Goal: Task Accomplishment & Management: Manage account settings

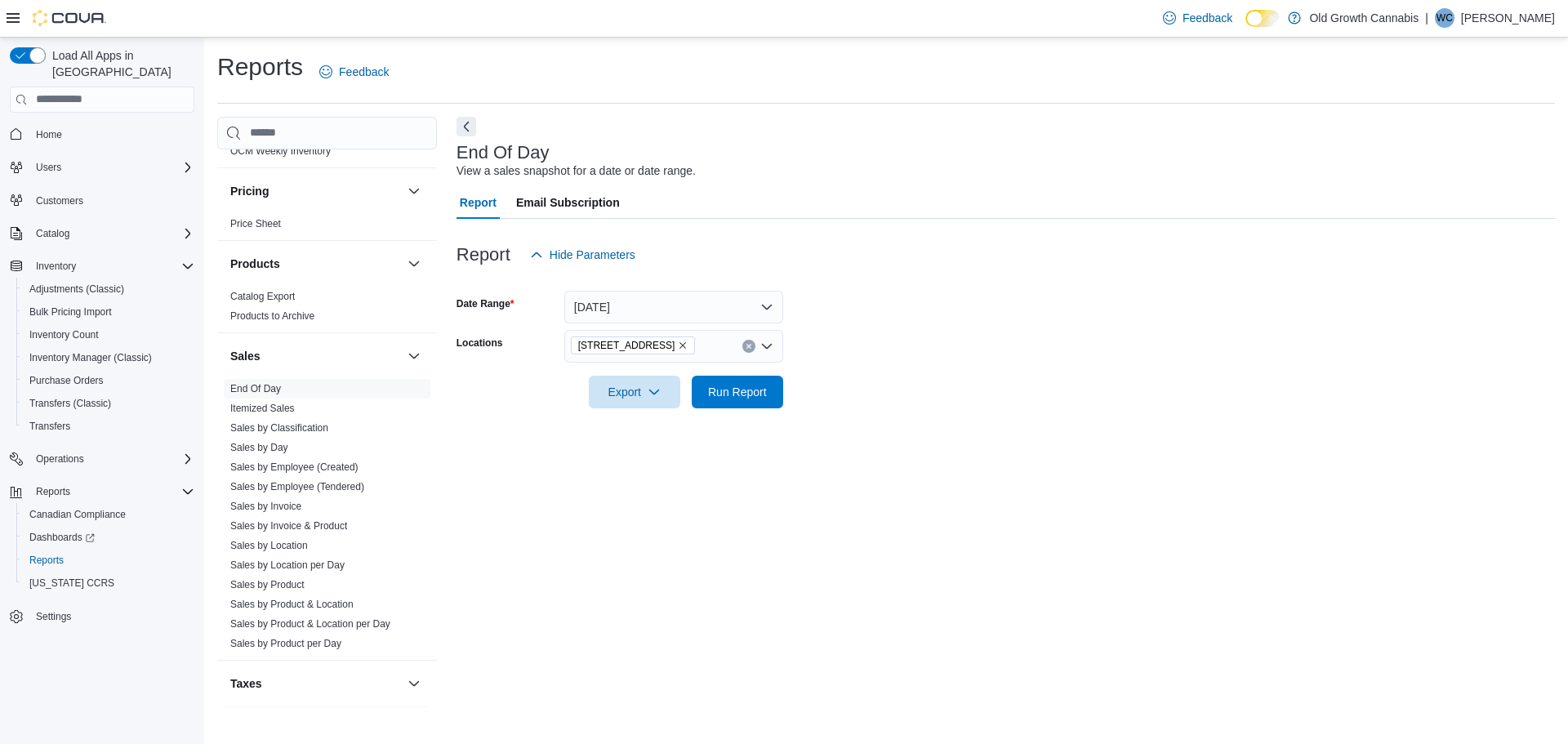
scroll to position [1128, 0]
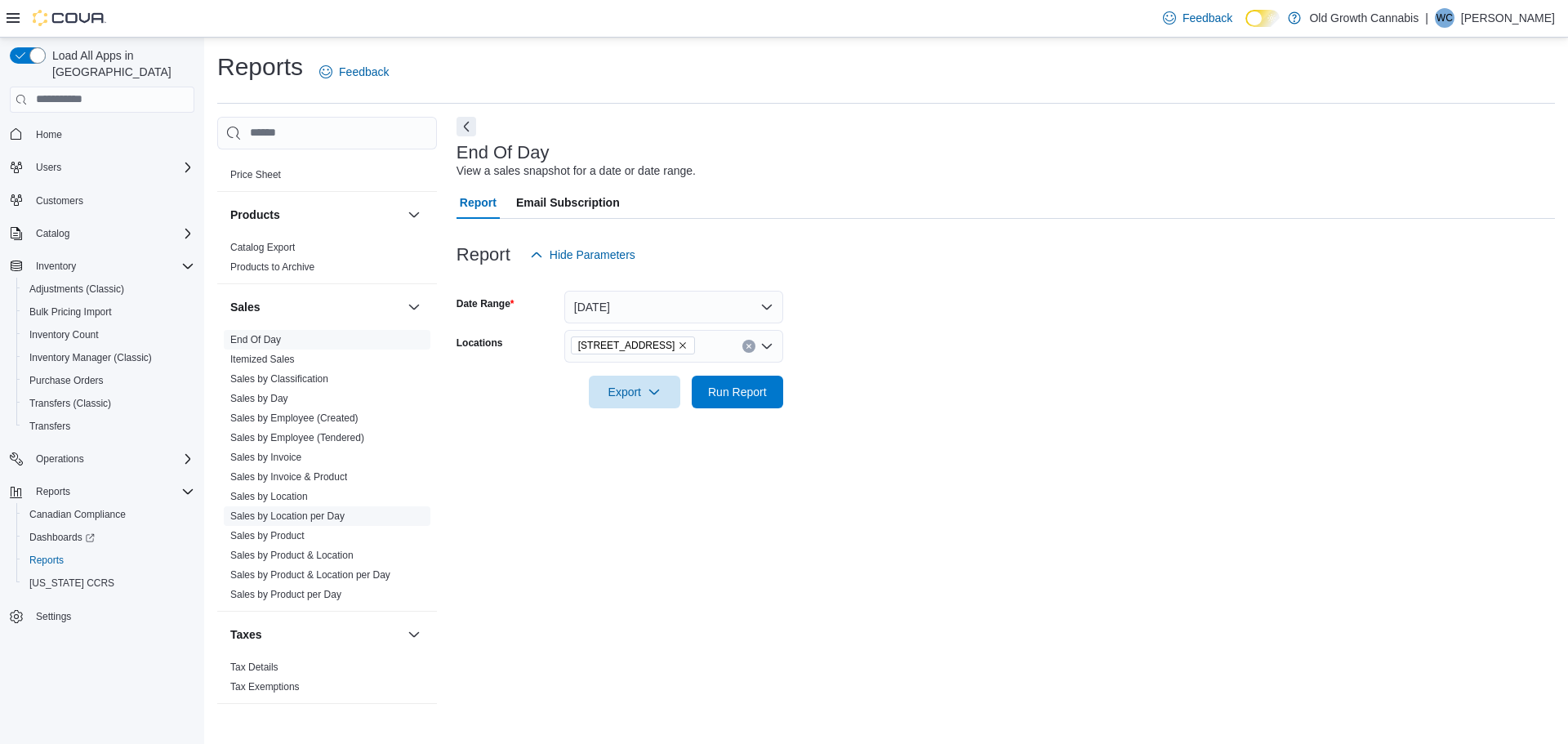
click at [293, 510] on link "Sales by Location per Day" at bounding box center [287, 516] width 114 height 12
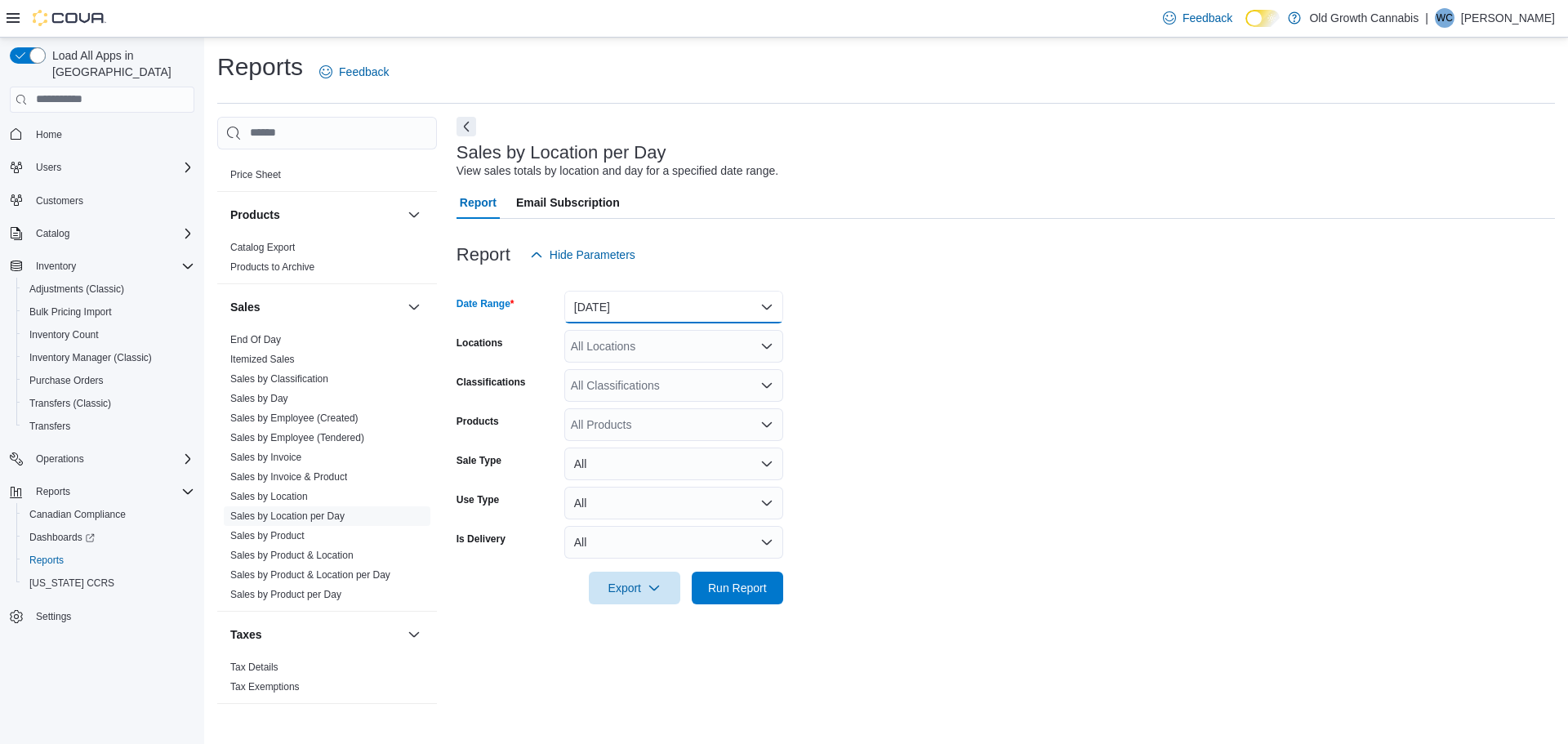
click at [640, 308] on button "[DATE]" at bounding box center [673, 307] width 219 height 33
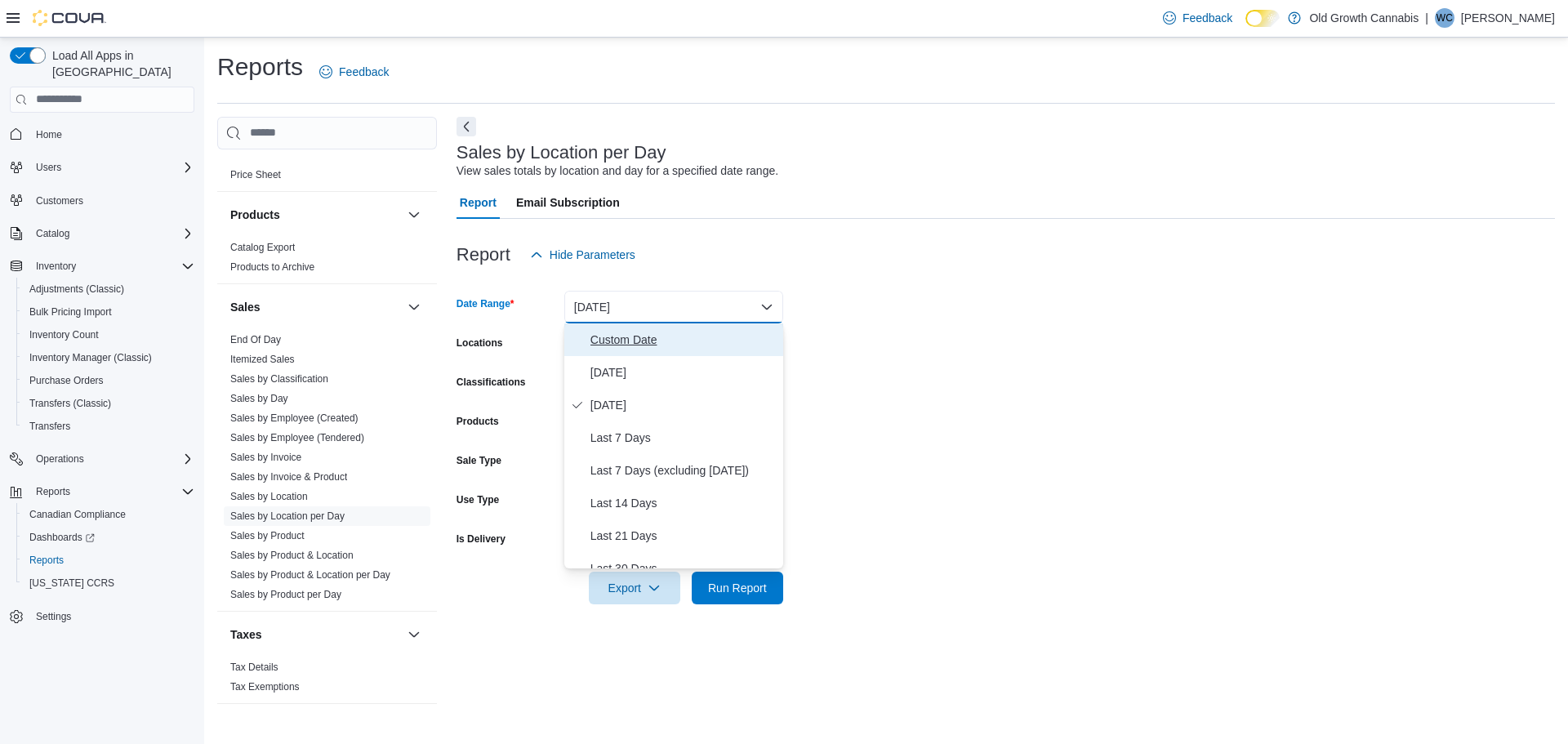
click at [623, 336] on span "Custom Date" at bounding box center [683, 339] width 186 height 19
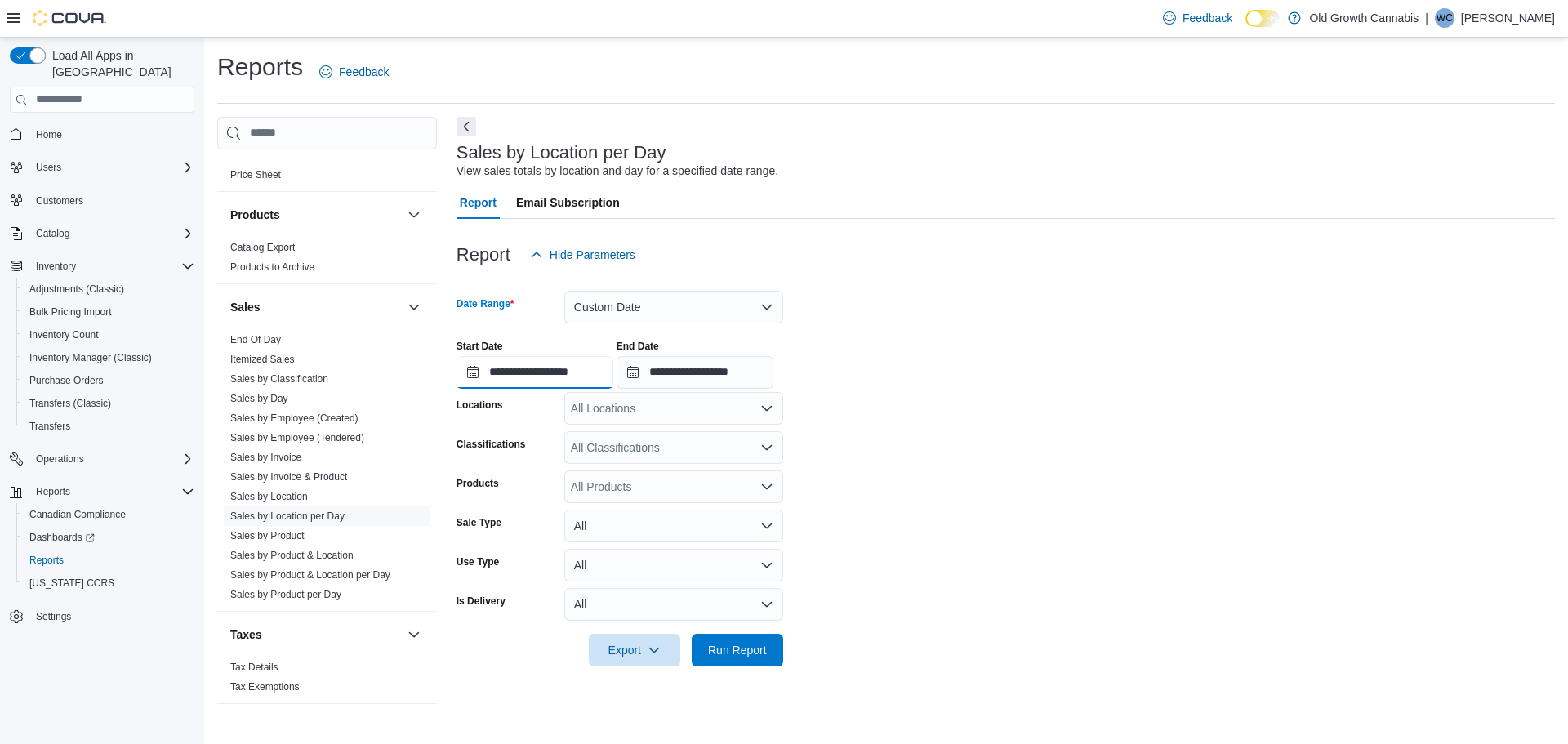
click at [510, 380] on input "**********" at bounding box center [535, 372] width 157 height 33
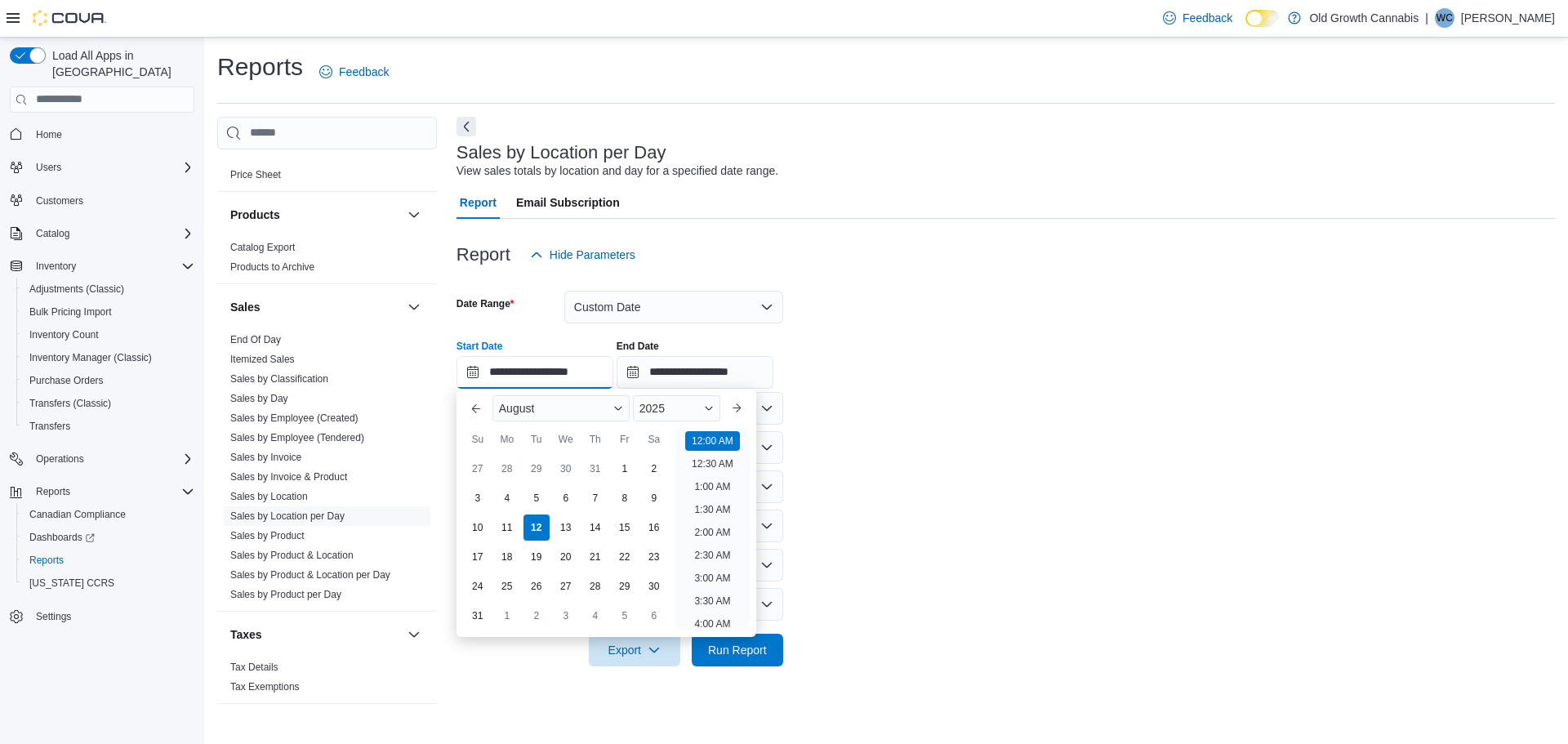
scroll to position [51, 0]
click at [471, 410] on button "Previous Month" at bounding box center [476, 408] width 26 height 26
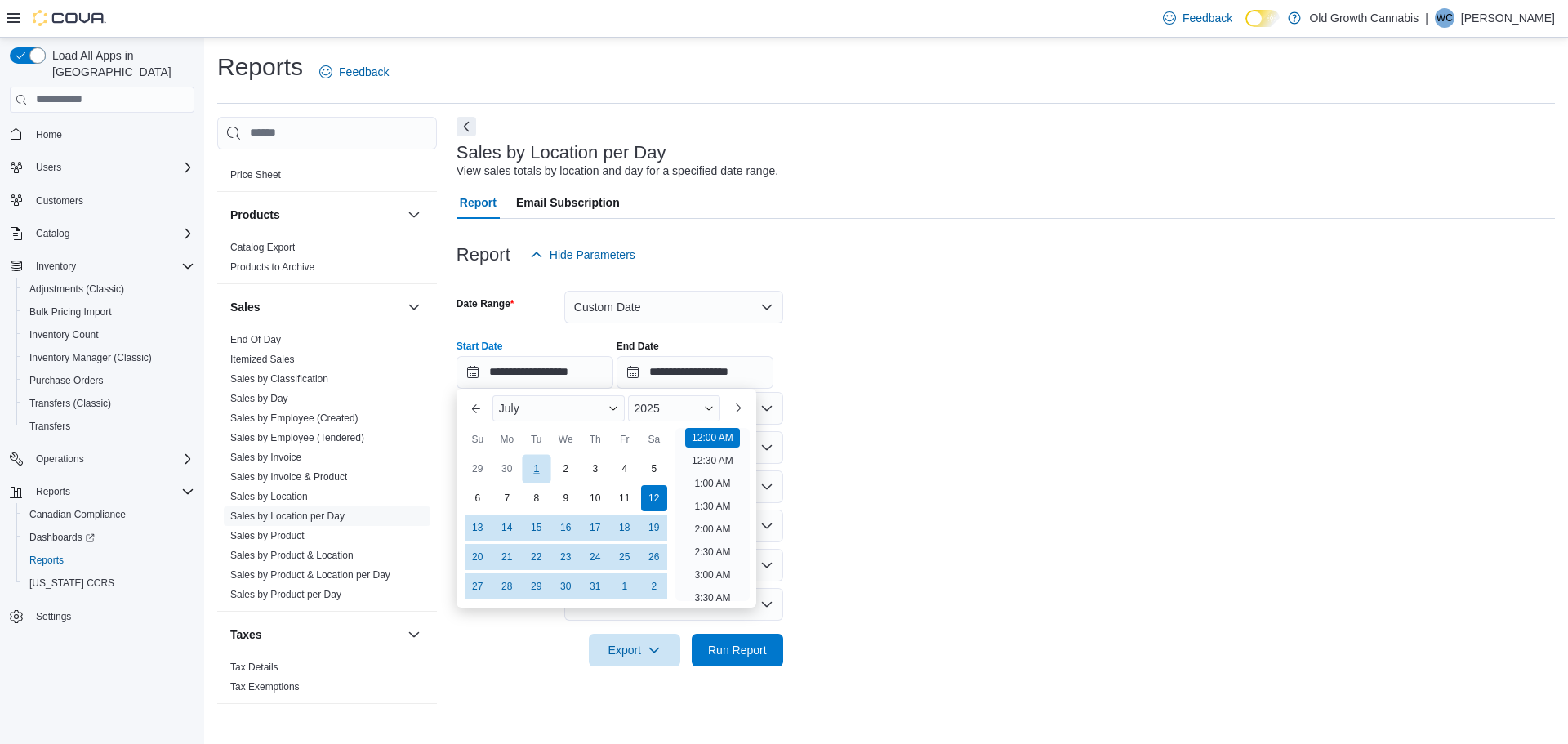
click at [531, 478] on div "1" at bounding box center [536, 469] width 29 height 29
type input "**********"
click at [705, 440] on li "12:00 AM" at bounding box center [712, 437] width 55 height 19
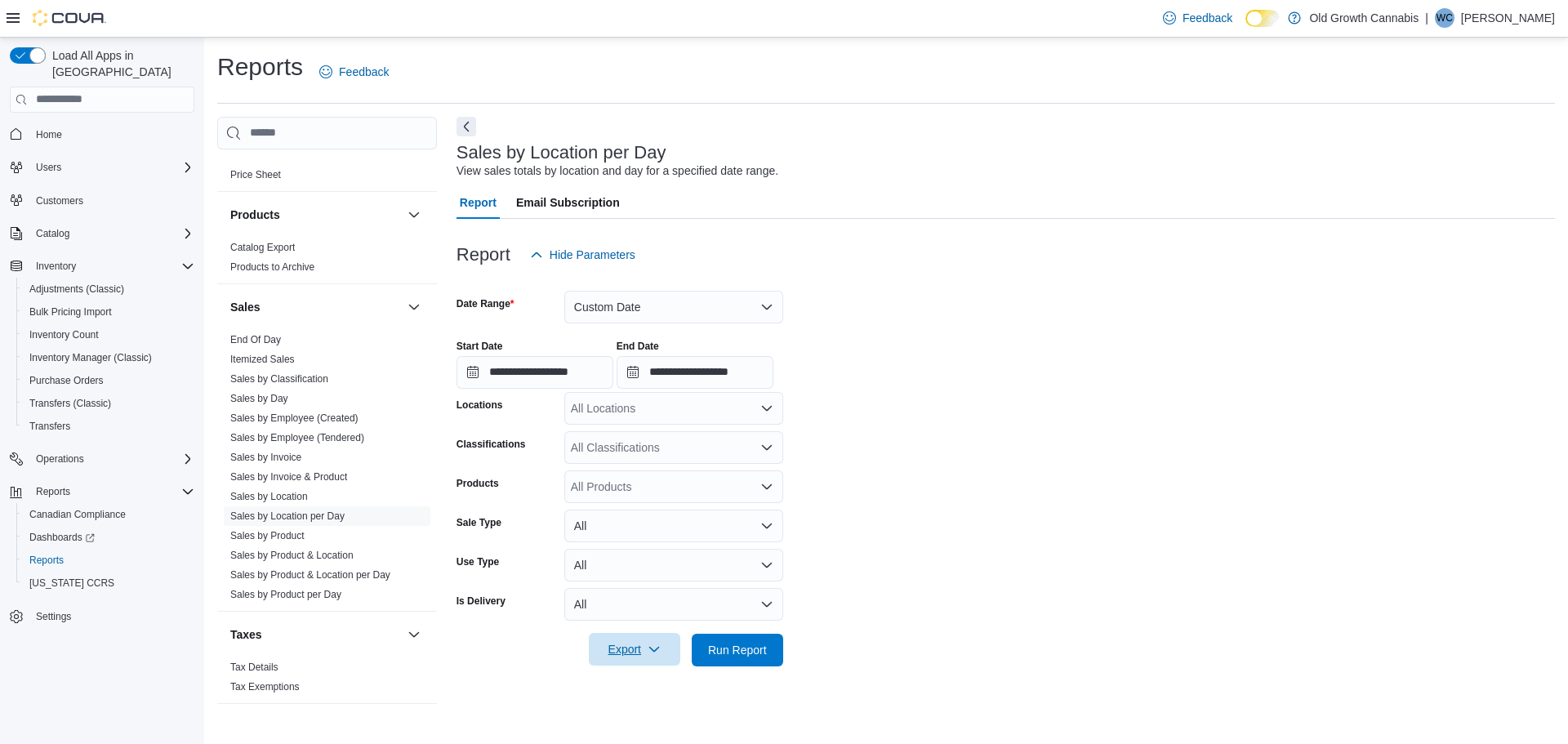
click at [642, 646] on span "Export" at bounding box center [634, 649] width 72 height 33
click at [656, 557] on span "Export to Excel" at bounding box center [637, 551] width 74 height 13
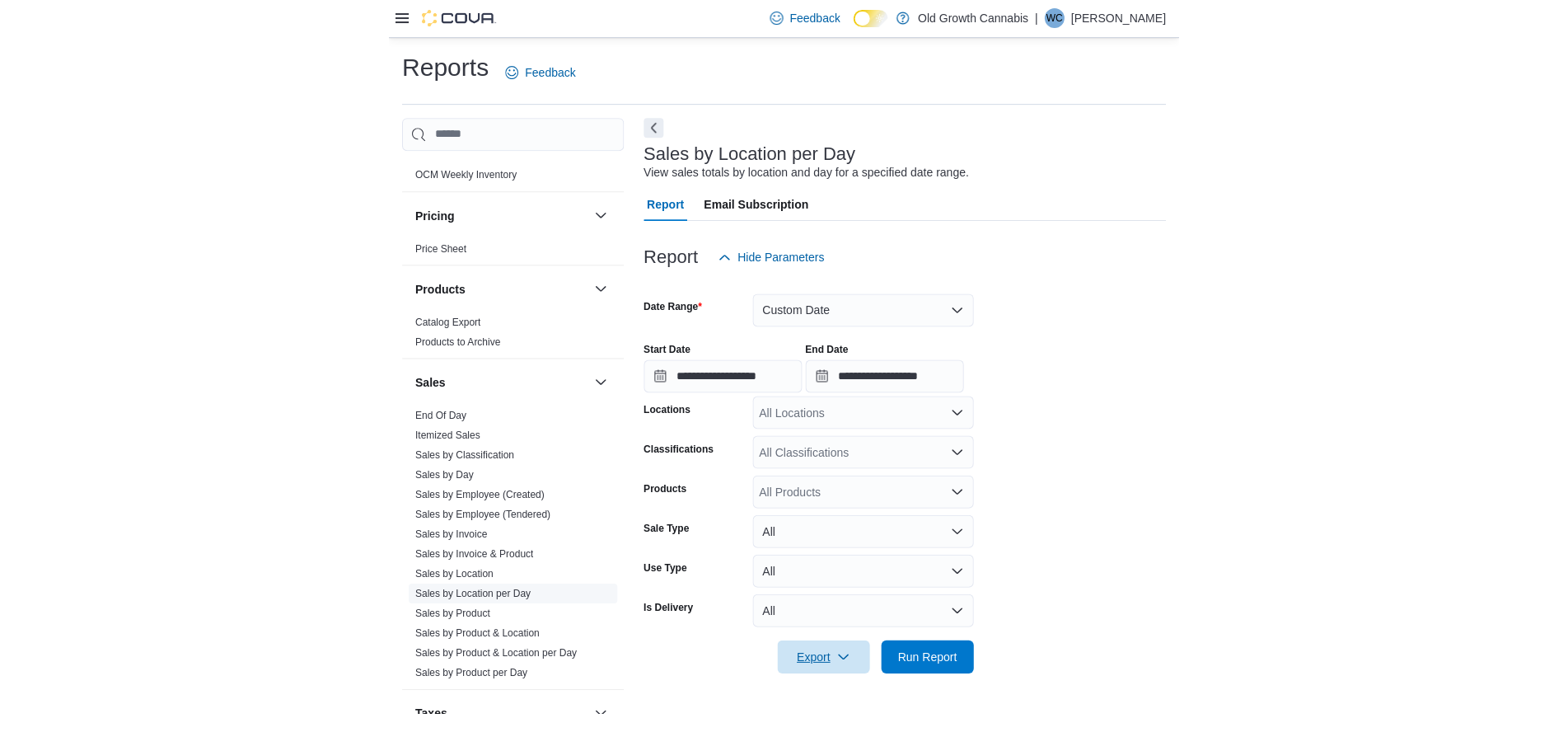
scroll to position [1139, 0]
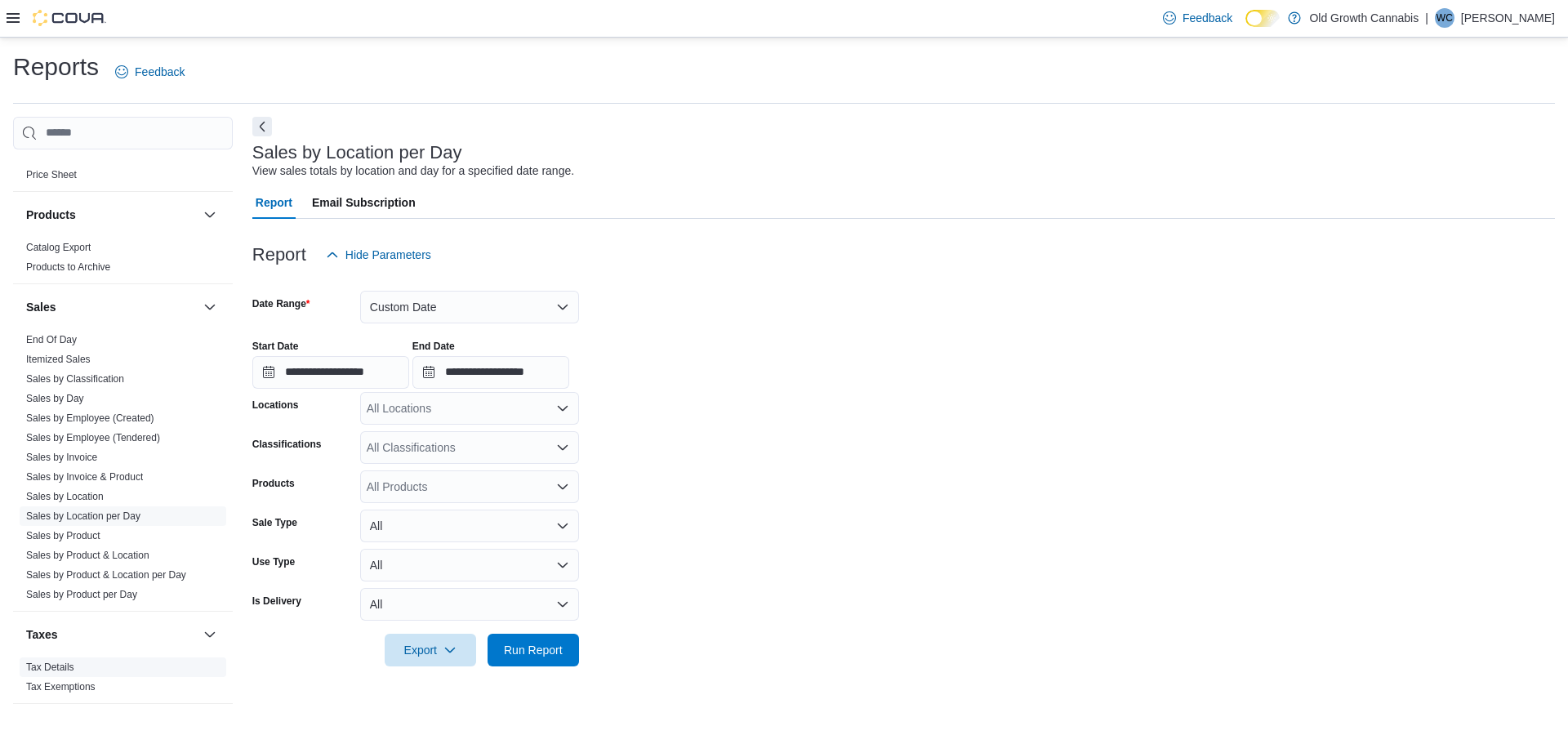
click at [59, 661] on link "Tax Details" at bounding box center [50, 667] width 48 height 12
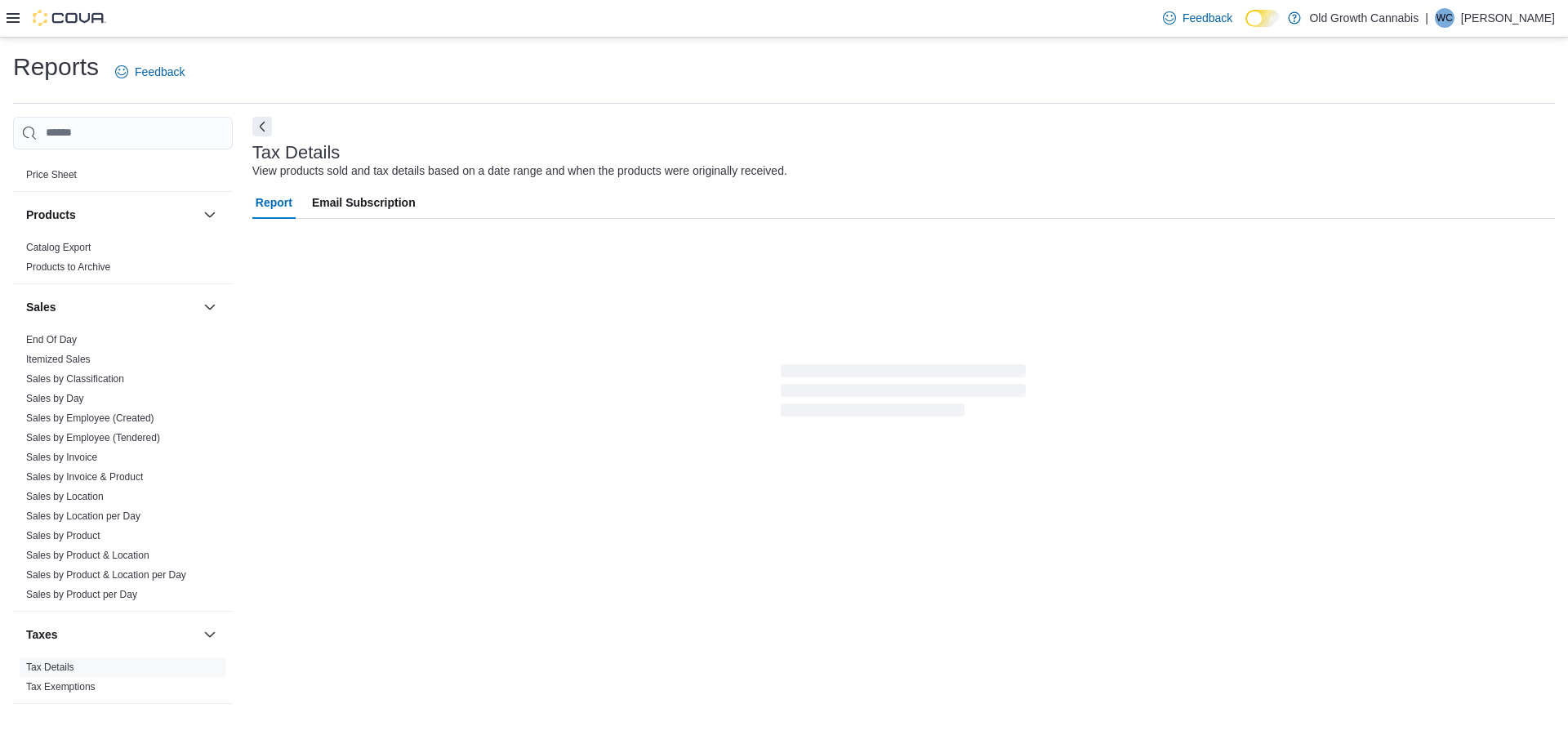
click at [56, 681] on link "Tax Exemptions" at bounding box center [61, 687] width 69 height 12
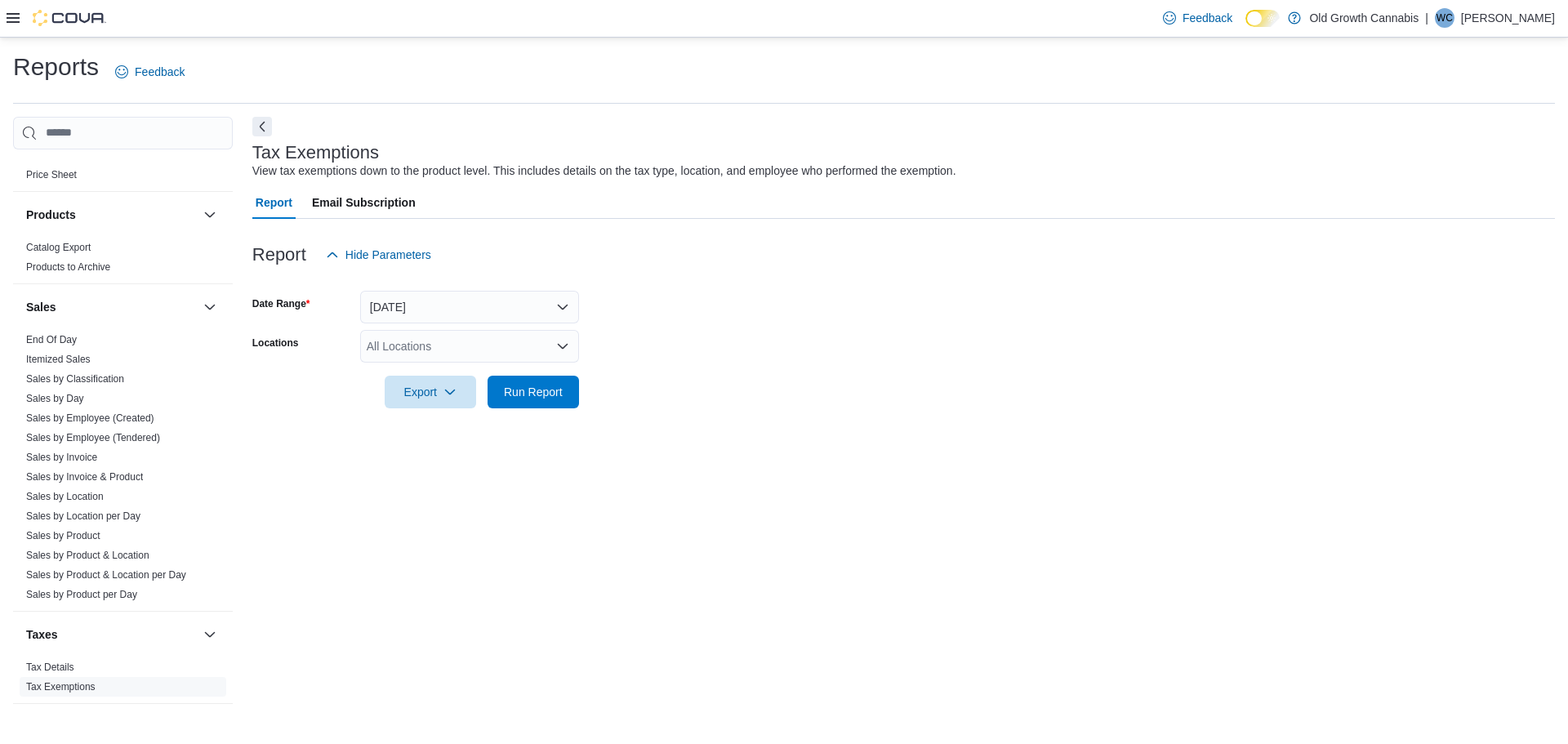
click at [3, 14] on div "Feedback Dark Mode Old Growth Cannabis | WC Will Cummer" at bounding box center [784, 19] width 1568 height 37
drag, startPoint x: 16, startPoint y: 17, endPoint x: 30, endPoint y: 34, distance: 22.0
click at [17, 18] on icon at bounding box center [13, 18] width 13 height 13
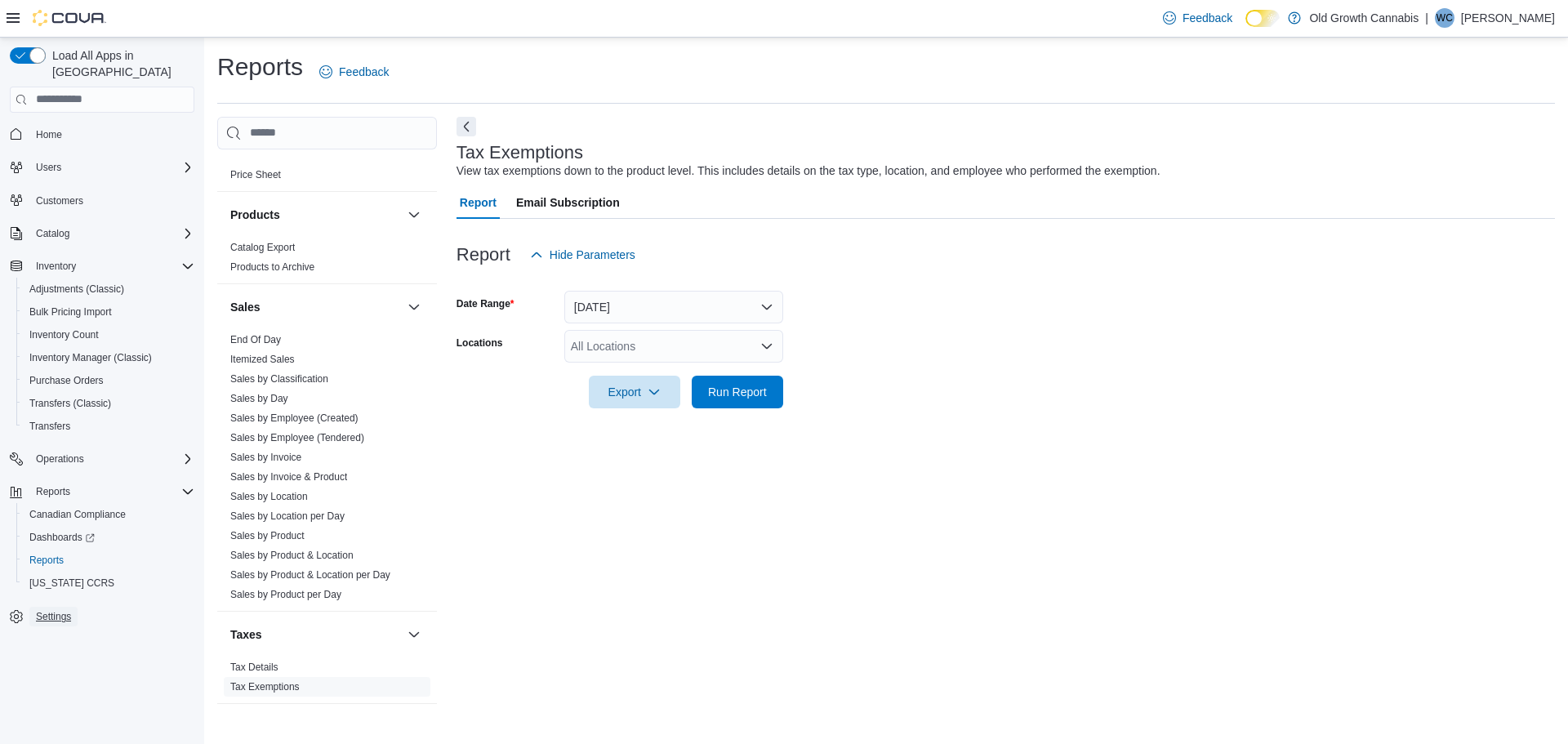
click at [55, 610] on span "Settings" at bounding box center [54, 616] width 35 height 13
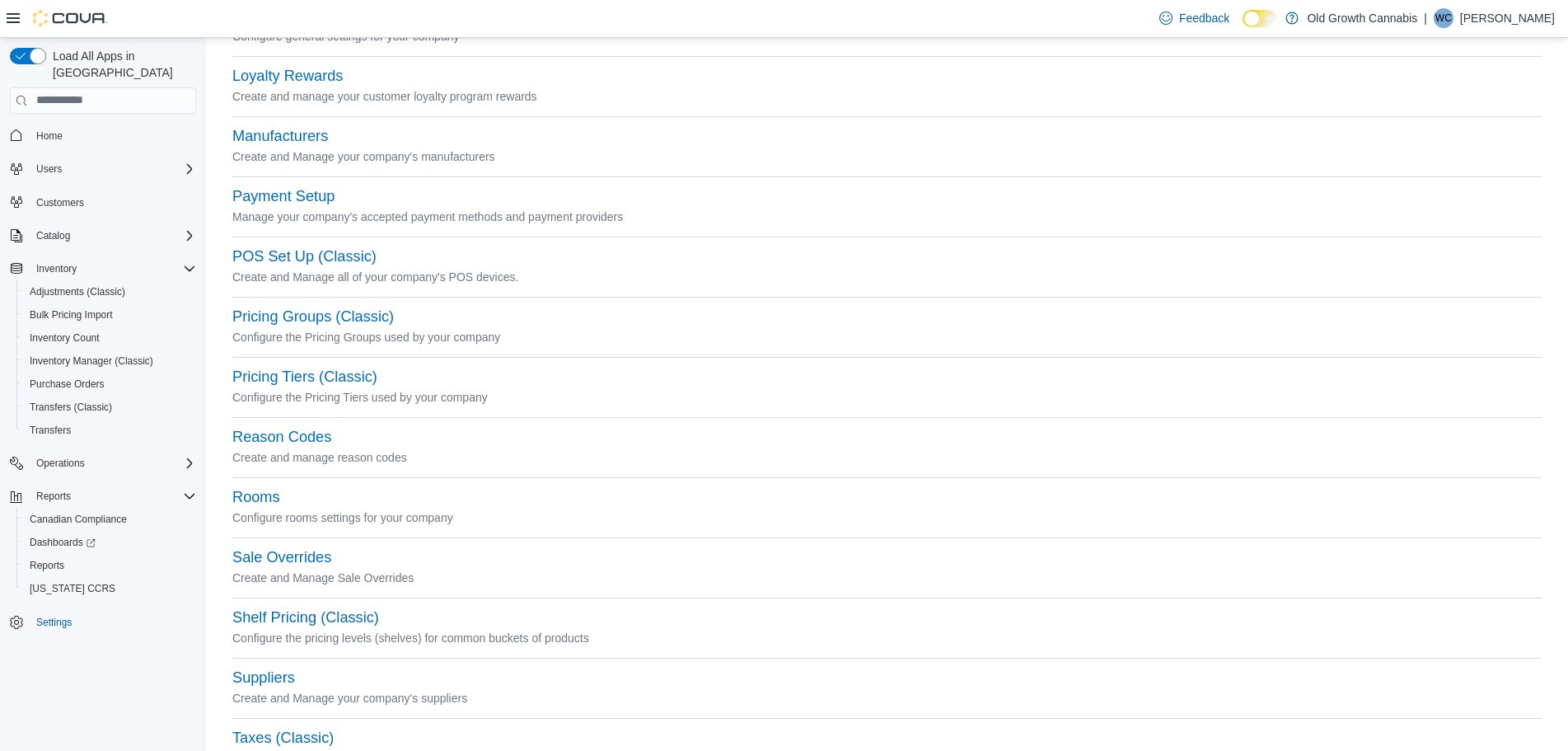
scroll to position [660, 0]
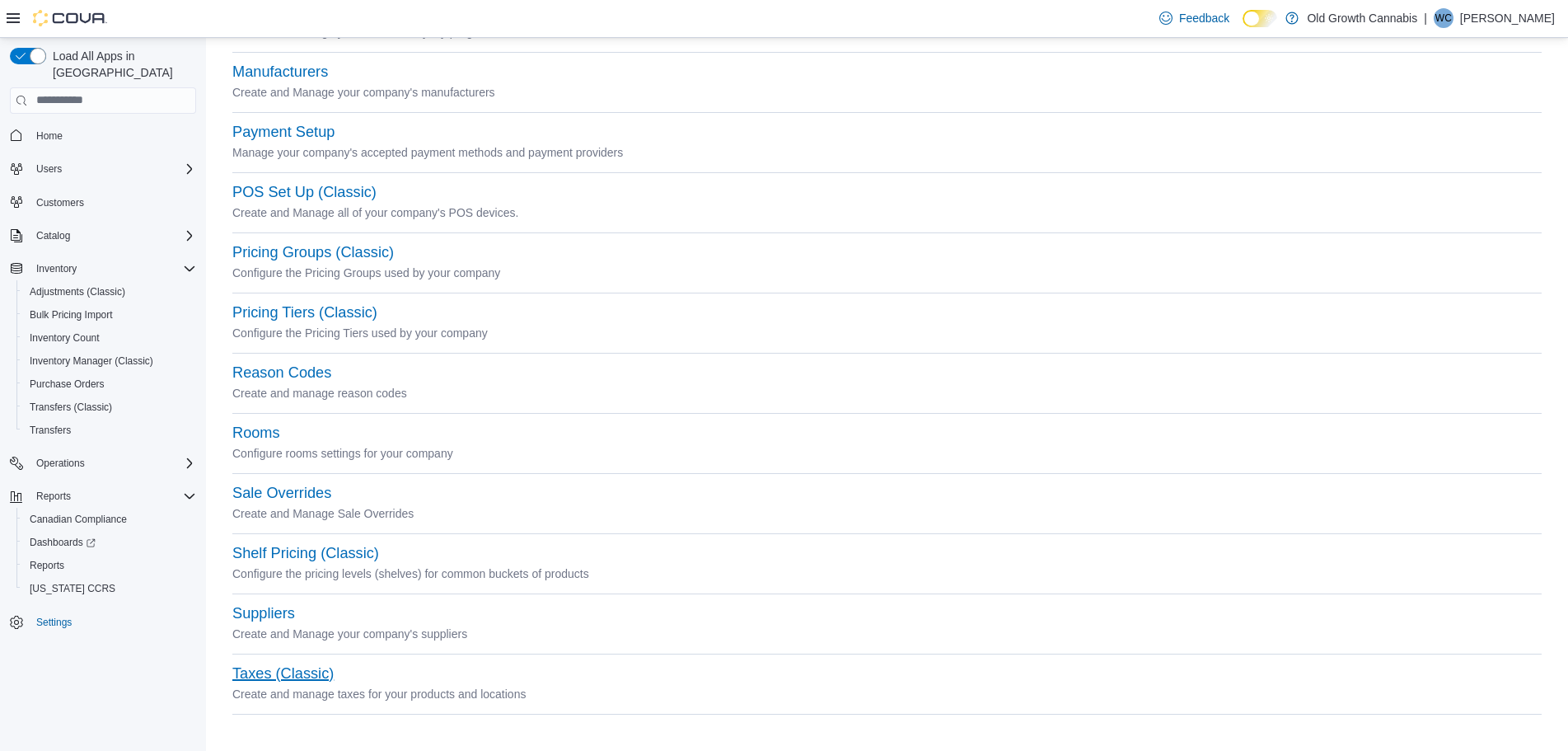
click at [274, 668] on button "Taxes (Classic)" at bounding box center [283, 673] width 101 height 17
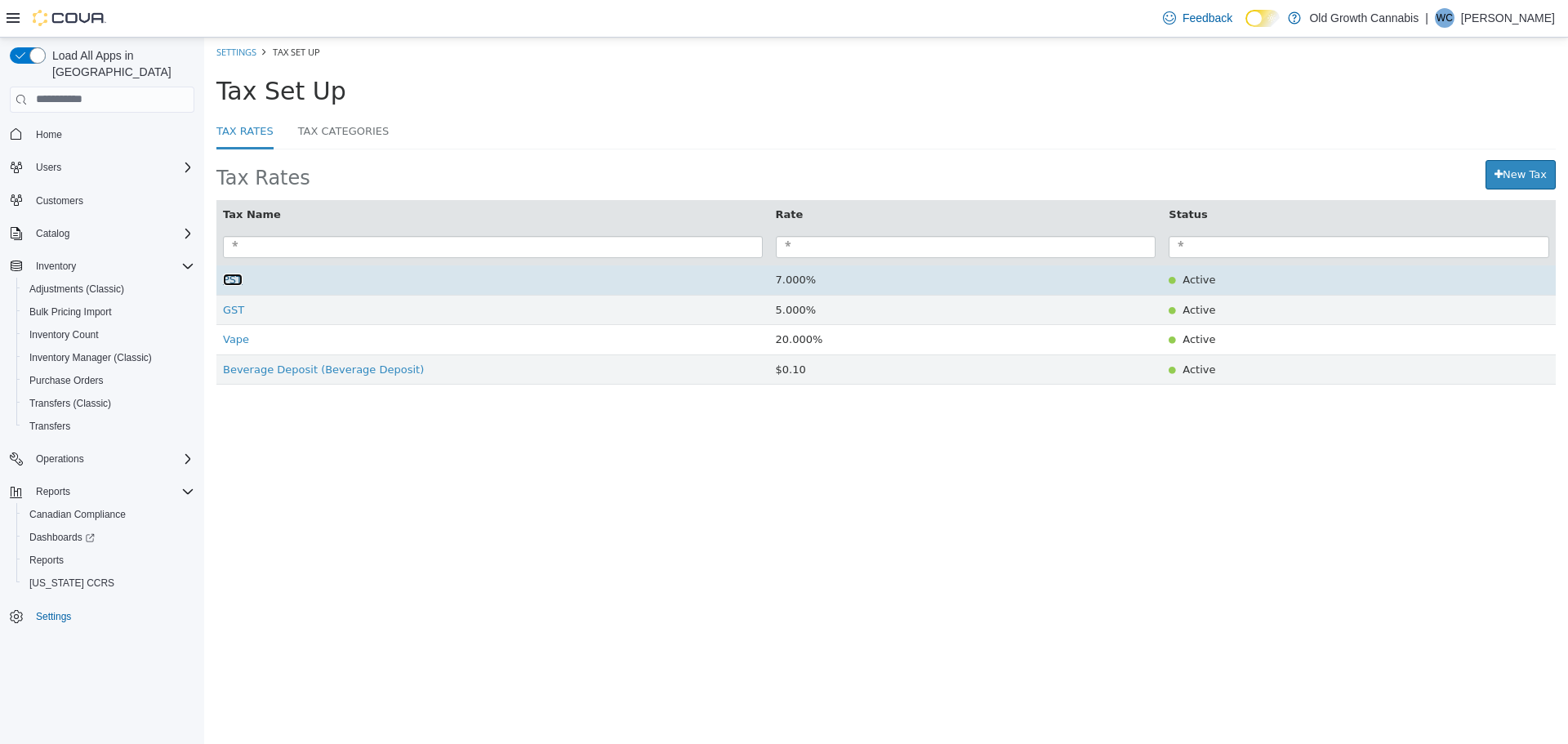
click at [229, 280] on span "PST" at bounding box center [232, 279] width 19 height 13
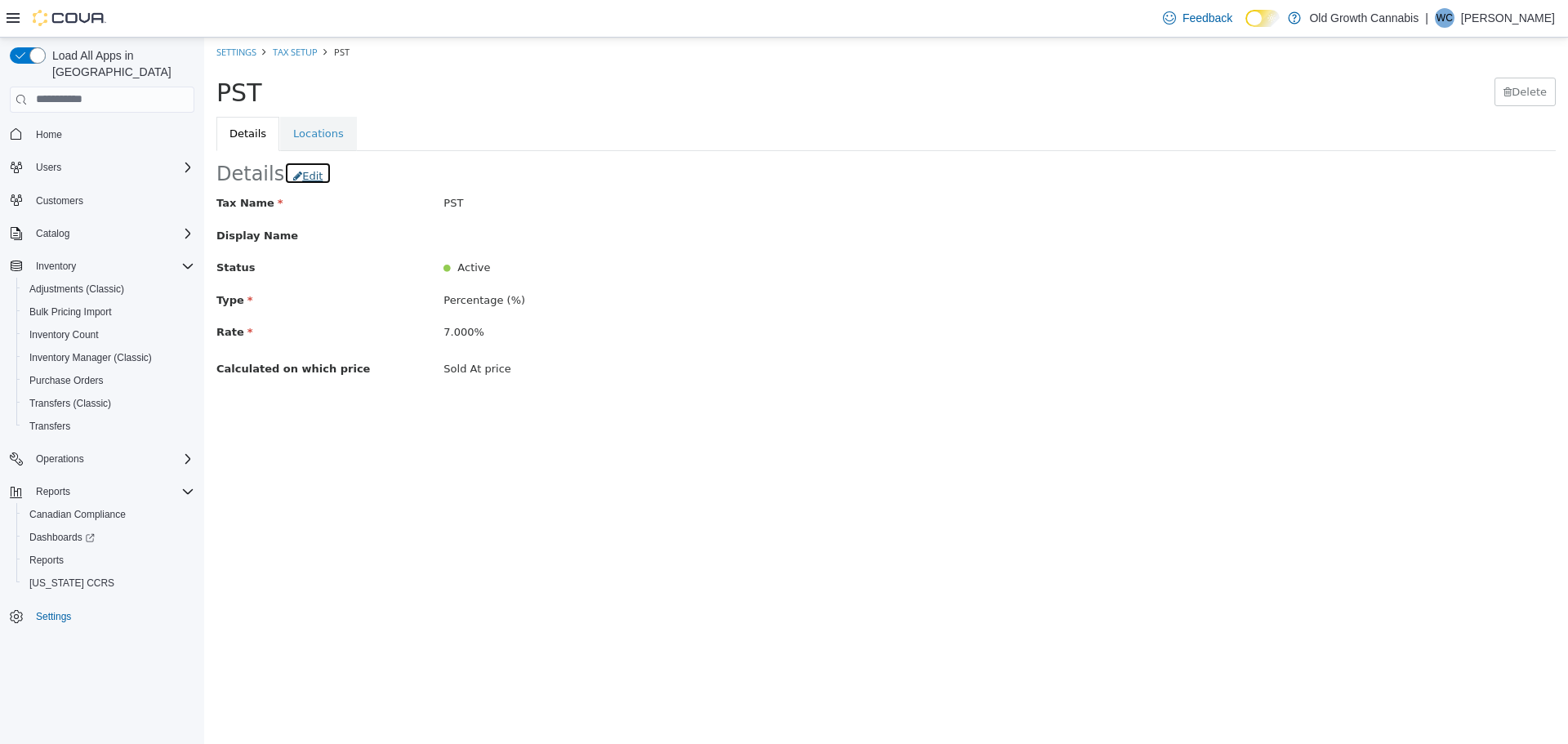
click at [300, 169] on button "Edit" at bounding box center [308, 172] width 47 height 24
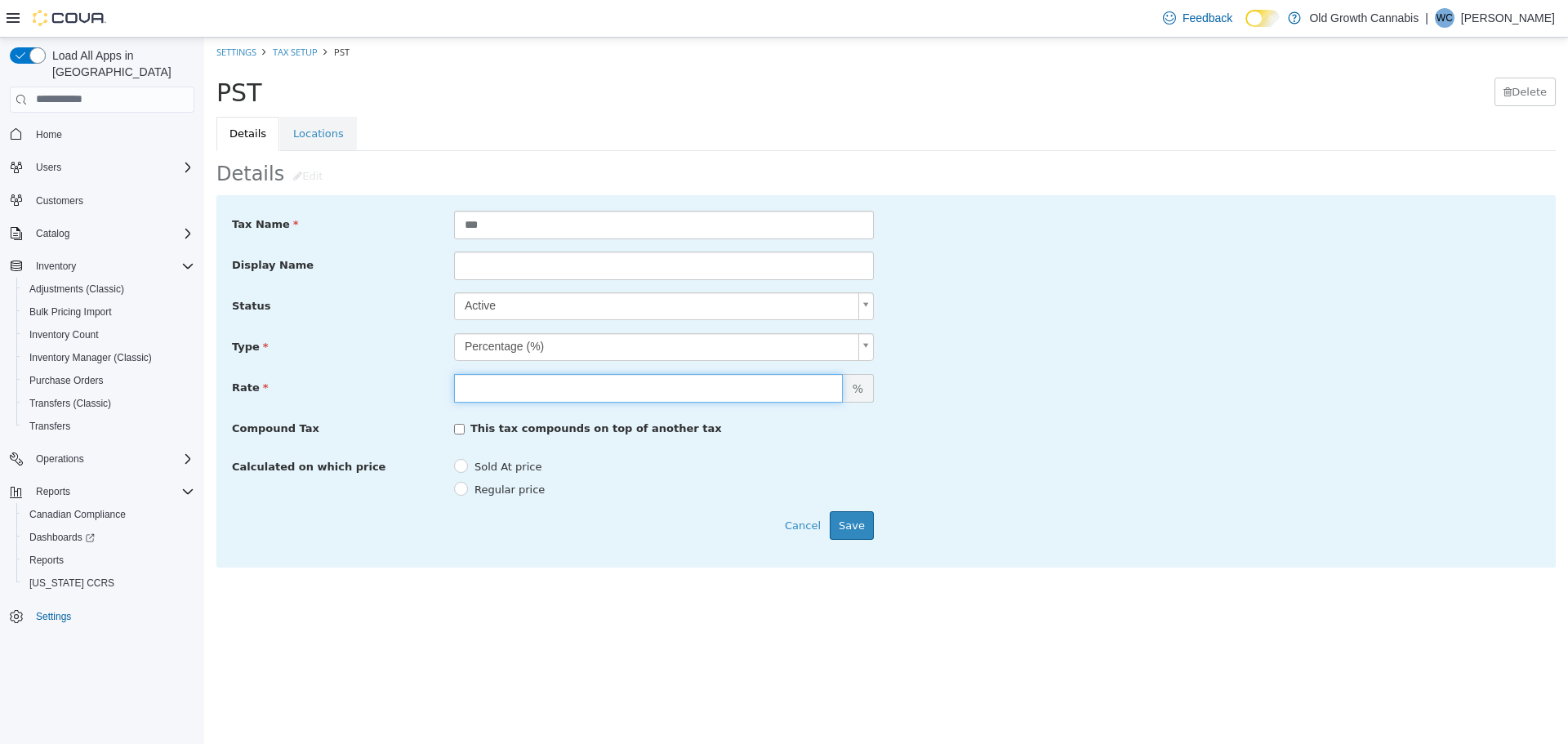
click at [609, 388] on input "*****" at bounding box center [649, 388] width 389 height 29
type input "*******"
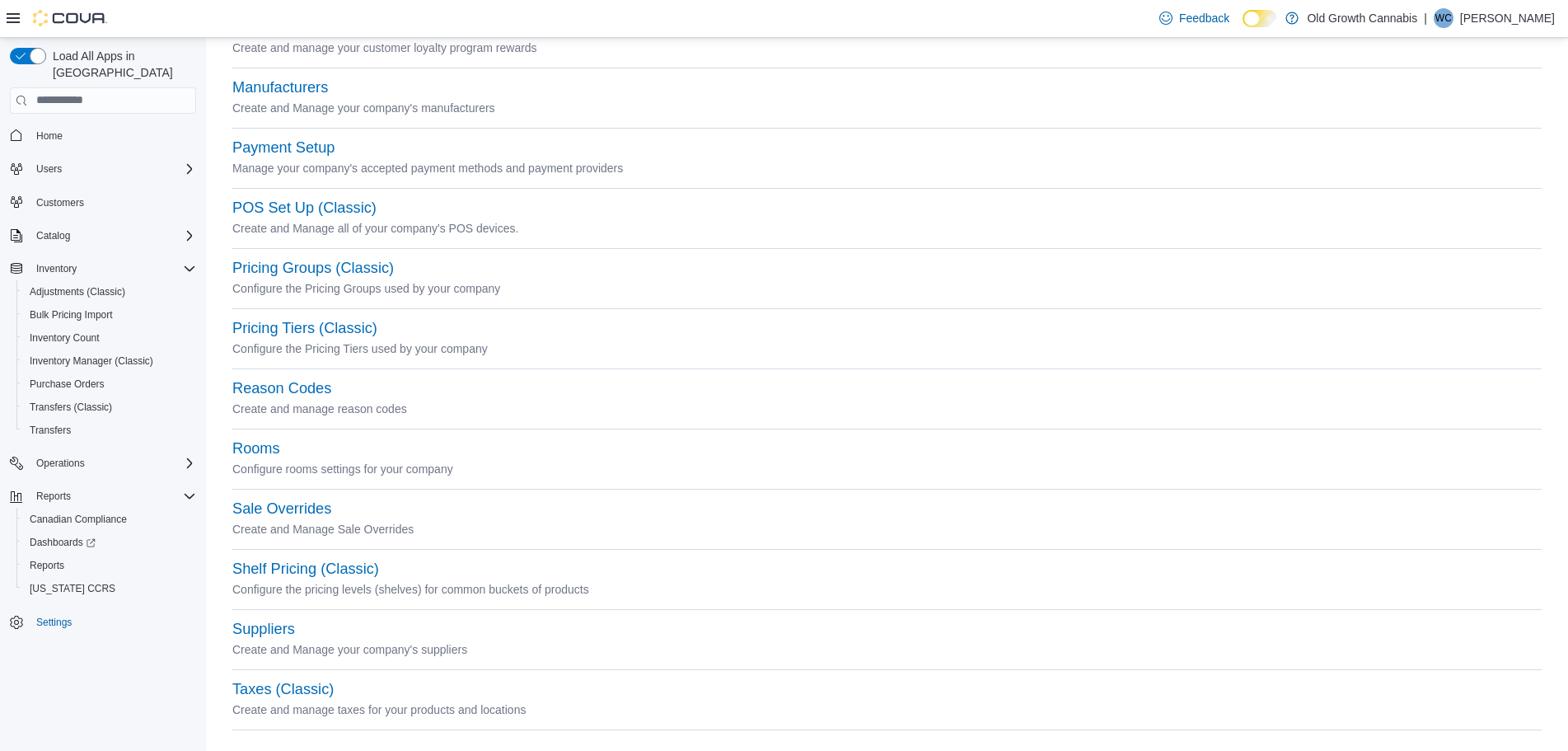
scroll to position [660, 0]
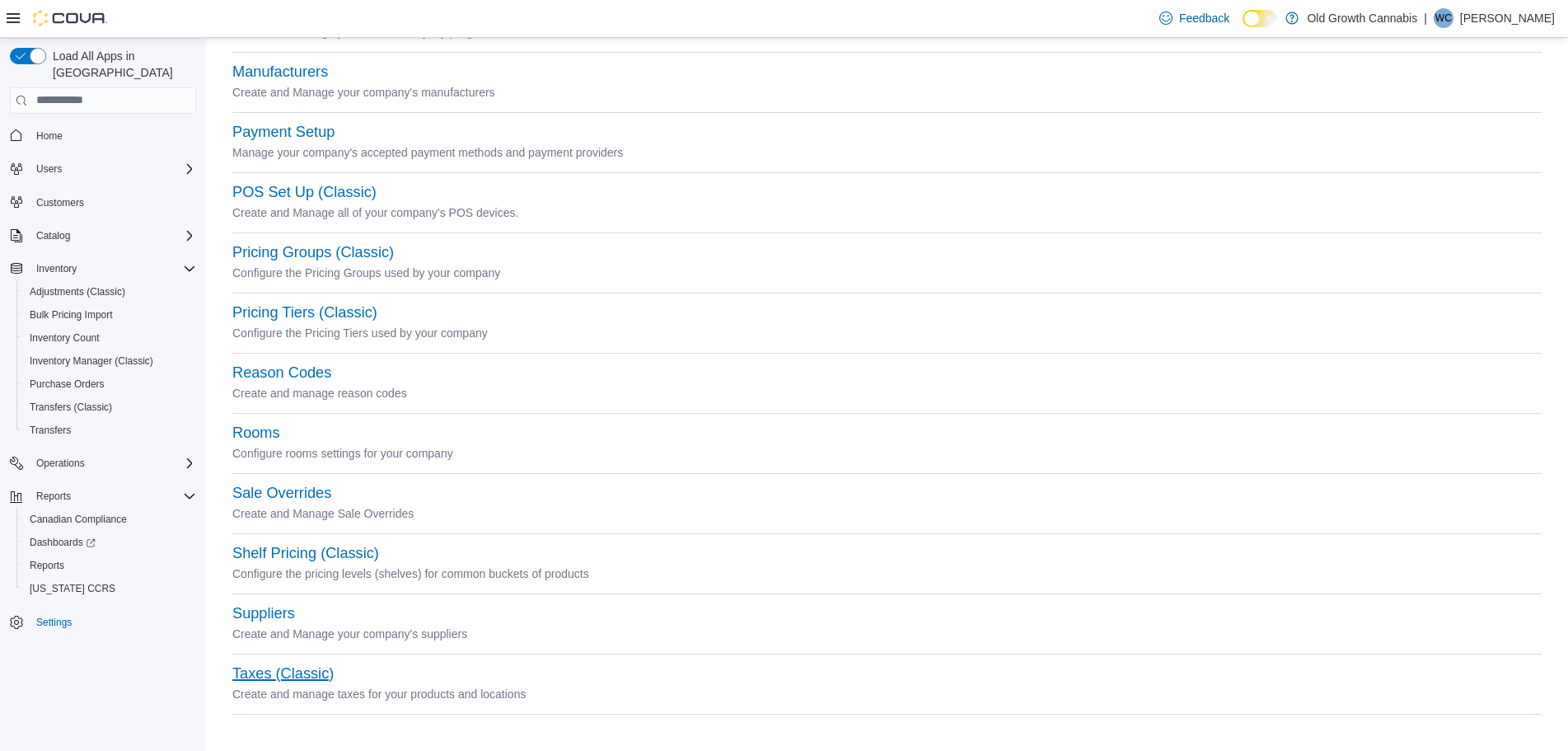
click at [268, 679] on button "Taxes (Classic)" at bounding box center [283, 673] width 101 height 17
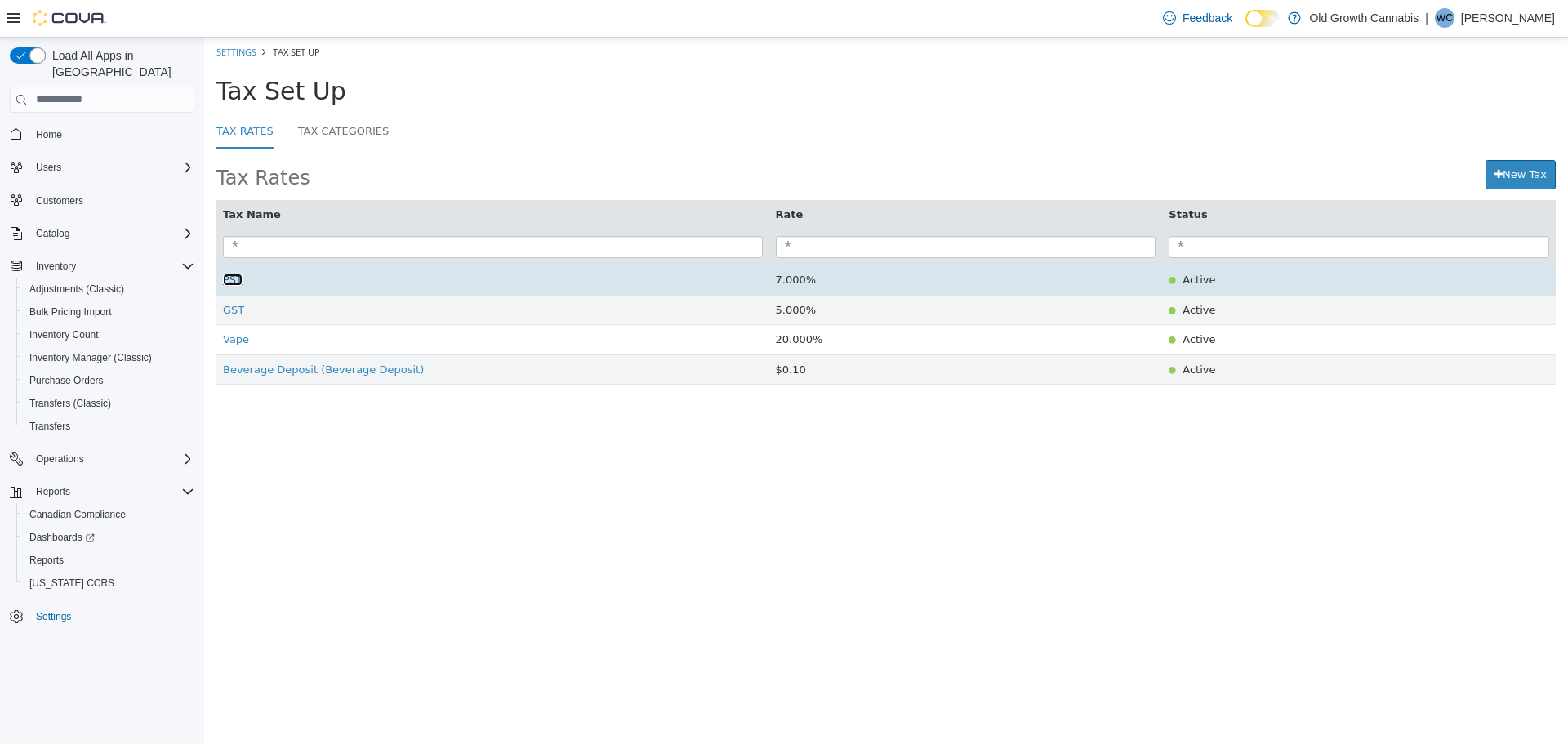
click at [237, 280] on span "PST" at bounding box center [232, 279] width 19 height 13
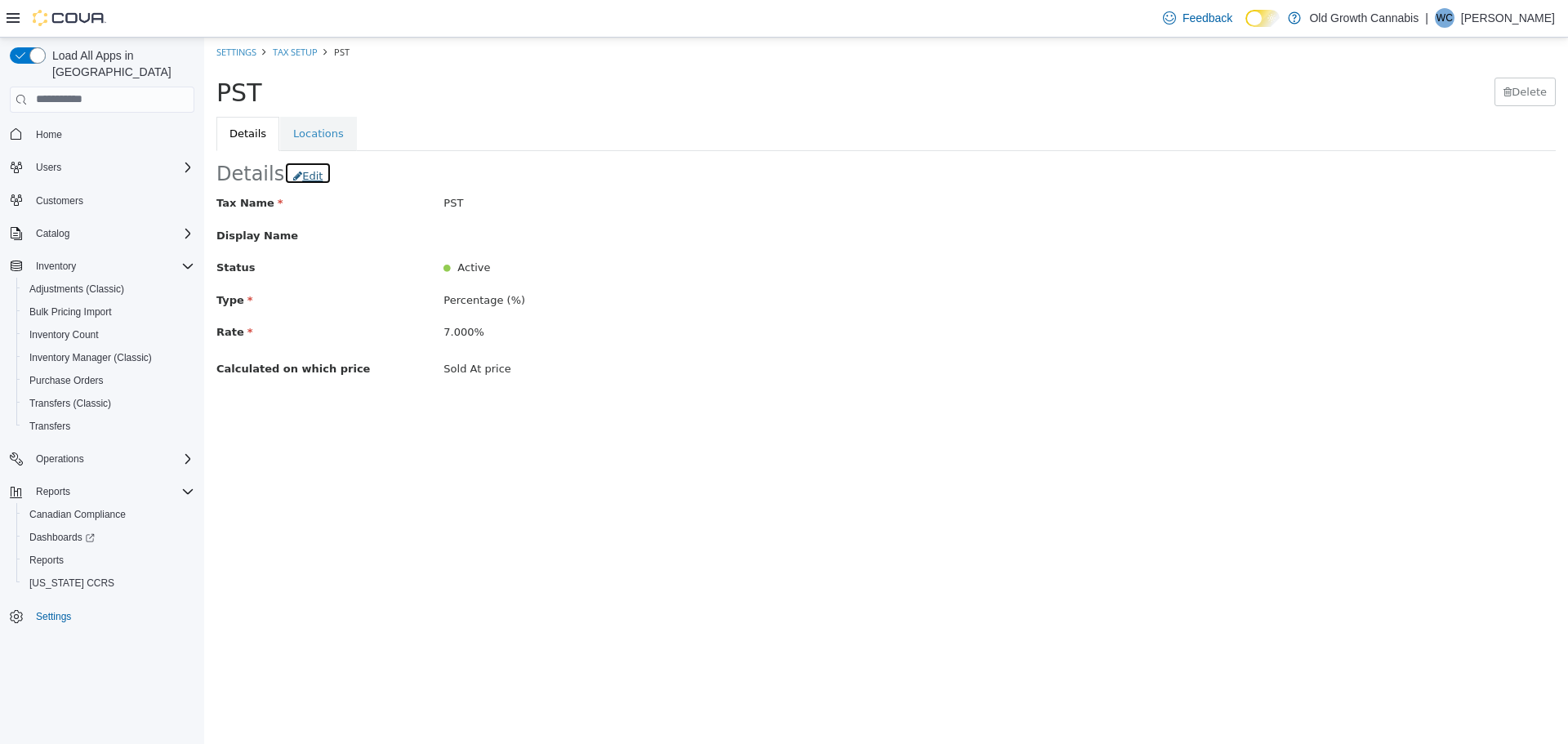
click at [308, 176] on button "Edit" at bounding box center [308, 172] width 47 height 24
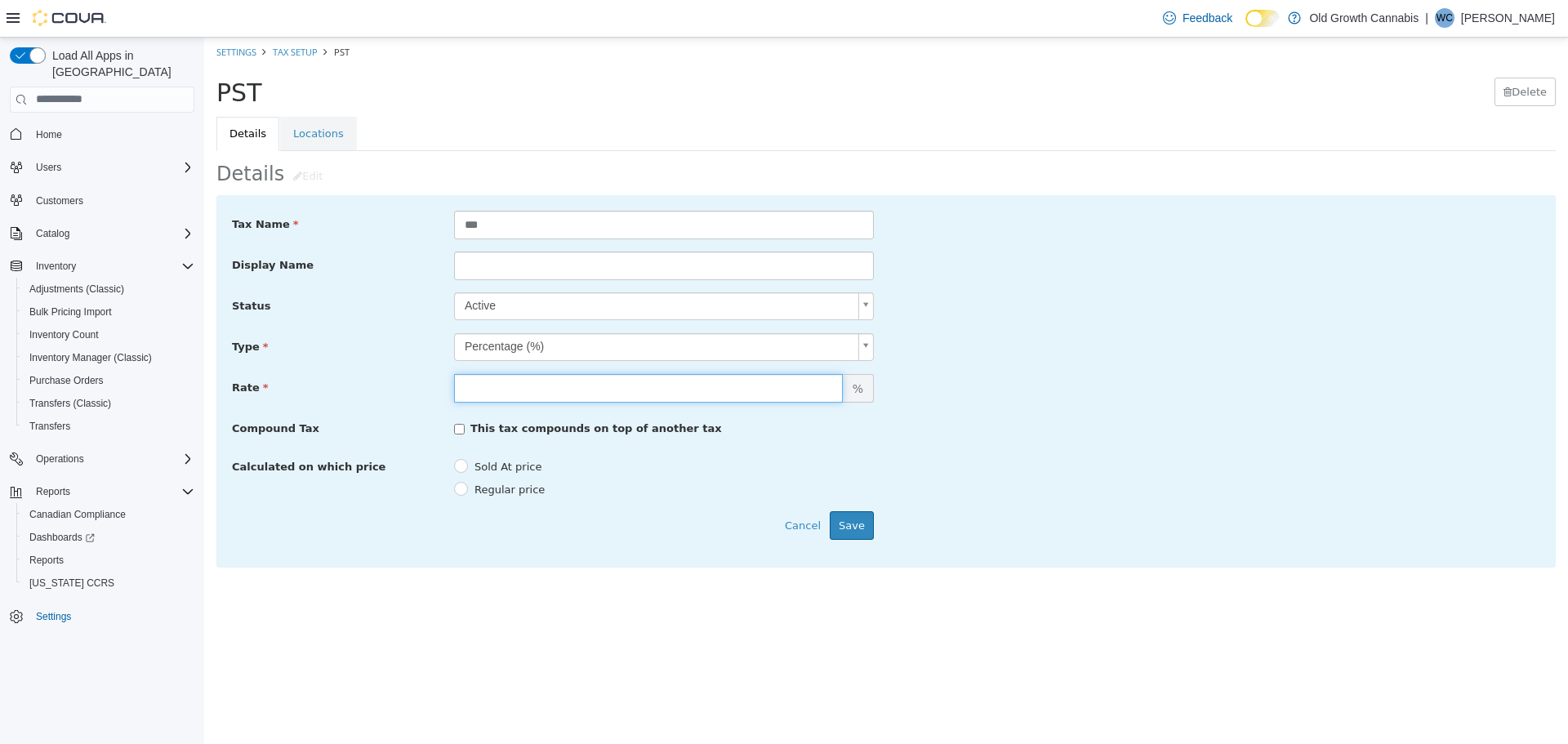
click at [529, 385] on input "*****" at bounding box center [649, 388] width 389 height 29
type input "********"
click at [863, 523] on button "Save" at bounding box center [852, 524] width 44 height 30
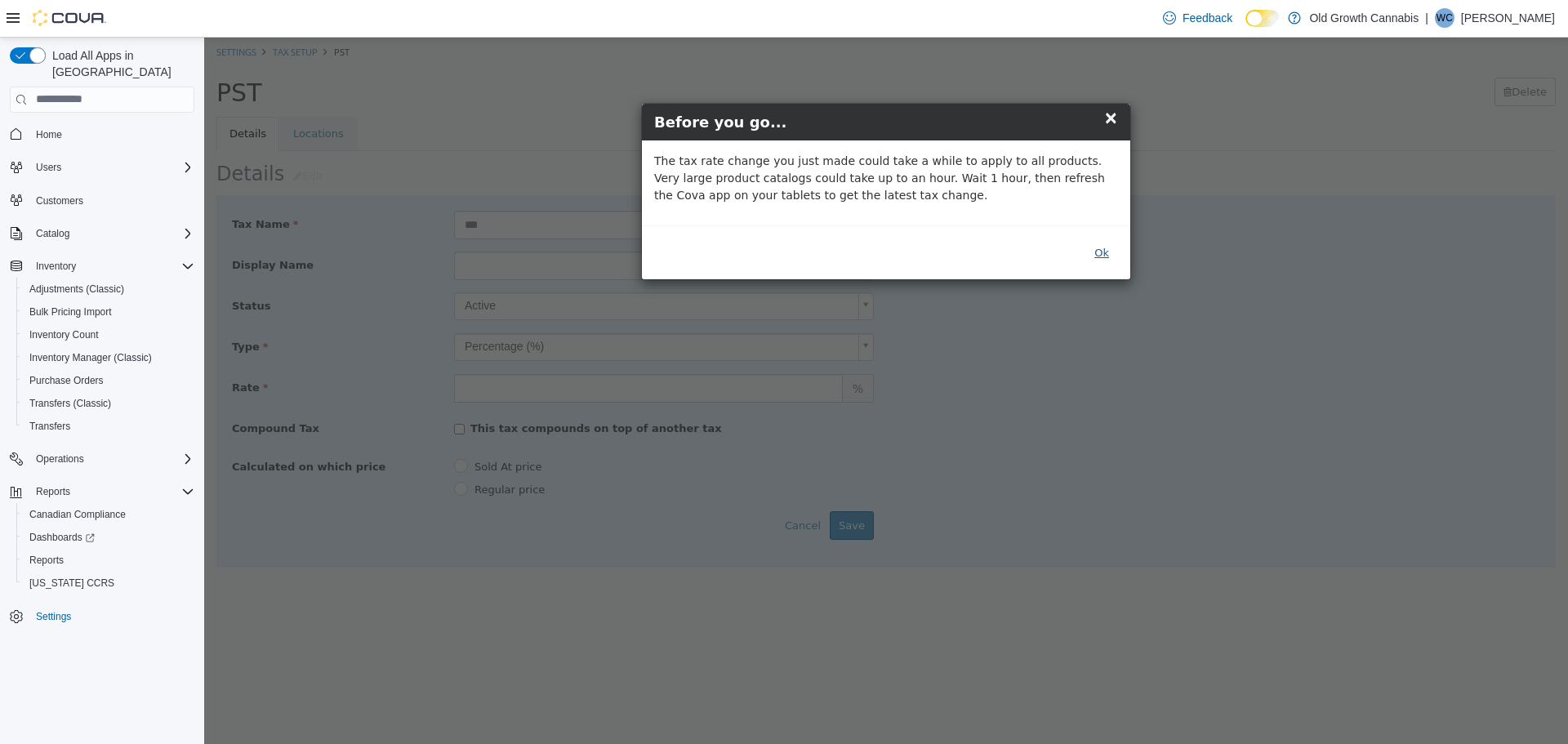
click at [1098, 251] on button "Ok" at bounding box center [1102, 252] width 33 height 30
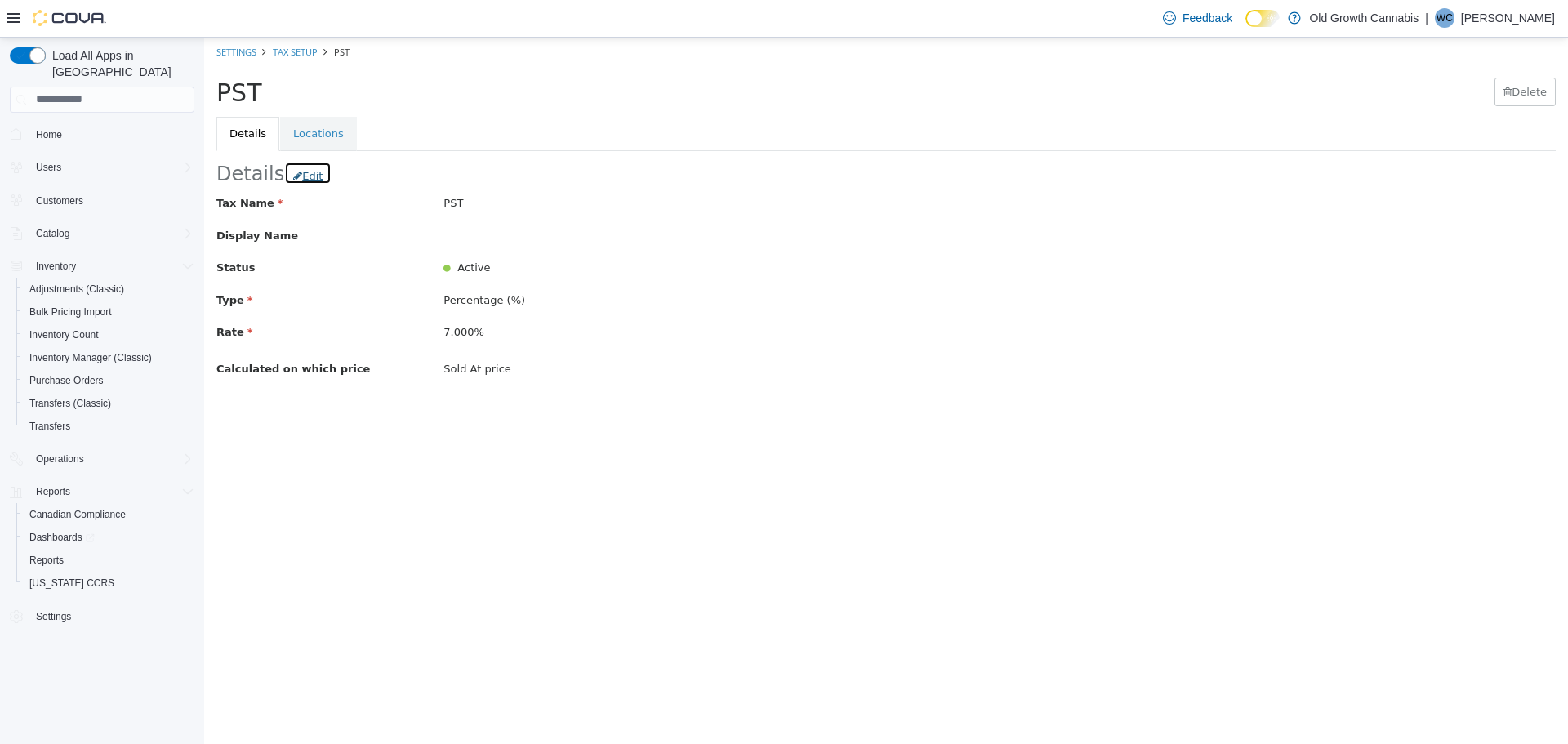
click at [305, 176] on button "Edit" at bounding box center [308, 172] width 47 height 24
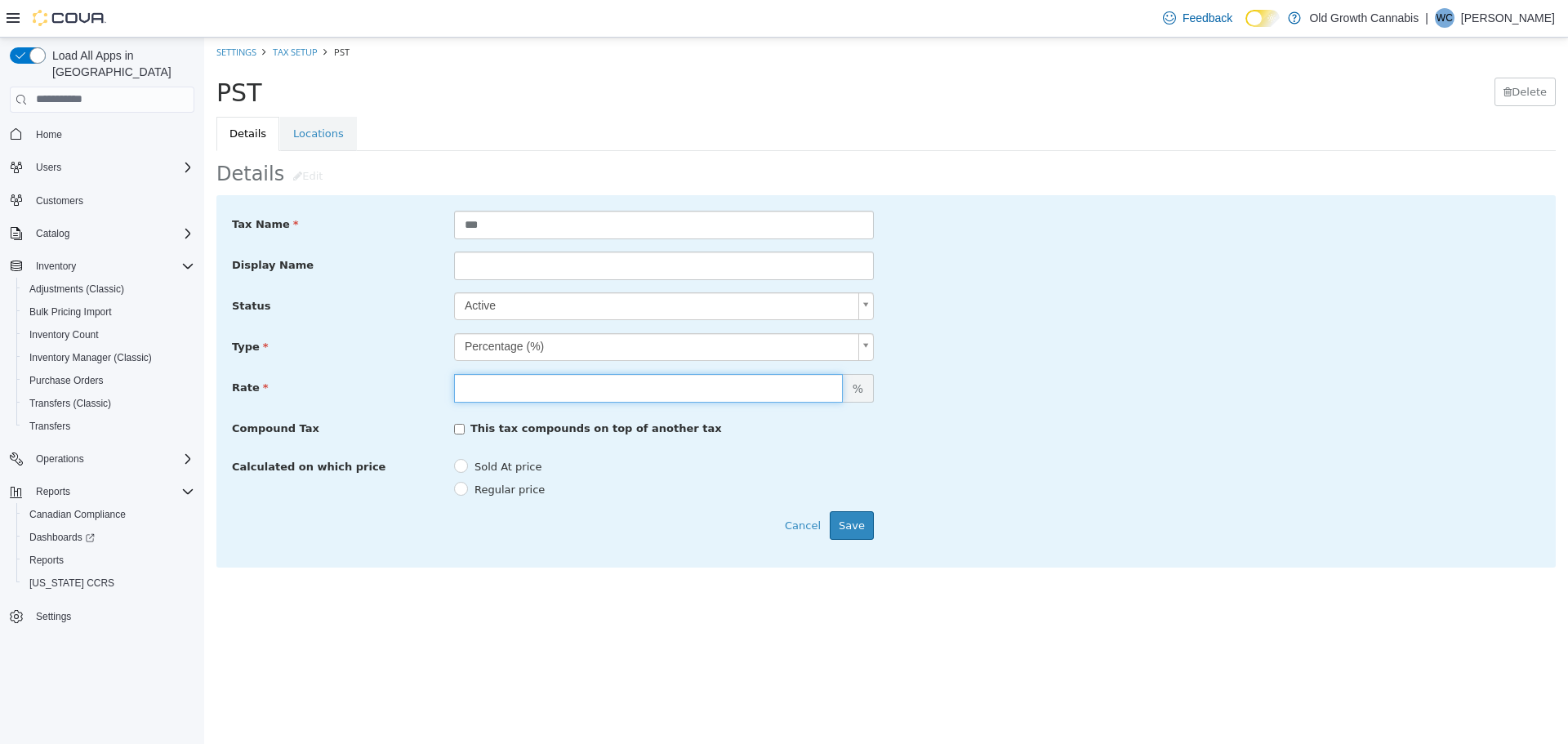
click at [625, 399] on input "*****" at bounding box center [649, 388] width 389 height 29
click at [882, 459] on div "Sold At price Regular price" at bounding box center [664, 475] width 444 height 46
click at [9, 18] on icon at bounding box center [13, 18] width 13 height 10
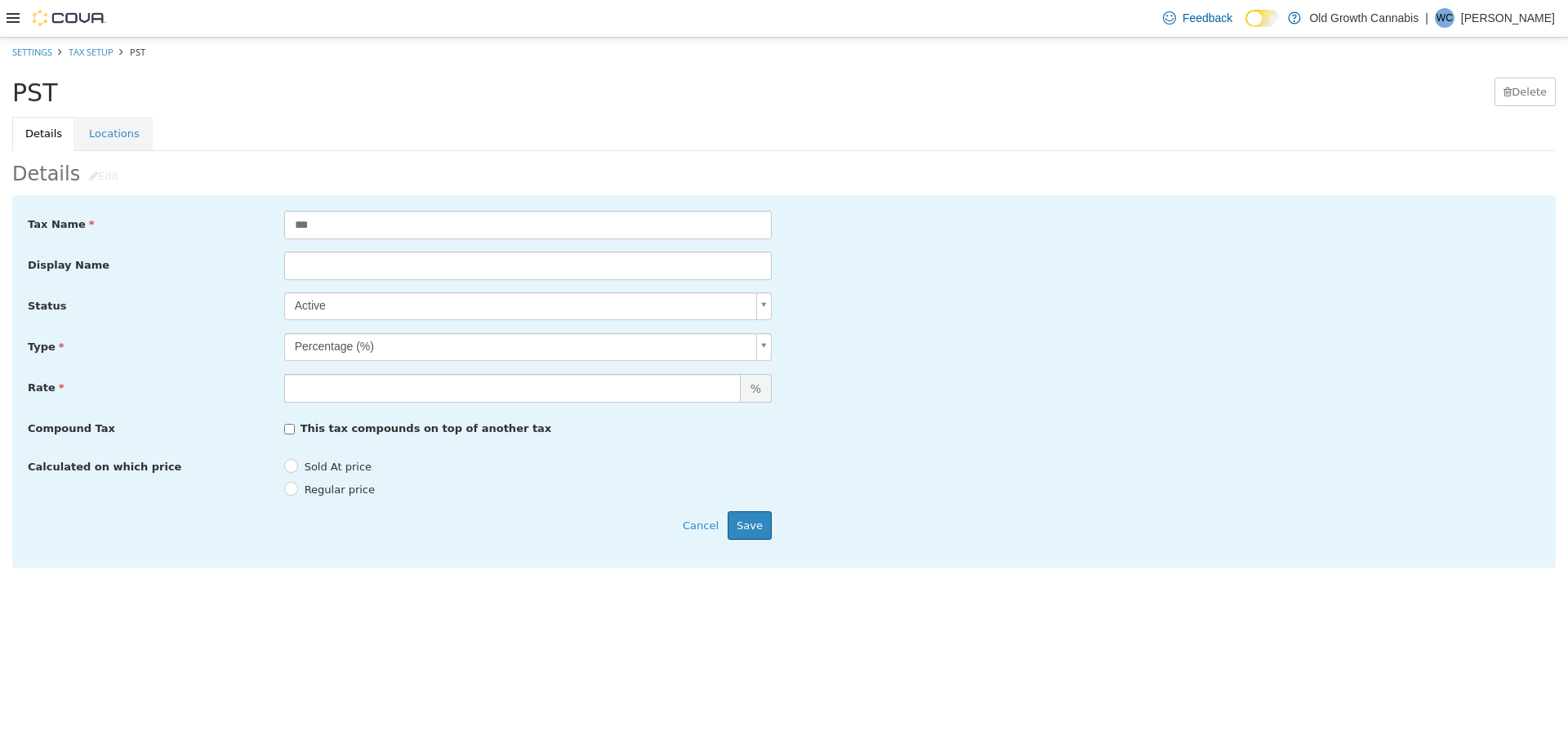
click at [15, 13] on icon at bounding box center [13, 18] width 13 height 13
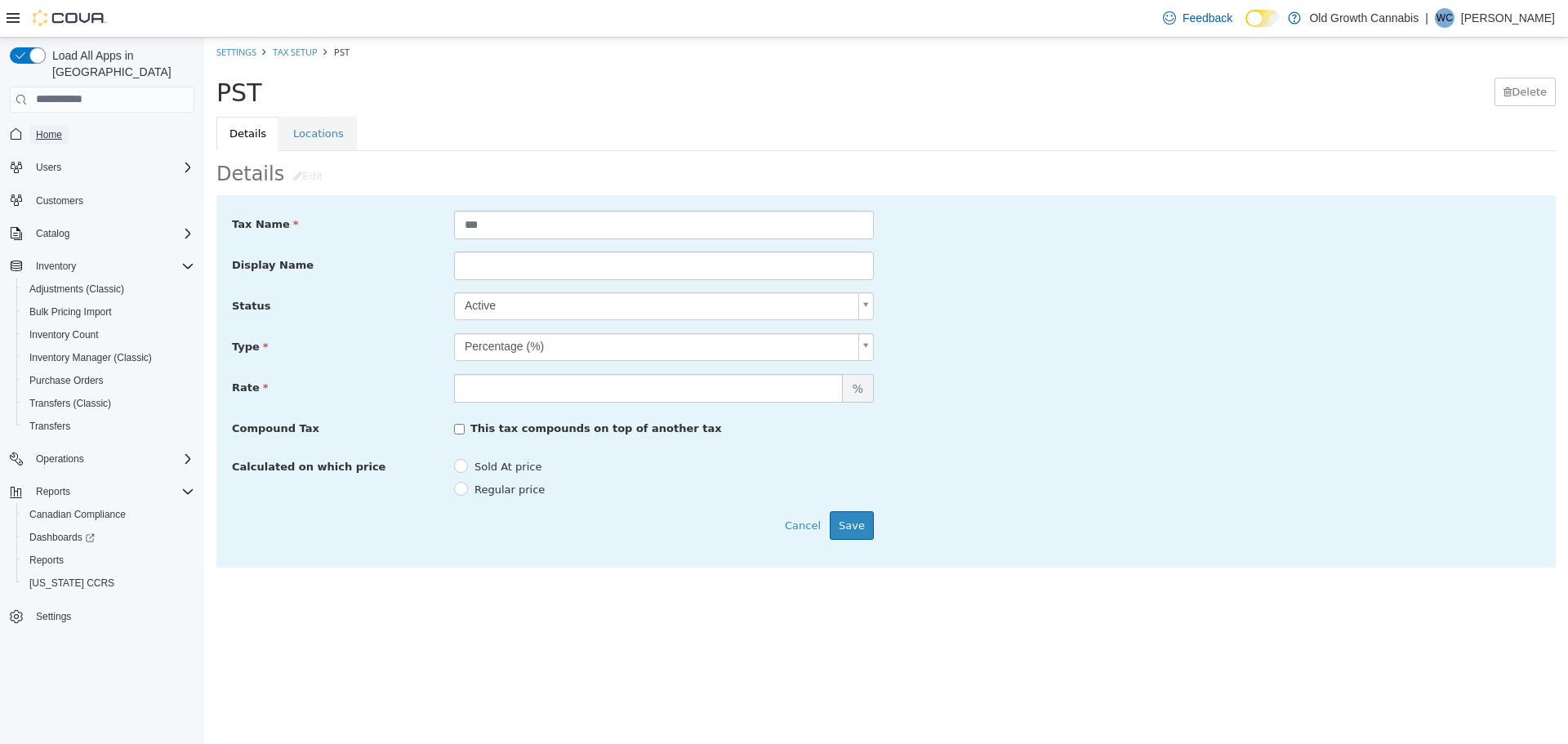
click at [59, 128] on span "Home" at bounding box center [49, 134] width 26 height 13
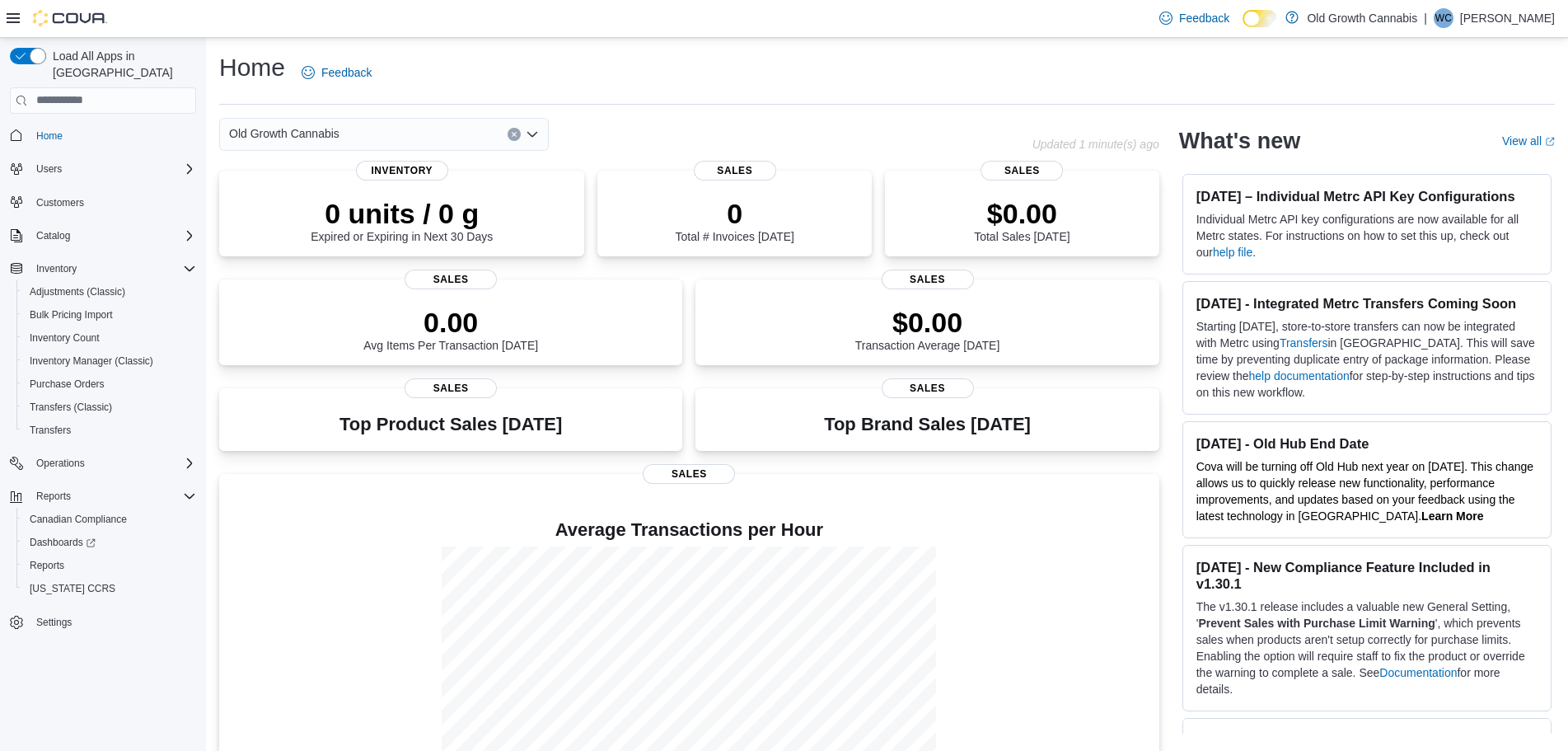
click at [1300, 20] on link at bounding box center [1291, 17] width 16 height 33
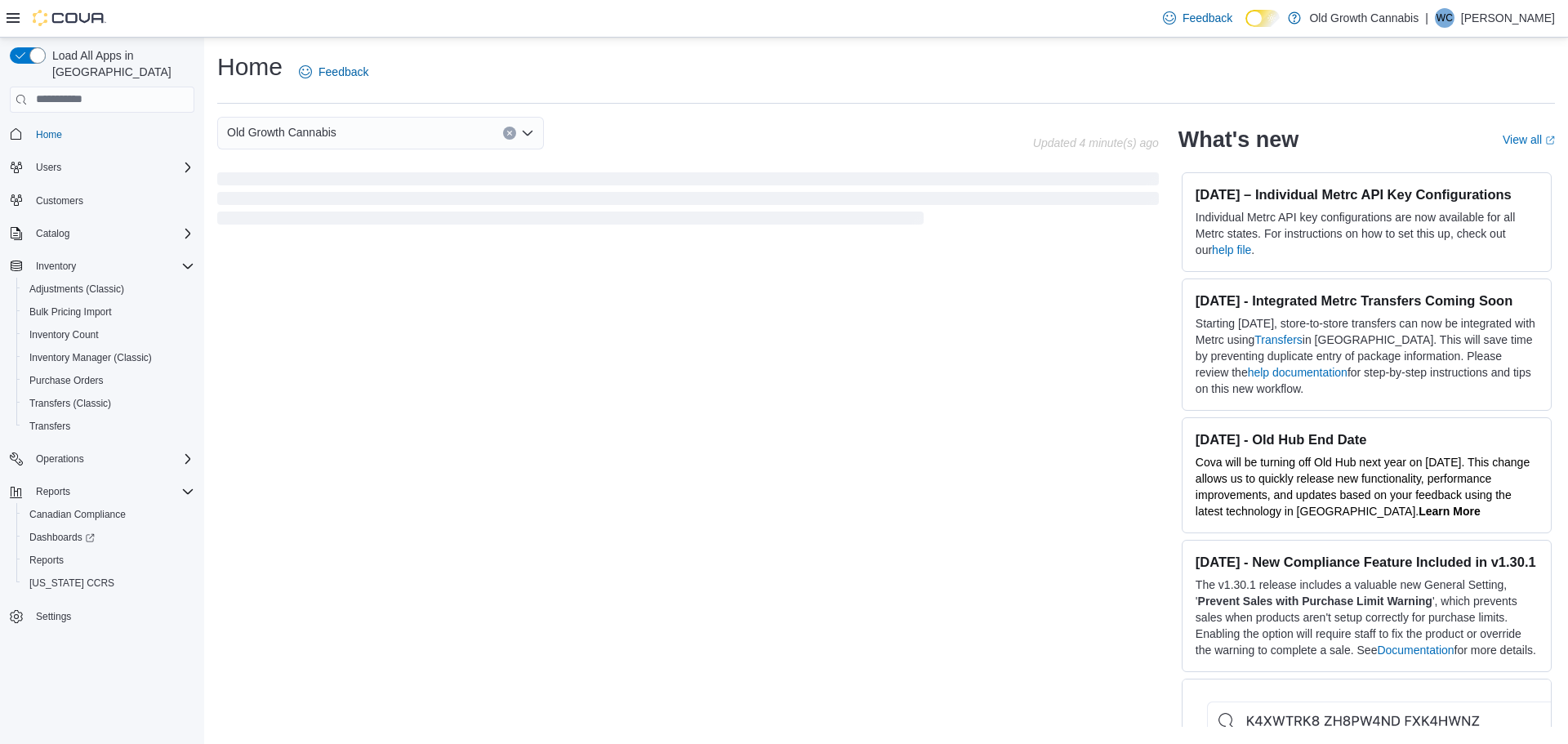
click at [1511, 21] on p "[PERSON_NAME]" at bounding box center [1508, 18] width 94 height 19
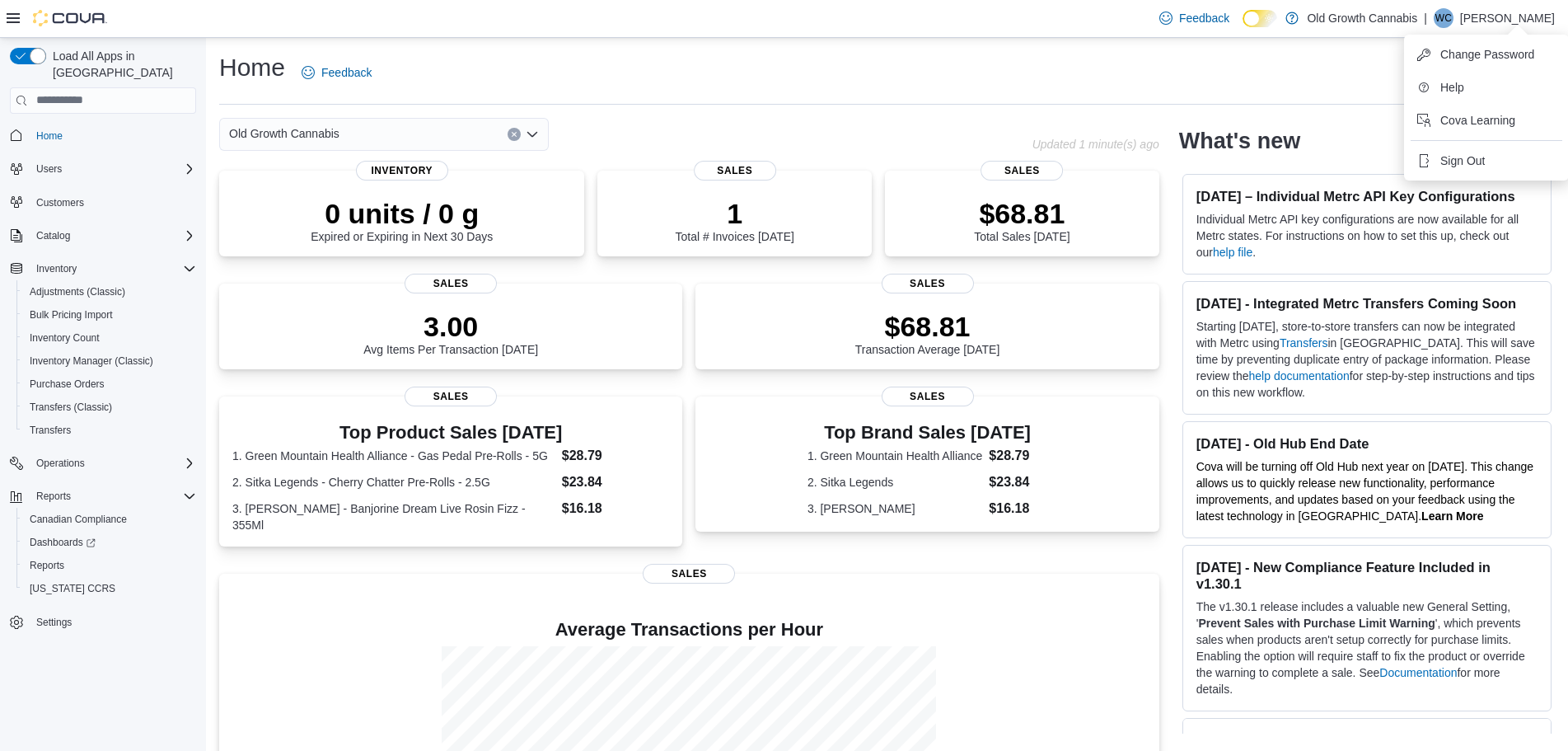
click at [1349, 14] on p "Old Growth Cannabis" at bounding box center [1363, 18] width 111 height 20
drag, startPoint x: 1320, startPoint y: 45, endPoint x: 1212, endPoint y: 62, distance: 109.3
click at [1214, 62] on body "Feedback Dark Mode Old Growth Cannabis | WC Will Cummer Load All Apps in New Hu…" at bounding box center [784, 464] width 1568 height 927
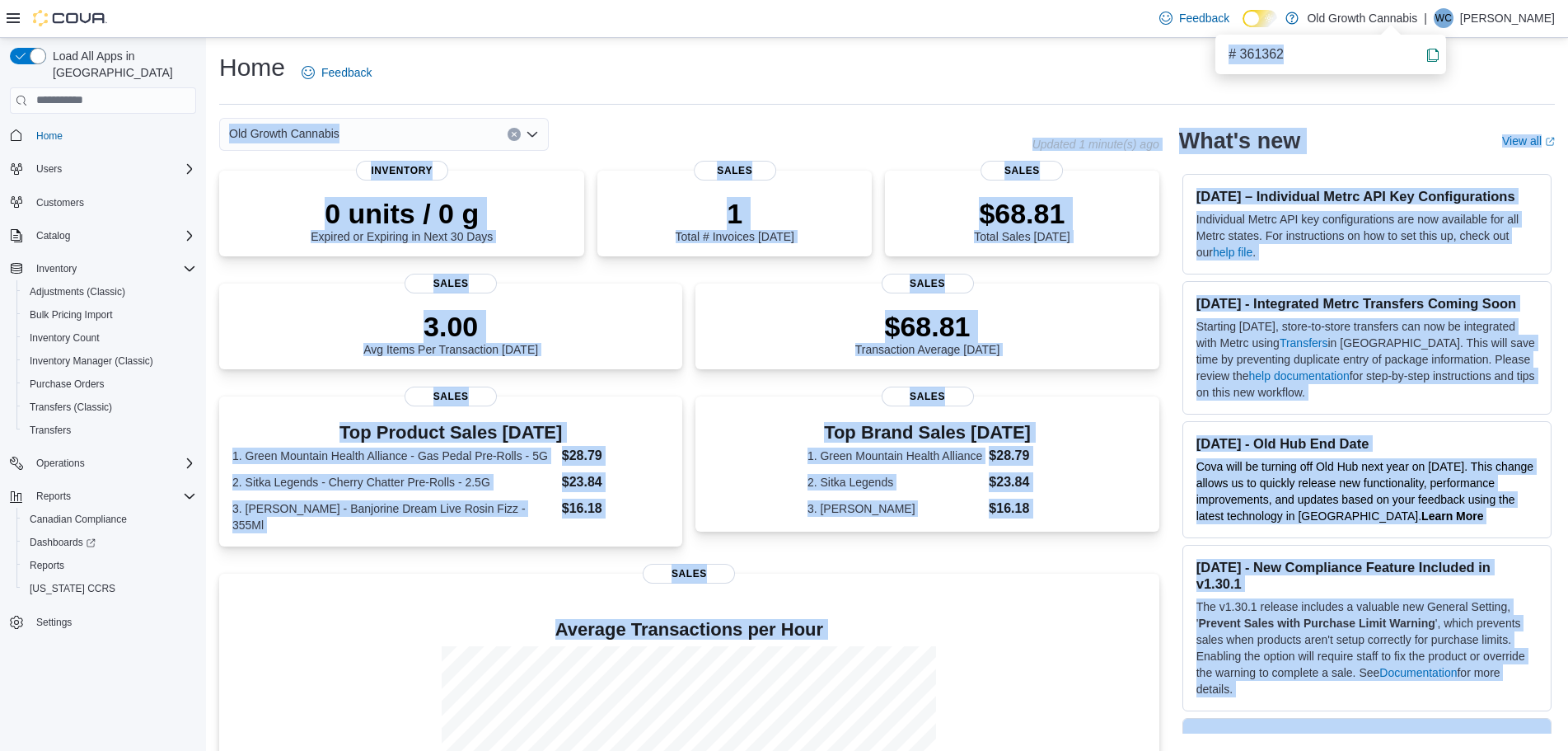
copy body "Old Growth Cannabis Updated 1 minute(s) ago 0 units / 0 g Expired or Expiring i…"
click at [1277, 58] on span "# 361362" at bounding box center [1256, 54] width 55 height 20
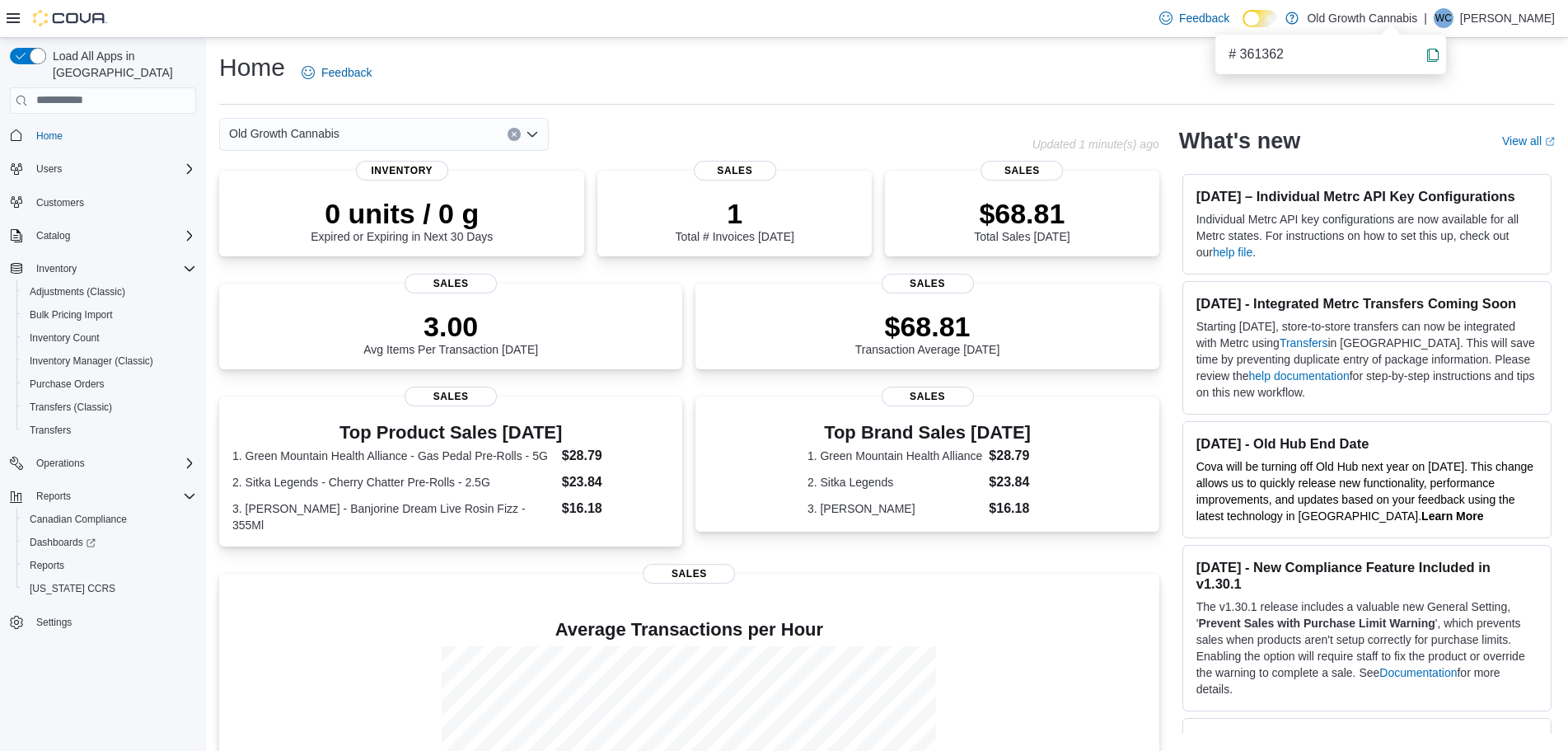
click at [1439, 62] on div "# 361362" at bounding box center [1330, 54] width 217 height 26
click at [1427, 53] on icon "Info" at bounding box center [1433, 55] width 13 height 13
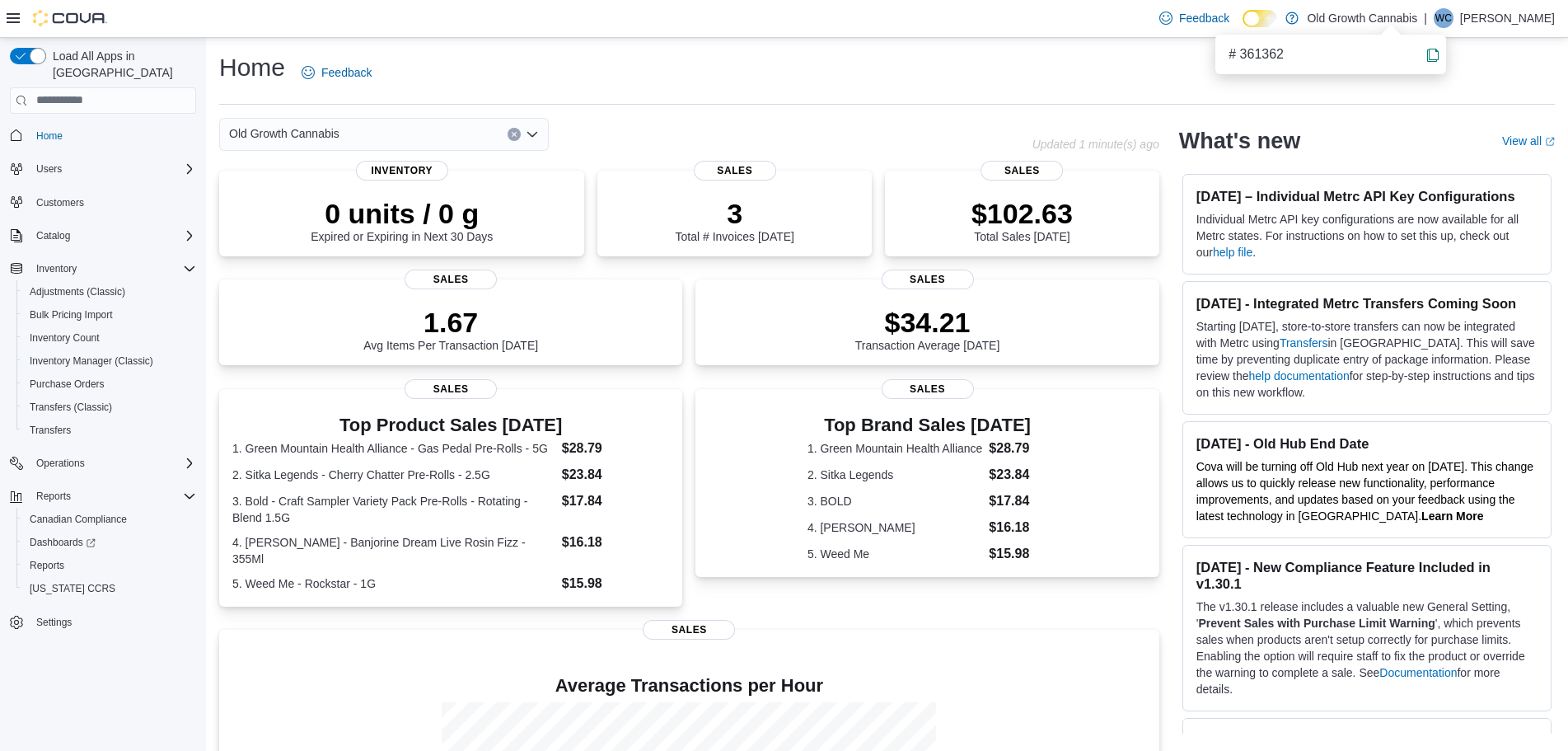
click at [1006, 87] on div "Home Feedback" at bounding box center [886, 72] width 1335 height 43
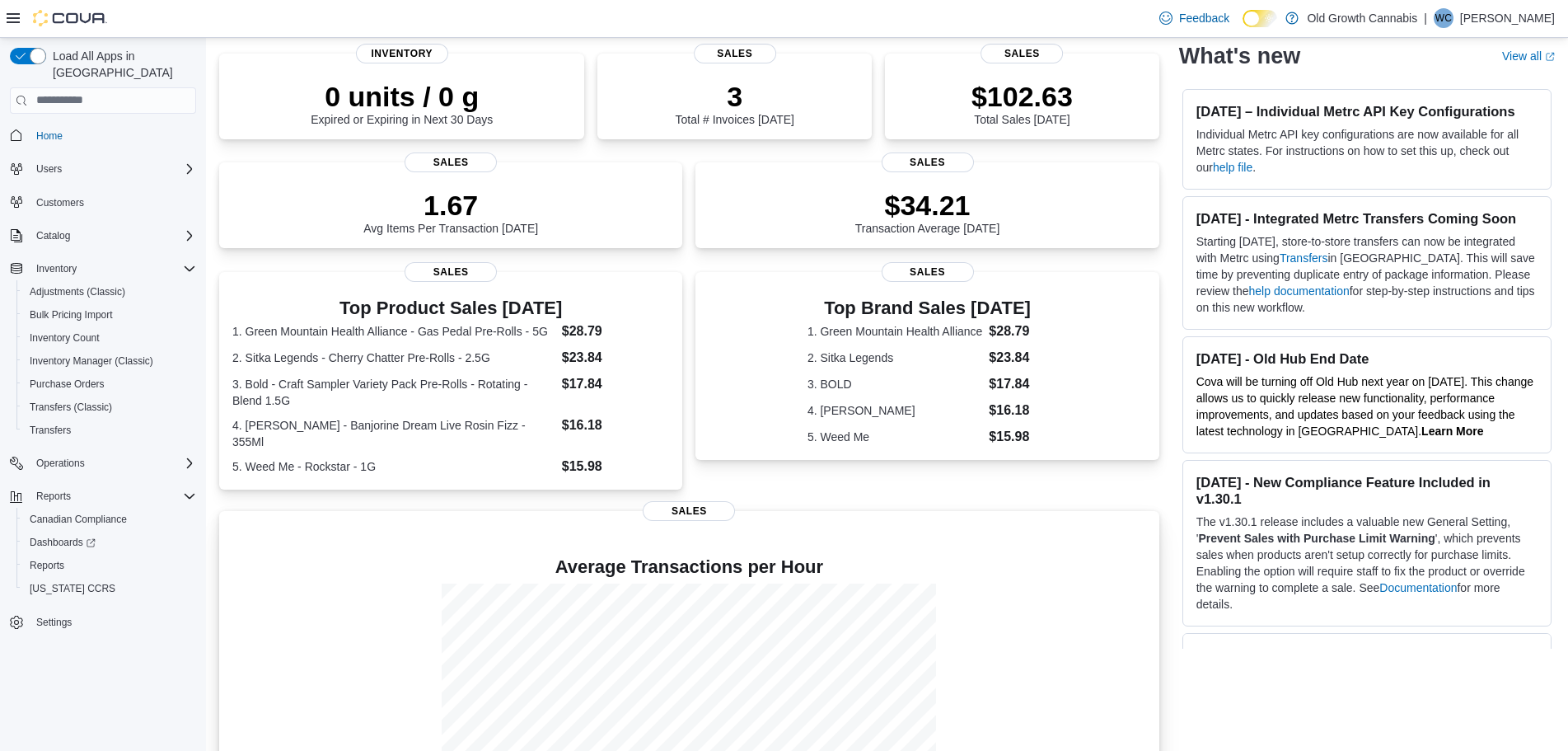
scroll to position [229, 0]
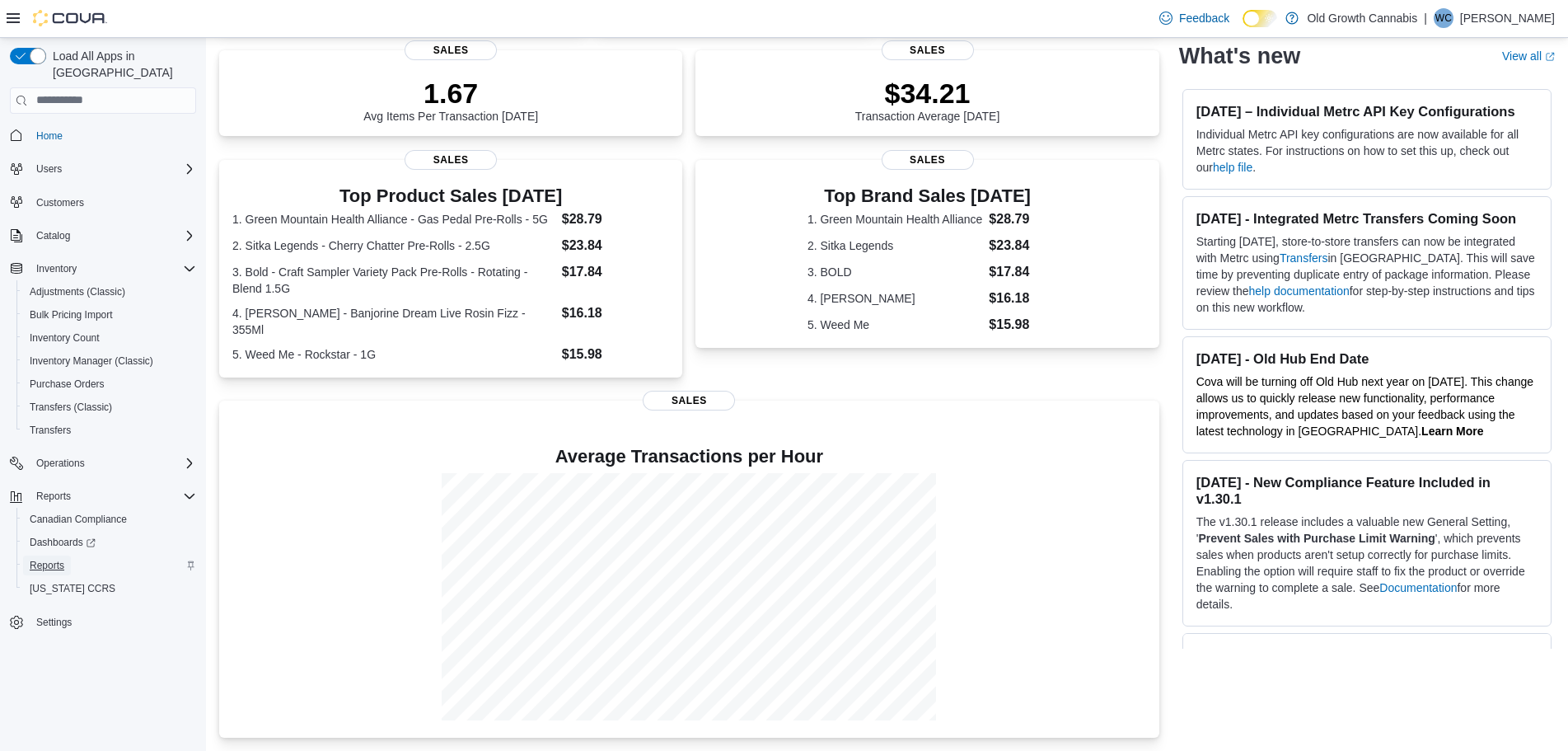
click at [48, 559] on span "Reports" at bounding box center [47, 565] width 35 height 13
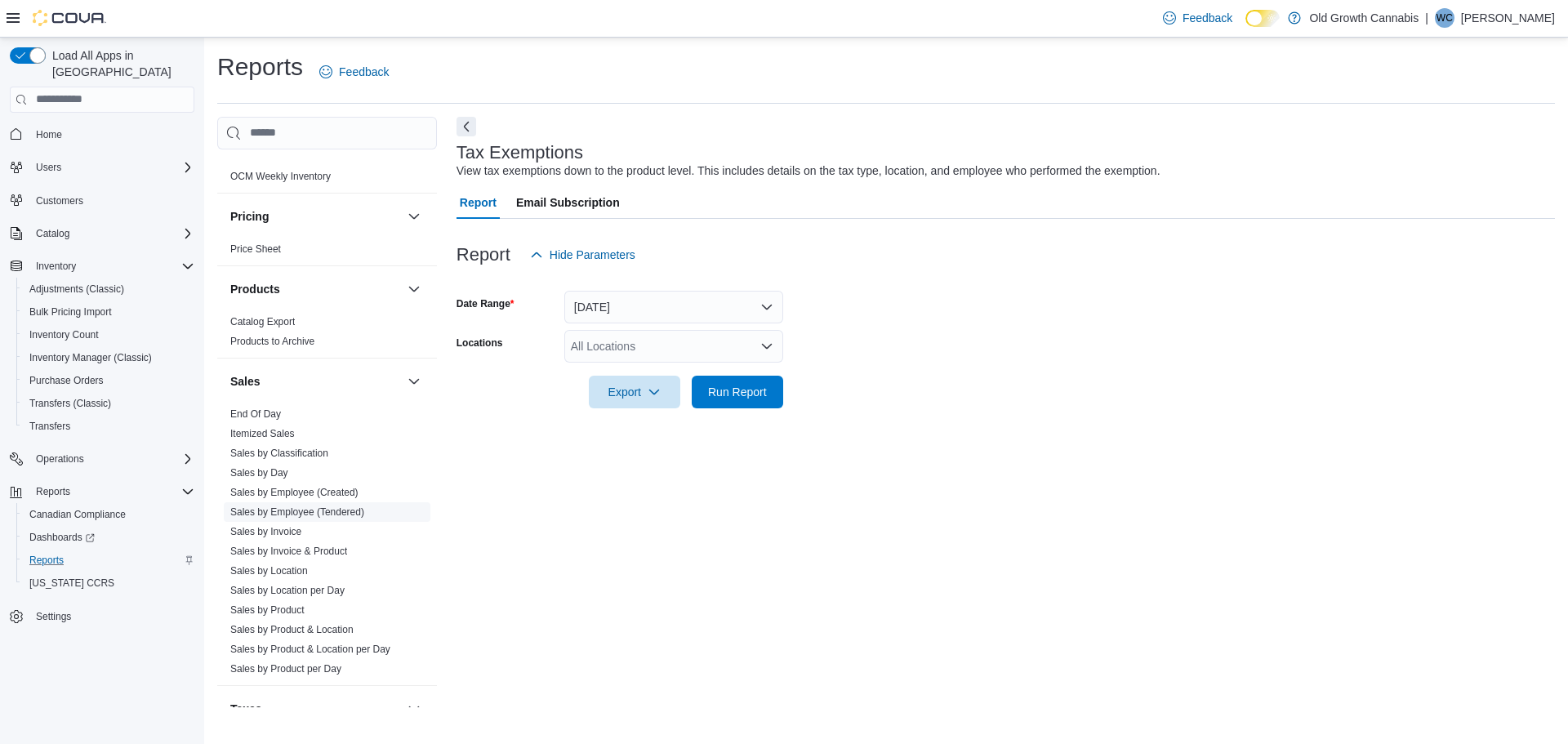
scroll to position [1128, 0]
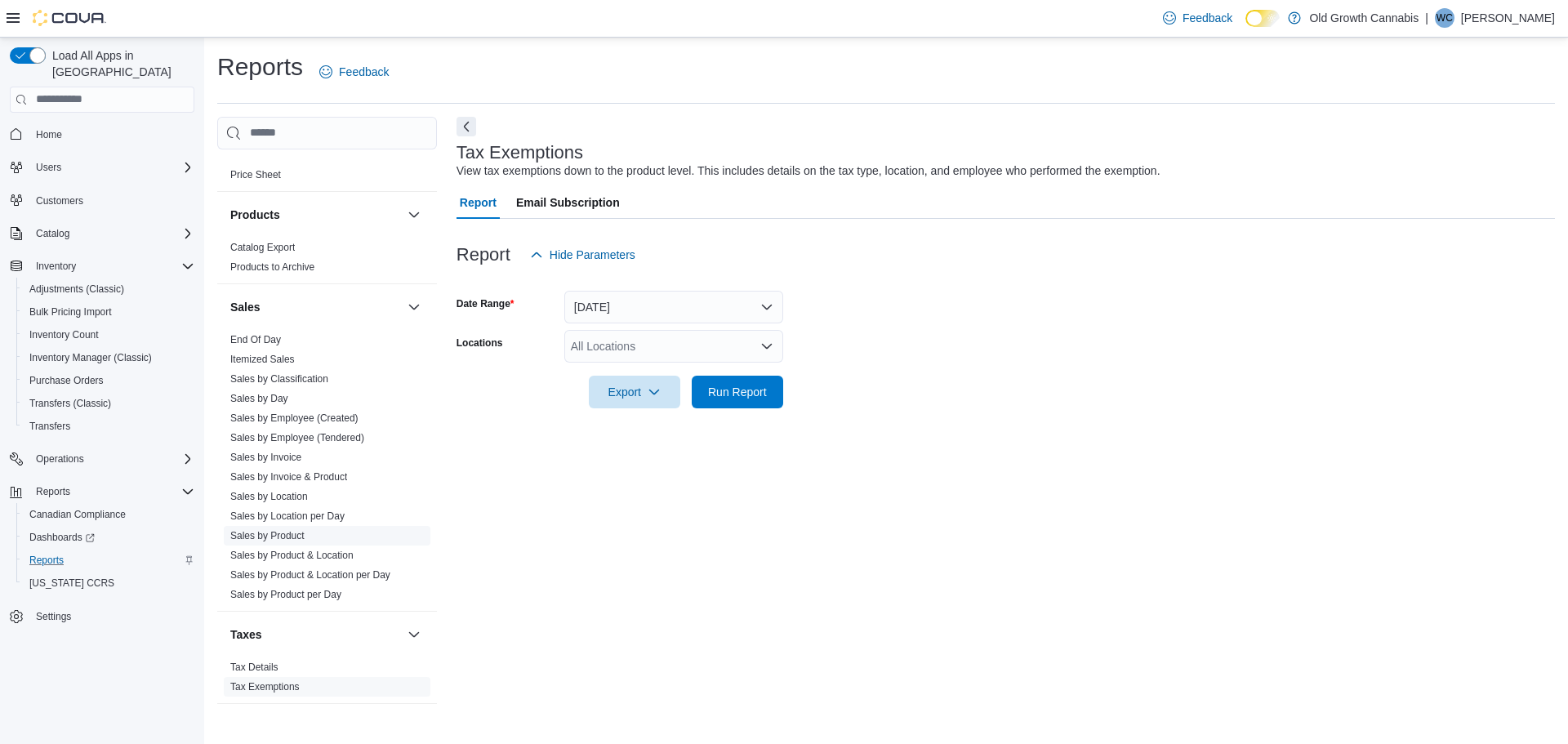
click at [275, 530] on link "Sales by Product" at bounding box center [268, 536] width 74 height 12
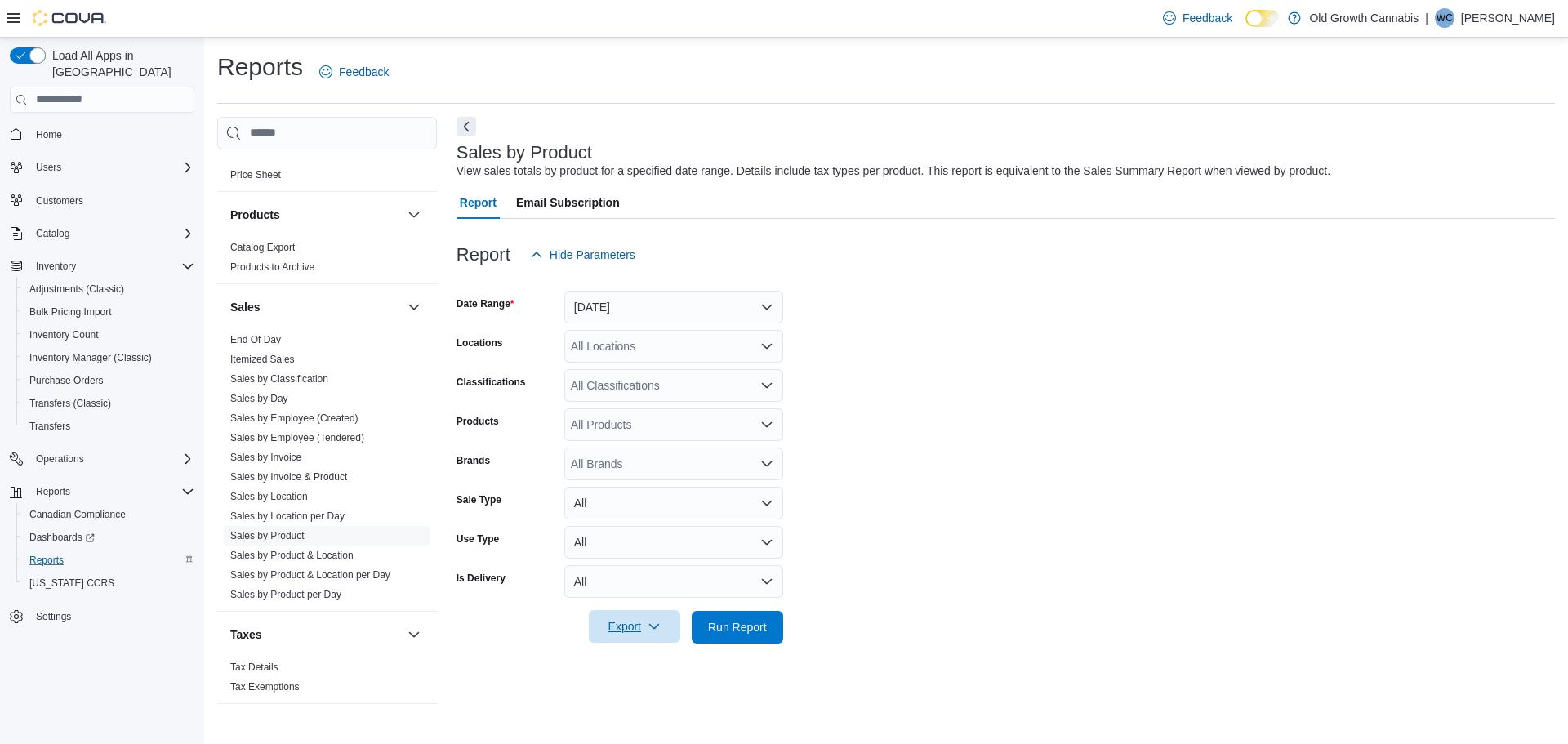
click at [645, 637] on span "Export" at bounding box center [634, 626] width 72 height 33
click at [651, 527] on span "Export to Excel" at bounding box center [637, 529] width 74 height 13
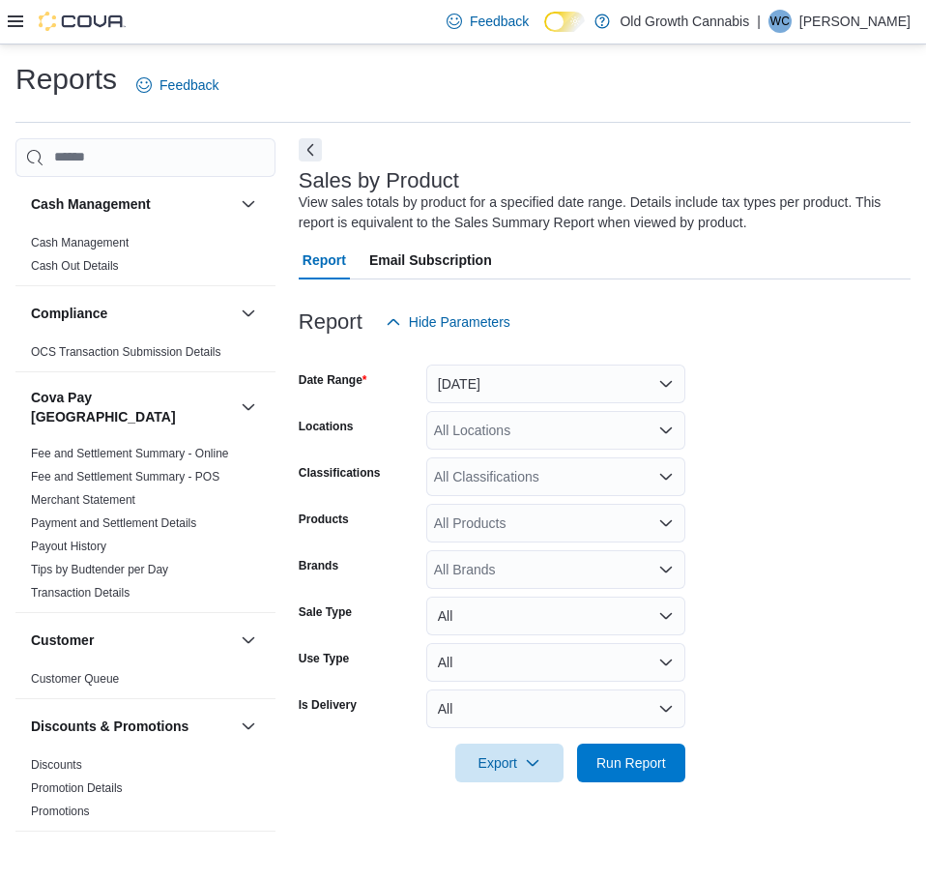
click at [21, 27] on icon at bounding box center [15, 21] width 15 height 12
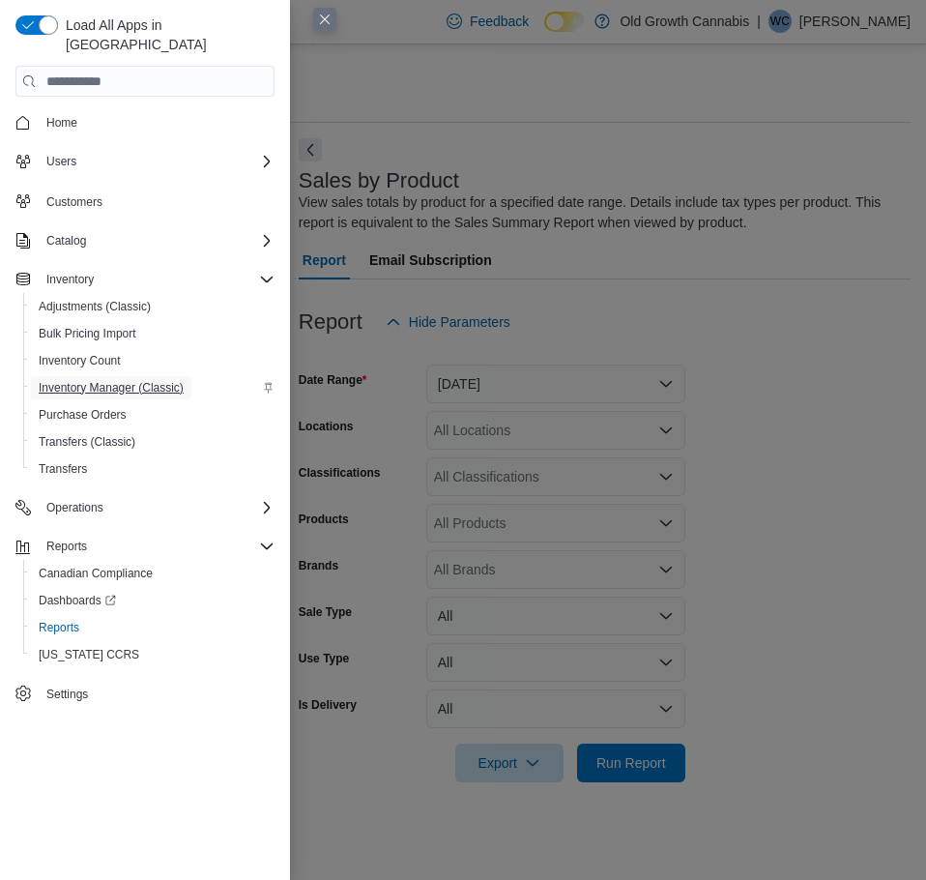
click at [85, 380] on span "Inventory Manager (Classic)" at bounding box center [111, 387] width 145 height 15
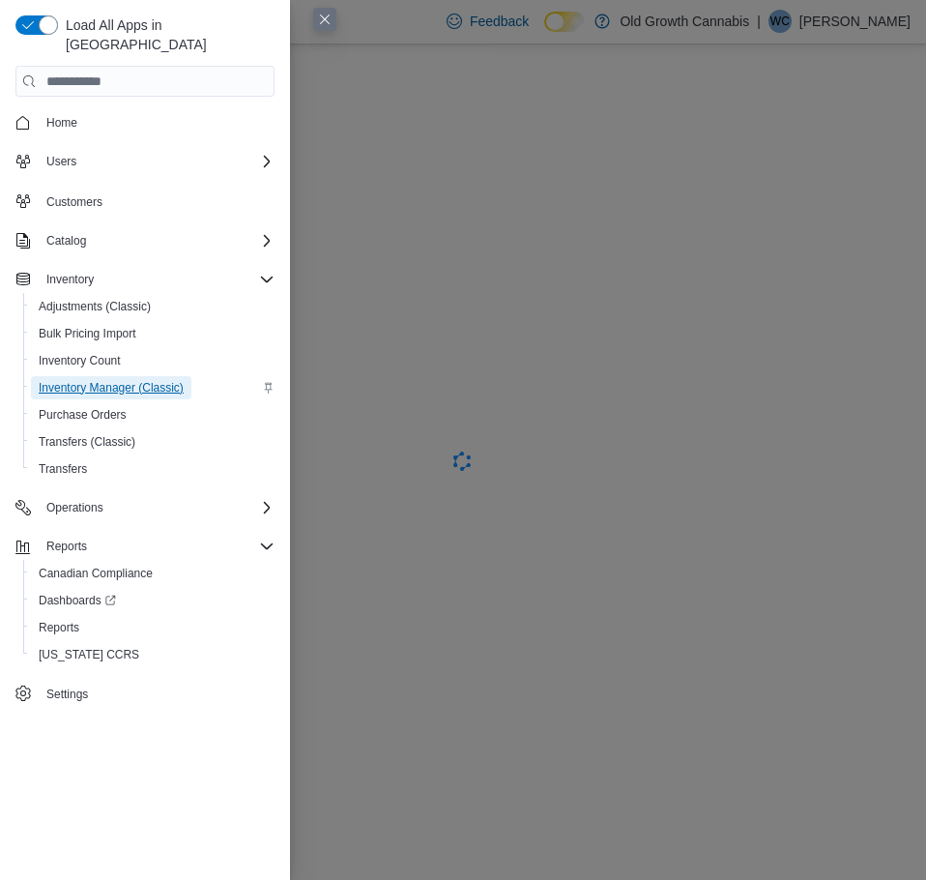
click at [142, 380] on span "Inventory Manager (Classic)" at bounding box center [111, 387] width 145 height 15
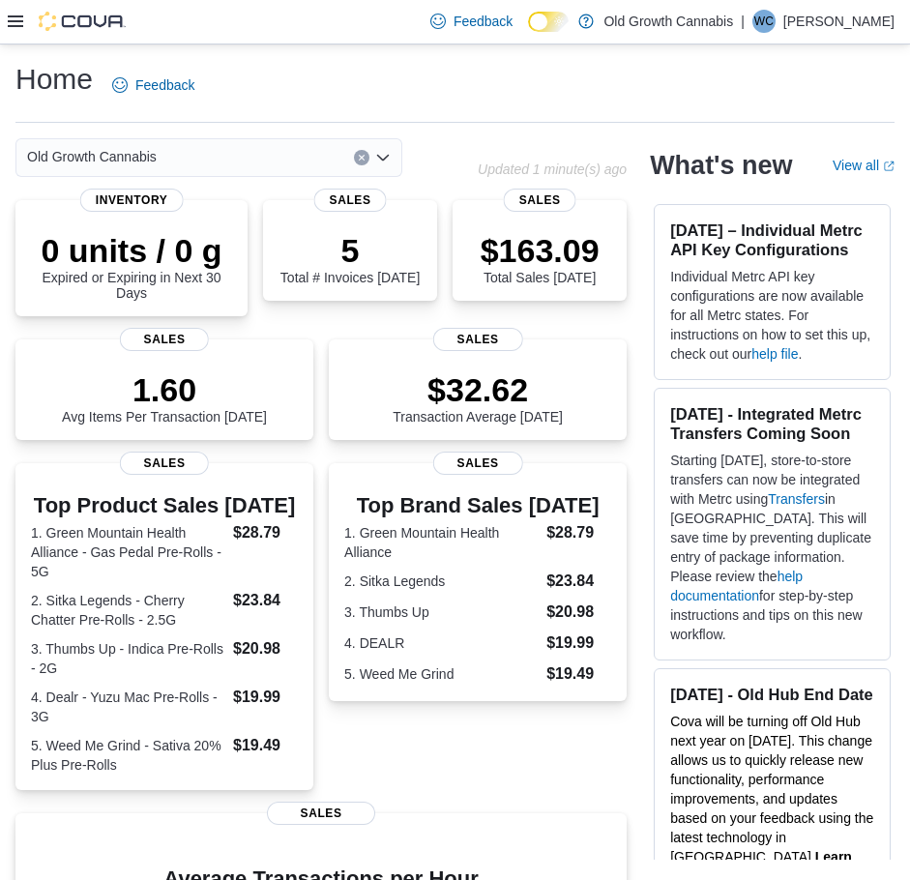
click at [14, 21] on icon at bounding box center [15, 21] width 15 height 12
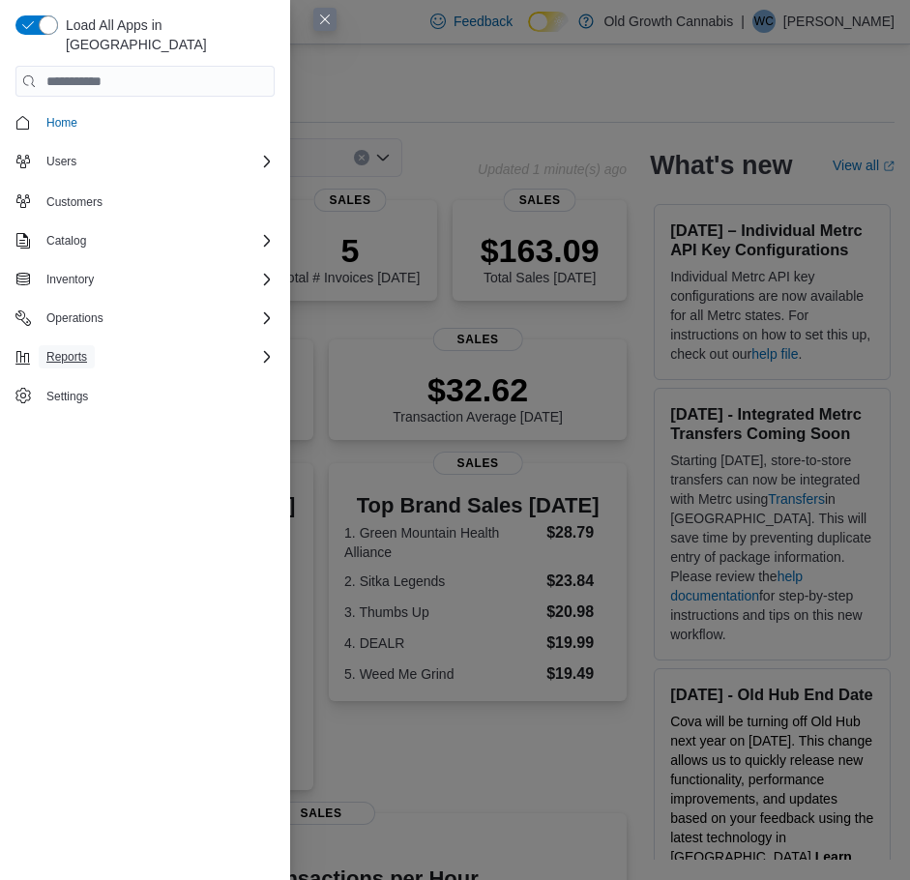
click at [74, 349] on span "Reports" at bounding box center [66, 356] width 41 height 15
click at [76, 272] on span "Inventory" at bounding box center [69, 279] width 47 height 15
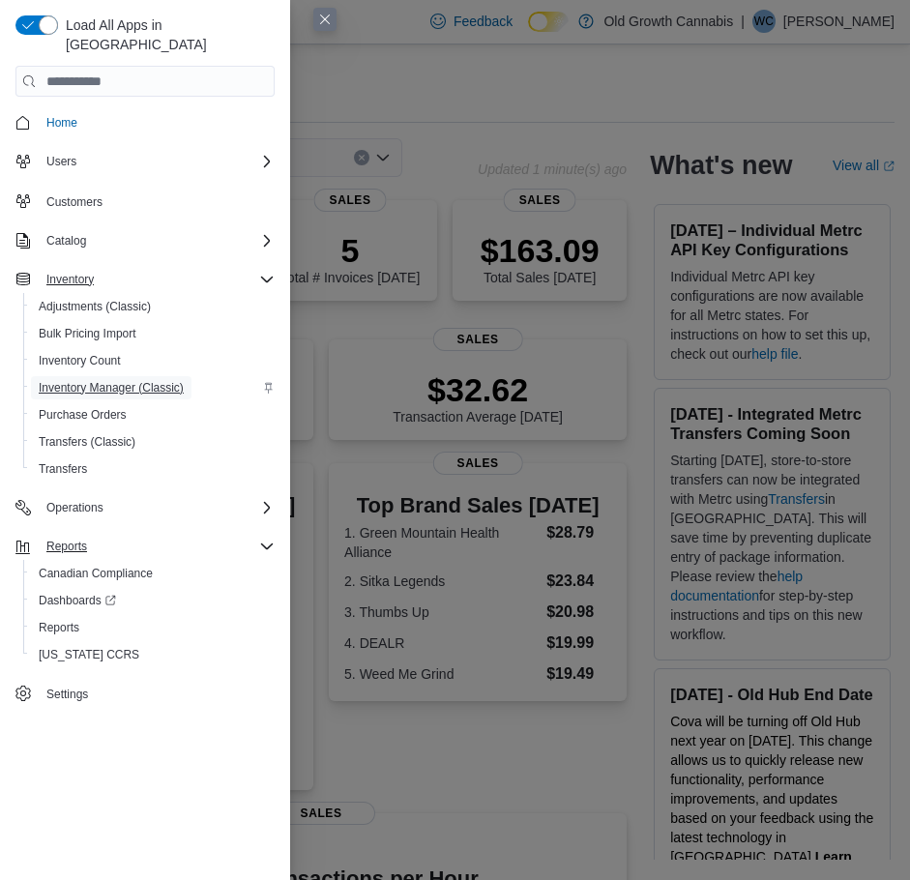
click at [89, 380] on span "Inventory Manager (Classic)" at bounding box center [111, 387] width 145 height 15
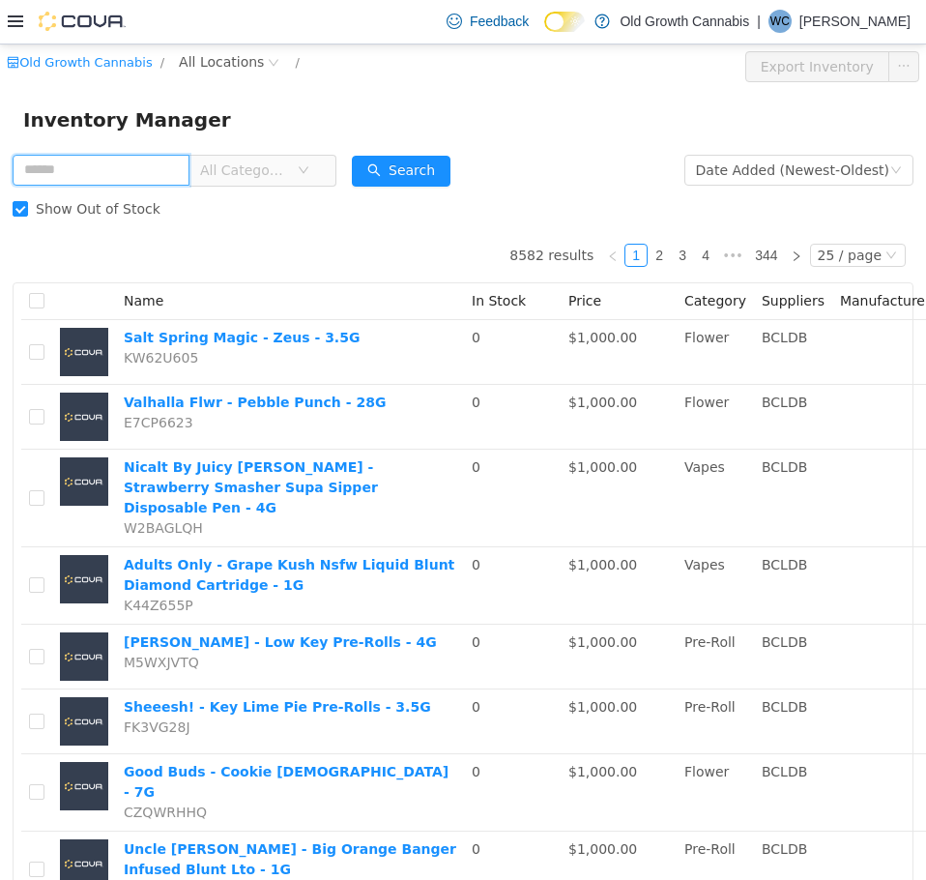
click at [151, 159] on input "text" at bounding box center [101, 169] width 177 height 31
paste input "*******"
click at [402, 169] on button "Search" at bounding box center [401, 170] width 99 height 31
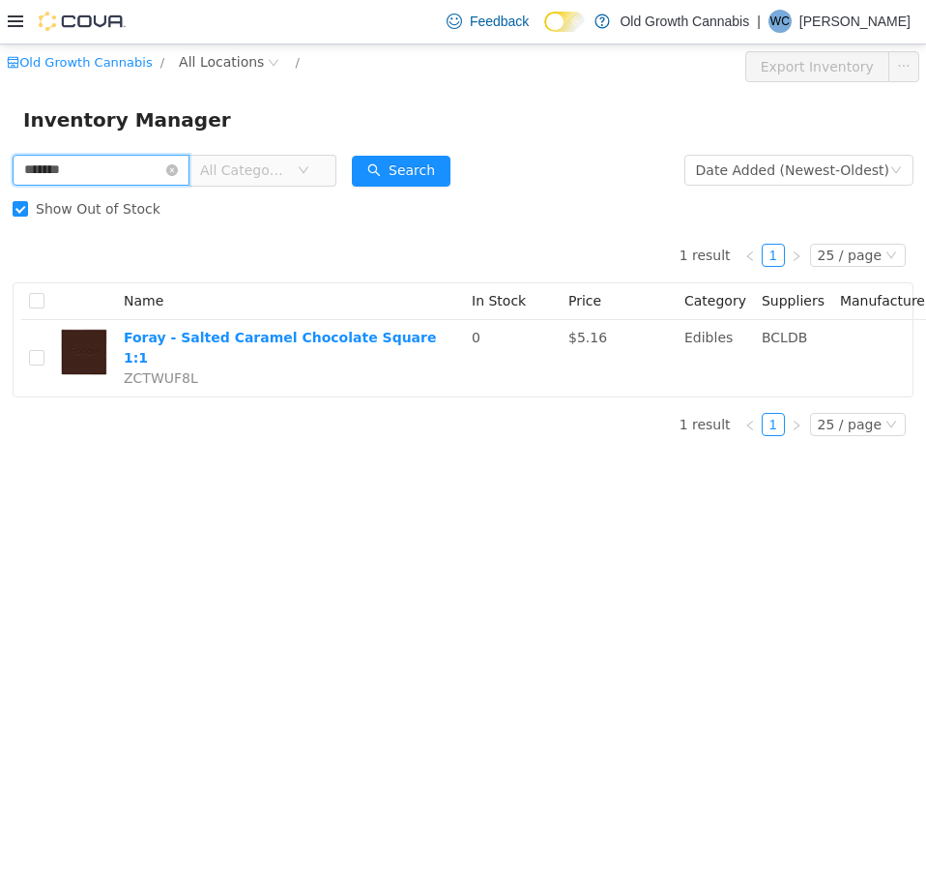
drag, startPoint x: 94, startPoint y: 171, endPoint x: -1, endPoint y: 171, distance: 94.8
click at [0, 171] on html "Old Growth Cannabis / All Locations / Export Inventory Inventory Manager ******…" at bounding box center [463, 462] width 926 height 836
paste input "text"
click at [440, 165] on button "Search" at bounding box center [401, 170] width 99 height 31
drag, startPoint x: 109, startPoint y: 179, endPoint x: -1, endPoint y: 173, distance: 110.4
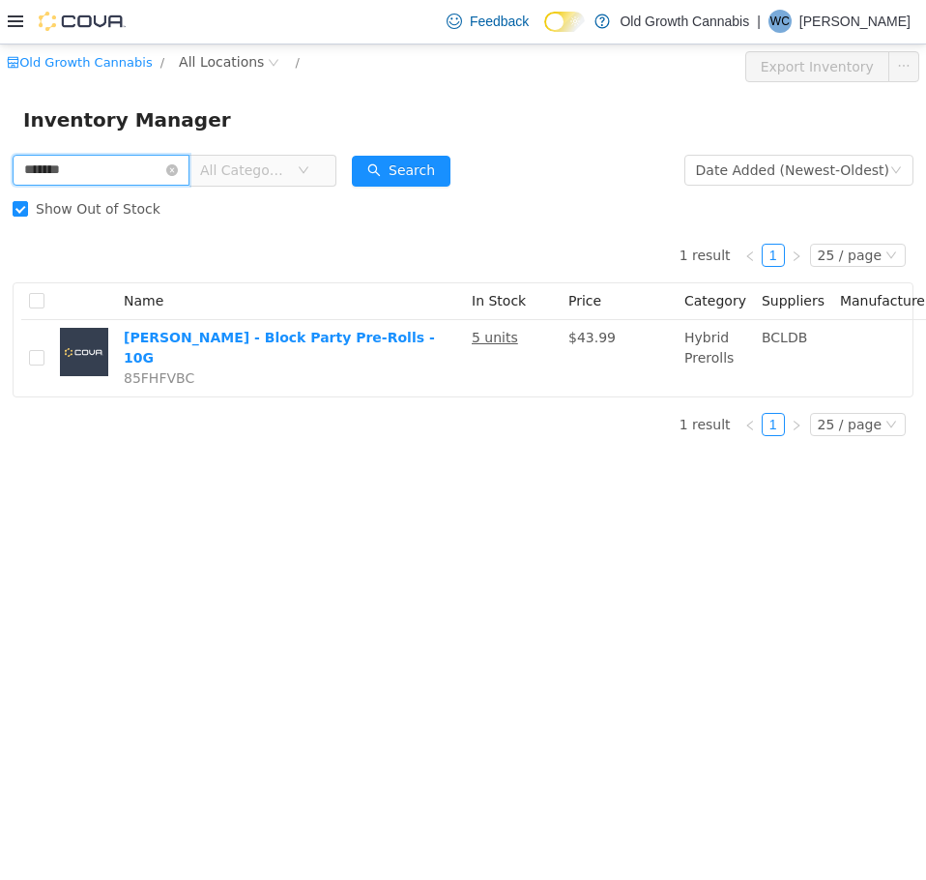
click at [0, 173] on html "Old Growth Cannabis / All Locations / Export Inventory Inventory Manager ******…" at bounding box center [463, 462] width 926 height 836
paste input "text"
click at [444, 171] on button "Search" at bounding box center [401, 170] width 99 height 31
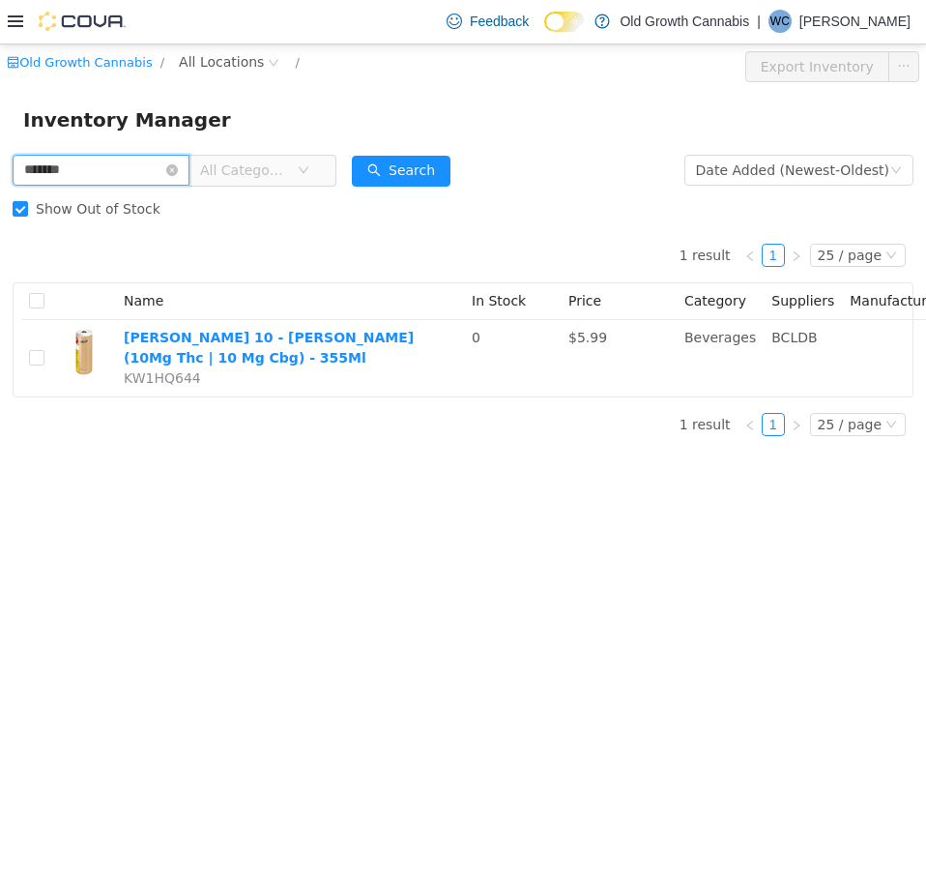
drag, startPoint x: 125, startPoint y: 167, endPoint x: -1, endPoint y: 150, distance: 126.9
click at [0, 150] on html "Old Growth Cannabis / All Locations / Export Inventory Inventory Manager ******…" at bounding box center [463, 462] width 926 height 836
paste input "text"
click at [433, 174] on button "Search" at bounding box center [401, 170] width 99 height 31
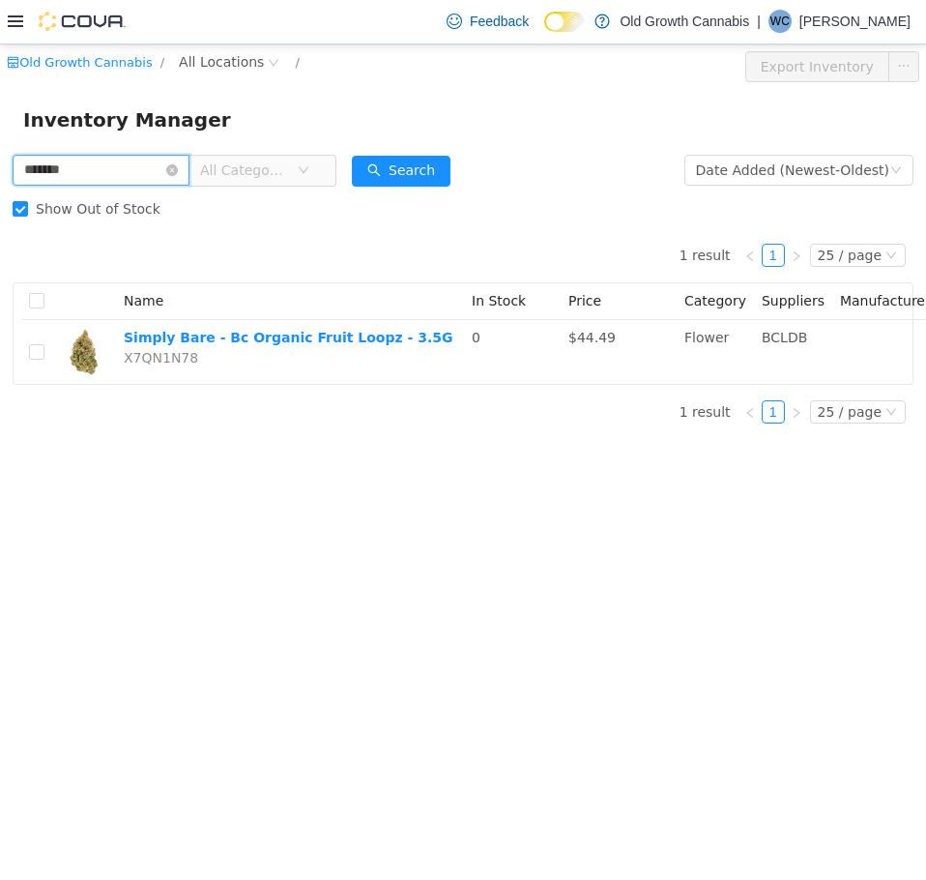
drag, startPoint x: 28, startPoint y: 174, endPoint x: -1, endPoint y: 165, distance: 30.3
click at [0, 165] on html "Old Growth Cannabis / All Locations / Export Inventory Inventory Manager ******…" at bounding box center [463, 462] width 926 height 836
paste input "text"
click at [418, 172] on button "Search" at bounding box center [401, 170] width 99 height 31
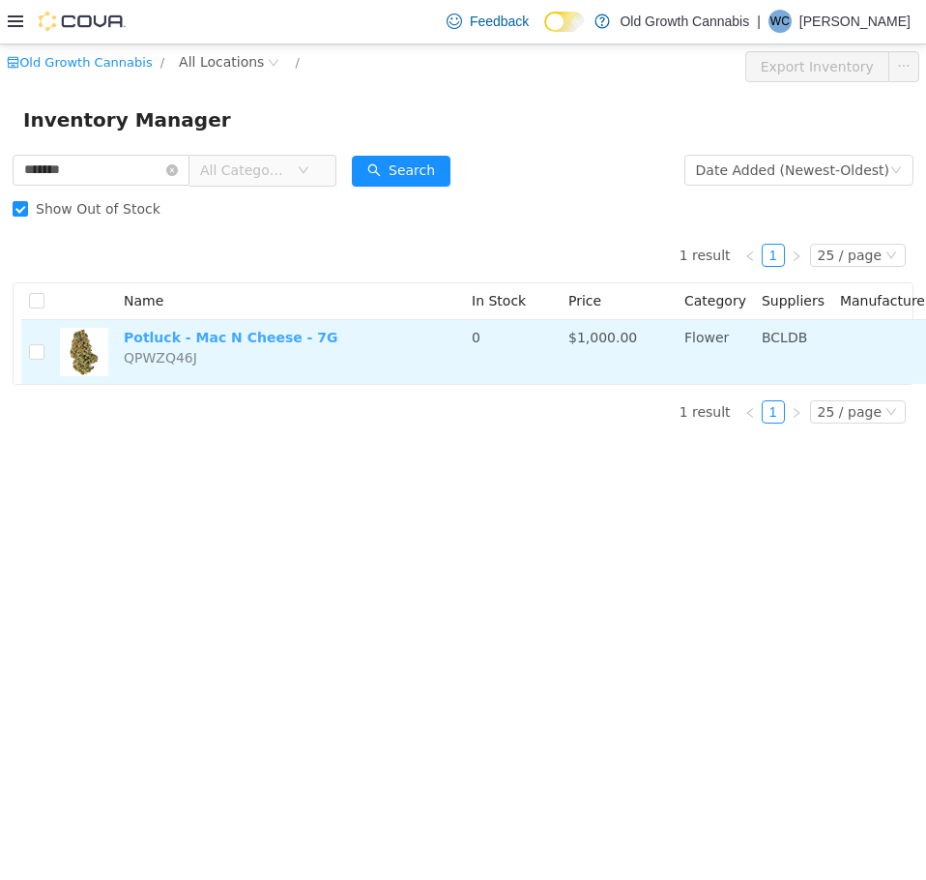
click at [167, 340] on link "Potluck - Mac N Cheese - 7G" at bounding box center [231, 336] width 215 height 15
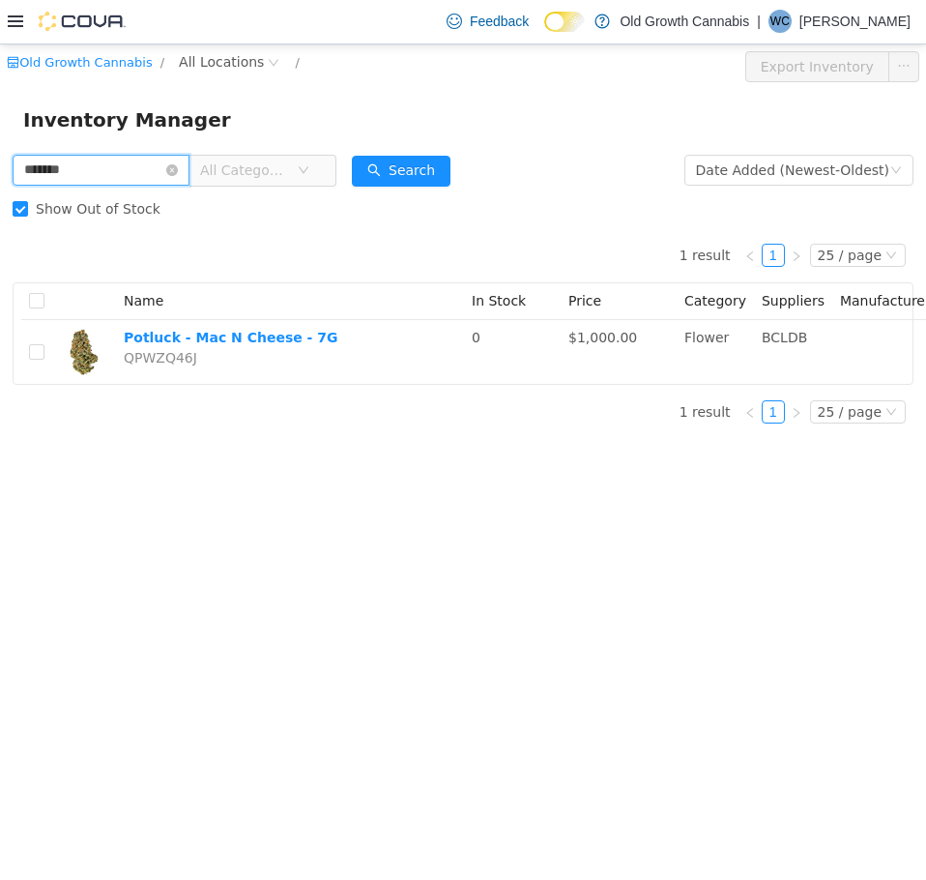
drag, startPoint x: 130, startPoint y: 171, endPoint x: -1, endPoint y: 132, distance: 136.1
click at [0, 132] on html "Old Growth Cannabis / All Locations / Export Inventory Inventory Manager ******…" at bounding box center [463, 462] width 926 height 836
paste input "text"
click at [429, 171] on button "Search" at bounding box center [401, 170] width 99 height 31
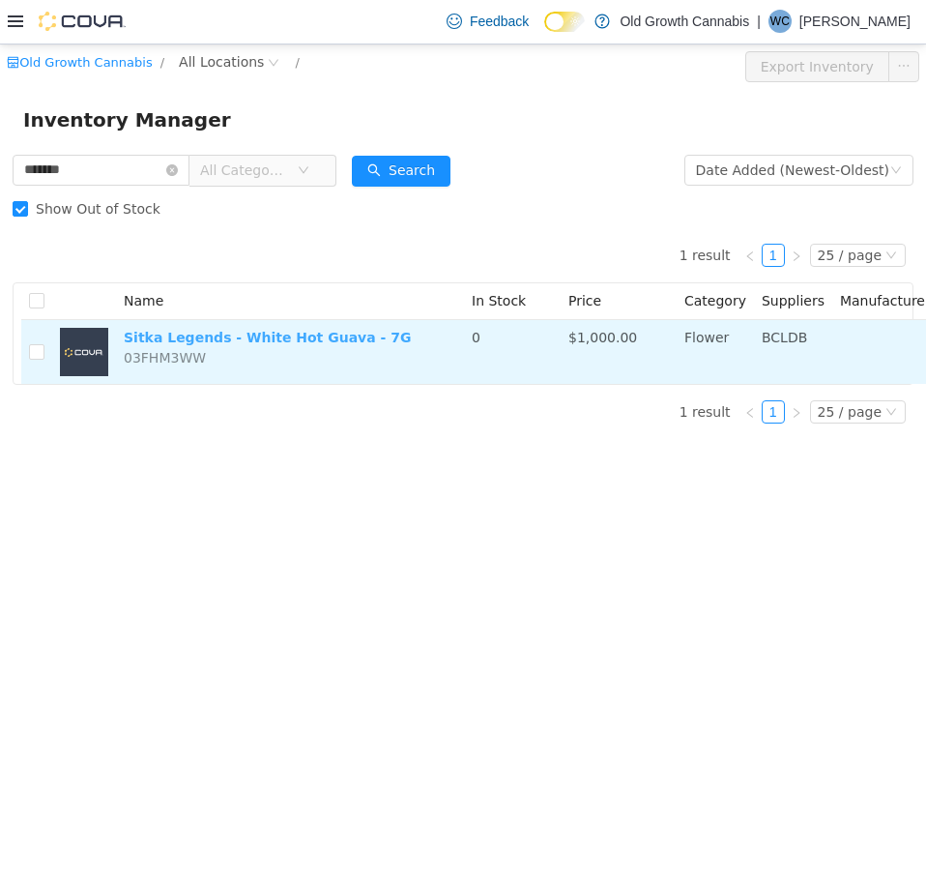
click at [245, 333] on link "Sitka Legends - White Hot Guava - 7G" at bounding box center [267, 336] width 287 height 15
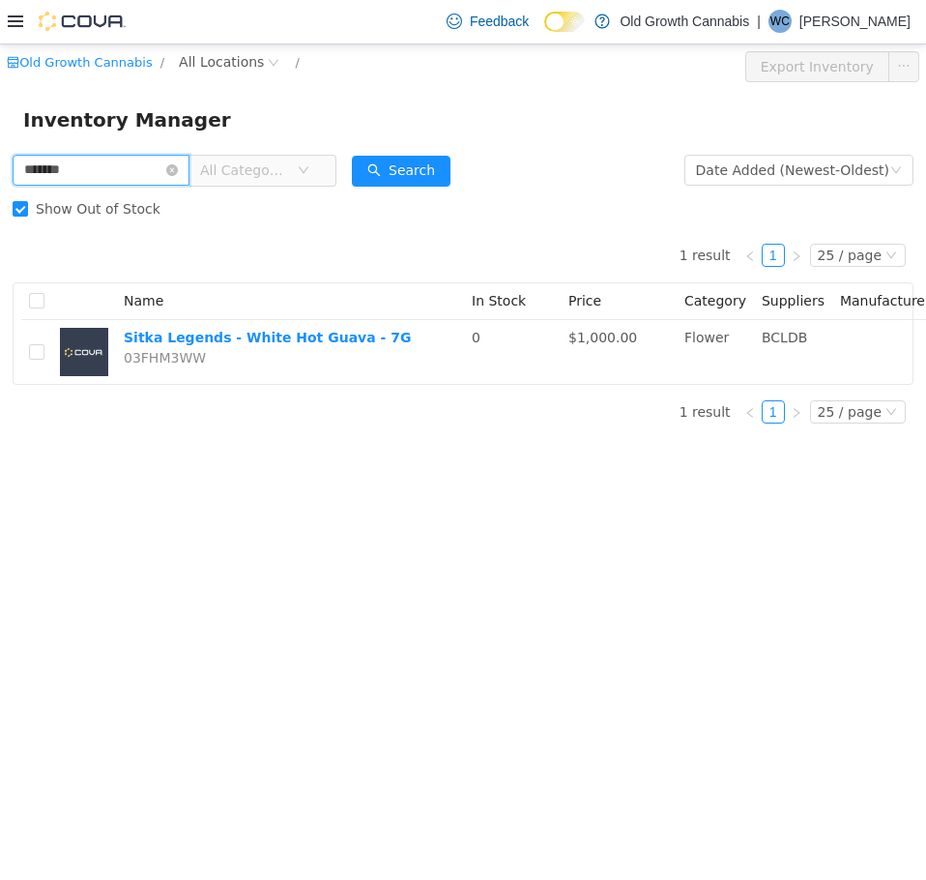
drag, startPoint x: 128, startPoint y: 173, endPoint x: -1, endPoint y: 155, distance: 129.9
click at [0, 155] on html "Old Growth Cannabis / All Locations / Export Inventory Inventory Manager ******…" at bounding box center [463, 462] width 926 height 836
paste input "text"
click at [447, 167] on button "Search" at bounding box center [401, 170] width 99 height 31
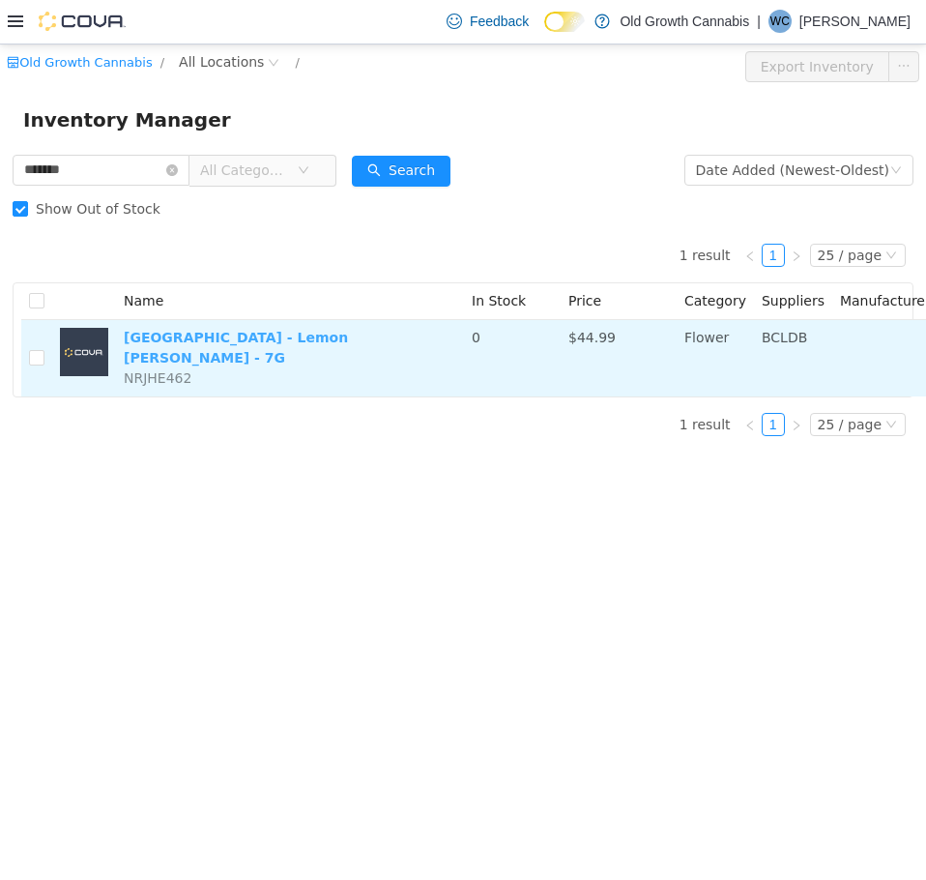
click at [265, 341] on link "Castle Rock Farms - Lemon Cherry Sherb - 7G" at bounding box center [236, 347] width 224 height 36
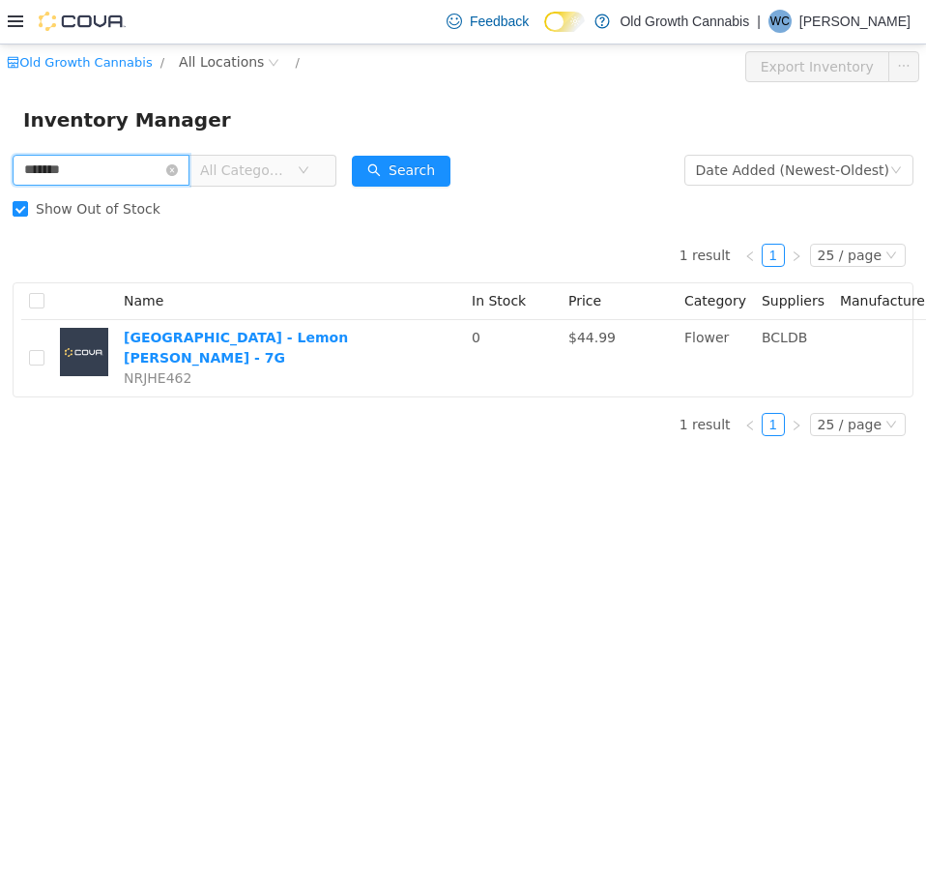
drag, startPoint x: 105, startPoint y: 164, endPoint x: -1, endPoint y: 183, distance: 107.9
click at [0, 183] on html "Old Growth Cannabis / All Locations / Export Inventory Inventory Manager ******…" at bounding box center [463, 462] width 926 height 836
paste input "text"
click at [438, 161] on button "Search" at bounding box center [401, 170] width 99 height 31
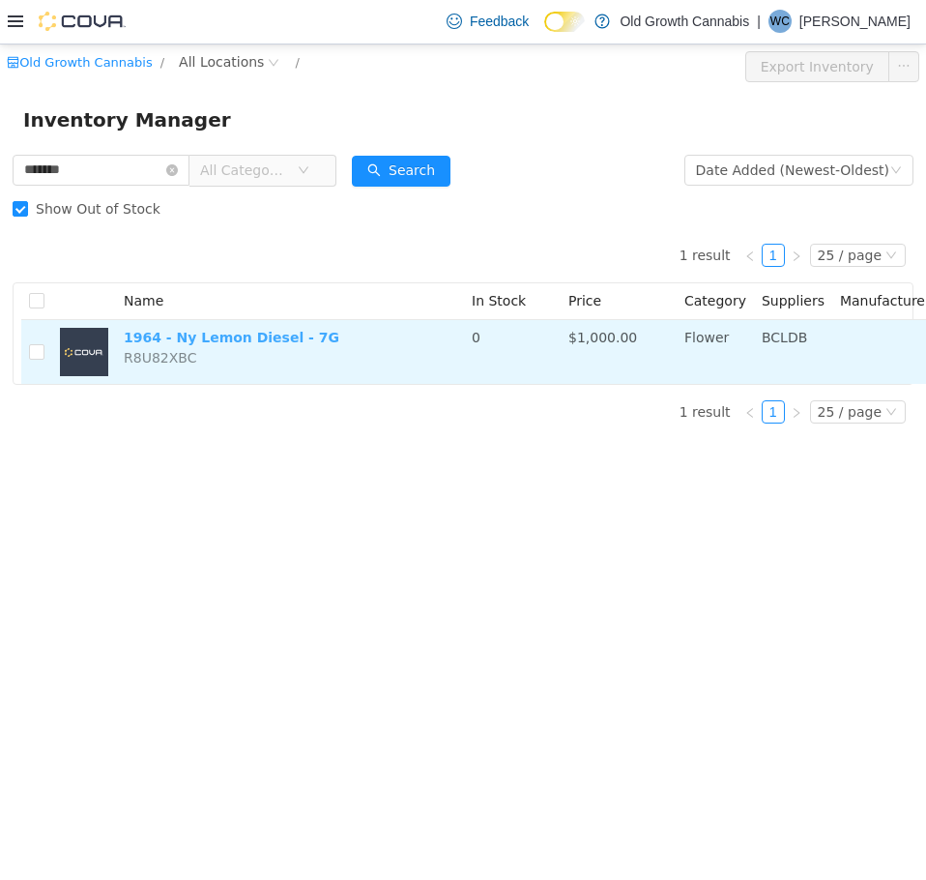
click at [244, 331] on link "1964 - Ny Lemon Diesel - 7G" at bounding box center [232, 336] width 216 height 15
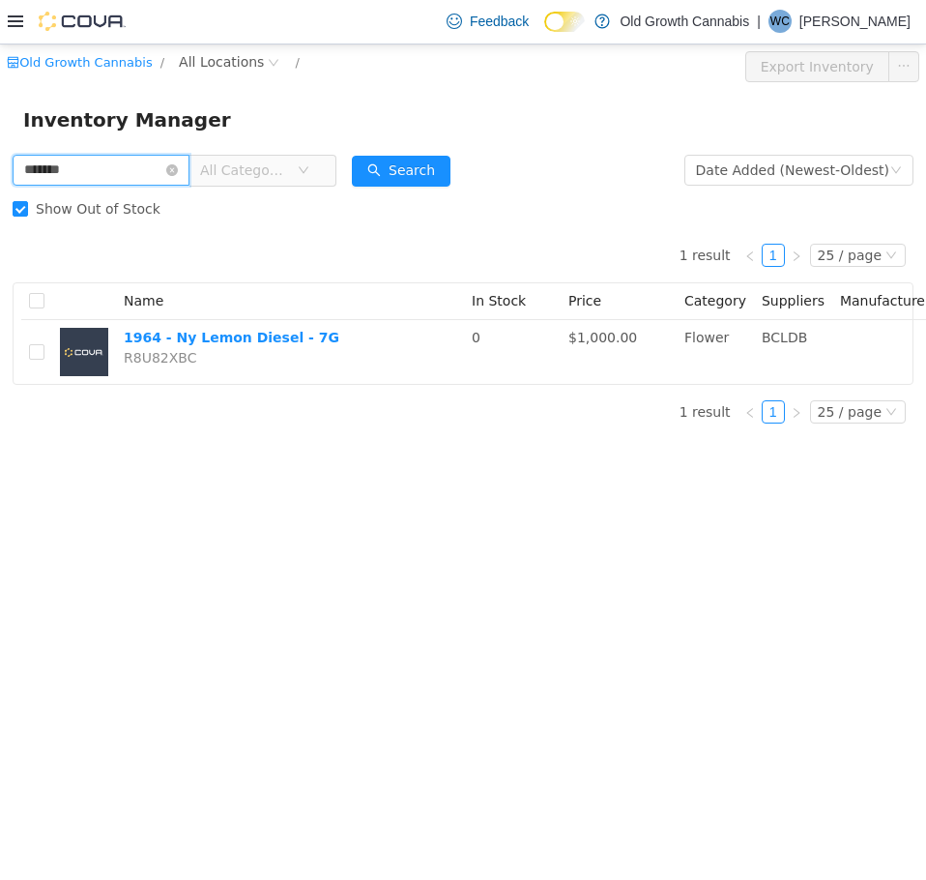
drag, startPoint x: 149, startPoint y: 173, endPoint x: -1, endPoint y: 177, distance: 149.9
click at [0, 177] on html "Old Growth Cannabis / All Locations / Export Inventory Inventory Manager ******…" at bounding box center [463, 462] width 926 height 836
paste input "text"
click at [416, 161] on button "Search" at bounding box center [401, 170] width 99 height 31
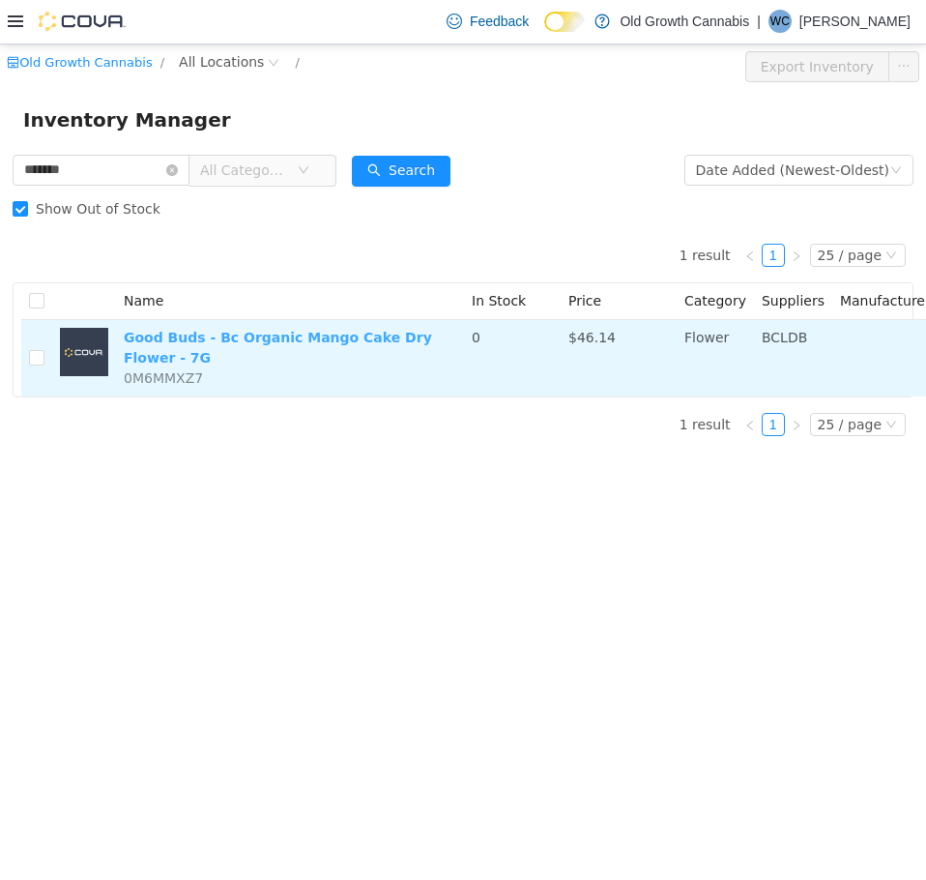
click at [381, 339] on link "Good Buds - Bc Organic Mango Cake Dry Flower - 7G" at bounding box center [278, 347] width 308 height 36
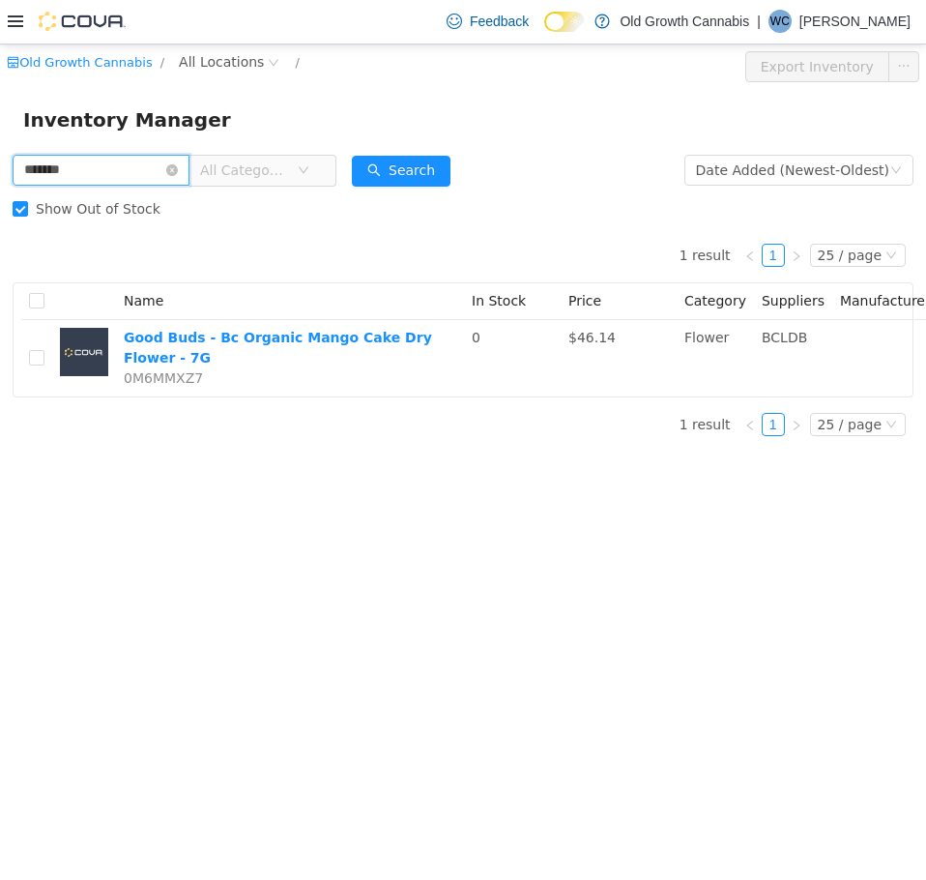
drag, startPoint x: 99, startPoint y: 172, endPoint x: -1, endPoint y: 158, distance: 100.6
click at [0, 158] on html "Old Growth Cannabis / All Locations / Export Inventory Inventory Manager ******…" at bounding box center [463, 462] width 926 height 836
paste input "text"
type input "*******"
click at [431, 161] on button "Search" at bounding box center [401, 170] width 99 height 31
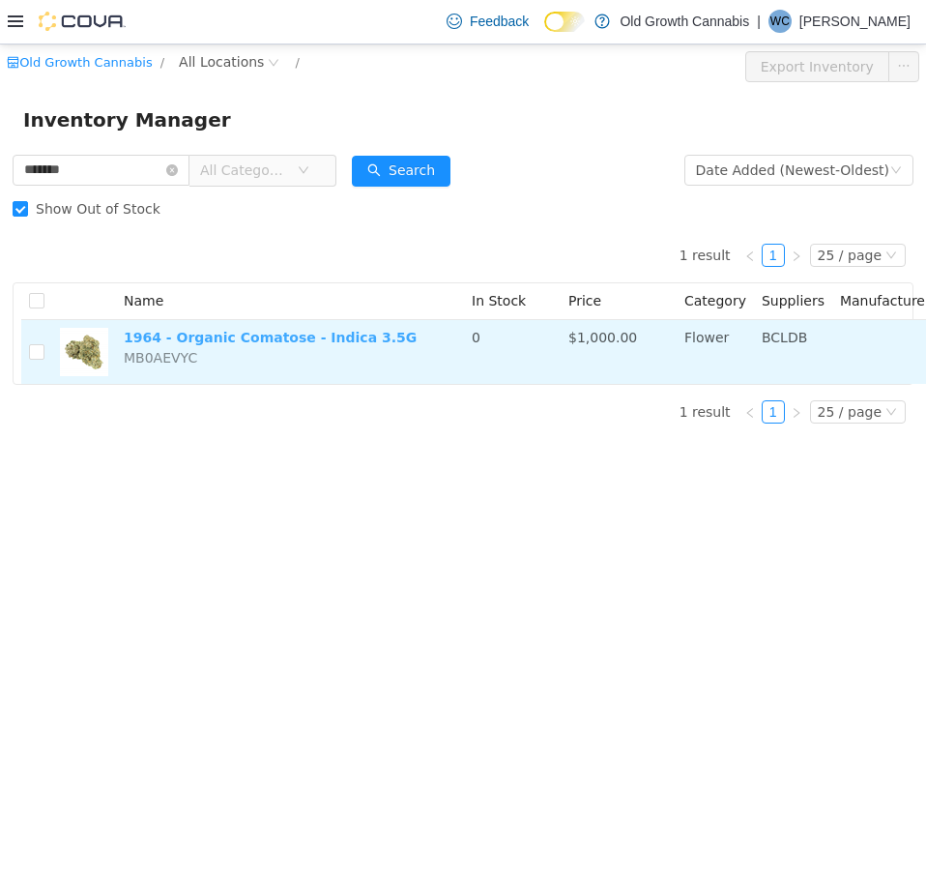
click at [294, 342] on link "1964 - Organic Comatose - Indica 3.5G" at bounding box center [270, 336] width 293 height 15
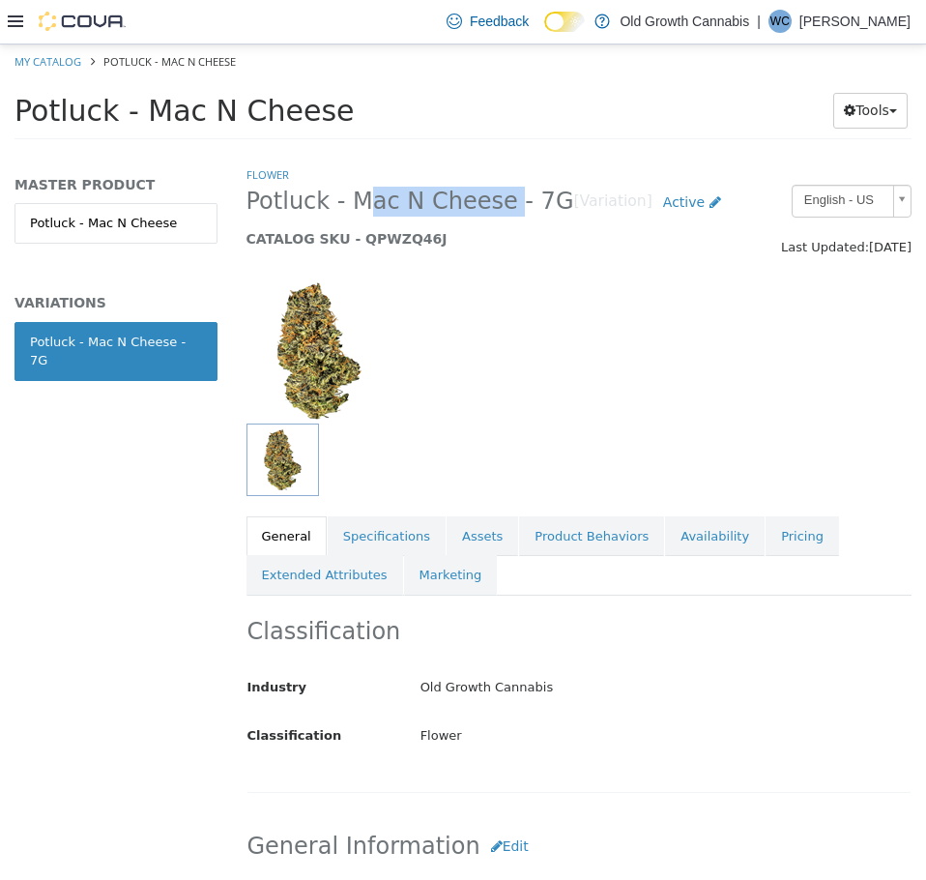
drag, startPoint x: 344, startPoint y: 198, endPoint x: 489, endPoint y: 194, distance: 145.1
click at [490, 193] on span "Potluck - Mac N Cheese - 7G" at bounding box center [411, 201] width 328 height 30
copy span "Mac N Cheese"
click at [766, 543] on link "Pricing" at bounding box center [802, 535] width 73 height 41
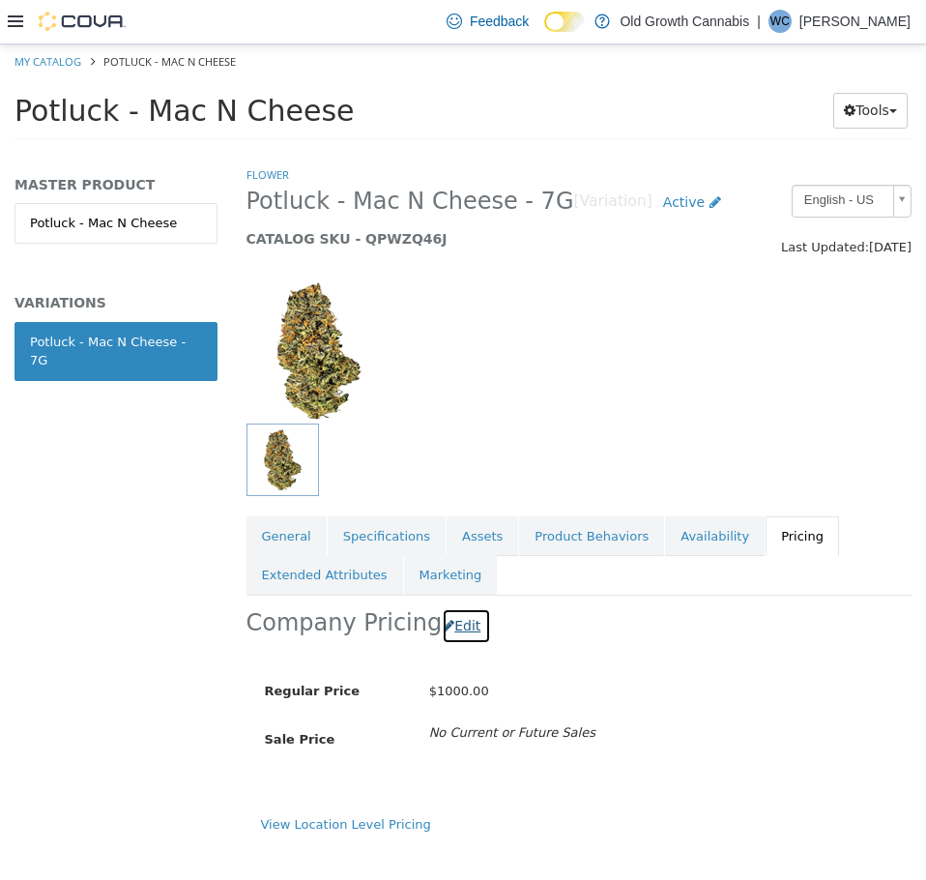
click at [472, 623] on button "Edit" at bounding box center [466, 625] width 49 height 36
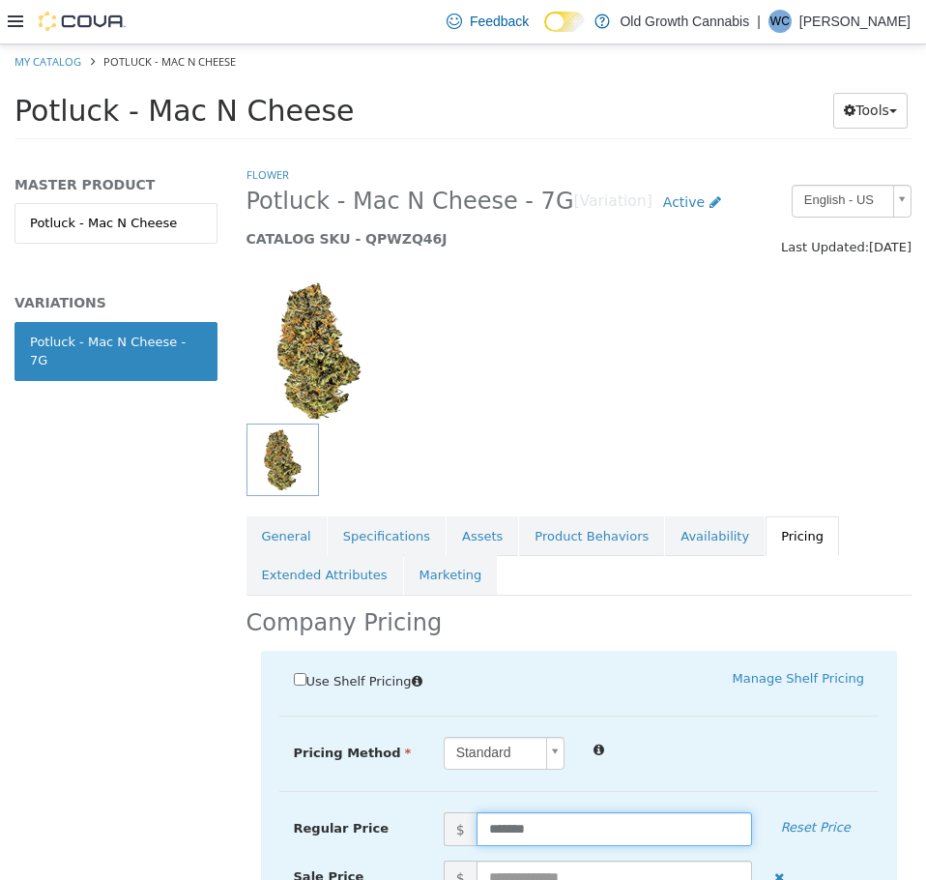
drag, startPoint x: 553, startPoint y: 825, endPoint x: 365, endPoint y: 796, distance: 189.8
click at [390, 813] on div "Regular Price $ ******* Reset Price" at bounding box center [579, 828] width 600 height 34
type input "*****"
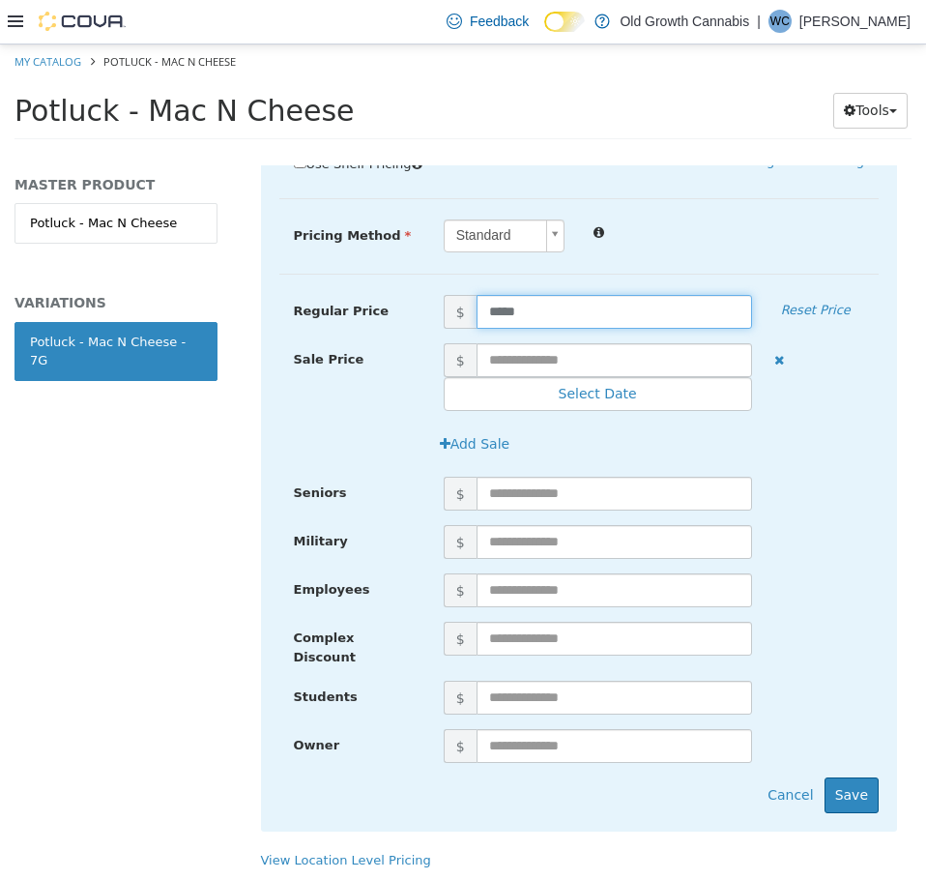
scroll to position [526, 0]
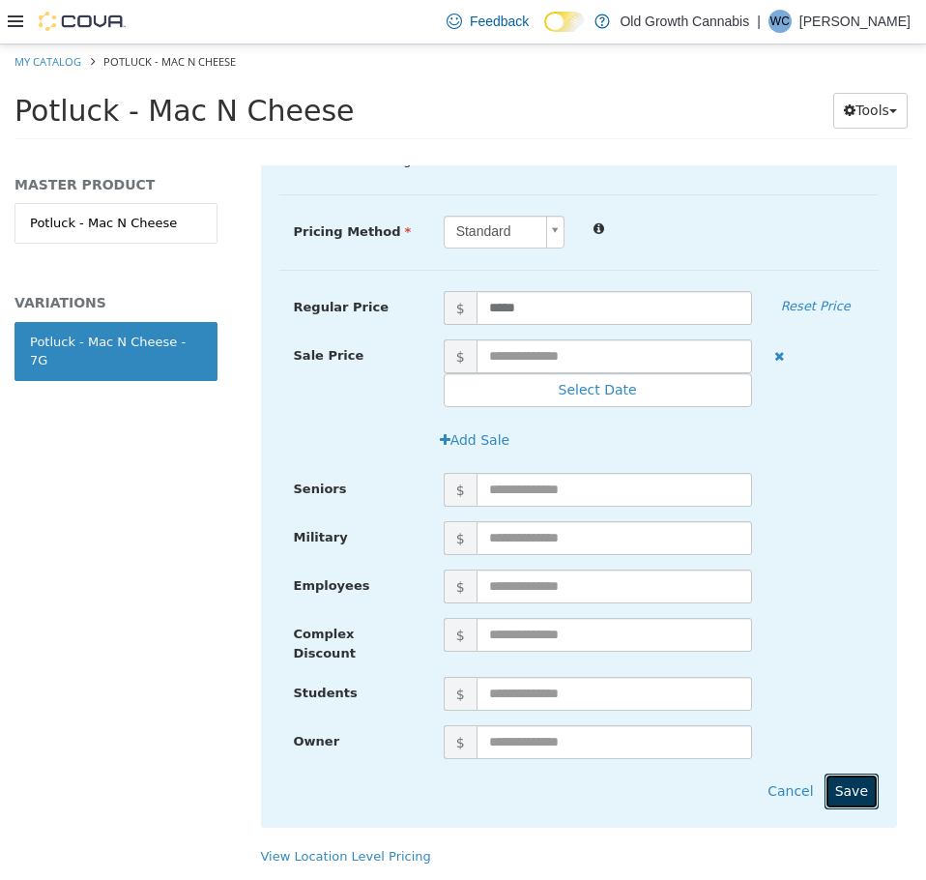
click at [841, 773] on button "Save" at bounding box center [852, 791] width 54 height 36
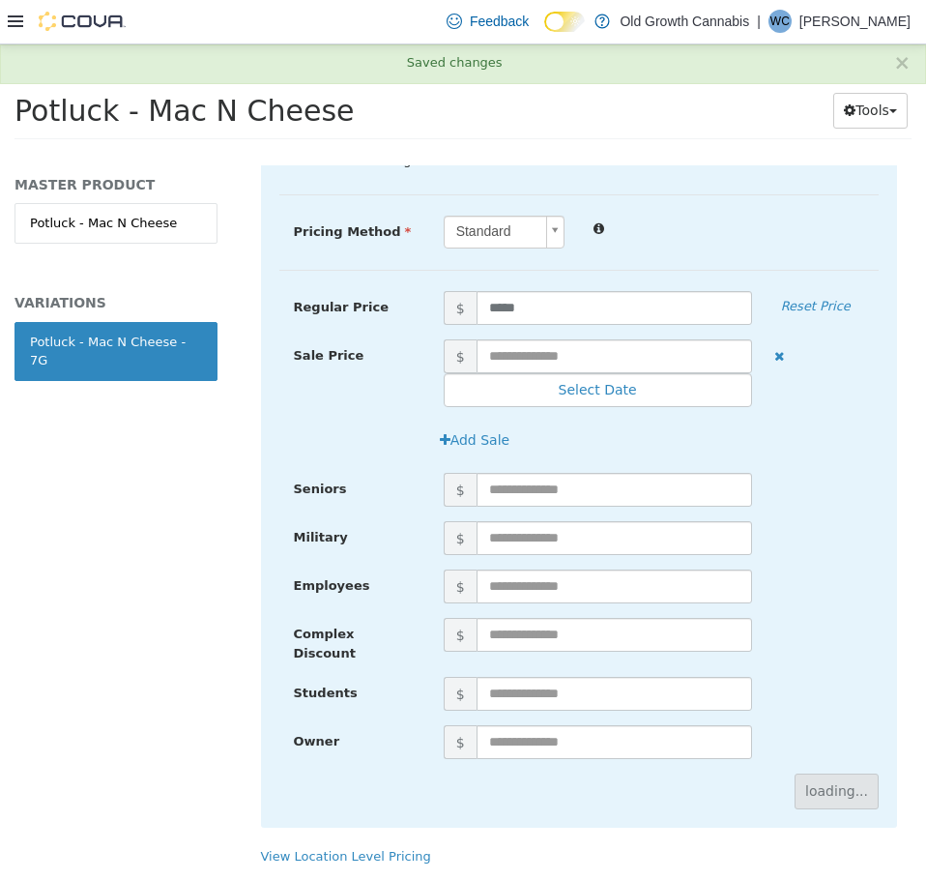
scroll to position [0, 0]
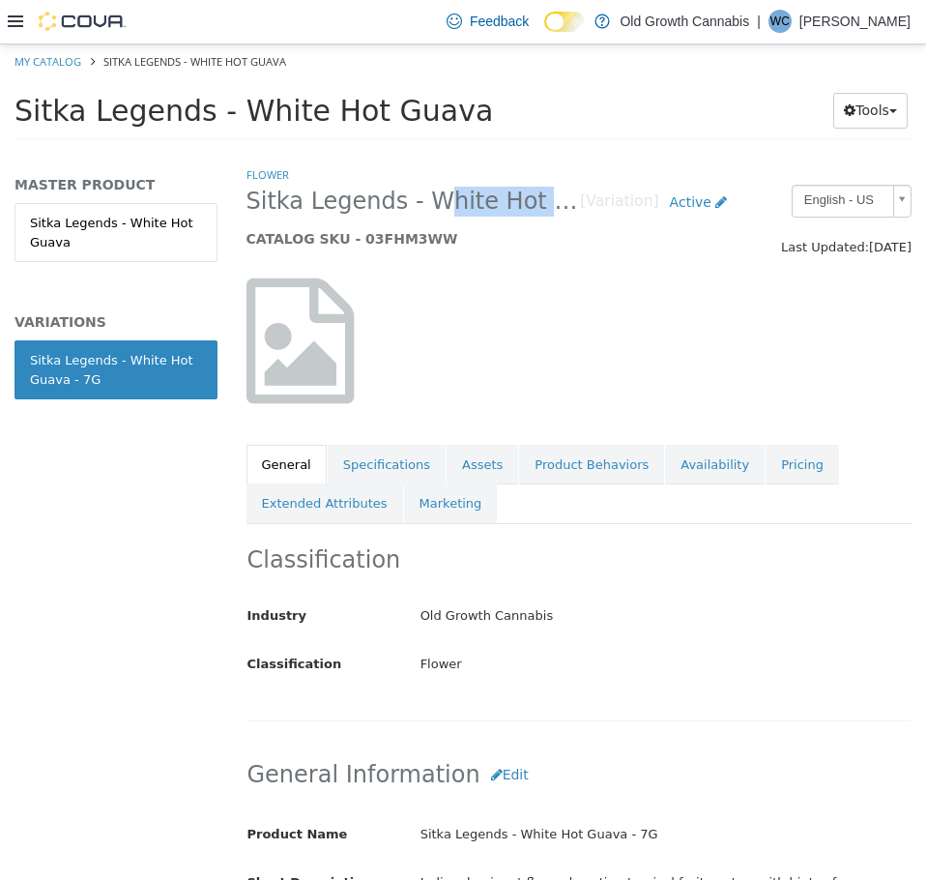
drag, startPoint x: 410, startPoint y: 196, endPoint x: 573, endPoint y: 201, distance: 163.5
click at [573, 201] on span "Sitka Legends - White Hot Guava - 7G" at bounding box center [414, 201] width 335 height 30
drag, startPoint x: 219, startPoint y: 104, endPoint x: 433, endPoint y: 118, distance: 215.1
click at [433, 118] on span "Sitka Legends - White Hot Guava" at bounding box center [254, 110] width 479 height 34
copy span "White Hot Guava"
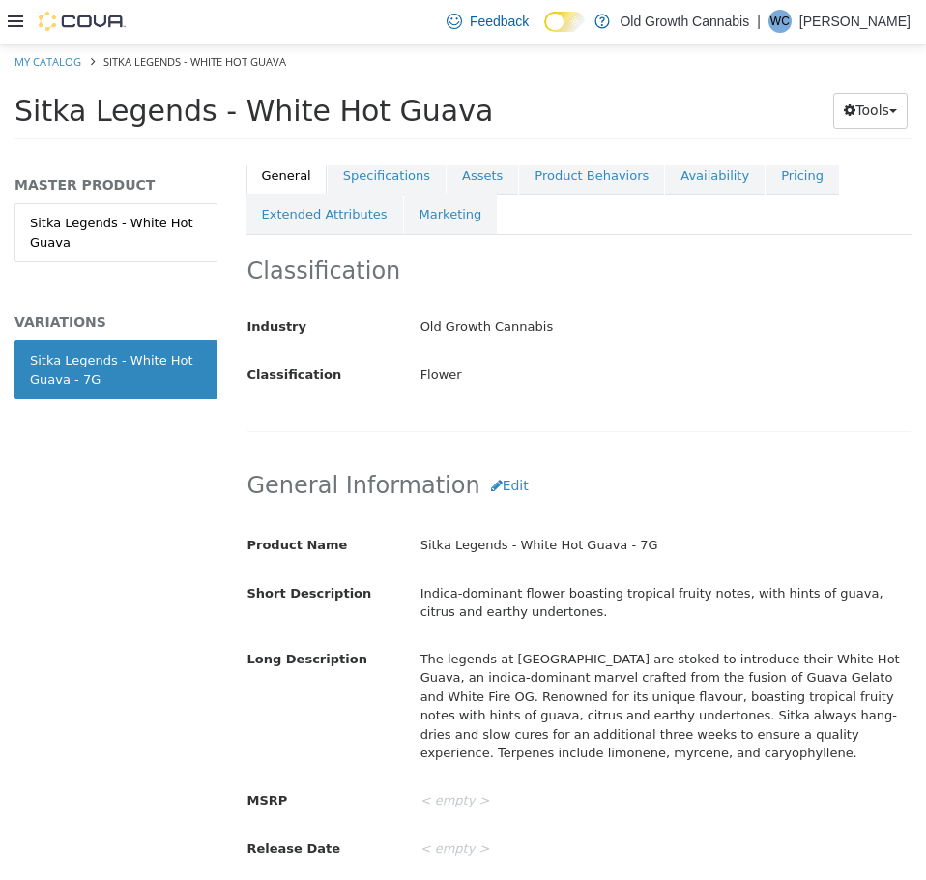
scroll to position [290, 0]
click at [766, 178] on link "Pricing" at bounding box center [802, 174] width 73 height 41
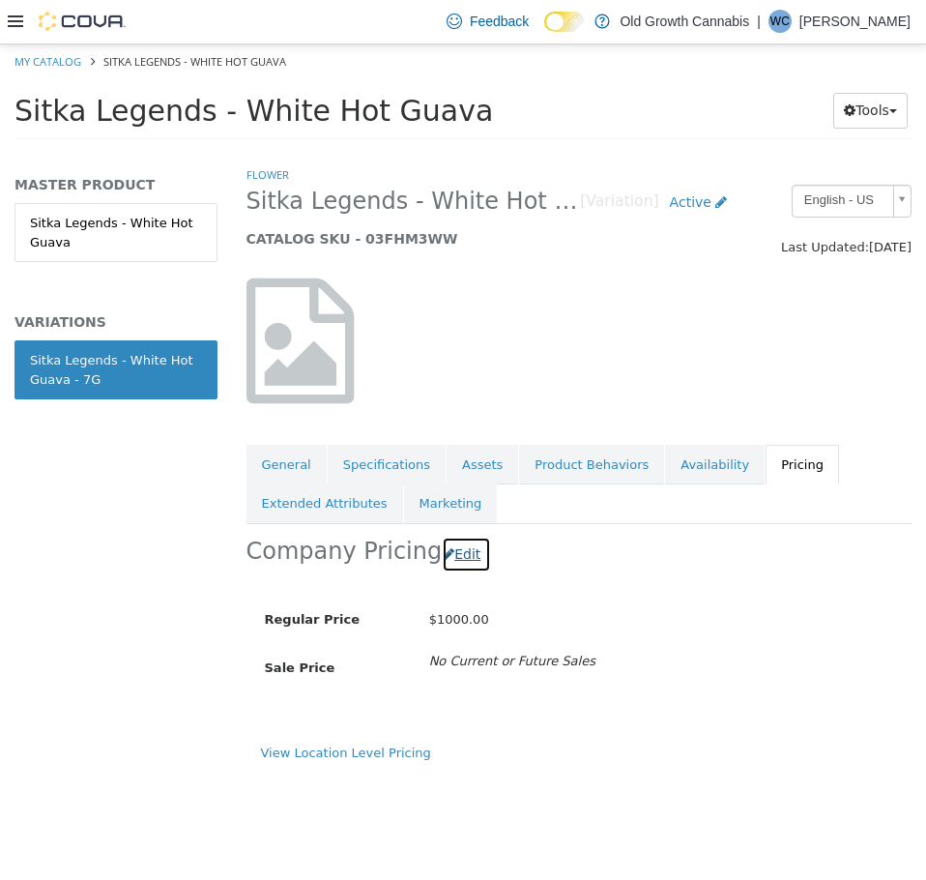
click at [461, 554] on button "Edit" at bounding box center [466, 554] width 49 height 36
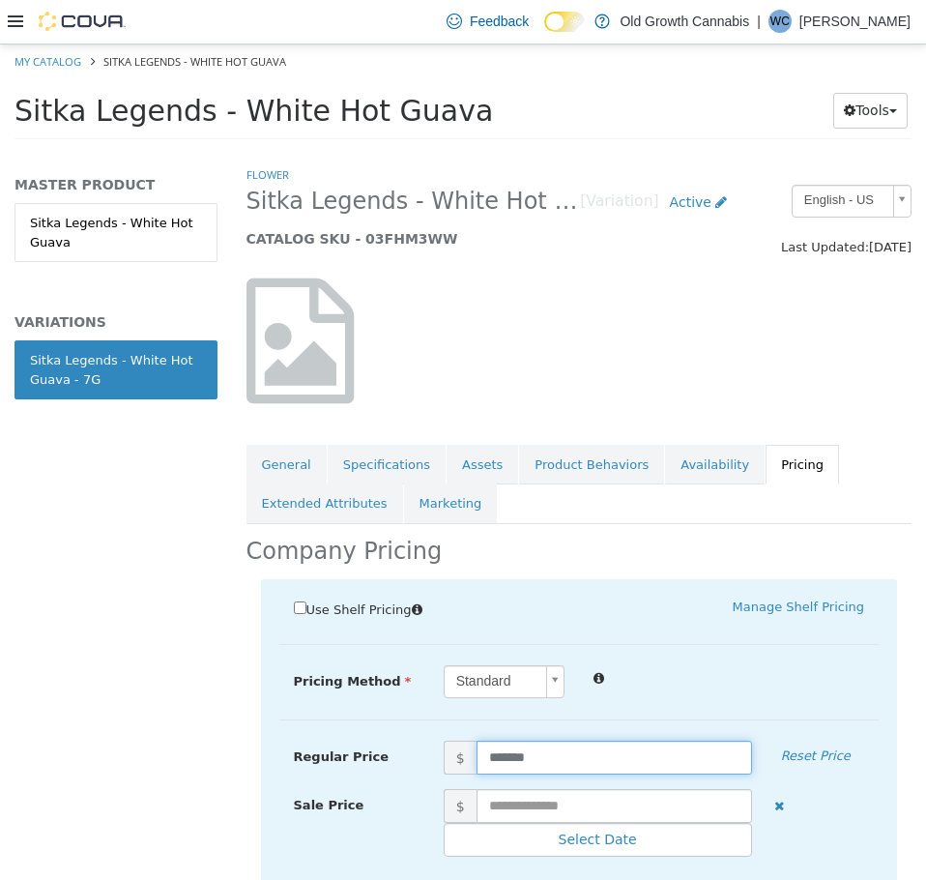
drag, startPoint x: 499, startPoint y: 759, endPoint x: 428, endPoint y: 759, distance: 70.6
click at [429, 759] on span "$ *******" at bounding box center [597, 757] width 337 height 34
type input "*****"
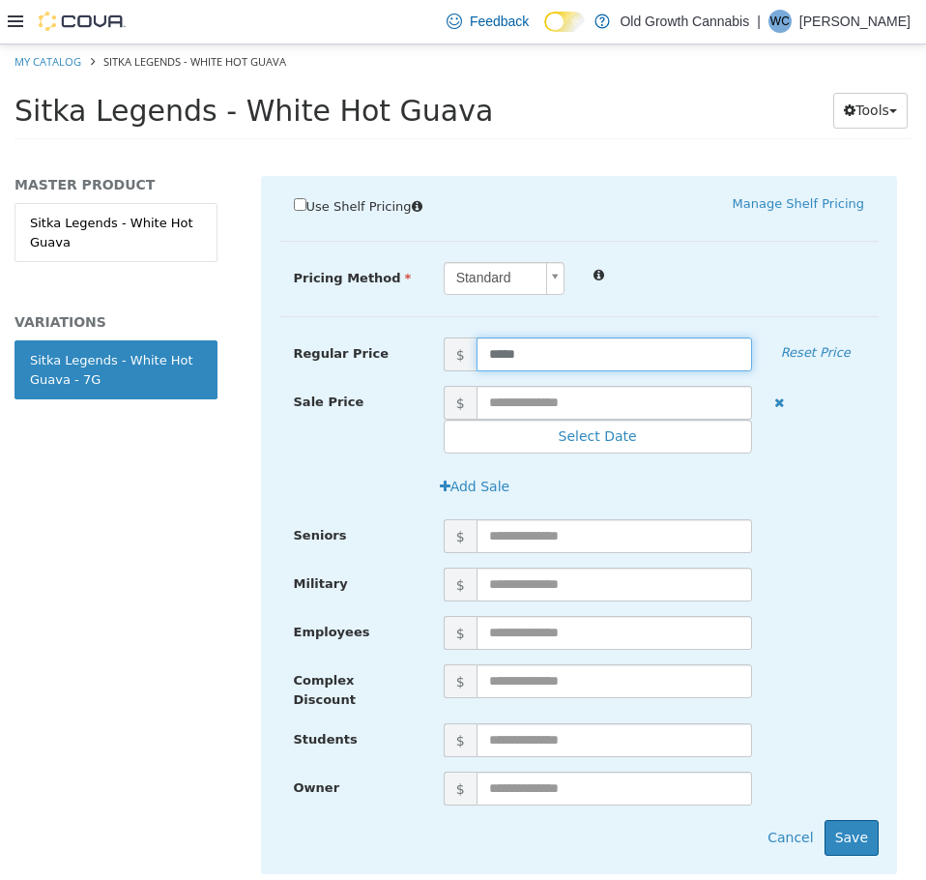
scroll to position [454, 0]
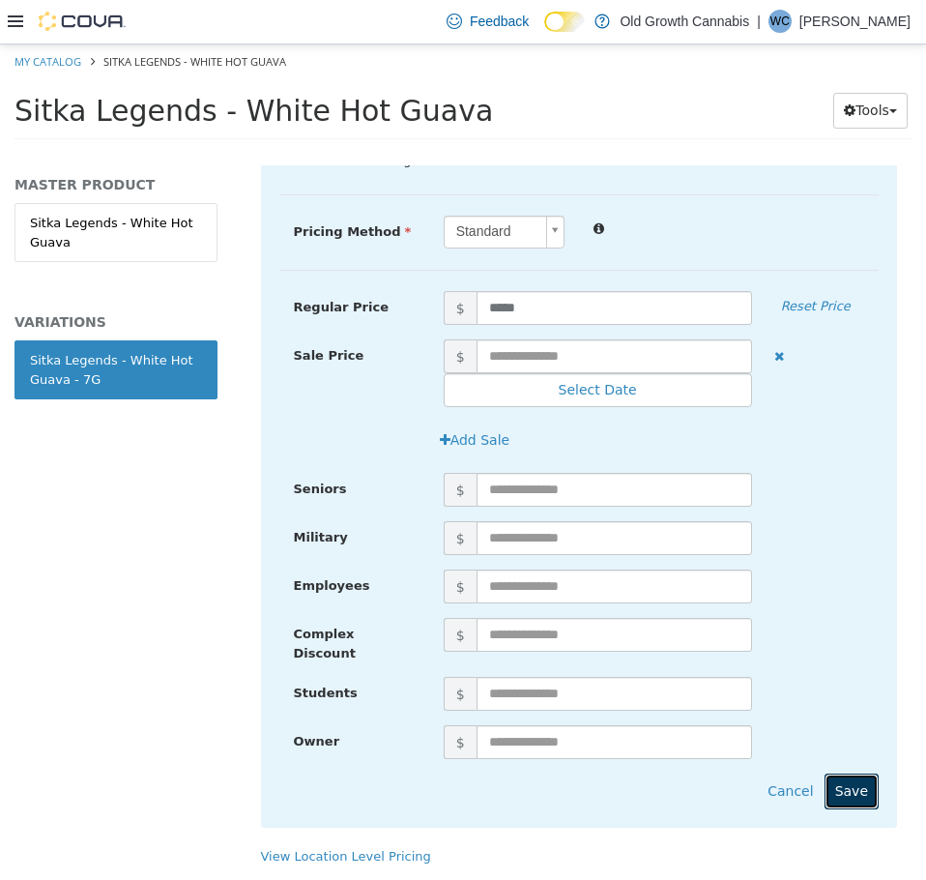
click at [825, 781] on button "Save" at bounding box center [852, 791] width 54 height 36
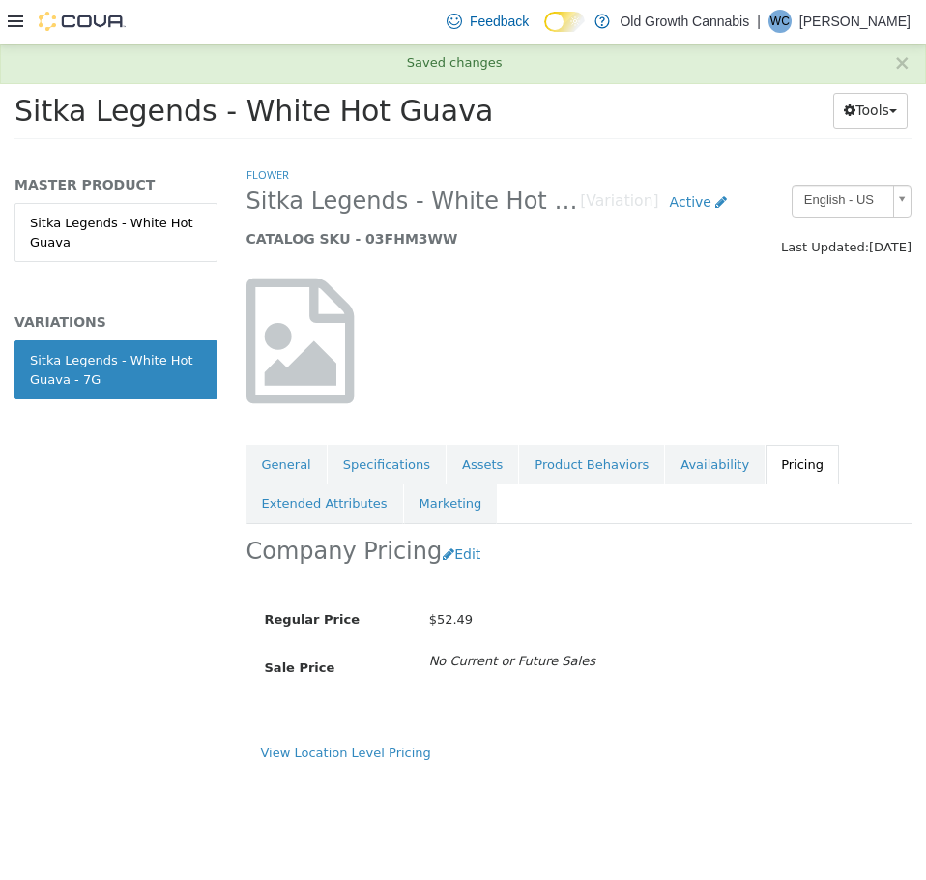
scroll to position [0, 0]
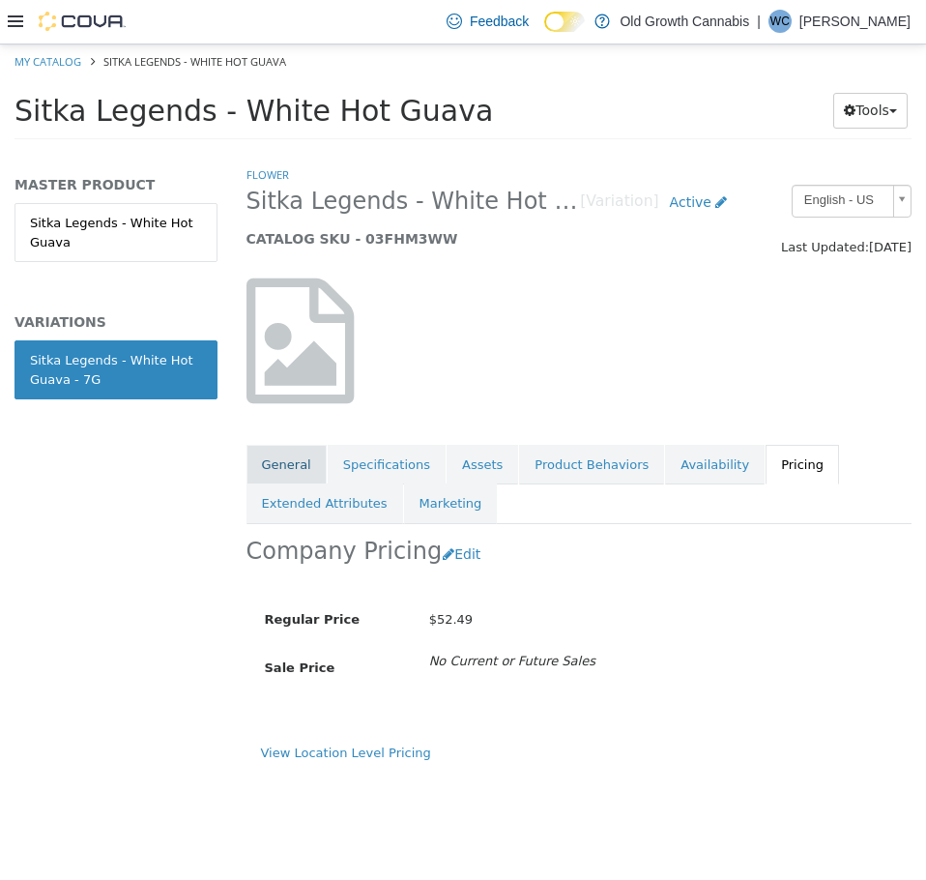
click at [291, 472] on link "General" at bounding box center [287, 464] width 80 height 41
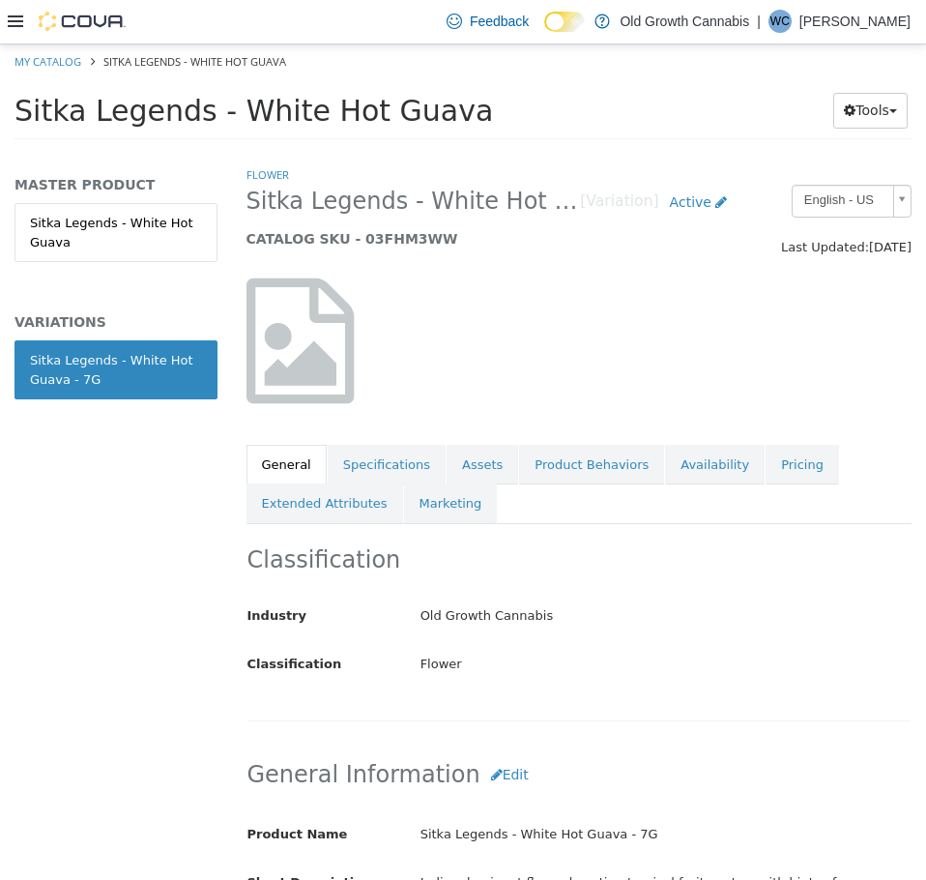
click at [529, 711] on div "Classification Industry Old Growth Cannabis Classification Flower Cancel Save C…" at bounding box center [580, 622] width 666 height 198
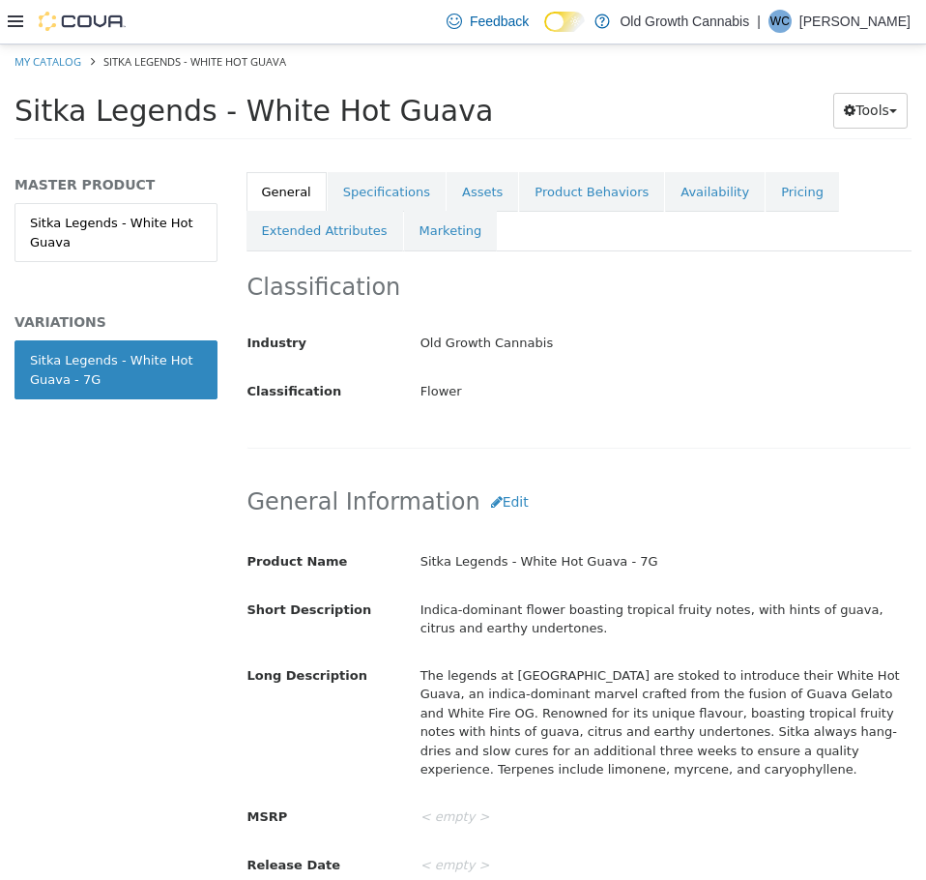
scroll to position [97, 0]
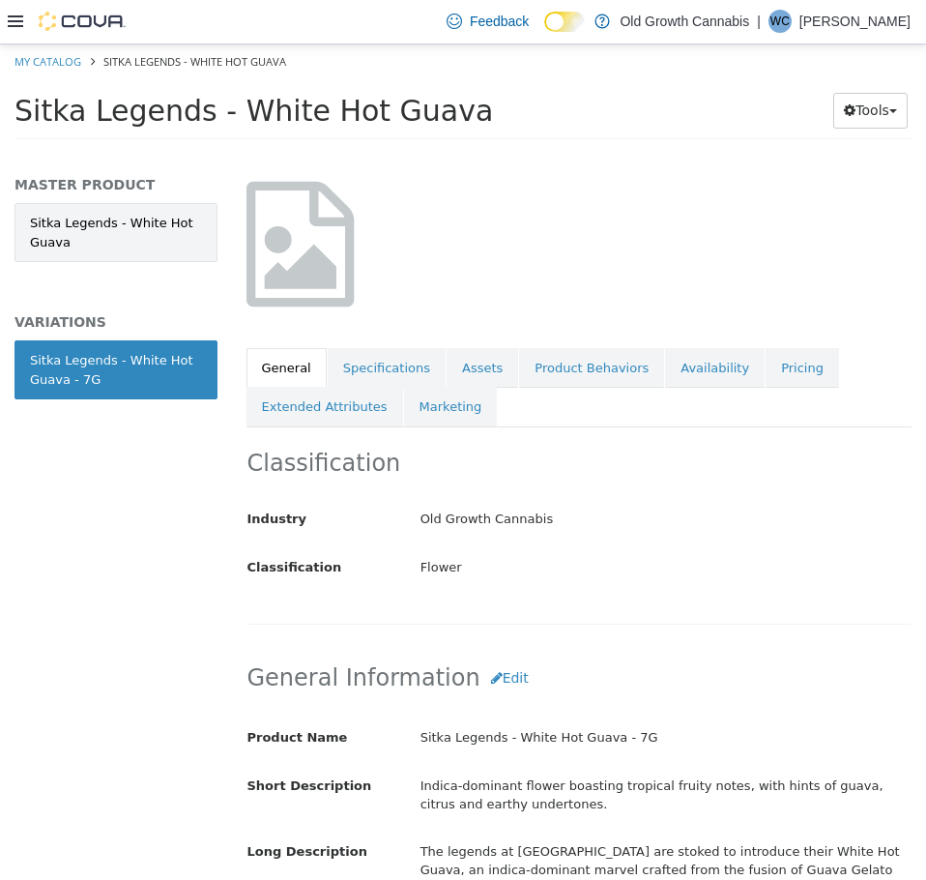
click at [131, 230] on link "Sitka Legends - White Hot Guava" at bounding box center [116, 231] width 203 height 59
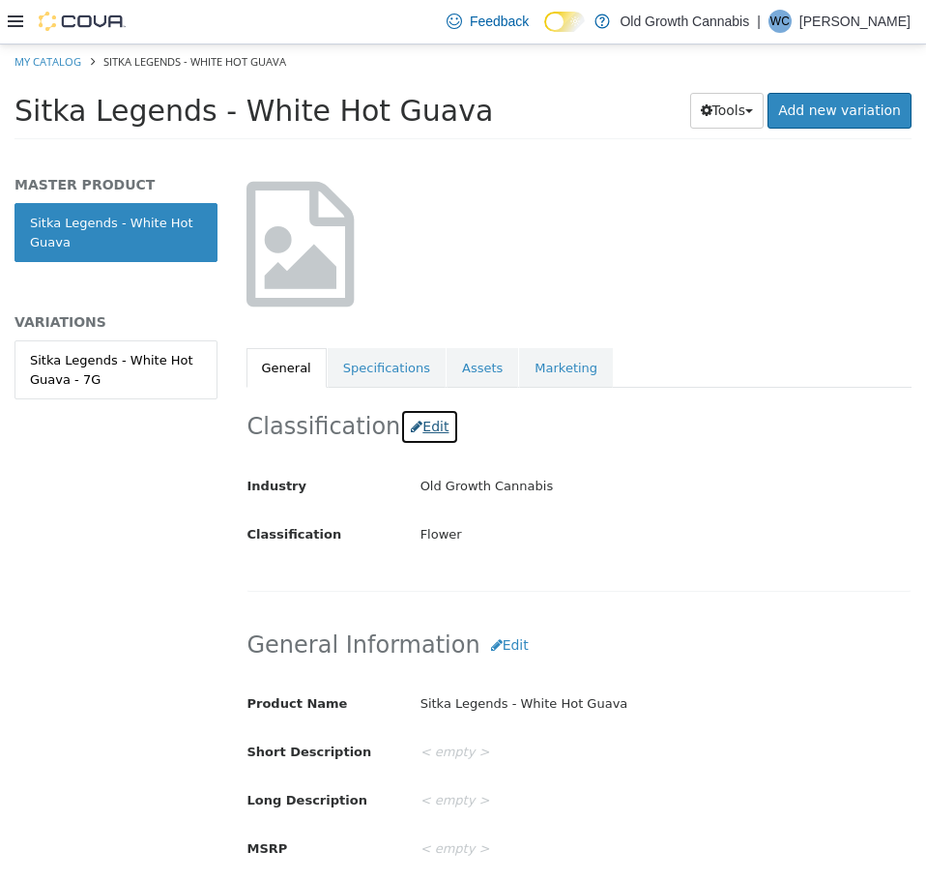
click at [416, 428] on button "Edit" at bounding box center [429, 426] width 59 height 36
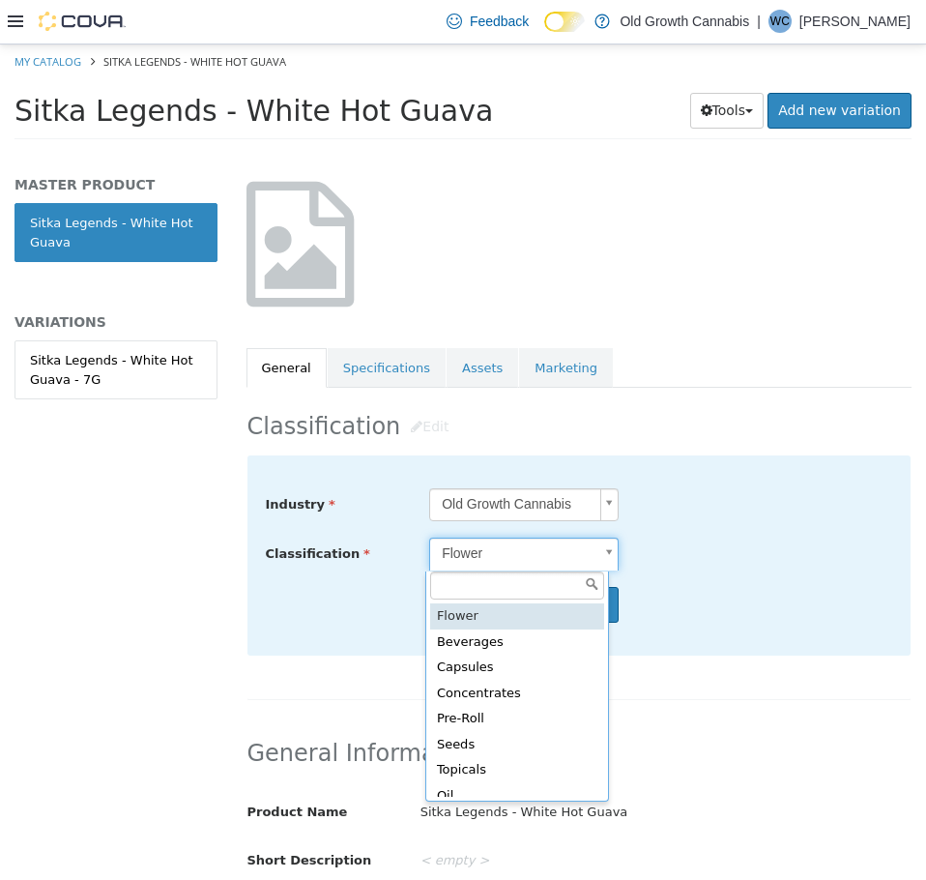
click at [600, 151] on body "Saving Bulk Changes... × Saved changes My Catalog Sitka Legends - White Hot Gua…" at bounding box center [463, 97] width 926 height 107
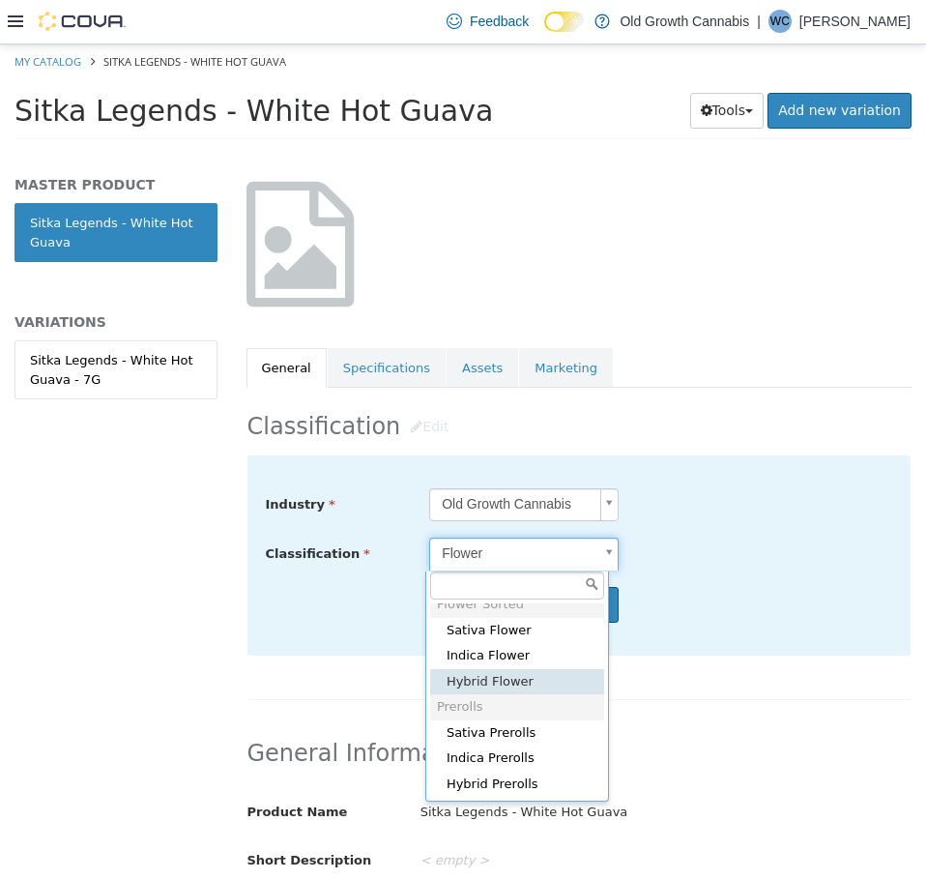
scroll to position [632, 0]
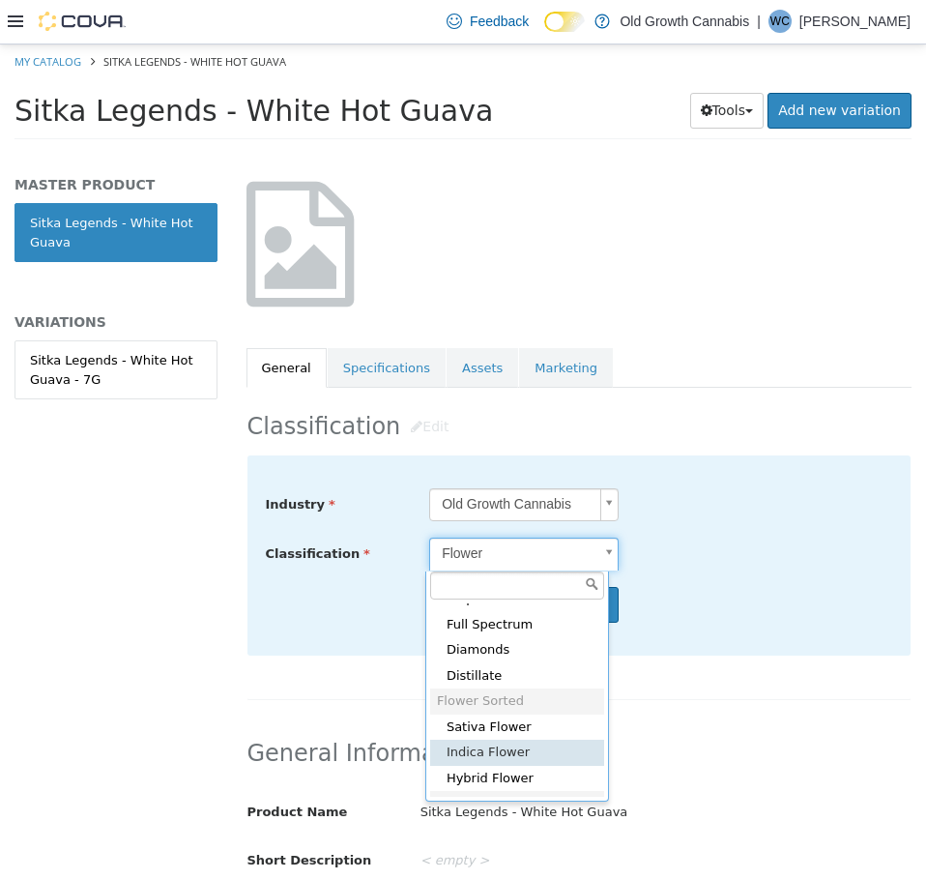
type input "*****"
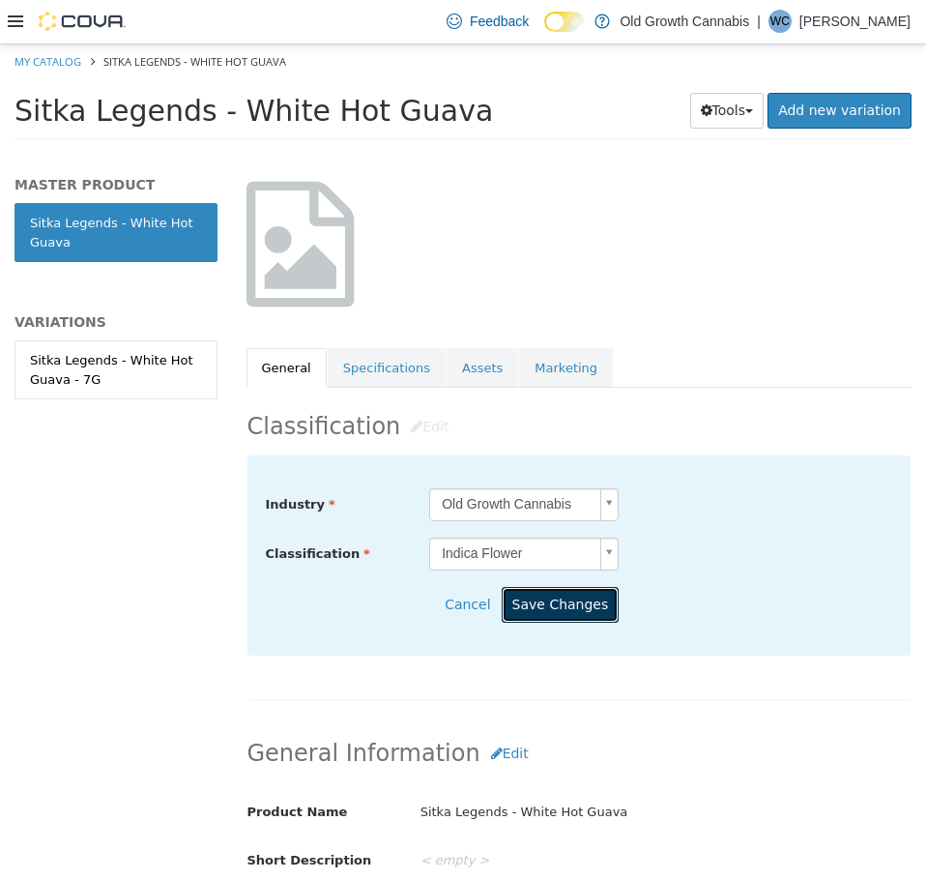
click at [556, 611] on button "Save Changes" at bounding box center [561, 604] width 118 height 36
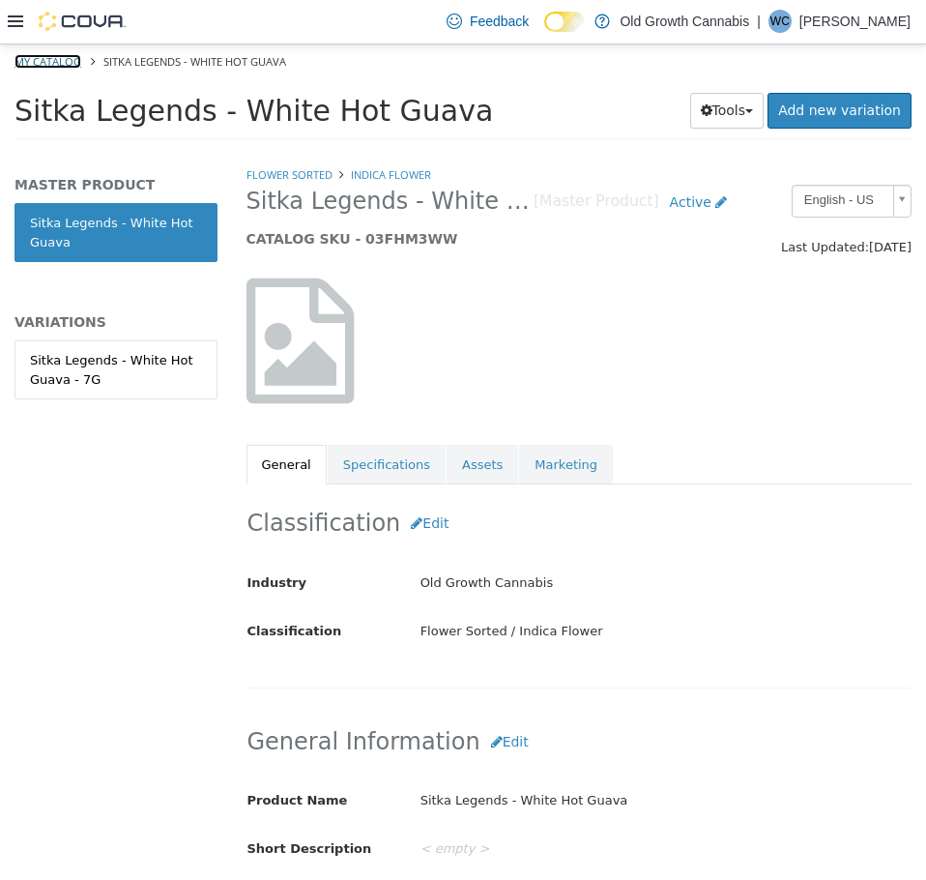
click at [48, 58] on link "My Catalog" at bounding box center [48, 60] width 67 height 15
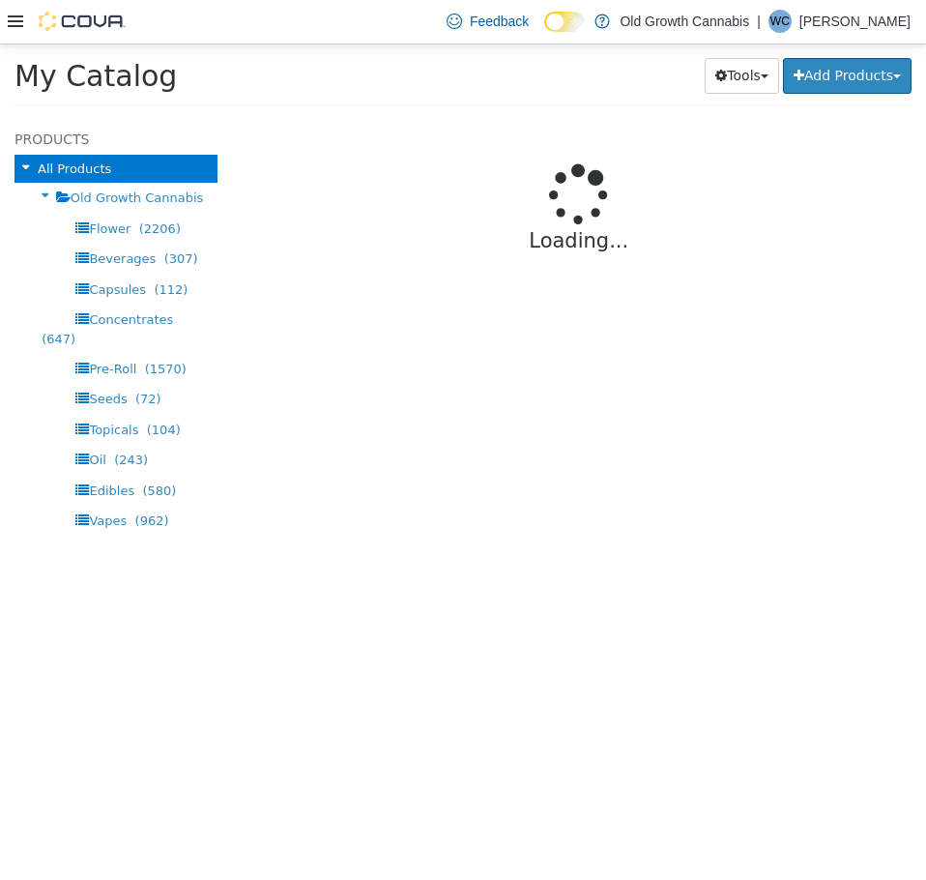
select select "**********"
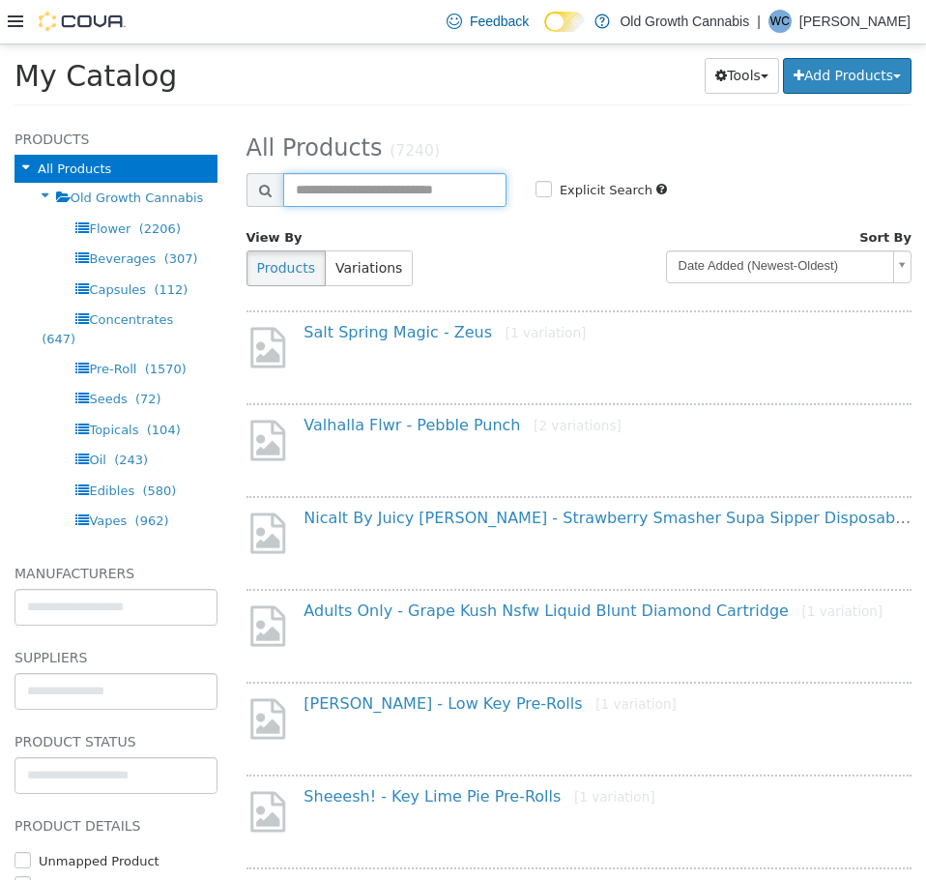
click at [344, 185] on input "text" at bounding box center [394, 189] width 223 height 34
paste input "*******"
type input "*******"
select select "**********"
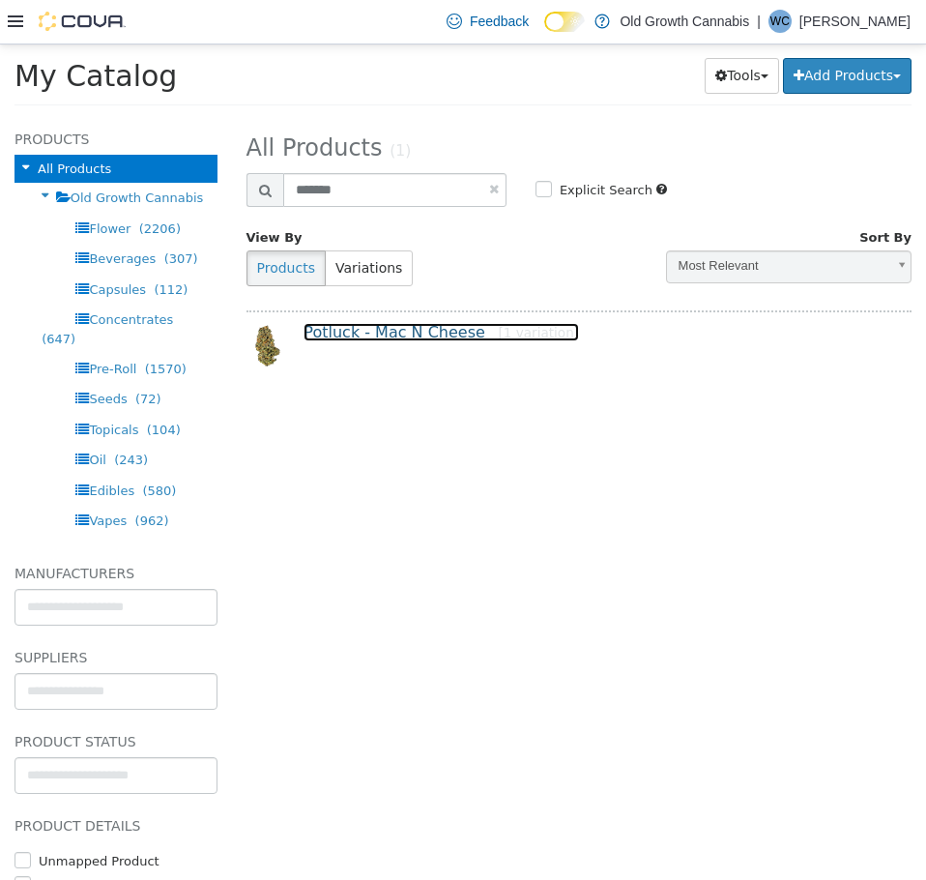
click at [422, 337] on link "Potluck - Mac N Cheese [1 variation]" at bounding box center [442, 331] width 276 height 18
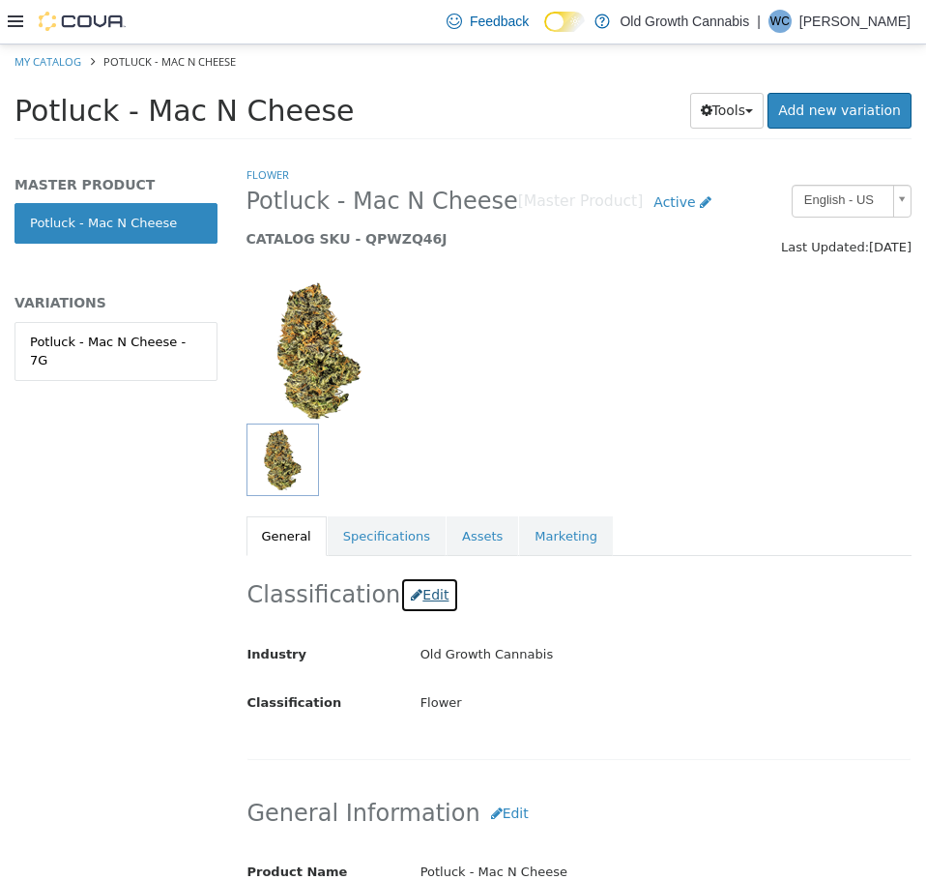
click at [419, 597] on button "Edit" at bounding box center [429, 594] width 59 height 36
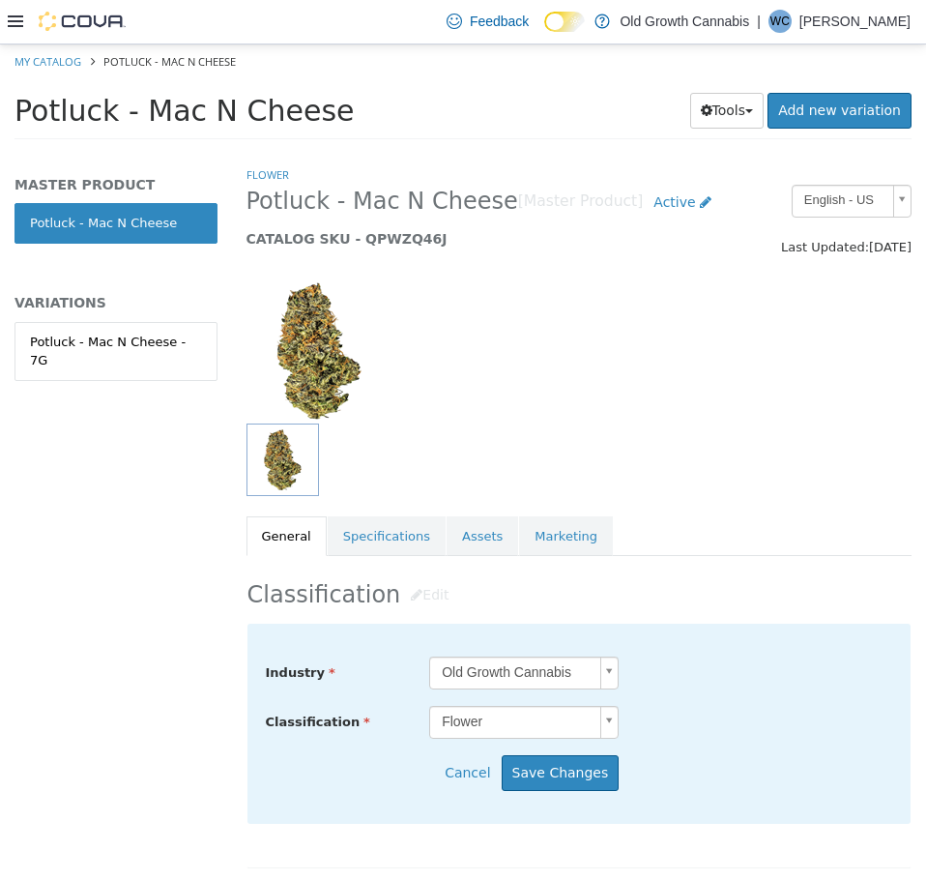
click at [505, 151] on body "Saving Bulk Changes... × Saved changes My Catalog Potluck - Mac N Cheese Potluc…" at bounding box center [463, 97] width 926 height 107
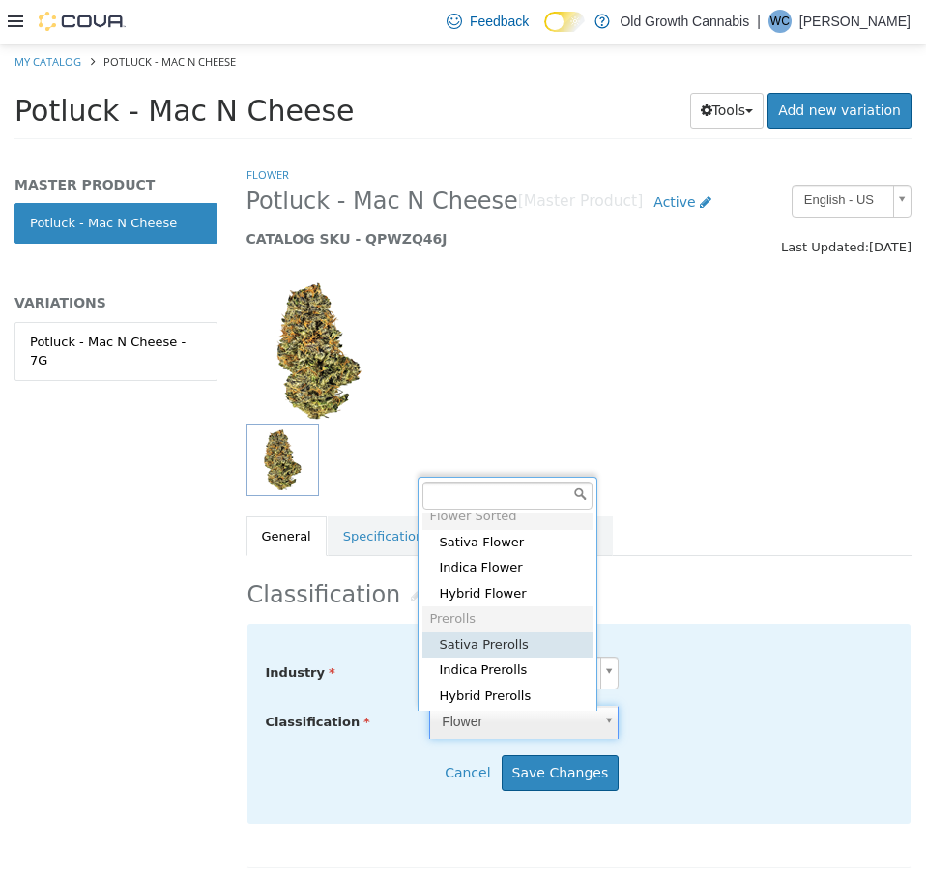
scroll to position [729, 0]
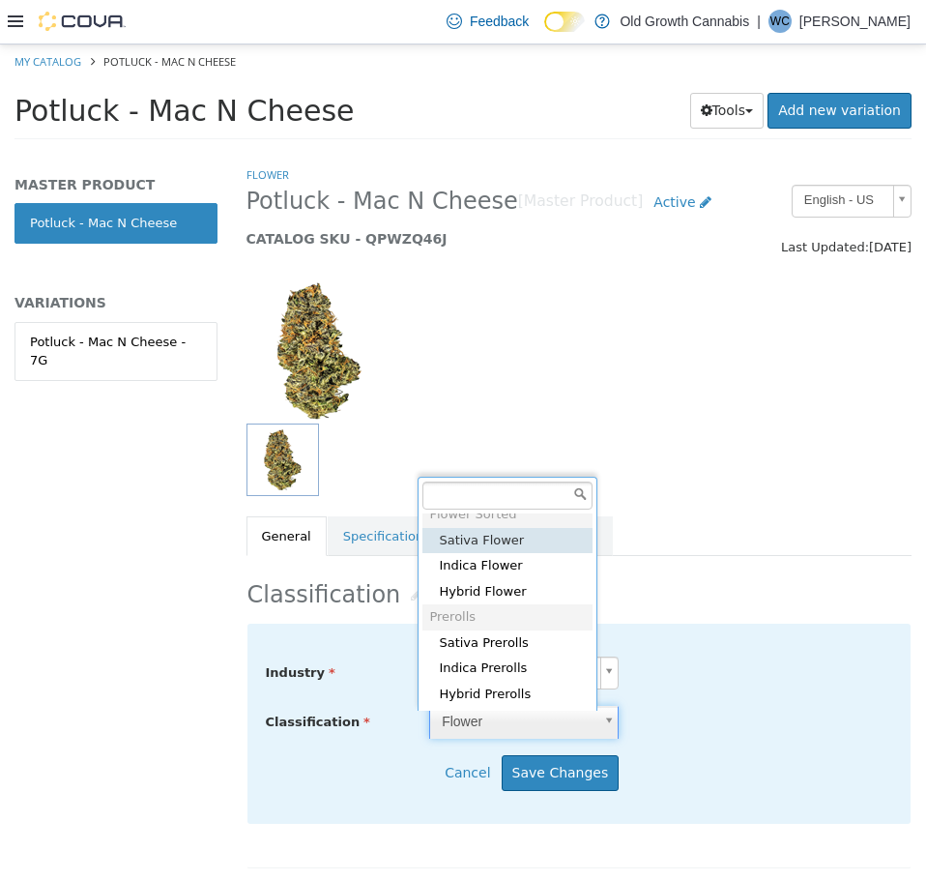
type input "*****"
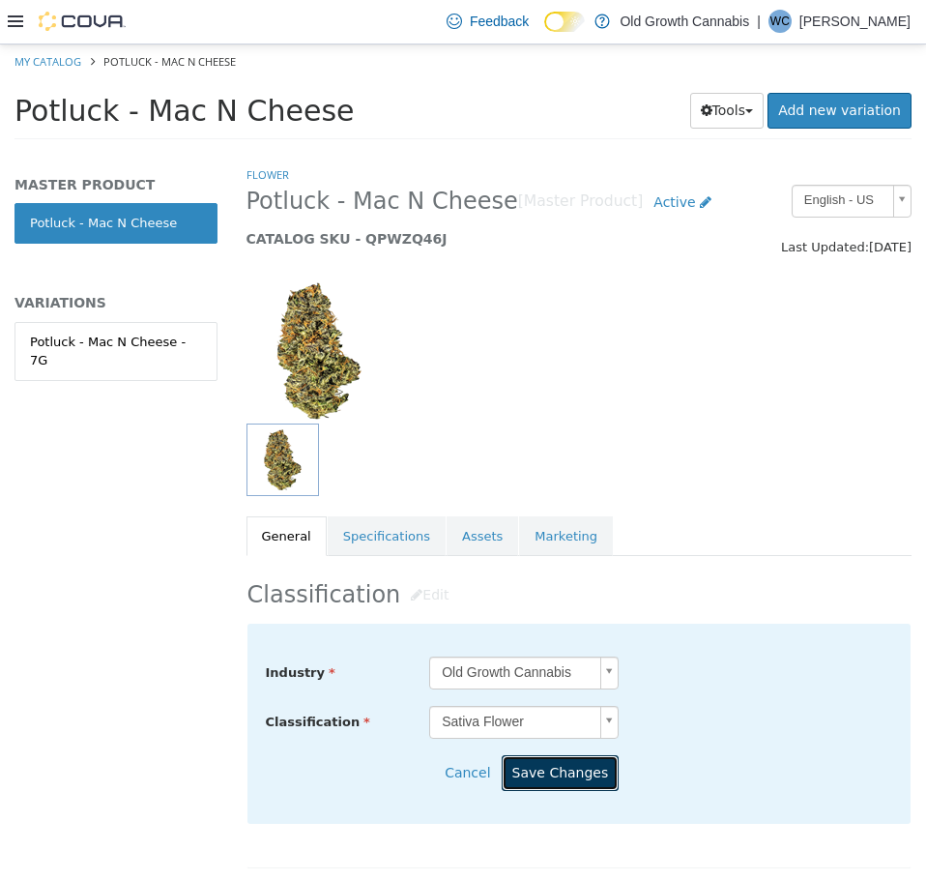
click at [558, 771] on button "Save Changes" at bounding box center [561, 772] width 118 height 36
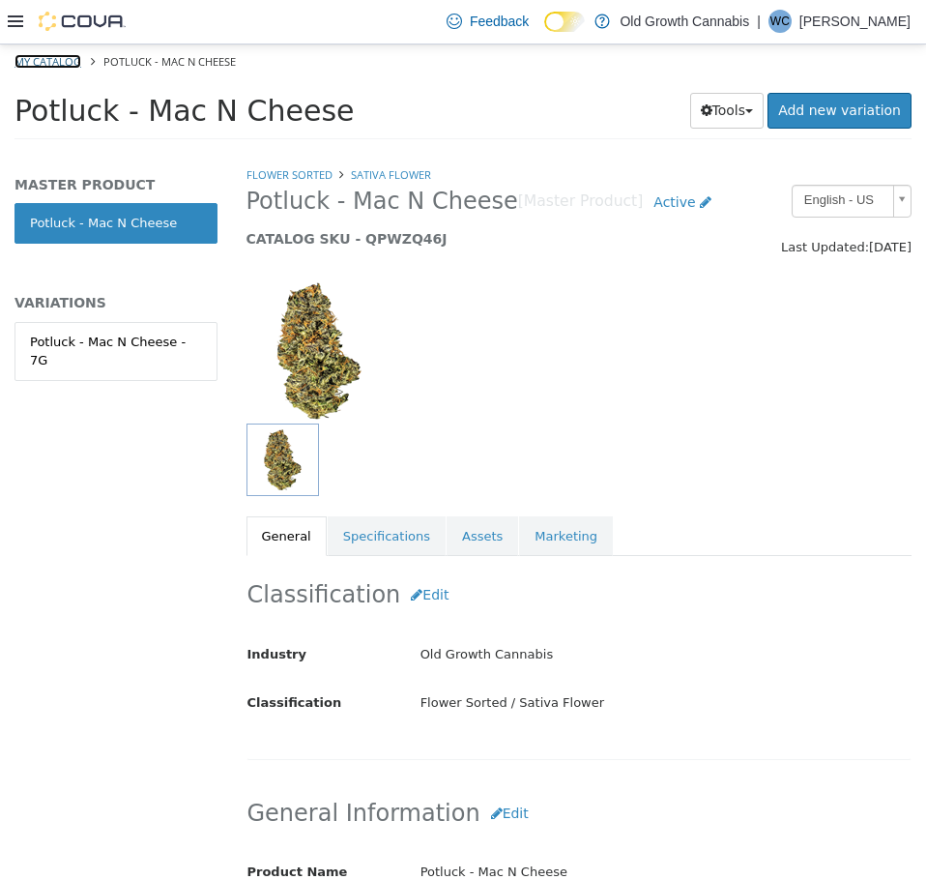
click at [58, 64] on link "My Catalog" at bounding box center [48, 60] width 67 height 15
select select "**********"
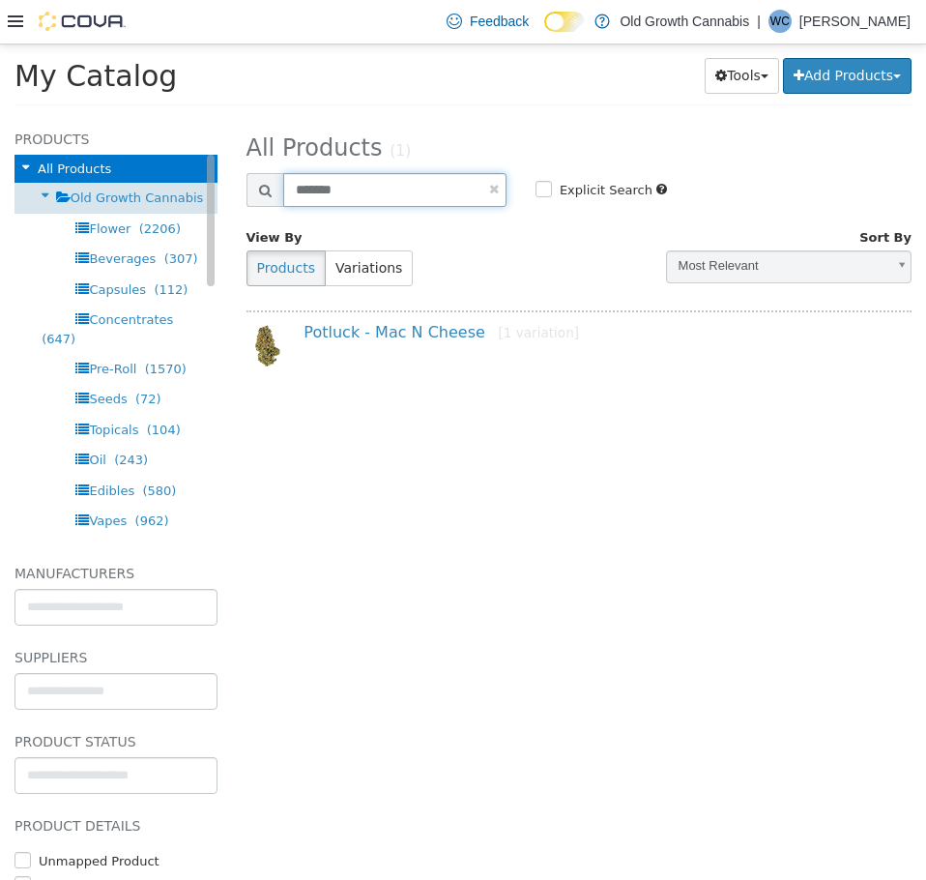
drag, startPoint x: 365, startPoint y: 186, endPoint x: 139, endPoint y: 190, distance: 226.3
click at [140, 117] on div "**********" at bounding box center [463, 117] width 926 height 0
paste input "text"
type input "*******"
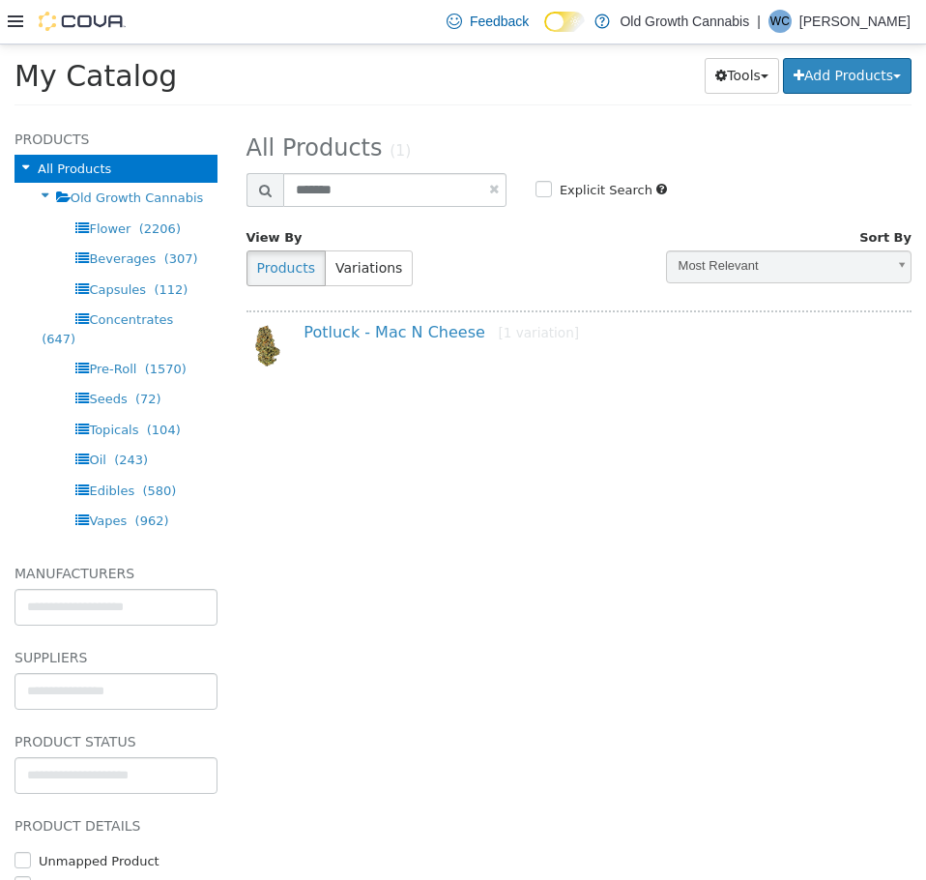
select select "**********"
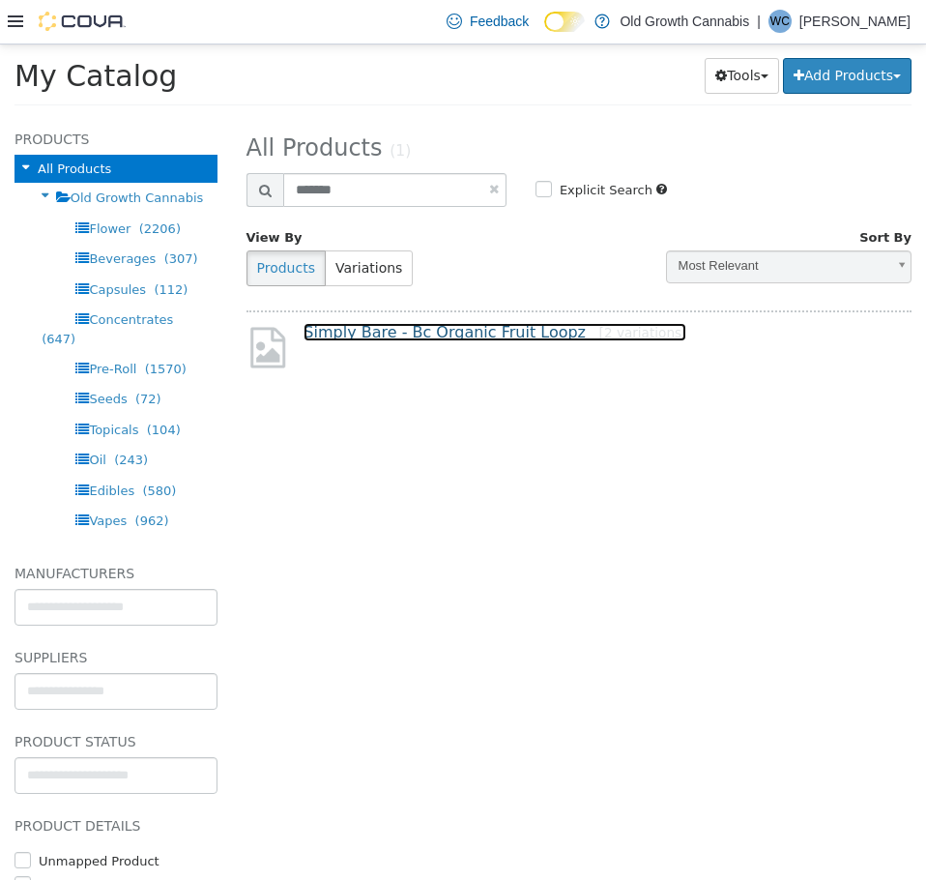
click at [458, 335] on link "Simply Bare - Bc Organic Fruit Loopz [2 variations]" at bounding box center [495, 331] width 383 height 18
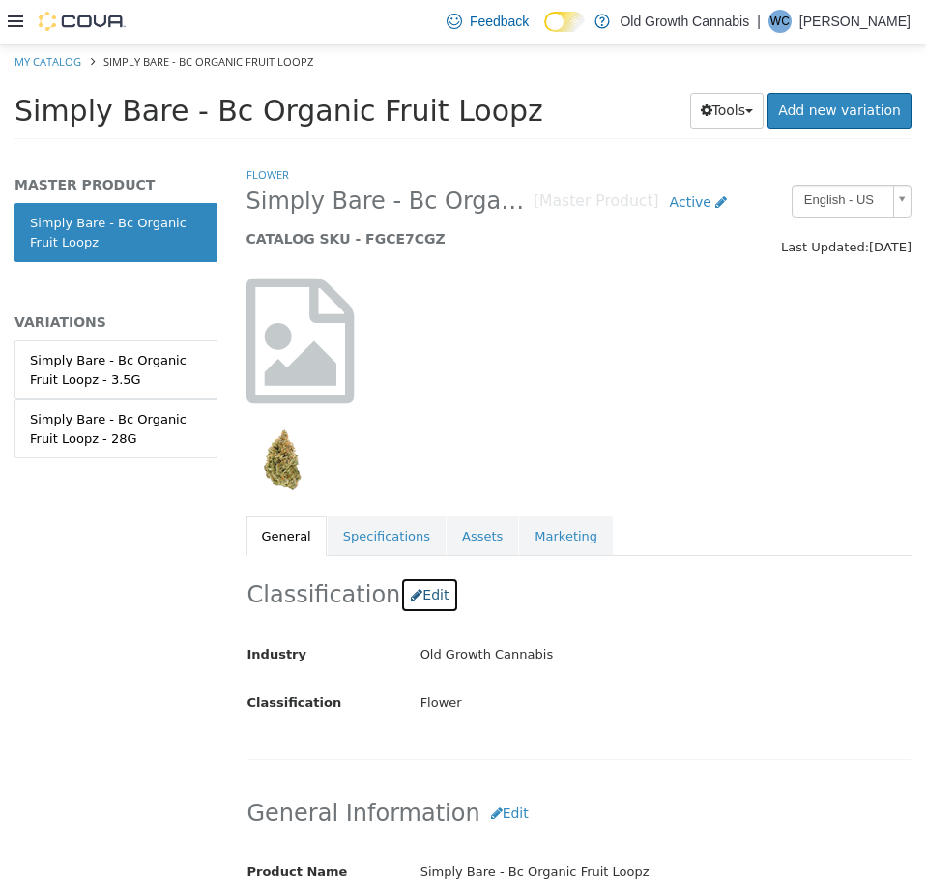
click at [425, 598] on button "Edit" at bounding box center [429, 594] width 59 height 36
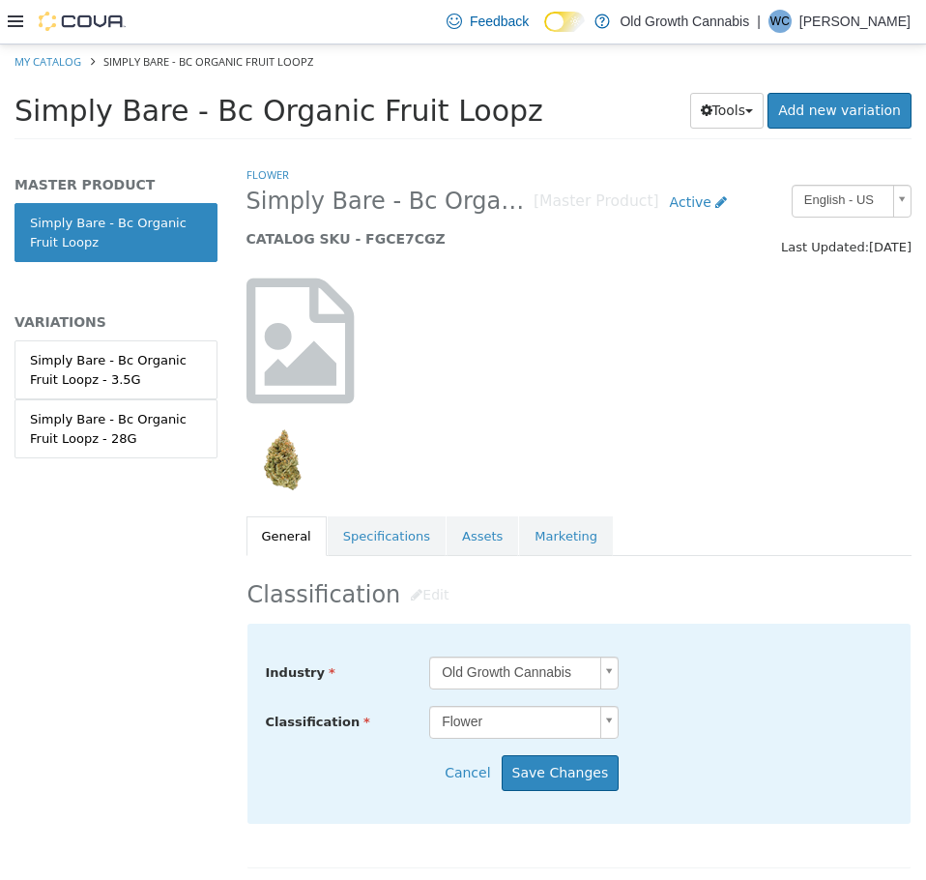
click at [597, 151] on body "Saving Bulk Changes... × Saved changes My Catalog Simply Bare - Bc Organic Frui…" at bounding box center [463, 97] width 926 height 107
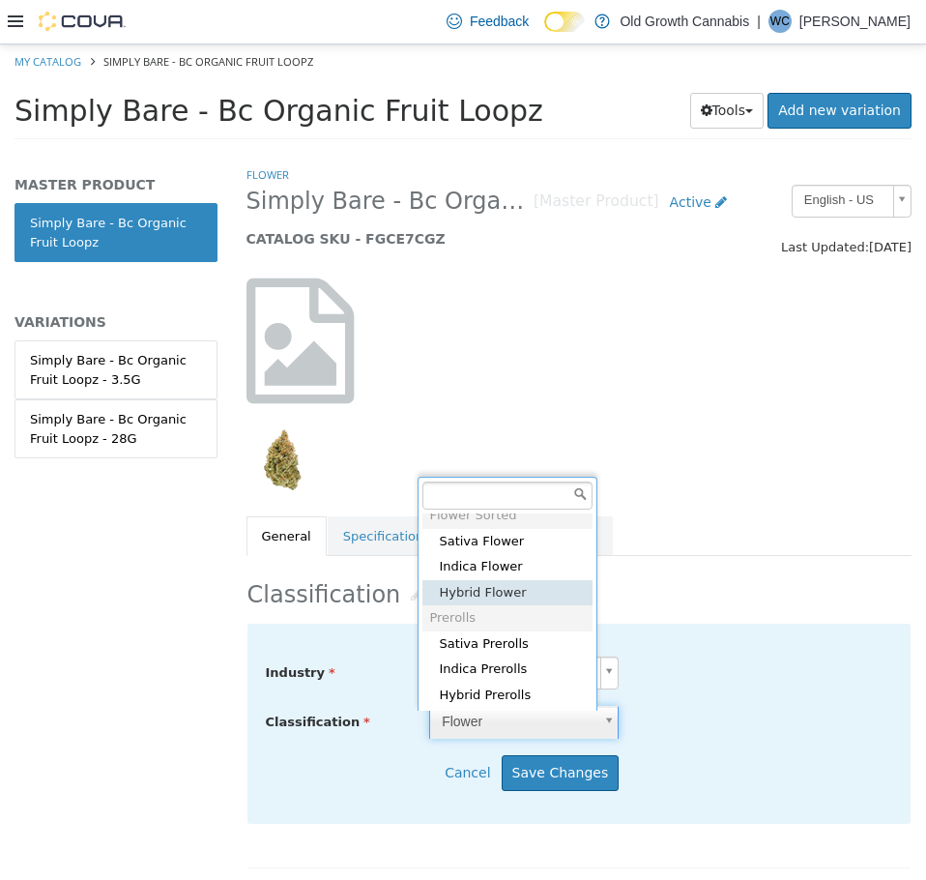
scroll to position [729, 0]
type input "*****"
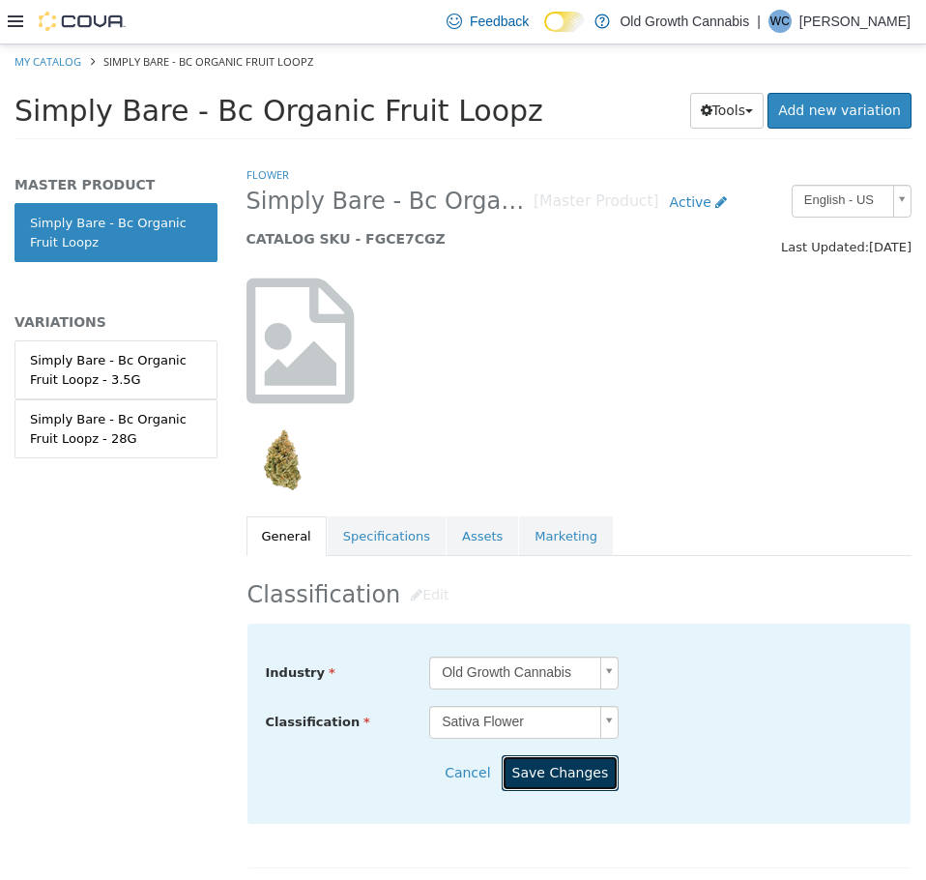
click at [572, 774] on button "Save Changes" at bounding box center [561, 772] width 118 height 36
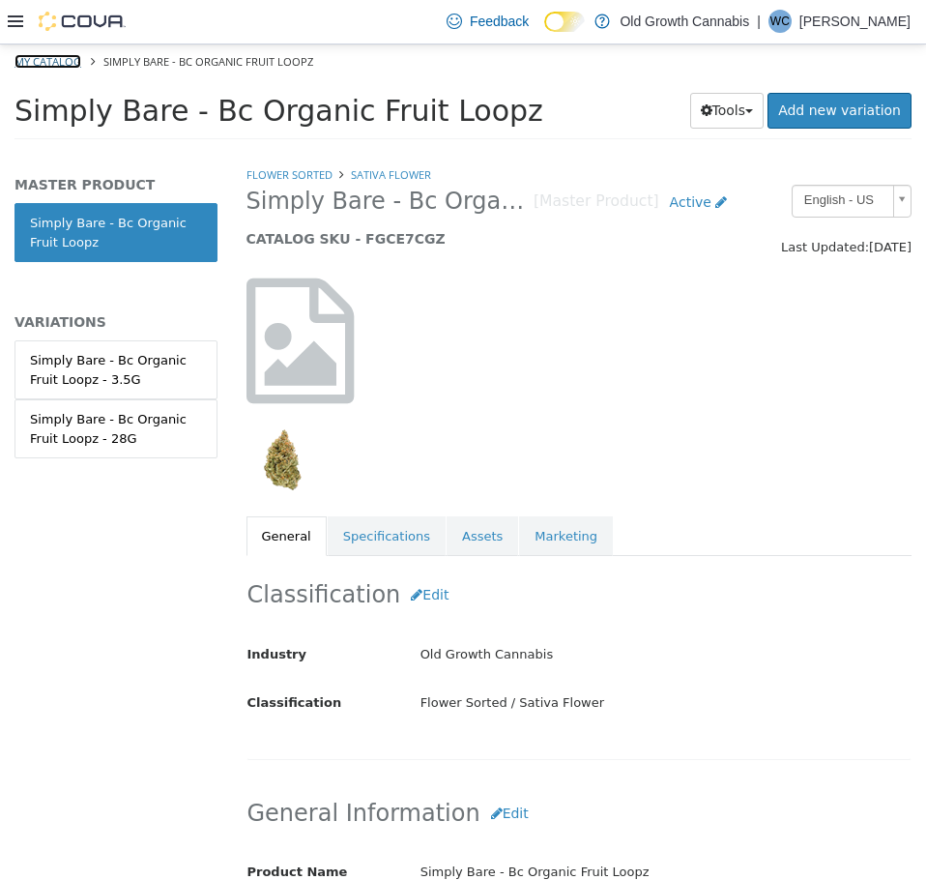
click at [69, 55] on link "My Catalog" at bounding box center [48, 60] width 67 height 15
select select "**********"
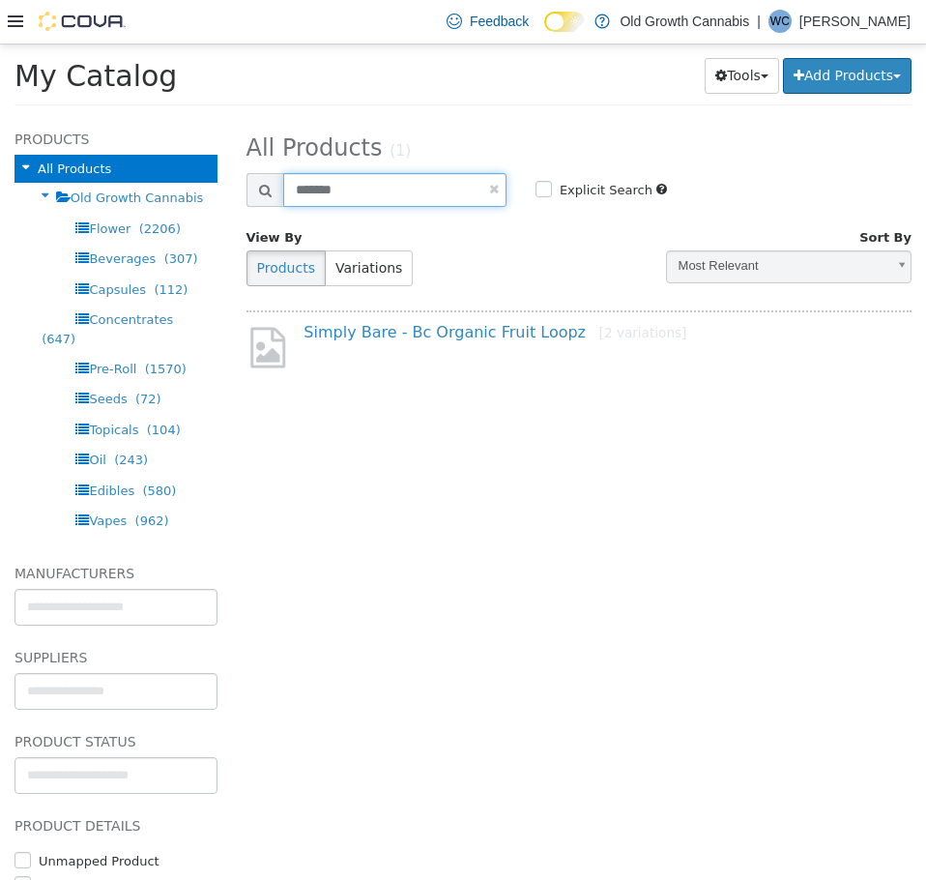
click at [350, 183] on input "*******" at bounding box center [394, 189] width 223 height 34
paste input "text"
type input "*******"
select select "**********"
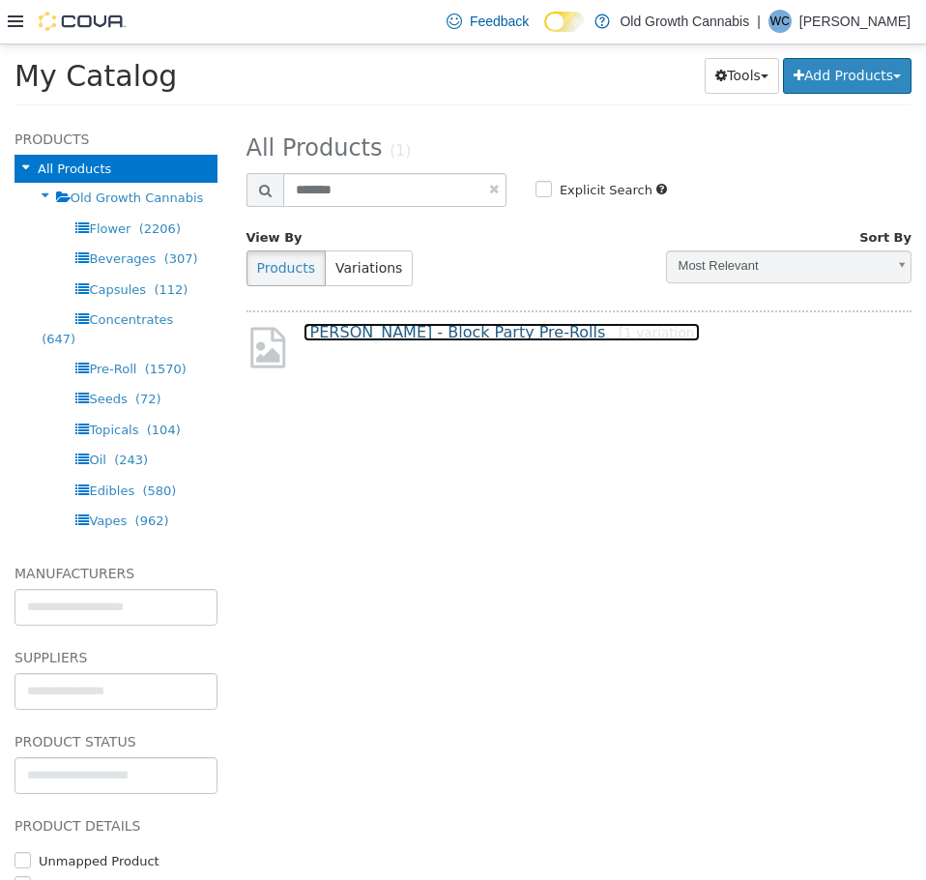
click at [413, 337] on link "Trygg - Block Party Pre-Rolls [1 variation]" at bounding box center [501, 331] width 395 height 18
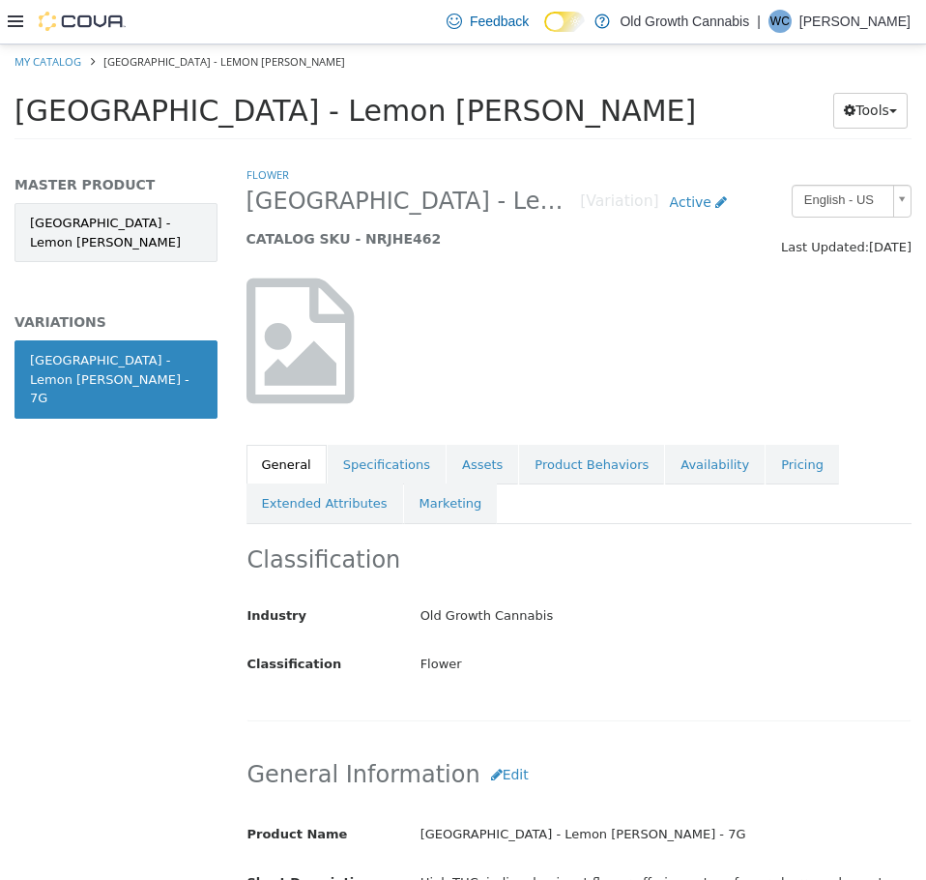
click at [89, 230] on link "[GEOGRAPHIC_DATA] - Lemon [PERSON_NAME]" at bounding box center [116, 231] width 203 height 59
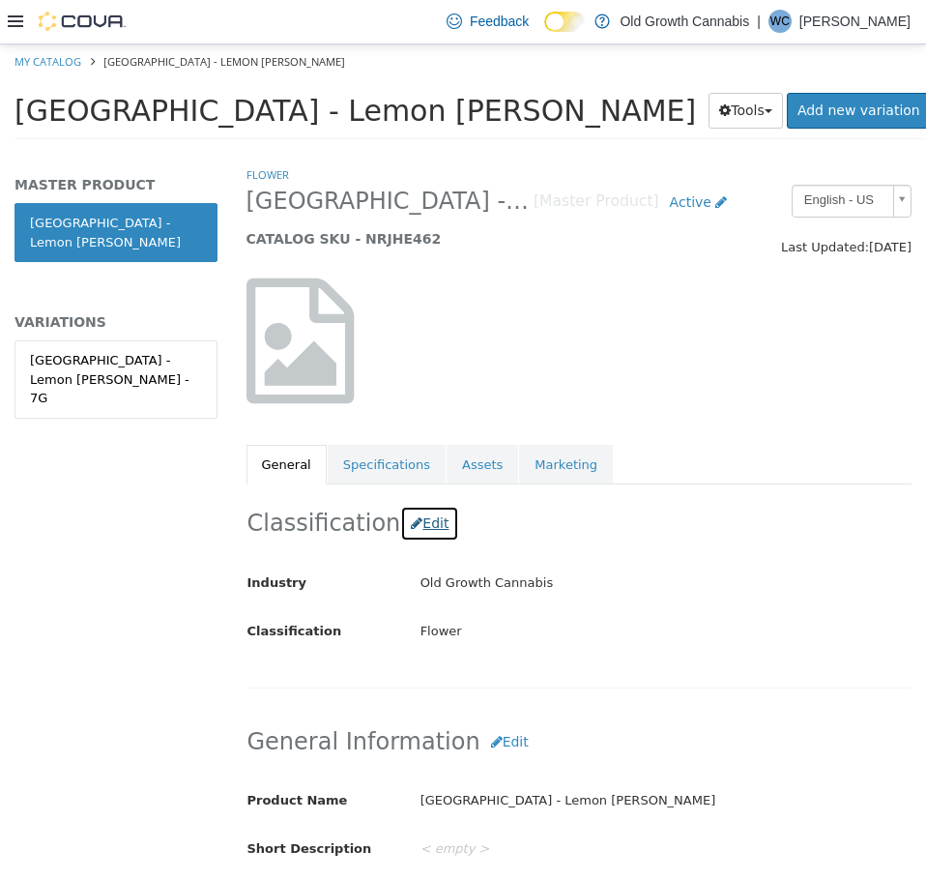
click at [424, 524] on button "Edit" at bounding box center [429, 523] width 59 height 36
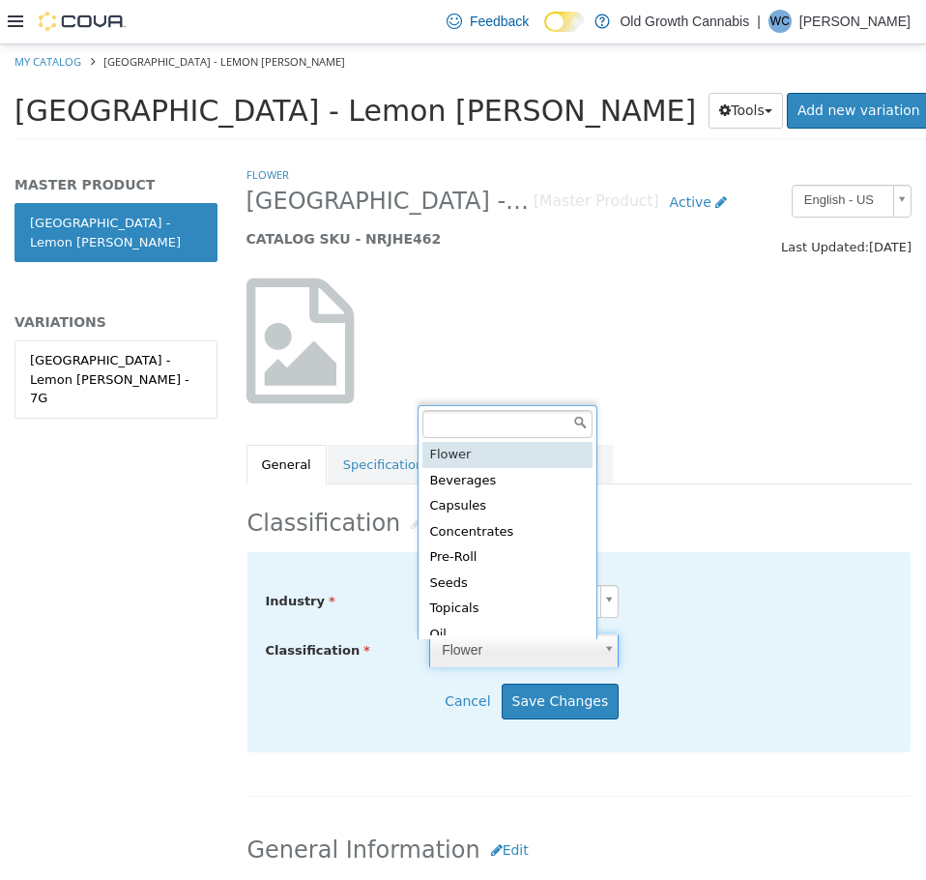
click at [573, 151] on body "Saving Bulk Changes... × My Catalog [GEOGRAPHIC_DATA] - [GEOGRAPHIC_DATA][PERSO…" at bounding box center [463, 97] width 926 height 107
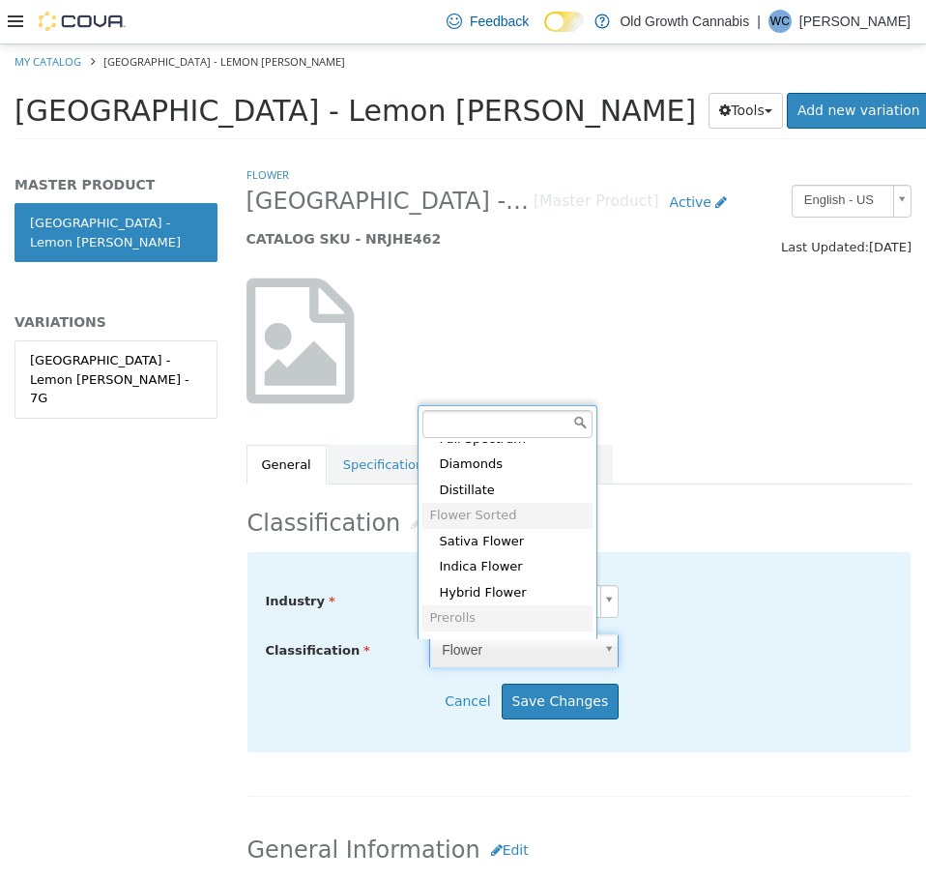
scroll to position [729, 0]
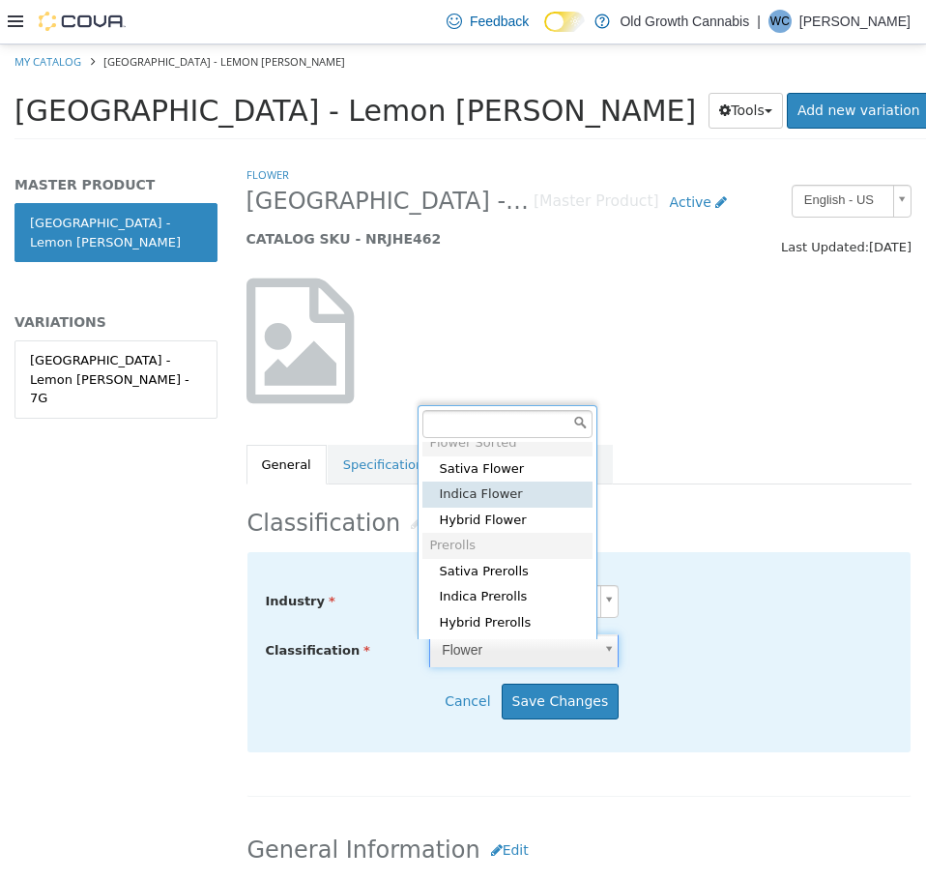
type input "*****"
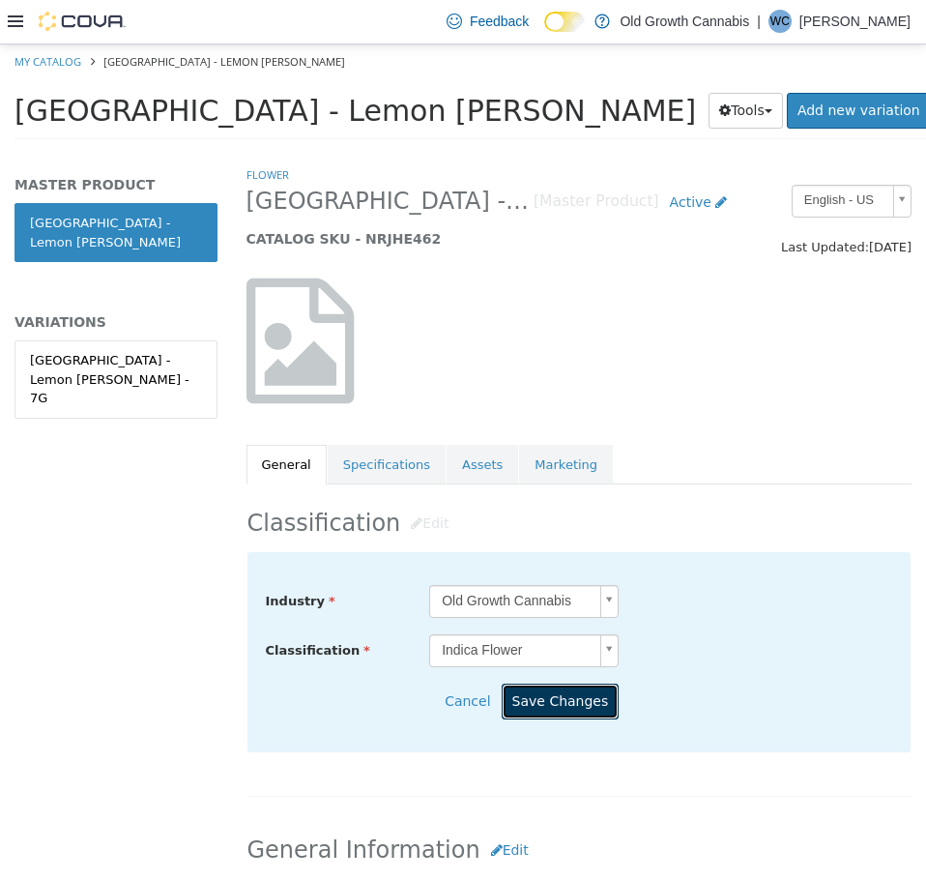
click at [559, 699] on button "Save Changes" at bounding box center [561, 701] width 118 height 36
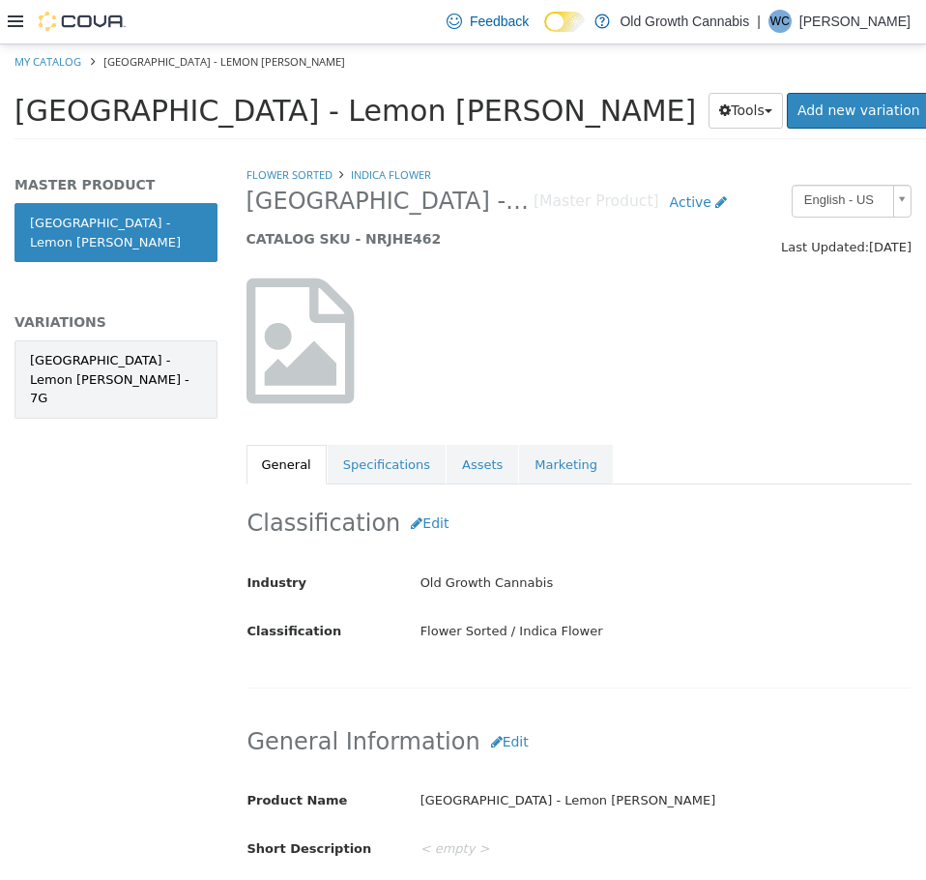
click at [121, 351] on div "[GEOGRAPHIC_DATA] - Lemon [PERSON_NAME] - 7G" at bounding box center [116, 378] width 172 height 57
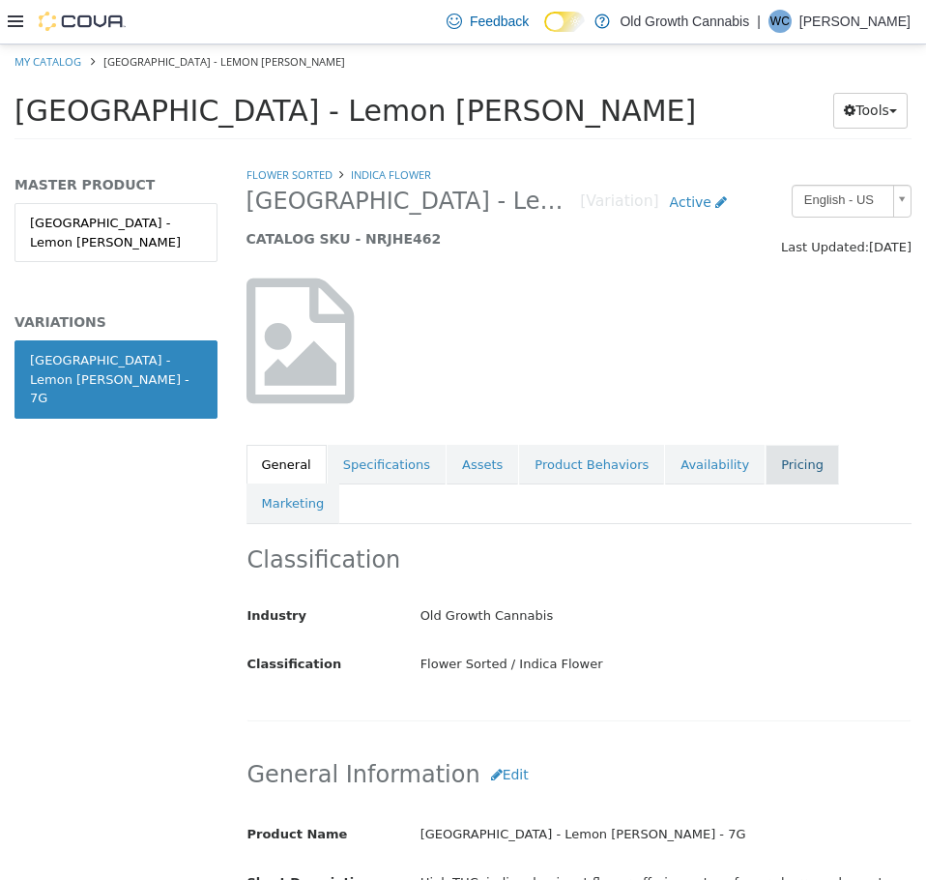
click at [767, 474] on link "Pricing" at bounding box center [802, 464] width 73 height 41
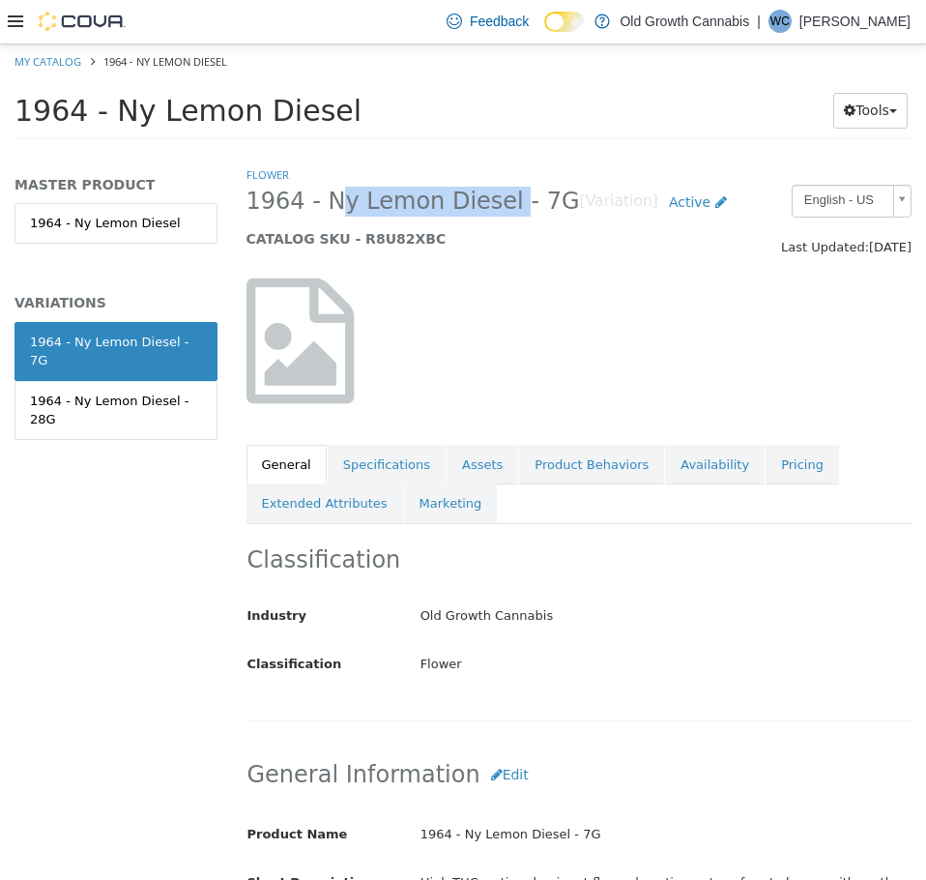
drag, startPoint x: 319, startPoint y: 210, endPoint x: 489, endPoint y: 213, distance: 170.2
click at [489, 213] on span "1964 - Ny Lemon Diesel - 7G" at bounding box center [414, 201] width 334 height 30
copy span "Ny Lemon Diesel"
click at [766, 475] on link "Pricing" at bounding box center [802, 464] width 73 height 41
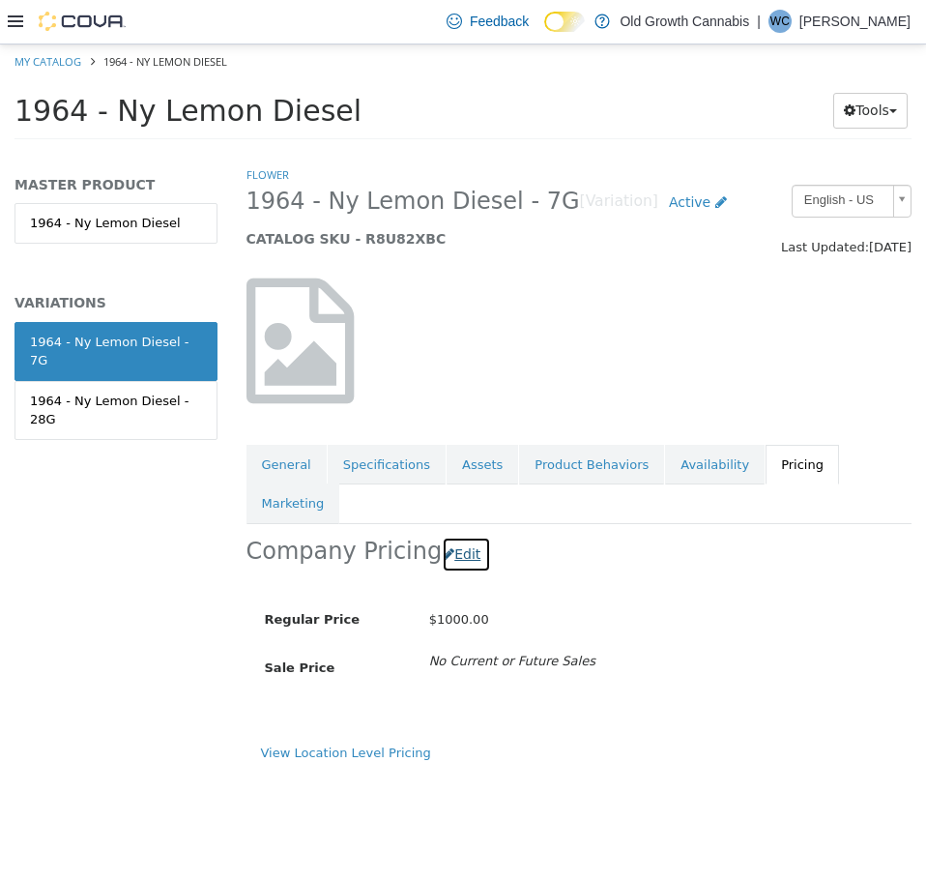
click at [453, 536] on button "Edit" at bounding box center [466, 554] width 49 height 36
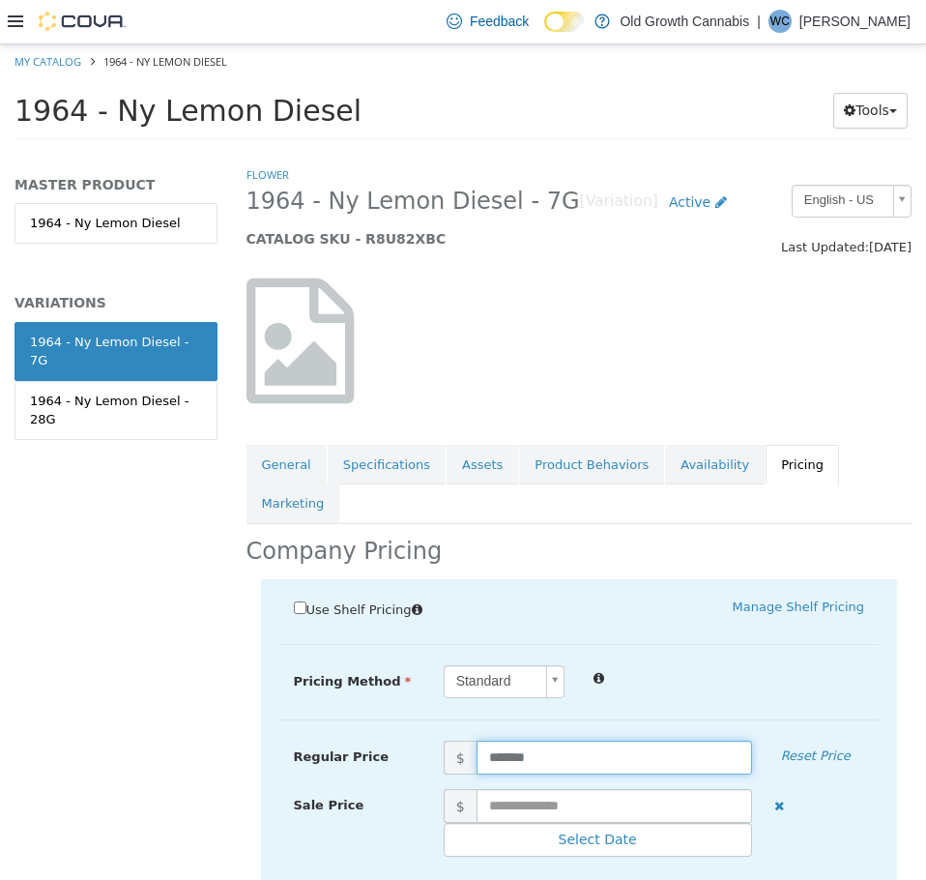
drag, startPoint x: 571, startPoint y: 719, endPoint x: 315, endPoint y: 669, distance: 261.1
click at [323, 674] on div "Pricing Method Standard * Regular Price $ ******* Reset Price Sale Price $ Sele…" at bounding box center [579, 691] width 600 height 55
type input "*****"
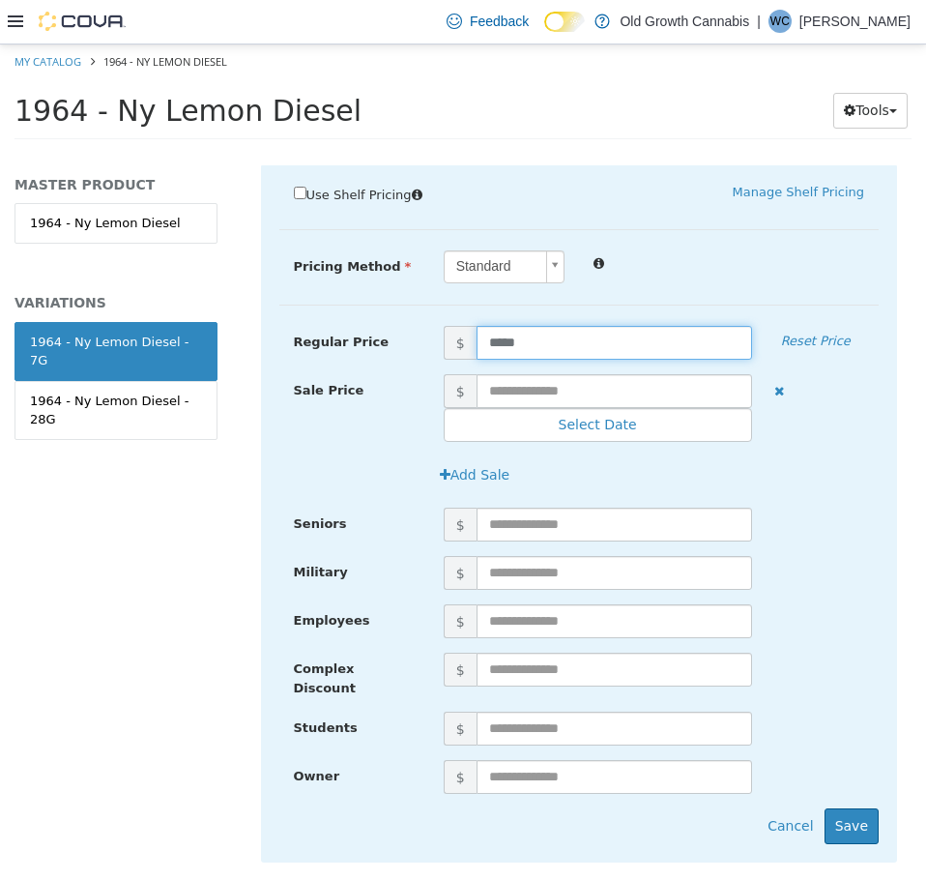
scroll to position [416, 0]
click at [845, 806] on button "Save" at bounding box center [852, 824] width 54 height 36
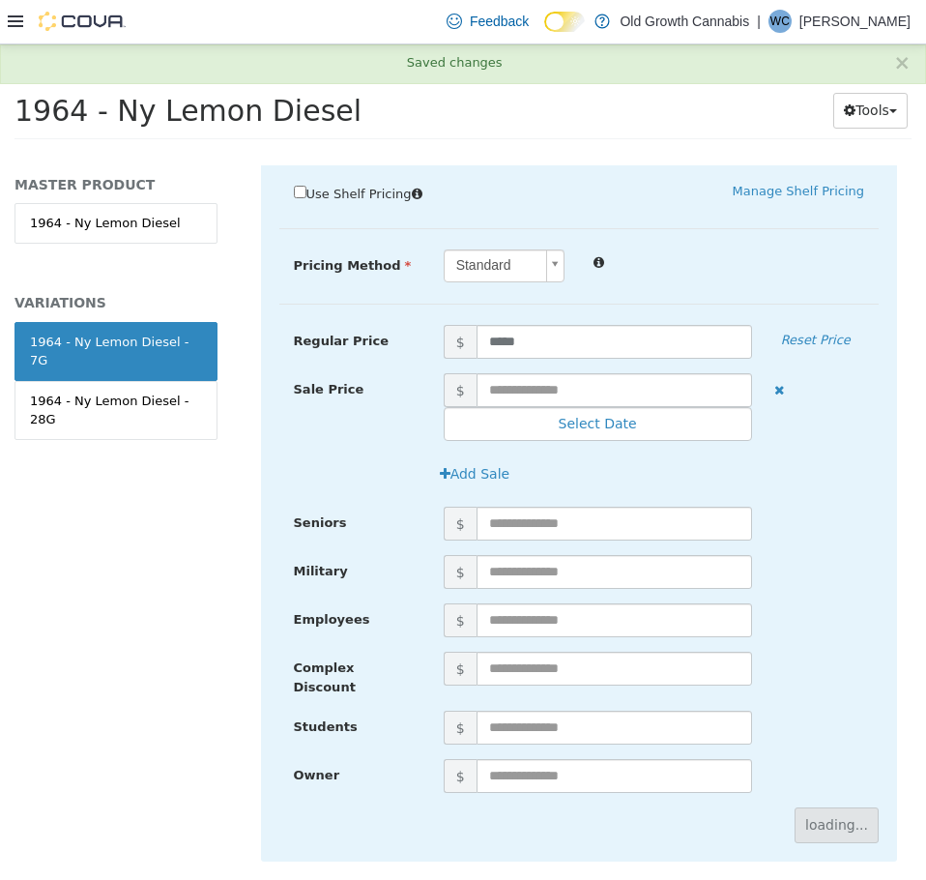
scroll to position [0, 0]
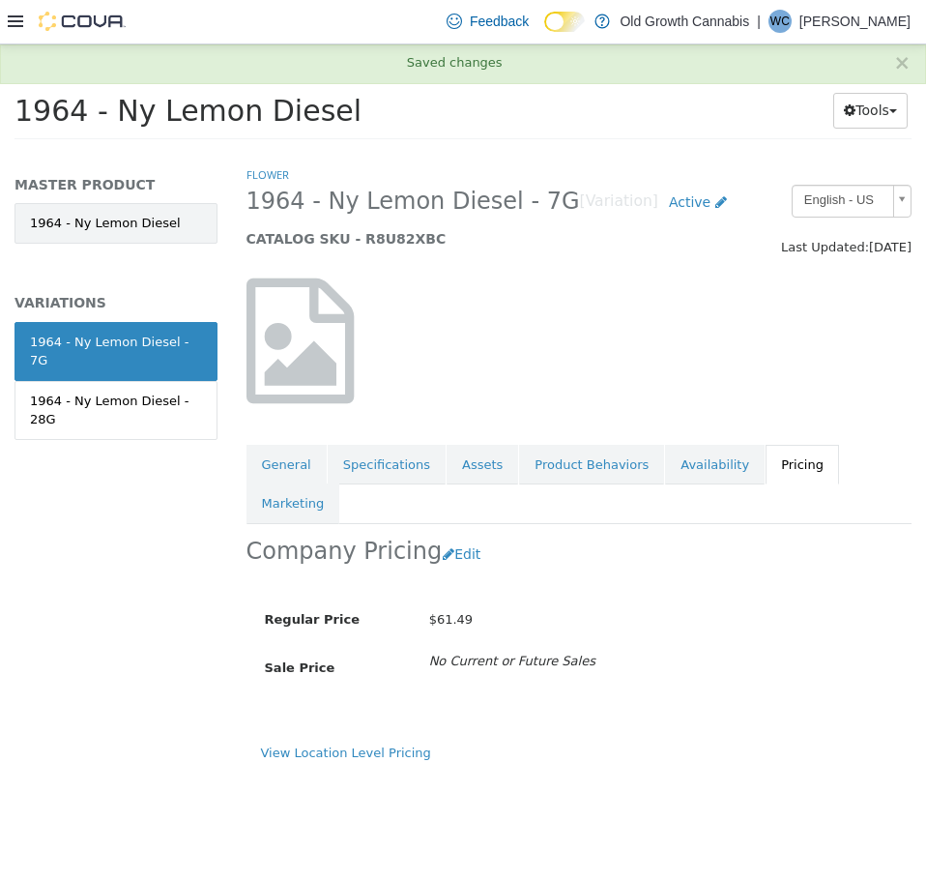
click at [136, 219] on link "1964 - Ny Lemon Diesel" at bounding box center [116, 222] width 203 height 41
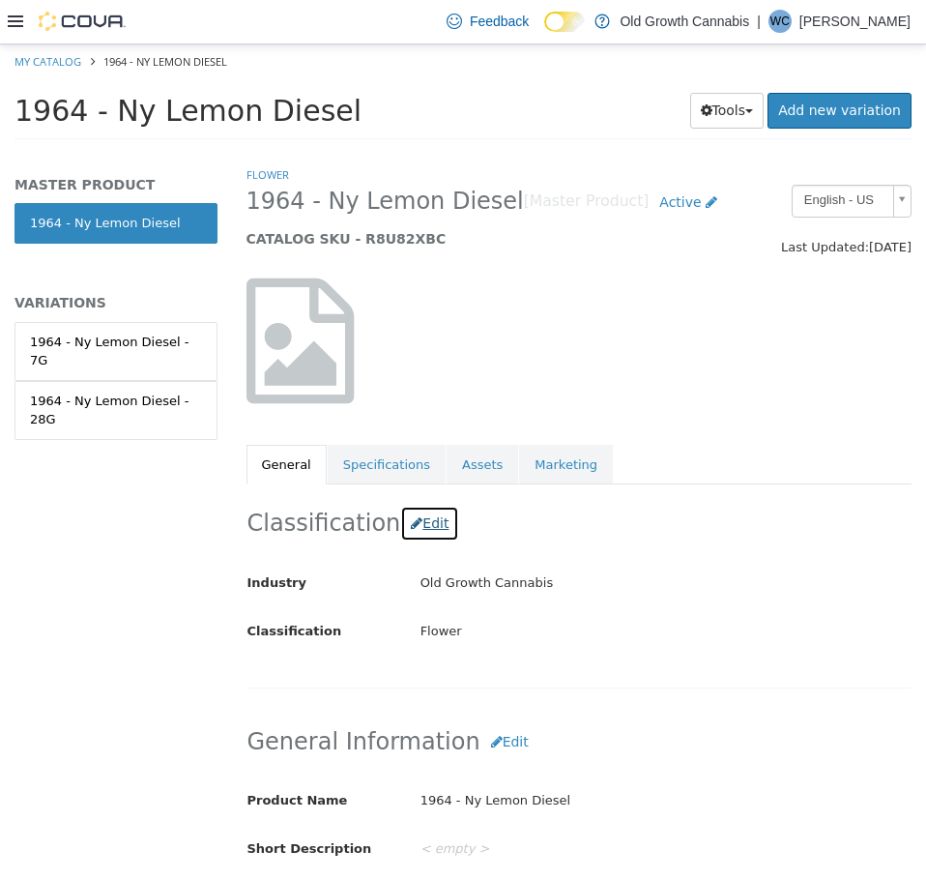
click at [415, 526] on button "Edit" at bounding box center [429, 523] width 59 height 36
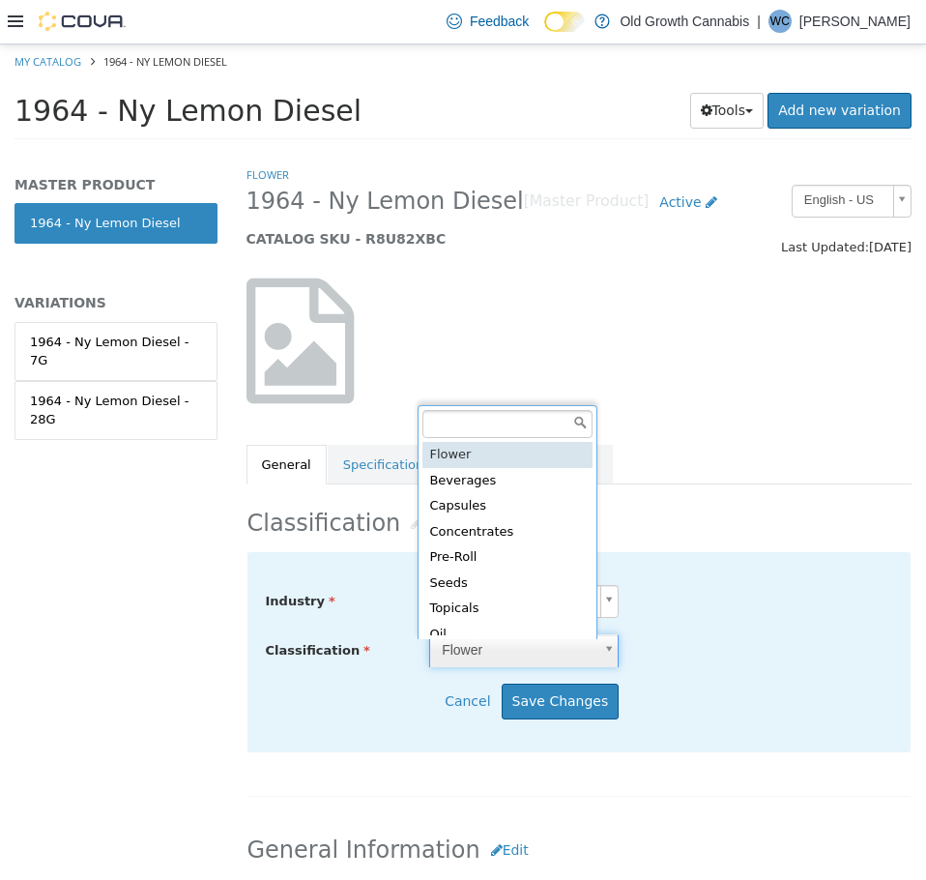
click at [589, 151] on body "Saving Bulk Changes... × Saved changes My Catalog 1964 - Ny Lemon Diesel 1964 -…" at bounding box center [463, 97] width 926 height 107
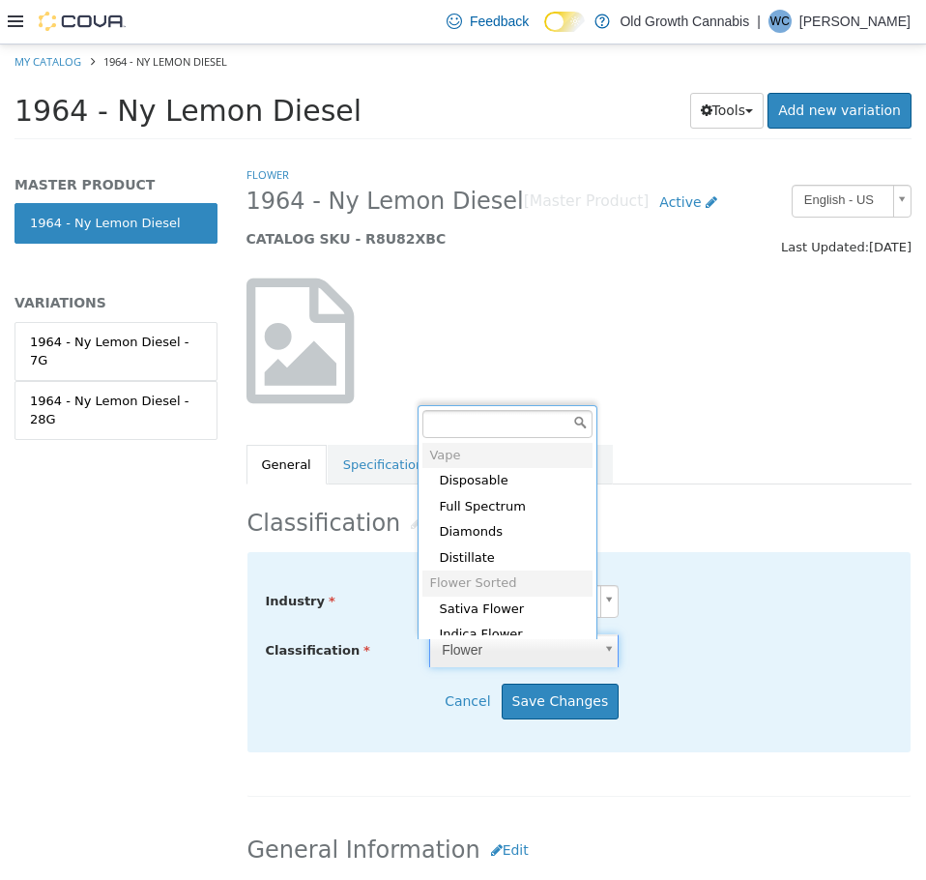
scroll to position [729, 0]
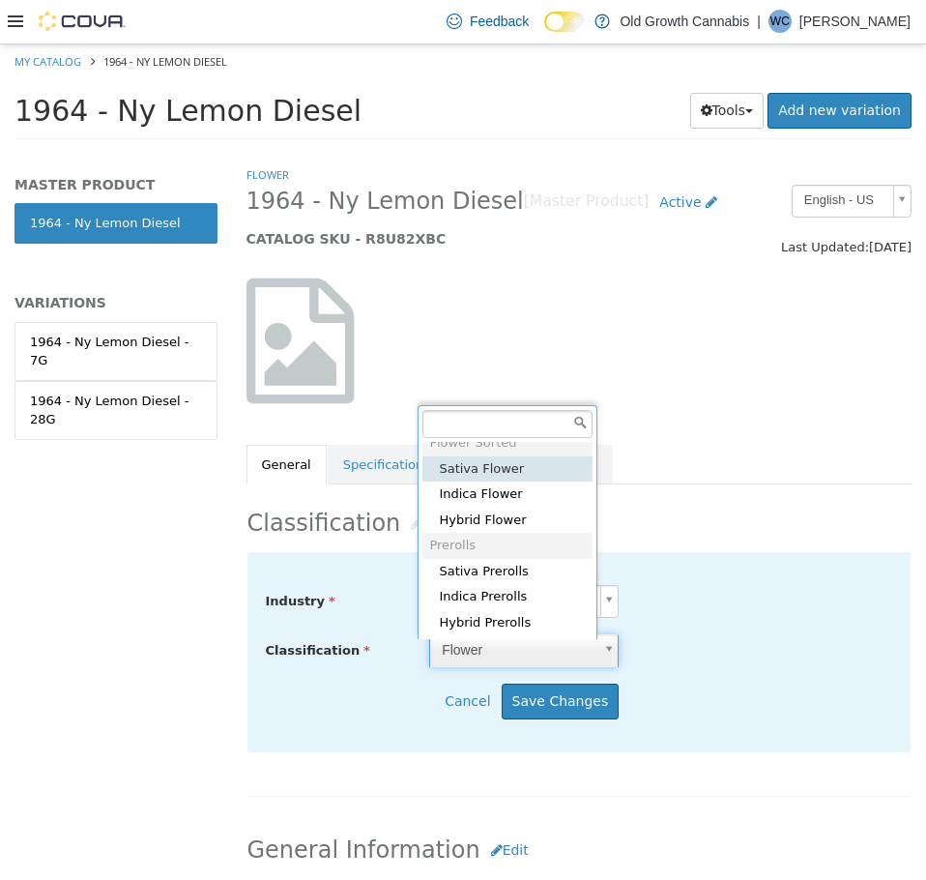
type input "*****"
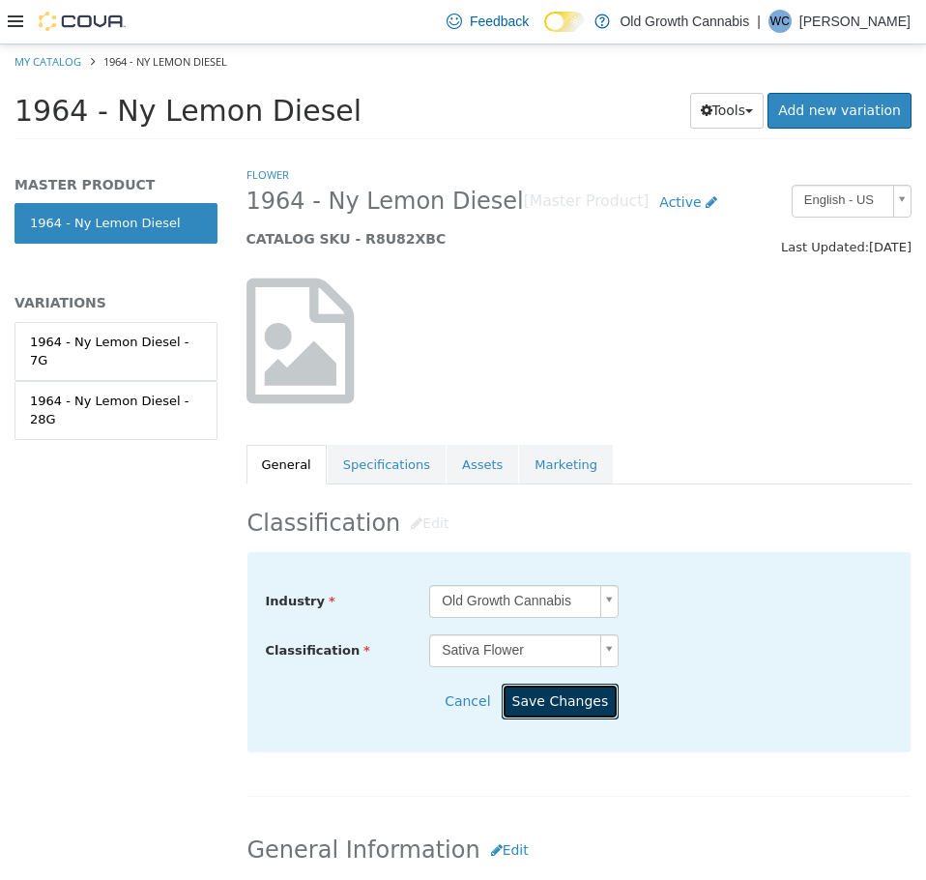
click at [553, 692] on button "Save Changes" at bounding box center [561, 701] width 118 height 36
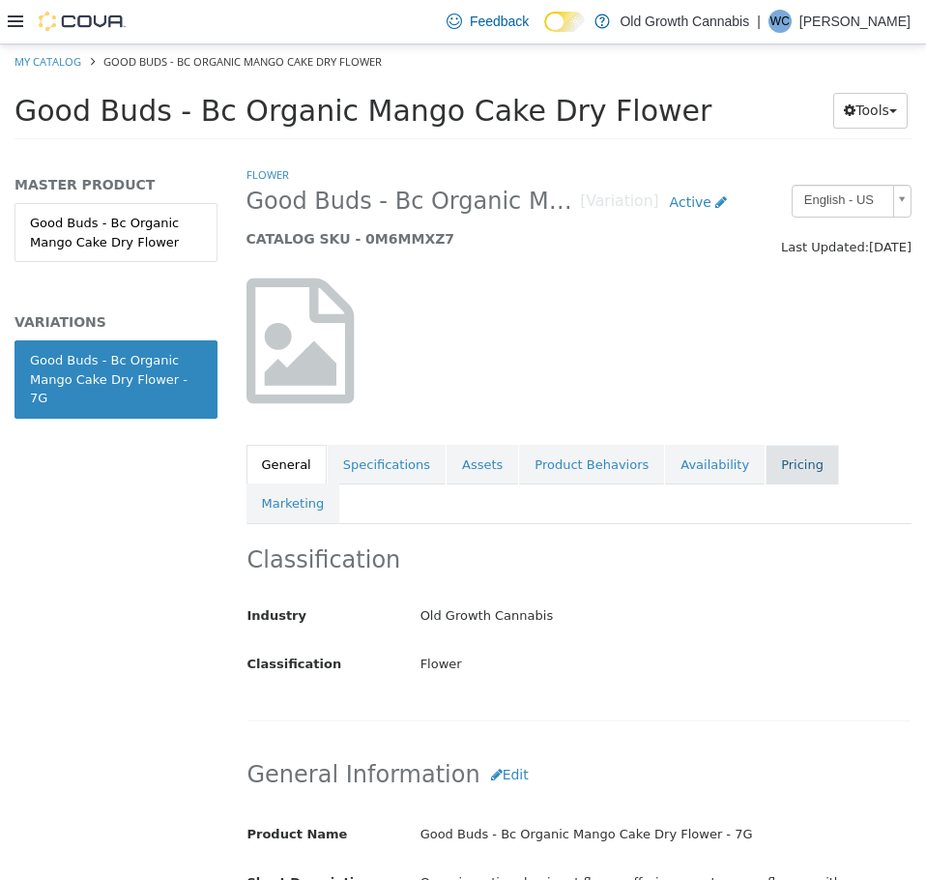
click at [767, 460] on link "Pricing" at bounding box center [802, 464] width 73 height 41
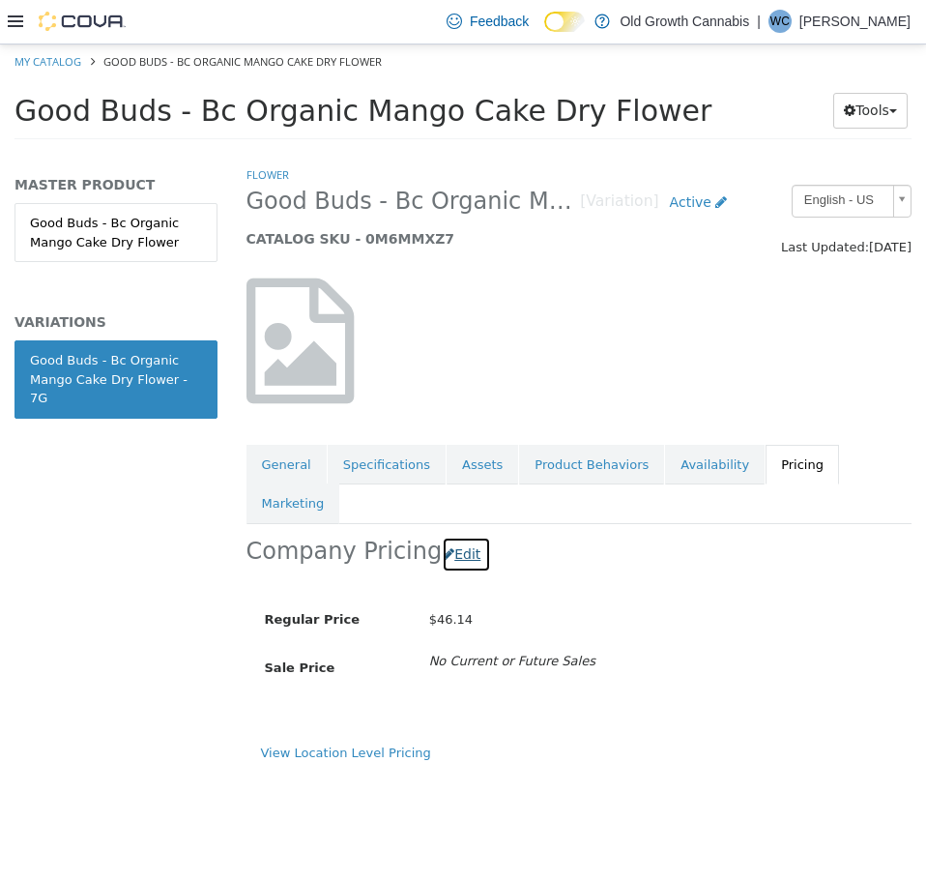
click at [462, 536] on button "Edit" at bounding box center [466, 554] width 49 height 36
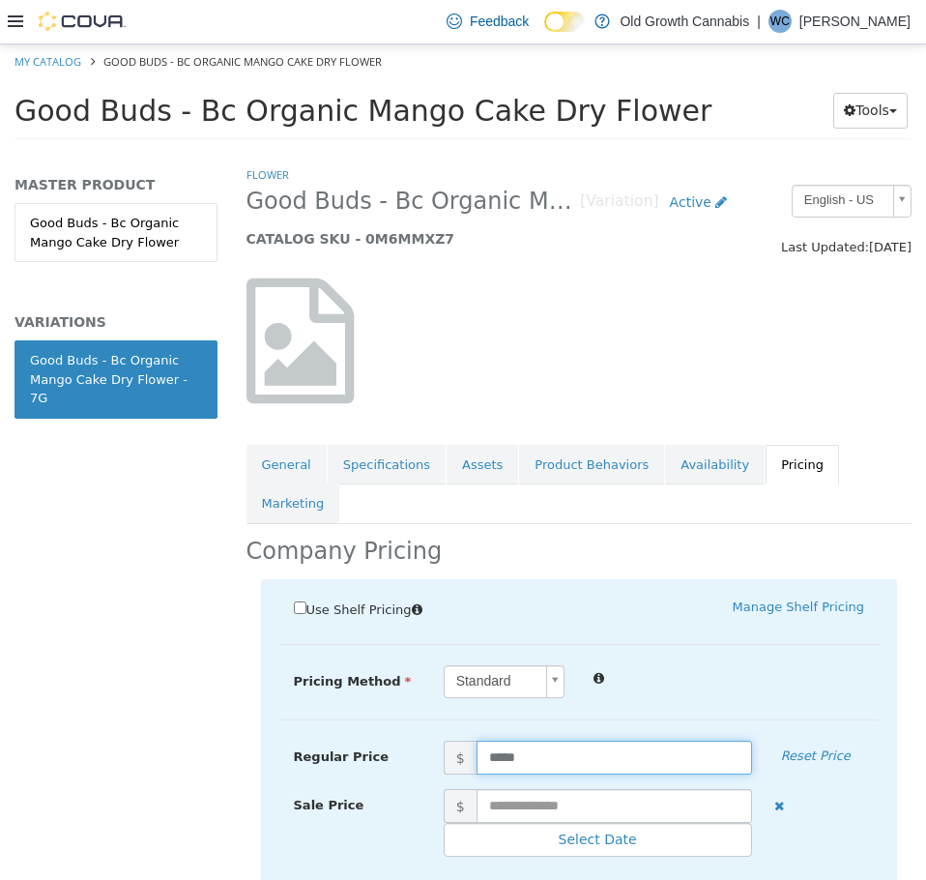
drag, startPoint x: 515, startPoint y: 720, endPoint x: 503, endPoint y: 718, distance: 12.7
click at [503, 740] on input "*****" at bounding box center [615, 757] width 276 height 34
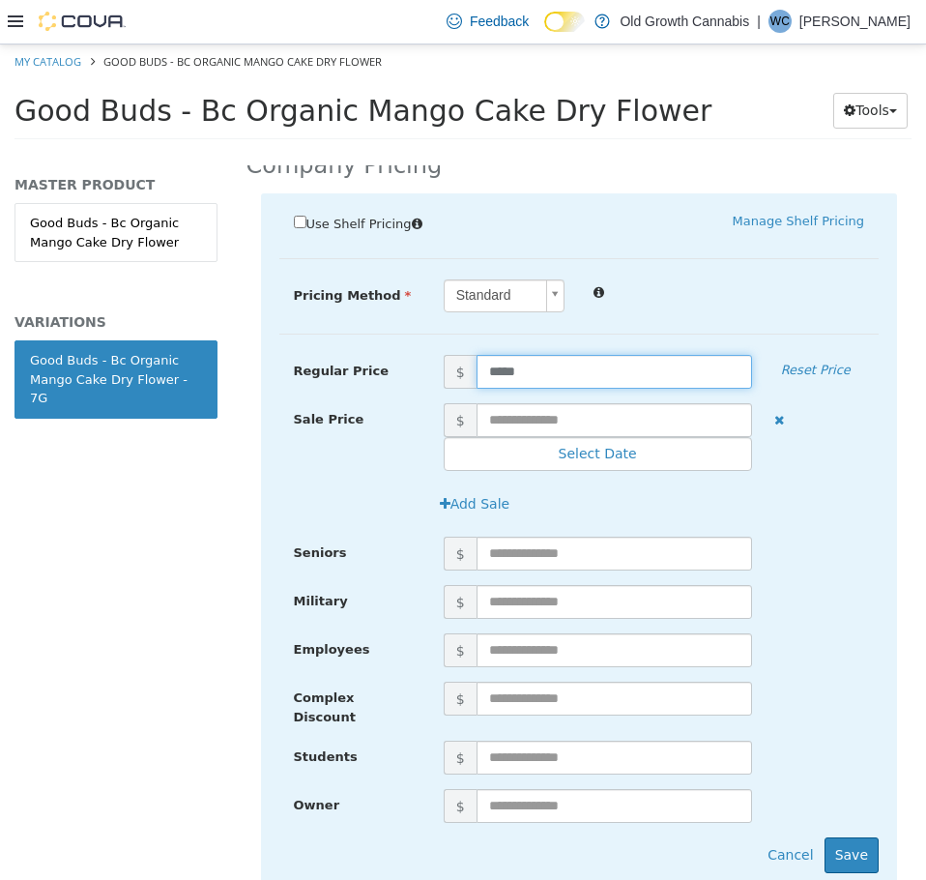
scroll to position [387, 0]
drag, startPoint x: 487, startPoint y: 330, endPoint x: 551, endPoint y: 342, distance: 65.0
click at [551, 353] on input "*****" at bounding box center [615, 370] width 276 height 34
type input "*****"
click at [834, 835] on button "Save" at bounding box center [852, 853] width 54 height 36
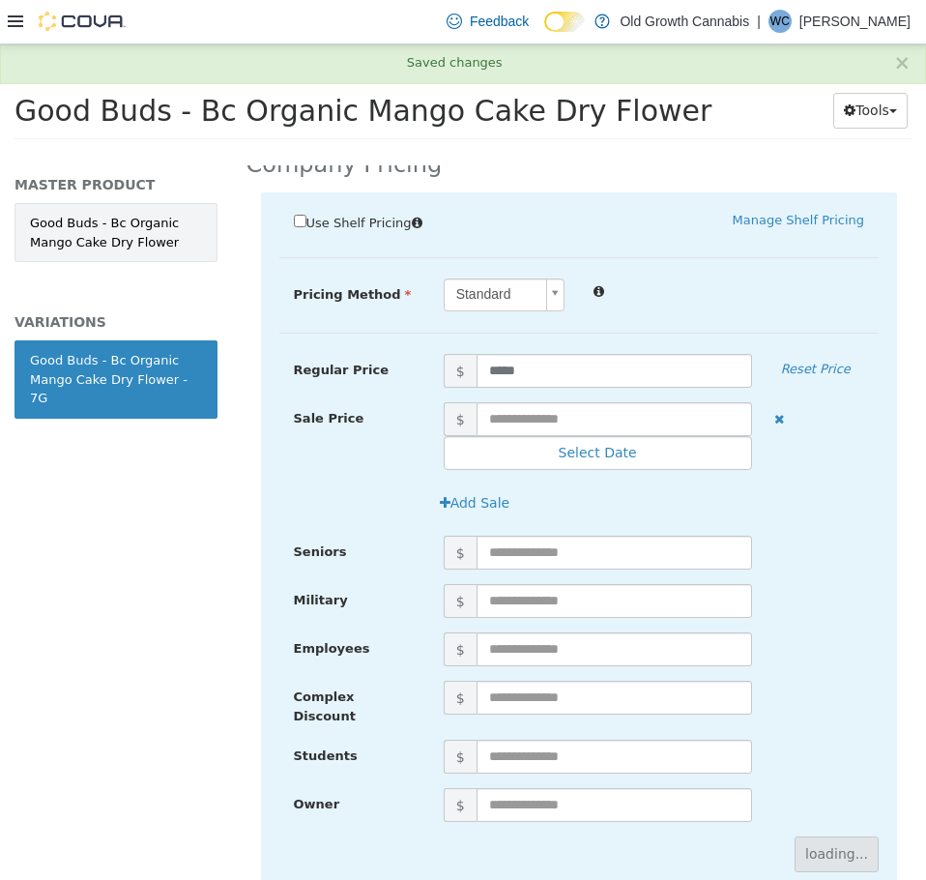
scroll to position [0, 0]
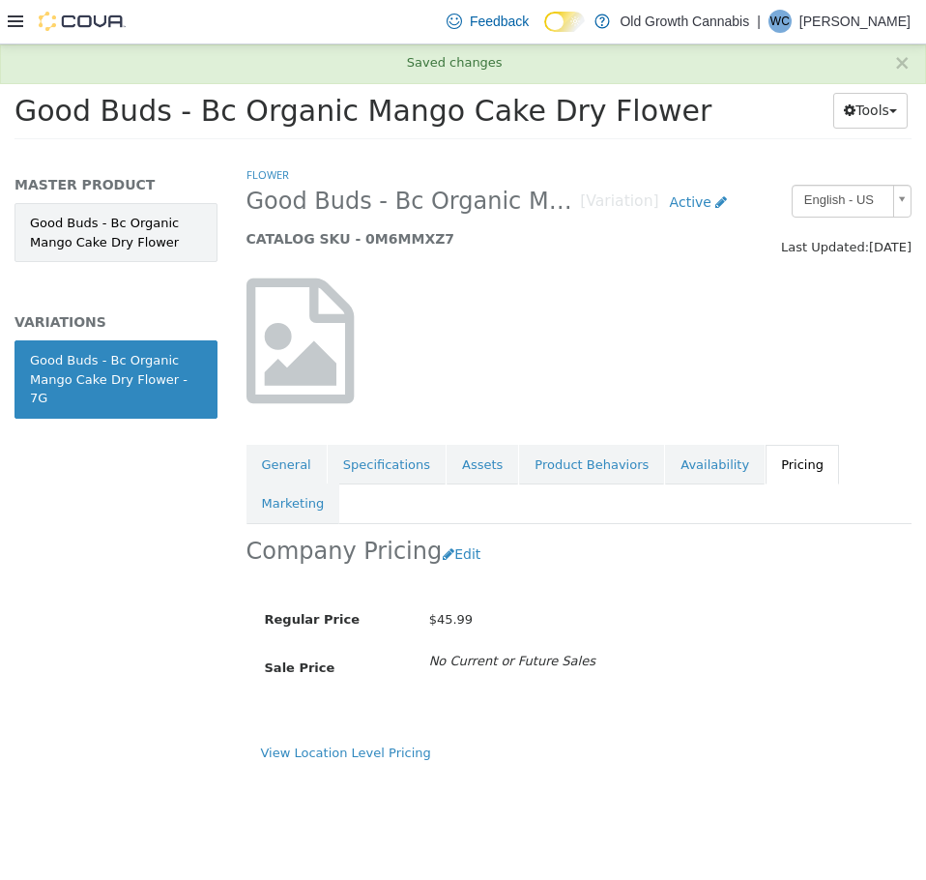
click at [105, 234] on link "Good Buds - Bc Organic Mango Cake Dry Flower" at bounding box center [116, 231] width 203 height 59
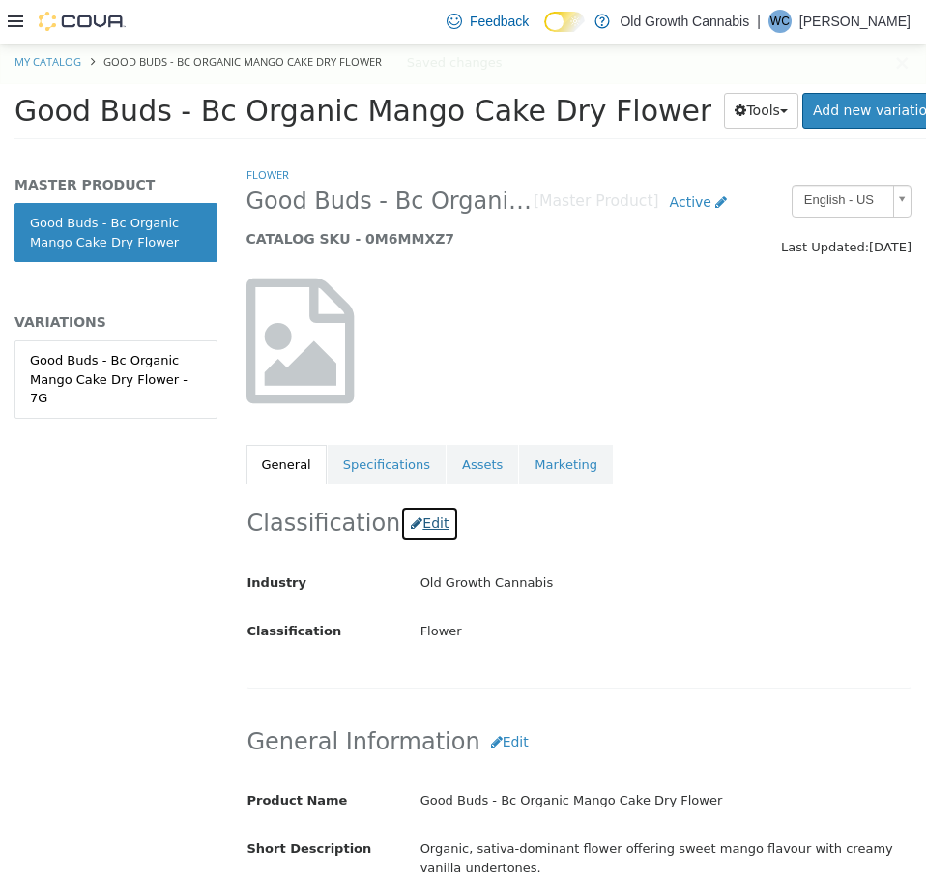
click at [424, 522] on button "Edit" at bounding box center [429, 523] width 59 height 36
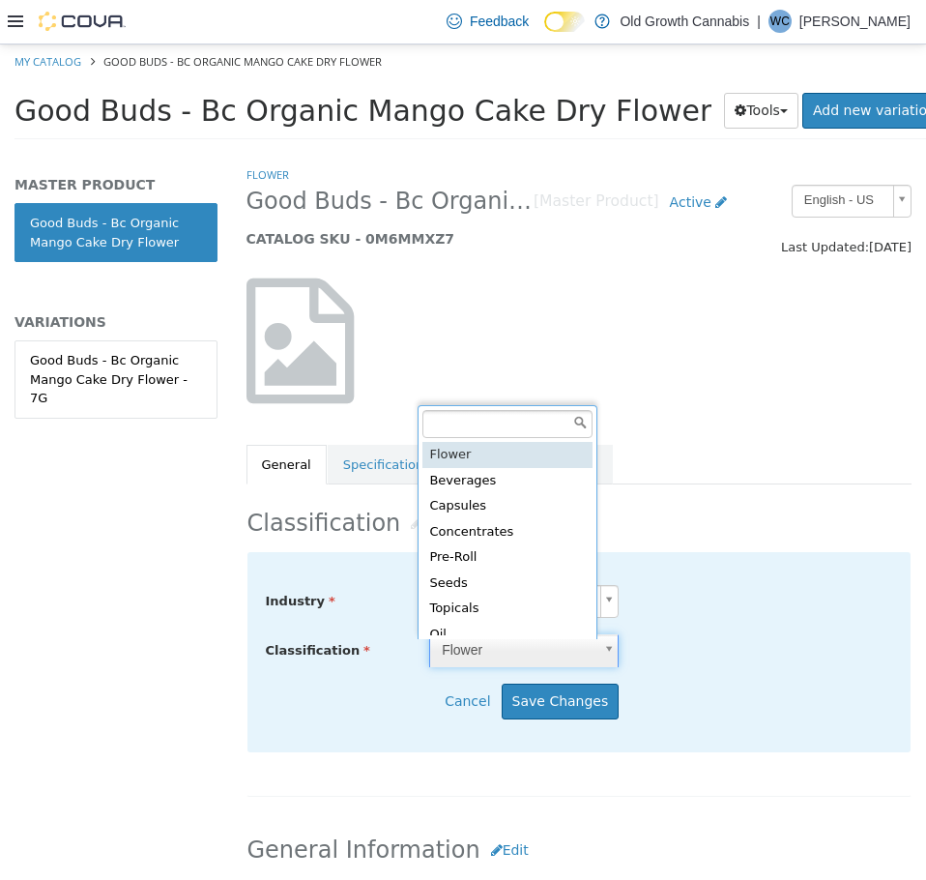
click at [494, 151] on body "Saving Bulk Changes... × Saved changes My Catalog Good Buds - Bc Organic Mango …" at bounding box center [463, 97] width 926 height 107
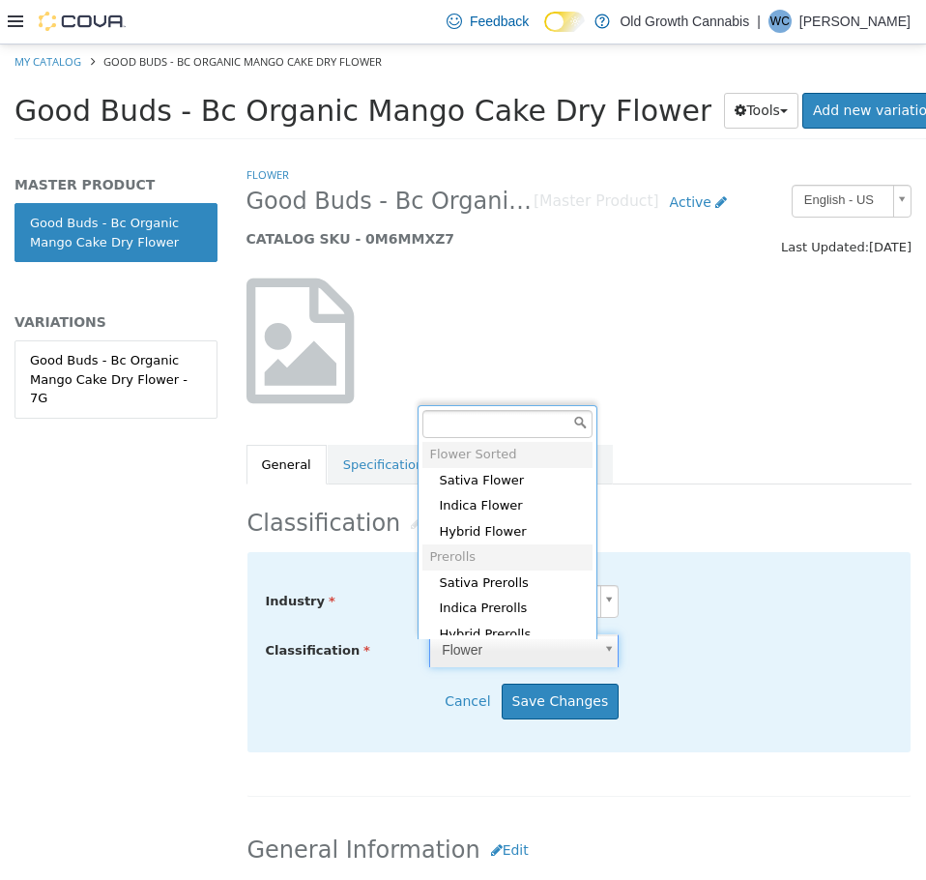
scroll to position [729, 0]
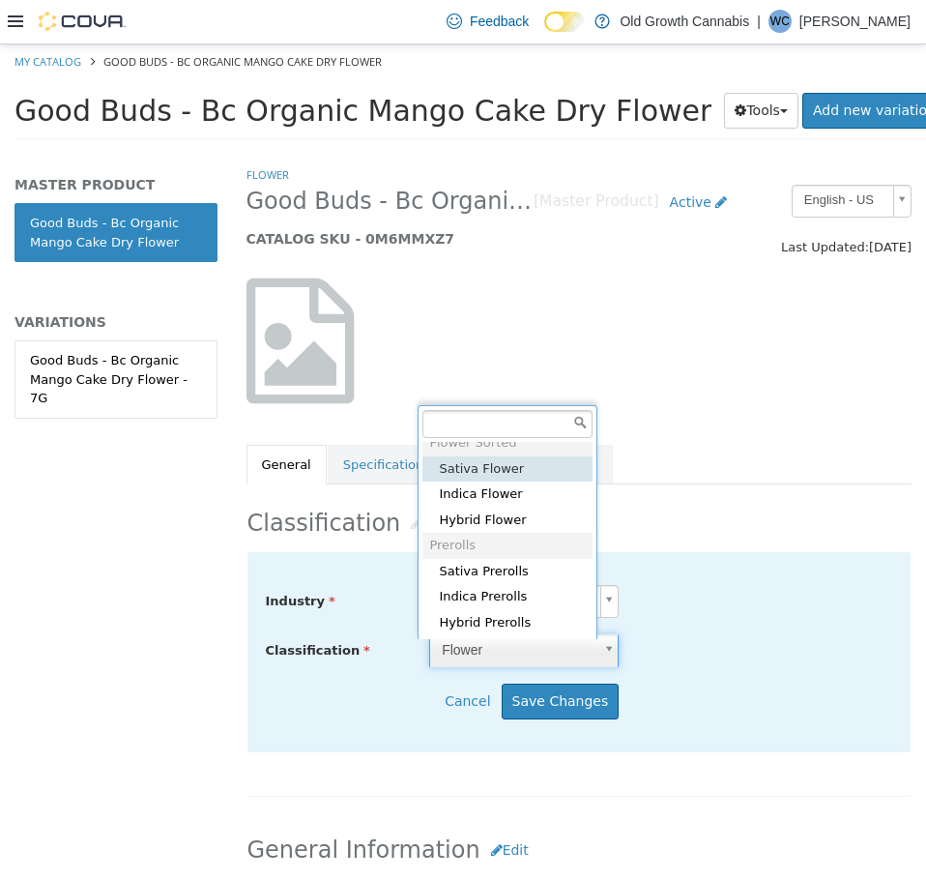
type input "*****"
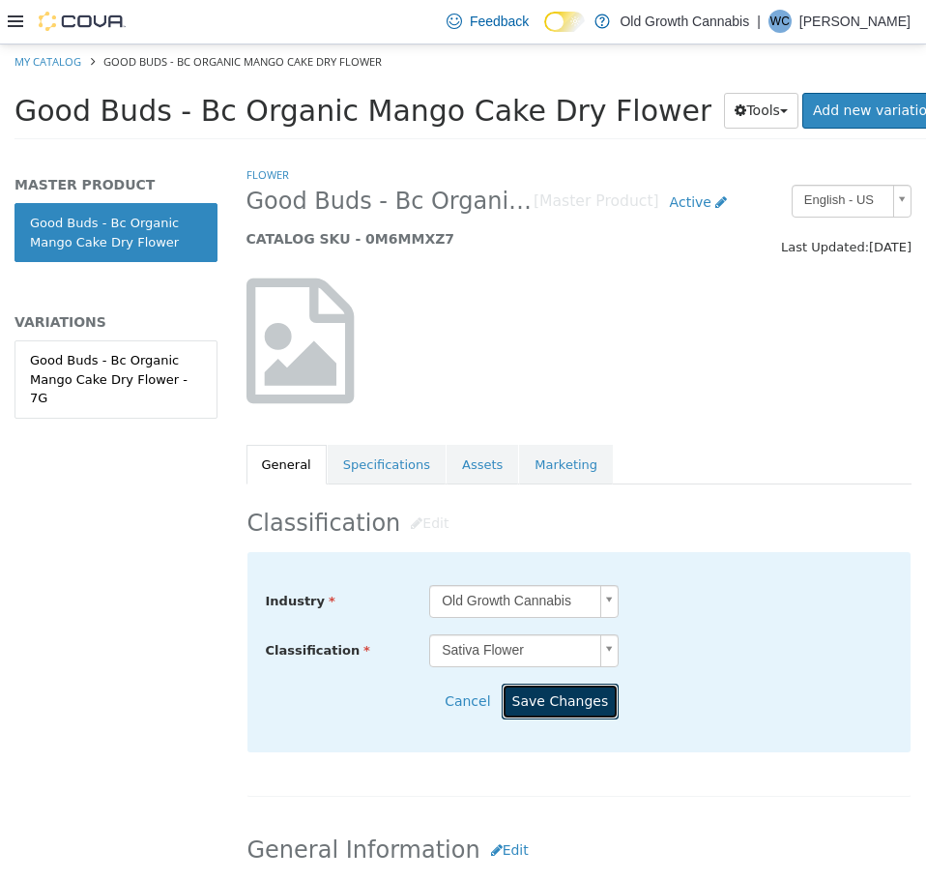
click at [572, 701] on button "Save Changes" at bounding box center [561, 701] width 118 height 36
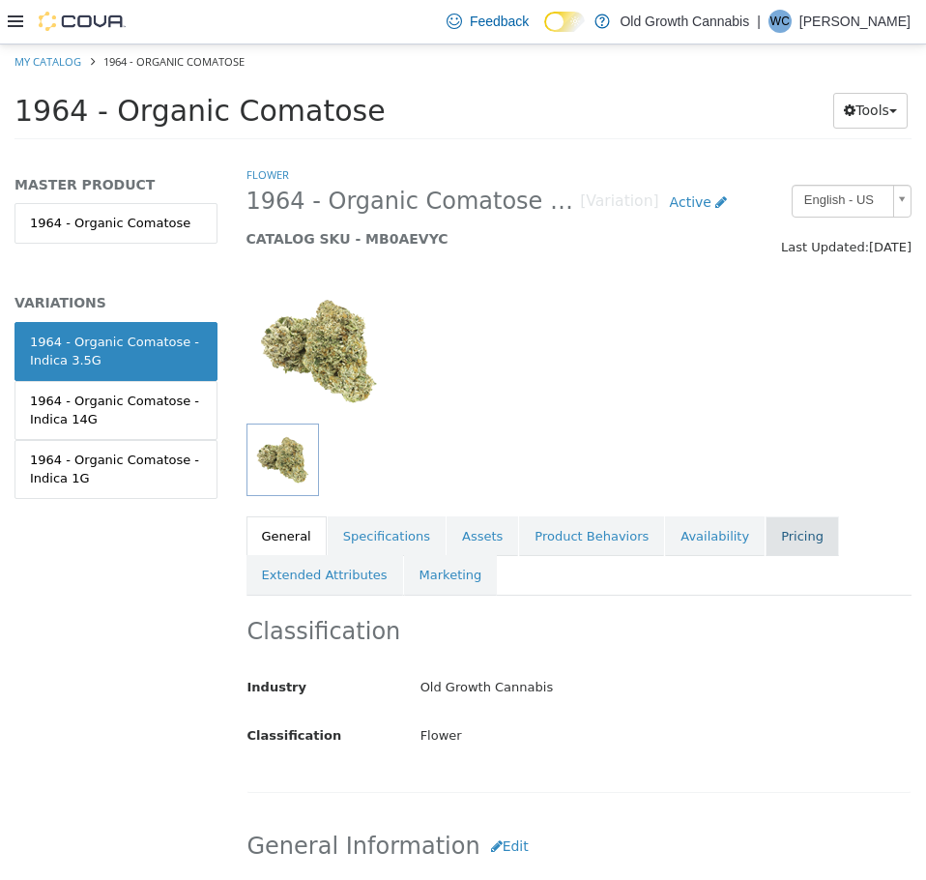
click at [771, 543] on link "Pricing" at bounding box center [802, 535] width 73 height 41
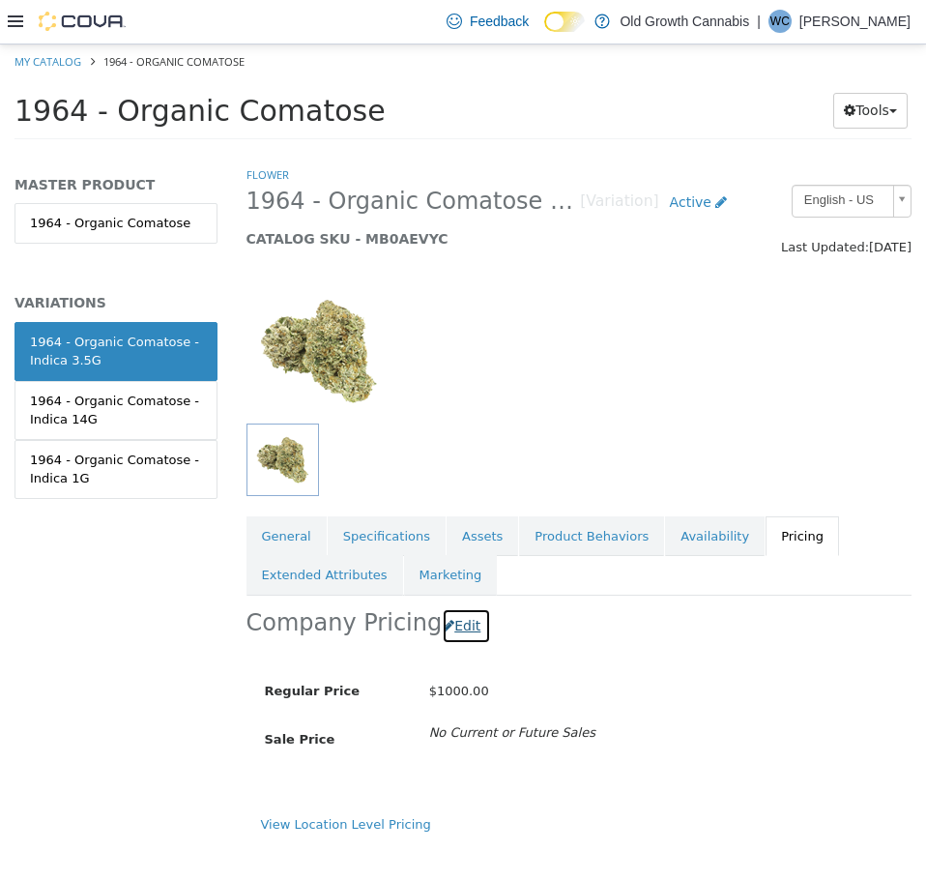
click at [455, 624] on button "Edit" at bounding box center [466, 625] width 49 height 36
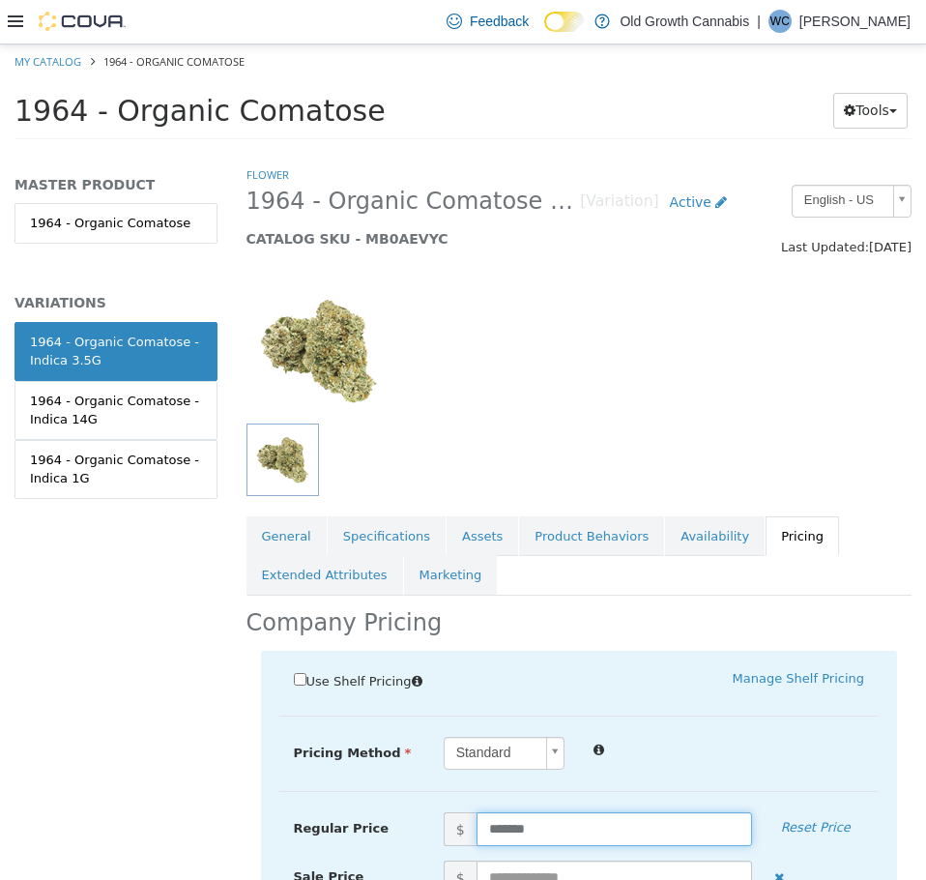
drag, startPoint x: 420, startPoint y: 825, endPoint x: 401, endPoint y: 833, distance: 19.9
click at [417, 825] on div "Regular Price $ ******* Reset Price" at bounding box center [579, 828] width 600 height 34
type input "*****"
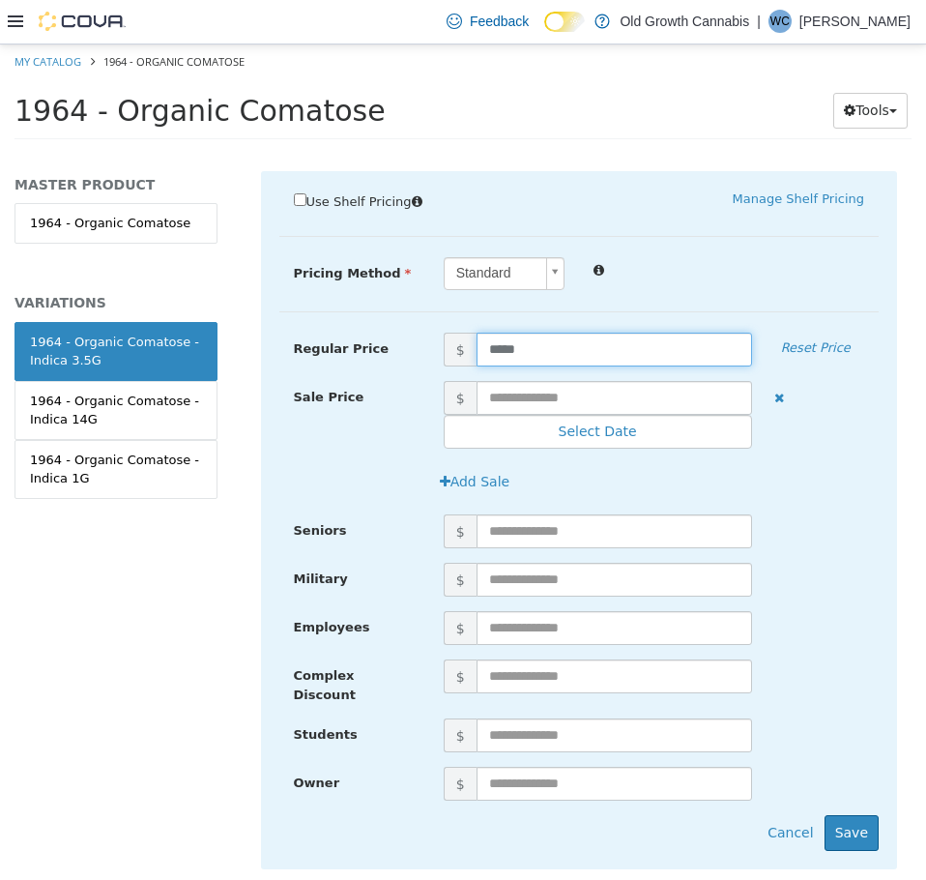
scroll to position [483, 0]
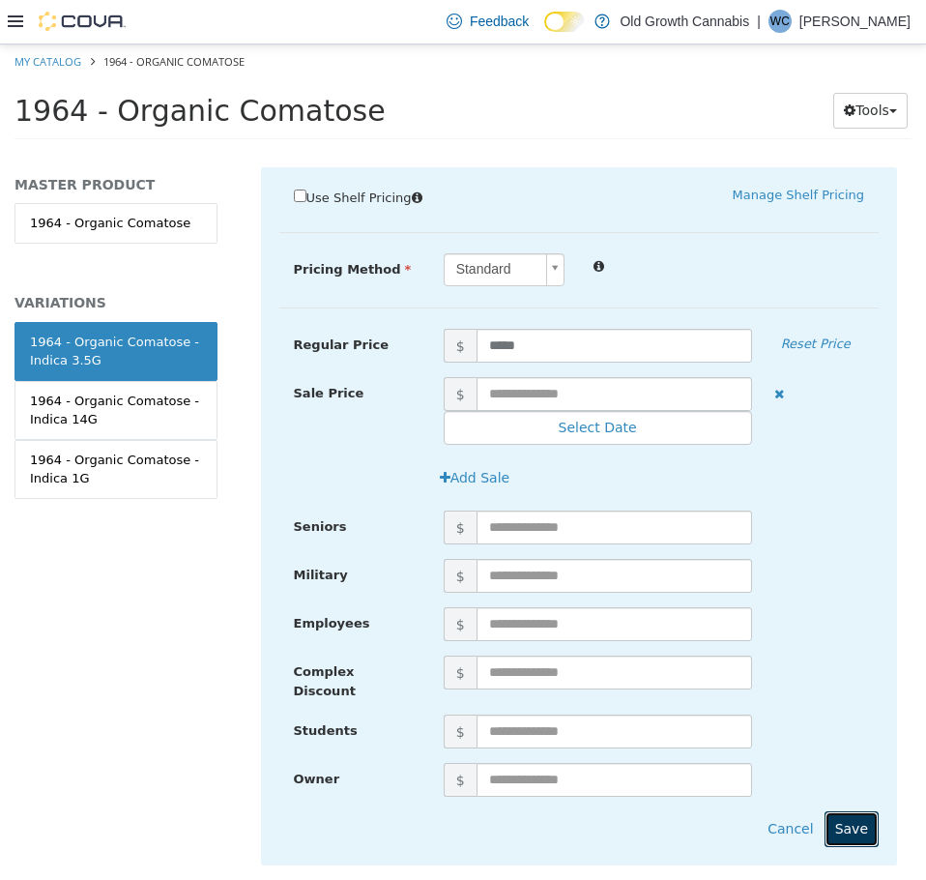
click at [839, 829] on button "Save" at bounding box center [852, 828] width 54 height 36
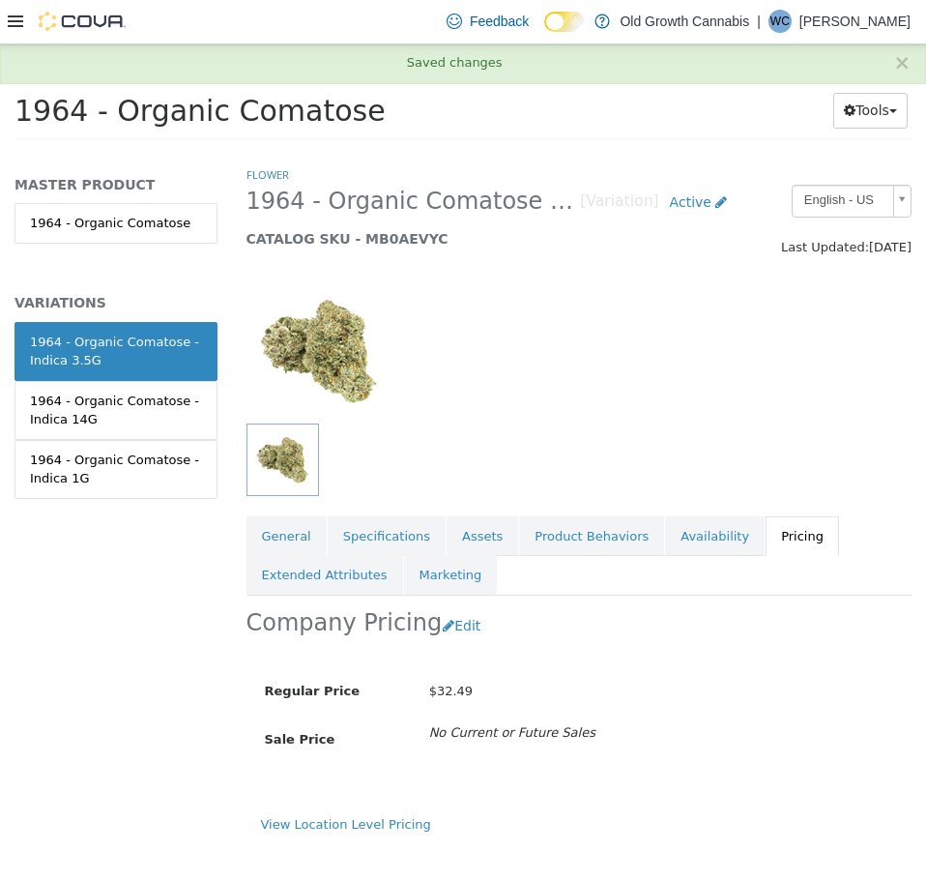
scroll to position [0, 0]
click at [119, 226] on link "1964 - Organic Comatose" at bounding box center [116, 222] width 203 height 41
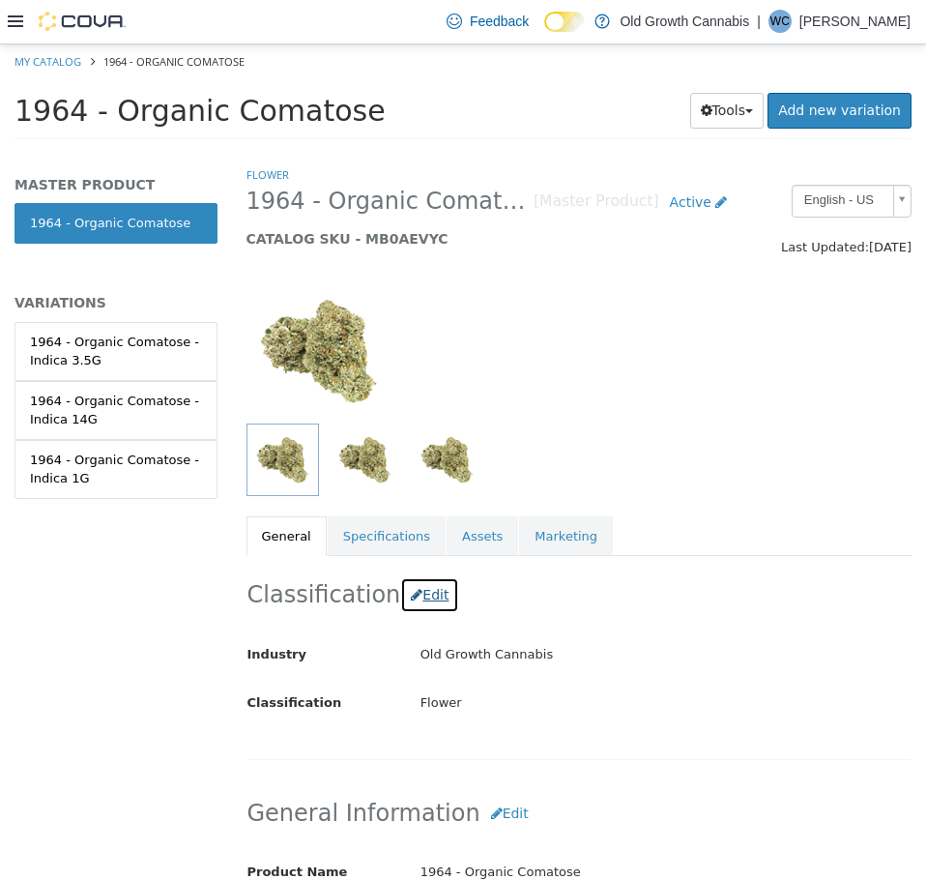
click at [423, 595] on button "Edit" at bounding box center [429, 594] width 59 height 36
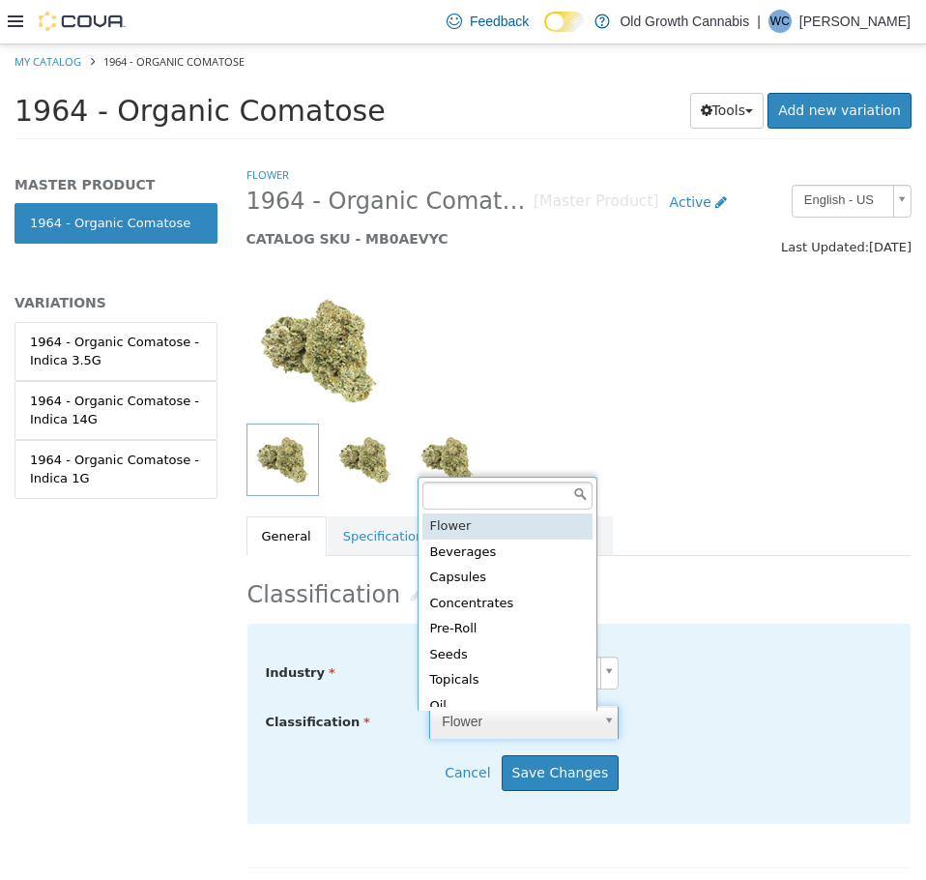
click at [541, 151] on body "Saving Bulk Changes... × Saved changes My Catalog 1964 - Organic Comatose 1964 …" at bounding box center [463, 97] width 926 height 107
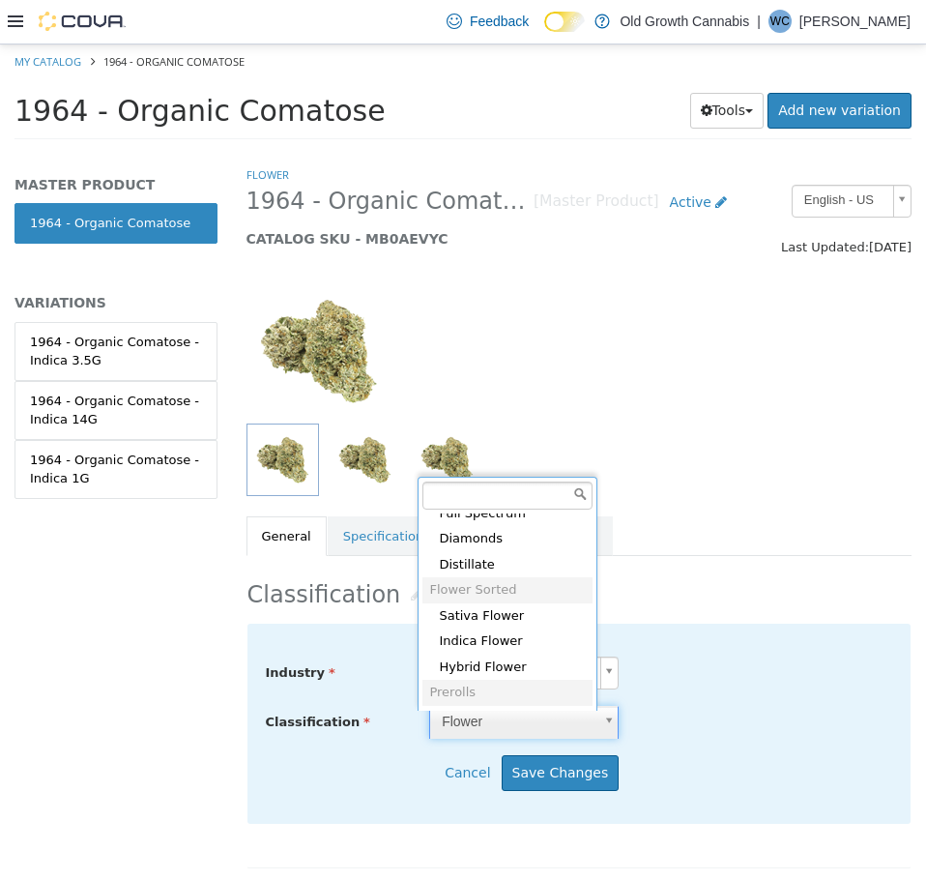
scroll to position [729, 0]
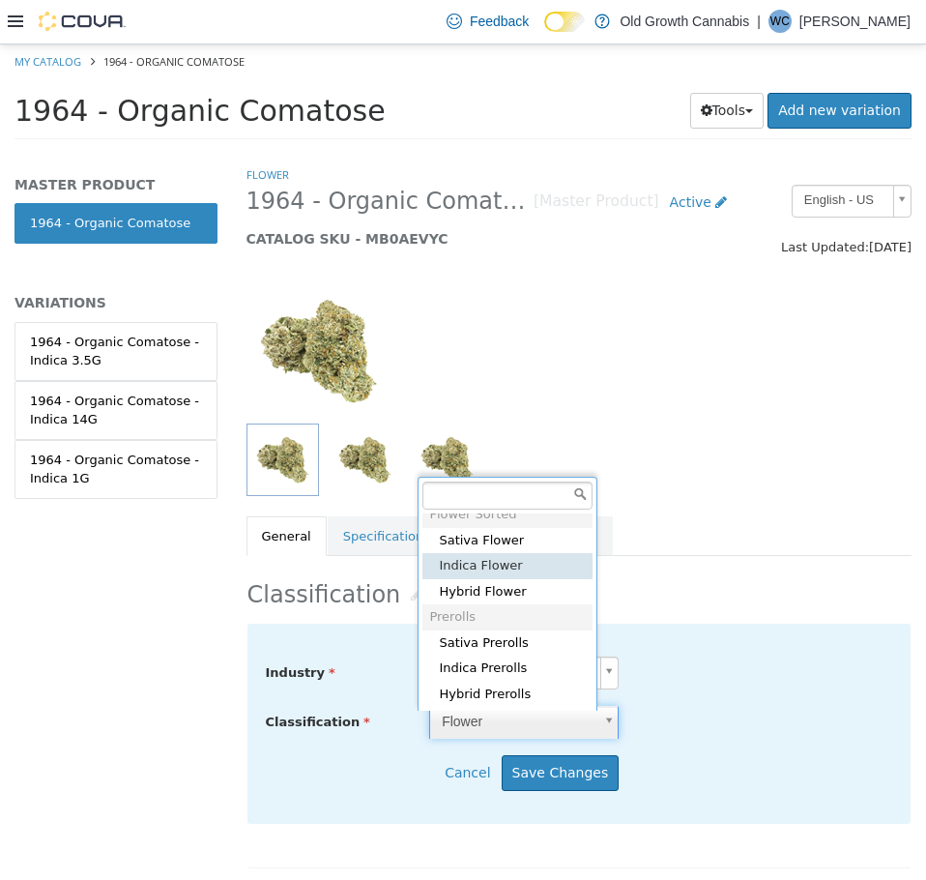
type input "*****"
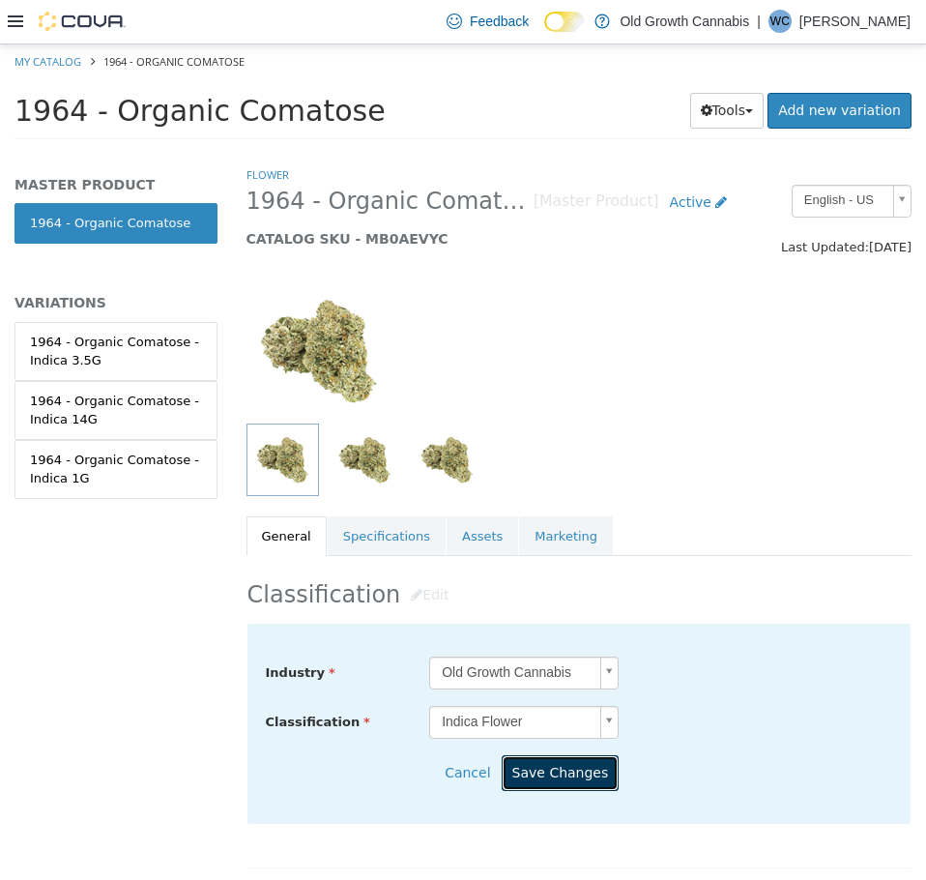
click at [565, 776] on button "Save Changes" at bounding box center [561, 772] width 118 height 36
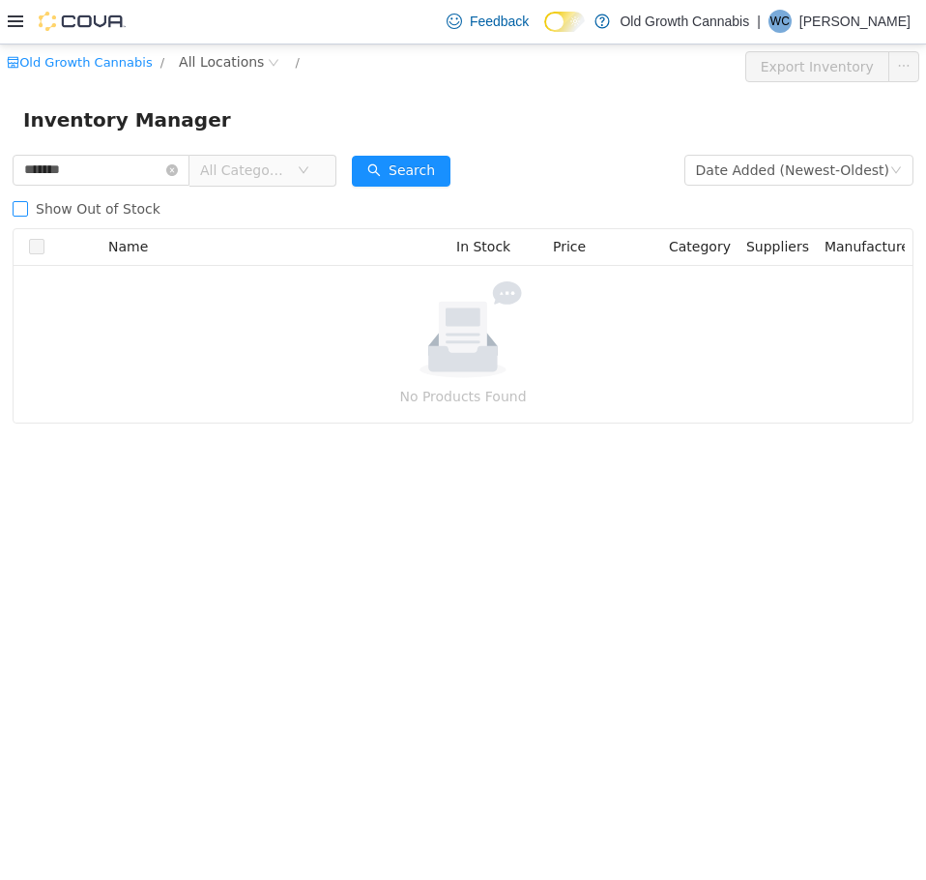
click at [30, 206] on span "Show Out of Stock" at bounding box center [98, 207] width 140 height 15
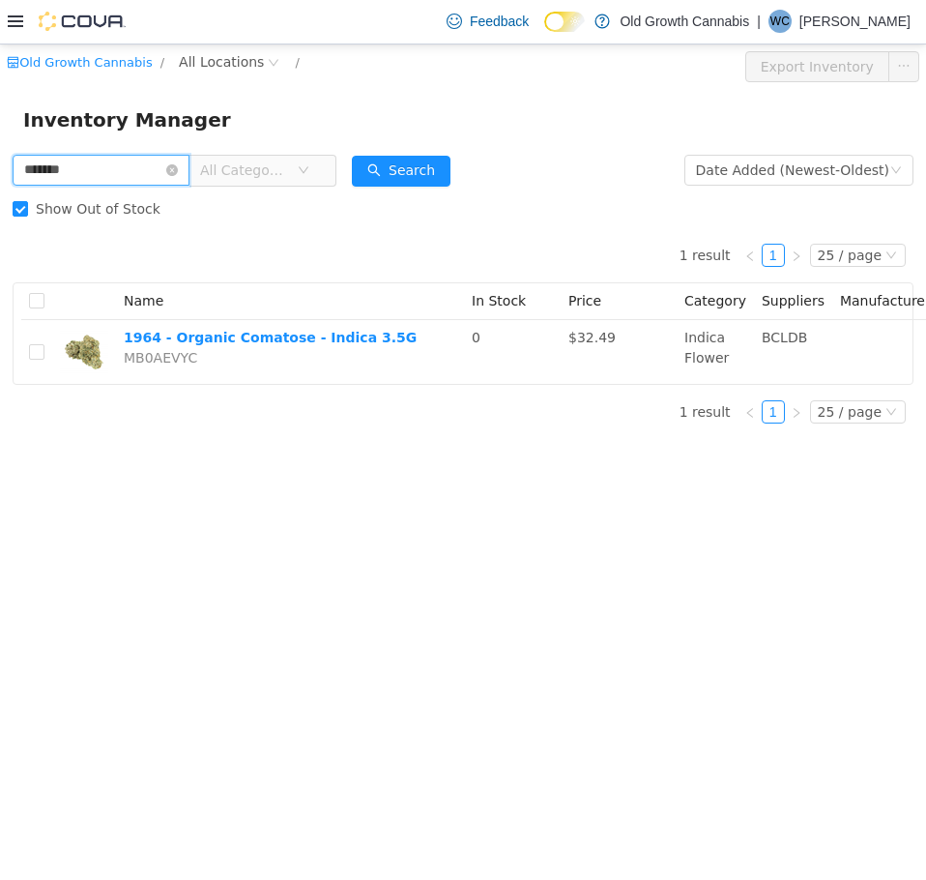
drag, startPoint x: 118, startPoint y: 166, endPoint x: -1, endPoint y: 155, distance: 119.5
click at [0, 155] on html "Old Growth Cannabis / All Locations / Export Inventory Inventory Manager ******…" at bounding box center [463, 462] width 926 height 836
paste input "text"
click at [406, 168] on button "Search" at bounding box center [401, 170] width 99 height 31
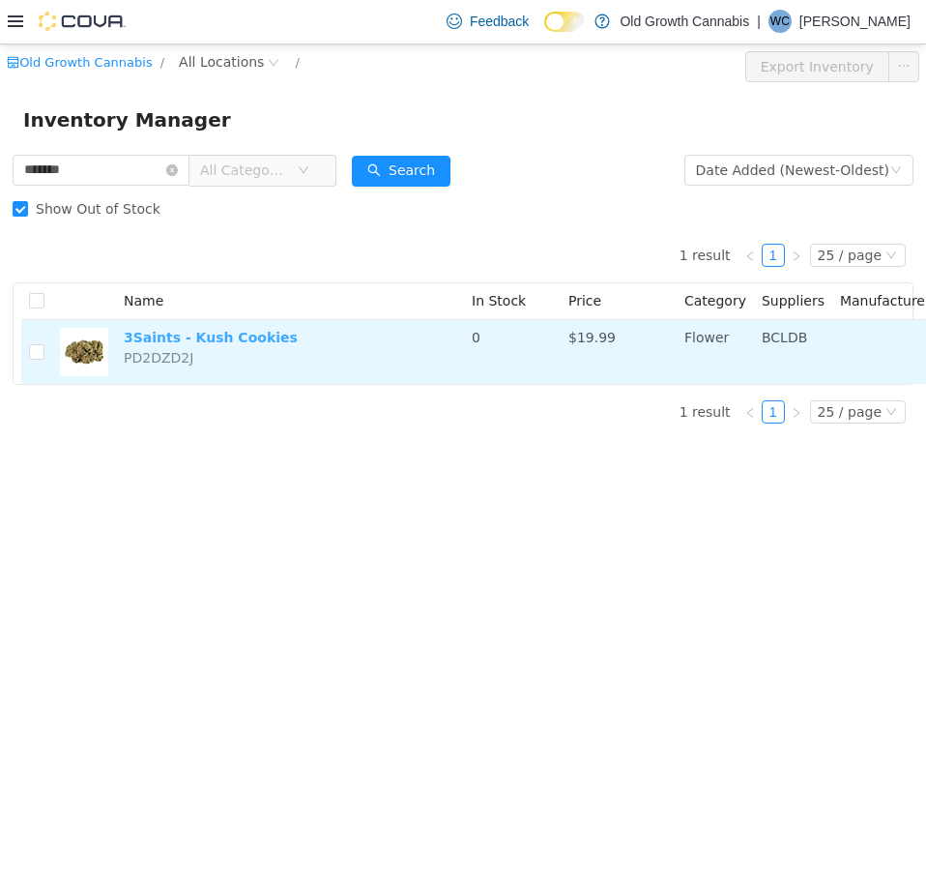
click at [253, 339] on link "3Saints - Kush Cookies" at bounding box center [211, 336] width 174 height 15
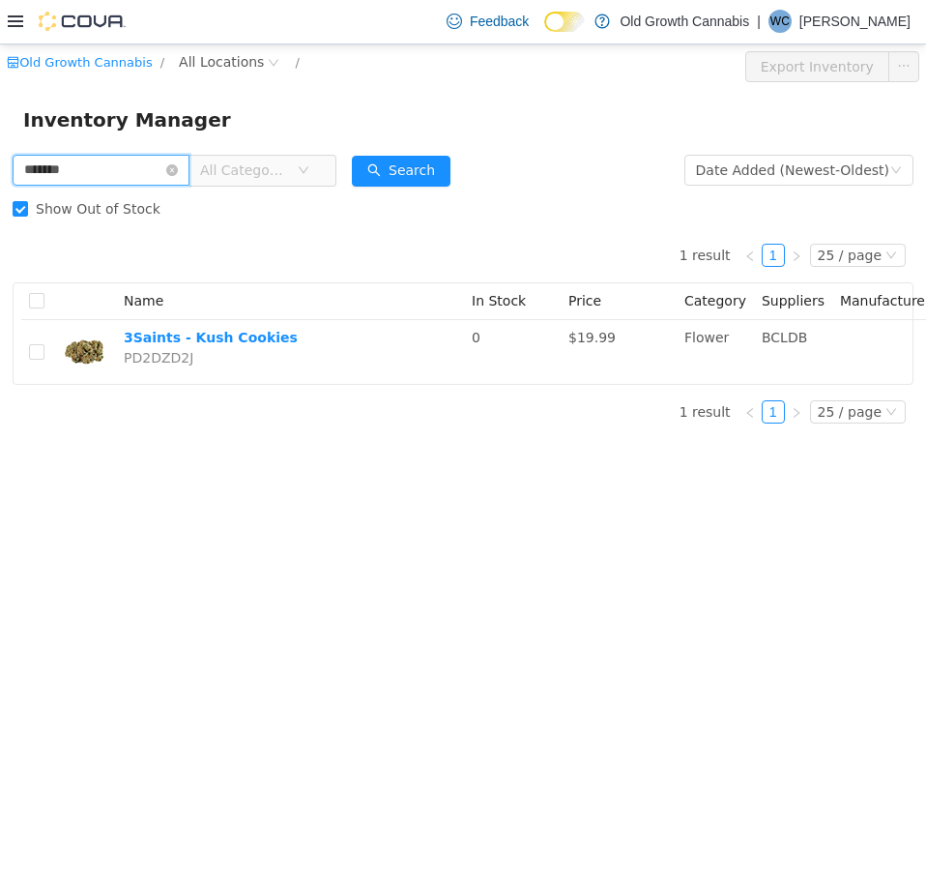
drag, startPoint x: 130, startPoint y: 176, endPoint x: -1, endPoint y: 177, distance: 130.5
click at [0, 177] on html "Old Growth Cannabis / All Locations / Export Inventory Inventory Manager ******…" at bounding box center [463, 462] width 926 height 836
paste input "text"
click at [437, 175] on button "Search" at bounding box center [401, 170] width 99 height 31
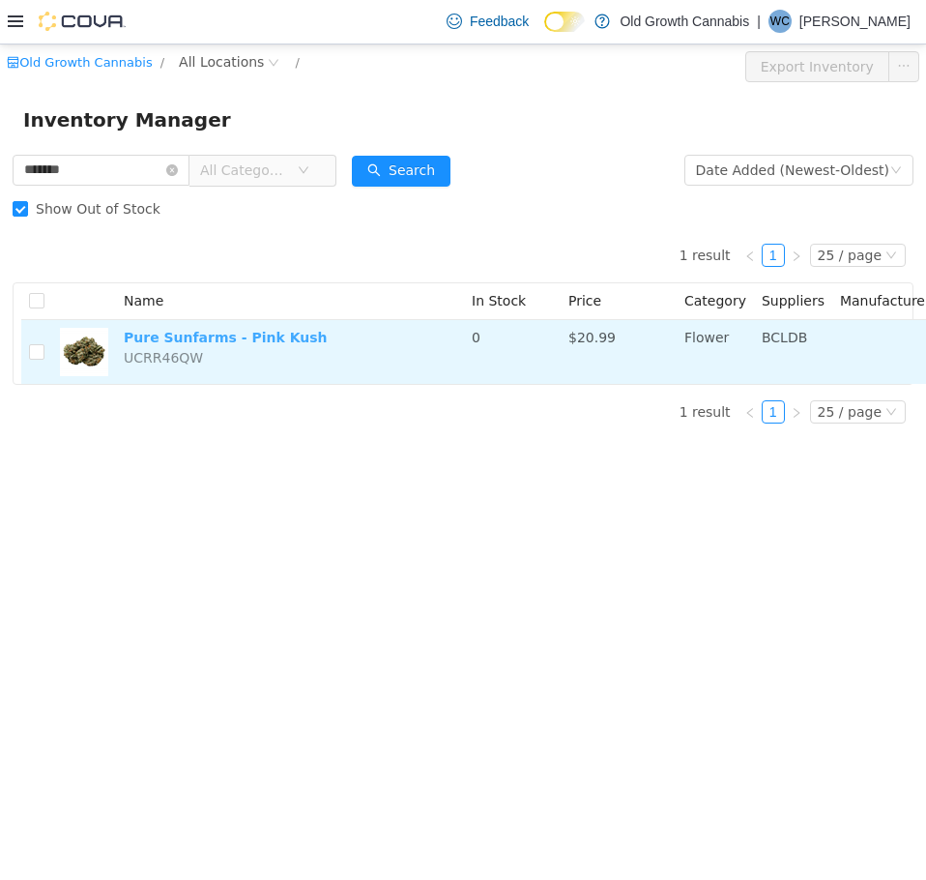
click at [252, 333] on link "Pure Sunfarms - Pink Kush" at bounding box center [226, 336] width 204 height 15
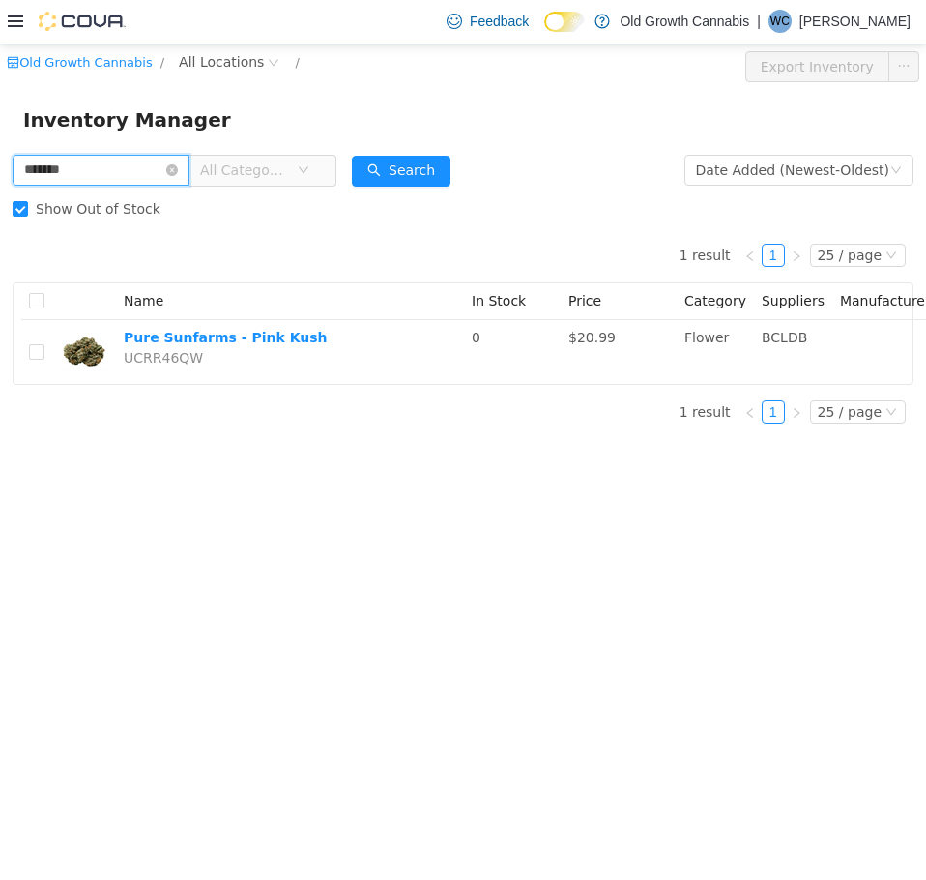
drag, startPoint x: 122, startPoint y: 171, endPoint x: -1, endPoint y: 171, distance: 122.8
click at [0, 171] on html "Old Growth Cannabis / All Locations / Export Inventory Inventory Manager ******…" at bounding box center [463, 462] width 926 height 836
paste input "text"
click at [427, 175] on button "Search" at bounding box center [401, 170] width 99 height 31
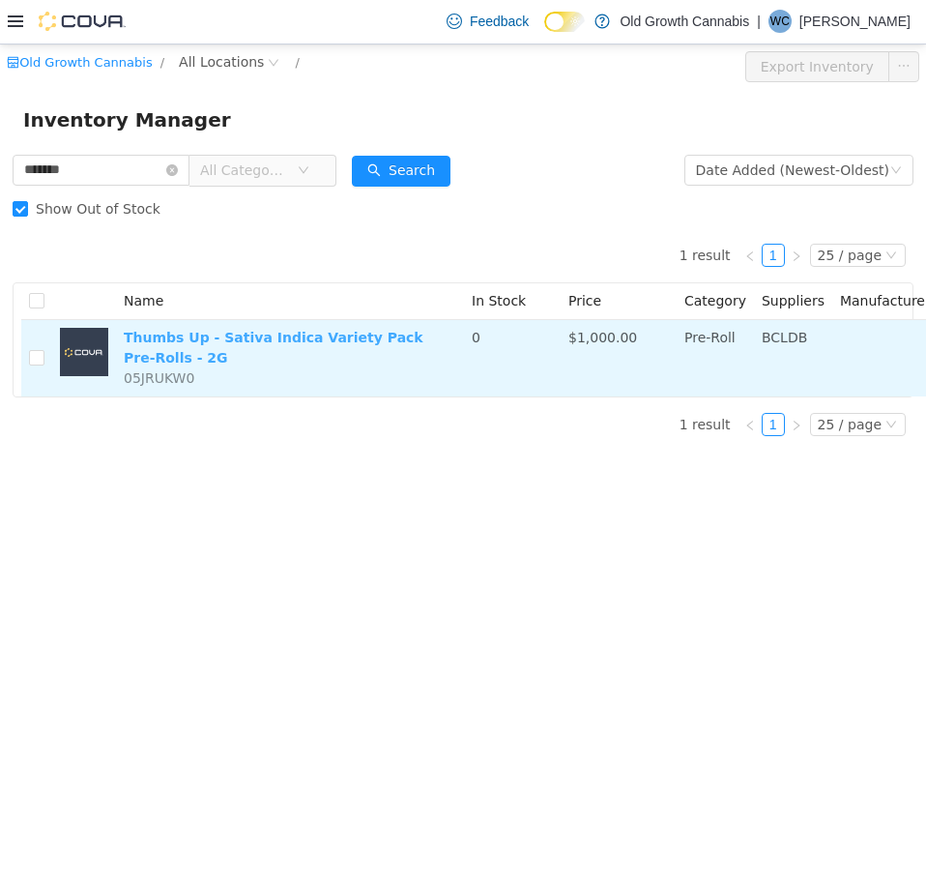
click at [238, 336] on link "Thumbs Up - Sativa Indica Variety Pack Pre-Rolls - 2G" at bounding box center [274, 347] width 300 height 36
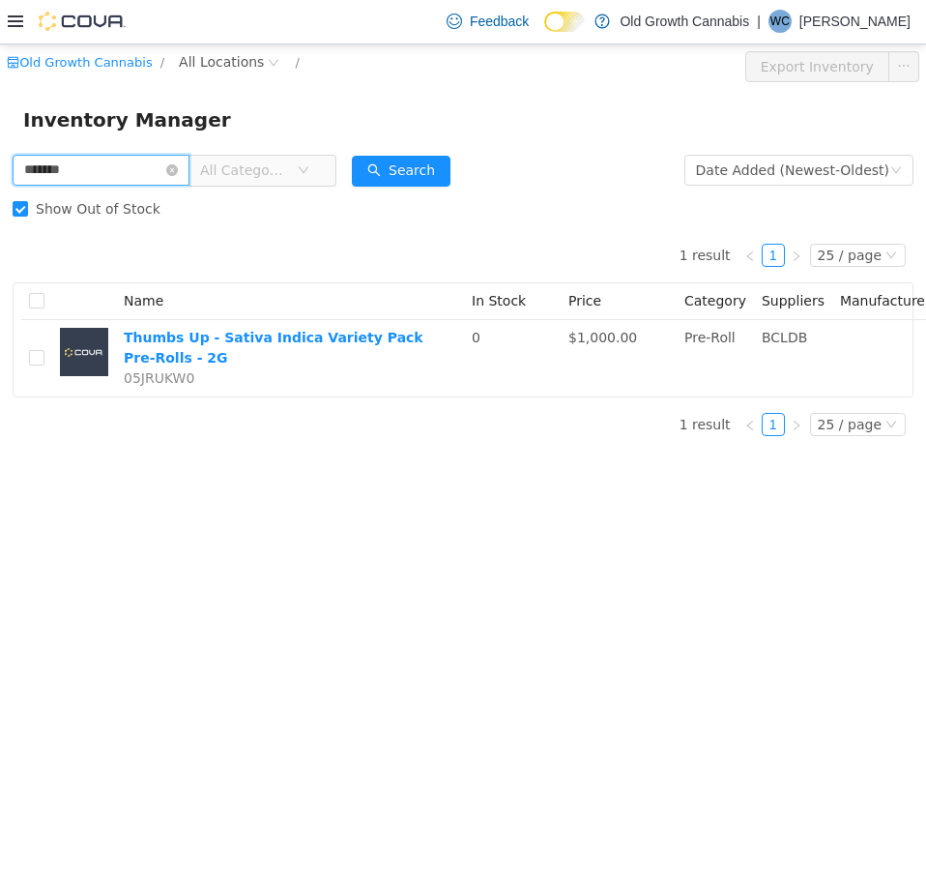
drag, startPoint x: 115, startPoint y: 167, endPoint x: -1, endPoint y: 148, distance: 117.6
click at [0, 148] on html "Old Growth Cannabis / All Locations / Export Inventory Inventory Manager ******…" at bounding box center [463, 462] width 926 height 836
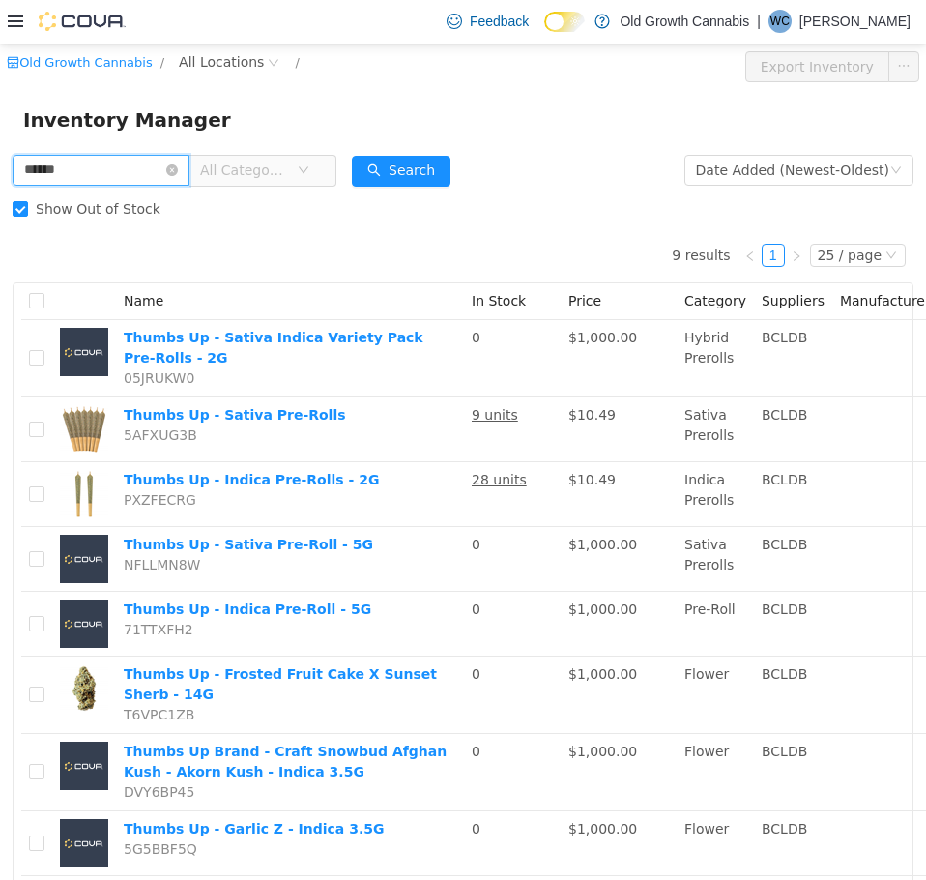
drag, startPoint x: 118, startPoint y: 166, endPoint x: -1, endPoint y: 173, distance: 119.1
click at [0, 173] on html "Old Growth Cannabis / All Locations / Export Inventory Inventory Manager ******…" at bounding box center [463, 462] width 926 height 836
paste input "*"
click at [440, 162] on button "Search" at bounding box center [401, 170] width 99 height 31
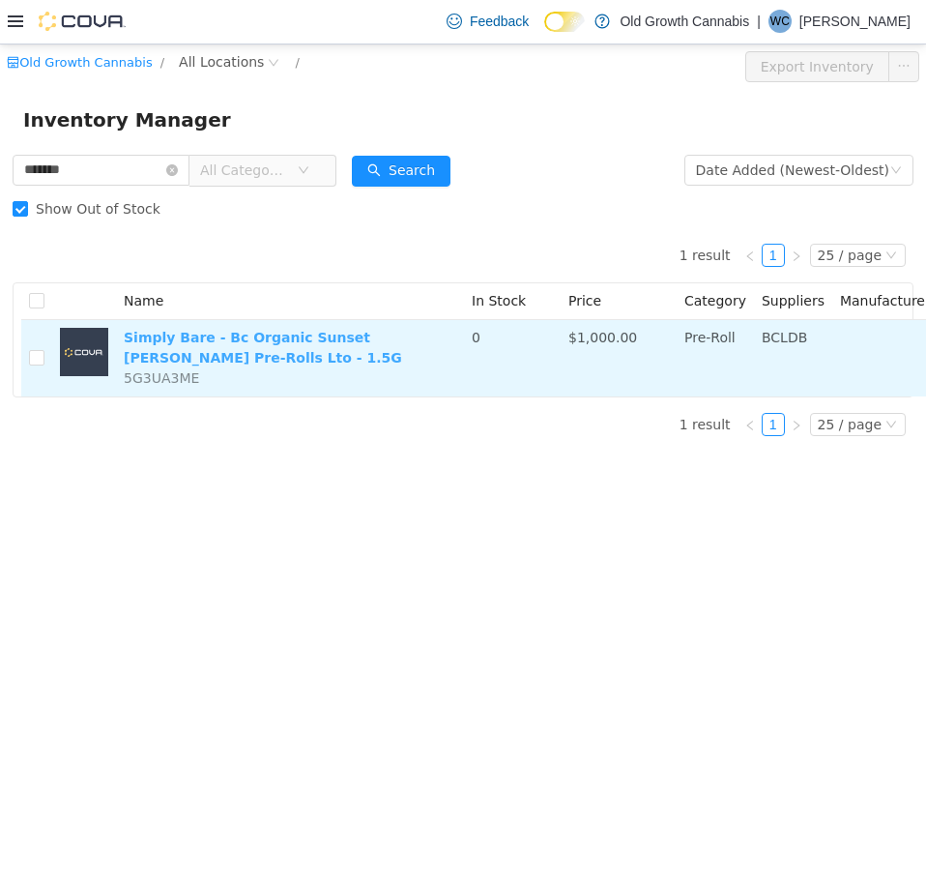
click at [341, 334] on link "Simply Bare - Bc Organic Sunset [PERSON_NAME] Pre-Rolls Lto - 1.5G" at bounding box center [263, 347] width 278 height 36
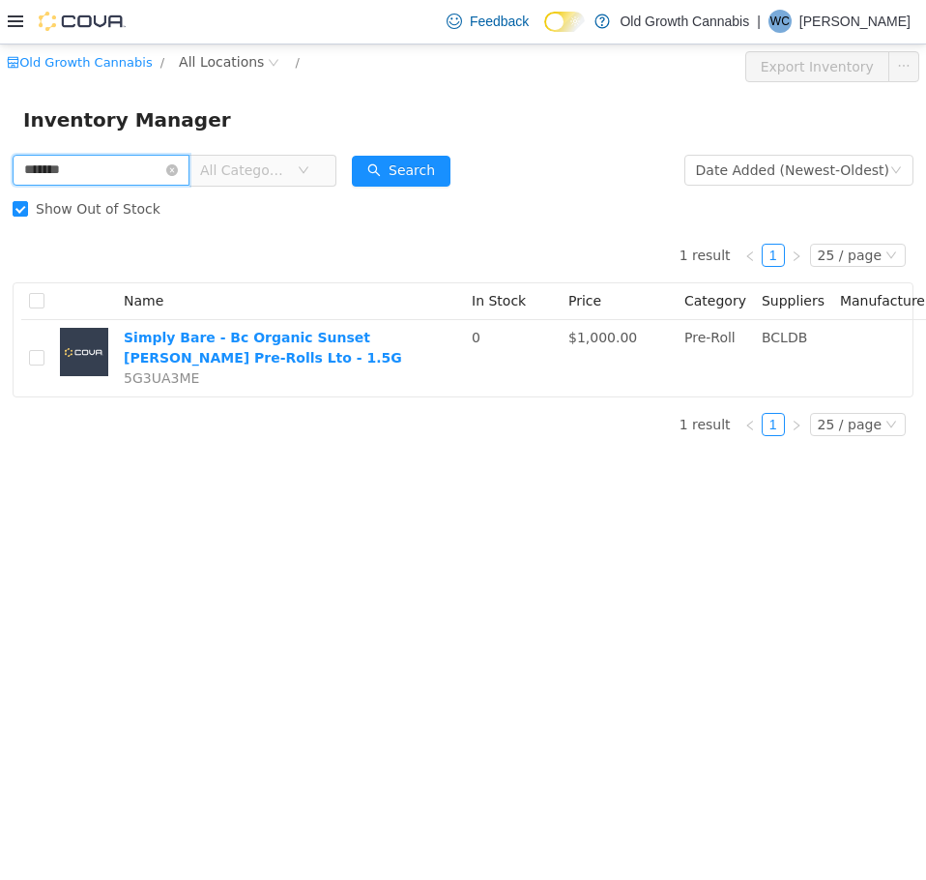
drag, startPoint x: 69, startPoint y: 170, endPoint x: -1, endPoint y: 161, distance: 70.3
click at [0, 161] on html "Old Growth Cannabis / All Locations / Export Inventory Inventory Manager ******…" at bounding box center [463, 462] width 926 height 836
paste input "text"
click at [432, 161] on button "Search" at bounding box center [401, 170] width 99 height 31
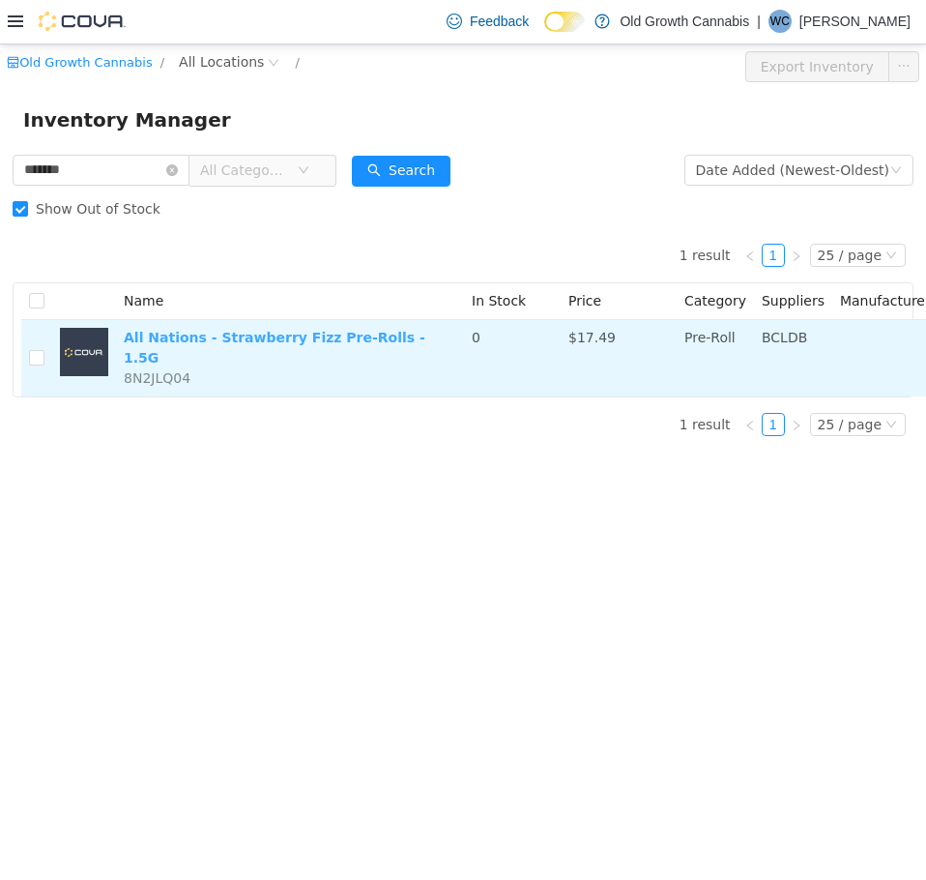
click at [260, 333] on link "All Nations - Strawberry Fizz Pre-Rolls - 1.5G" at bounding box center [275, 347] width 302 height 36
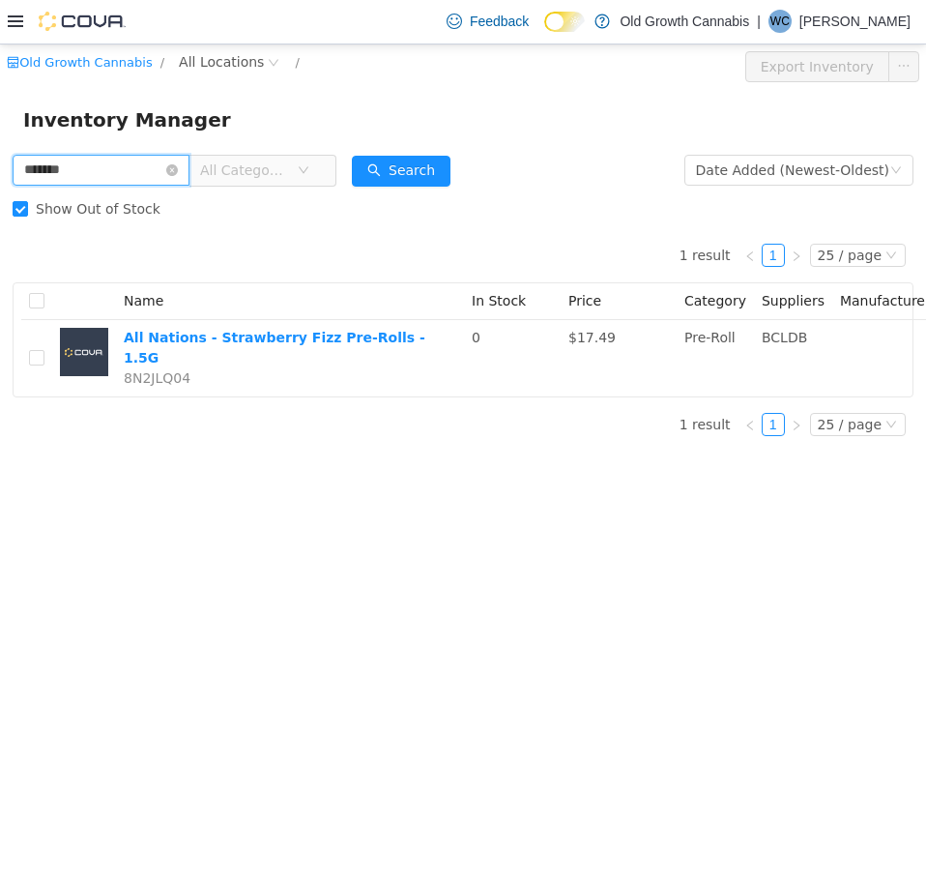
drag, startPoint x: 119, startPoint y: 164, endPoint x: -1, endPoint y: 155, distance: 120.3
click at [0, 155] on html "Old Growth Cannabis / All Locations / Export Inventory Inventory Manager ******…" at bounding box center [463, 462] width 926 height 836
paste input "text"
click at [426, 165] on button "Search" at bounding box center [401, 170] width 99 height 31
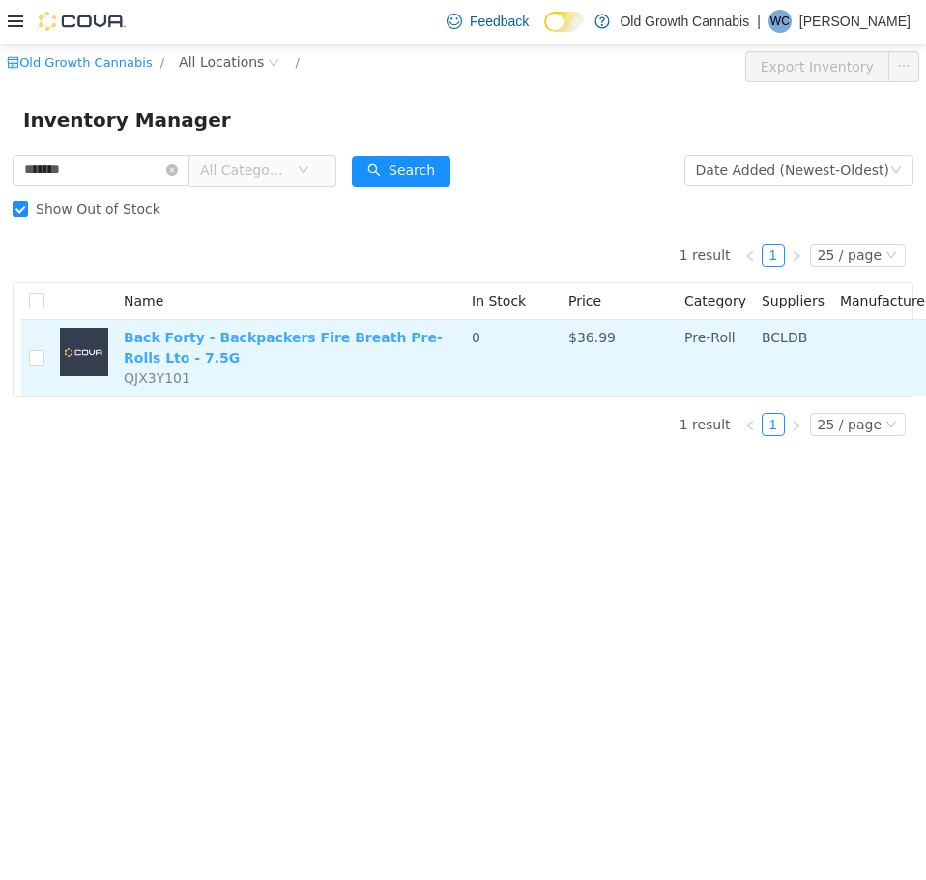
click at [295, 339] on link "Back Forty - Backpackers Fire Breath Pre-Rolls Lto - 7.5G" at bounding box center [283, 347] width 319 height 36
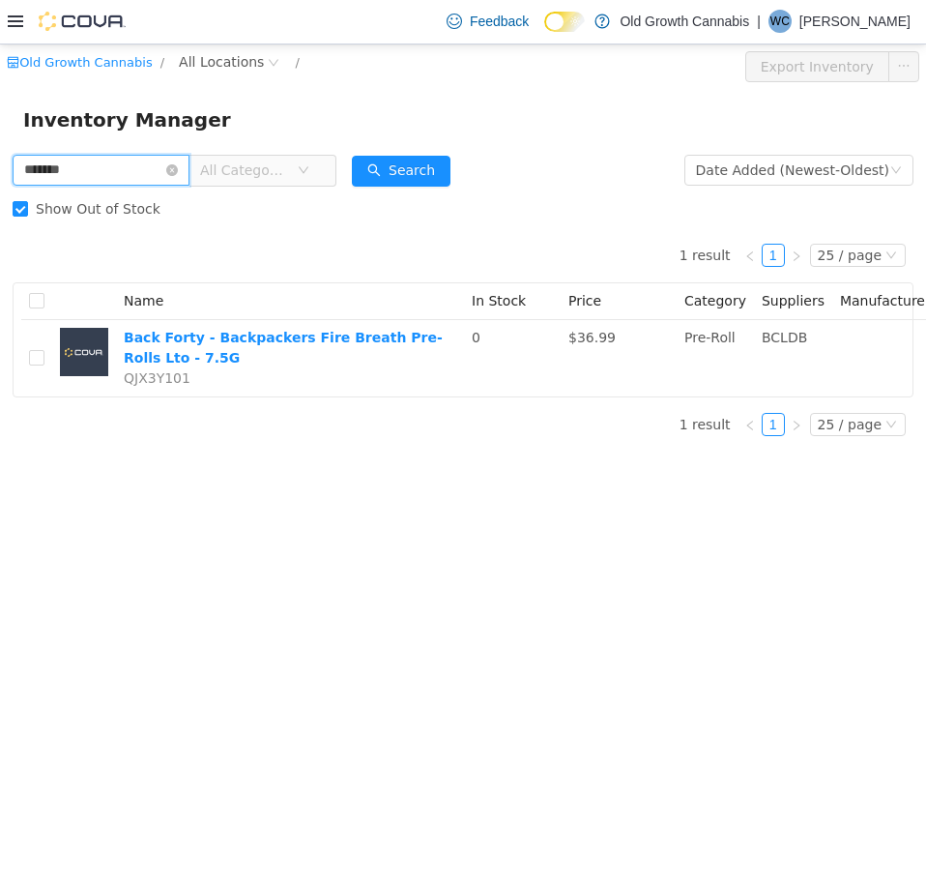
drag, startPoint x: 141, startPoint y: 169, endPoint x: -1, endPoint y: 144, distance: 144.3
click at [0, 144] on html "Old Growth Cannabis / All Locations / Export Inventory Inventory Manager ******…" at bounding box center [463, 462] width 926 height 836
paste input "text"
click at [397, 161] on button "Search" at bounding box center [401, 170] width 99 height 31
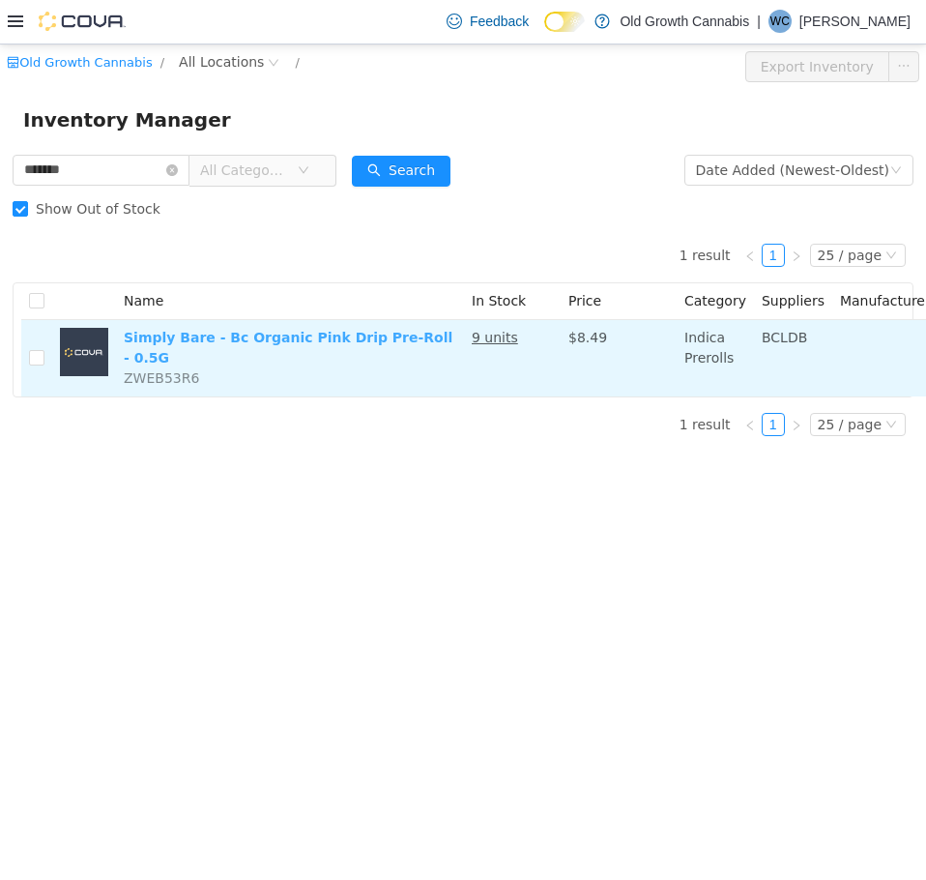
click at [371, 339] on link "Simply Bare - Bc Organic Pink Drip Pre-Roll - 0.5G" at bounding box center [288, 347] width 329 height 36
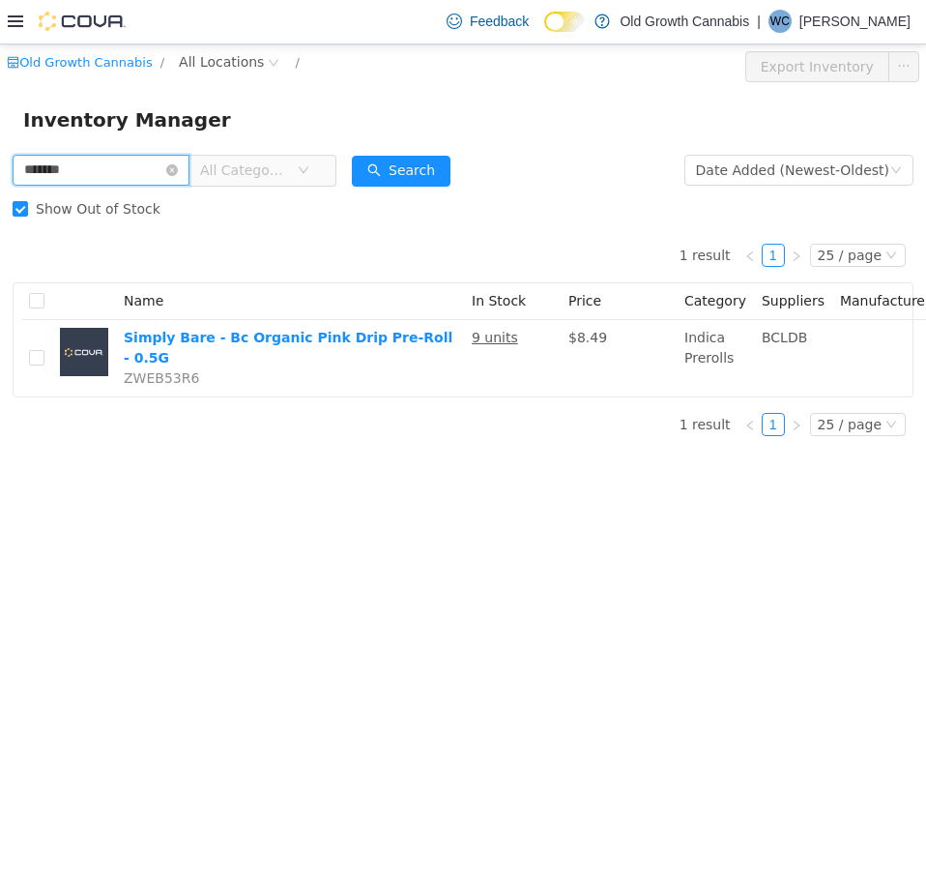
drag, startPoint x: 128, startPoint y: 167, endPoint x: -1, endPoint y: 146, distance: 130.3
click at [0, 146] on html "Old Growth Cannabis / All Locations / Export Inventory Inventory Manager ******…" at bounding box center [463, 462] width 926 height 836
paste input "text"
click at [416, 165] on button "Search" at bounding box center [401, 170] width 99 height 31
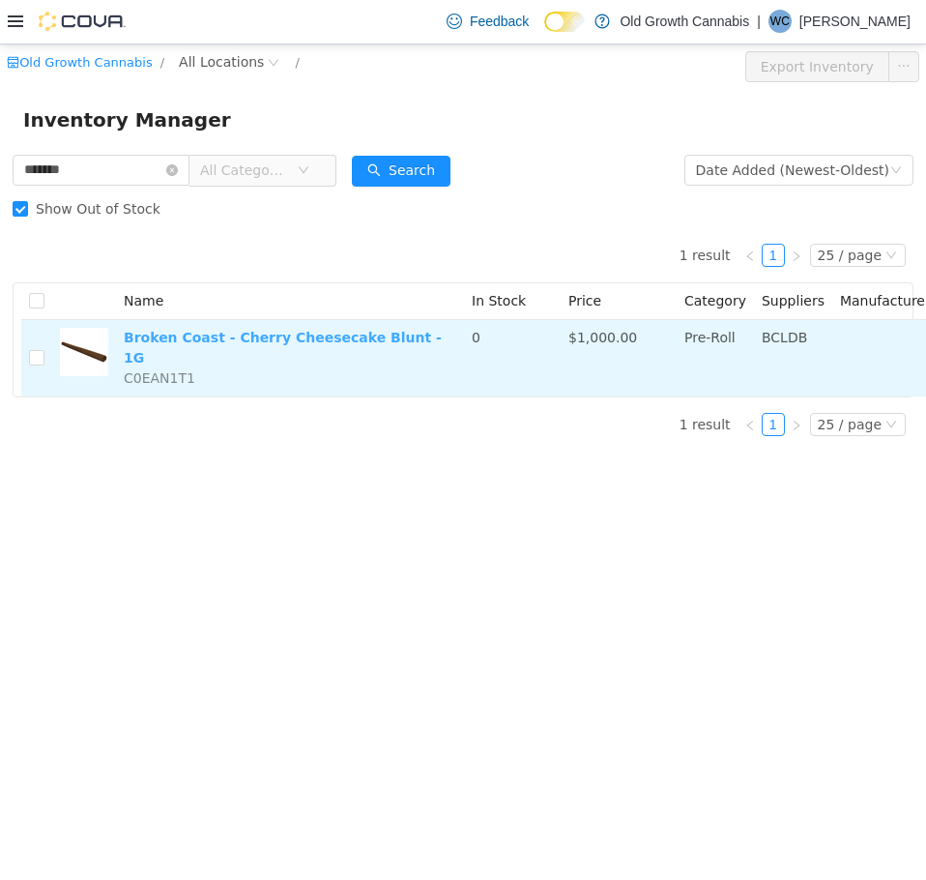
click at [264, 333] on link "Broken Coast - Cherry Cheesecake Blunt - 1G" at bounding box center [283, 347] width 318 height 36
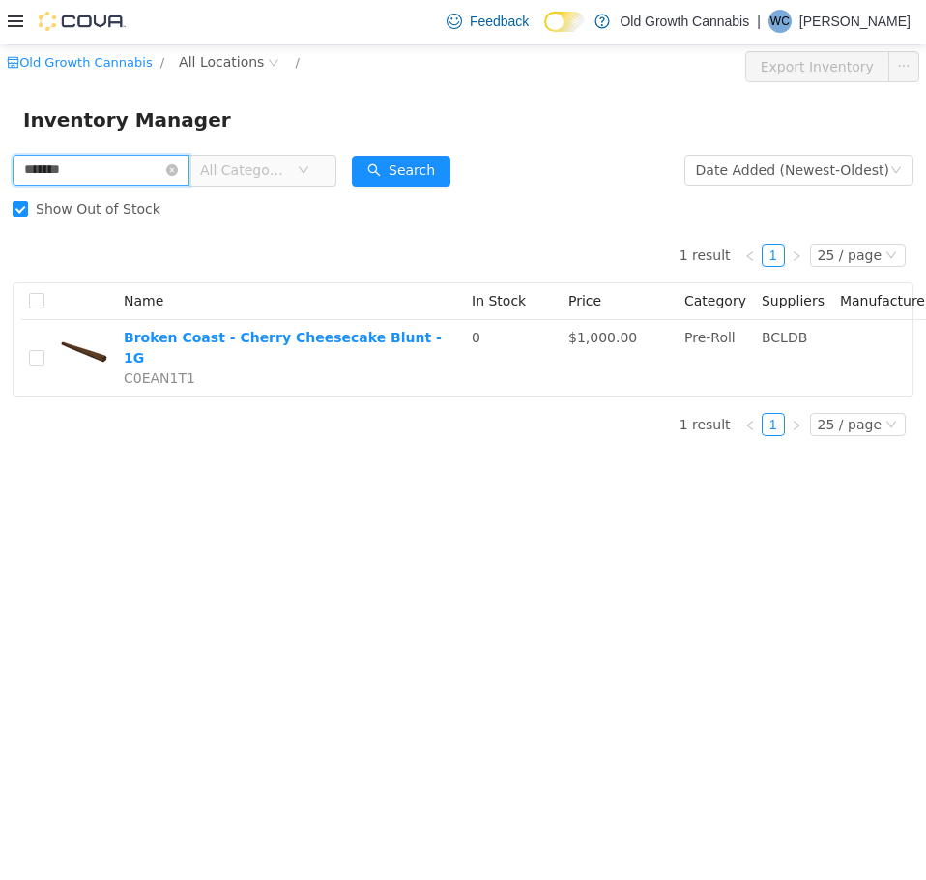
drag, startPoint x: 101, startPoint y: 159, endPoint x: 1, endPoint y: 145, distance: 100.5
click at [12, 151] on div "******* All Categories Date Added (Newest-Oldest) Search Show Out of Stock 1 re…" at bounding box center [463, 300] width 926 height 301
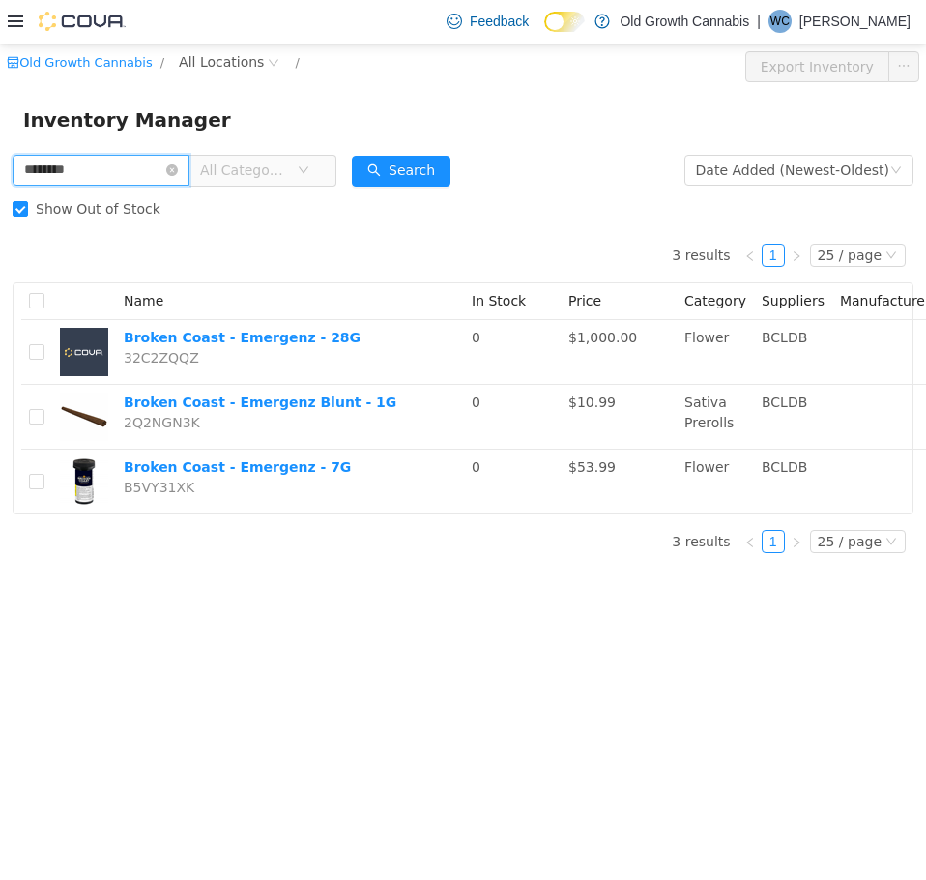
drag, startPoint x: 123, startPoint y: 176, endPoint x: -1, endPoint y: 175, distance: 123.8
click at [0, 175] on html "Old Growth Cannabis / All Locations / Export Inventory Inventory Manager ******…" at bounding box center [463, 462] width 926 height 836
paste input "text"
click at [406, 176] on button "Search" at bounding box center [401, 170] width 99 height 31
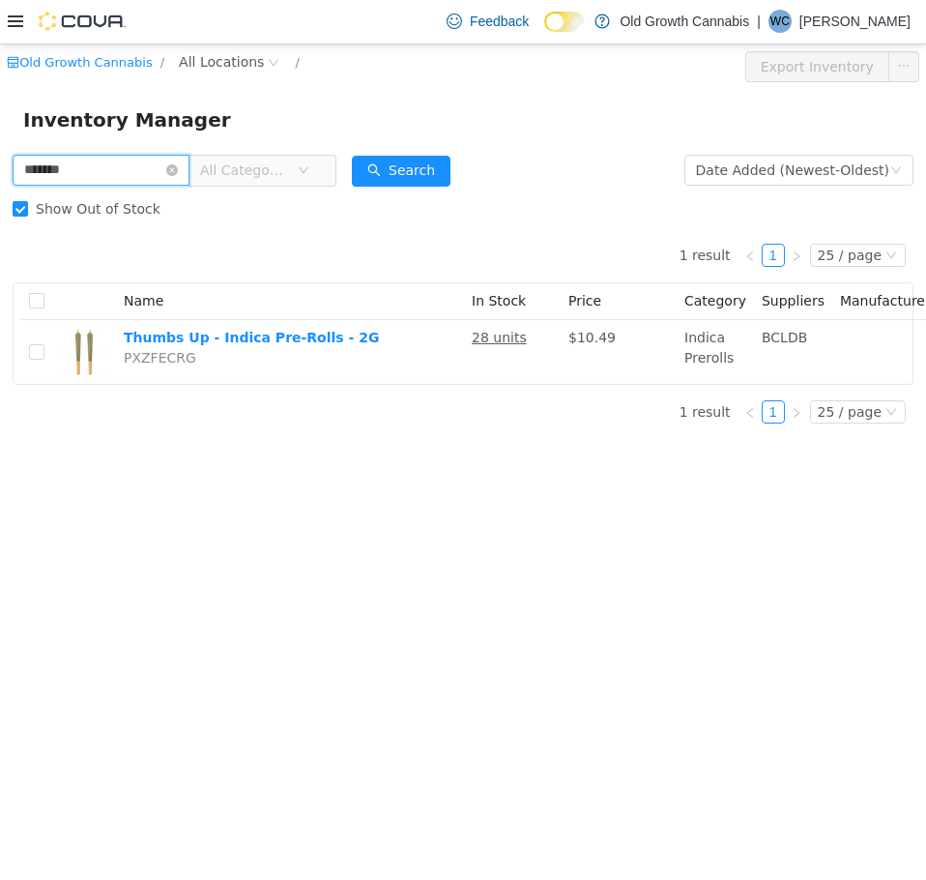
drag, startPoint x: 125, startPoint y: 164, endPoint x: -1, endPoint y: 123, distance: 132.4
click at [0, 123] on html "Old Growth Cannabis / All Locations / Export Inventory Inventory Manager ******…" at bounding box center [463, 462] width 926 height 836
paste input "text"
click at [408, 173] on button "Search" at bounding box center [401, 170] width 99 height 31
drag, startPoint x: 122, startPoint y: 179, endPoint x: -1, endPoint y: 190, distance: 123.3
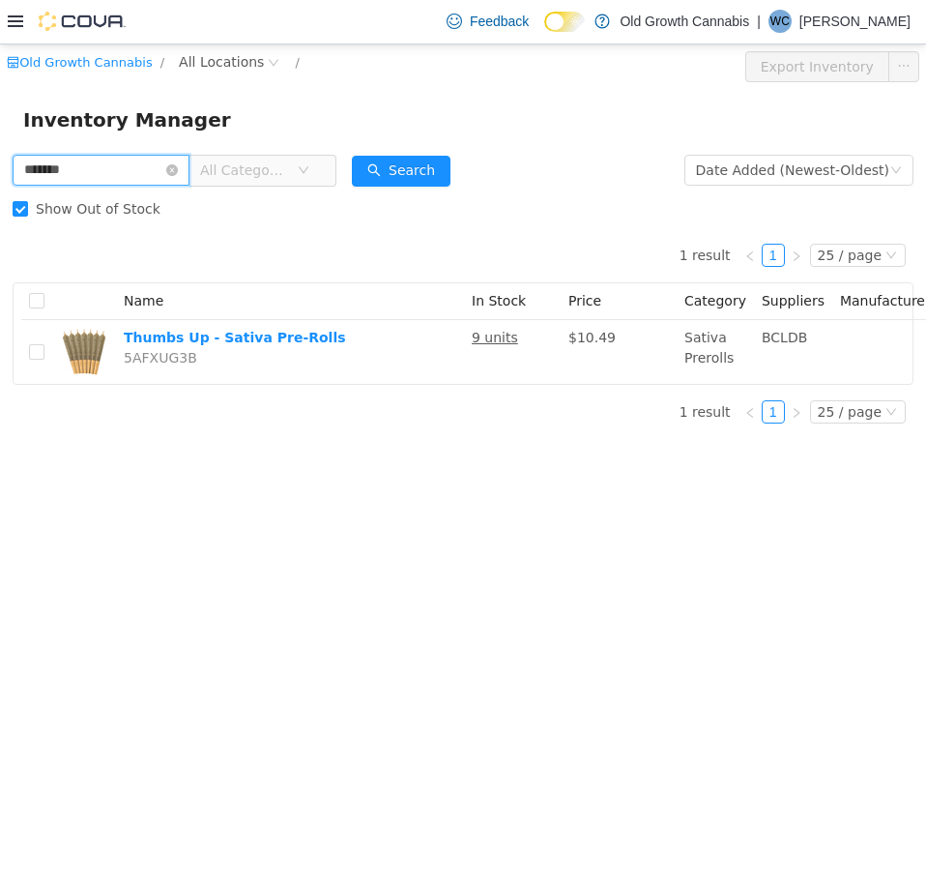
click at [0, 190] on html "Old Growth Cannabis / All Locations / Export Inventory Inventory Manager ******…" at bounding box center [463, 462] width 926 height 836
paste input "text"
click at [450, 171] on button "Search" at bounding box center [401, 170] width 99 height 31
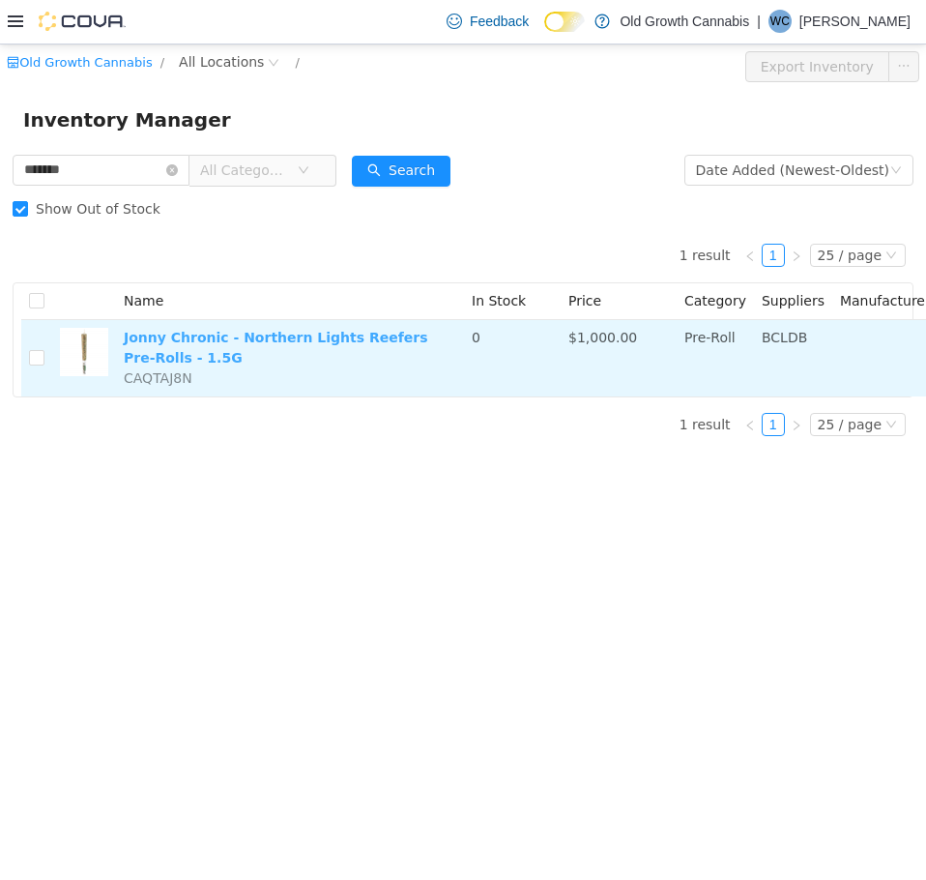
click at [186, 337] on link "Jonny Chronic - Northern Lights Reefers Pre-Rolls - 1.5G" at bounding box center [276, 347] width 305 height 36
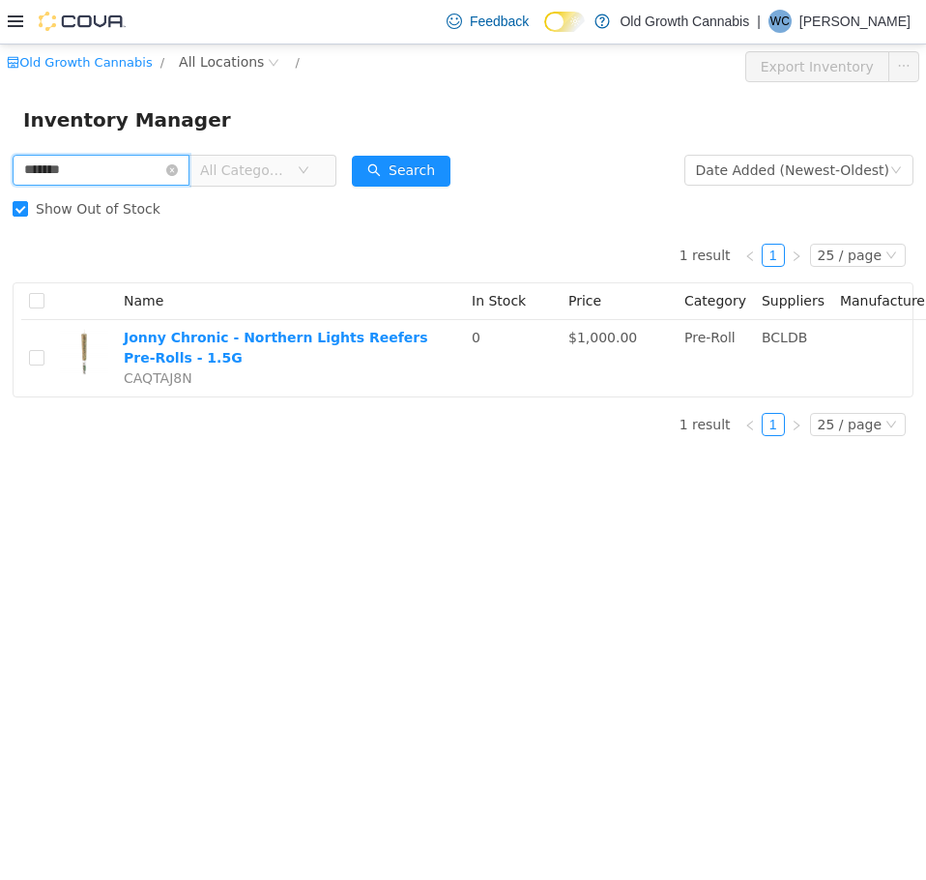
drag, startPoint x: 120, startPoint y: 178, endPoint x: -1, endPoint y: 183, distance: 121.0
click at [0, 183] on html "Old Growth Cannabis / All Locations / Export Inventory Inventory Manager ******…" at bounding box center [463, 462] width 926 height 836
paste input "text"
click at [431, 176] on button "Search" at bounding box center [401, 170] width 99 height 31
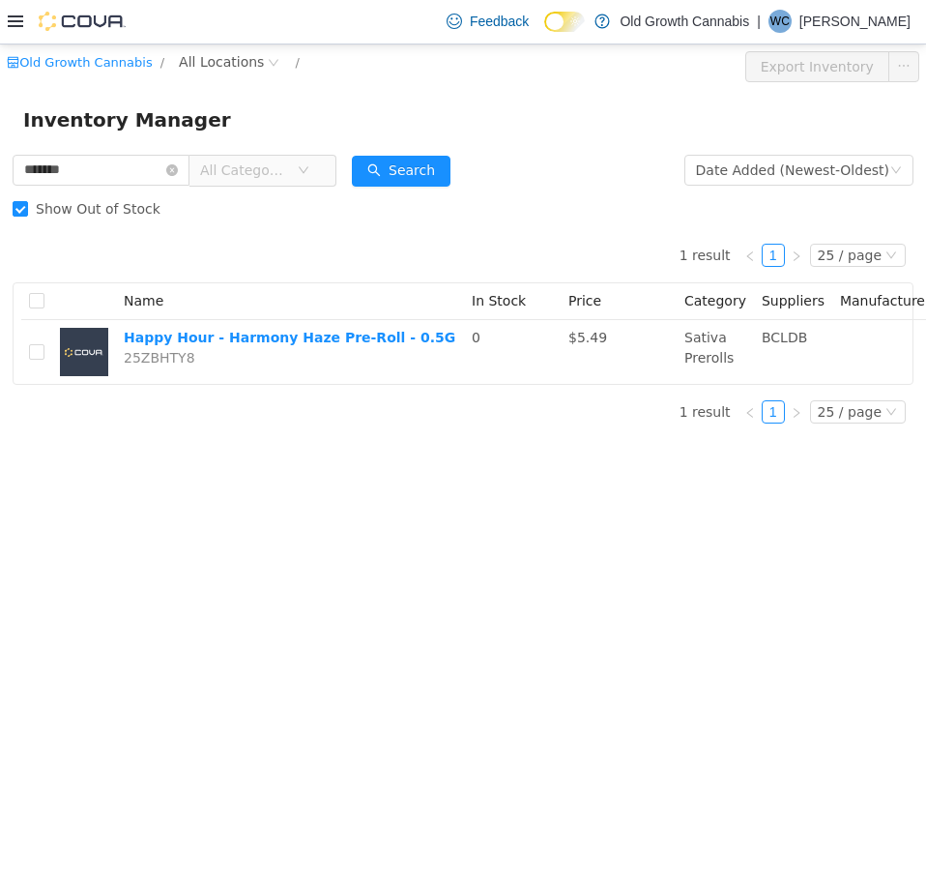
drag, startPoint x: 130, startPoint y: 185, endPoint x: -1, endPoint y: 156, distance: 133.7
click at [0, 156] on html "Old Growth Cannabis / All Locations / Export Inventory Inventory Manager ******…" at bounding box center [463, 462] width 926 height 836
drag, startPoint x: 125, startPoint y: 183, endPoint x: -1, endPoint y: 187, distance: 125.8
click at [0, 187] on html "Old Growth Cannabis / All Locations / Export Inventory Inventory Manager ******…" at bounding box center [463, 462] width 926 height 836
paste input "text"
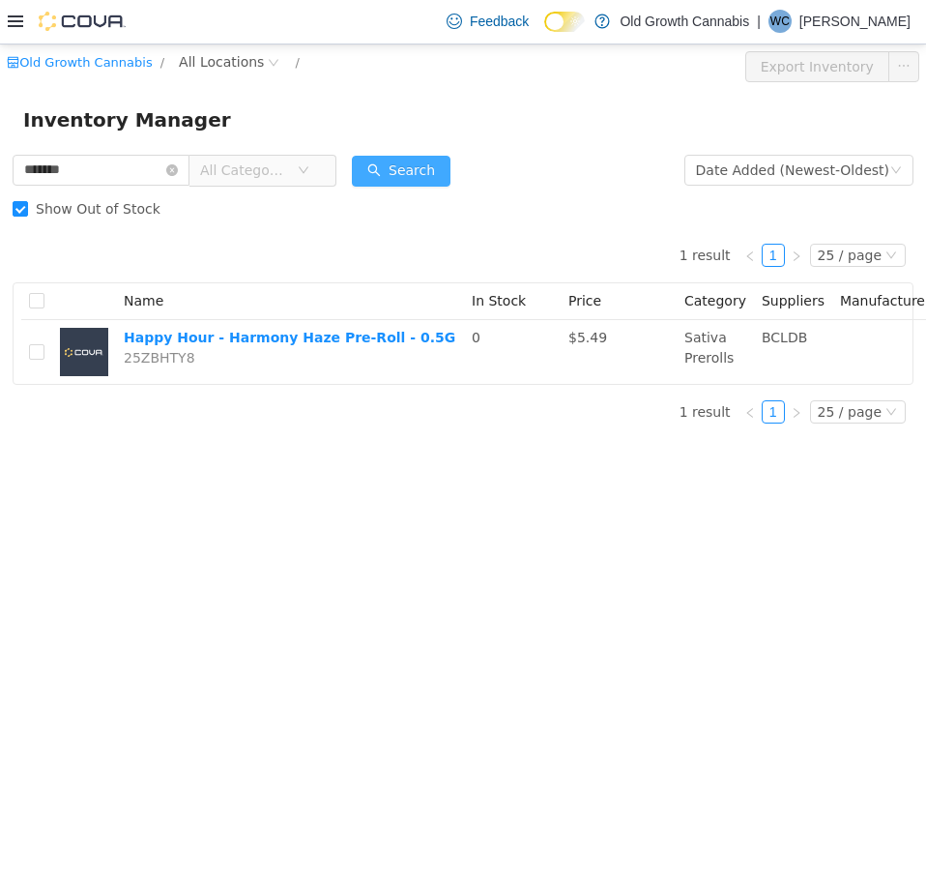
click at [386, 162] on button "Search" at bounding box center [401, 170] width 99 height 31
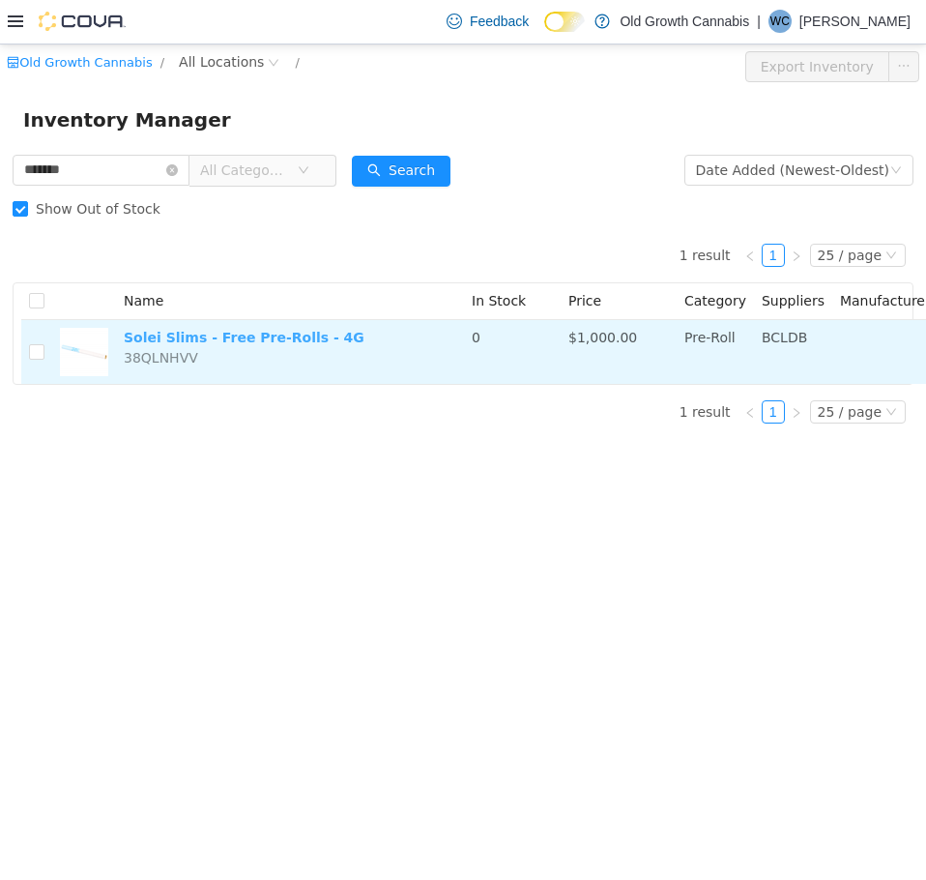
click at [260, 341] on link "Solei Slims - Free Pre-Rolls - 4G" at bounding box center [244, 336] width 241 height 15
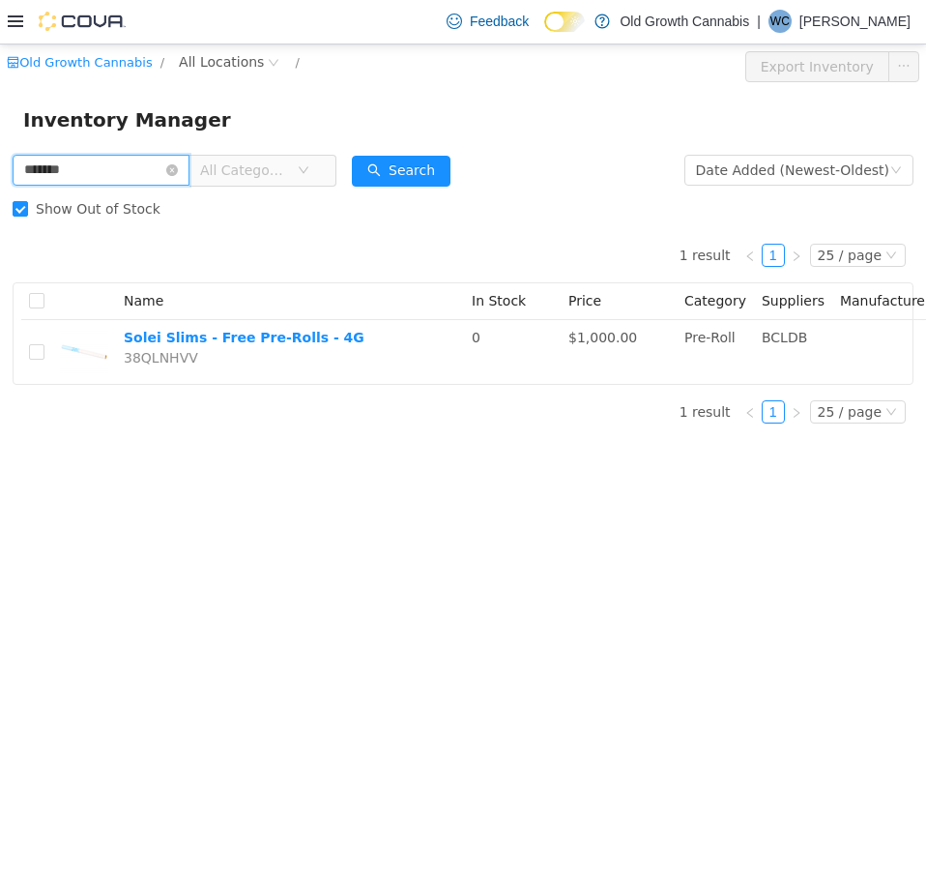
drag, startPoint x: 102, startPoint y: 169, endPoint x: -1, endPoint y: 149, distance: 104.5
click at [0, 149] on html "Old Growth Cannabis / All Locations / Export Inventory Inventory Manager ******…" at bounding box center [463, 462] width 926 height 836
paste input "text"
click at [393, 171] on button "Search" at bounding box center [401, 170] width 99 height 31
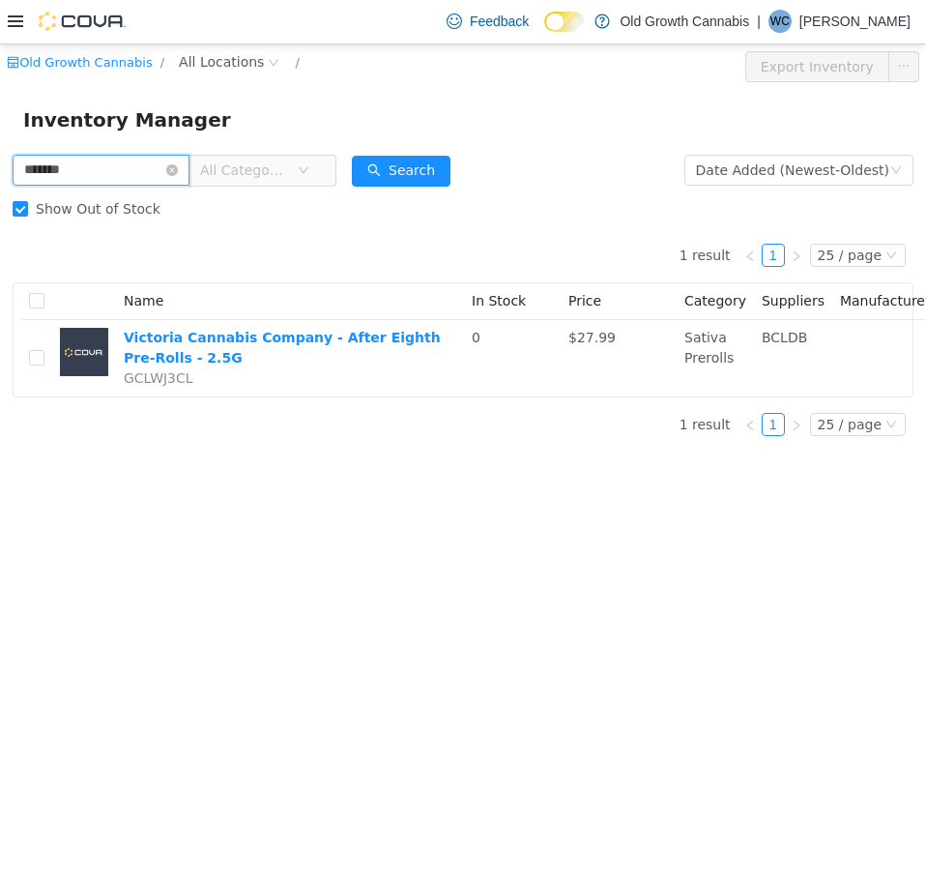
click at [0, 173] on html "Old Growth Cannabis / All Locations / Export Inventory Inventory Manager ******…" at bounding box center [463, 462] width 926 height 836
paste input "text"
click at [399, 167] on button "Search" at bounding box center [401, 170] width 99 height 31
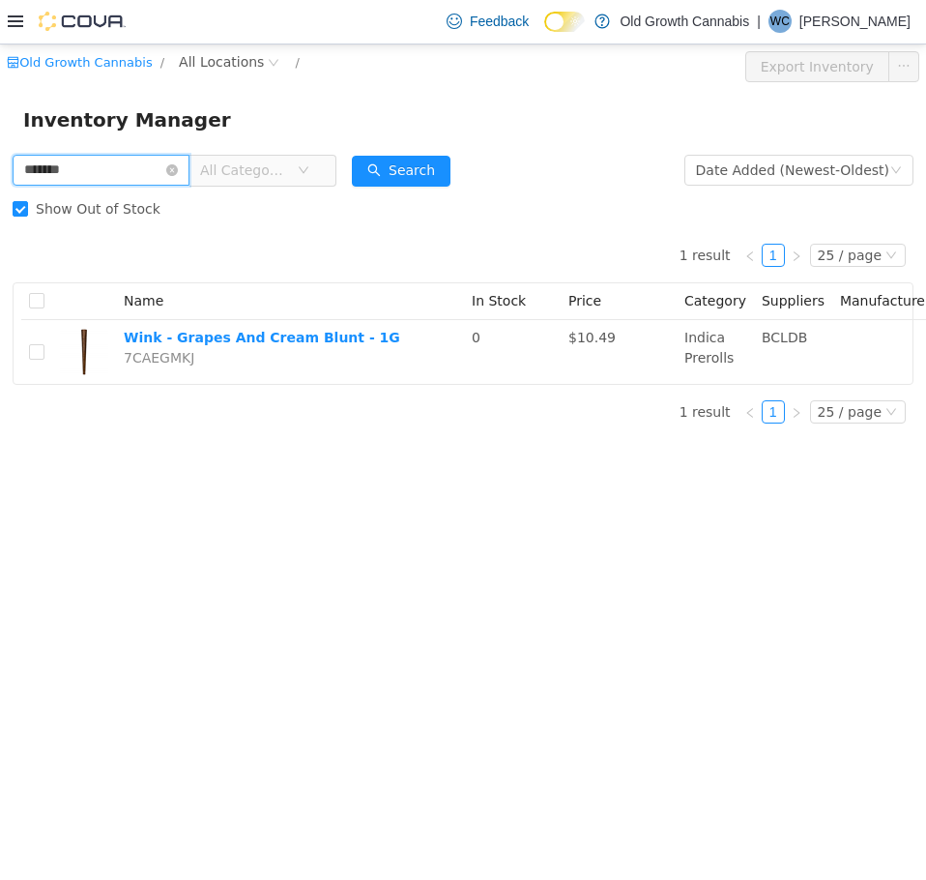
drag, startPoint x: 142, startPoint y: 175, endPoint x: -1, endPoint y: 176, distance: 143.1
click at [0, 176] on html "Old Growth Cannabis / All Locations / Export Inventory Inventory Manager ******…" at bounding box center [463, 462] width 926 height 836
paste input "text"
click at [416, 178] on button "Search" at bounding box center [401, 170] width 99 height 31
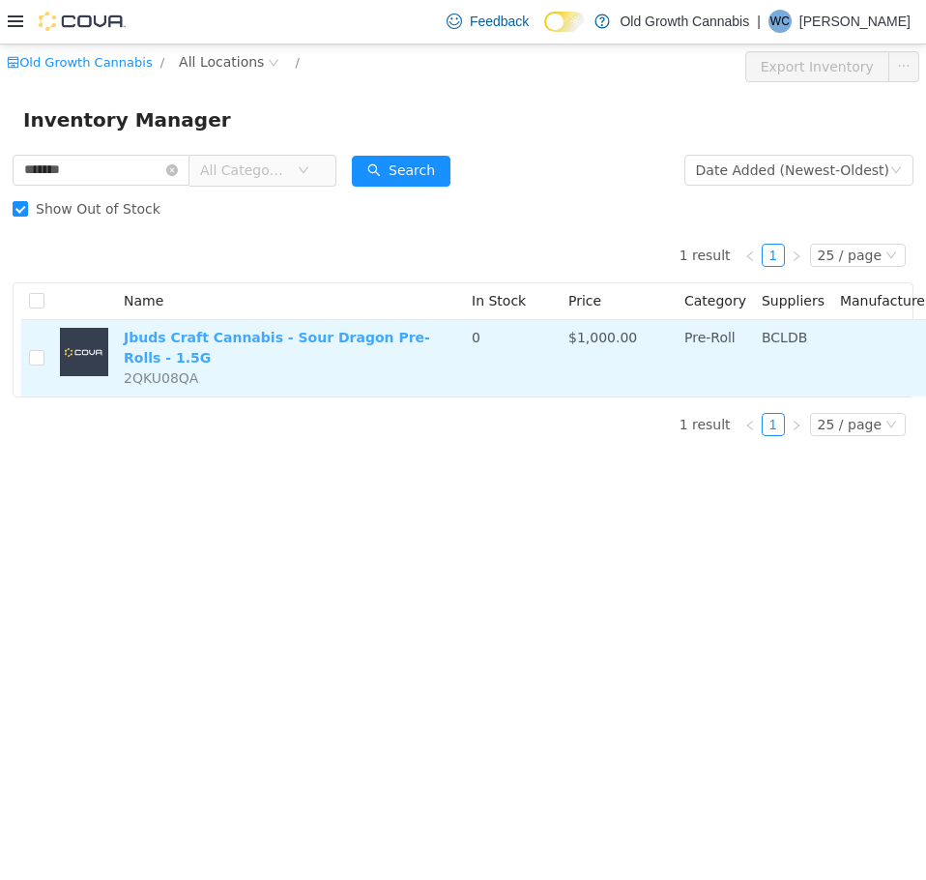
click at [307, 338] on link "Jbuds Craft Cannabis - Sour Dragon Pre-Rolls - 1.5G" at bounding box center [277, 347] width 307 height 36
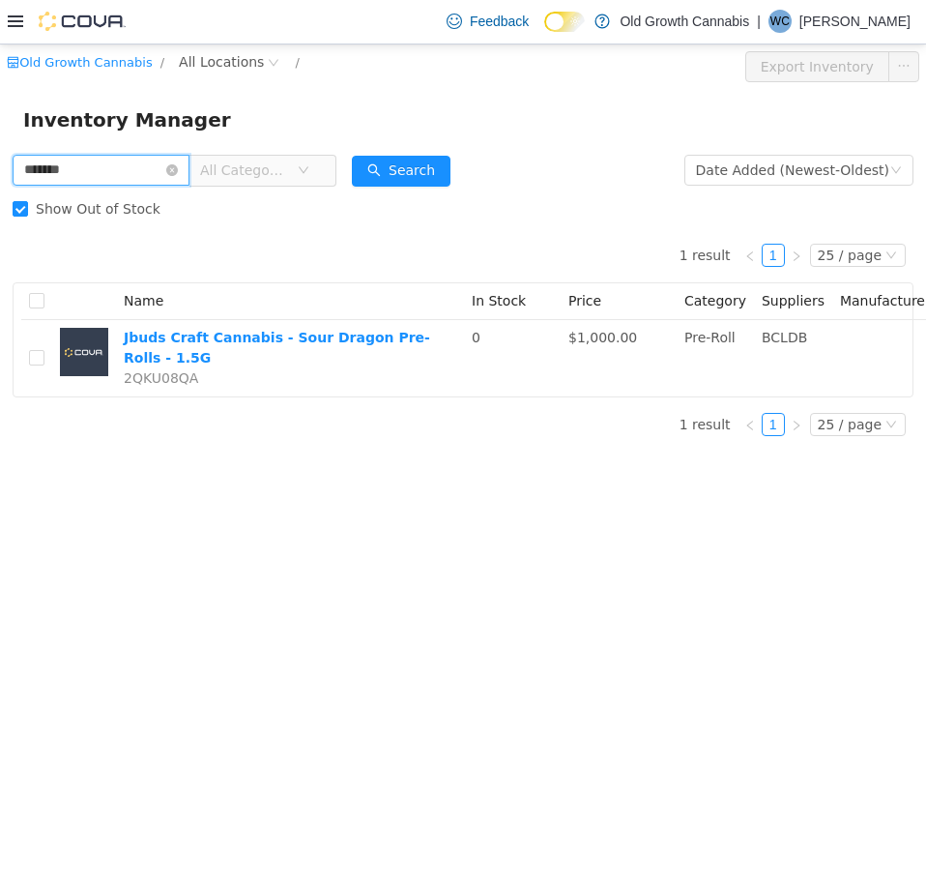
drag, startPoint x: 132, startPoint y: 172, endPoint x: -1, endPoint y: 176, distance: 133.5
click at [0, 176] on html "Old Growth Cannabis / All Locations / Export Inventory Inventory Manager ******…" at bounding box center [463, 462] width 926 height 836
paste input "text"
click at [436, 170] on button "Search" at bounding box center [401, 170] width 99 height 31
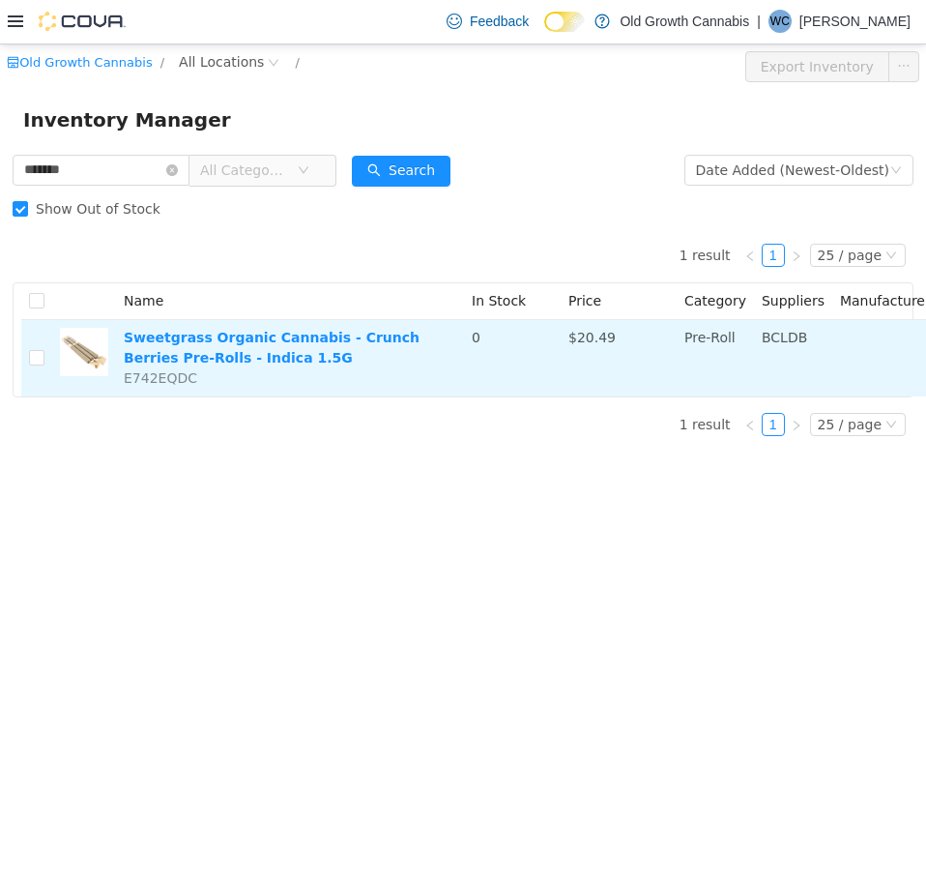
click at [212, 347] on td "Sweetgrass Organic Cannabis - Crunch Berries Pre-Rolls - Indica 1.5G E742EQDC" at bounding box center [290, 357] width 348 height 76
click at [210, 338] on link "Sweetgrass Organic Cannabis - Crunch Berries Pre-Rolls - Indica 1.5G" at bounding box center [272, 347] width 296 height 36
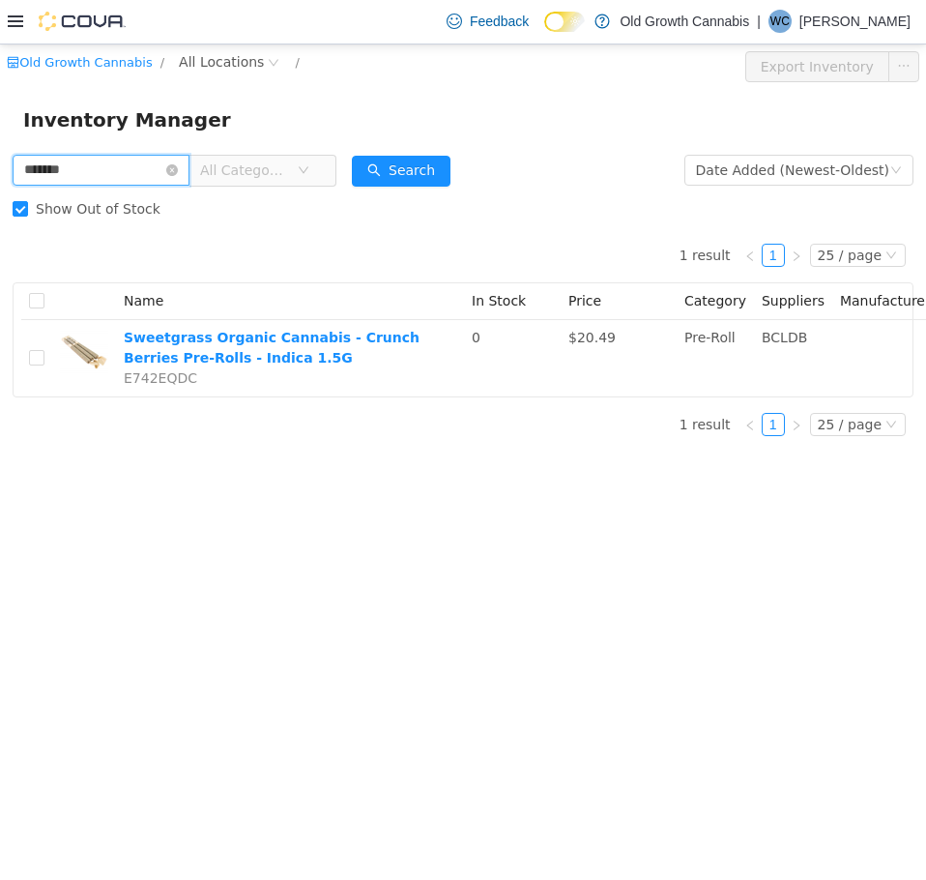
click at [0, 170] on html "Old Growth Cannabis / All Locations / Export Inventory Inventory Manager ******…" at bounding box center [463, 462] width 926 height 836
paste input "text"
click at [429, 179] on button "Search" at bounding box center [401, 170] width 99 height 31
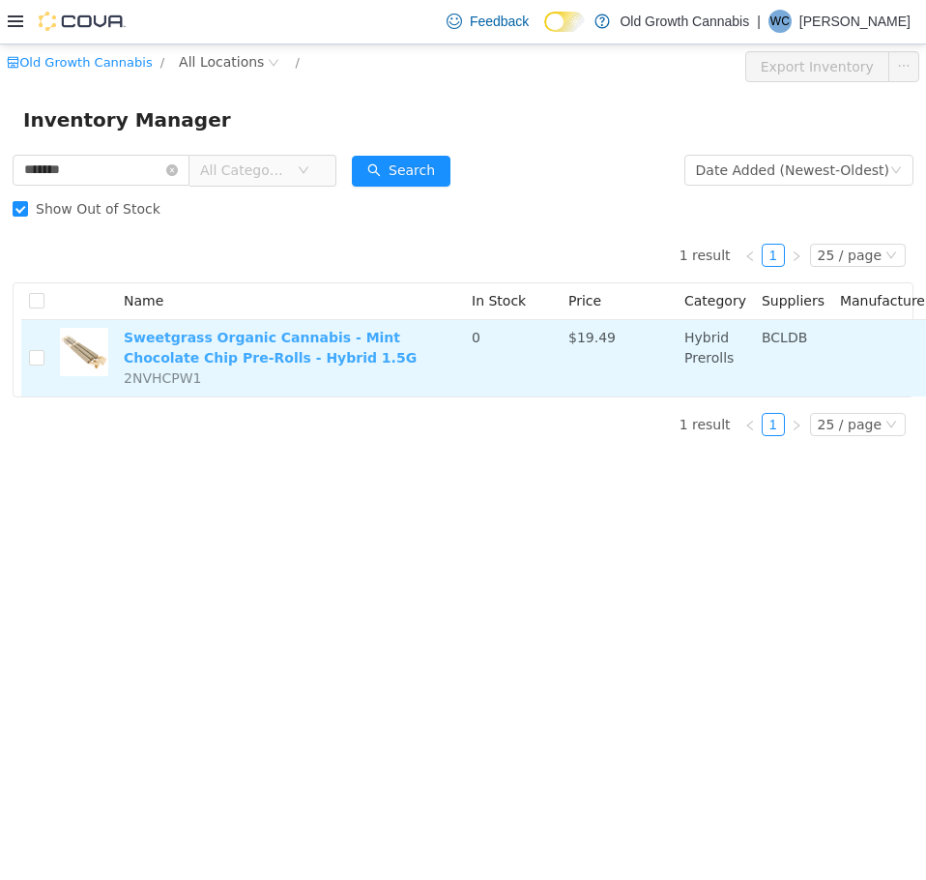
click at [313, 342] on link "Sweetgrass Organic Cannabis - Mint Chocolate Chip Pre-Rolls - Hybrid 1.5G" at bounding box center [270, 347] width 293 height 36
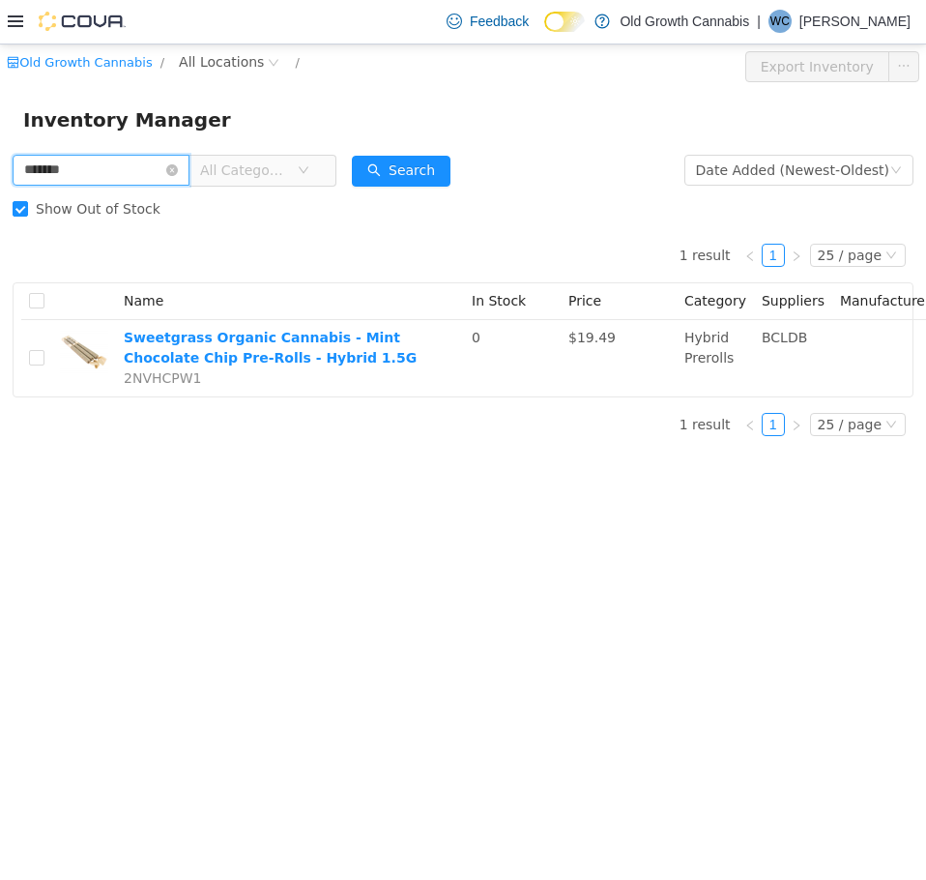
drag, startPoint x: 137, startPoint y: 166, endPoint x: -1, endPoint y: 174, distance: 138.5
click at [0, 174] on html "Old Growth Cannabis / All Locations / Export Inventory Inventory Manager ******…" at bounding box center [463, 462] width 926 height 836
paste input "text"
click at [413, 161] on button "Search" at bounding box center [401, 170] width 99 height 31
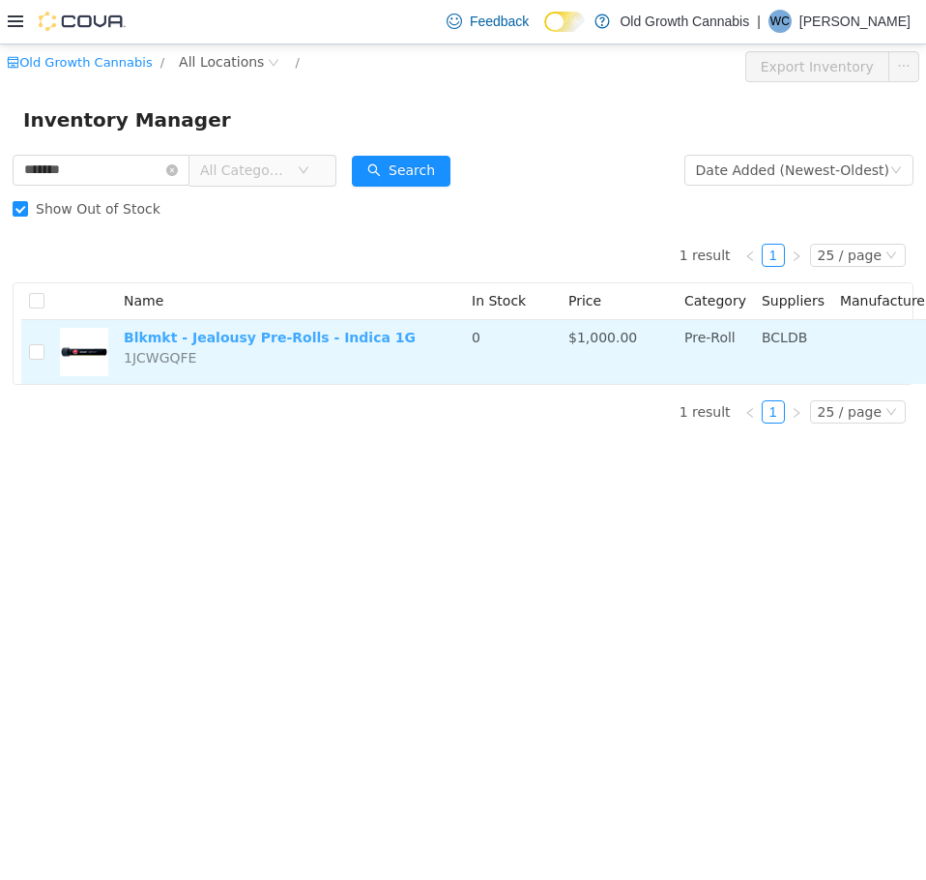
click at [239, 338] on link "Blkmkt - Jealousy Pre-Rolls - Indica 1G" at bounding box center [270, 336] width 292 height 15
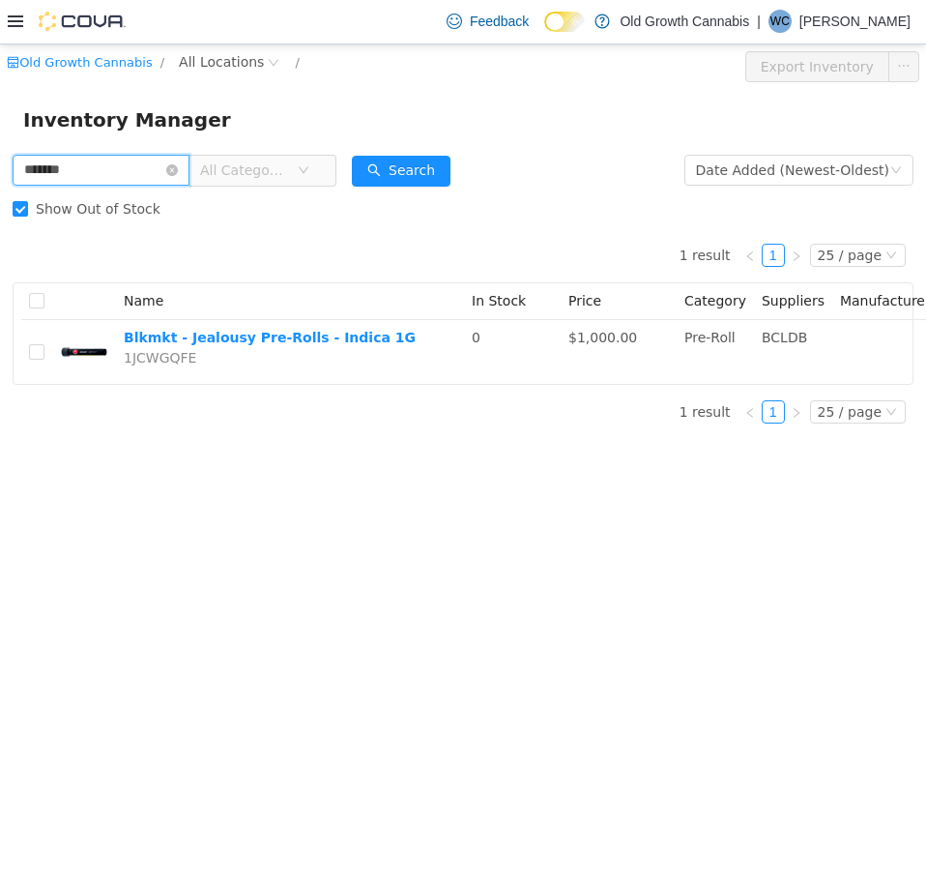
drag, startPoint x: 126, startPoint y: 174, endPoint x: -1, endPoint y: 195, distance: 128.4
click at [0, 195] on html "Old Growth Cannabis / All Locations / Export Inventory Inventory Manager ******…" at bounding box center [463, 462] width 926 height 836
paste input "text"
click at [433, 165] on button "Search" at bounding box center [401, 170] width 99 height 31
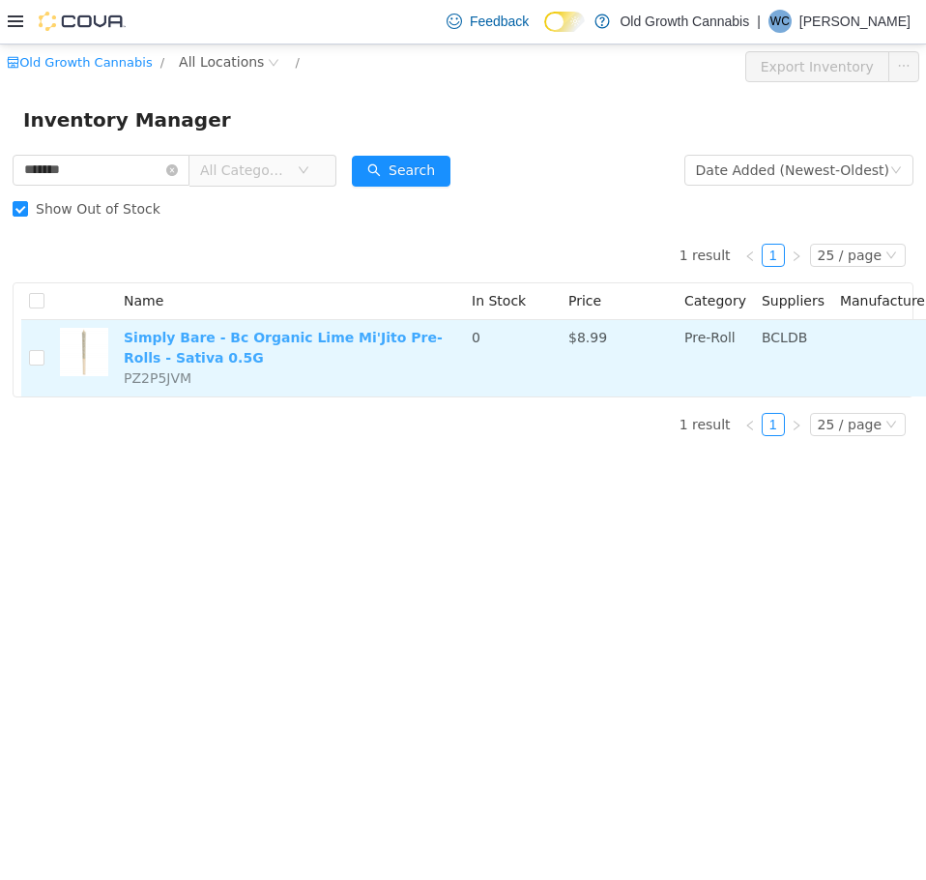
click at [239, 337] on link "Simply Bare - Bc Organic Lime Mi'Jito Pre-Rolls - Sativa 0.5G" at bounding box center [283, 347] width 319 height 36
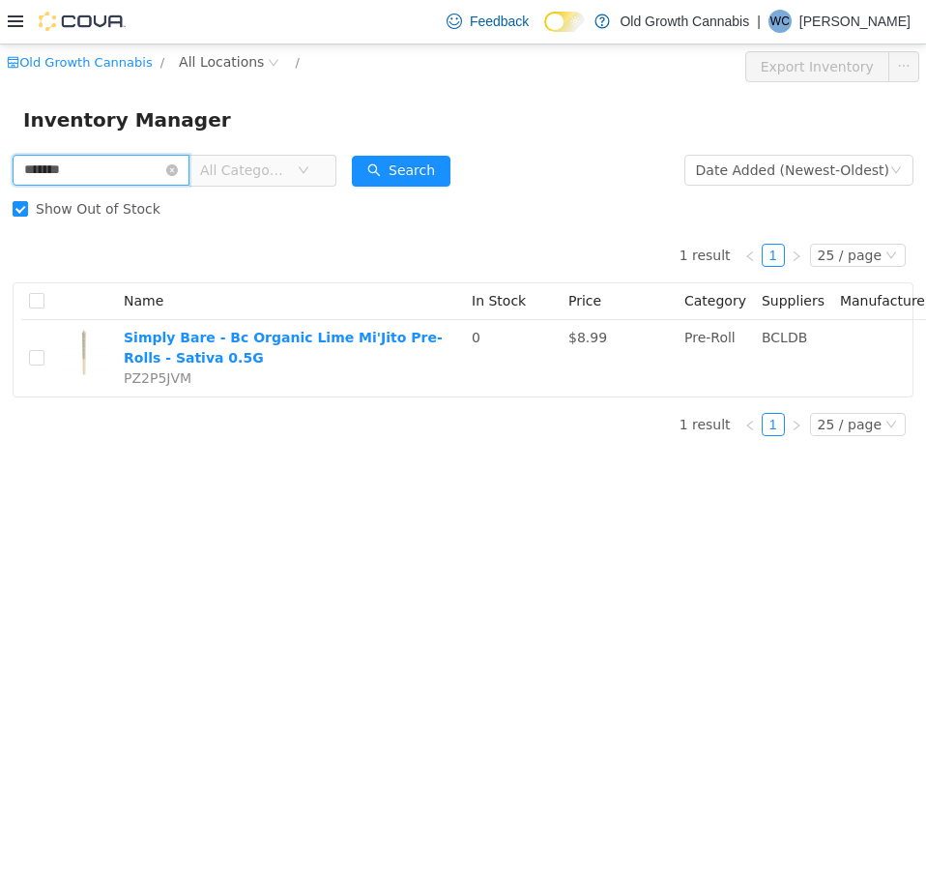
click at [0, 174] on html "Old Growth Cannabis / All Locations / Export Inventory Inventory Manager ******…" at bounding box center [463, 462] width 926 height 836
paste input "text"
click at [406, 158] on button "Search" at bounding box center [401, 170] width 99 height 31
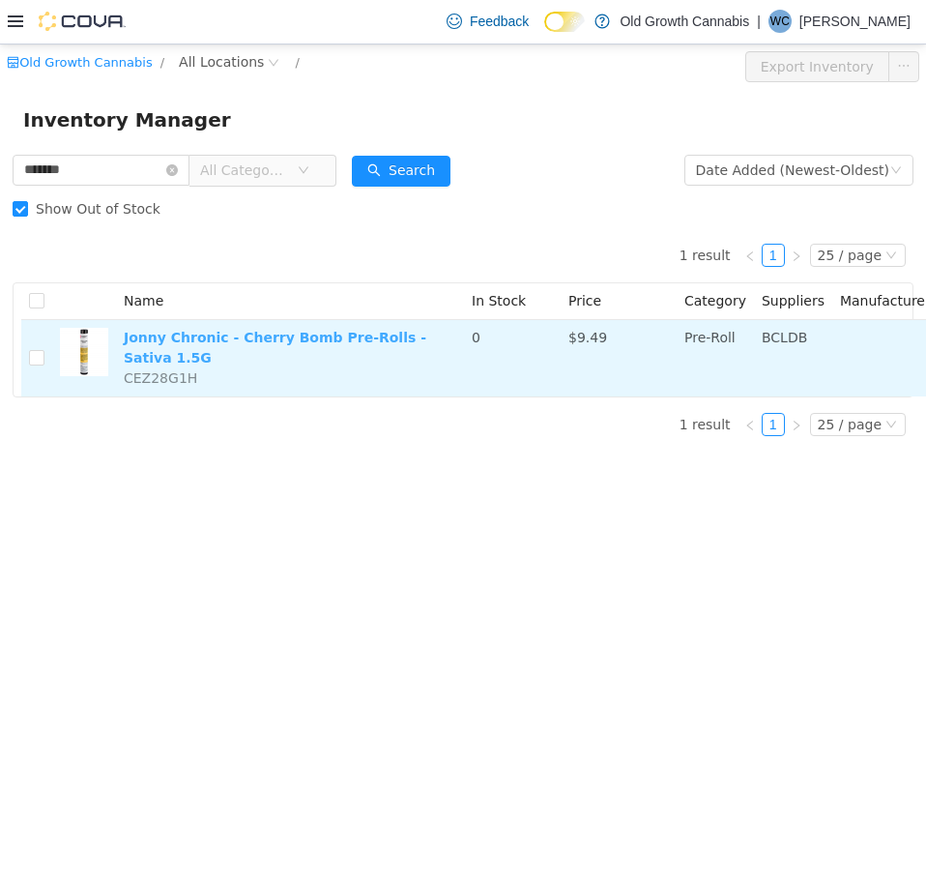
click at [361, 334] on link "Jonny Chronic - Cherry Bomb Pre-Rolls - Sativa 1.5G" at bounding box center [275, 347] width 303 height 36
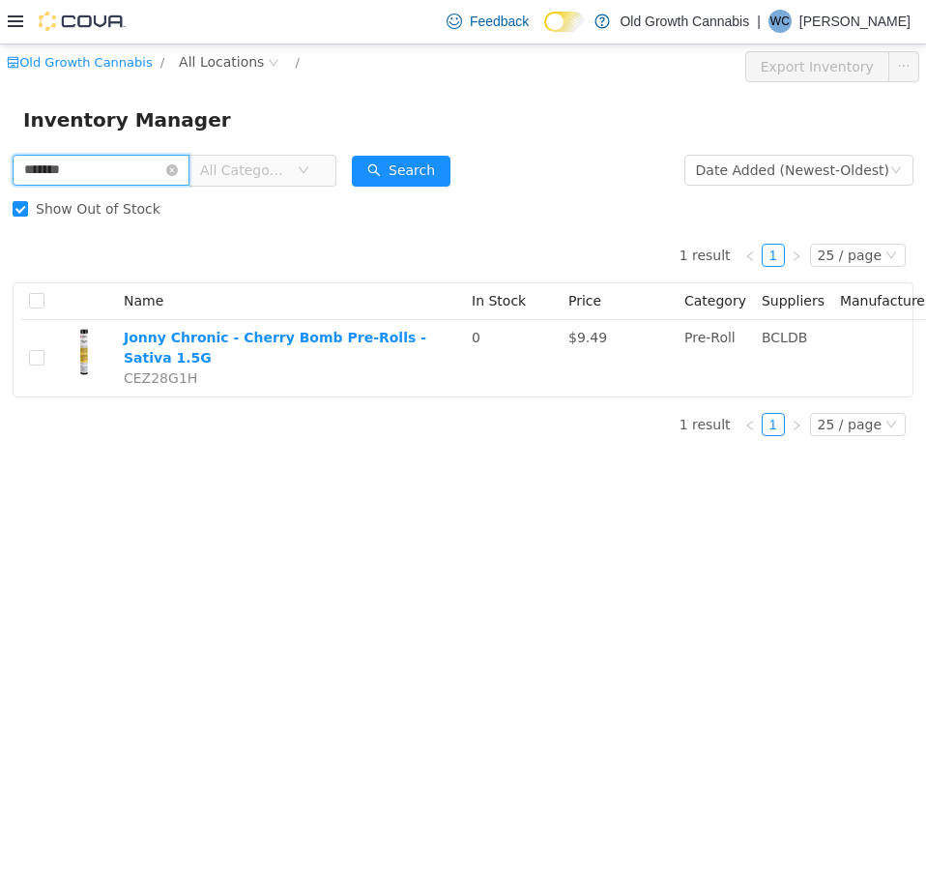
drag, startPoint x: 101, startPoint y: 168, endPoint x: -1, endPoint y: 169, distance: 101.5
click at [0, 169] on html "Old Growth Cannabis / All Locations / Export Inventory Inventory Manager ******…" at bounding box center [463, 462] width 926 height 836
paste input "text"
click at [424, 164] on button "Search" at bounding box center [401, 170] width 99 height 31
drag, startPoint x: 67, startPoint y: 172, endPoint x: -1, endPoint y: 175, distance: 67.7
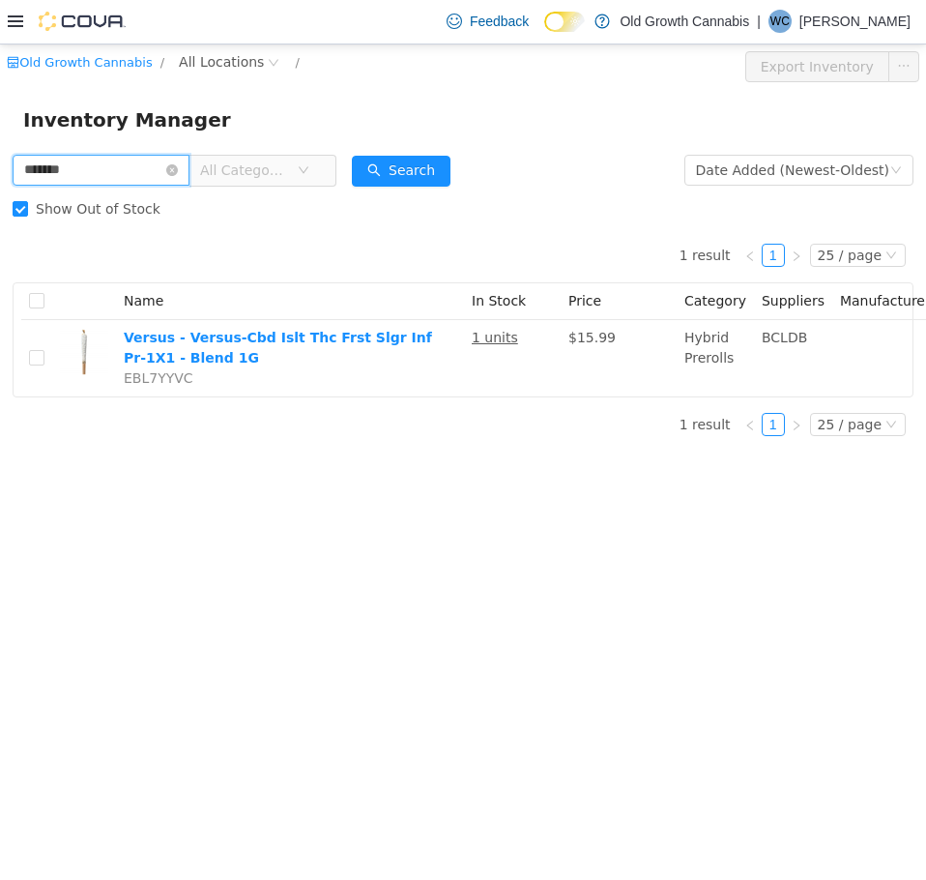
click at [0, 175] on html "Old Growth Cannabis / All Locations / Export Inventory Inventory Manager ******…" at bounding box center [463, 462] width 926 height 836
paste input "text"
click at [394, 172] on button "Search" at bounding box center [401, 170] width 99 height 31
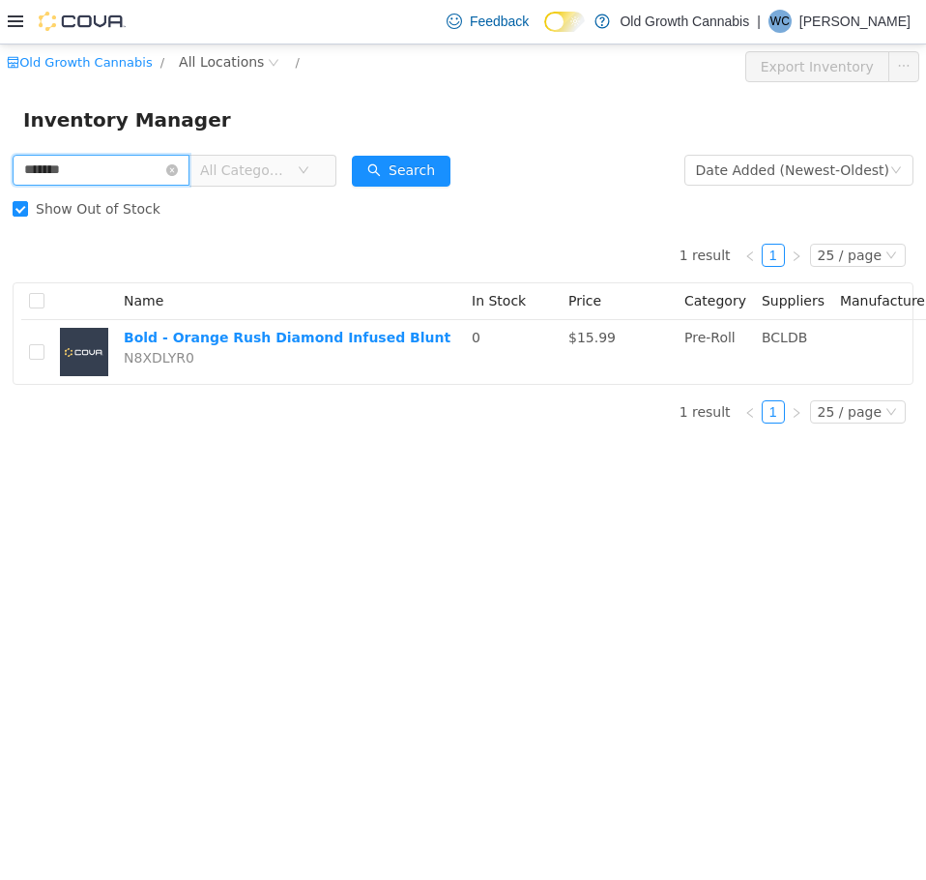
drag, startPoint x: 79, startPoint y: 164, endPoint x: -1, endPoint y: 159, distance: 80.5
click at [0, 159] on html "Old Growth Cannabis / All Locations / Export Inventory Inventory Manager ******…" at bounding box center [463, 462] width 926 height 836
click at [426, 180] on button "Search" at bounding box center [401, 170] width 99 height 31
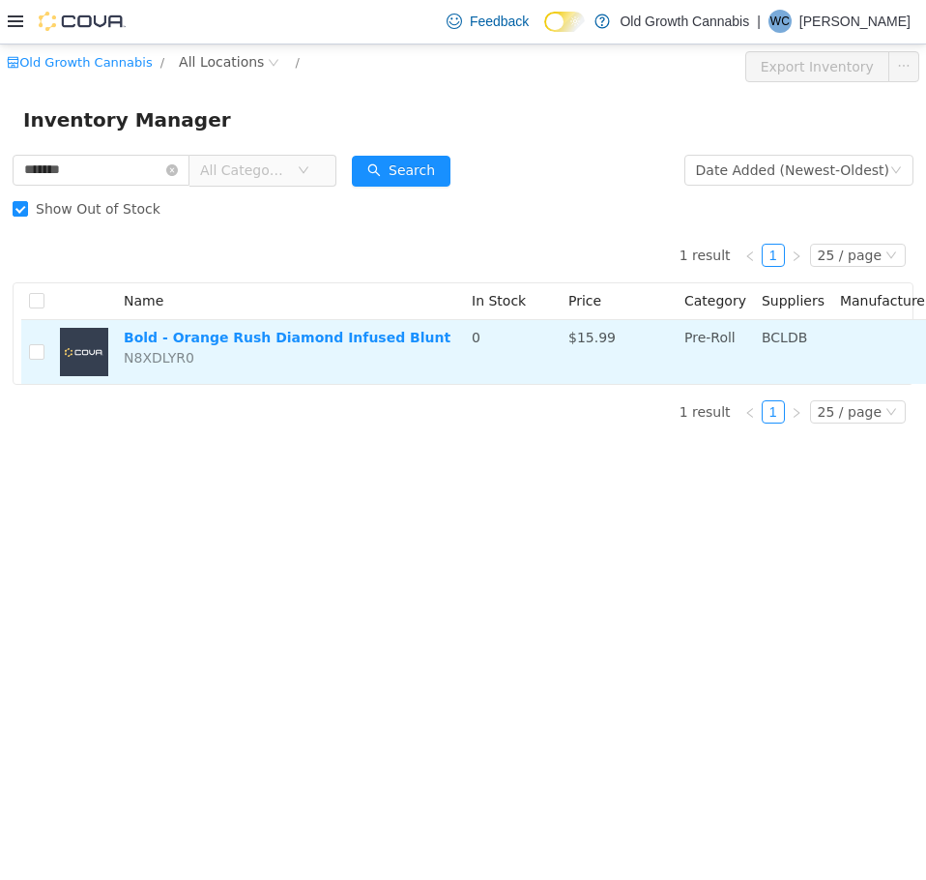
click at [323, 348] on td "Bold - Orange Rush Diamond Infused Blunt N8XDLYR0" at bounding box center [290, 351] width 348 height 64
click at [239, 333] on link "Bold - Orange Rush Diamond Infused Blunt" at bounding box center [287, 336] width 327 height 15
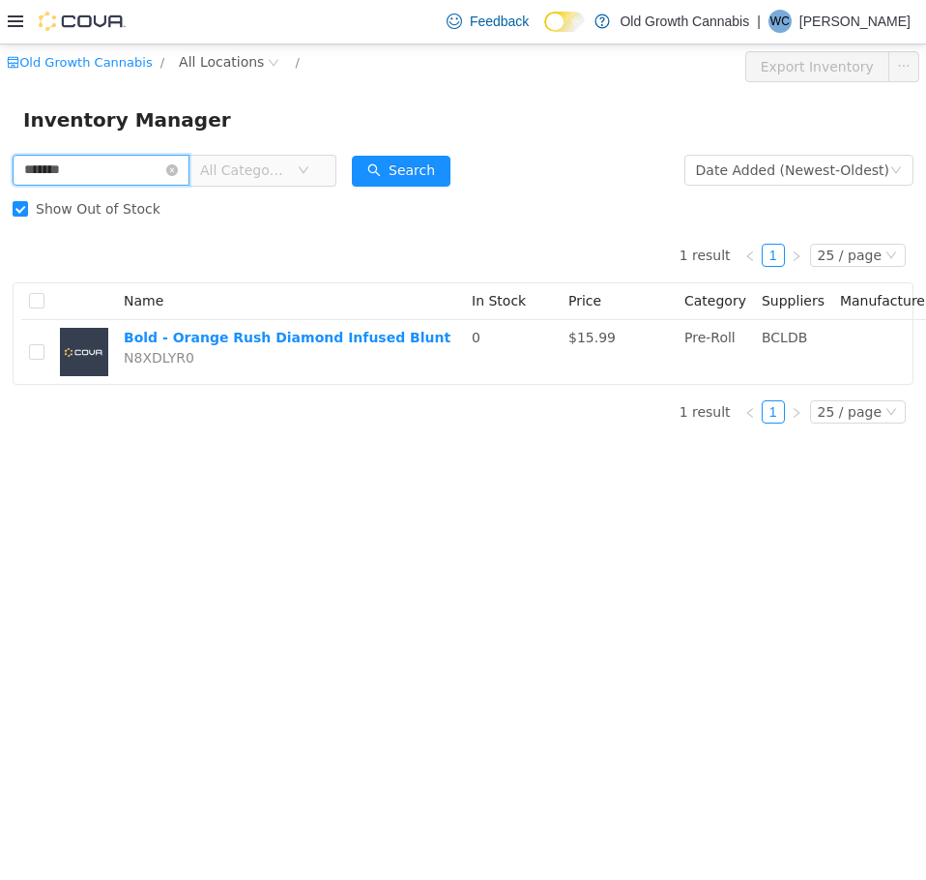
drag, startPoint x: 129, startPoint y: 176, endPoint x: -1, endPoint y: 148, distance: 132.6
click at [0, 148] on html "Old Growth Cannabis / All Locations / Export Inventory Inventory Manager ******…" at bounding box center [463, 462] width 926 height 836
paste input "text"
click at [432, 166] on button "Search" at bounding box center [401, 170] width 99 height 31
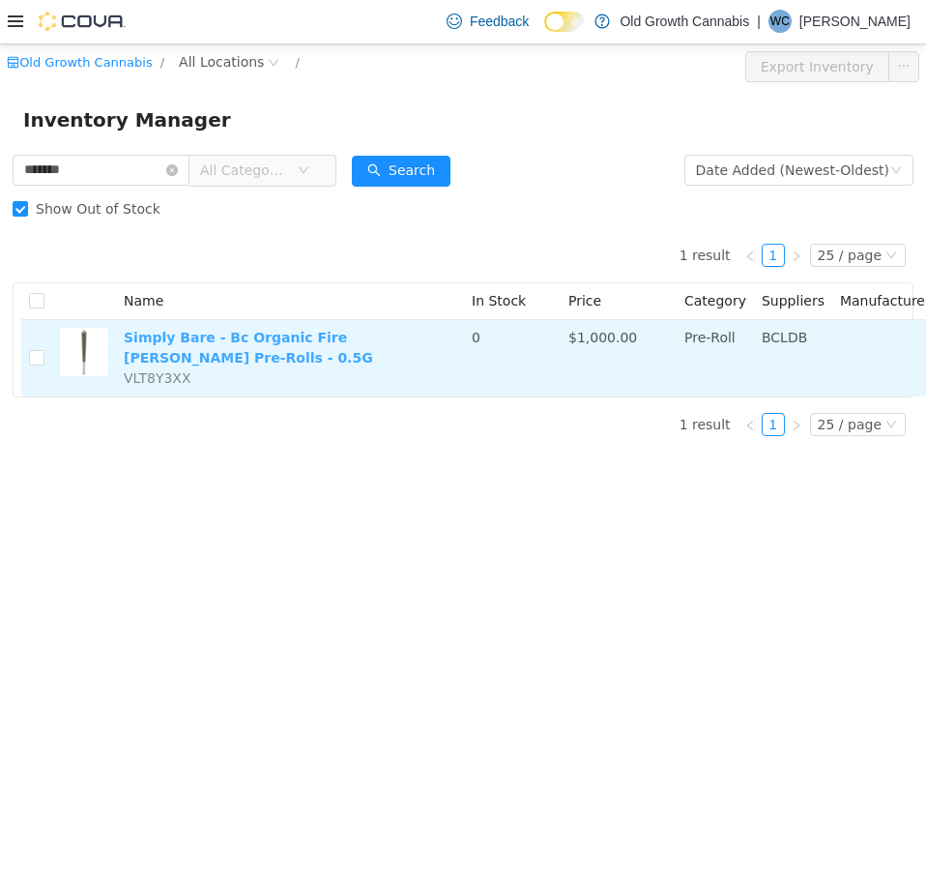
click at [323, 340] on link "Simply Bare - Bc Organic Fire Og Rosin Pre-Rolls - 0.5G" at bounding box center [248, 347] width 249 height 36
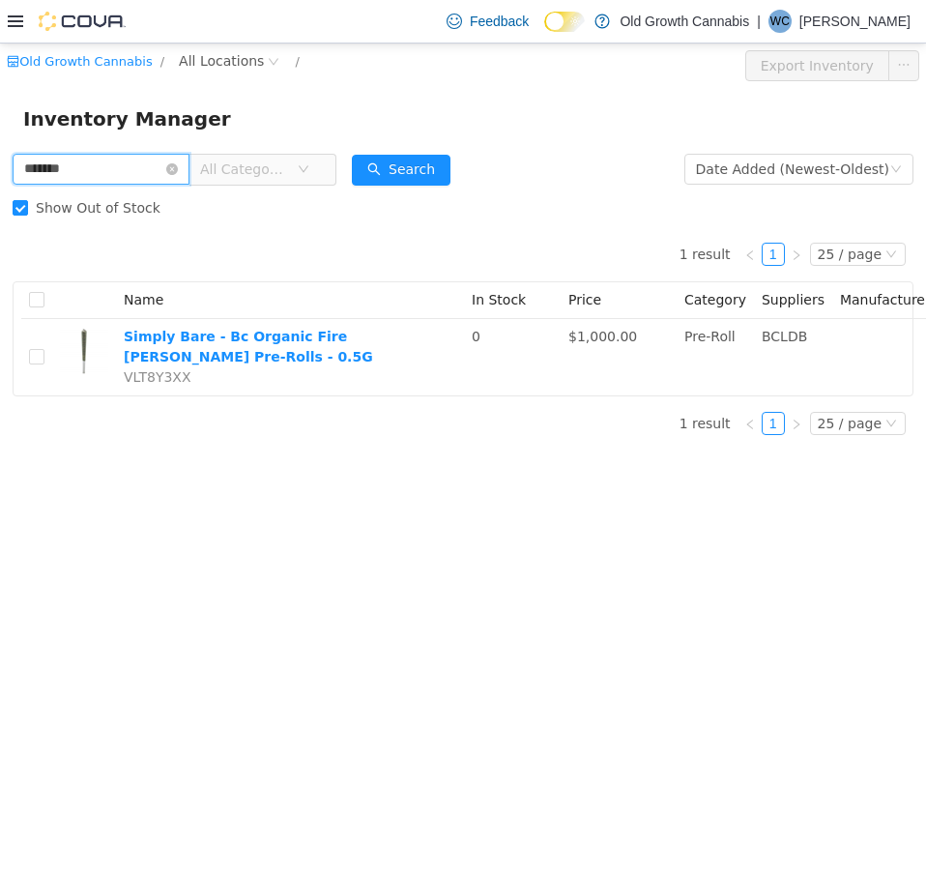
click at [0, 167] on html "Old Growth Cannabis / All Locations / Export Inventory Inventory Manager ******…" at bounding box center [463, 459] width 926 height 831
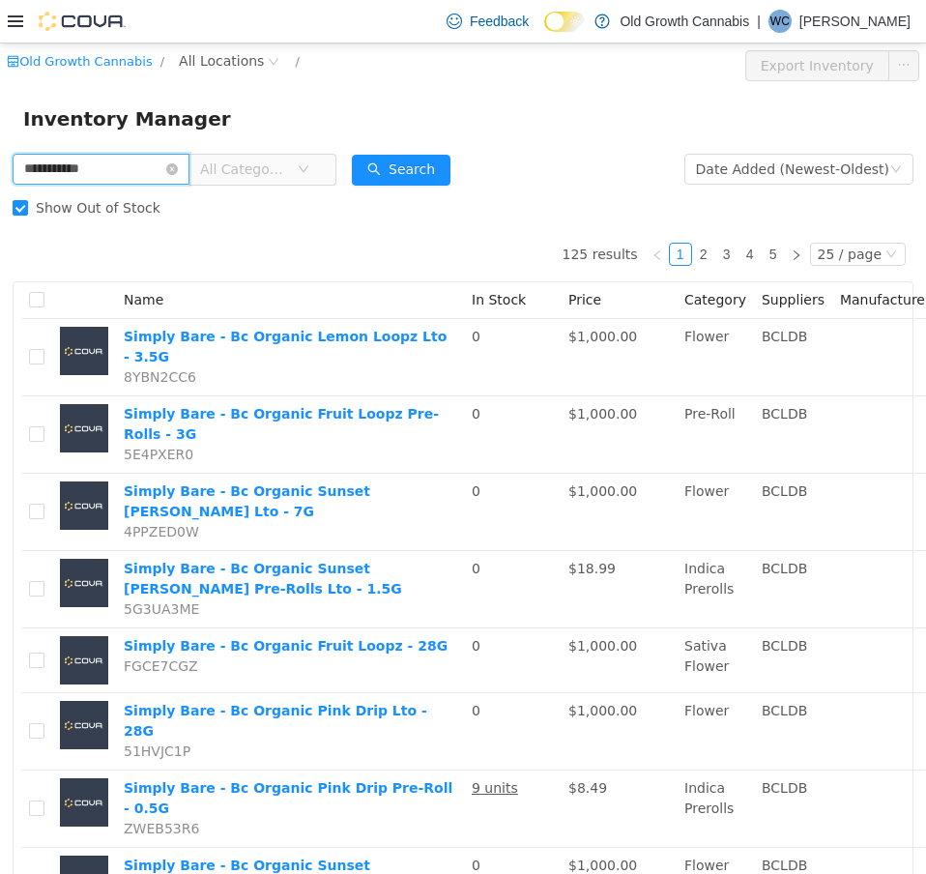
drag, startPoint x: 118, startPoint y: 173, endPoint x: -1, endPoint y: 165, distance: 119.2
click at [0, 165] on html "**********" at bounding box center [463, 459] width 926 height 831
paste input "text"
click at [403, 161] on button "Search" at bounding box center [401, 170] width 99 height 31
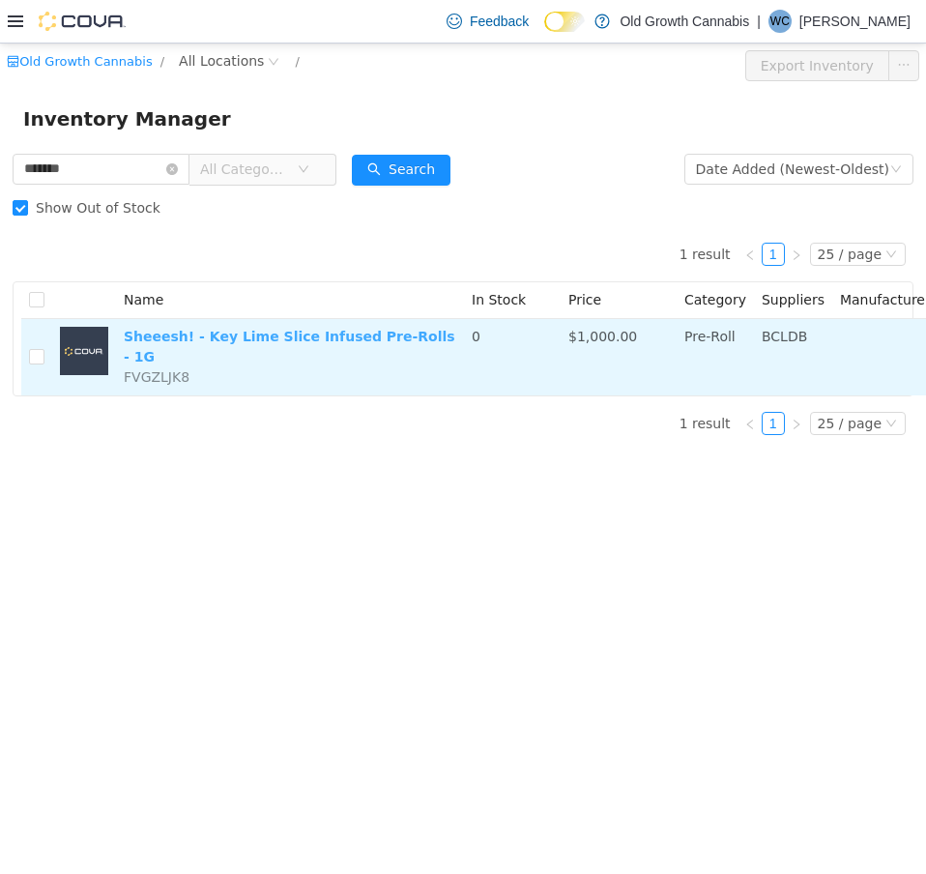
click at [311, 337] on link "Sheeesh! - Key Lime Slice Infused Pre-Rolls - 1G" at bounding box center [290, 347] width 332 height 36
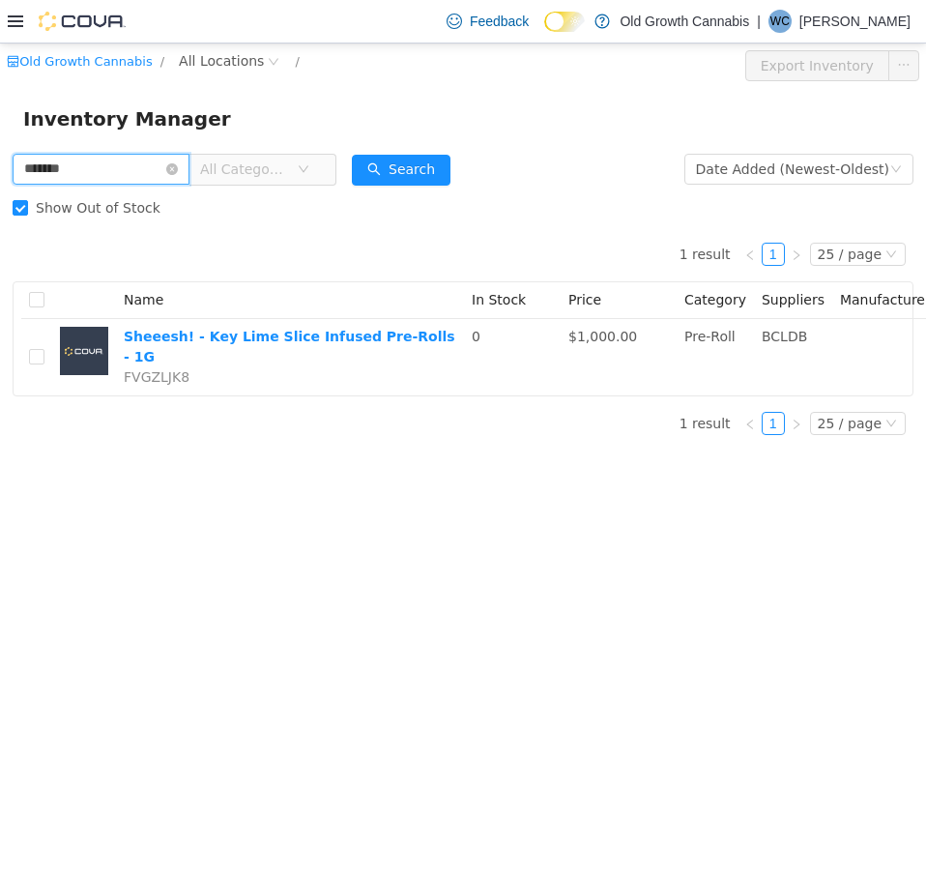
drag, startPoint x: 155, startPoint y: 169, endPoint x: -1, endPoint y: 173, distance: 155.7
click at [0, 173] on html "Old Growth Cannabis / All Locations / Export Inventory Inventory Manager ******…" at bounding box center [463, 459] width 926 height 831
paste input "text"
click at [408, 171] on button "Search" at bounding box center [401, 170] width 99 height 31
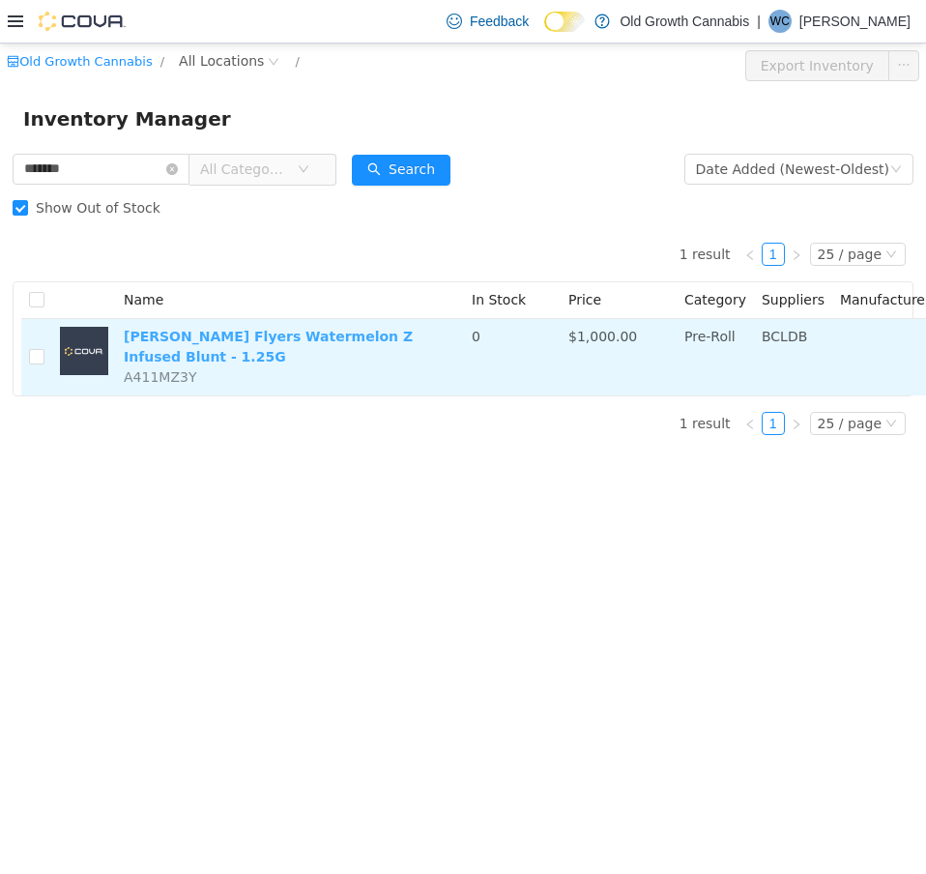
click at [258, 340] on link "Claybourne - Claybourne Flyers Watermelon Z Infused Blunt - 1.25G" at bounding box center [268, 347] width 289 height 36
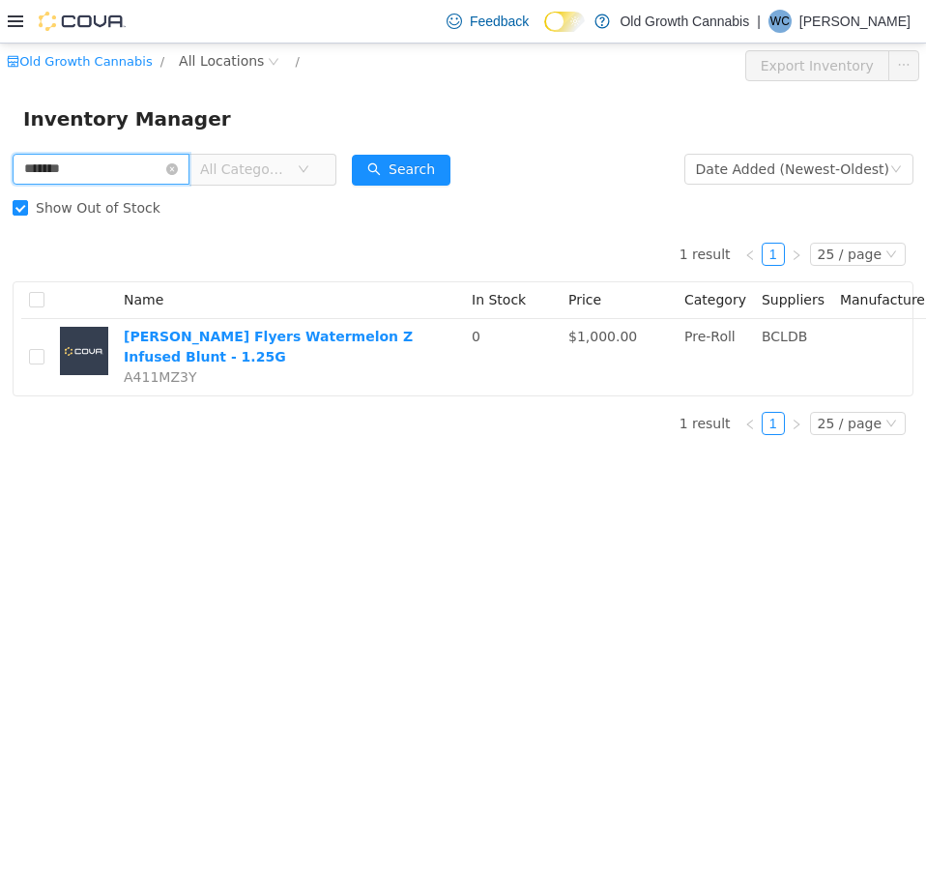
drag, startPoint x: 92, startPoint y: 168, endPoint x: -1, endPoint y: 157, distance: 93.5
click at [0, 157] on html "Old Growth Cannabis / All Locations / Export Inventory Inventory Manager ******…" at bounding box center [463, 459] width 926 height 831
paste input "text"
click at [424, 160] on button "Search" at bounding box center [401, 170] width 99 height 31
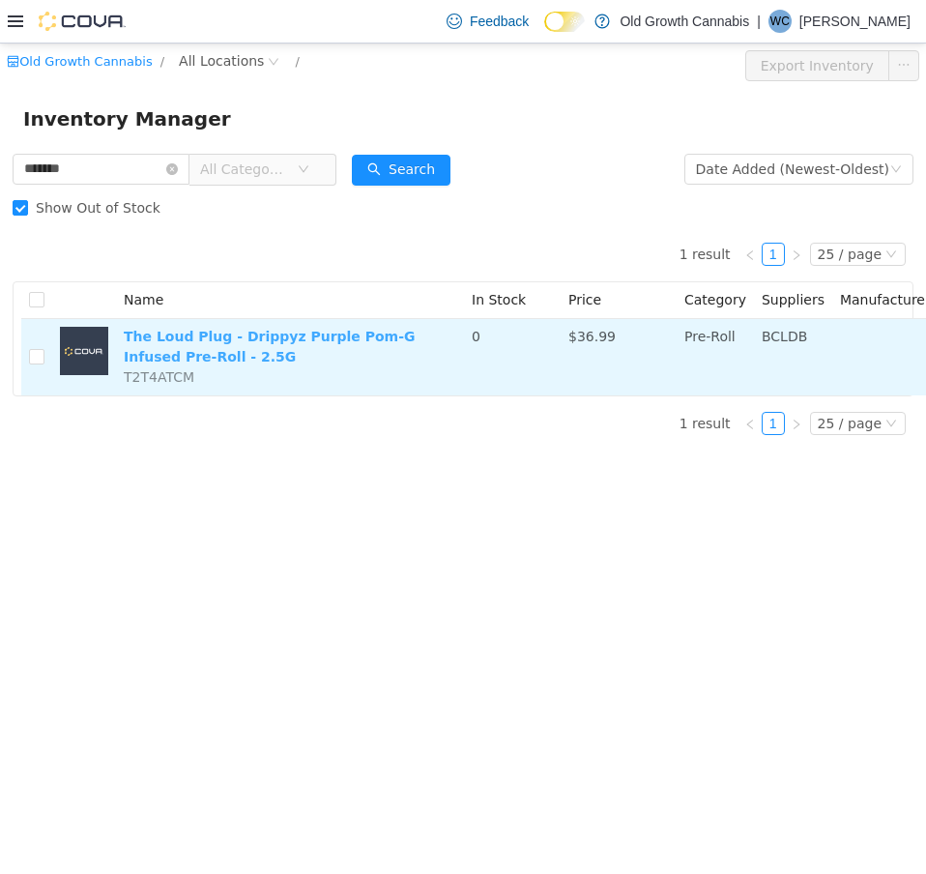
click at [168, 342] on link "The Loud Plug - Drippyz Purple Pom-G Infused Pre-Roll - 2.5G" at bounding box center [270, 347] width 292 height 36
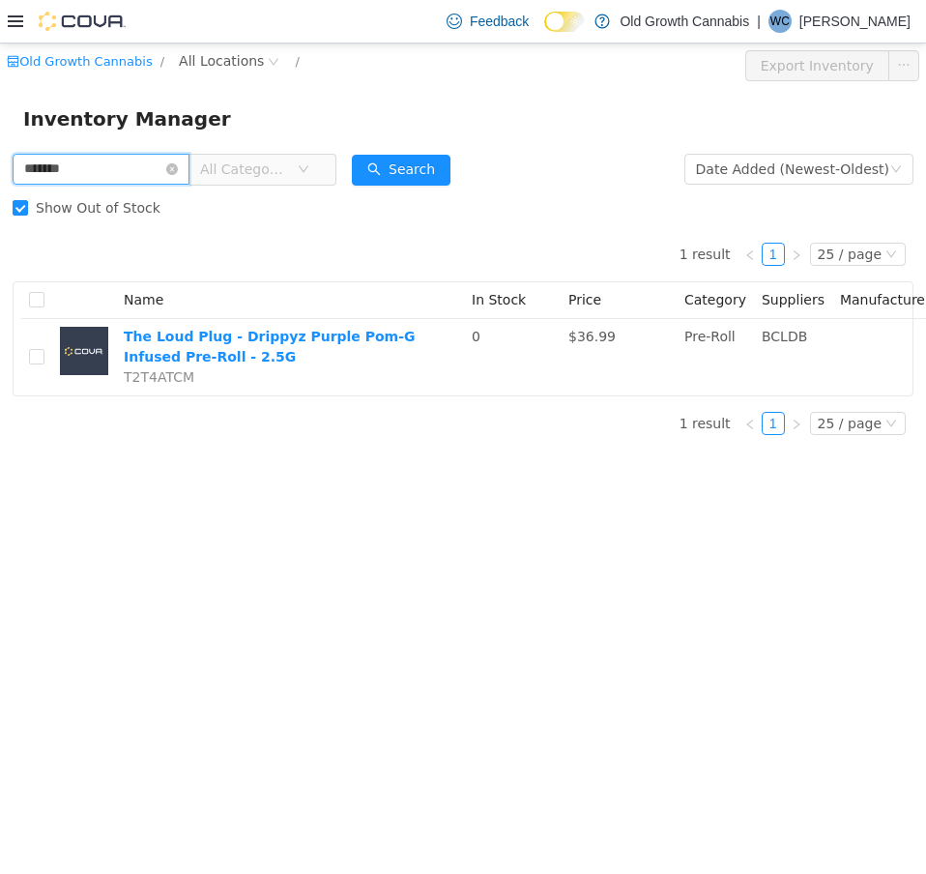
drag, startPoint x: 70, startPoint y: 164, endPoint x: -1, endPoint y: 141, distance: 74.3
click at [0, 141] on html "Old Growth Cannabis / All Locations / Export Inventory Inventory Manager ******…" at bounding box center [463, 459] width 926 height 831
paste input "text"
click at [392, 159] on button "Search" at bounding box center [401, 170] width 99 height 31
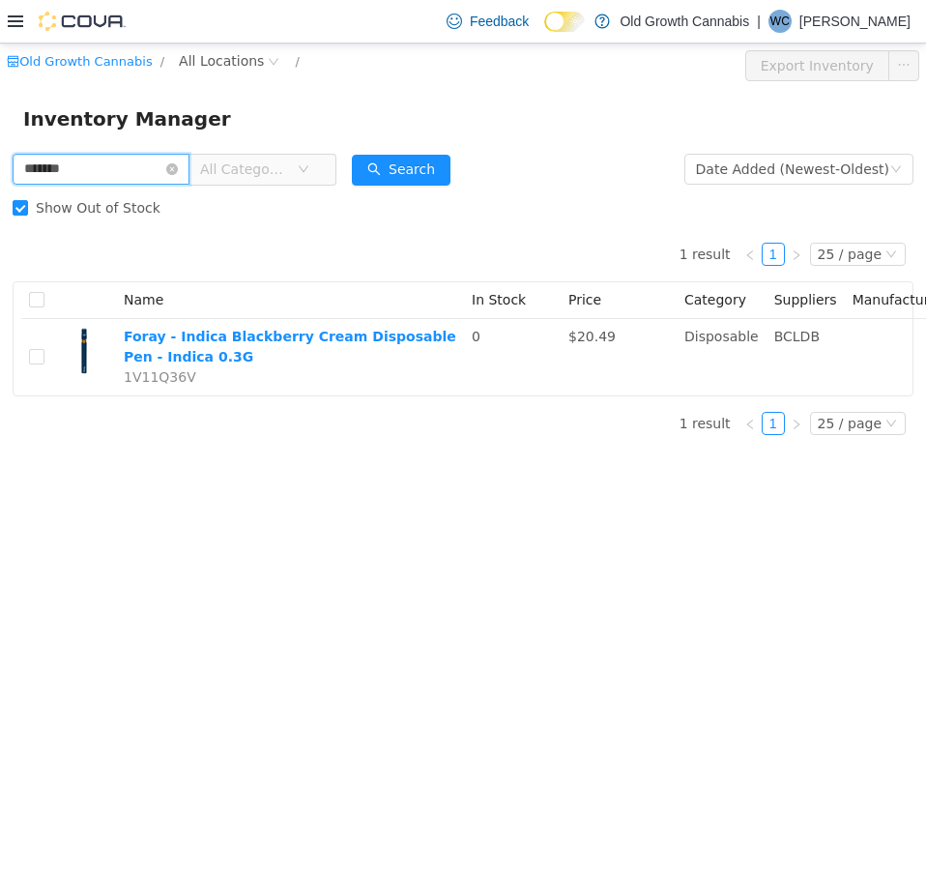
drag, startPoint x: 65, startPoint y: 164, endPoint x: -1, endPoint y: 162, distance: 65.8
click at [0, 162] on html "Old Growth Cannabis / All Locations / Export Inventory Inventory Manager ******…" at bounding box center [463, 459] width 926 height 831
paste input "text"
click at [407, 177] on button "Search" at bounding box center [401, 170] width 99 height 31
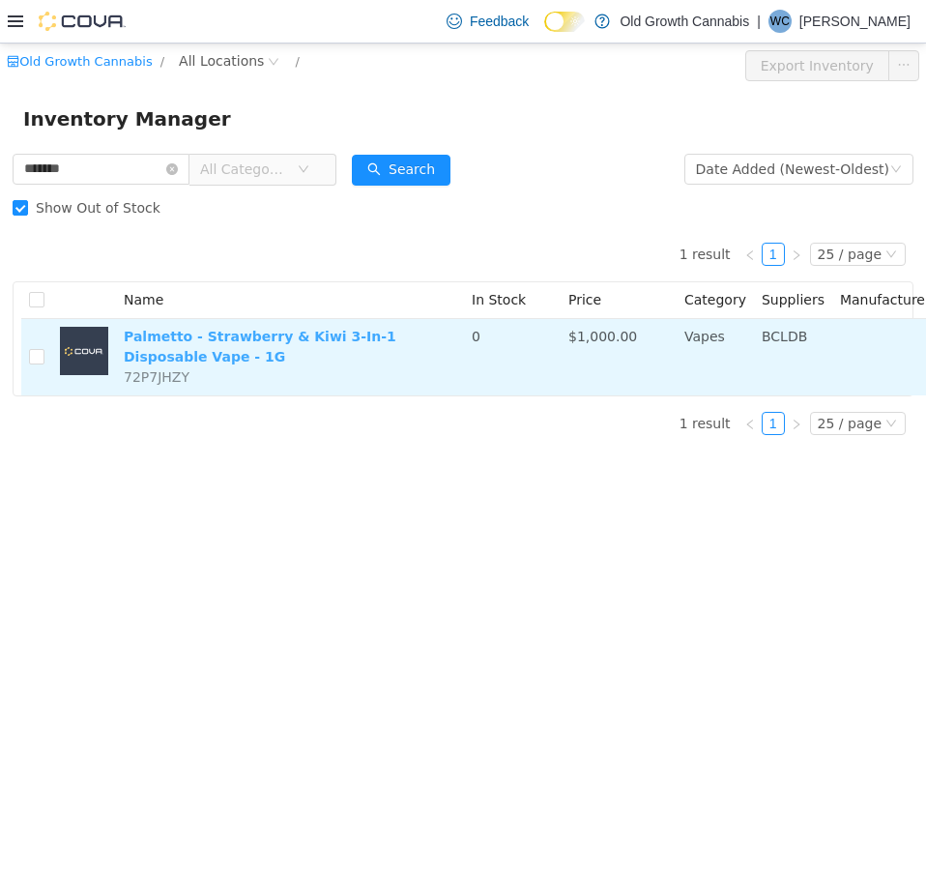
click at [252, 344] on link "Palmetto - Strawberry & Kiwi 3-In-1 Disposable Vape - 1G" at bounding box center [260, 347] width 273 height 36
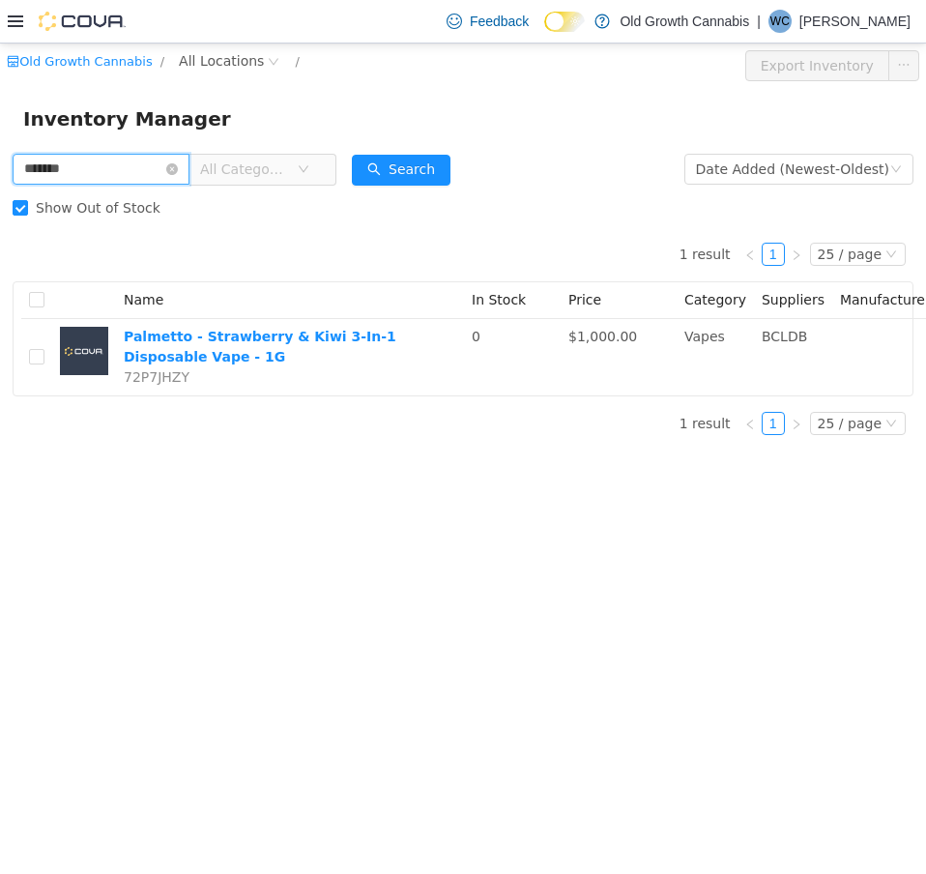
drag, startPoint x: 147, startPoint y: 156, endPoint x: -1, endPoint y: 165, distance: 148.3
click at [0, 165] on html "Old Growth Cannabis / All Locations / Export Inventory Inventory Manager ******…" at bounding box center [463, 459] width 926 height 831
paste input "text"
click at [425, 155] on button "Search" at bounding box center [401, 170] width 99 height 31
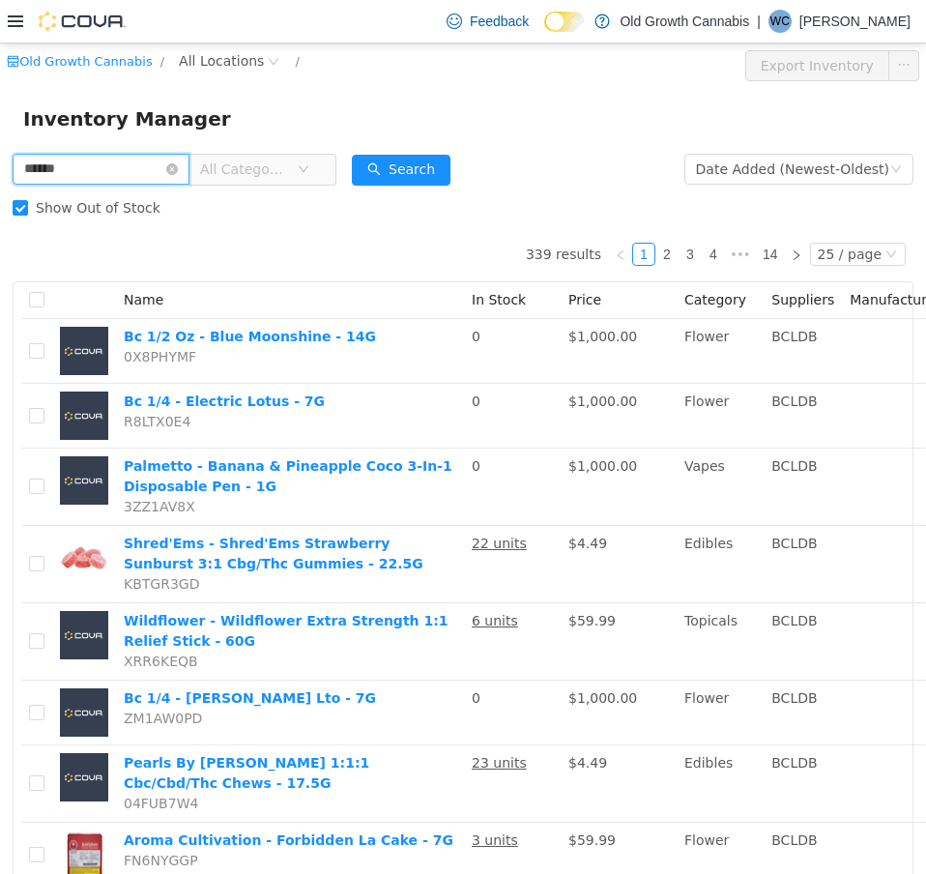
drag, startPoint x: 91, startPoint y: 182, endPoint x: -1, endPoint y: 180, distance: 91.9
click at [0, 180] on html "Old Growth Cannabis / All Locations / Export Inventory Inventory Manager ******…" at bounding box center [463, 459] width 926 height 831
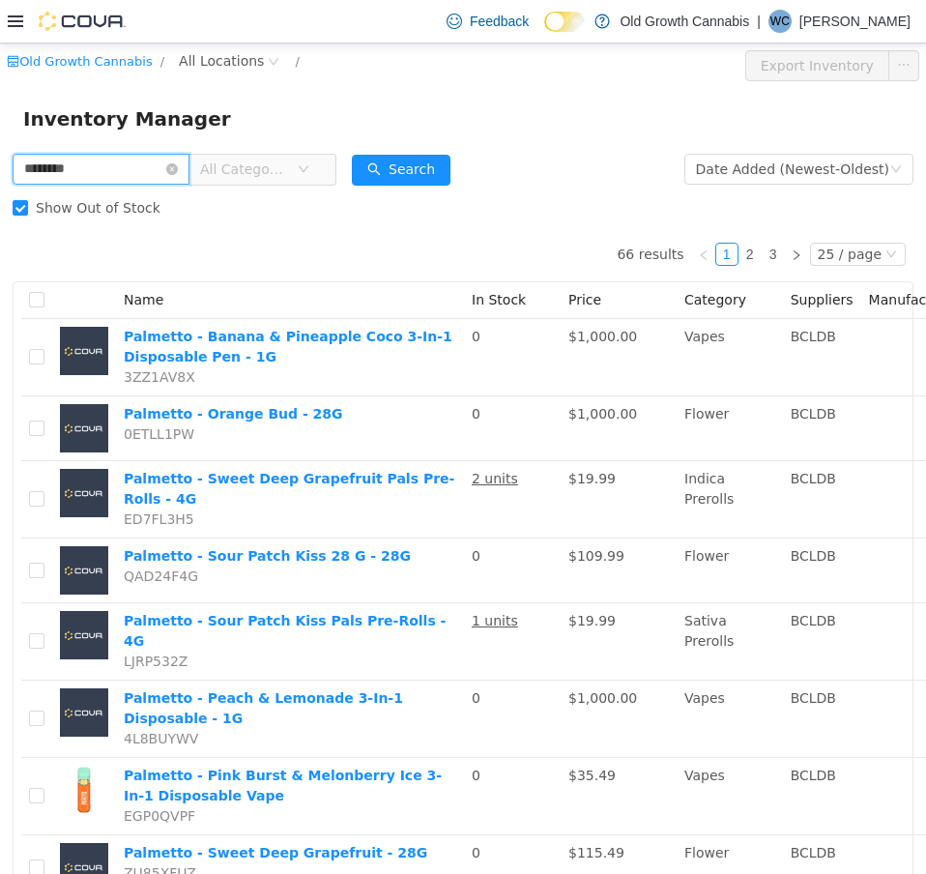
drag, startPoint x: 138, startPoint y: 167, endPoint x: -1, endPoint y: 149, distance: 140.4
click at [0, 149] on html "Old Growth Cannabis / All Locations / Export Inventory Inventory Manager ******…" at bounding box center [463, 459] width 926 height 831
paste input "text"
click at [421, 169] on button "Search" at bounding box center [401, 170] width 99 height 31
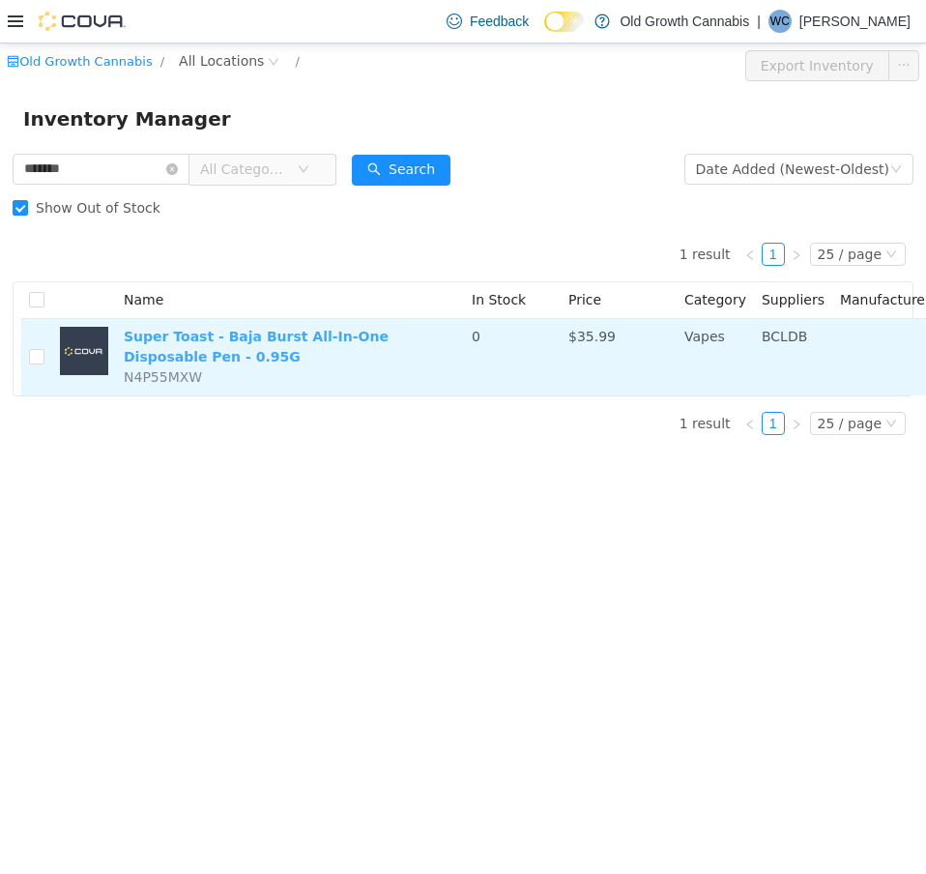
click at [324, 344] on link "Super Toast - Baja Burst All-In-One Disposable Pen - 0.95G" at bounding box center [256, 347] width 265 height 36
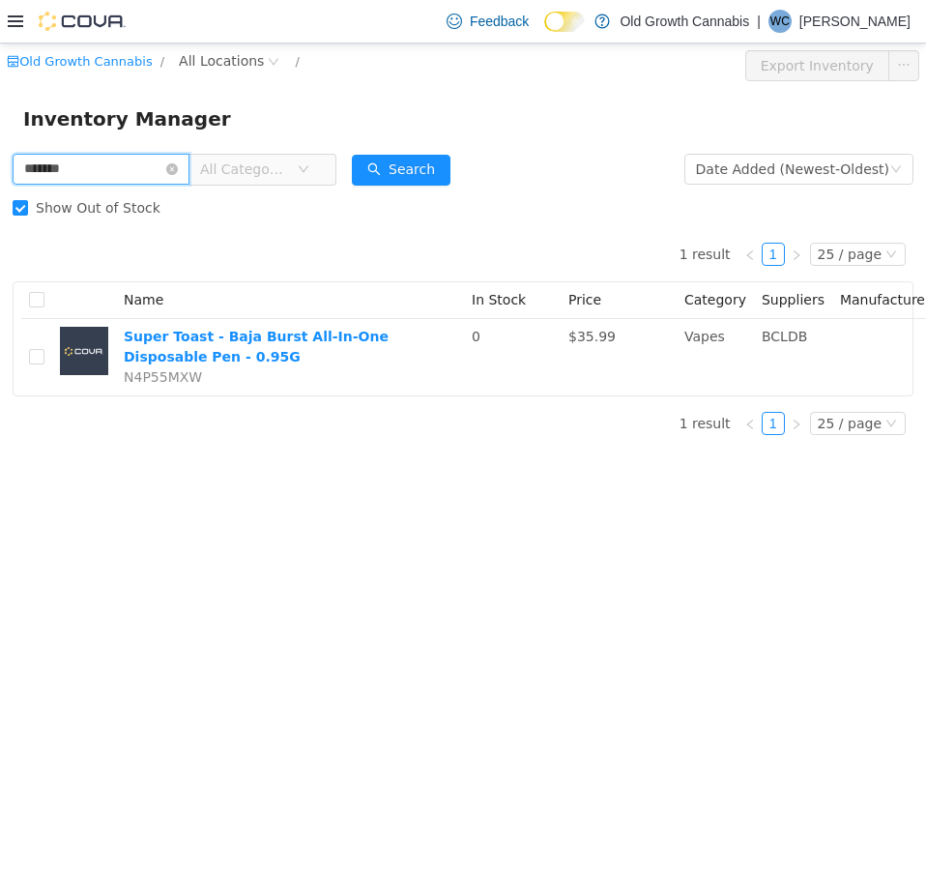
drag, startPoint x: 139, startPoint y: 173, endPoint x: -1, endPoint y: 178, distance: 140.3
click at [0, 178] on html "Old Growth Cannabis / All Locations / Export Inventory Inventory Manager ******…" at bounding box center [463, 459] width 926 height 831
paste input "text"
click at [402, 169] on button "Search" at bounding box center [401, 170] width 99 height 31
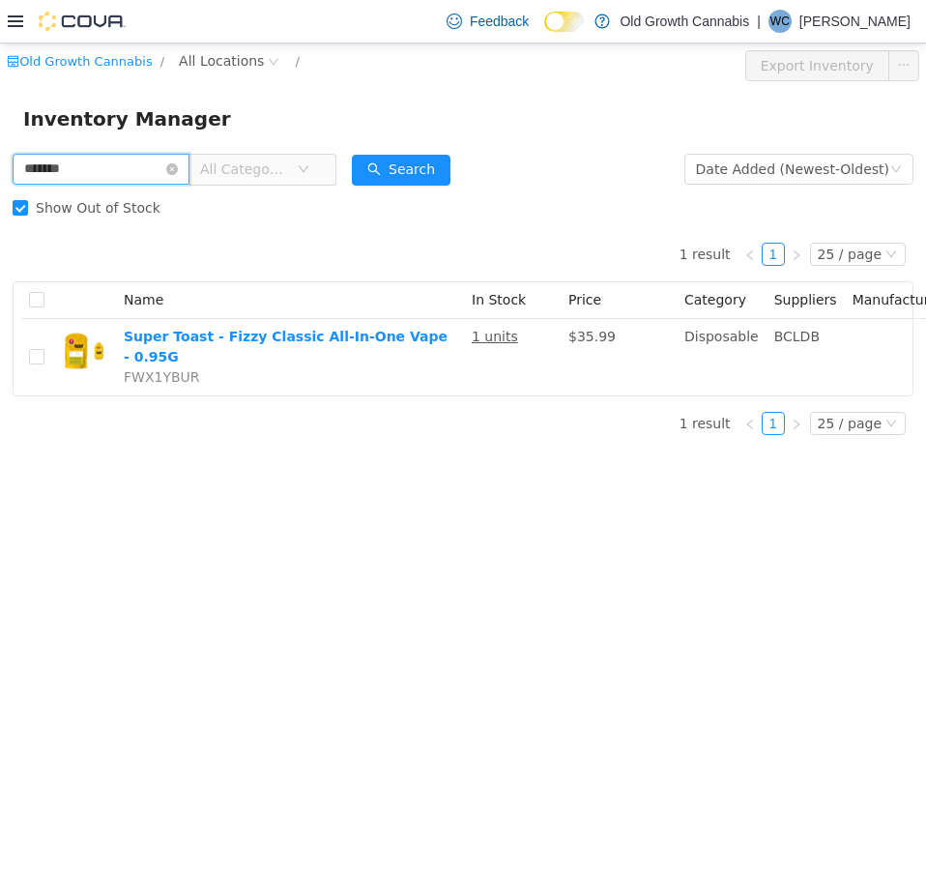
drag, startPoint x: 106, startPoint y: 179, endPoint x: -1, endPoint y: 183, distance: 107.4
click at [0, 183] on html "Old Growth Cannabis / All Locations / Export Inventory Inventory Manager ******…" at bounding box center [463, 459] width 926 height 831
paste input "text"
click at [423, 161] on button "Search" at bounding box center [401, 170] width 99 height 31
drag, startPoint x: 100, startPoint y: 149, endPoint x: 50, endPoint y: 155, distance: 49.7
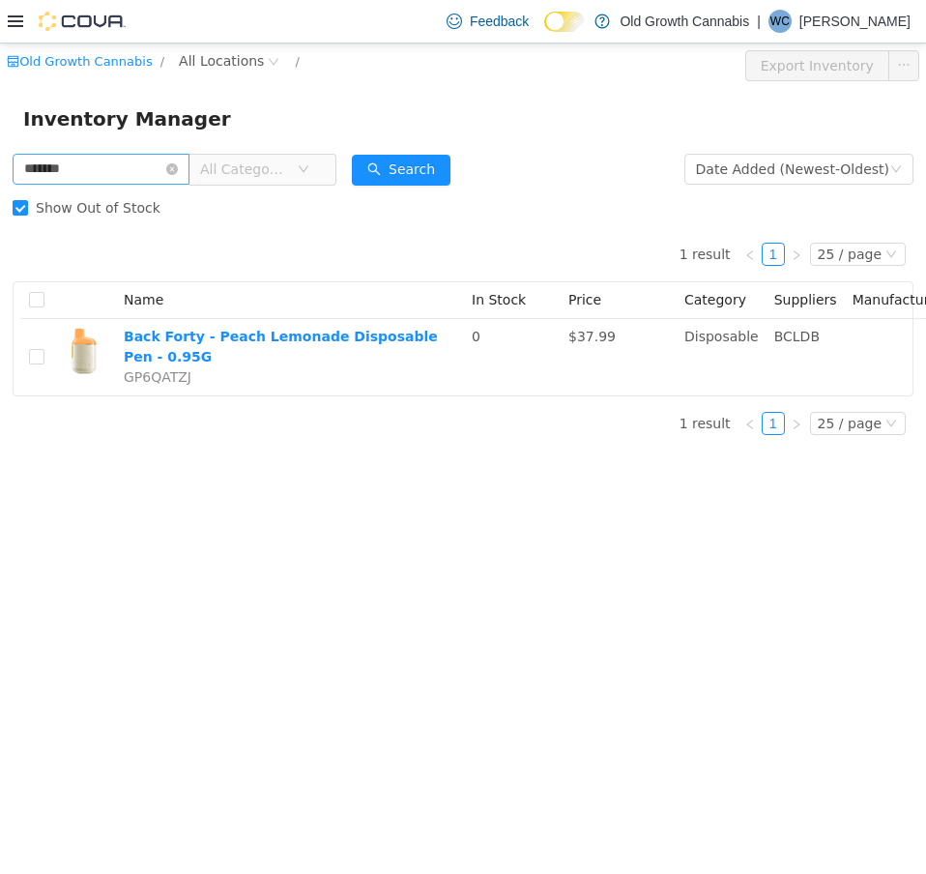
click at [50, 155] on div "******* All Categories" at bounding box center [175, 169] width 324 height 39
drag, startPoint x: 92, startPoint y: 172, endPoint x: -1, endPoint y: 172, distance: 92.8
click at [0, 172] on html "Old Growth Cannabis / All Locations / Export Inventory Inventory Manager ******…" at bounding box center [463, 459] width 926 height 831
paste input "text"
click at [404, 166] on button "Search" at bounding box center [401, 170] width 99 height 31
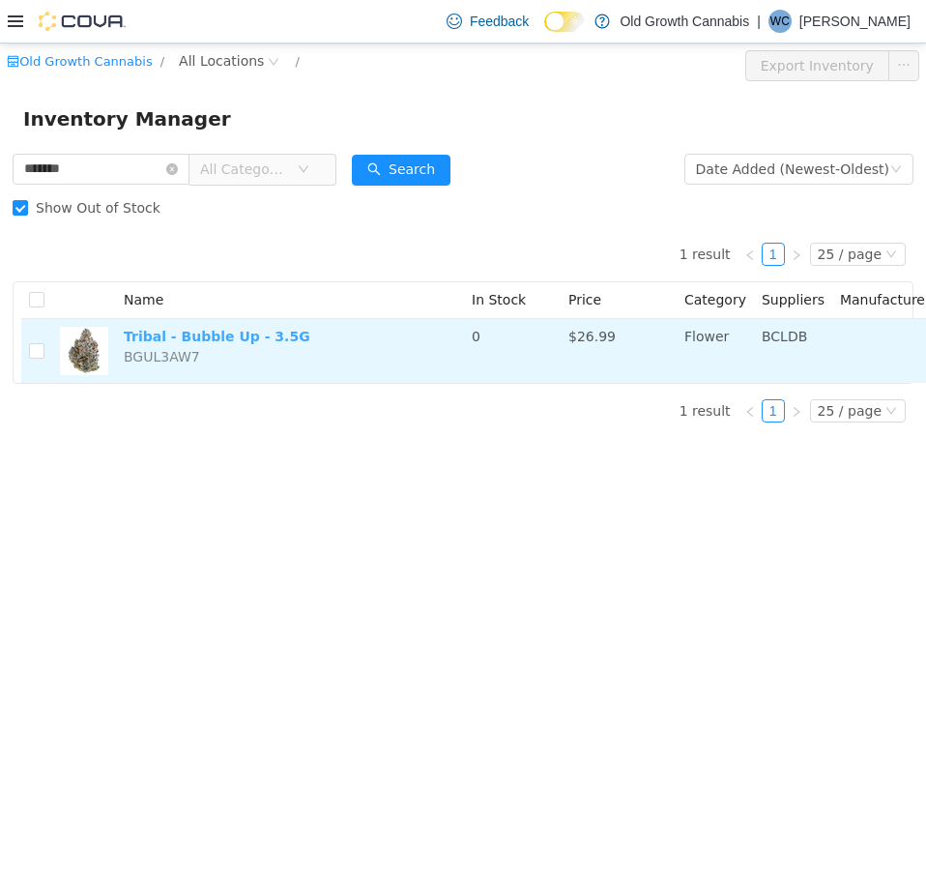
click at [248, 339] on link "Tribal - Bubble Up - 3.5G" at bounding box center [217, 336] width 187 height 15
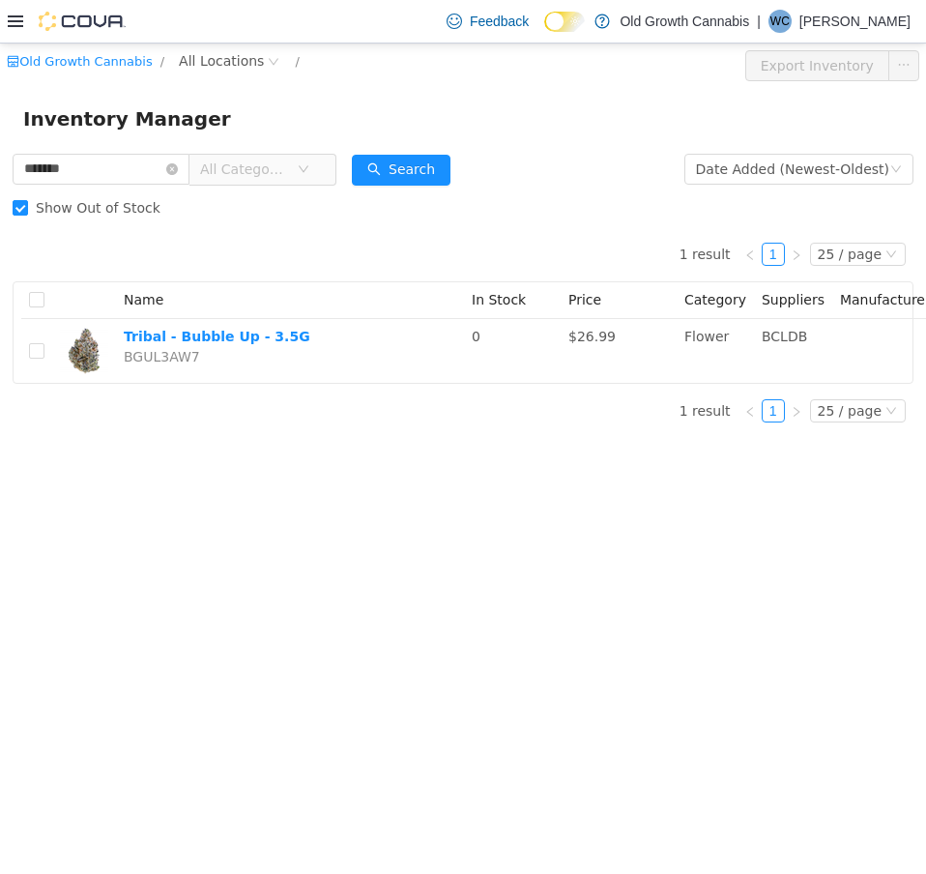
drag, startPoint x: 138, startPoint y: 185, endPoint x: -1, endPoint y: 185, distance: 139.2
click at [0, 185] on html "Old Growth Cannabis / All Locations / Export Inventory Inventory Manager ******…" at bounding box center [463, 459] width 926 height 831
click at [137, 187] on div "******* All Categories" at bounding box center [175, 169] width 324 height 39
drag, startPoint x: 122, startPoint y: 175, endPoint x: -1, endPoint y: 160, distance: 123.8
click at [0, 160] on html "Old Growth Cannabis / All Locations / Export Inventory Inventory Manager ******…" at bounding box center [463, 459] width 926 height 831
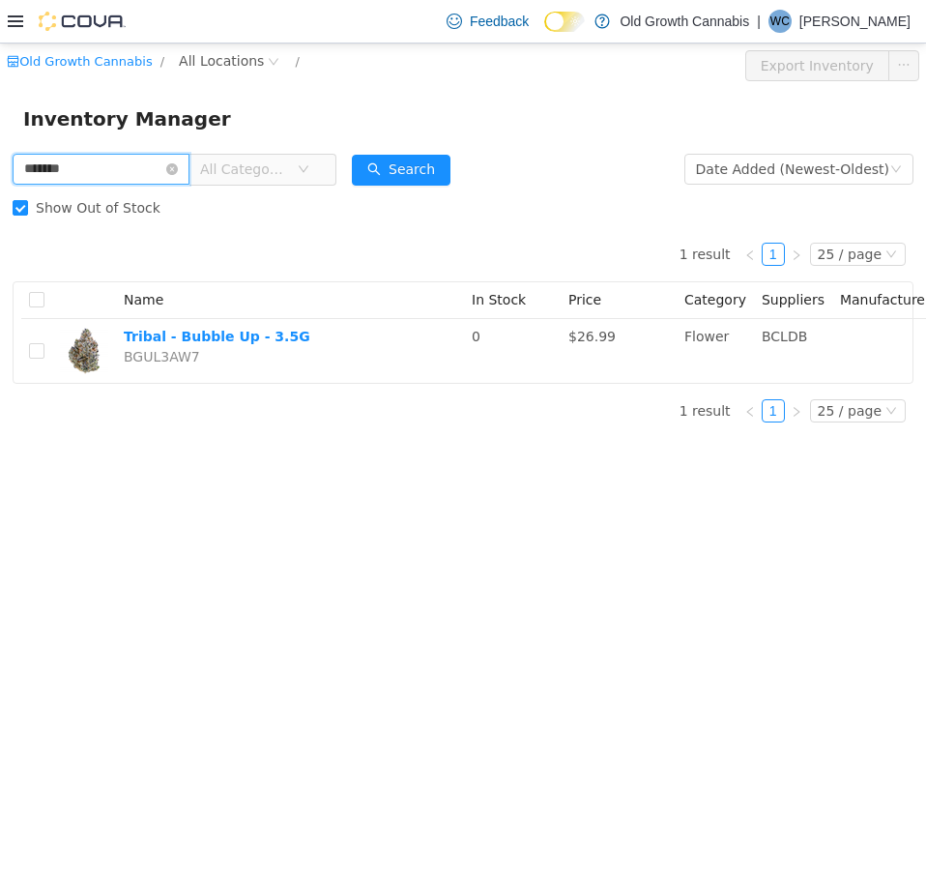
paste input "text"
click at [445, 171] on button "Search" at bounding box center [401, 170] width 99 height 31
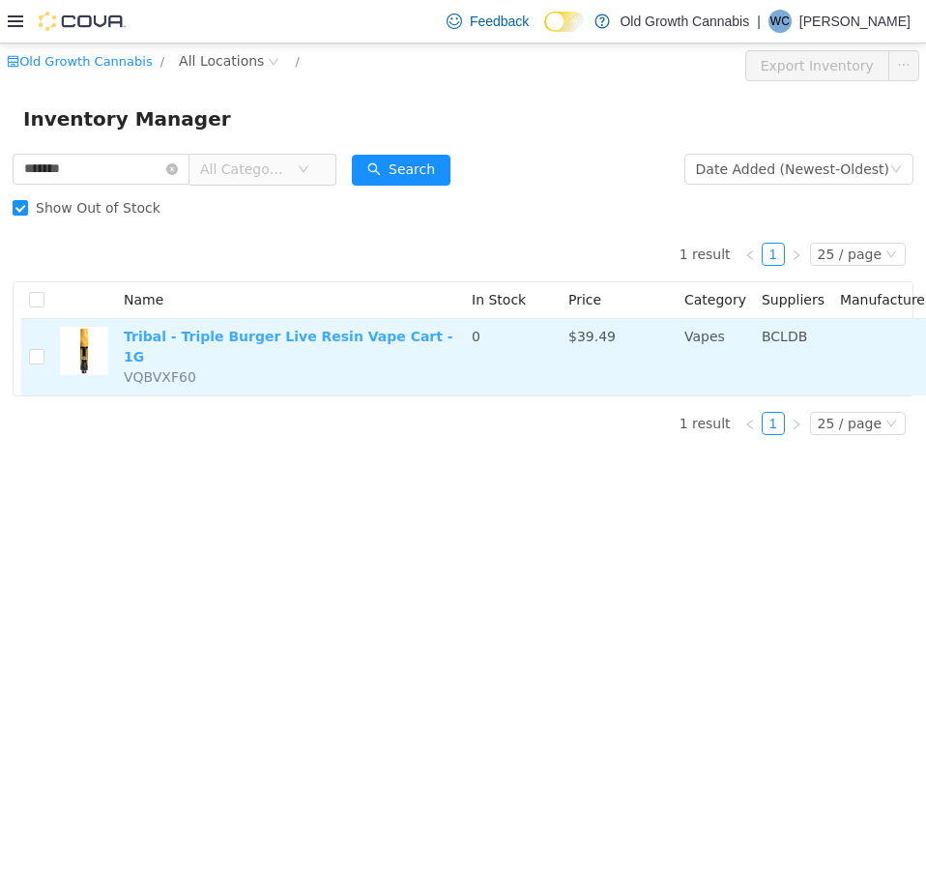
click at [280, 336] on link "Tribal - Triple Burger Live Resin Vape Cart - 1G" at bounding box center [289, 347] width 330 height 36
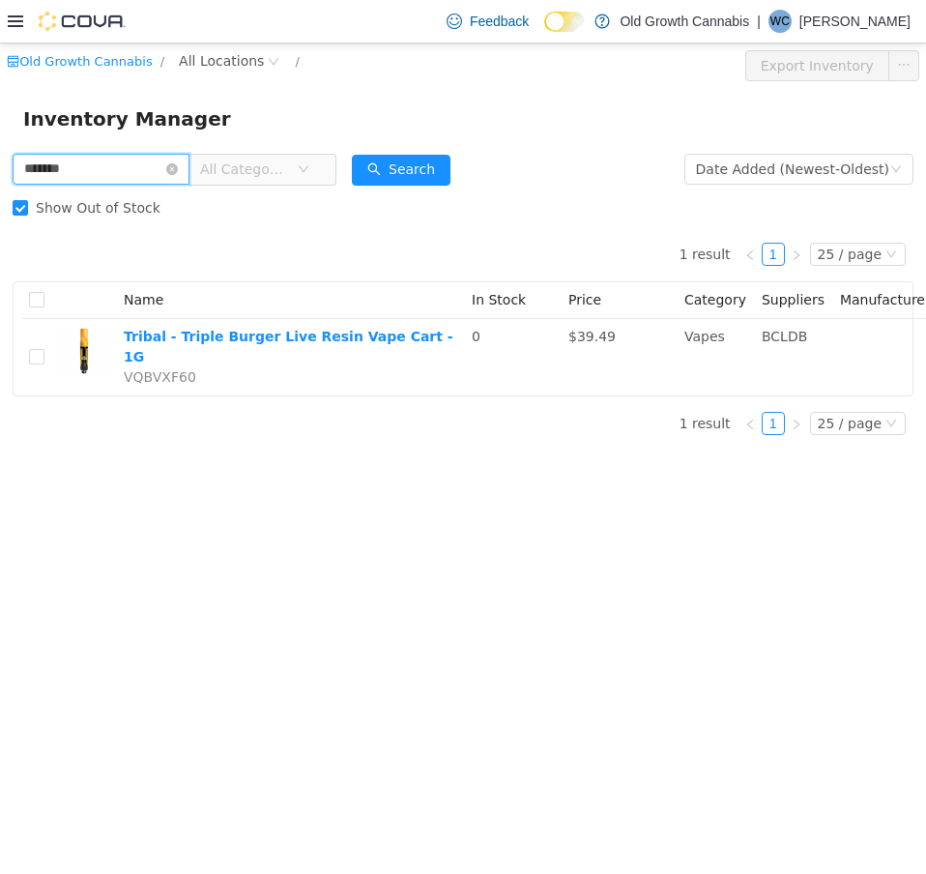
drag, startPoint x: 107, startPoint y: 164, endPoint x: -1, endPoint y: 153, distance: 108.9
click at [0, 153] on html "Old Growth Cannabis / All Locations / Export Inventory Inventory Manager ******…" at bounding box center [463, 459] width 926 height 831
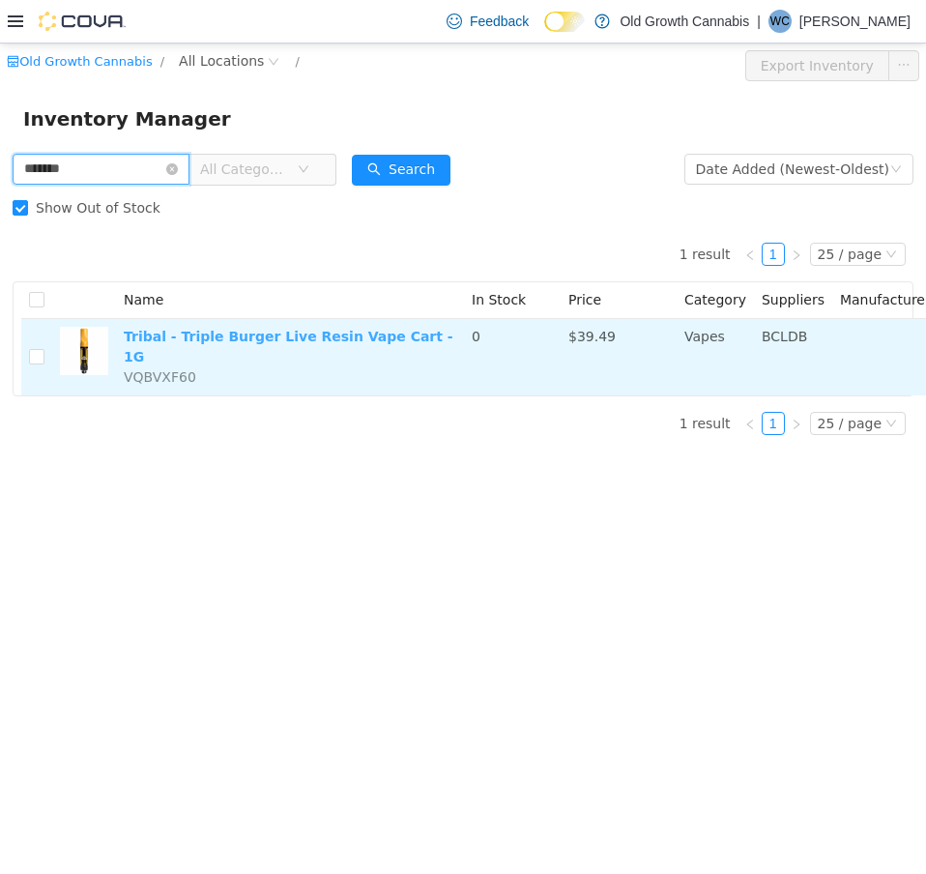
paste input "text"
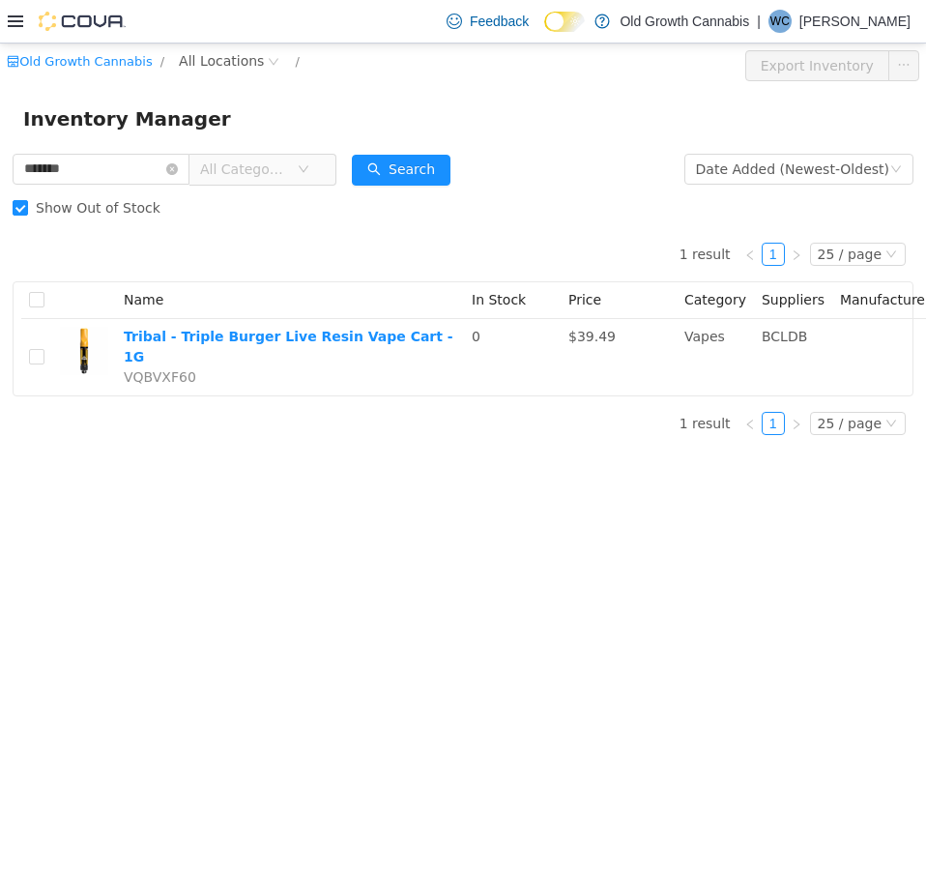
click at [397, 153] on div "Search" at bounding box center [401, 169] width 99 height 39
click at [398, 167] on button "Search" at bounding box center [401, 170] width 99 height 31
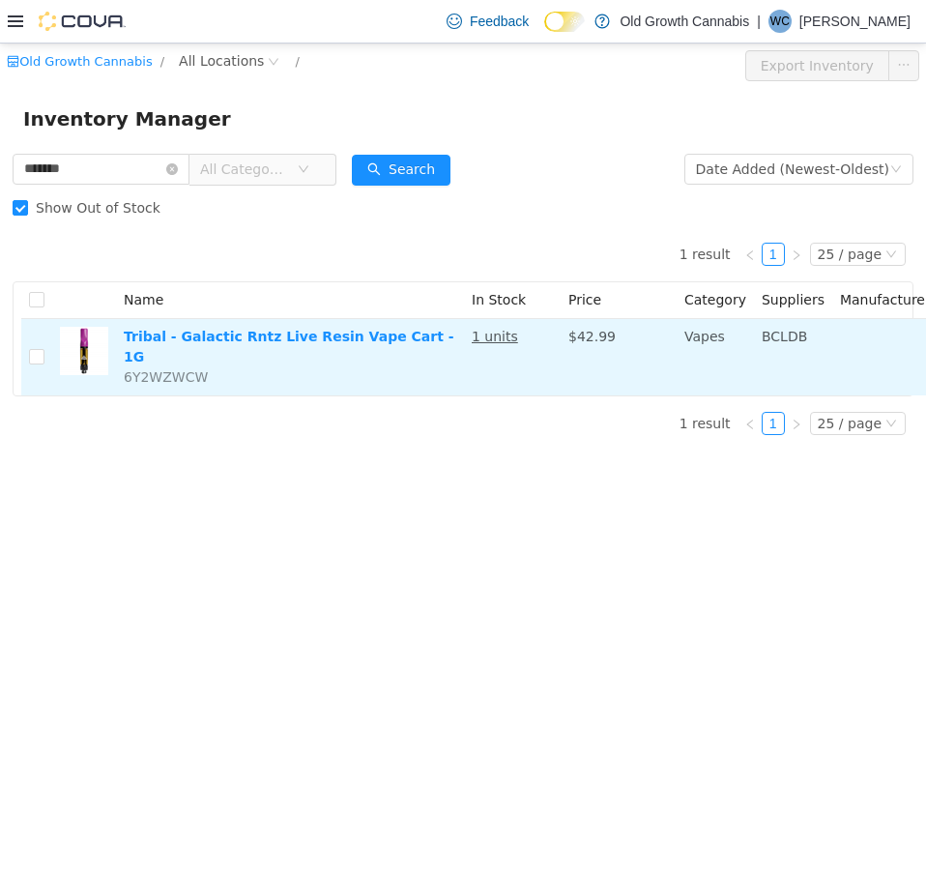
click at [268, 347] on td "Tribal - Galactic Rntz Live Resin Vape Cart - 1G 6Y2WZWCW" at bounding box center [290, 357] width 348 height 76
click at [279, 338] on link "Tribal - Galactic Rntz Live Resin Vape Cart - 1G" at bounding box center [289, 347] width 331 height 36
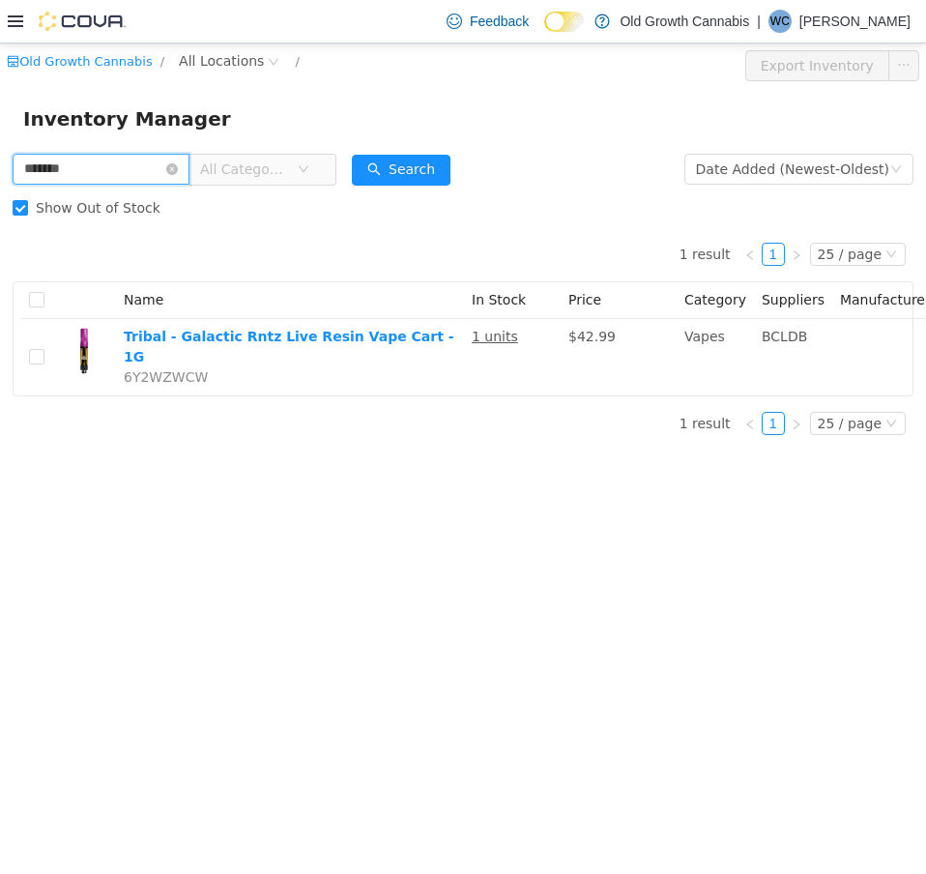
drag, startPoint x: 123, startPoint y: 160, endPoint x: -1, endPoint y: 160, distance: 123.8
click at [0, 160] on html "Old Growth Cannabis / All Locations / Export Inventory Inventory Manager ******…" at bounding box center [463, 459] width 926 height 831
paste input "text"
click at [440, 172] on button "Search" at bounding box center [401, 170] width 99 height 31
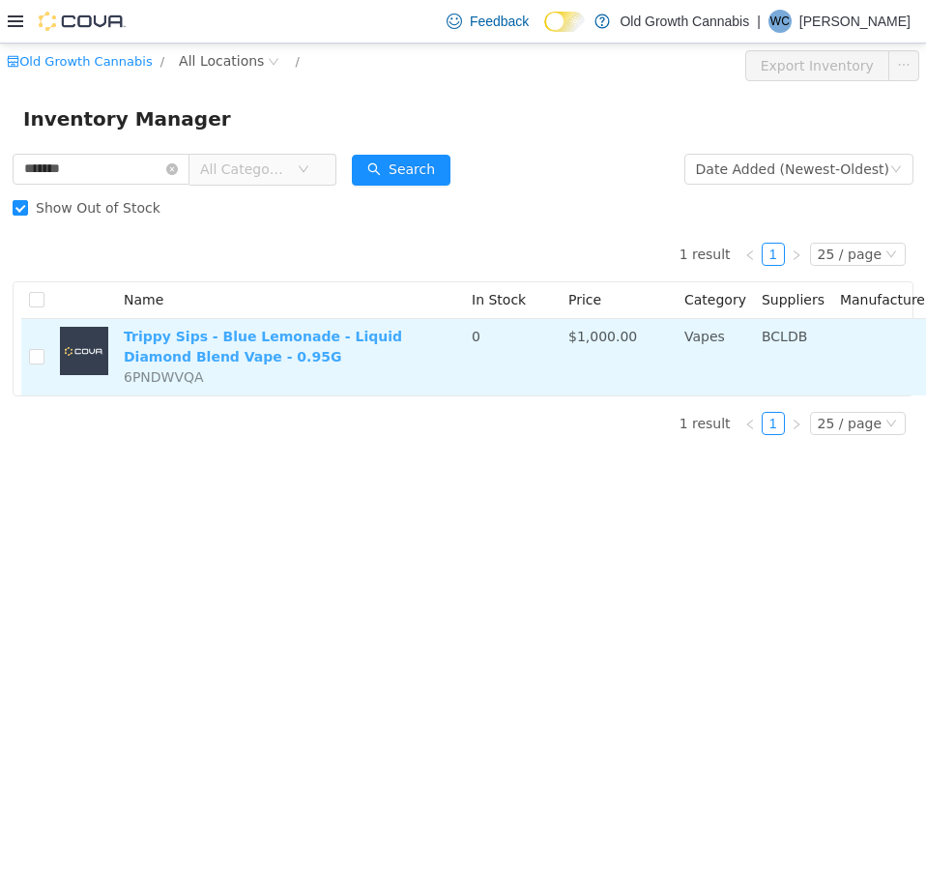
click at [343, 339] on link "Trippy Sips - Blue Lemonade - Liquid Diamond Blend Vape - 0.95G" at bounding box center [263, 347] width 278 height 36
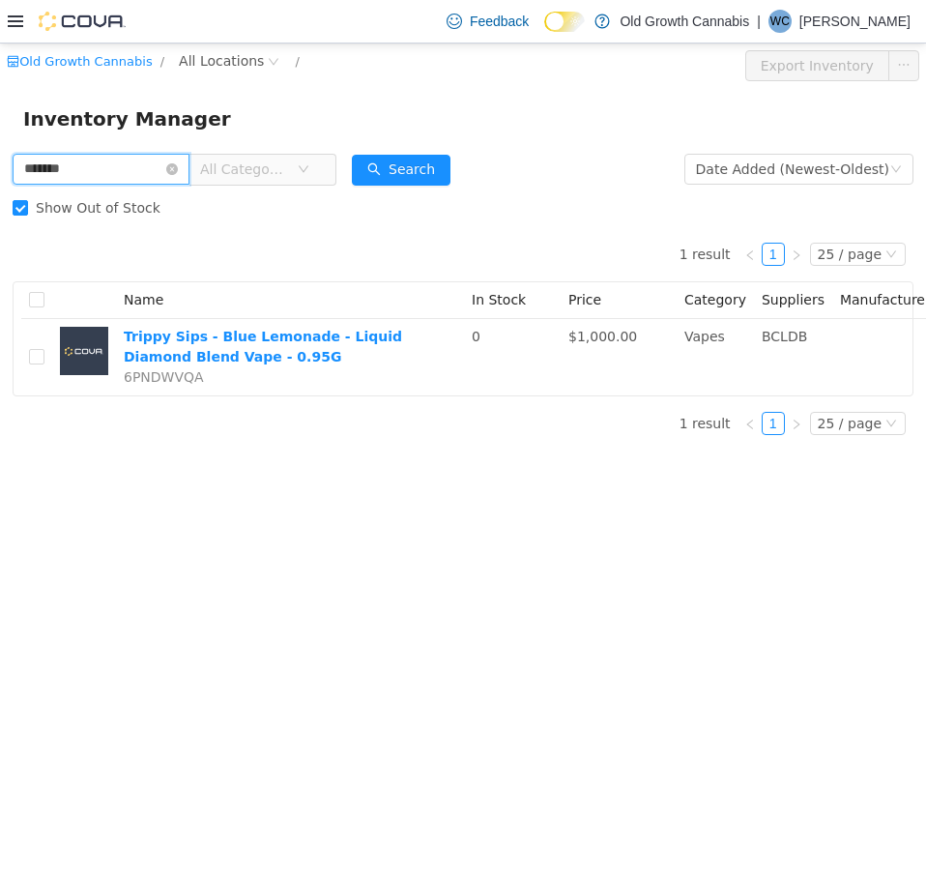
drag, startPoint x: 124, startPoint y: 160, endPoint x: -1, endPoint y: 119, distance: 131.2
click at [0, 119] on html "Old Growth Cannabis / All Locations / Export Inventory Inventory Manager ******…" at bounding box center [463, 459] width 926 height 831
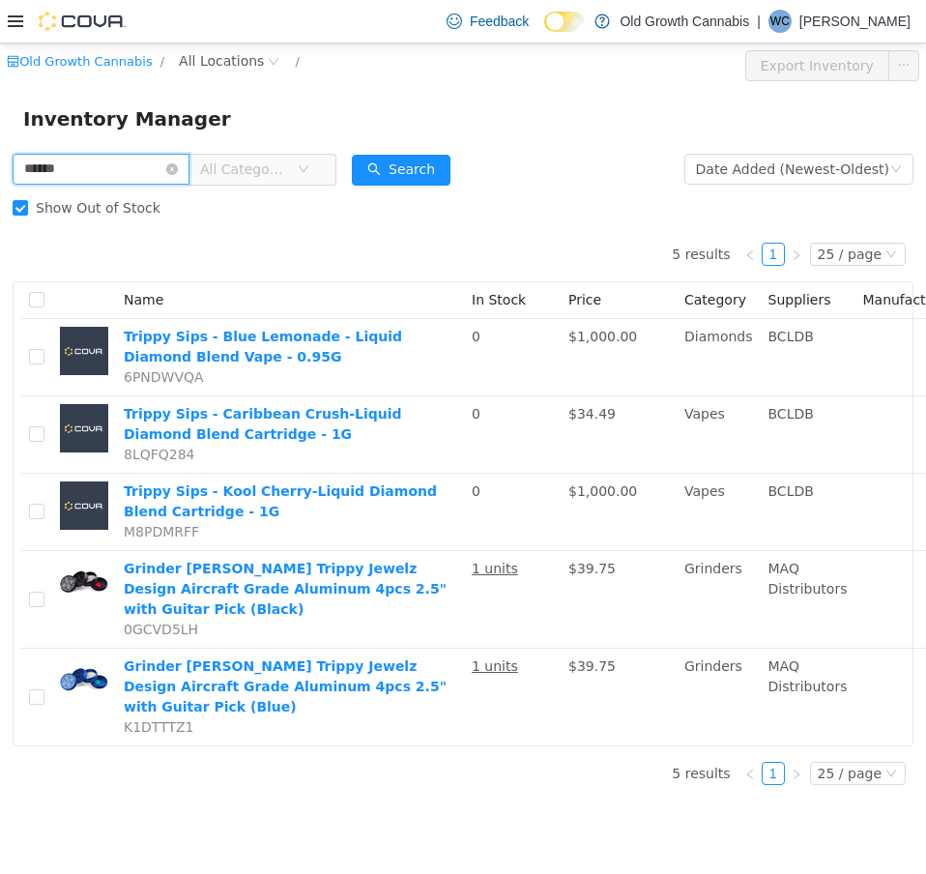
drag, startPoint x: 92, startPoint y: 168, endPoint x: -1, endPoint y: 155, distance: 93.8
click at [0, 155] on html "Old Growth Cannabis / All Locations / Export Inventory Inventory Manager ******…" at bounding box center [463, 459] width 926 height 831
paste input "*"
click at [451, 169] on button "Search" at bounding box center [401, 170] width 99 height 31
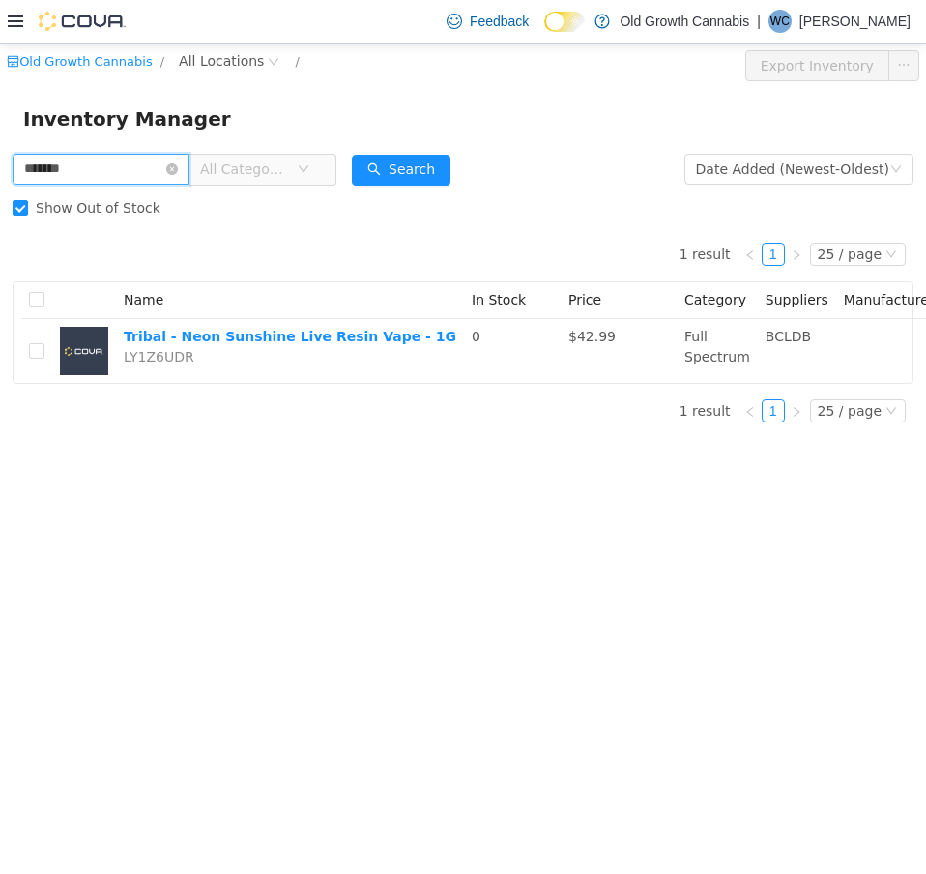
drag, startPoint x: 115, startPoint y: 170, endPoint x: -1, endPoint y: 168, distance: 116.0
click at [0, 168] on html "Old Growth Cannabis / All Locations / Export Inventory Inventory Manager ******…" at bounding box center [463, 459] width 926 height 831
paste input "text"
click at [394, 161] on button "Search" at bounding box center [401, 170] width 99 height 31
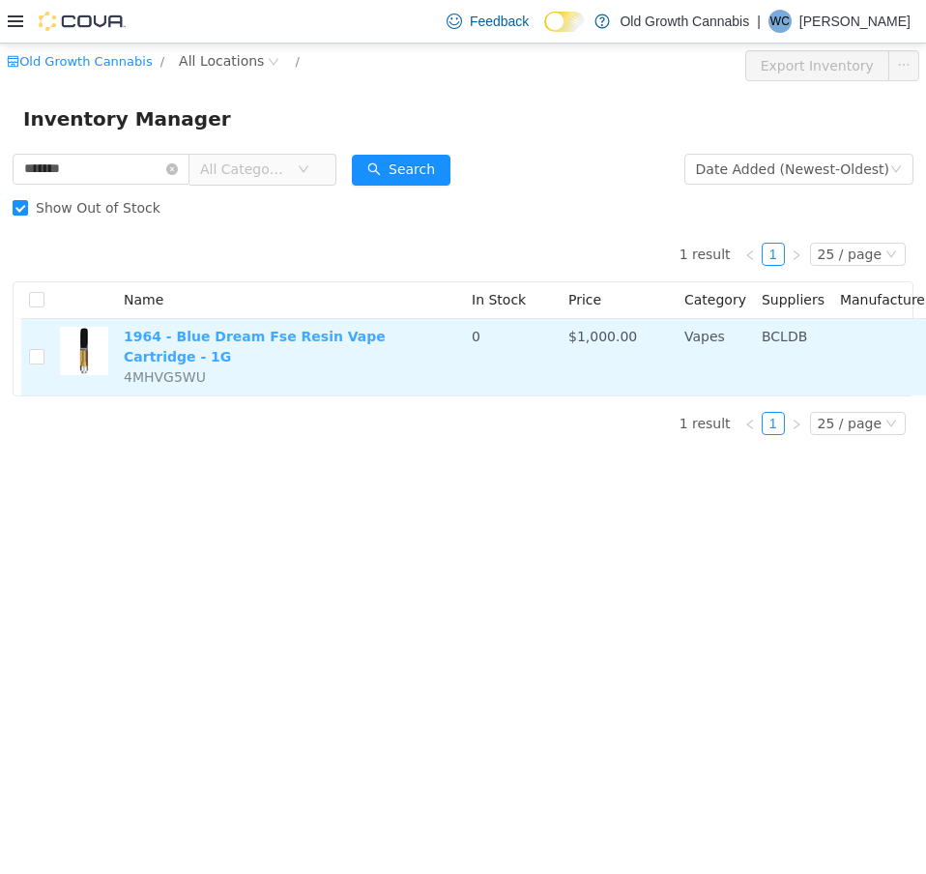
click at [358, 341] on link "1964 - Blue Dream Fse Resin Vape Cartridge - 1G" at bounding box center [255, 347] width 262 height 36
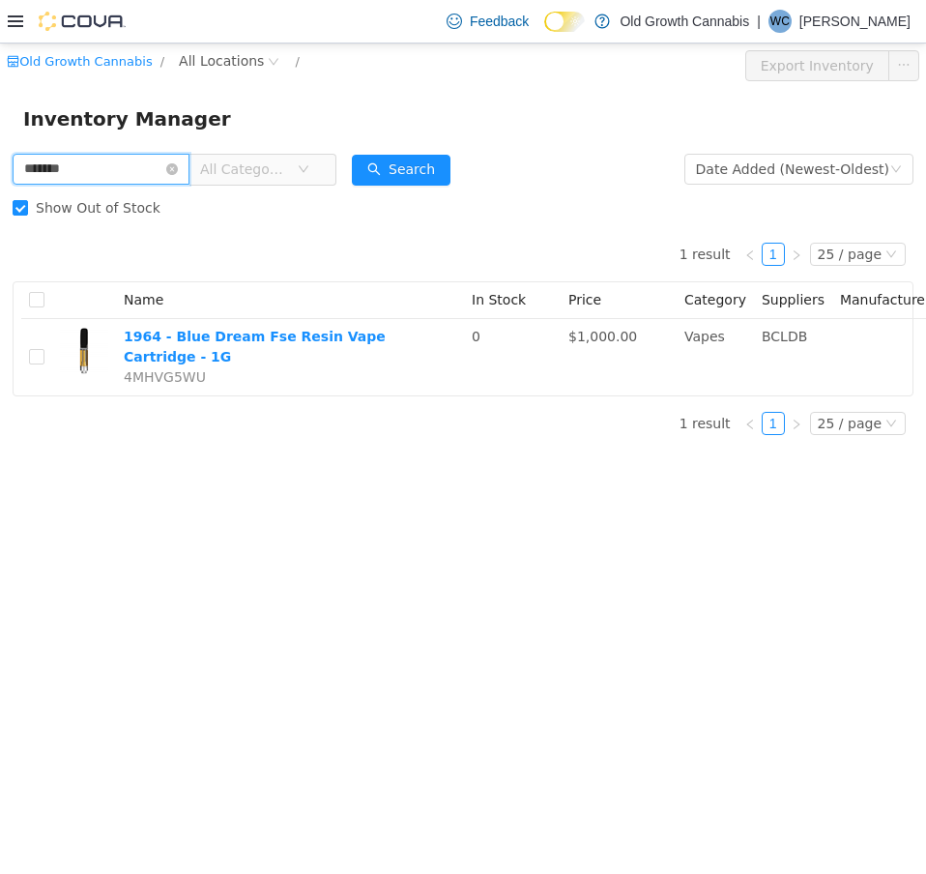
drag, startPoint x: 125, startPoint y: 167, endPoint x: -1, endPoint y: 147, distance: 127.3
click at [0, 147] on html "Old Growth Cannabis / All Locations / Export Inventory Inventory Manager ******…" at bounding box center [463, 459] width 926 height 831
paste input "text"
click at [432, 164] on button "Search" at bounding box center [401, 170] width 99 height 31
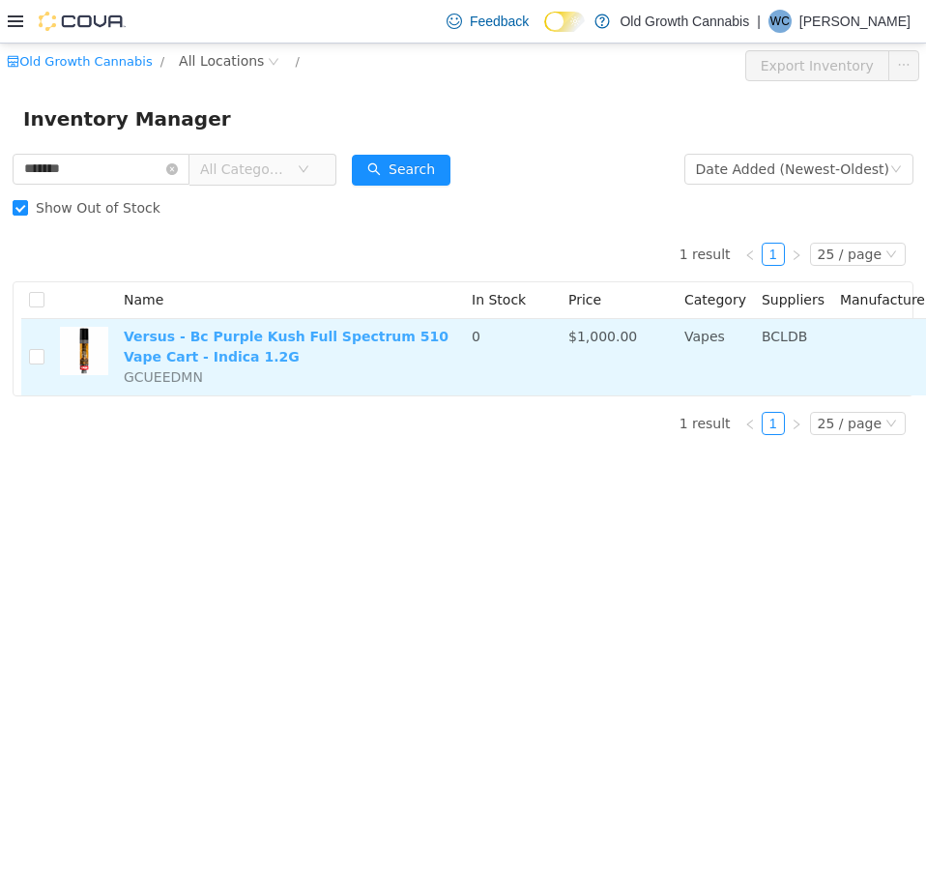
click at [247, 336] on link "Versus - Bc Purple Kush Full Spectrum 510 Vape Cart - Indica 1.2G" at bounding box center [286, 347] width 325 height 36
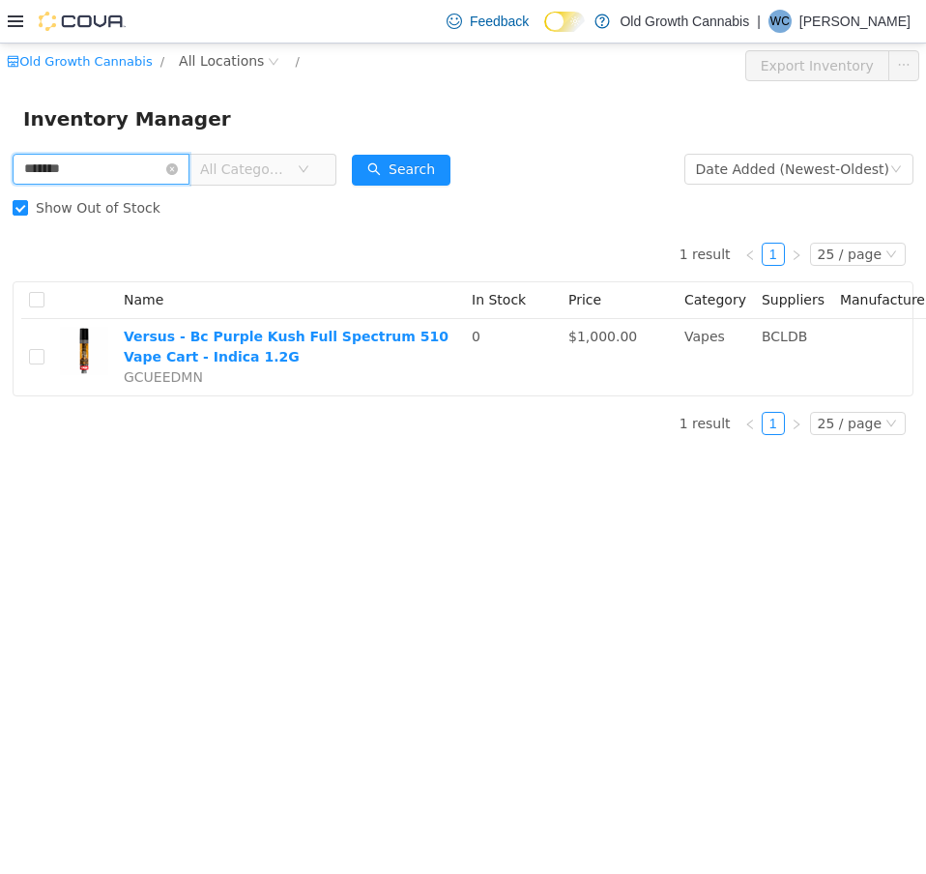
drag, startPoint x: 101, startPoint y: 170, endPoint x: -1, endPoint y: 134, distance: 107.6
click at [0, 134] on html "Old Growth Cannabis / All Locations / Export Inventory Inventory Manager ******…" at bounding box center [463, 459] width 926 height 831
paste input "text"
click at [441, 169] on button "Search" at bounding box center [401, 170] width 99 height 31
drag, startPoint x: 87, startPoint y: 159, endPoint x: -1, endPoint y: 161, distance: 88.0
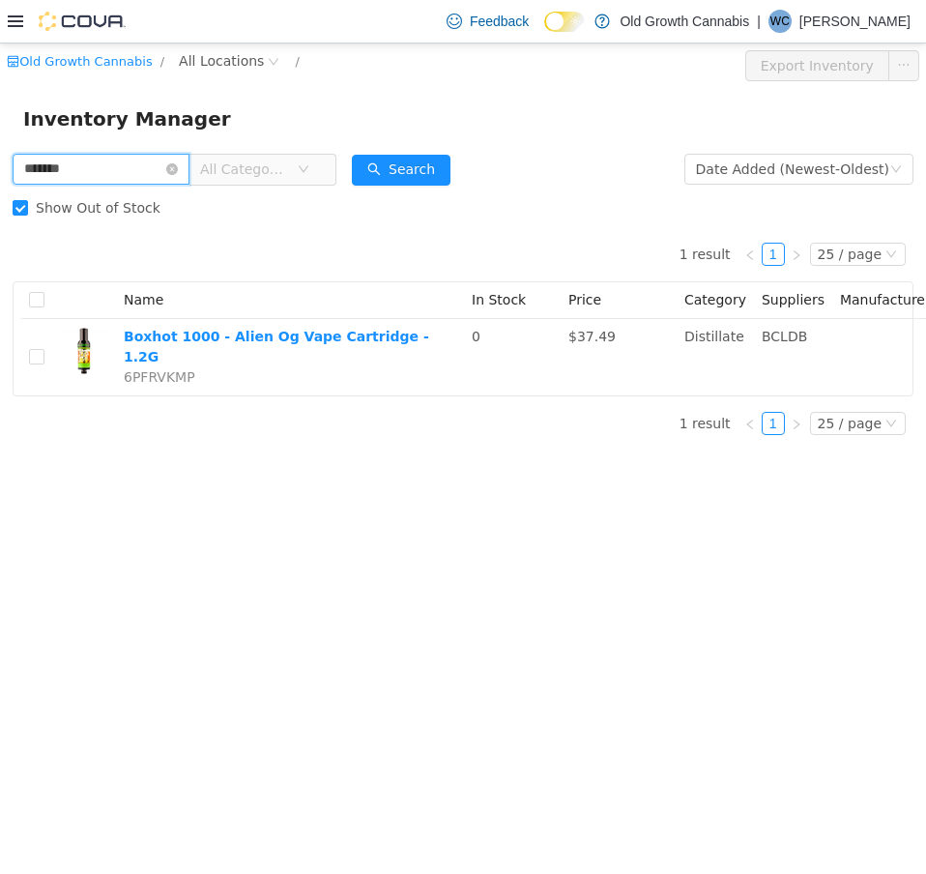
click at [0, 161] on html "Old Growth Cannabis / All Locations / Export Inventory Inventory Manager ******…" at bounding box center [463, 459] width 926 height 831
paste input "text"
click at [394, 173] on button "Search" at bounding box center [401, 170] width 99 height 31
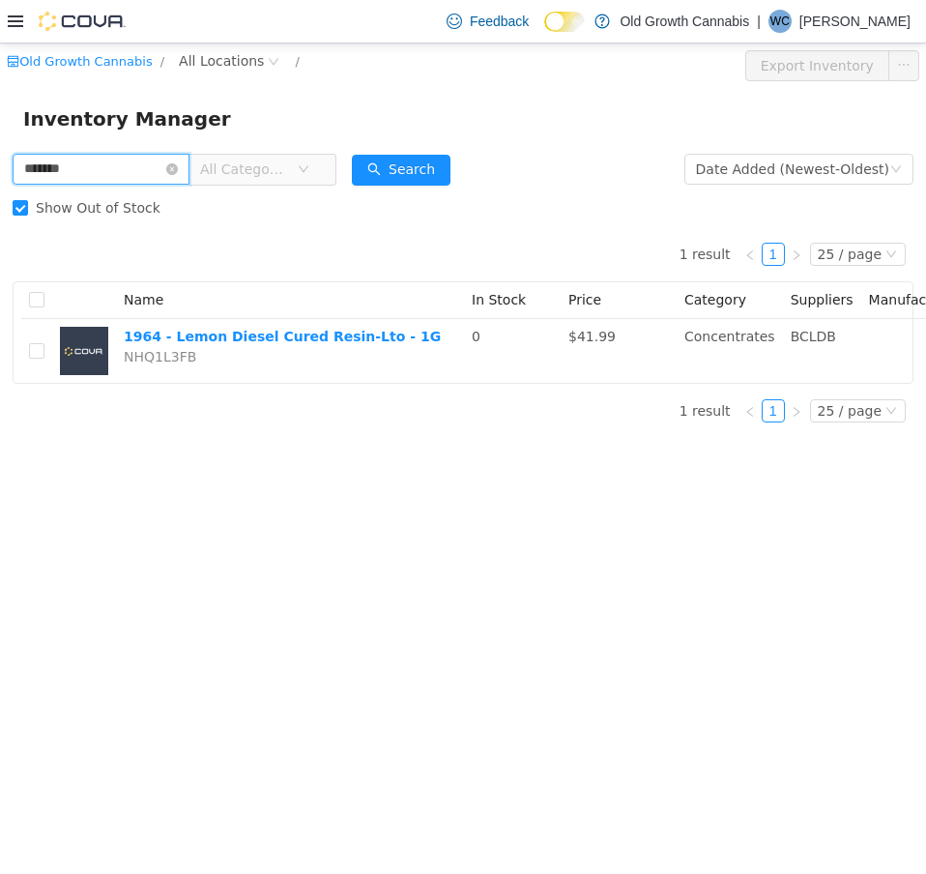
click at [0, 163] on html "Old Growth Cannabis / All Locations / Export Inventory Inventory Manager ******…" at bounding box center [463, 459] width 926 height 831
paste input "text"
click at [451, 178] on button "Search" at bounding box center [401, 170] width 99 height 31
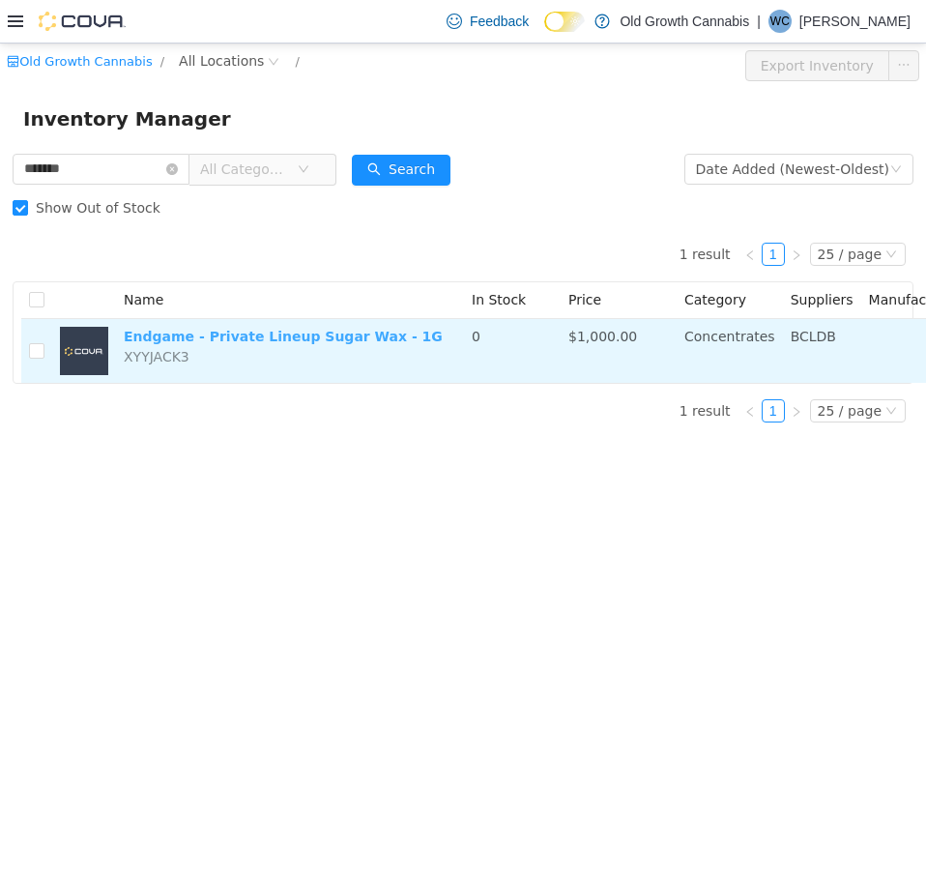
click at [298, 341] on link "Endgame - Private Lineup Sugar Wax - 1G" at bounding box center [283, 336] width 319 height 15
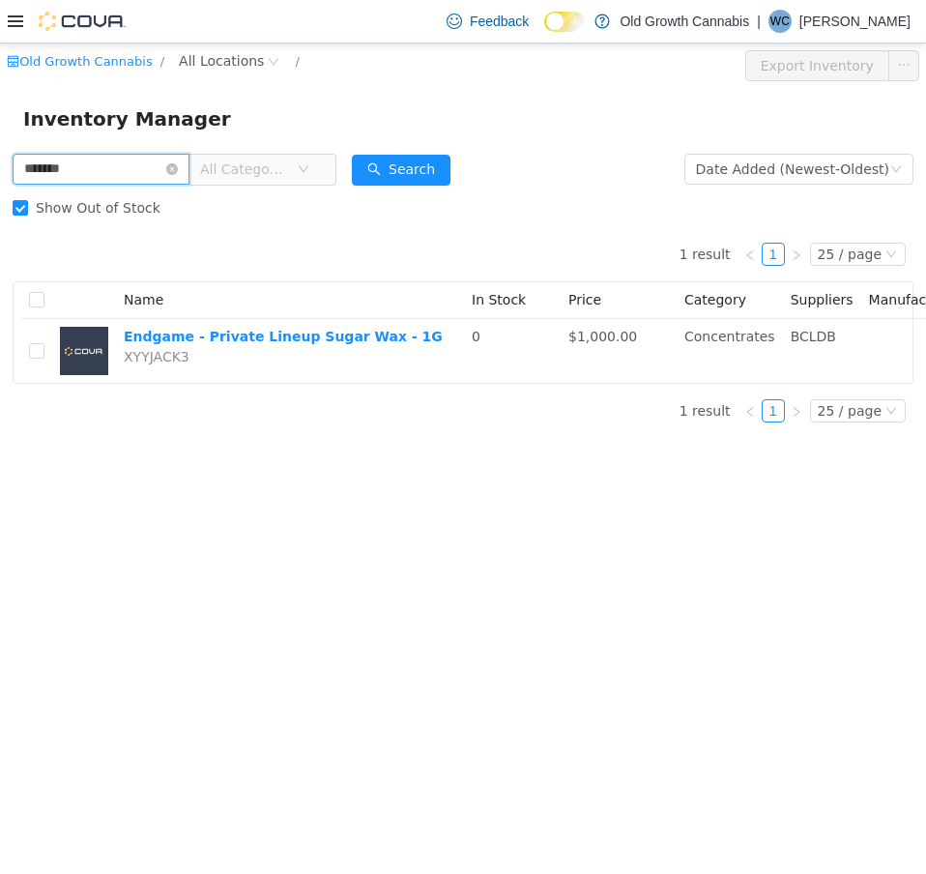
drag, startPoint x: 113, startPoint y: 166, endPoint x: -1, endPoint y: 172, distance: 114.2
click at [0, 172] on html "Old Growth Cannabis / All Locations / Export Inventory Inventory Manager ******…" at bounding box center [463, 459] width 926 height 831
paste input "text"
click at [426, 151] on div "Search" at bounding box center [401, 169] width 99 height 39
click at [433, 163] on button "Search" at bounding box center [401, 170] width 99 height 31
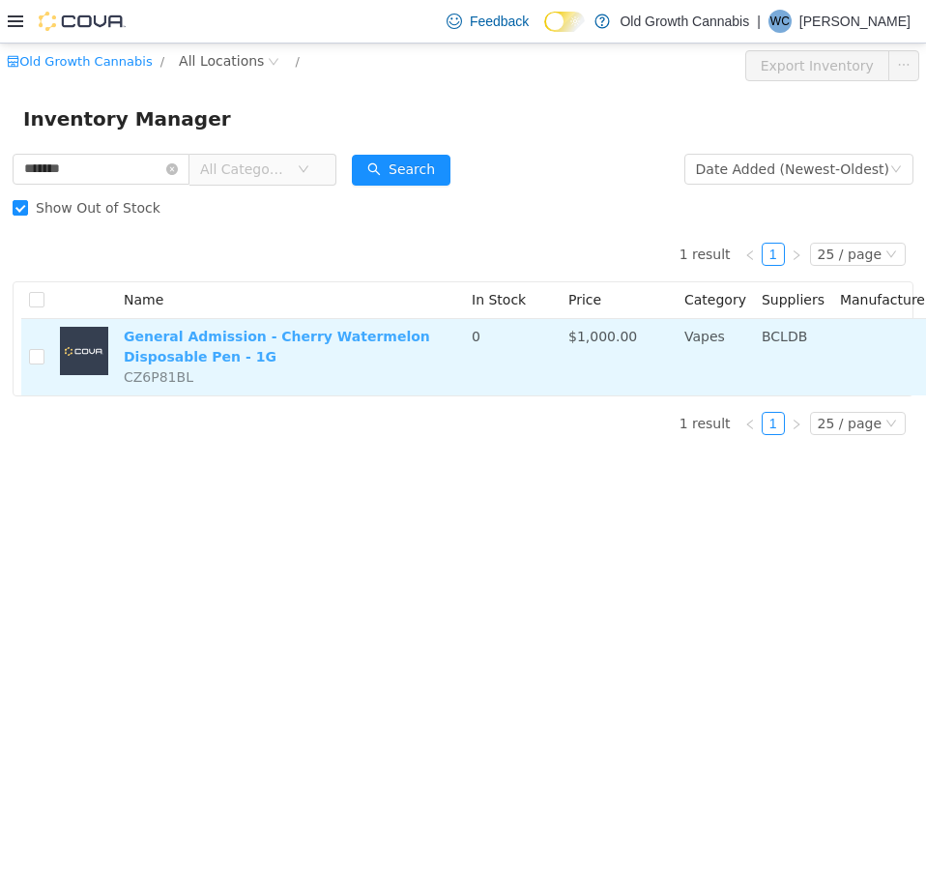
click at [308, 330] on link "General Admission - Cherry Watermelon Disposable Pen - 1G" at bounding box center [277, 347] width 307 height 36
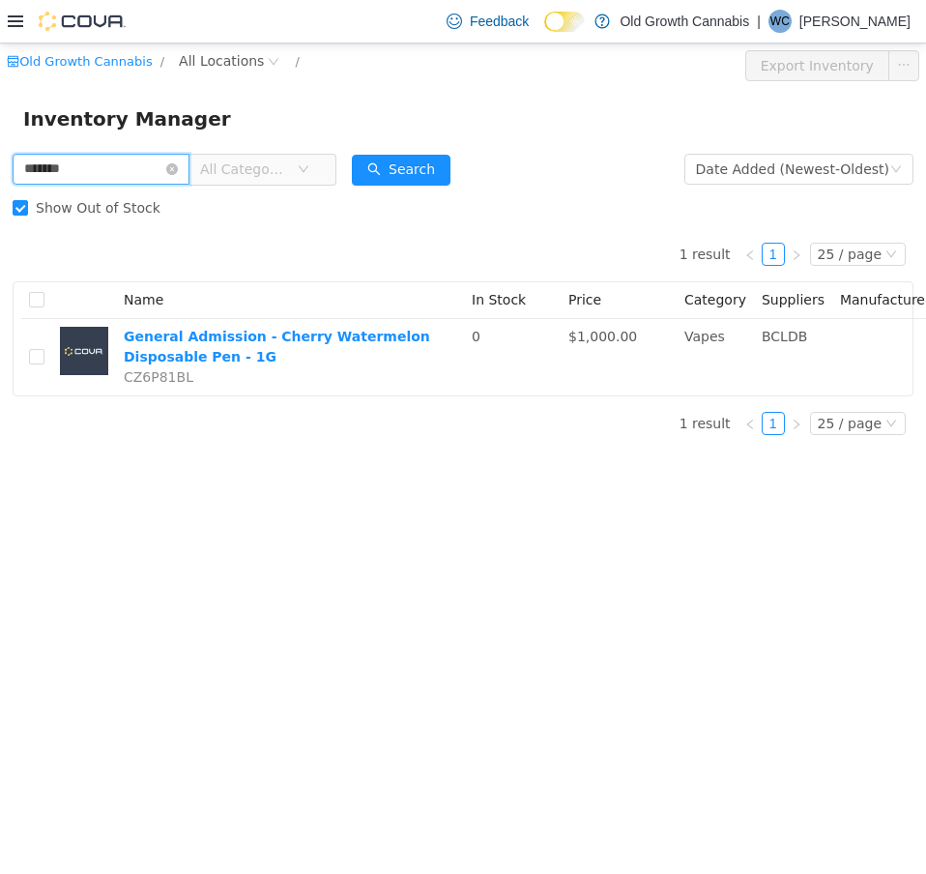
click at [0, 174] on html "Old Growth Cannabis / All Locations / Export Inventory Inventory Manager ******…" at bounding box center [463, 459] width 926 height 831
paste input "text"
click at [400, 171] on button "Search" at bounding box center [401, 170] width 99 height 31
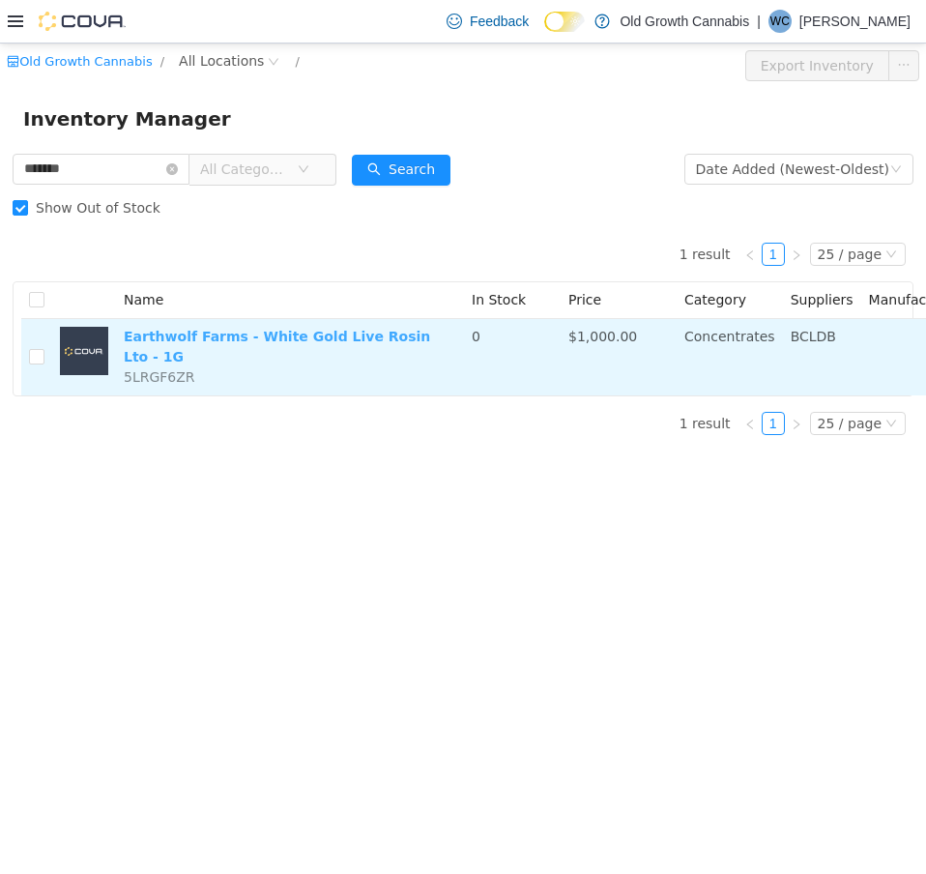
click at [355, 336] on link "Earthwolf Farms - White Gold Live Rosin Lto - 1G" at bounding box center [277, 347] width 307 height 36
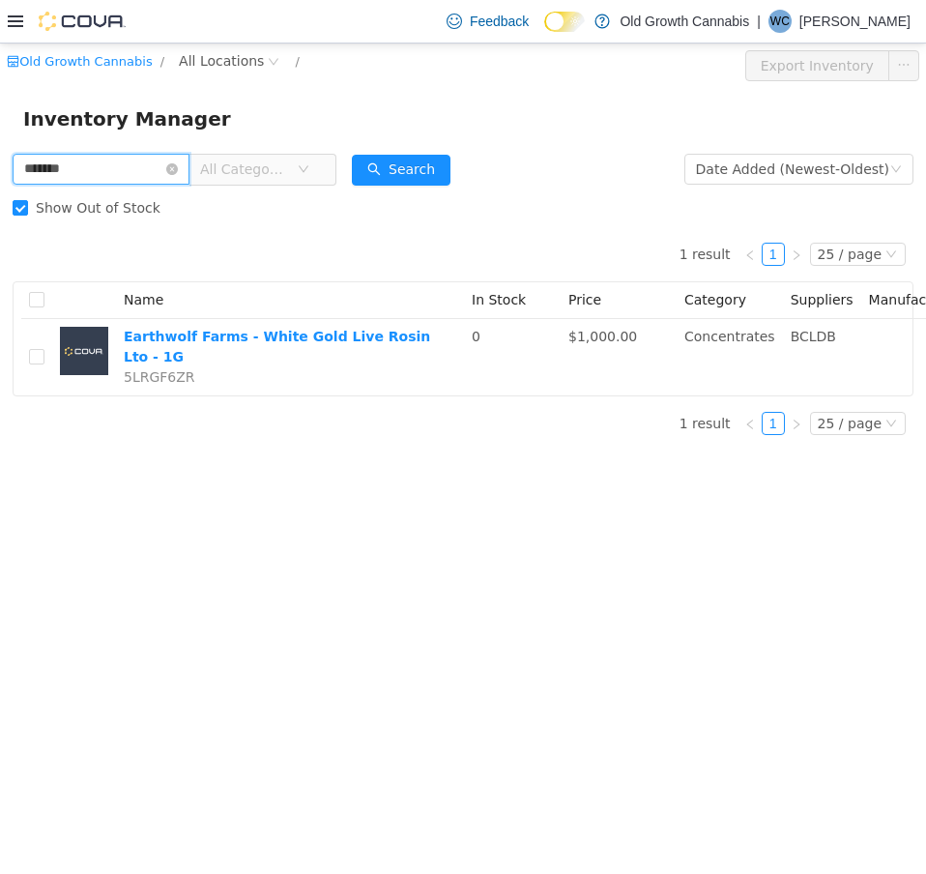
drag, startPoint x: 114, startPoint y: 166, endPoint x: -1, endPoint y: 182, distance: 116.1
click at [0, 182] on html "Old Growth Cannabis / All Locations / Export Inventory Inventory Manager ******…" at bounding box center [463, 459] width 926 height 831
paste input "text"
click at [413, 161] on button "Search" at bounding box center [401, 170] width 99 height 31
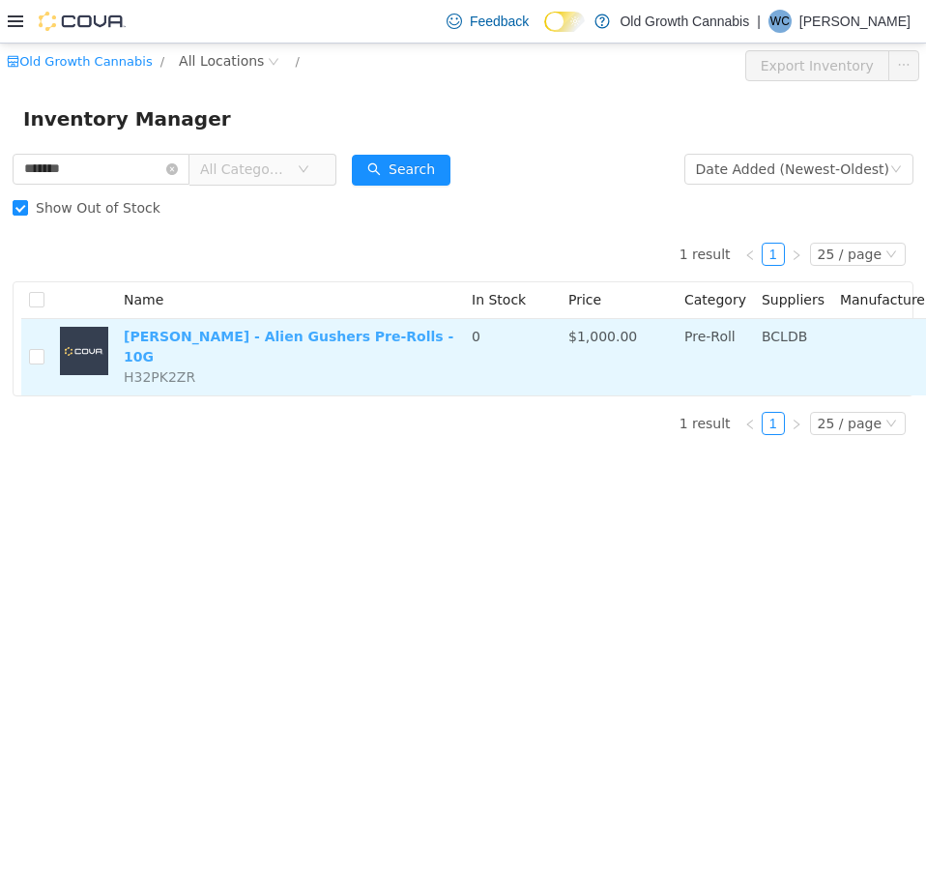
click at [316, 339] on link "Bc Green - Alien Gushers Pre-Rolls - 10G" at bounding box center [289, 347] width 330 height 36
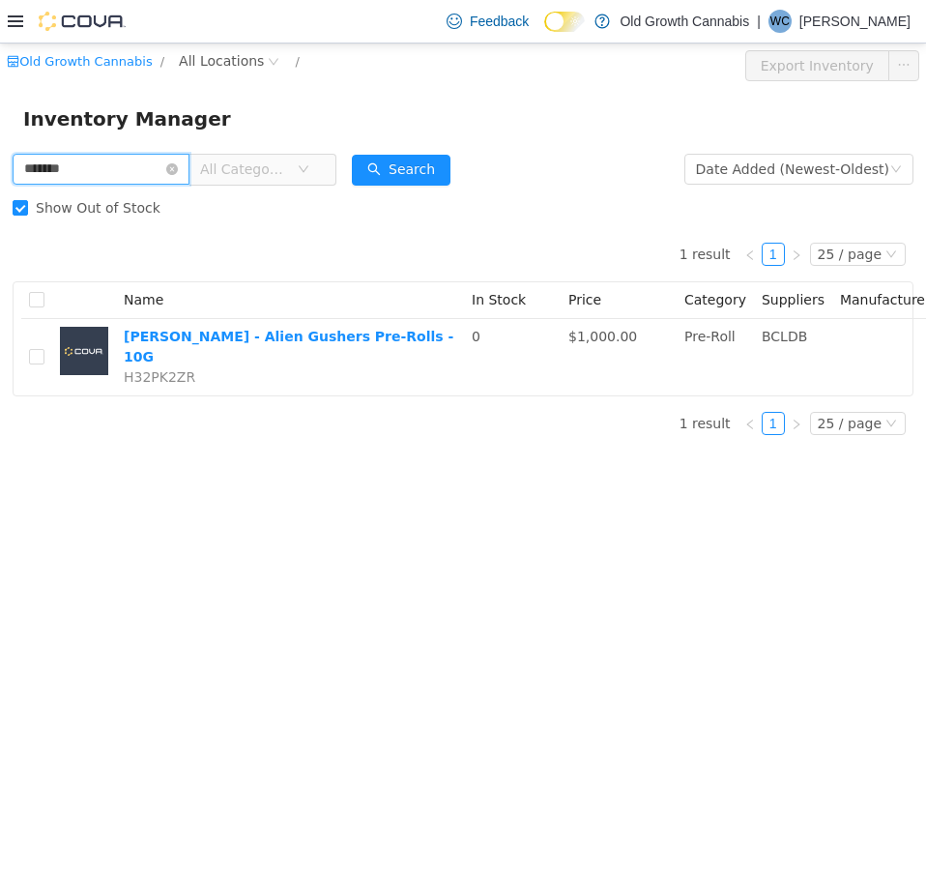
drag, startPoint x: 116, startPoint y: 166, endPoint x: -1, endPoint y: 157, distance: 117.4
click at [0, 157] on html "Old Growth Cannabis / All Locations / Export Inventory Inventory Manager ******…" at bounding box center [463, 459] width 926 height 831
paste input "text"
click at [405, 168] on button "Search" at bounding box center [401, 170] width 99 height 31
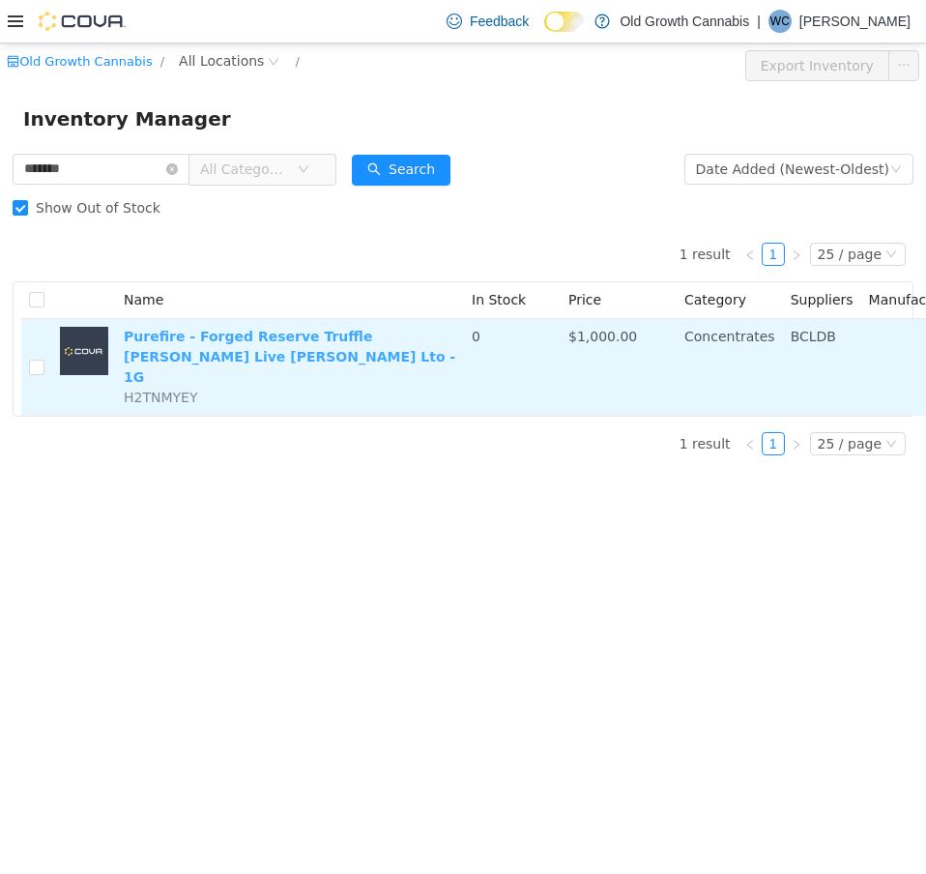
click at [333, 330] on link "Purefire - Forged Reserve Truffle Berry Live Rosin Lto - 1G" at bounding box center [290, 357] width 332 height 56
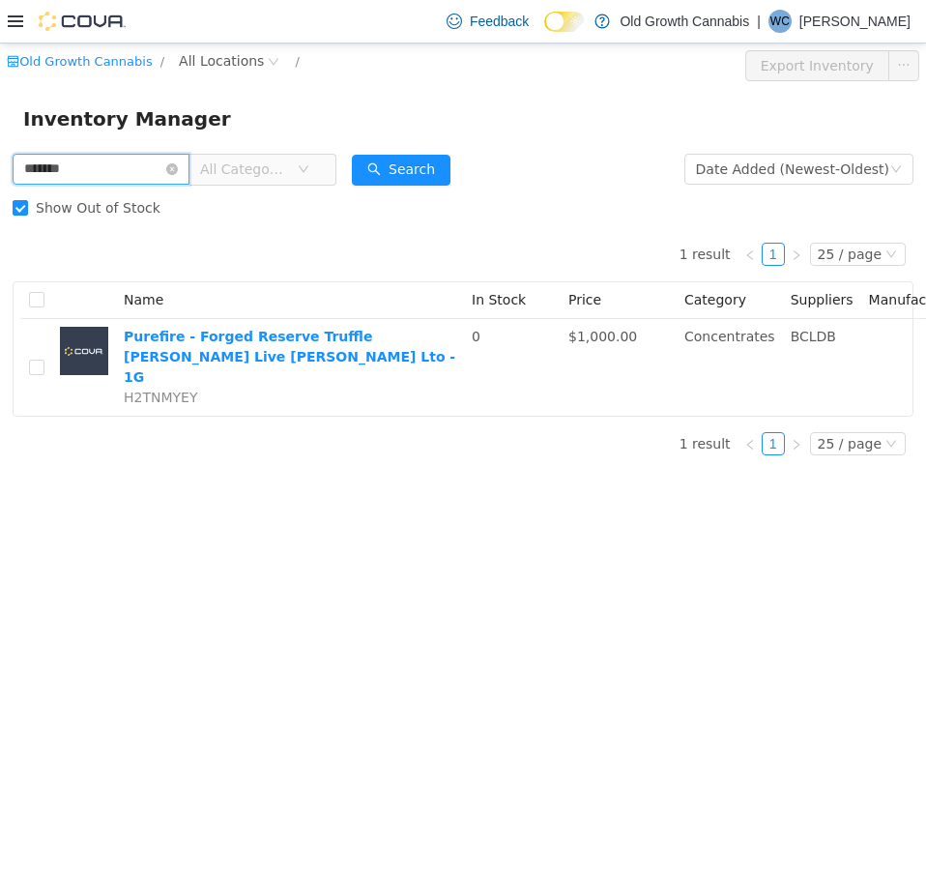
drag, startPoint x: 129, startPoint y: 172, endPoint x: -1, endPoint y: 164, distance: 129.8
click at [0, 164] on html "Old Growth Cannabis / All Locations / Export Inventory Inventory Manager ******…" at bounding box center [463, 459] width 926 height 831
paste input "text"
click at [451, 165] on button "Search" at bounding box center [401, 170] width 99 height 31
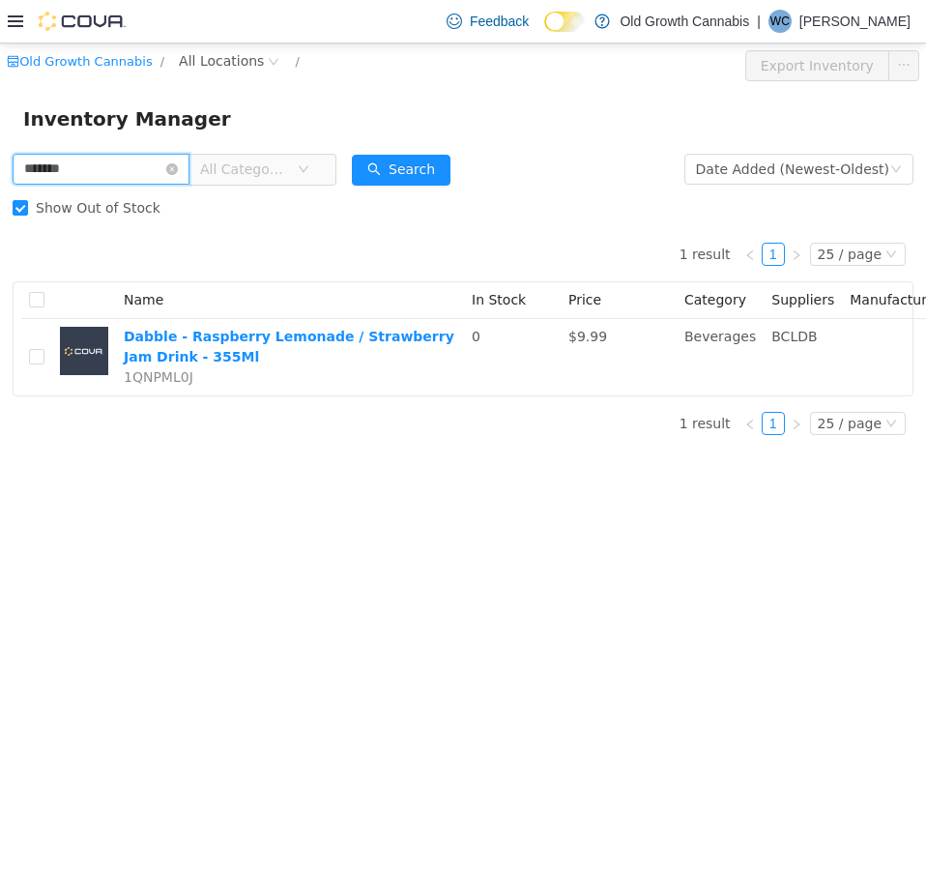
drag, startPoint x: 99, startPoint y: 161, endPoint x: -1, endPoint y: 171, distance: 100.2
click at [0, 171] on html "Old Growth Cannabis / All Locations / Export Inventory Inventory Manager ******…" at bounding box center [463, 459] width 926 height 831
paste input "text"
click at [423, 166] on button "Search" at bounding box center [401, 170] width 99 height 31
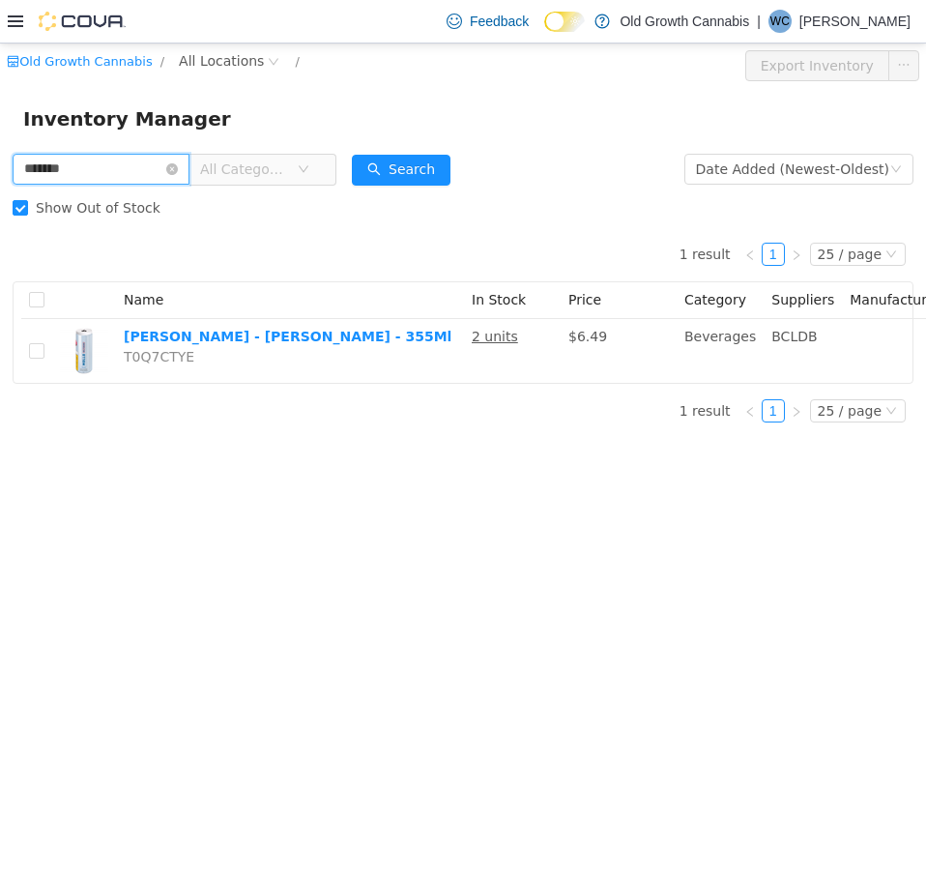
drag, startPoint x: 106, startPoint y: 175, endPoint x: -1, endPoint y: 161, distance: 108.3
click at [0, 161] on html "Old Growth Cannabis / All Locations / Export Inventory Inventory Manager ******…" at bounding box center [463, 459] width 926 height 831
paste input "text"
type input "*******"
click at [418, 175] on button "Search" at bounding box center [401, 170] width 99 height 31
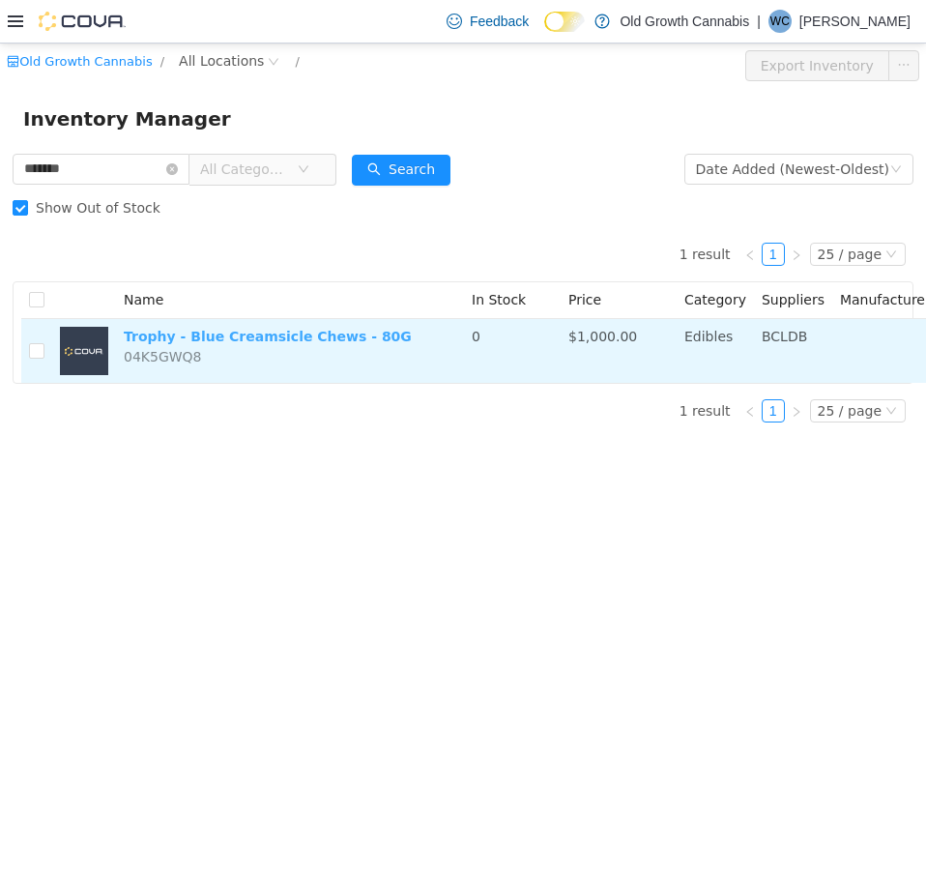
click at [229, 336] on link "Trophy - Blue Creamsicle Chews - 80G" at bounding box center [268, 336] width 288 height 15
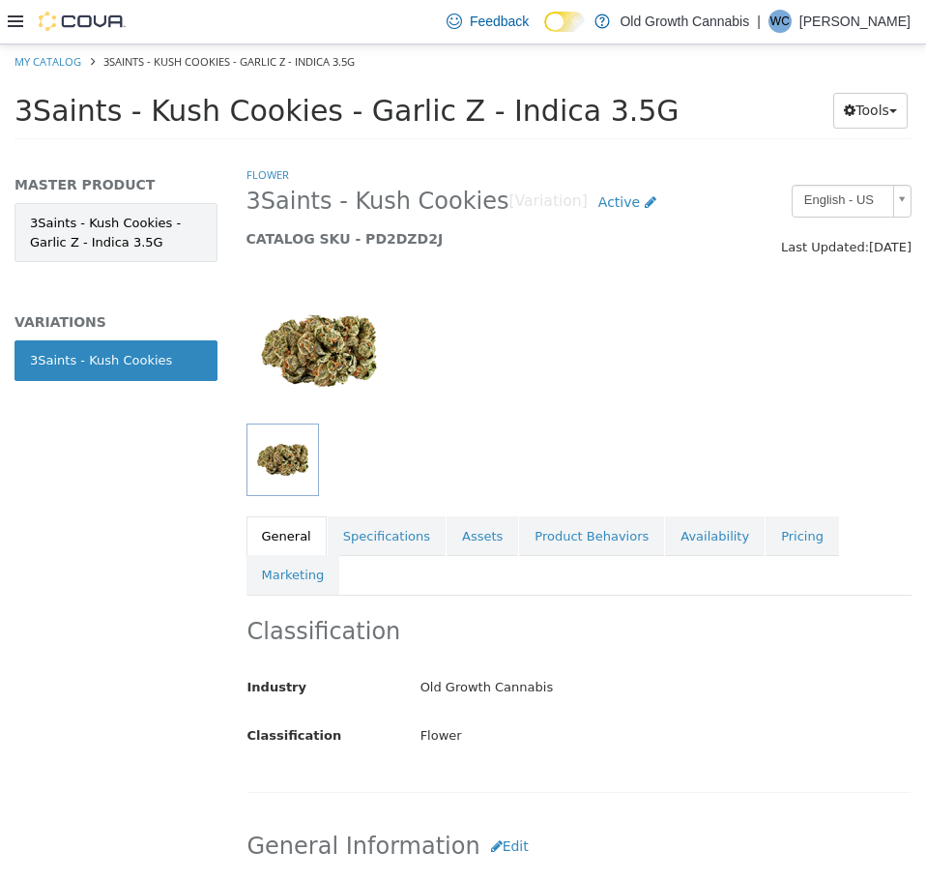
click at [172, 231] on link "3Saints - Kush Cookies - Garlic Z - Indica 3.5G" at bounding box center [116, 231] width 203 height 59
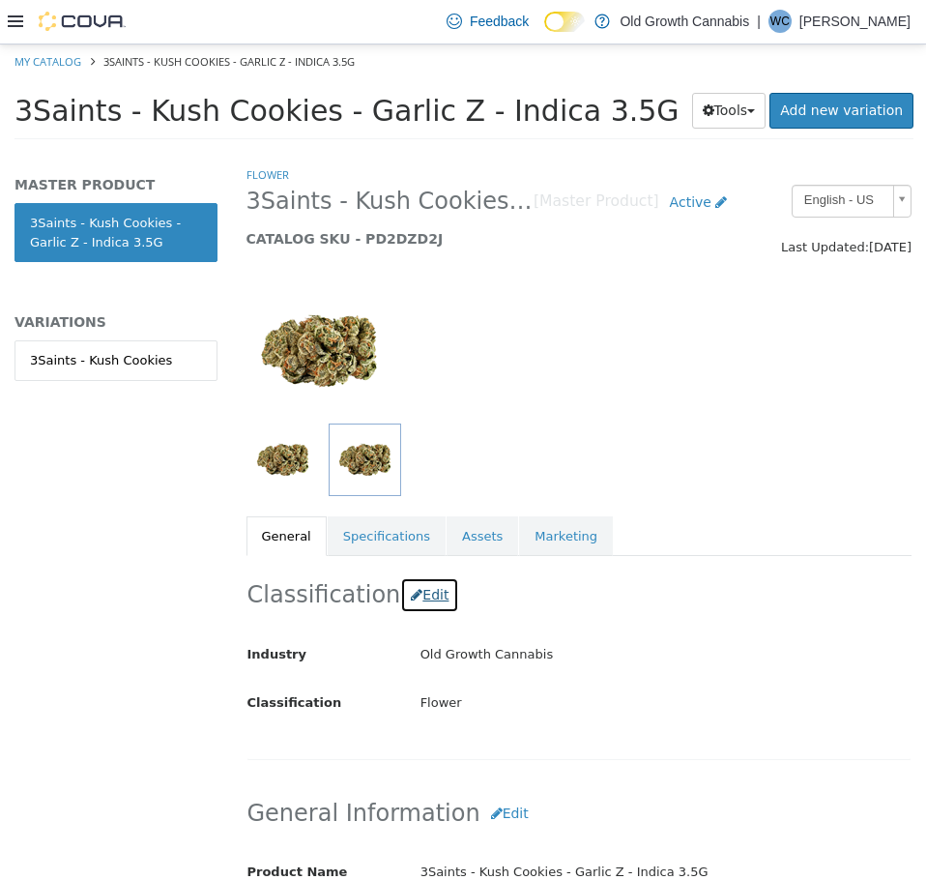
click at [418, 596] on button "Edit" at bounding box center [429, 594] width 59 height 36
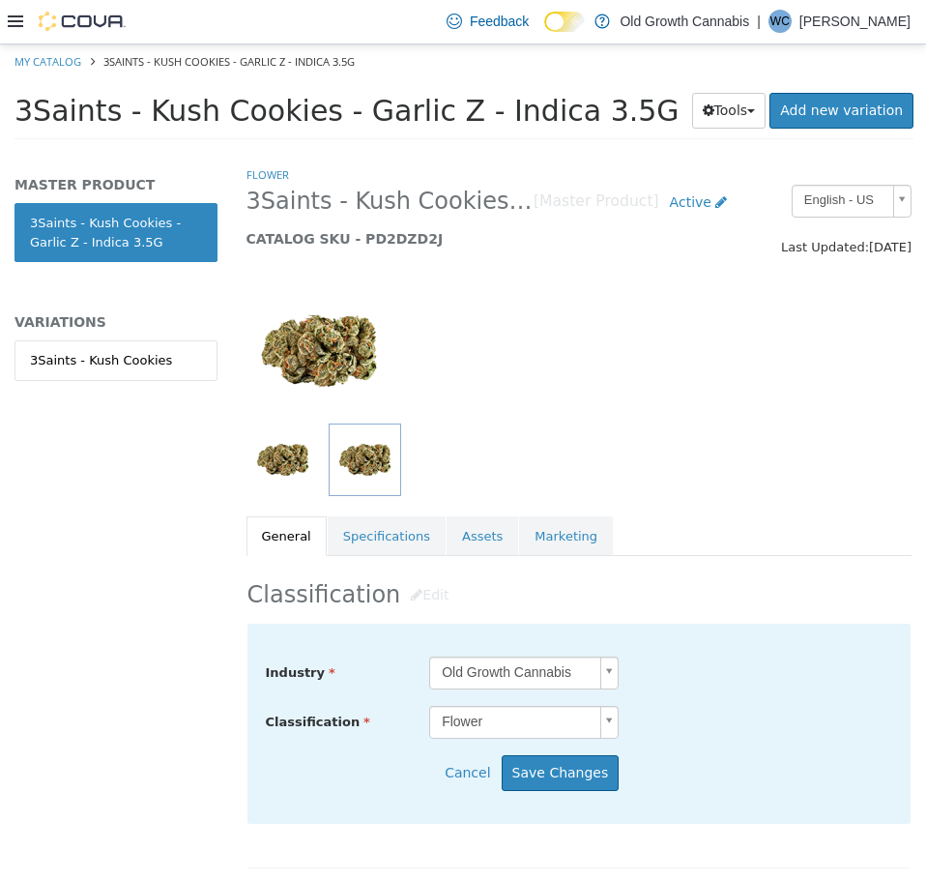
click at [494, 151] on body "Saving Bulk Changes... × My Catalog 3Saints - Kush Cookies - Garlic Z - Indica …" at bounding box center [463, 97] width 926 height 107
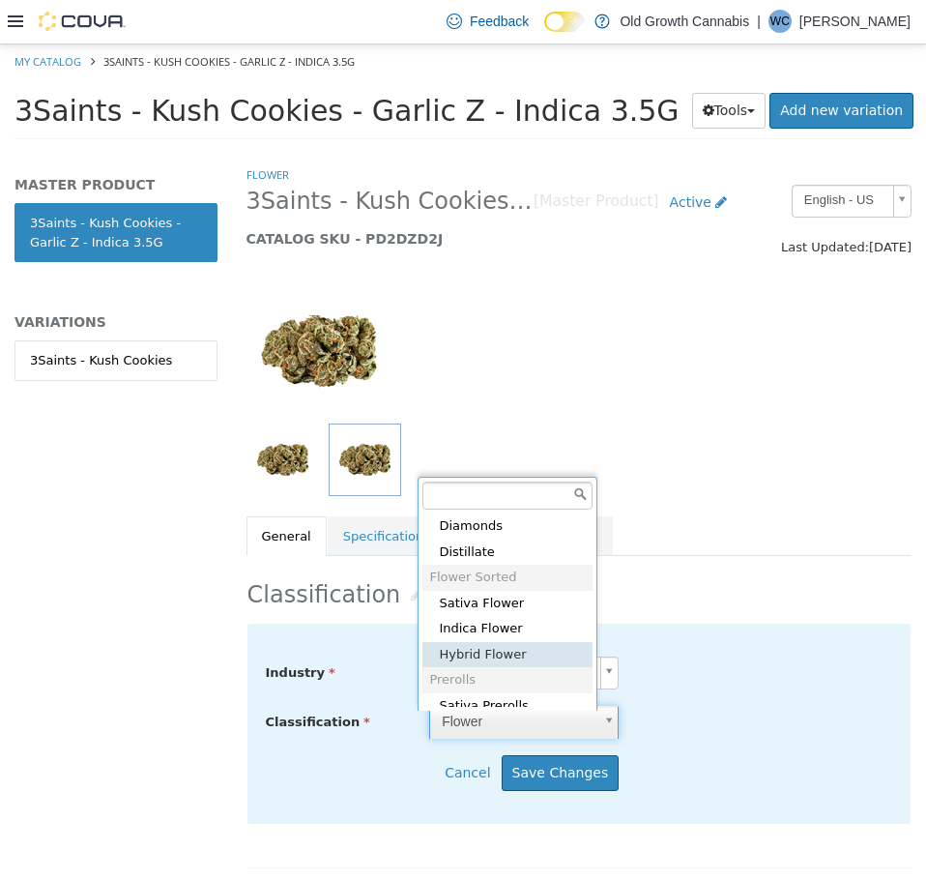
scroll to position [632, 0]
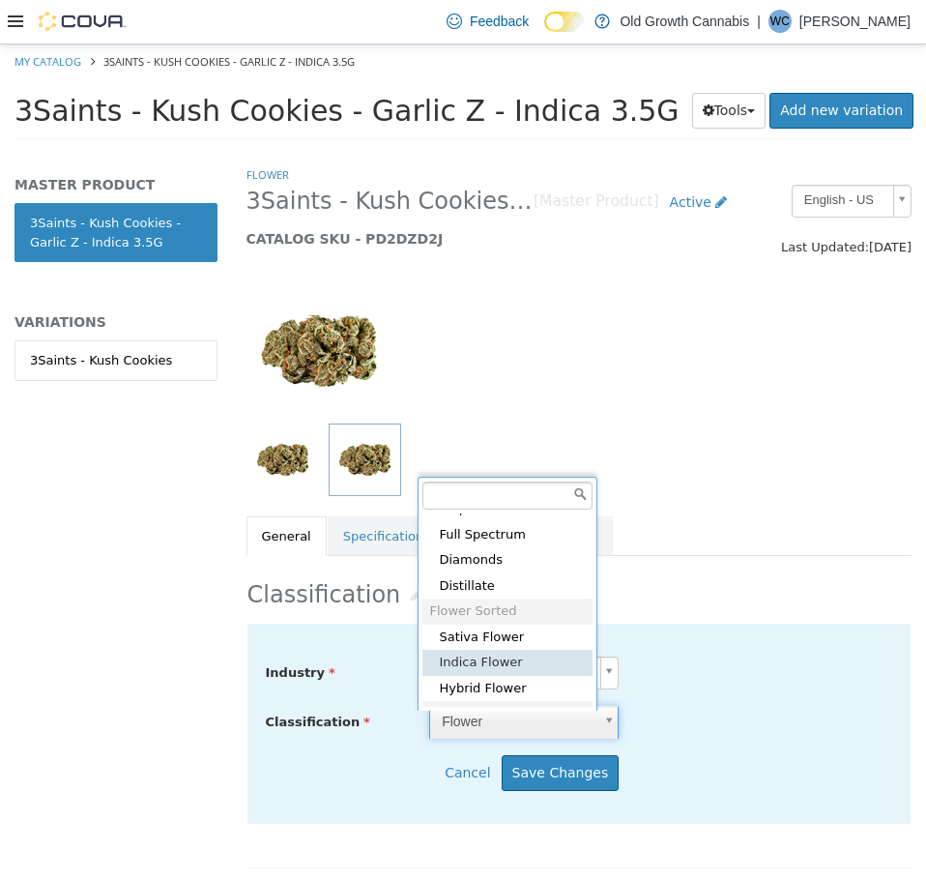
type input "*****"
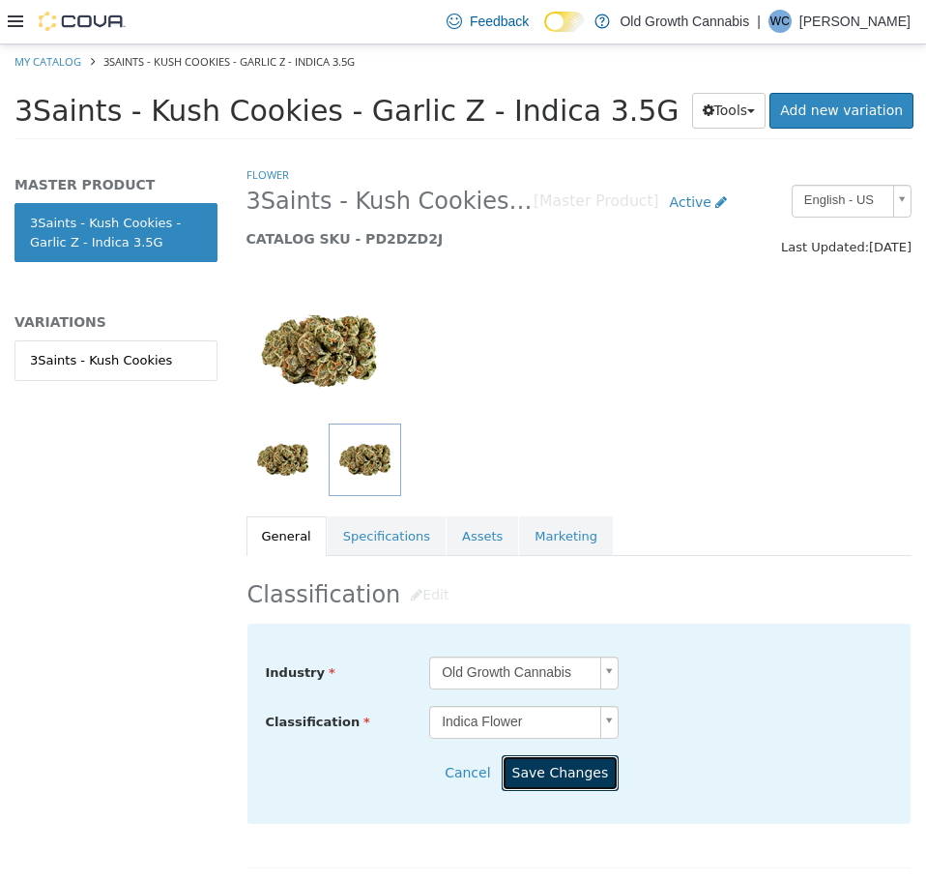
click at [562, 782] on button "Save Changes" at bounding box center [561, 772] width 118 height 36
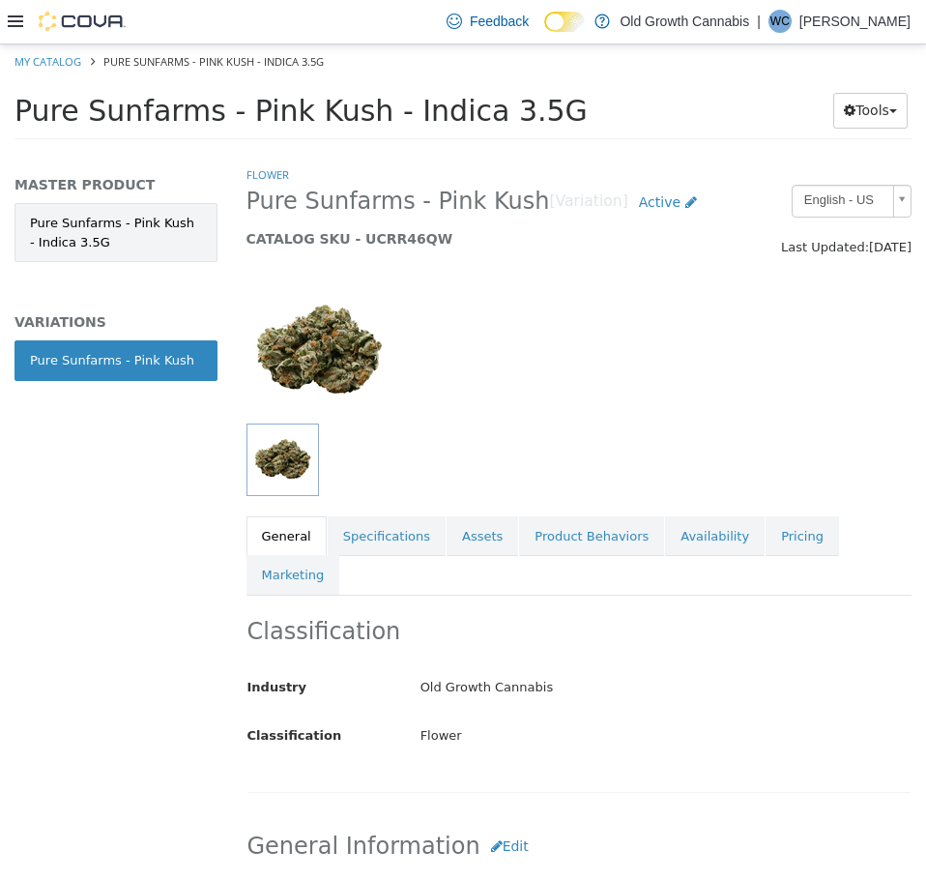
click at [96, 230] on link "Pure Sunfarms - Pink Kush - Indica 3.5G" at bounding box center [116, 231] width 203 height 59
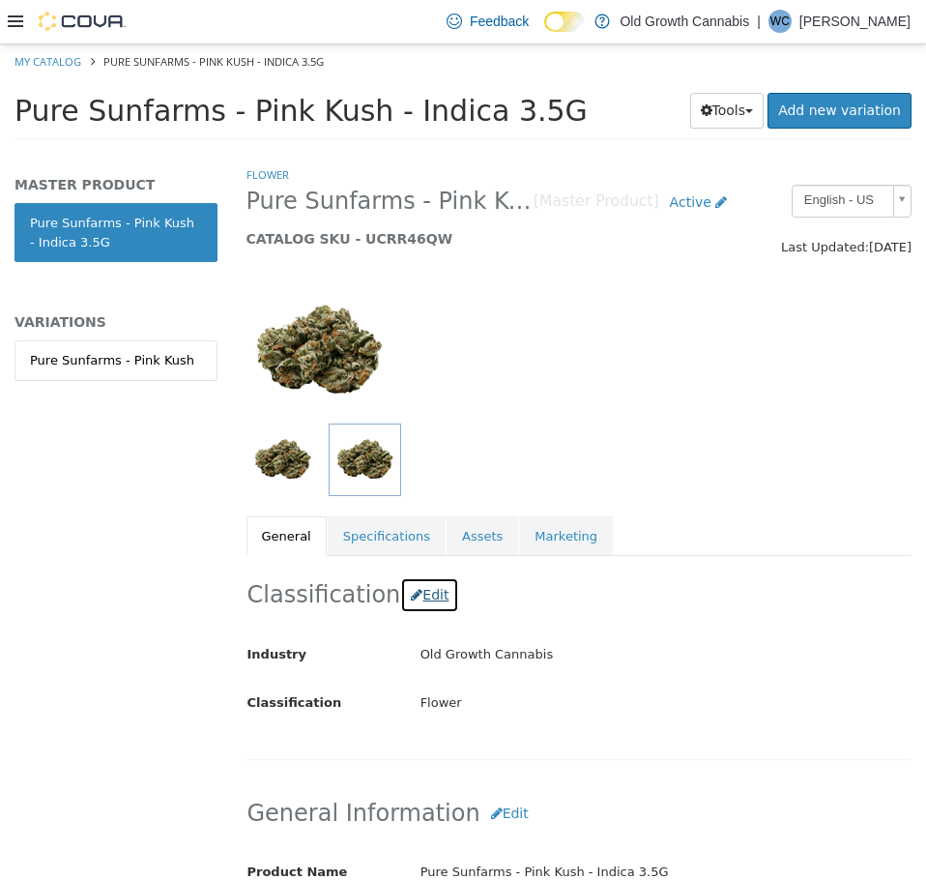
click at [414, 603] on button "Edit" at bounding box center [429, 594] width 59 height 36
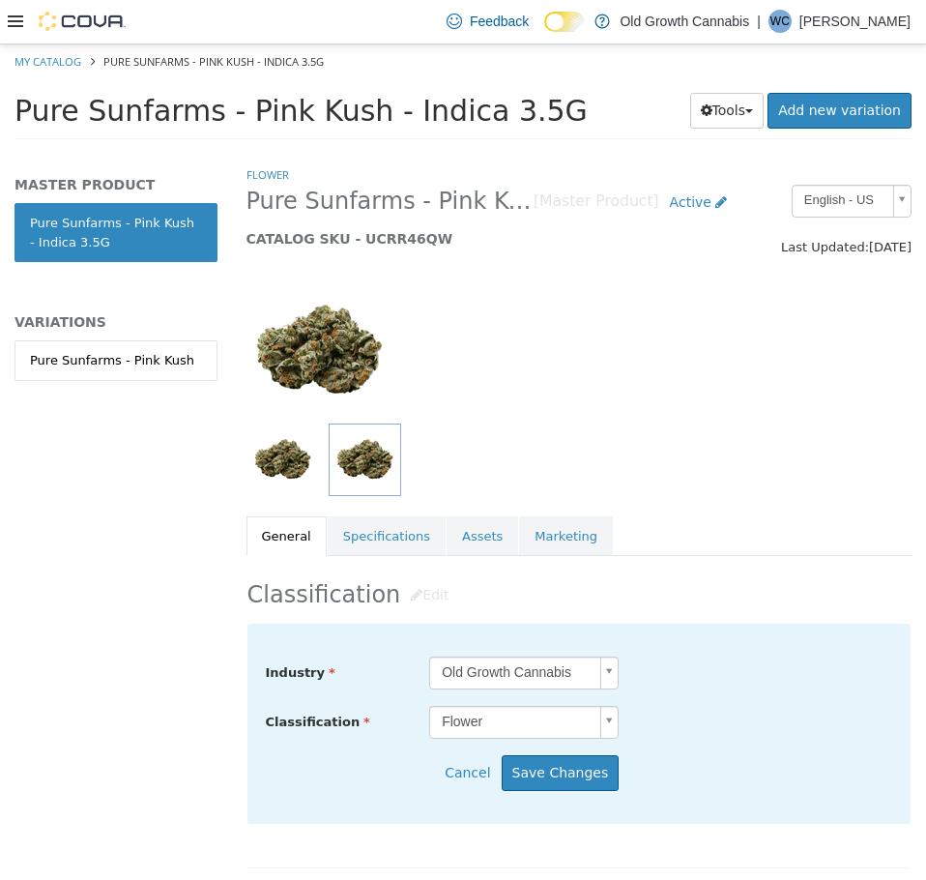
click at [508, 151] on body "Saving Bulk Changes... × My Catalog Pure Sunfarms - Pink Kush - Indica 3.5G Pur…" at bounding box center [463, 97] width 926 height 107
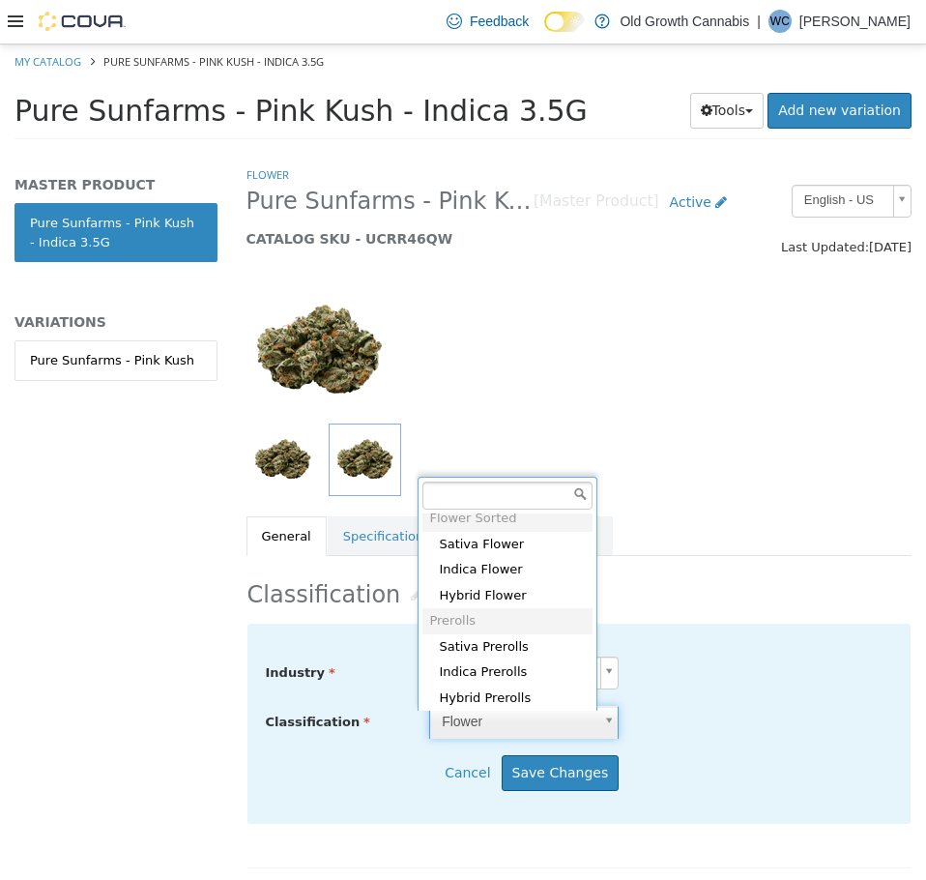
scroll to position [729, 0]
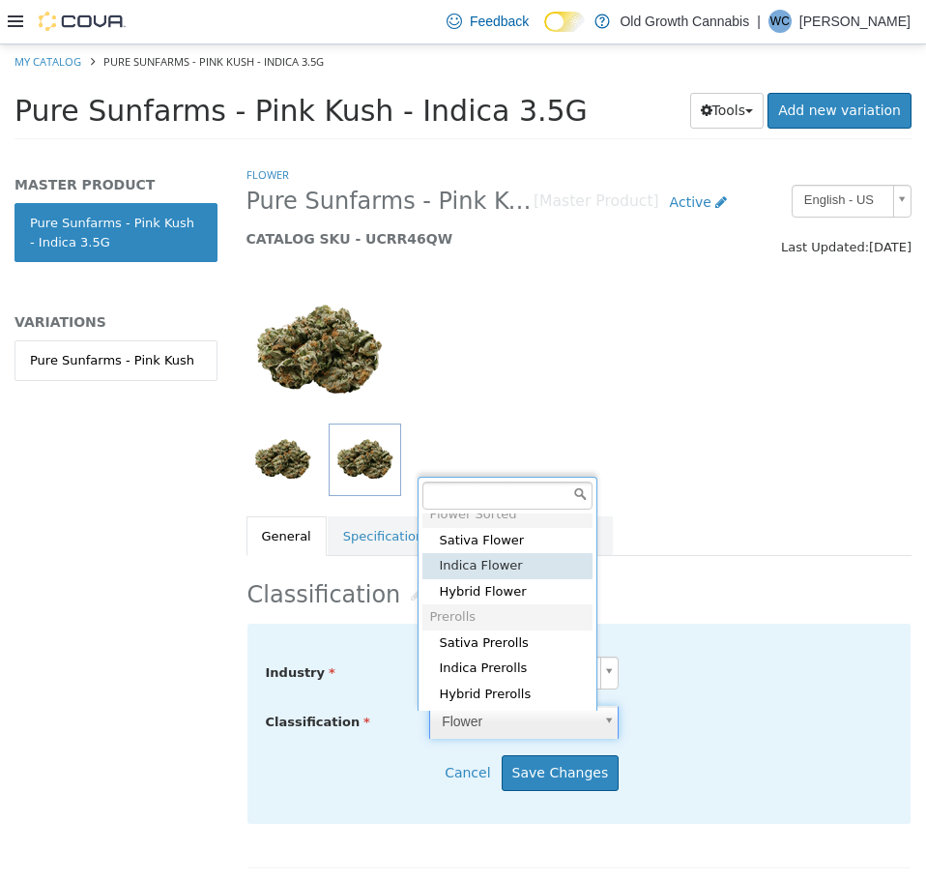
type input "*****"
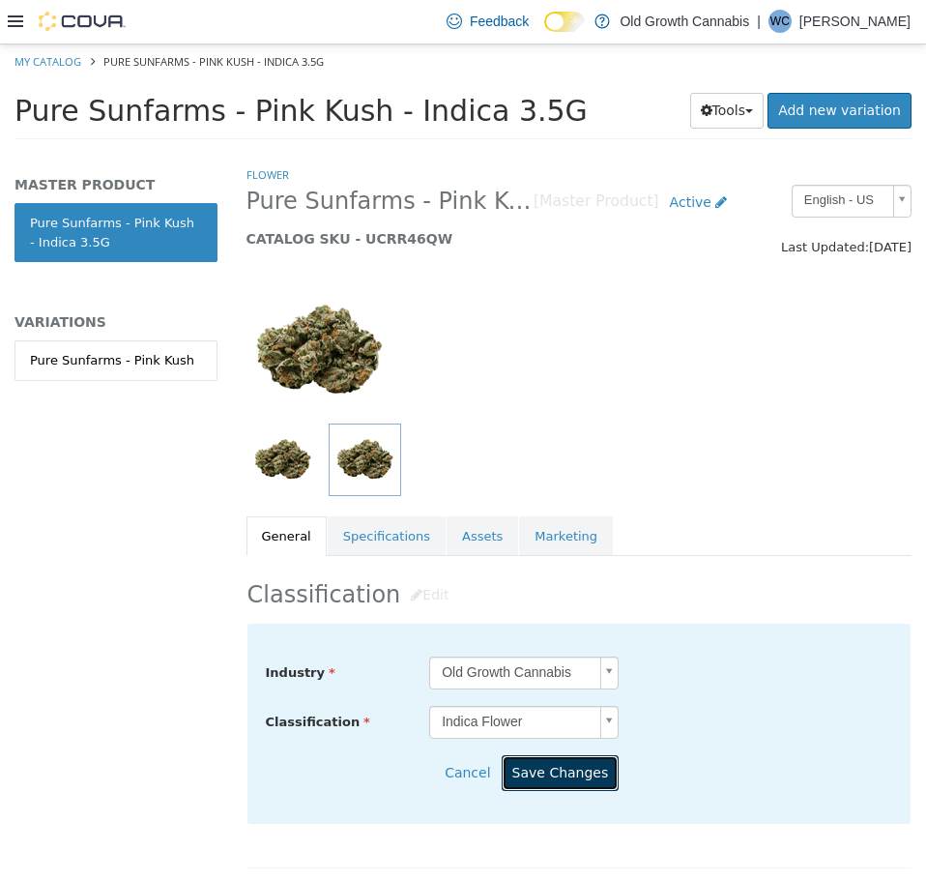
click at [540, 766] on button "Save Changes" at bounding box center [561, 772] width 118 height 36
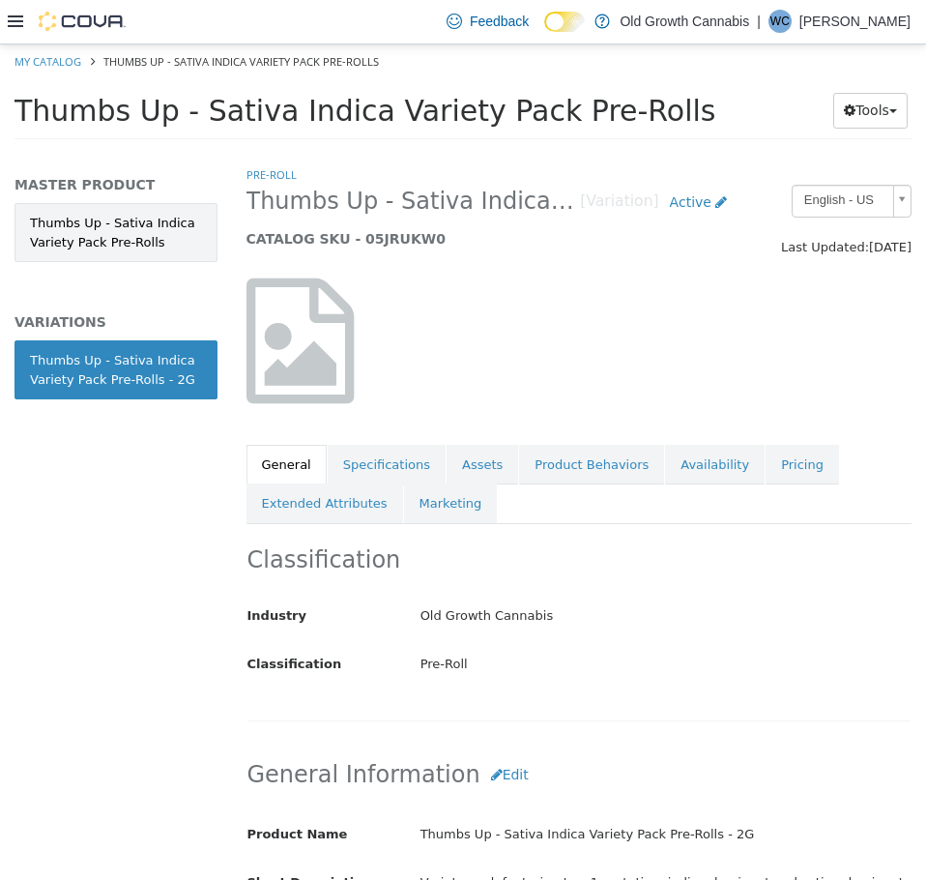
click at [148, 223] on link "Thumbs Up - Sativa Indica Variety Pack Pre-Rolls" at bounding box center [116, 231] width 203 height 59
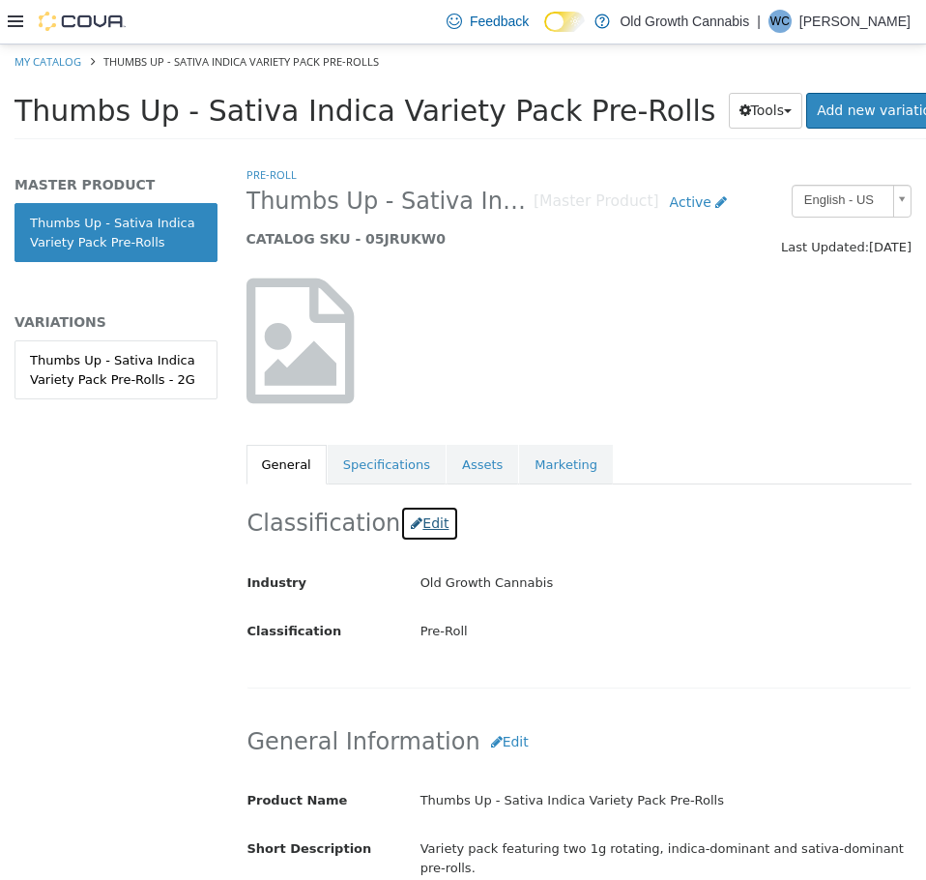
click at [426, 523] on button "Edit" at bounding box center [429, 523] width 59 height 36
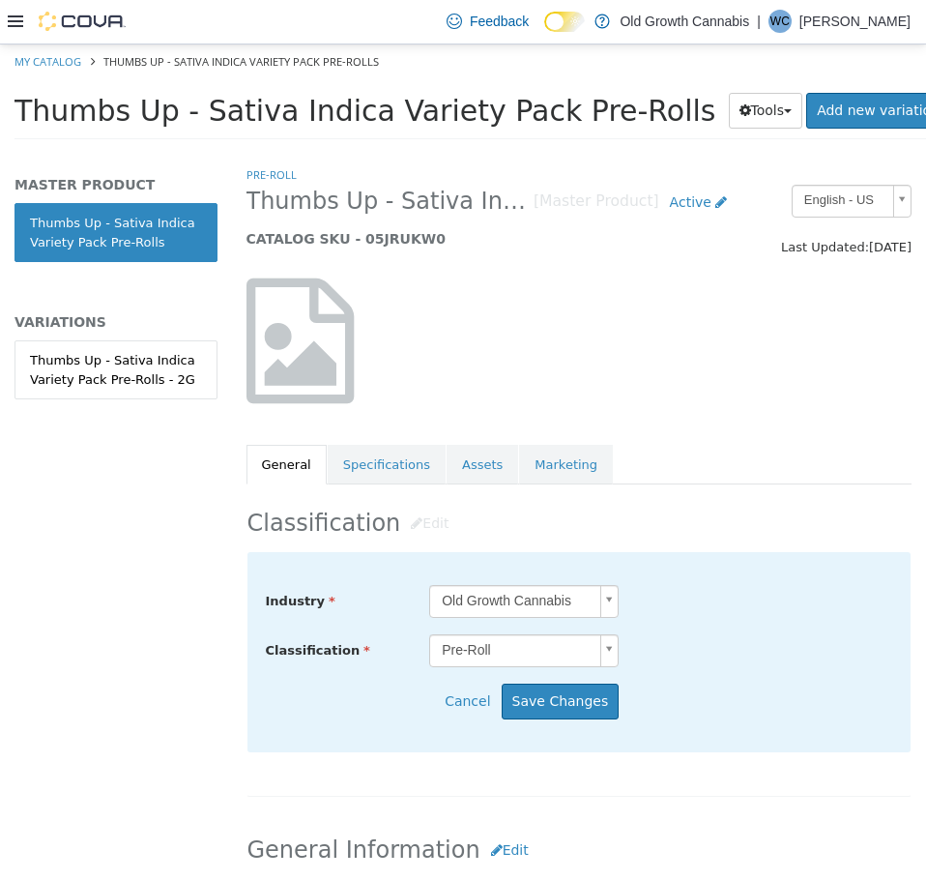
click at [586, 151] on body "Saving Bulk Changes... × My Catalog Thumbs Up - Sativa Indica Variety Pack Pre-…" at bounding box center [463, 97] width 926 height 107
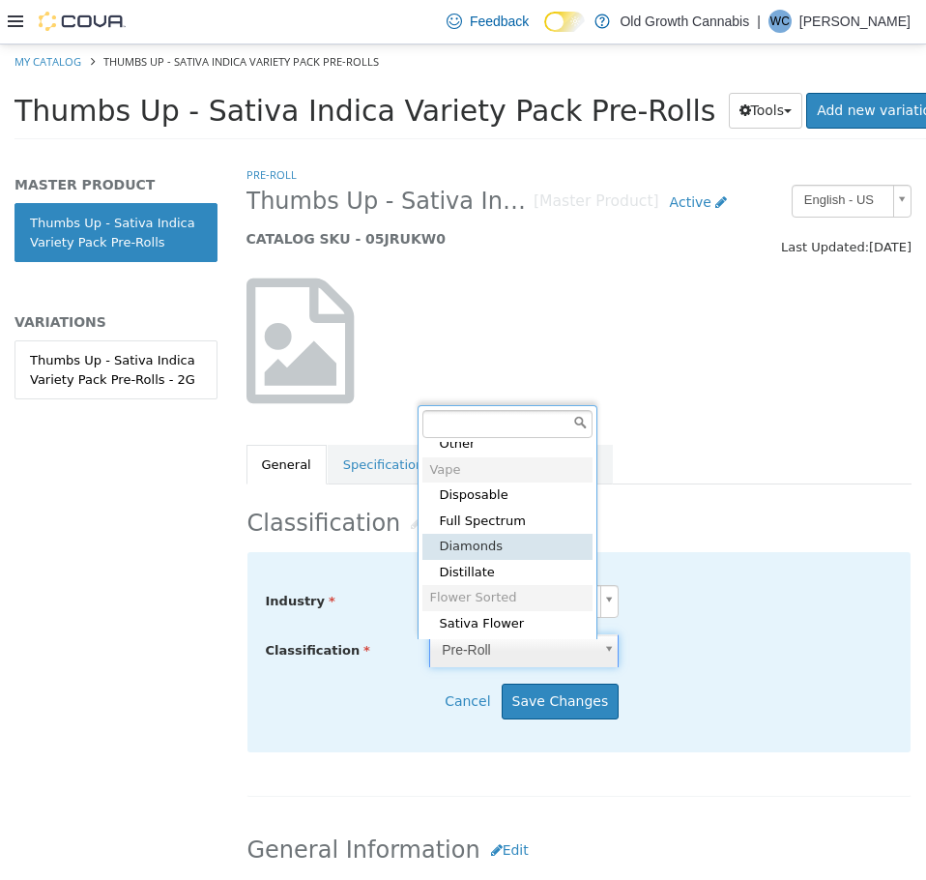
scroll to position [729, 0]
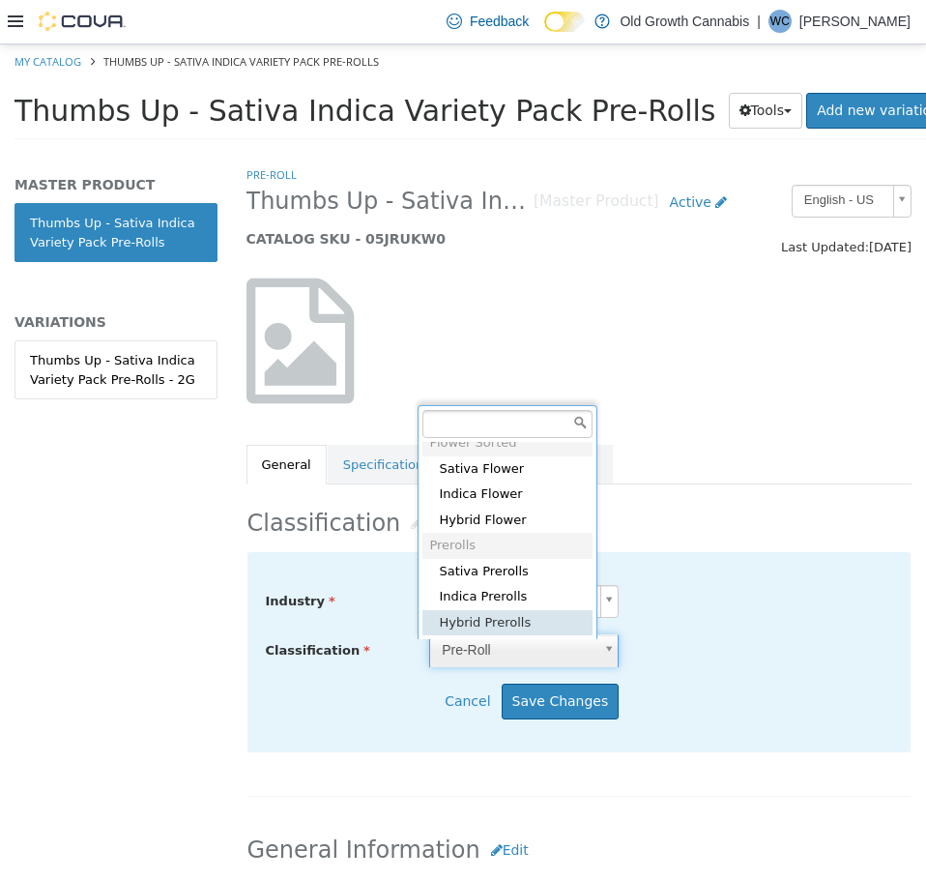
type input "*****"
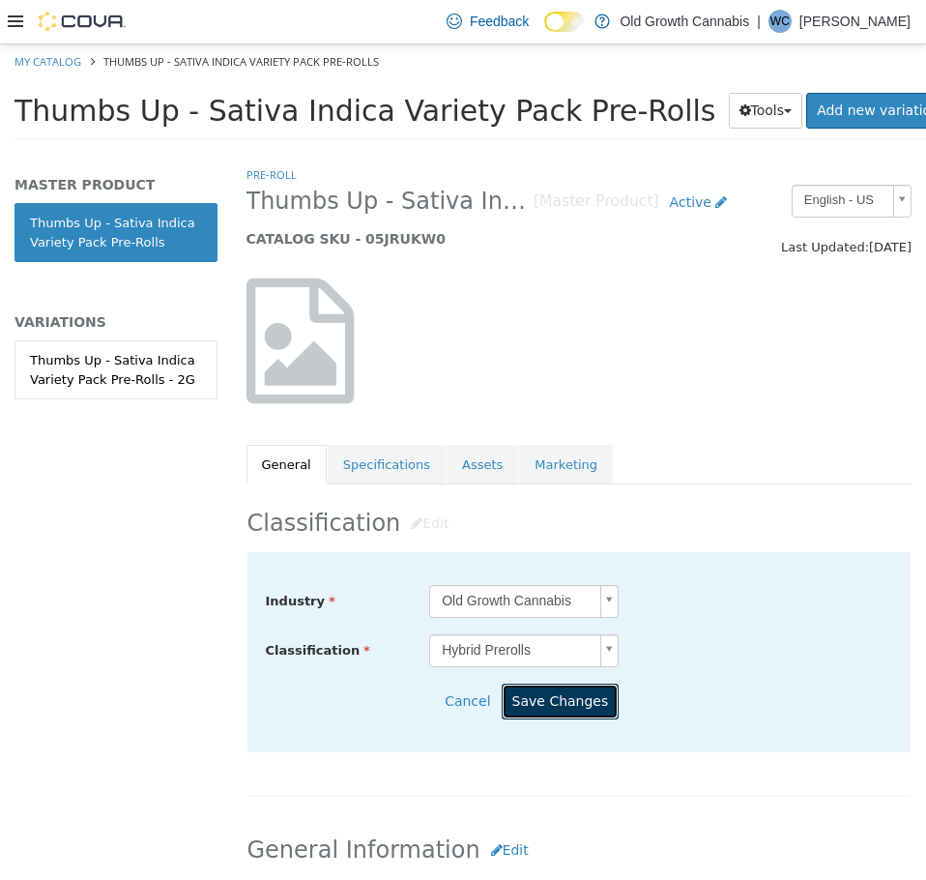
click at [558, 703] on button "Save Changes" at bounding box center [561, 701] width 118 height 36
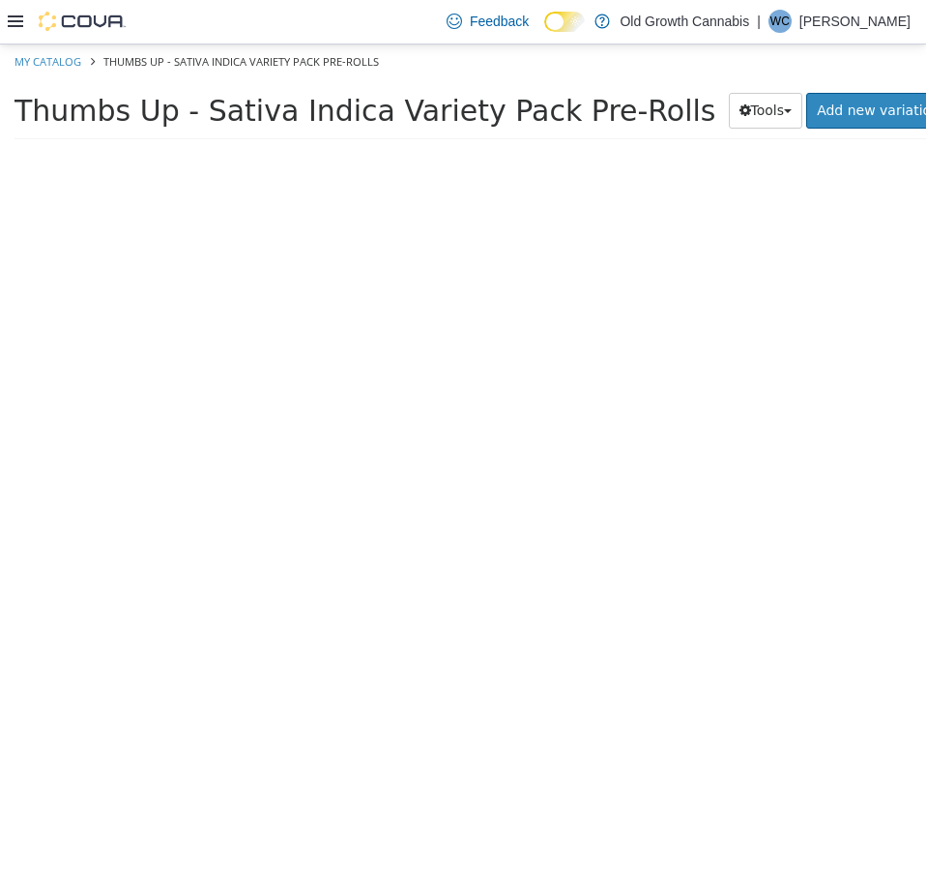
click at [159, 390] on div at bounding box center [116, 522] width 232 height 716
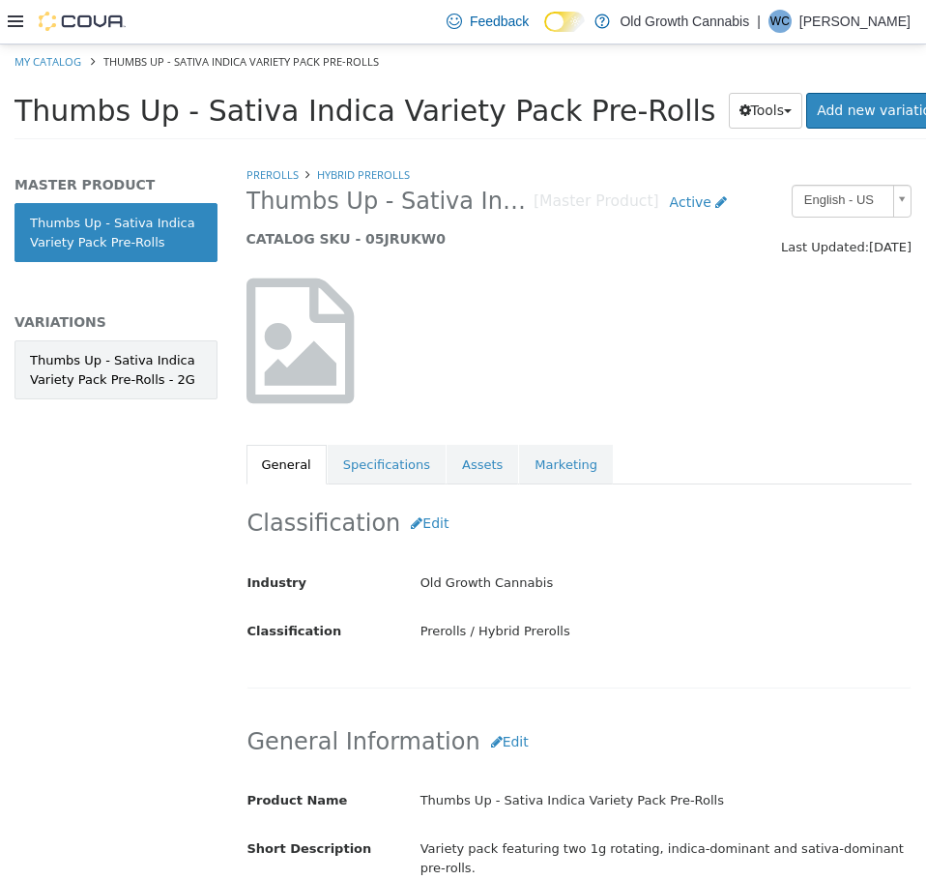
click at [161, 390] on link "Thumbs Up - Sativa Indica Variety Pack Pre-Rolls - 2G" at bounding box center [116, 368] width 203 height 59
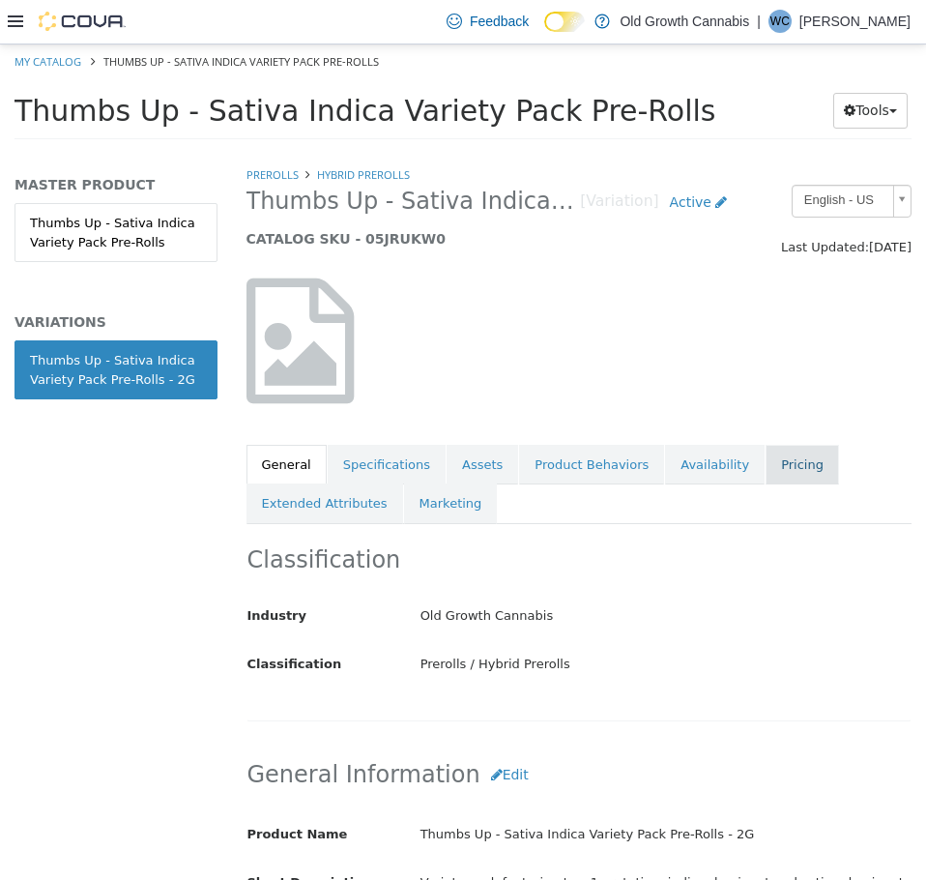
click at [766, 464] on link "Pricing" at bounding box center [802, 464] width 73 height 41
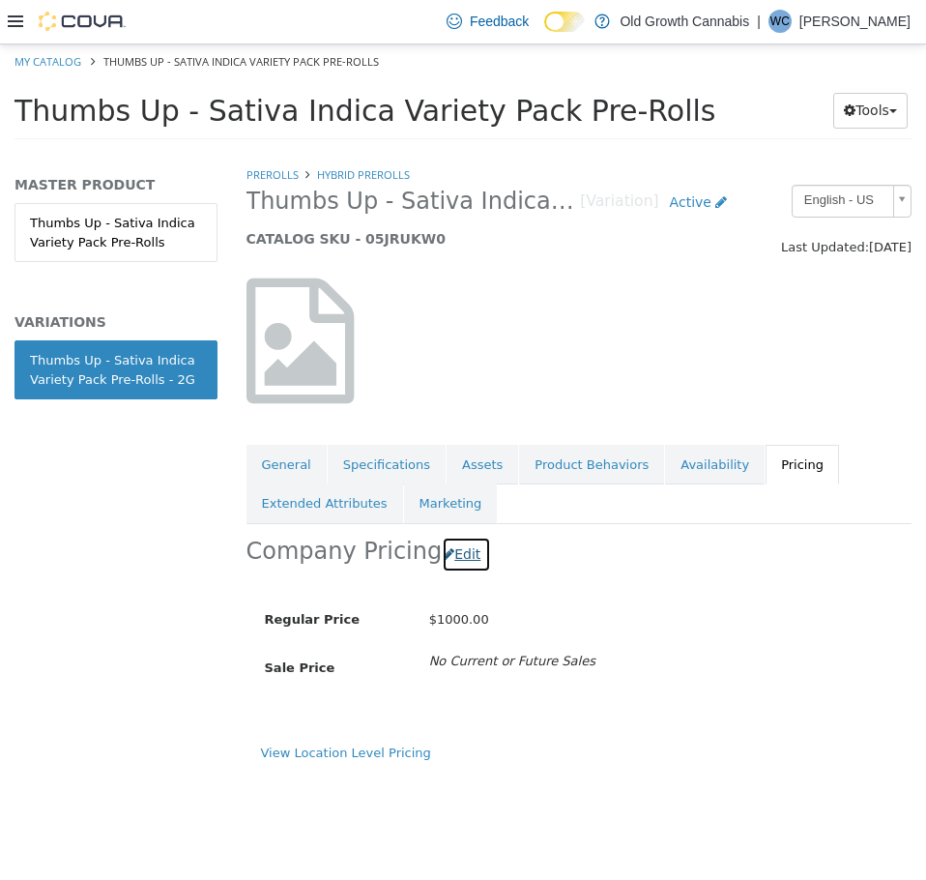
click at [466, 560] on button "Edit" at bounding box center [466, 554] width 49 height 36
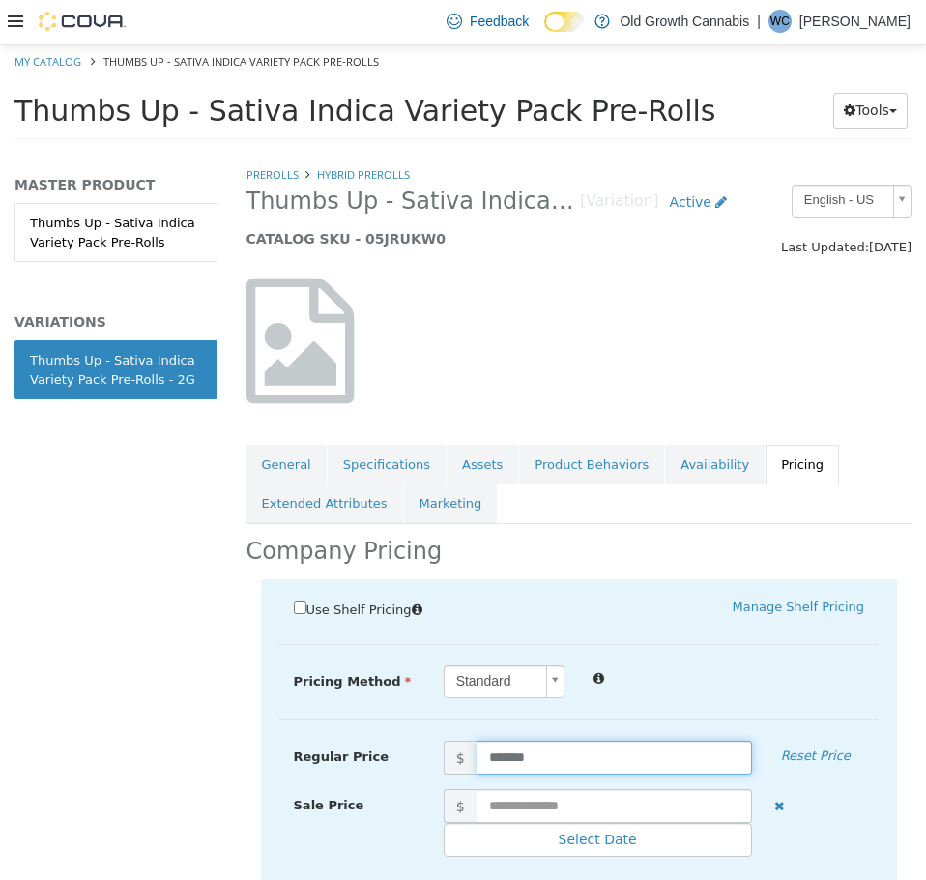
drag, startPoint x: 540, startPoint y: 759, endPoint x: 299, endPoint y: 703, distance: 248.1
type input "*****"
click at [805, 688] on div "Standard *" at bounding box center [654, 681] width 450 height 34
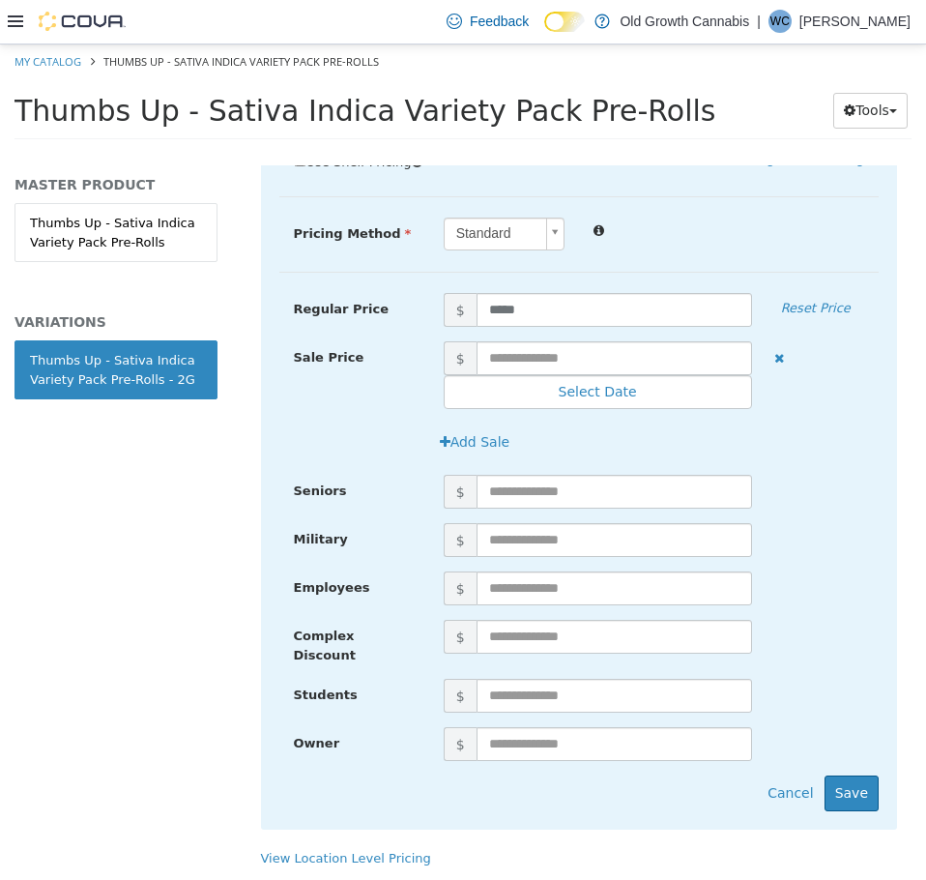
scroll to position [454, 0]
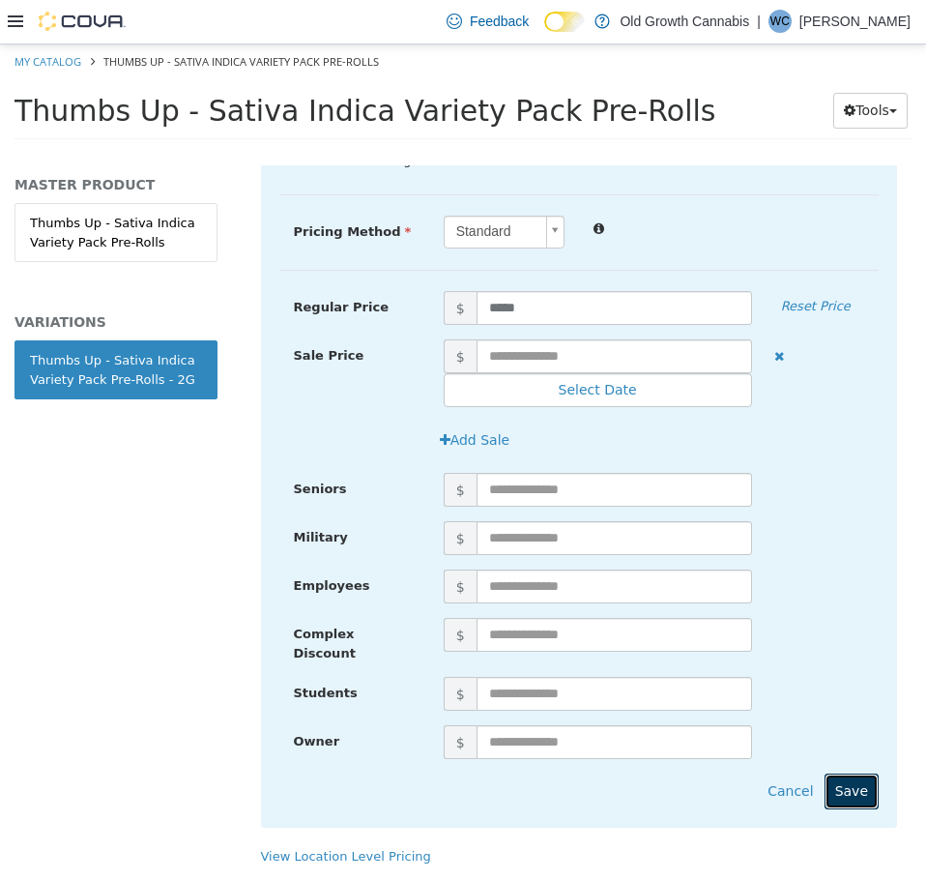
click at [851, 773] on button "Save" at bounding box center [852, 791] width 54 height 36
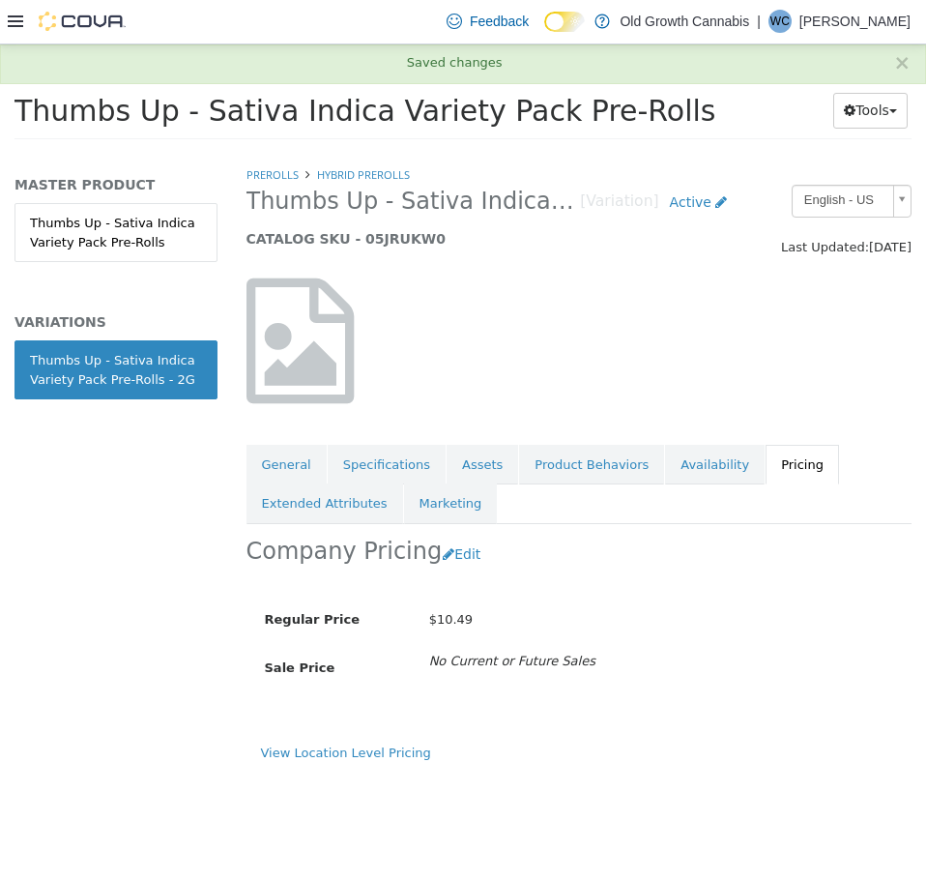
scroll to position [0, 0]
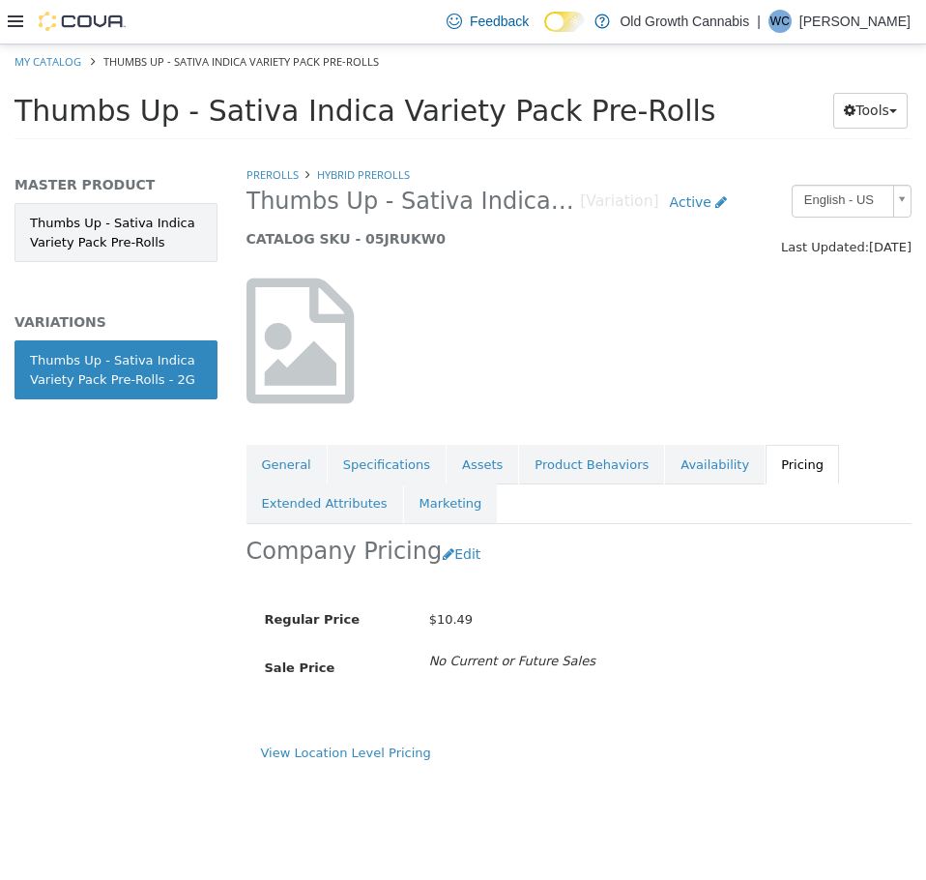
click at [110, 238] on link "Thumbs Up - Sativa Indica Variety Pack Pre-Rolls" at bounding box center [116, 231] width 203 height 59
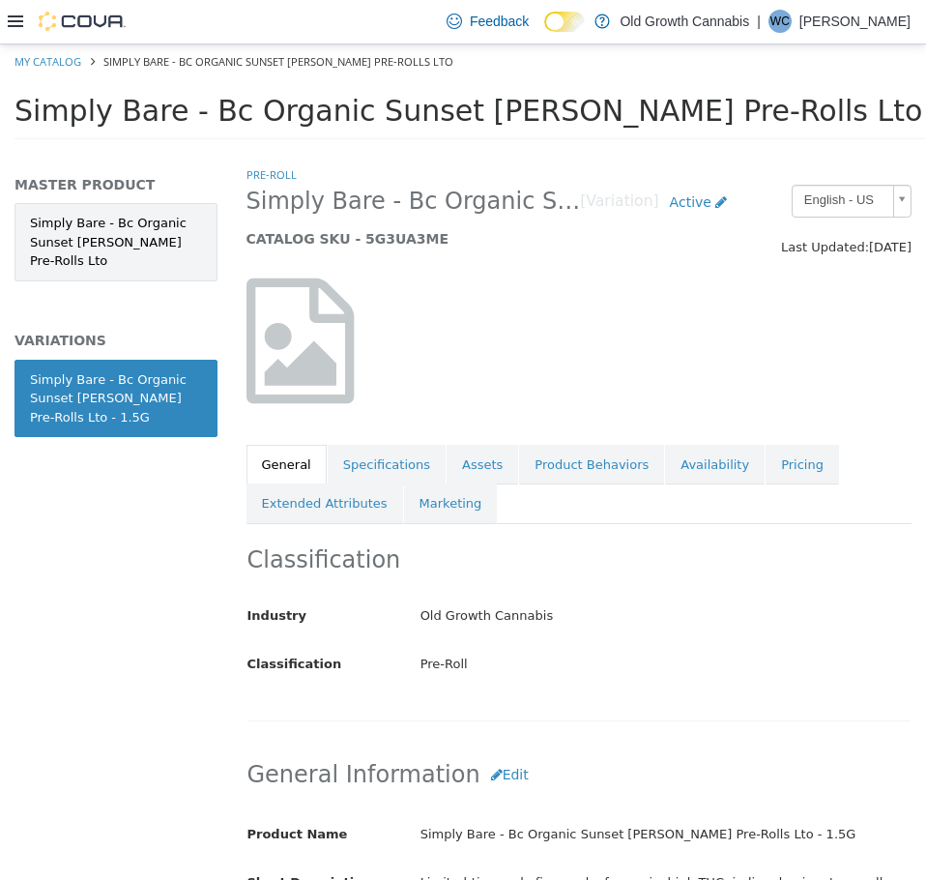
click at [131, 238] on link "Simply Bare - Bc Organic Sunset [PERSON_NAME] Pre-Rolls Lto" at bounding box center [116, 241] width 203 height 78
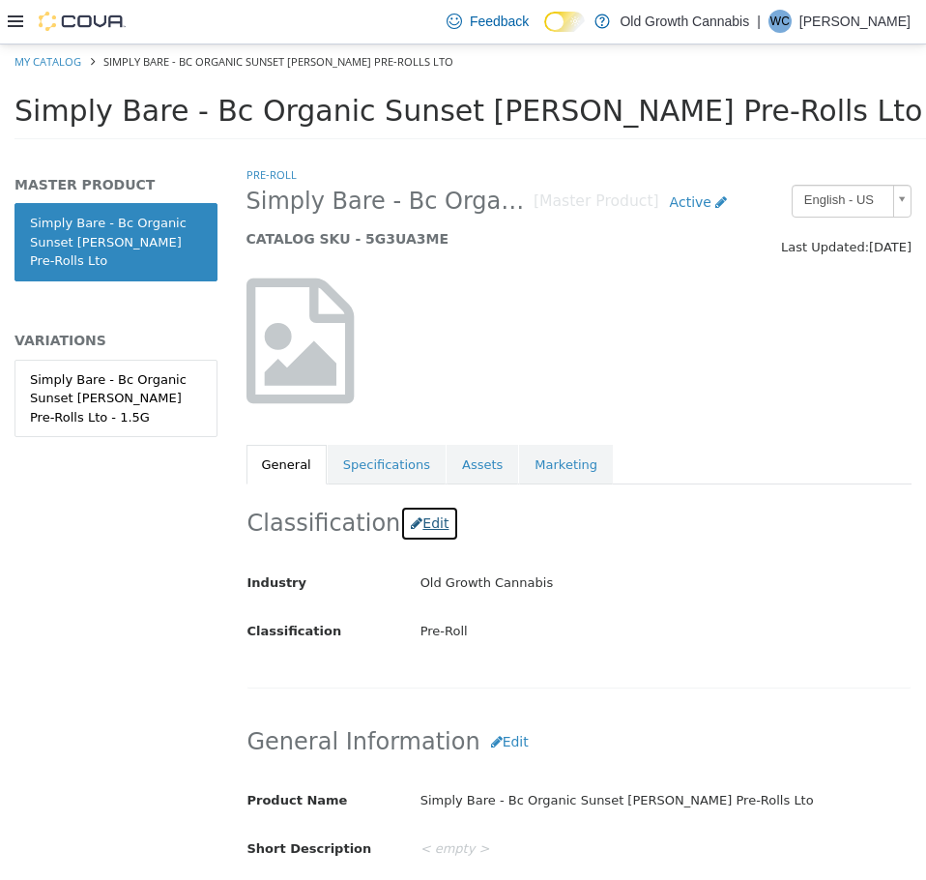
click at [425, 530] on button "Edit" at bounding box center [429, 523] width 59 height 36
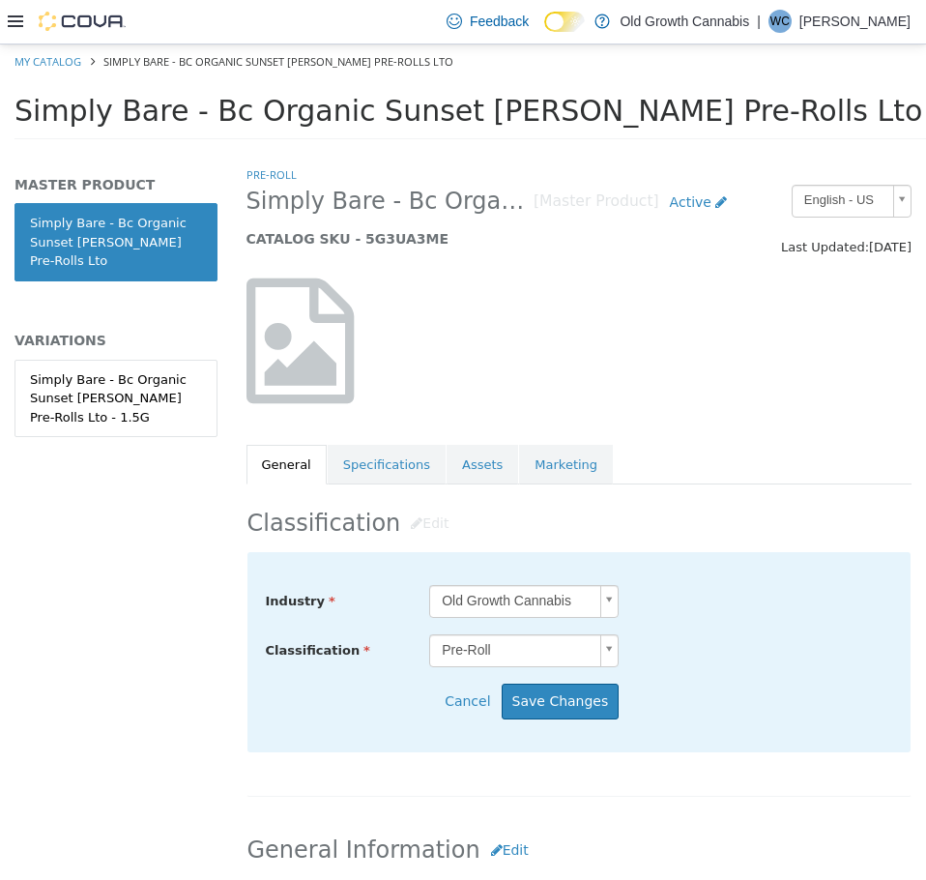
click at [482, 151] on body "Saving Bulk Changes... × My Catalog Simply Bare - Bc Organic Sunset [PERSON_NAM…" at bounding box center [463, 97] width 926 height 107
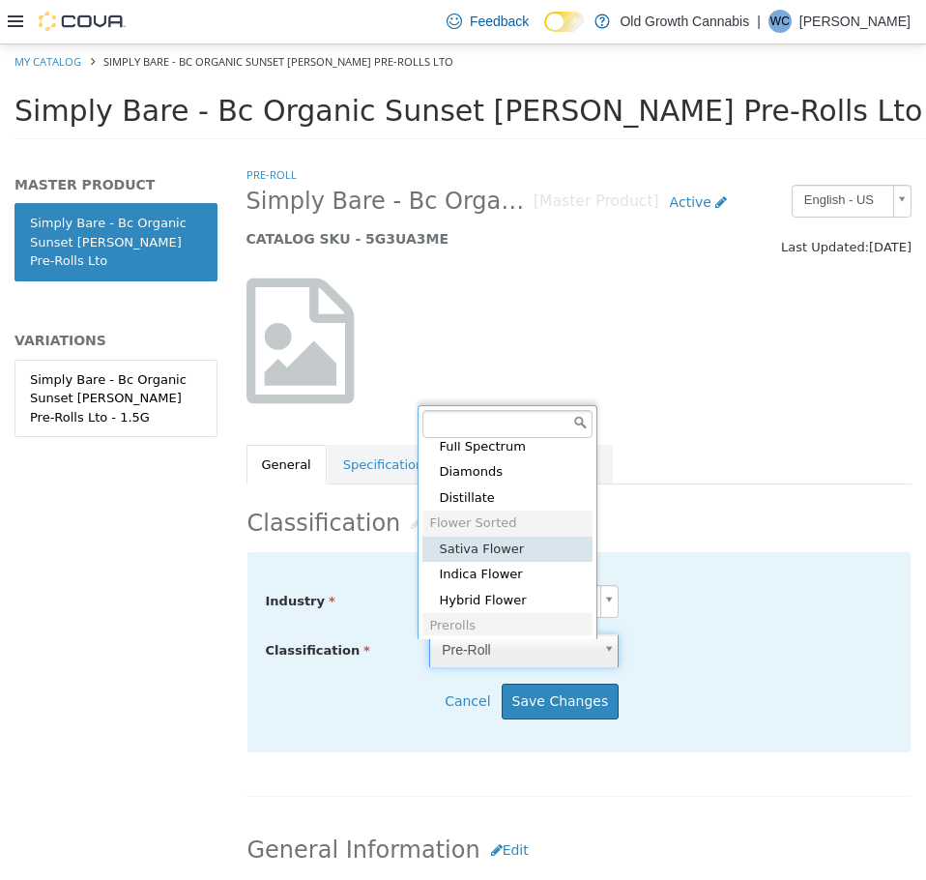
scroll to position [729, 0]
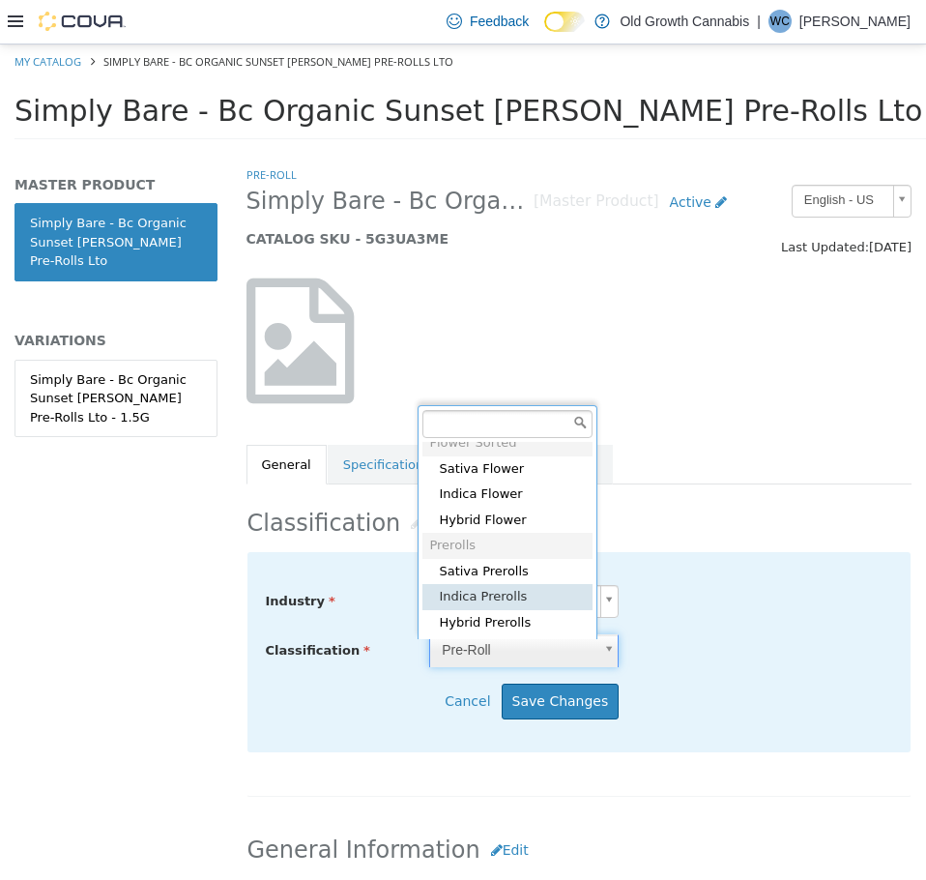
type input "*****"
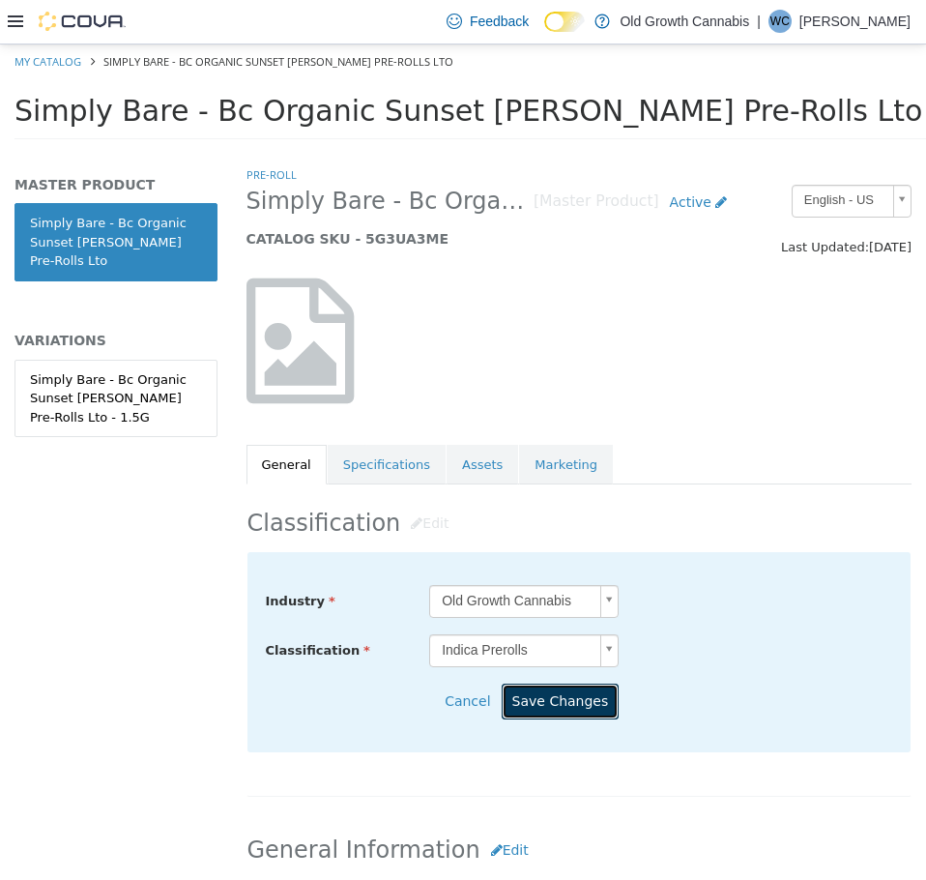
click at [557, 711] on button "Save Changes" at bounding box center [561, 701] width 118 height 36
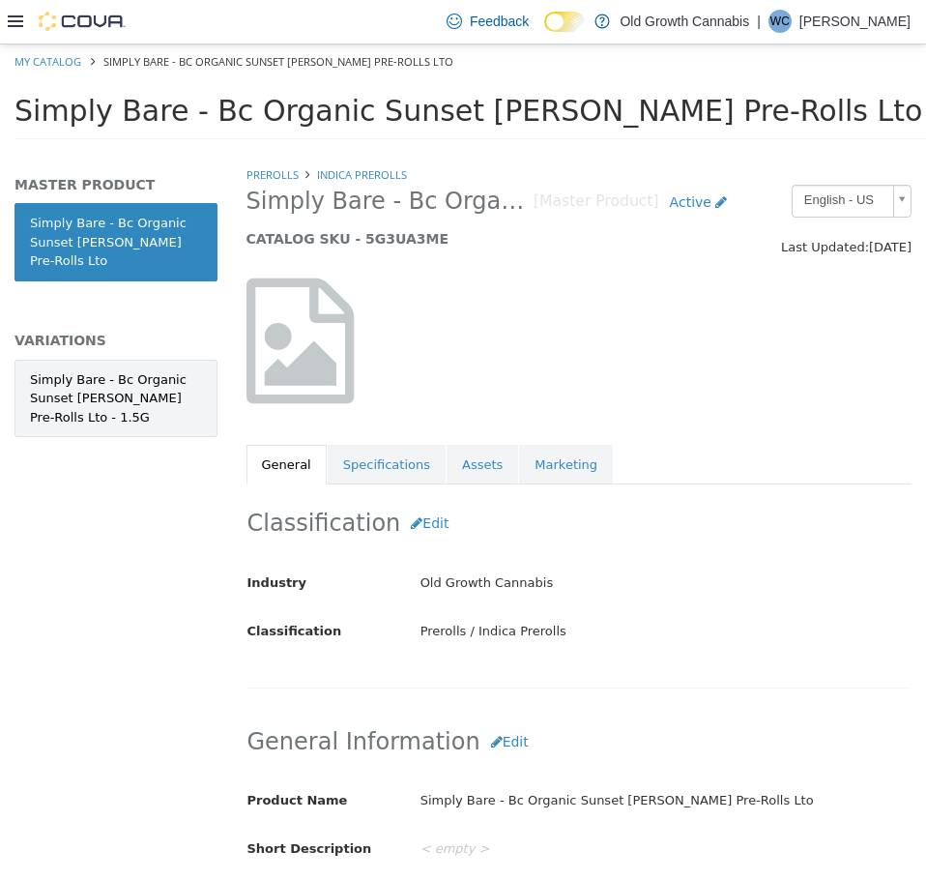
click at [130, 392] on div "Simply Bare - Bc Organic Sunset Runtz Pre-Rolls Lto - 1.5G" at bounding box center [116, 397] width 172 height 57
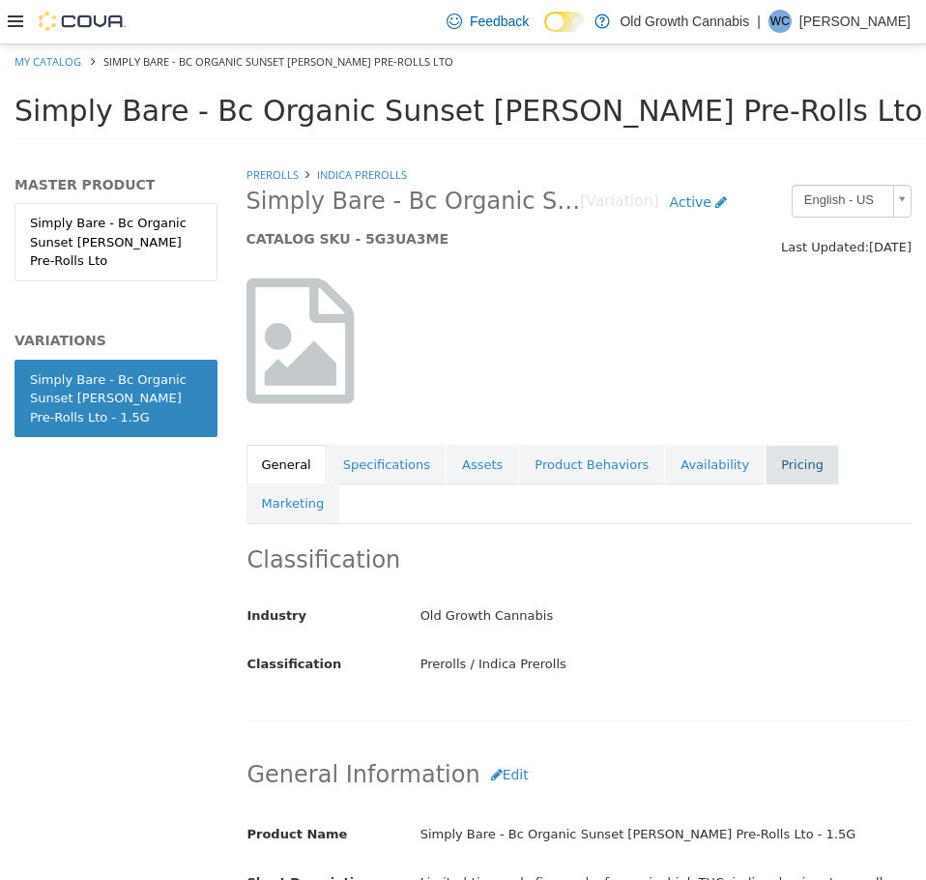
click at [771, 471] on link "Pricing" at bounding box center [802, 464] width 73 height 41
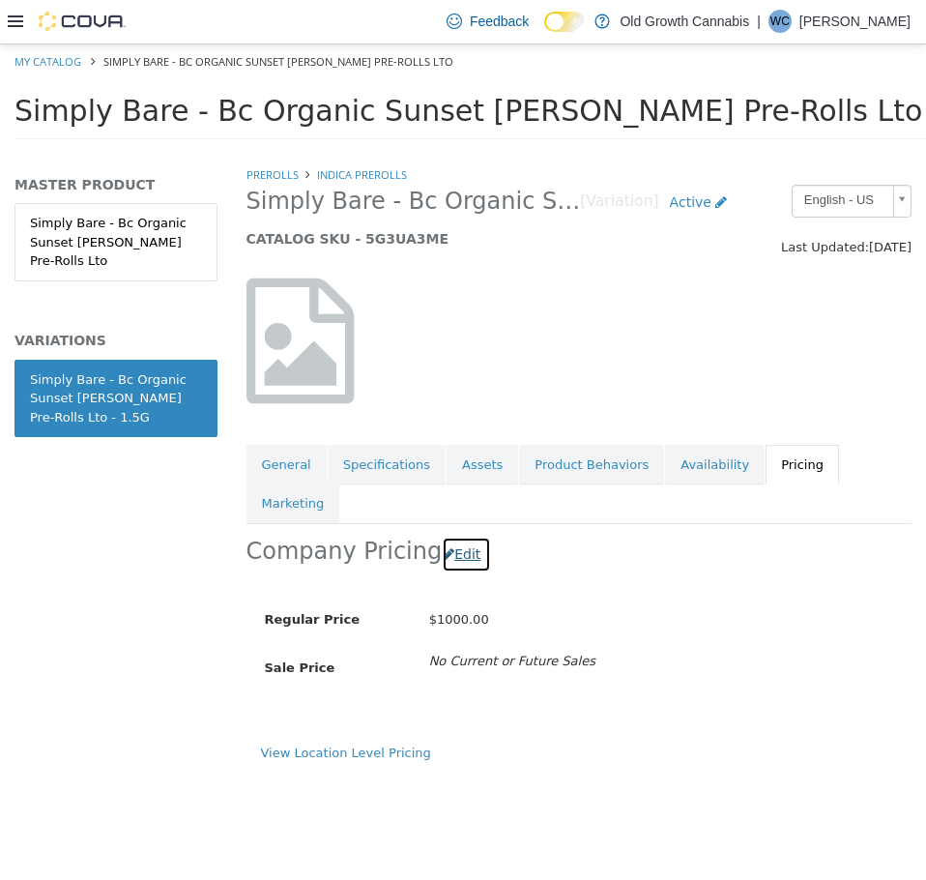
click at [458, 536] on button "Edit" at bounding box center [466, 554] width 49 height 36
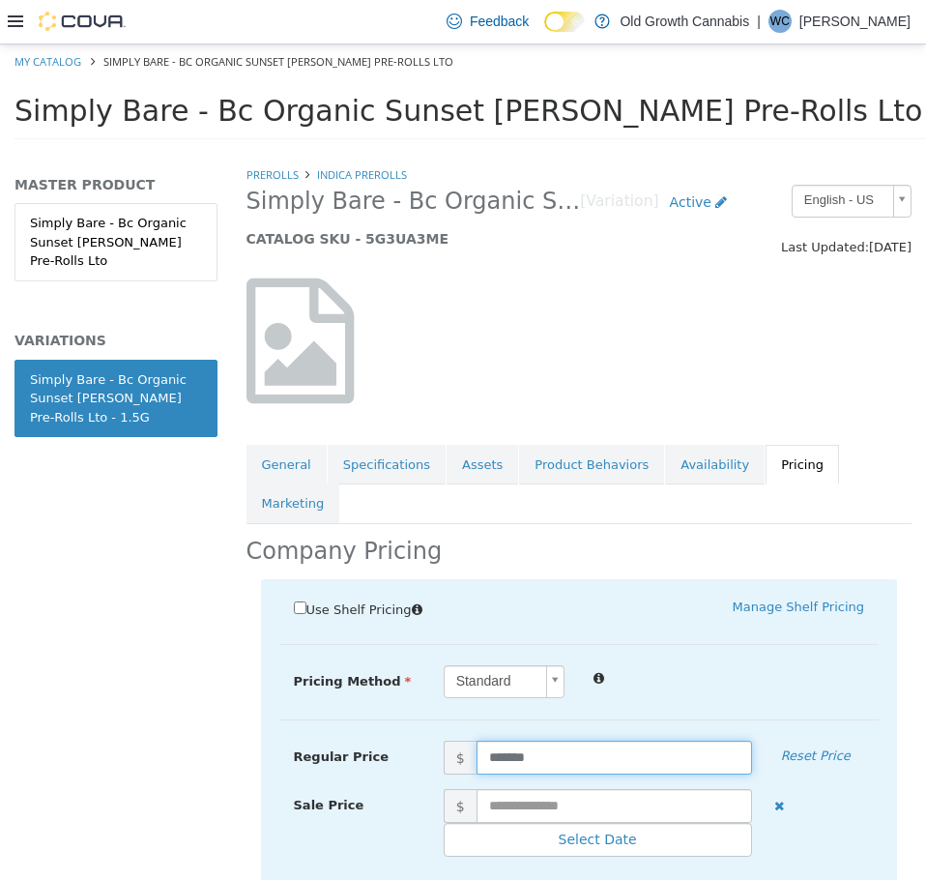
drag, startPoint x: 550, startPoint y: 714, endPoint x: 262, endPoint y: 676, distance: 290.6
type input "*****"
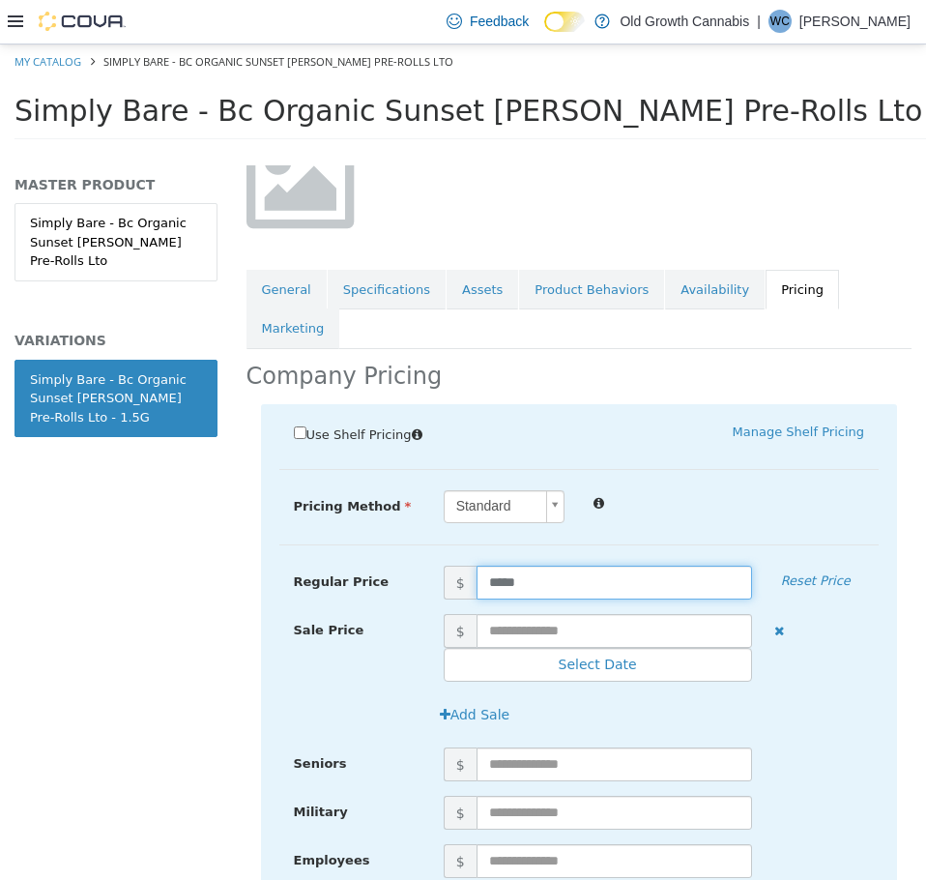
scroll to position [416, 0]
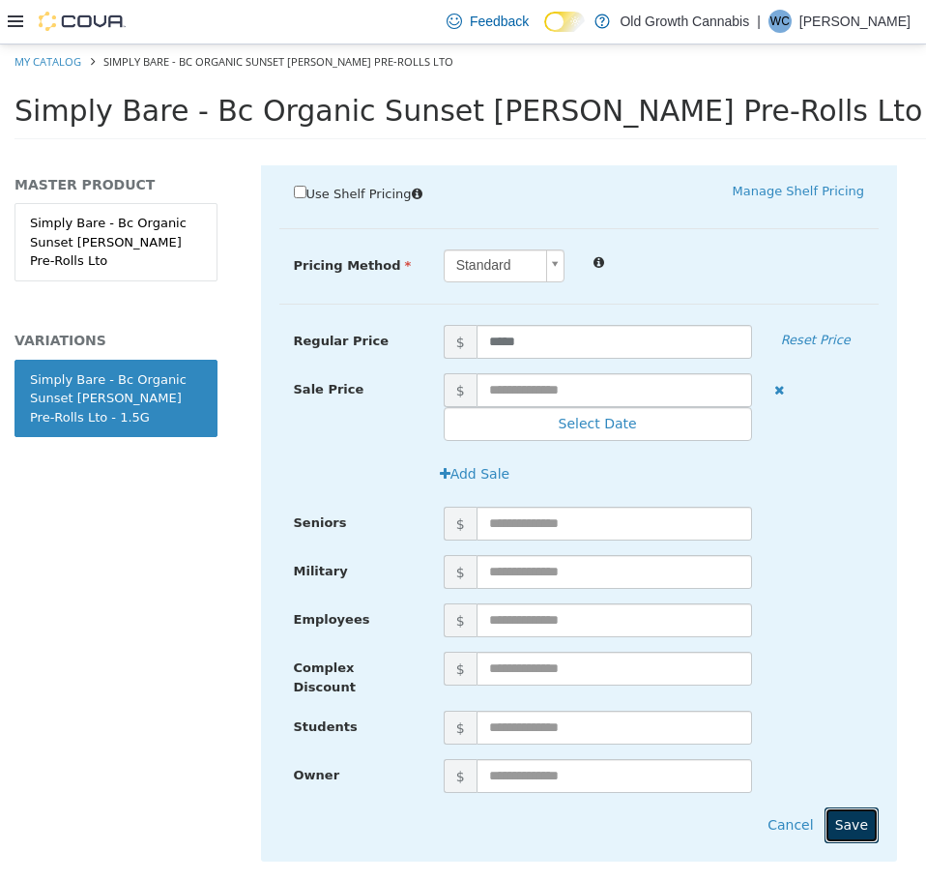
click at [841, 806] on button "Save" at bounding box center [852, 824] width 54 height 36
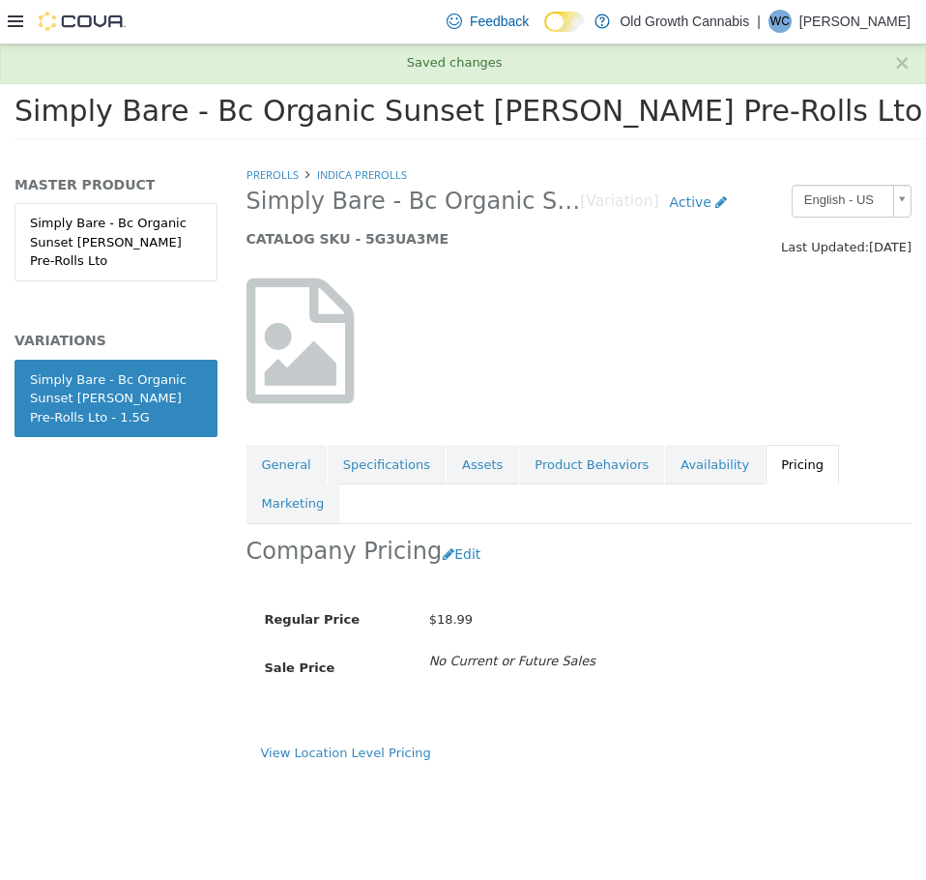
scroll to position [0, 0]
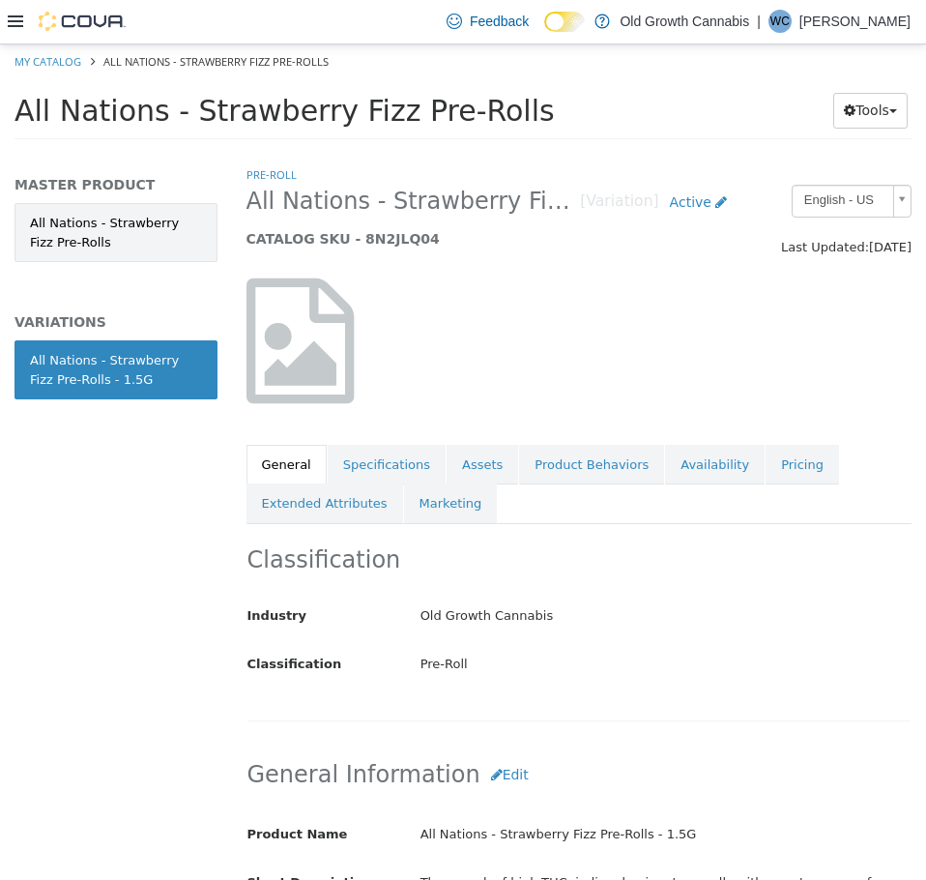
click at [132, 229] on link "All Nations - Strawberry Fizz Pre-Rolls" at bounding box center [116, 231] width 203 height 59
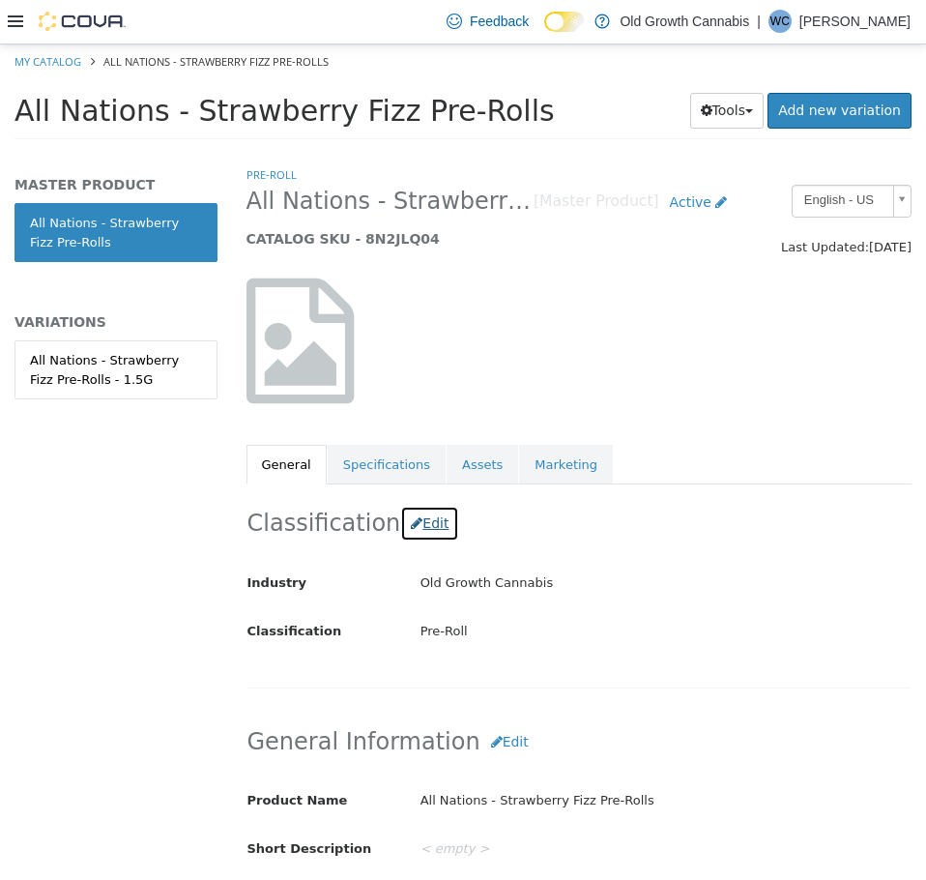
click at [420, 518] on button "Edit" at bounding box center [429, 523] width 59 height 36
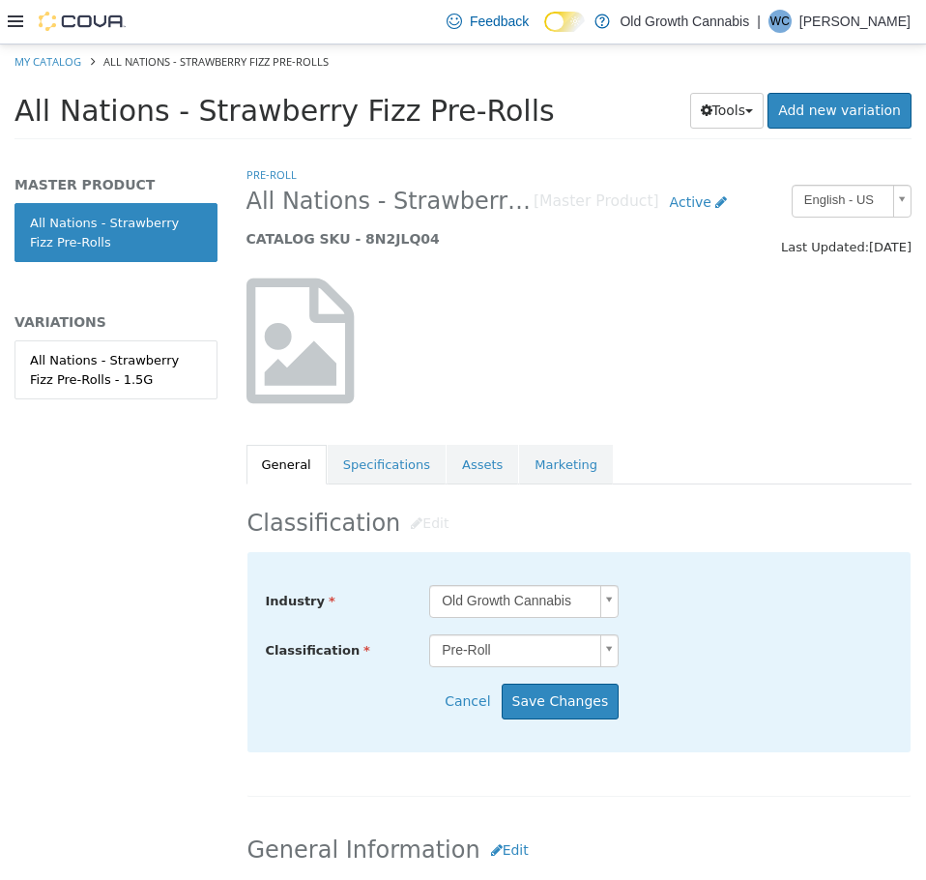
click at [503, 151] on body "Saving Bulk Changes... × My Catalog All Nations - Strawberry Fizz Pre-Rolls All…" at bounding box center [463, 97] width 926 height 107
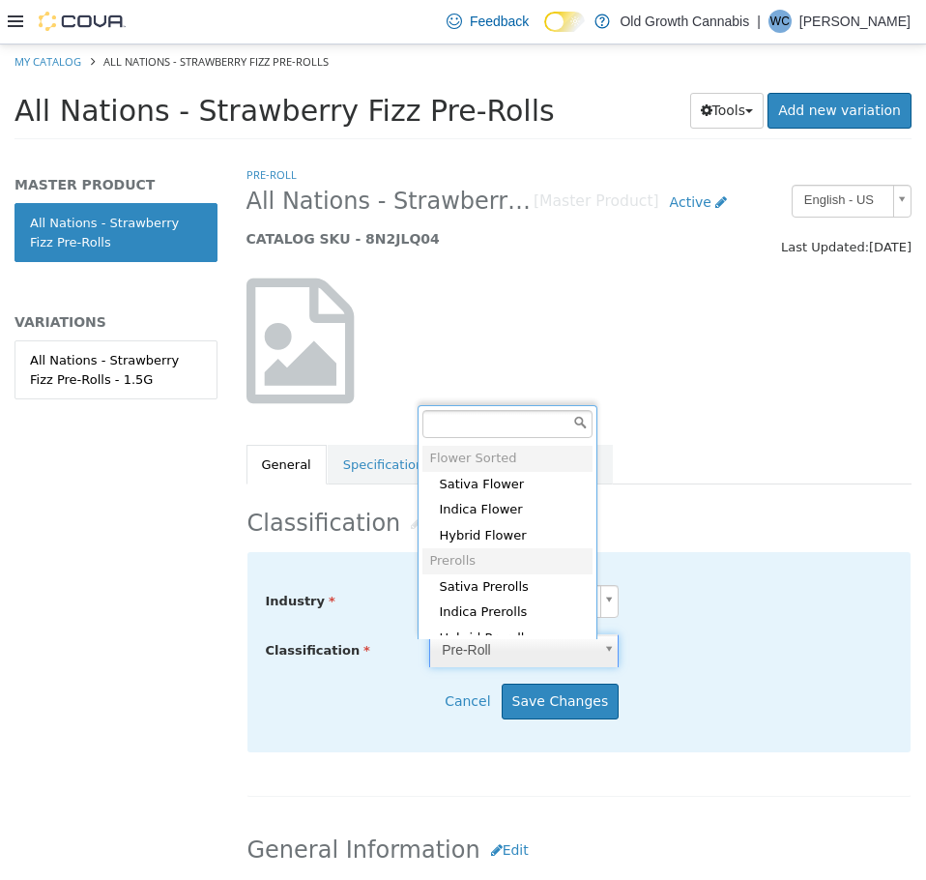
scroll to position [729, 0]
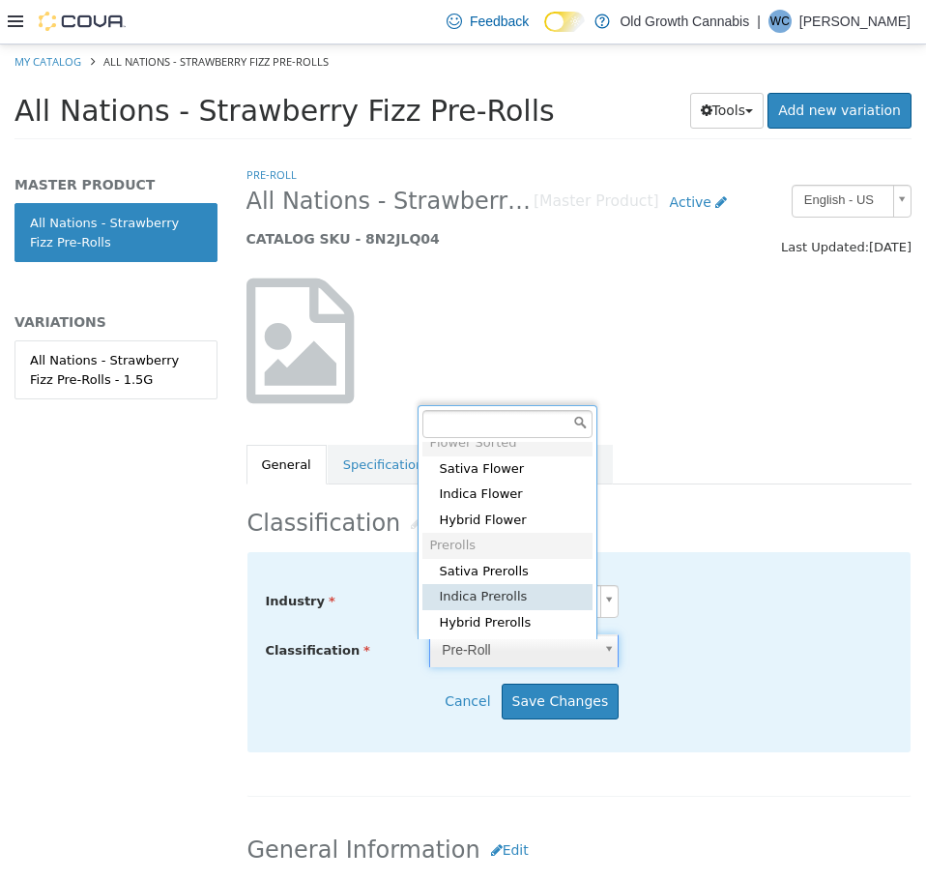
type input "*****"
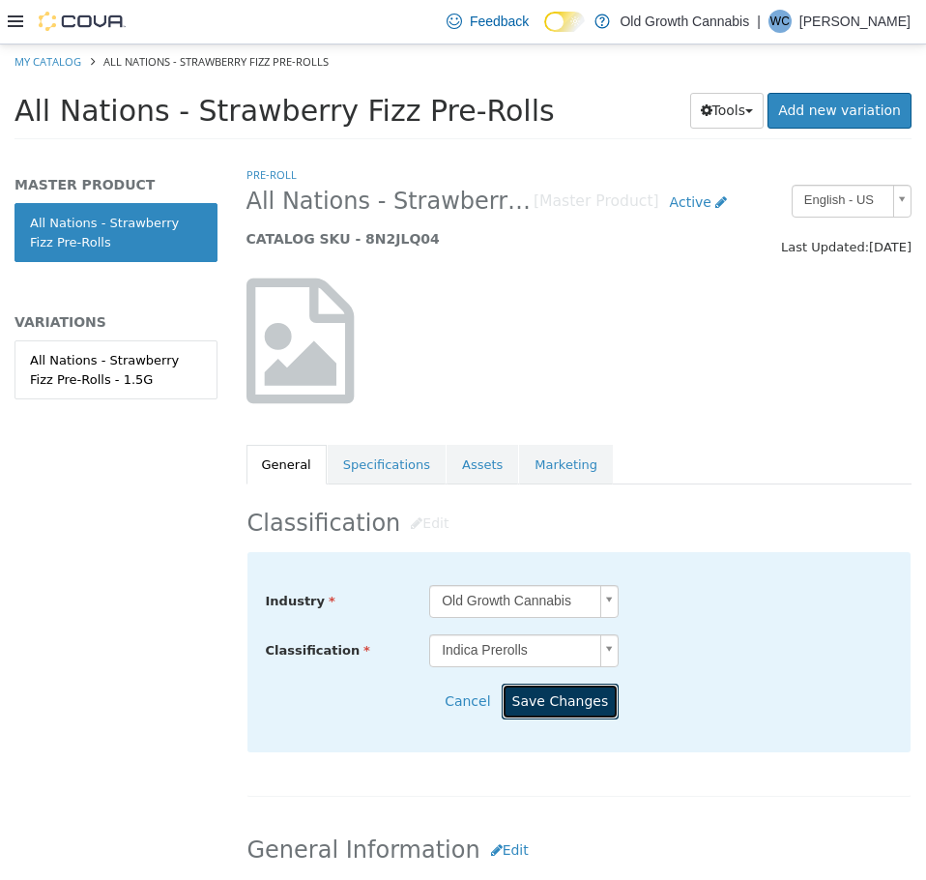
click at [544, 705] on button "Save Changes" at bounding box center [561, 701] width 118 height 36
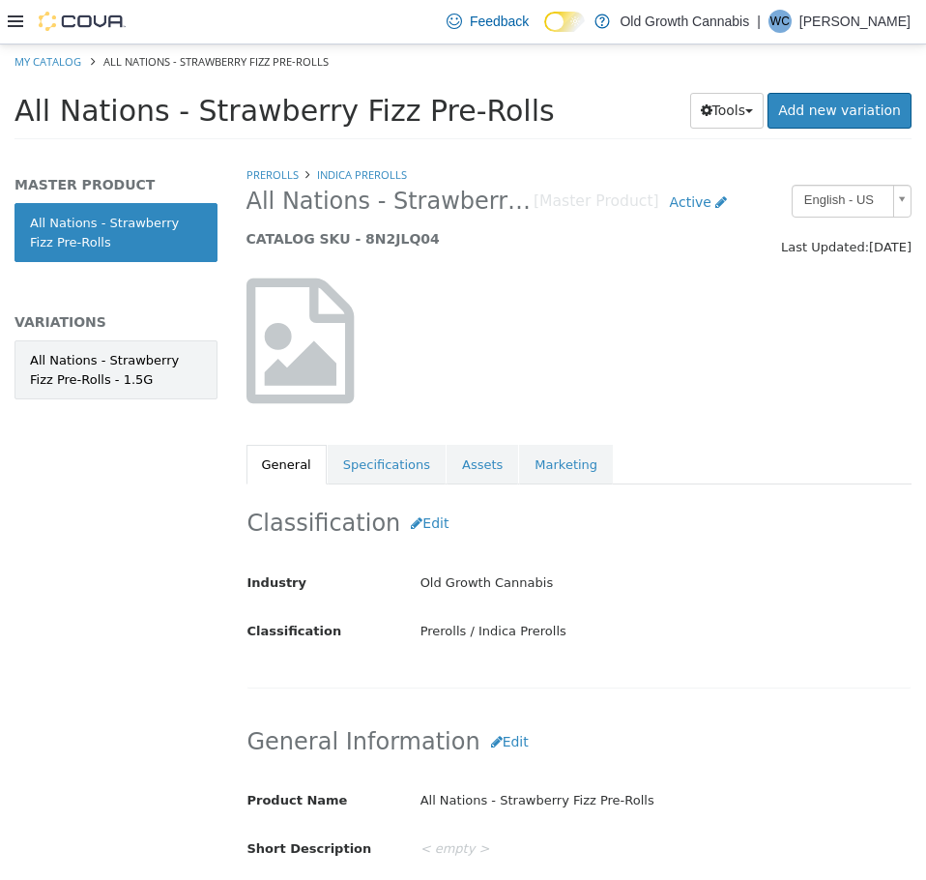
click at [117, 372] on div "All Nations - Strawberry Fizz Pre-Rolls - 1.5G" at bounding box center [116, 369] width 172 height 38
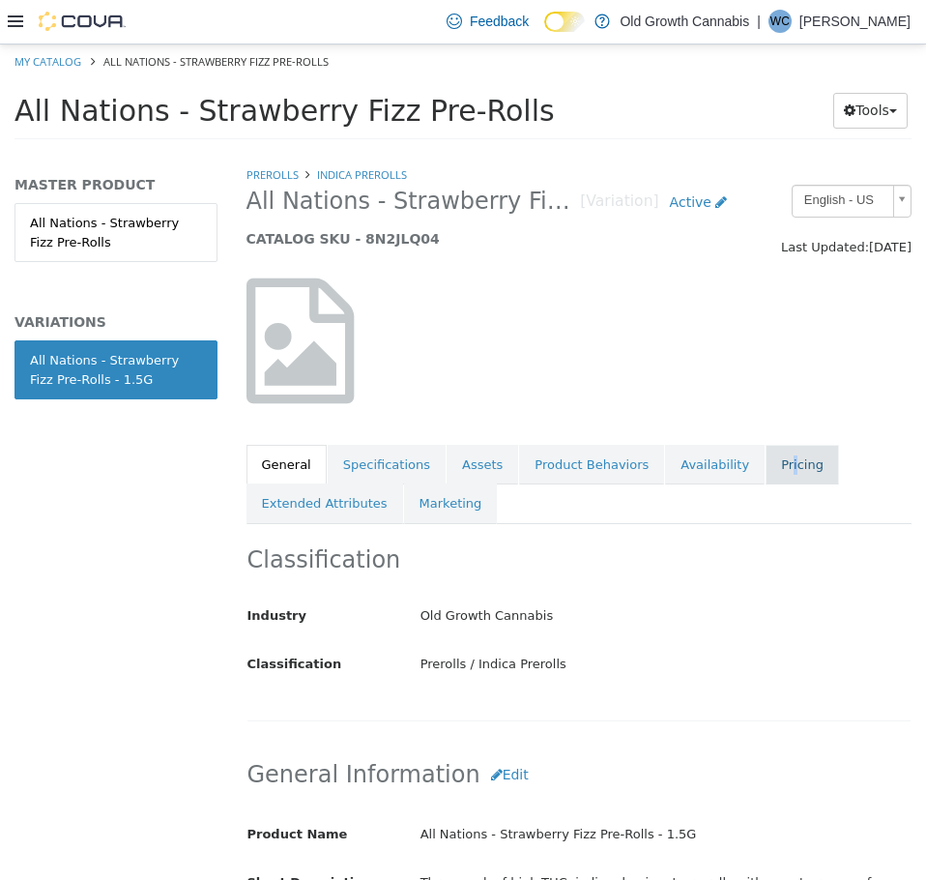
click at [766, 458] on link "Pricing" at bounding box center [802, 464] width 73 height 41
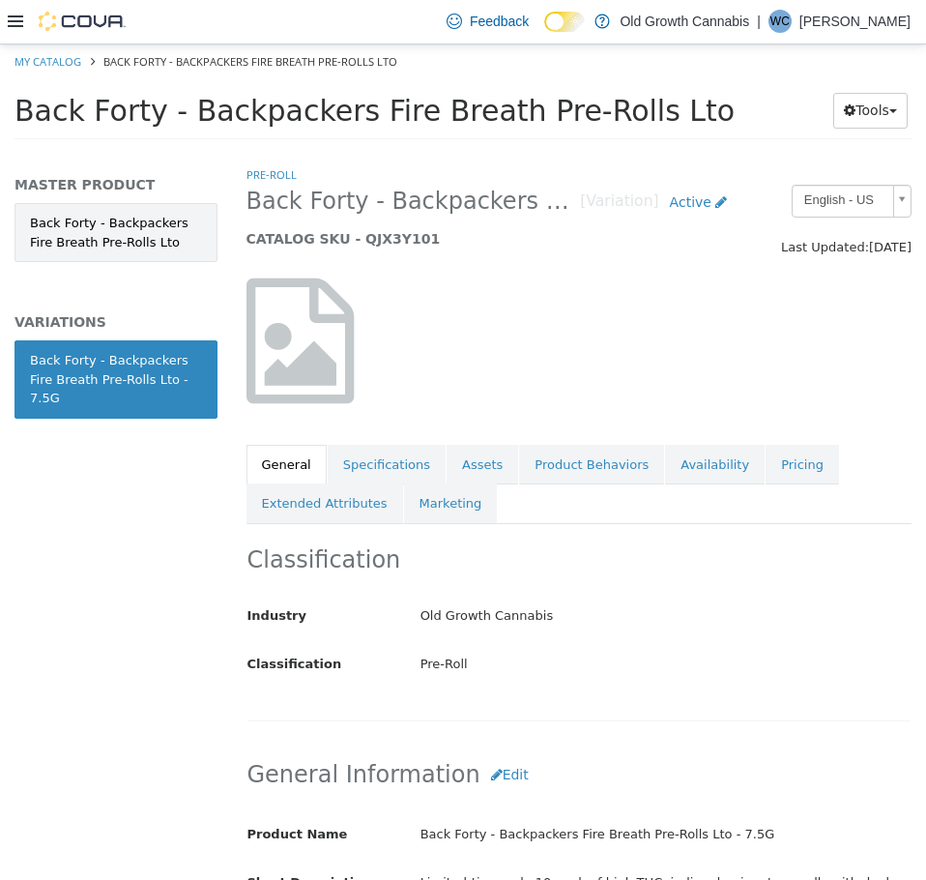
click at [136, 229] on link "Back Forty - Backpackers Fire Breath Pre-Rolls Lto" at bounding box center [116, 231] width 203 height 59
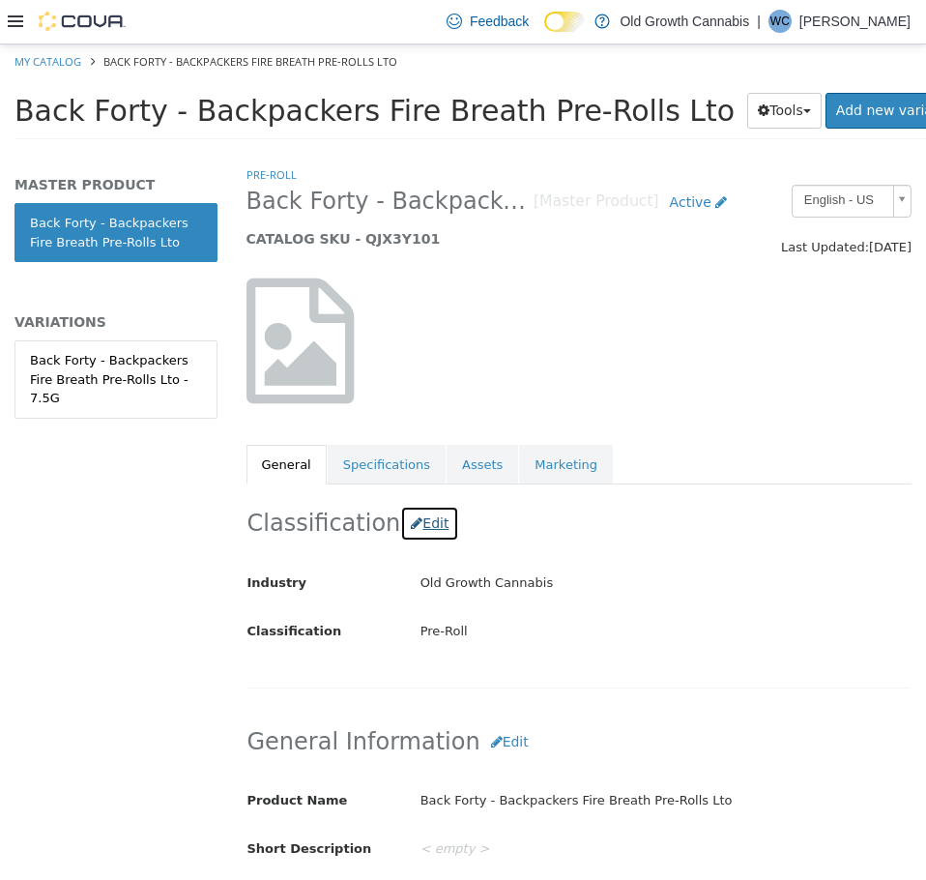
click at [425, 538] on button "Edit" at bounding box center [429, 523] width 59 height 36
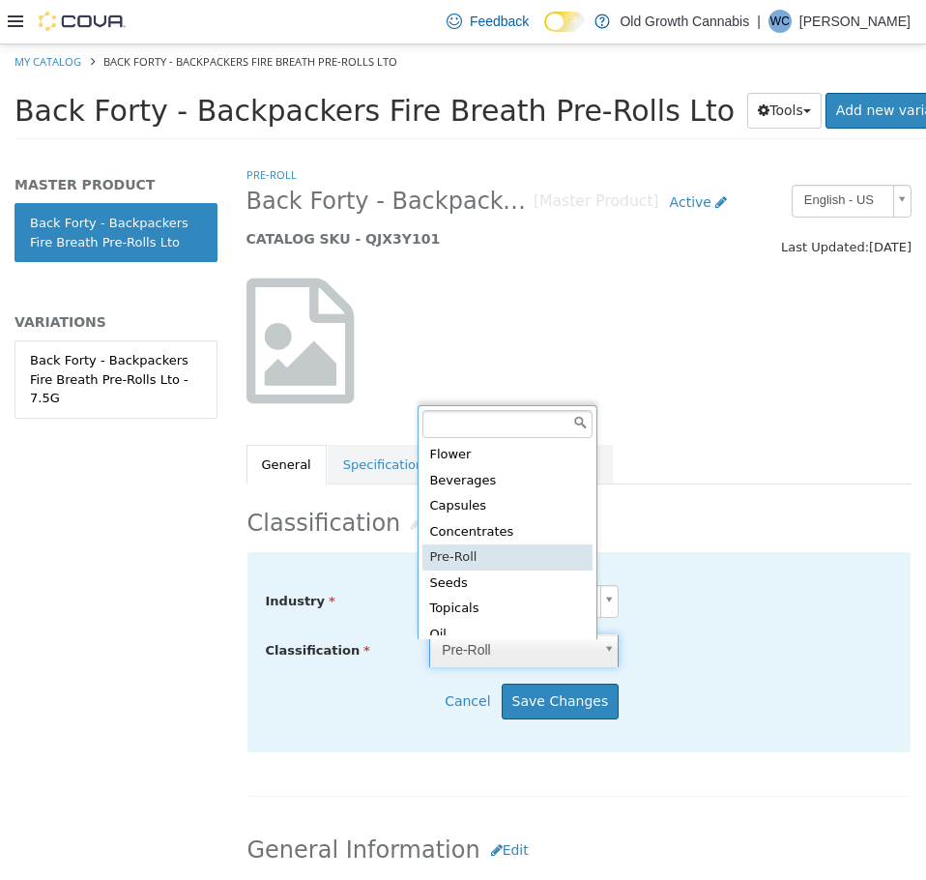
click at [573, 151] on body "Saving Bulk Changes... × My Catalog Back Forty - Backpackers Fire Breath Pre-Ro…" at bounding box center [463, 97] width 926 height 107
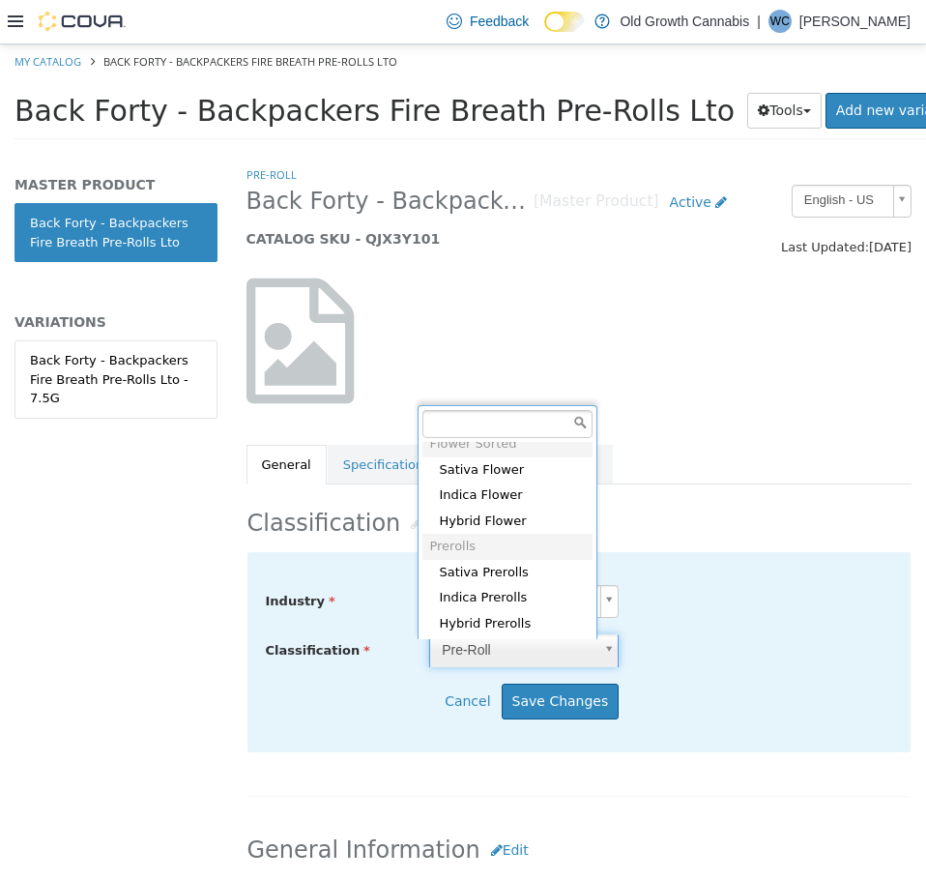
scroll to position [729, 0]
type input "*****"
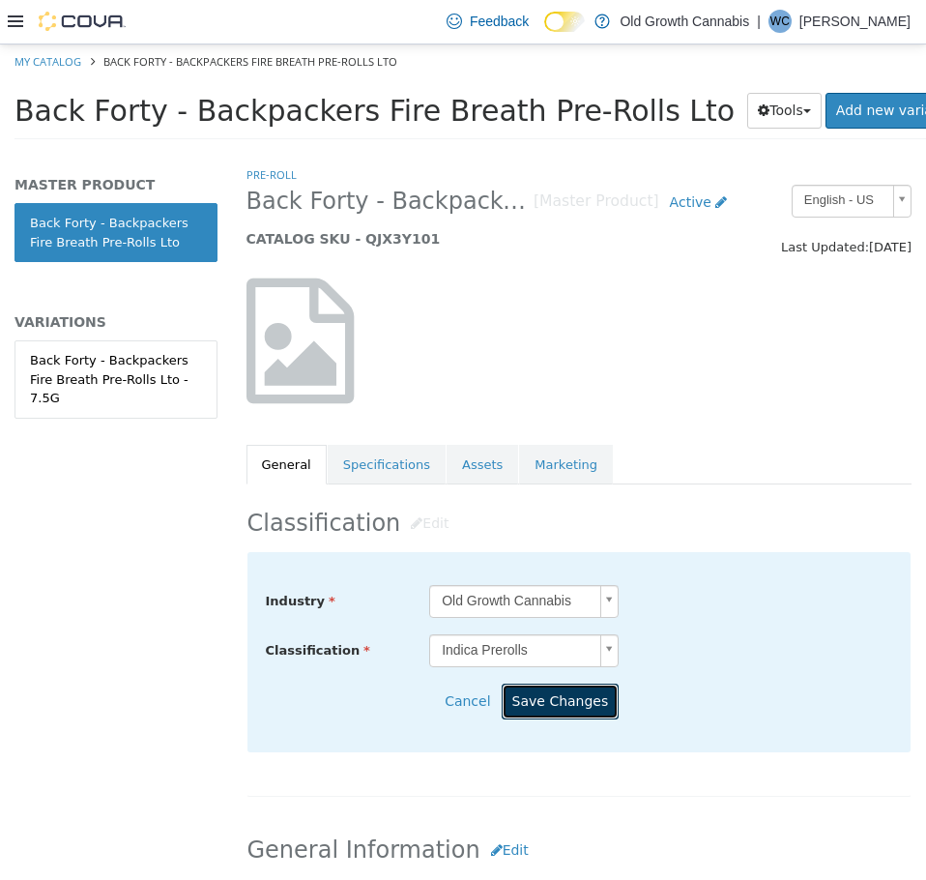
click at [566, 699] on button "Save Changes" at bounding box center [561, 701] width 118 height 36
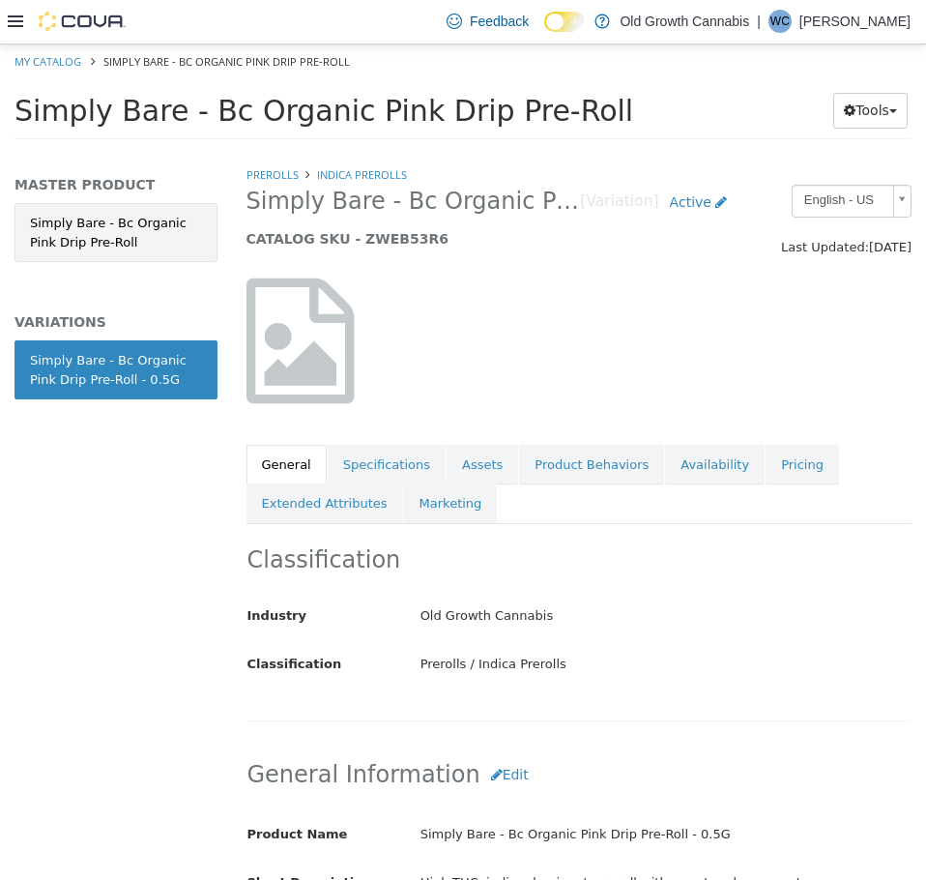
click at [74, 249] on link "Simply Bare - Bc Organic Pink Drip Pre-Roll" at bounding box center [116, 231] width 203 height 59
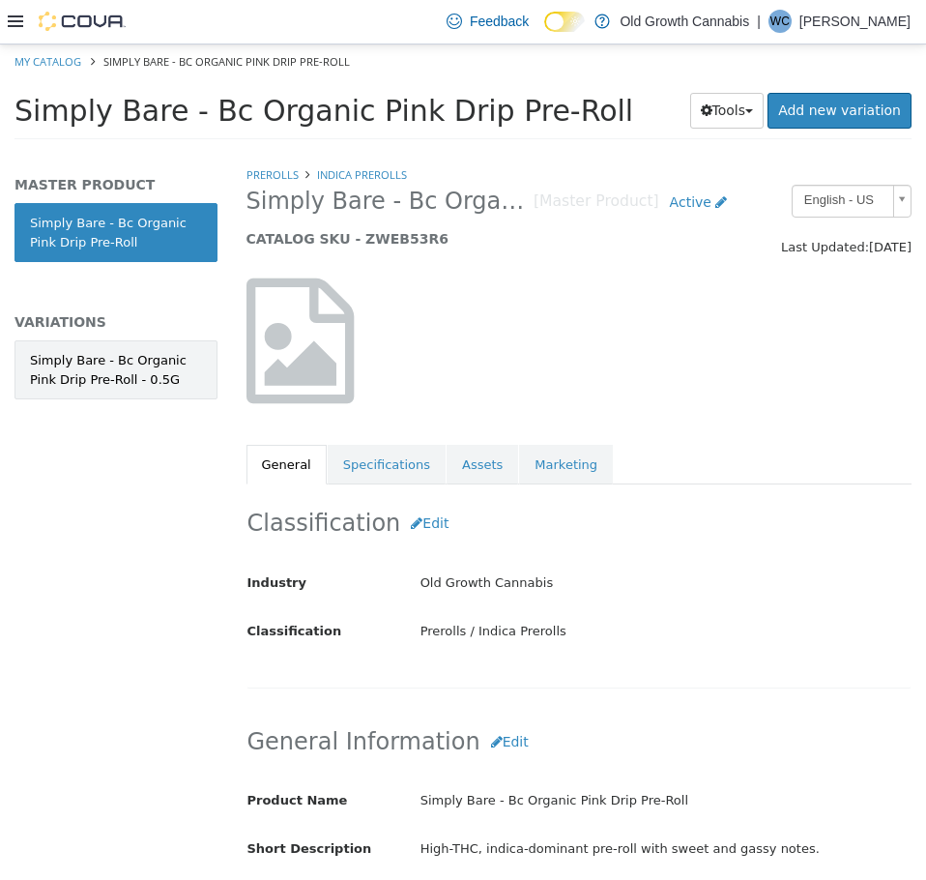
click at [50, 344] on link "Simply Bare - Bc Organic Pink Drip Pre-Roll - 0.5G" at bounding box center [116, 368] width 203 height 59
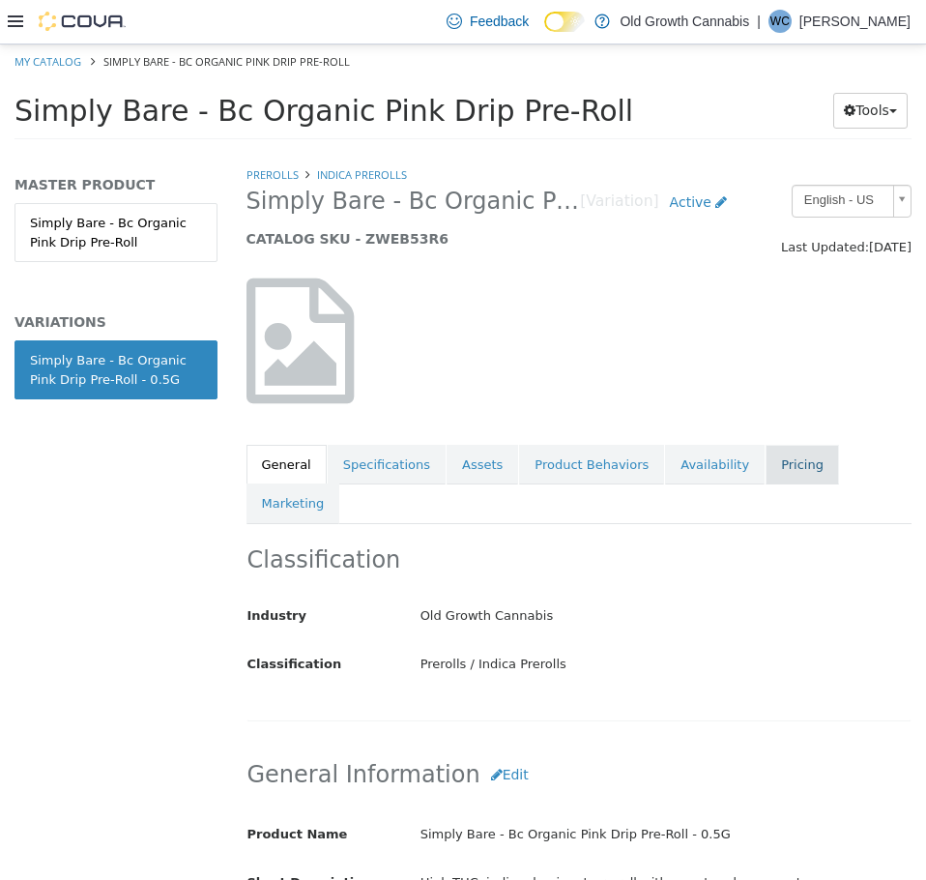
click at [766, 461] on link "Pricing" at bounding box center [802, 464] width 73 height 41
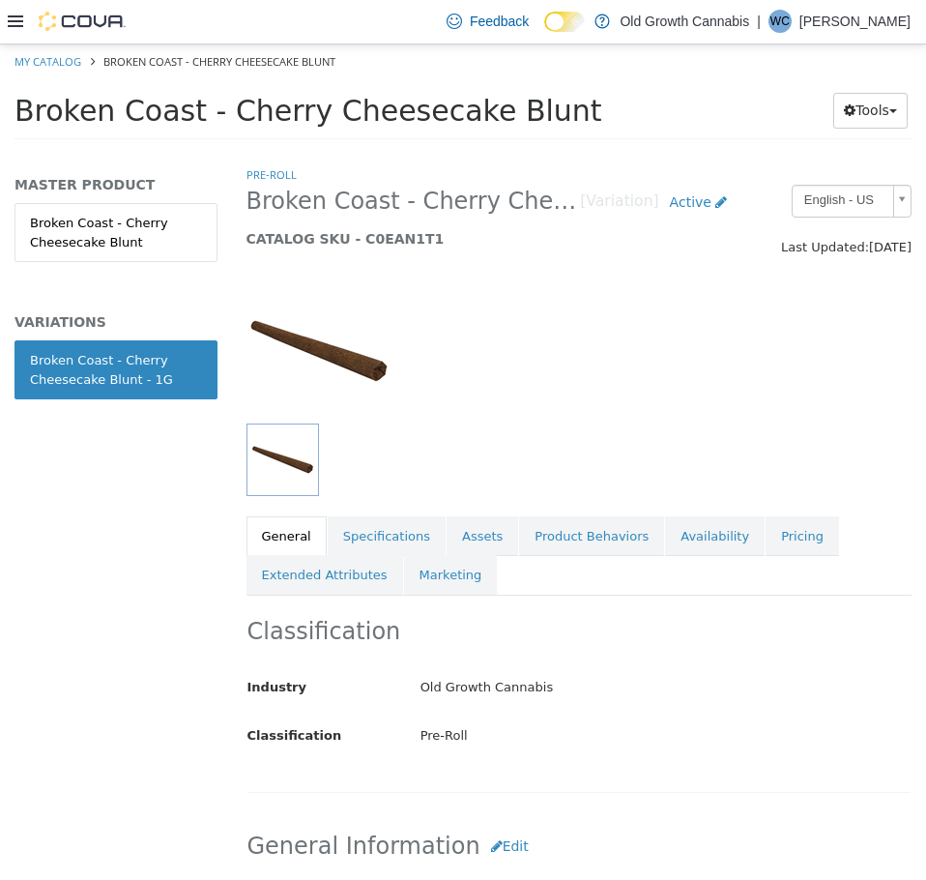
drag, startPoint x: 216, startPoint y: 115, endPoint x: 708, endPoint y: 125, distance: 492.2
click at [708, 125] on h1 "Broken Coast - Cherry Cheesecake Blunt" at bounding box center [403, 110] width 777 height 38
copy span "Cherry Cheesecake Blunt"
click at [778, 544] on link "Pricing" at bounding box center [802, 535] width 73 height 41
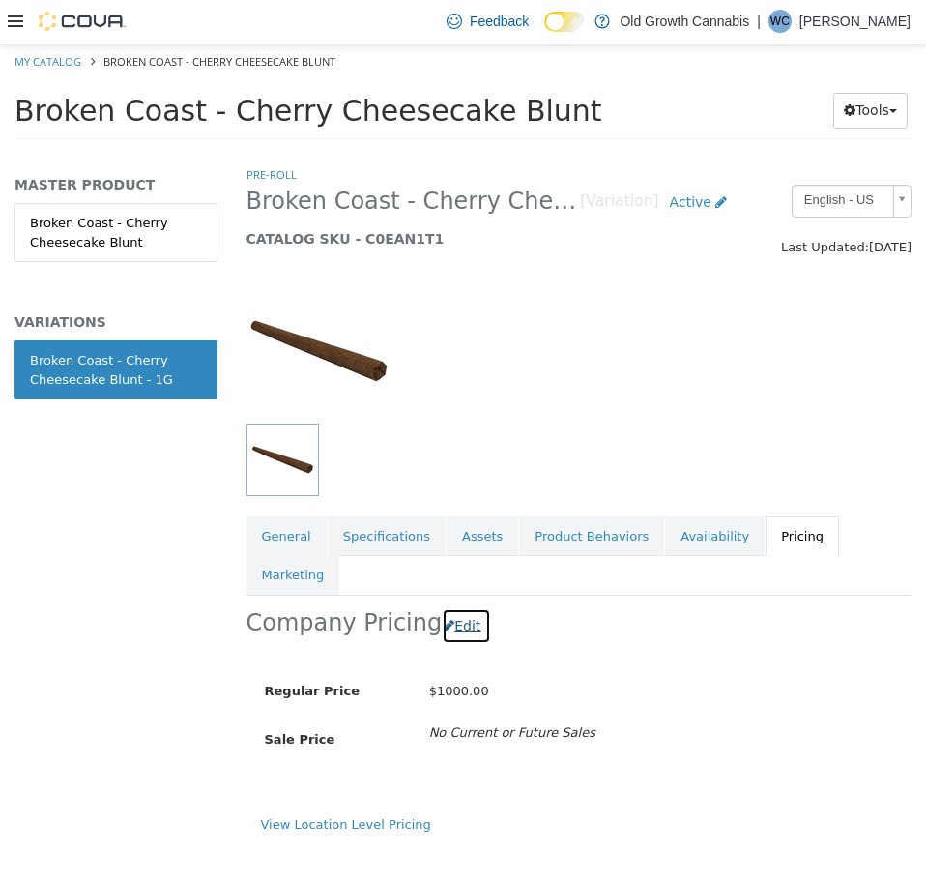
click at [461, 607] on button "Edit" at bounding box center [466, 625] width 49 height 36
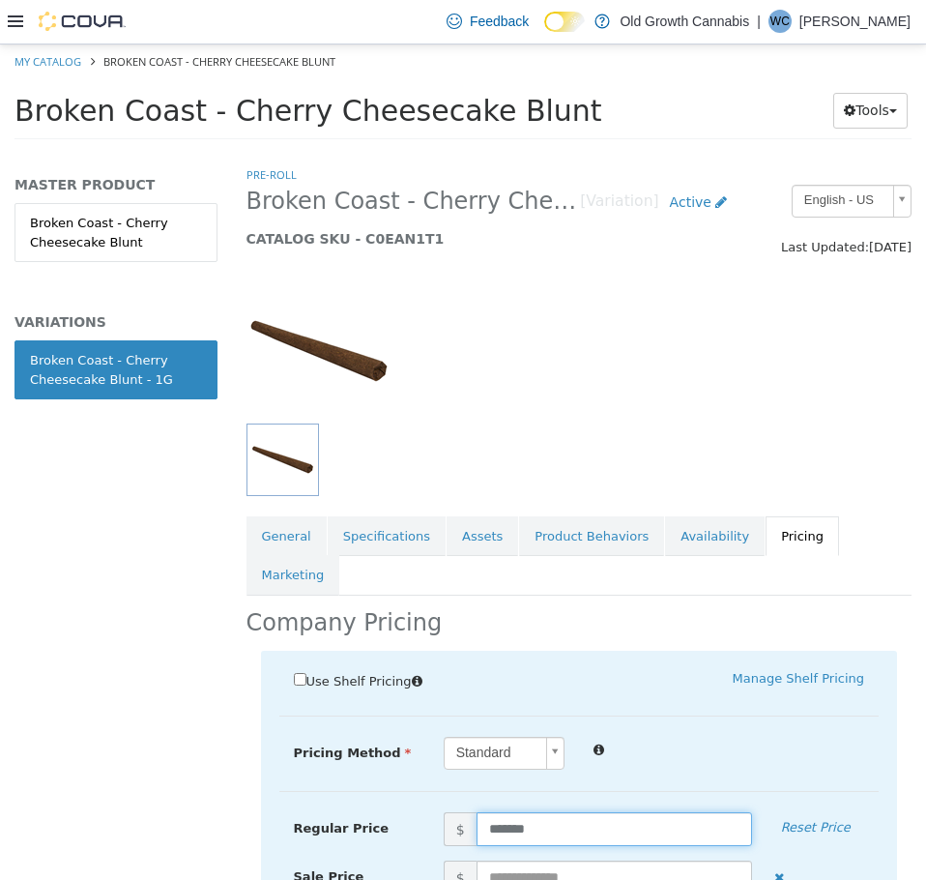
drag, startPoint x: 535, startPoint y: 798, endPoint x: 411, endPoint y: 787, distance: 124.2
click at [411, 811] on div "Regular Price $ ******* Reset Price" at bounding box center [579, 828] width 600 height 34
type input "*****"
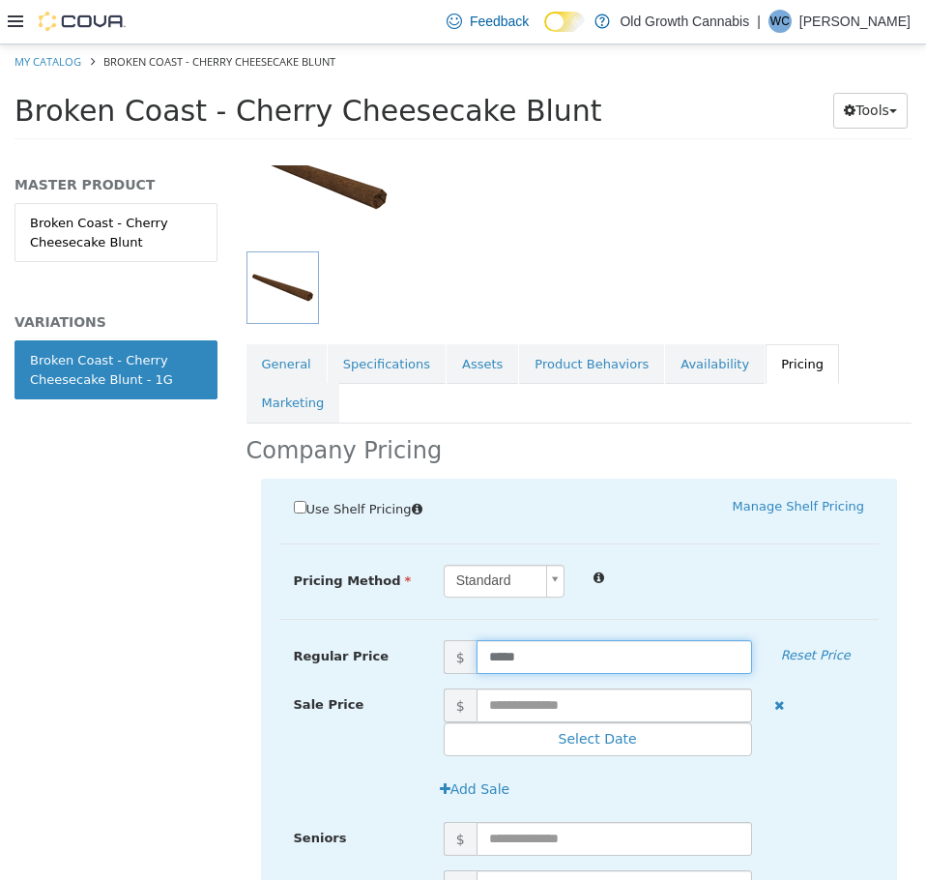
scroll to position [487, 0]
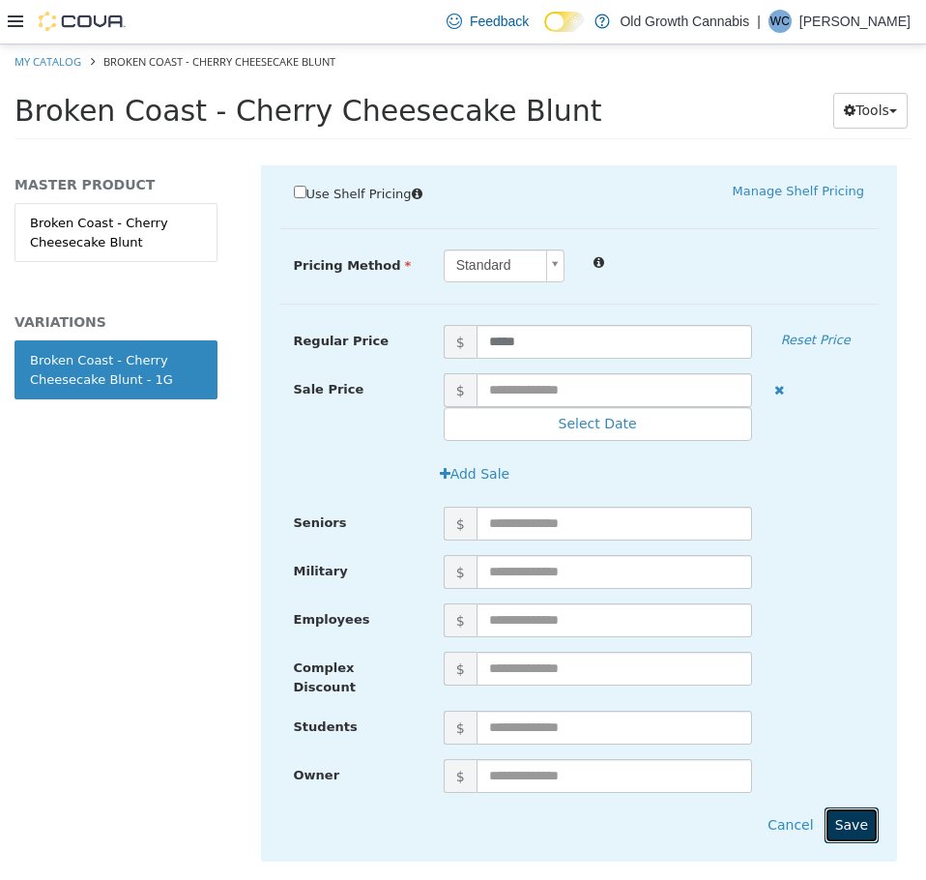
click at [840, 806] on button "Save" at bounding box center [852, 824] width 54 height 36
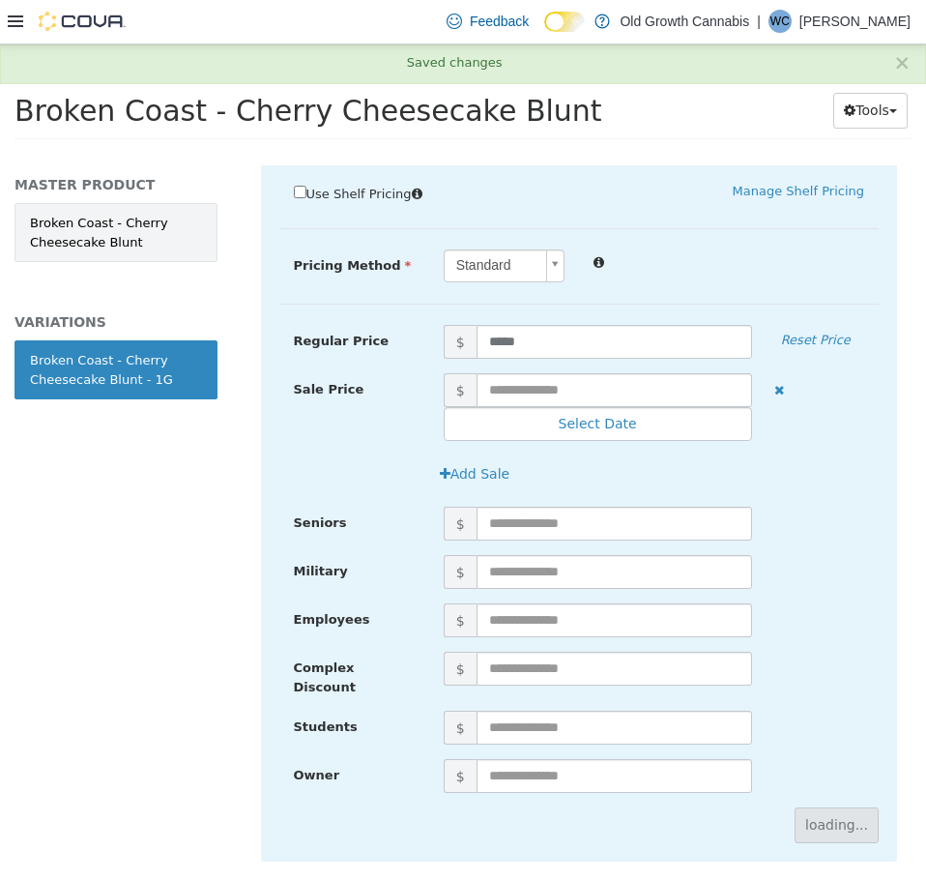
scroll to position [0, 0]
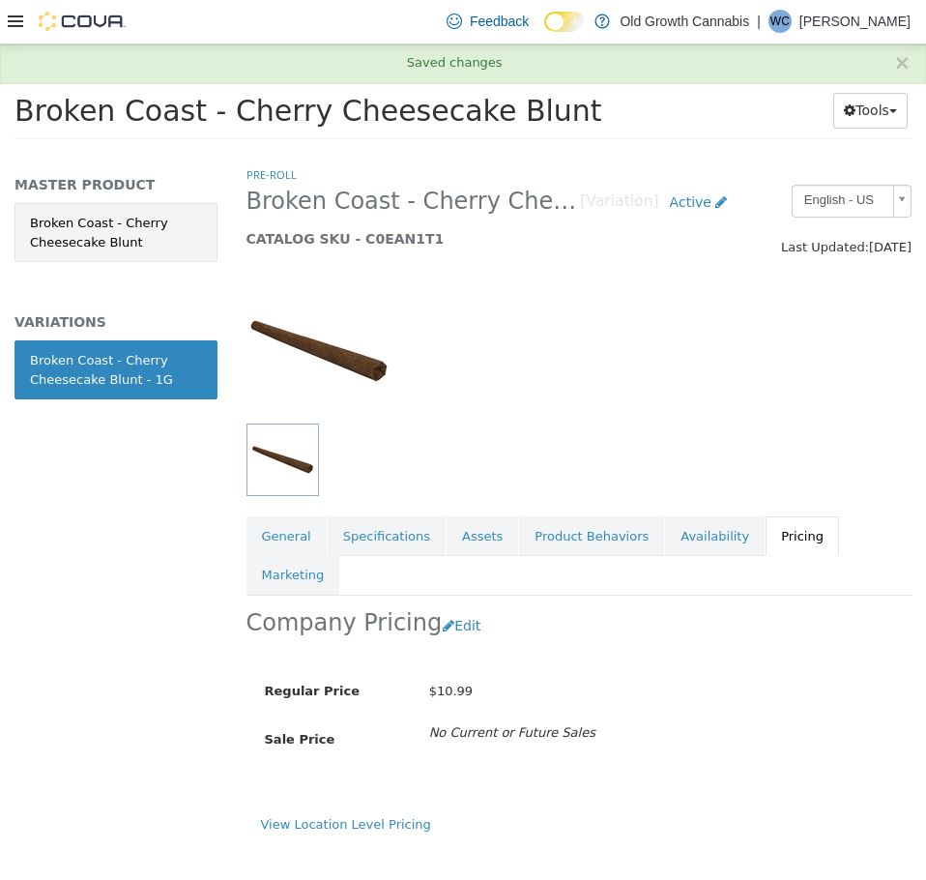
click at [113, 238] on link "Broken Coast - Cherry Cheesecake Blunt" at bounding box center [116, 231] width 203 height 59
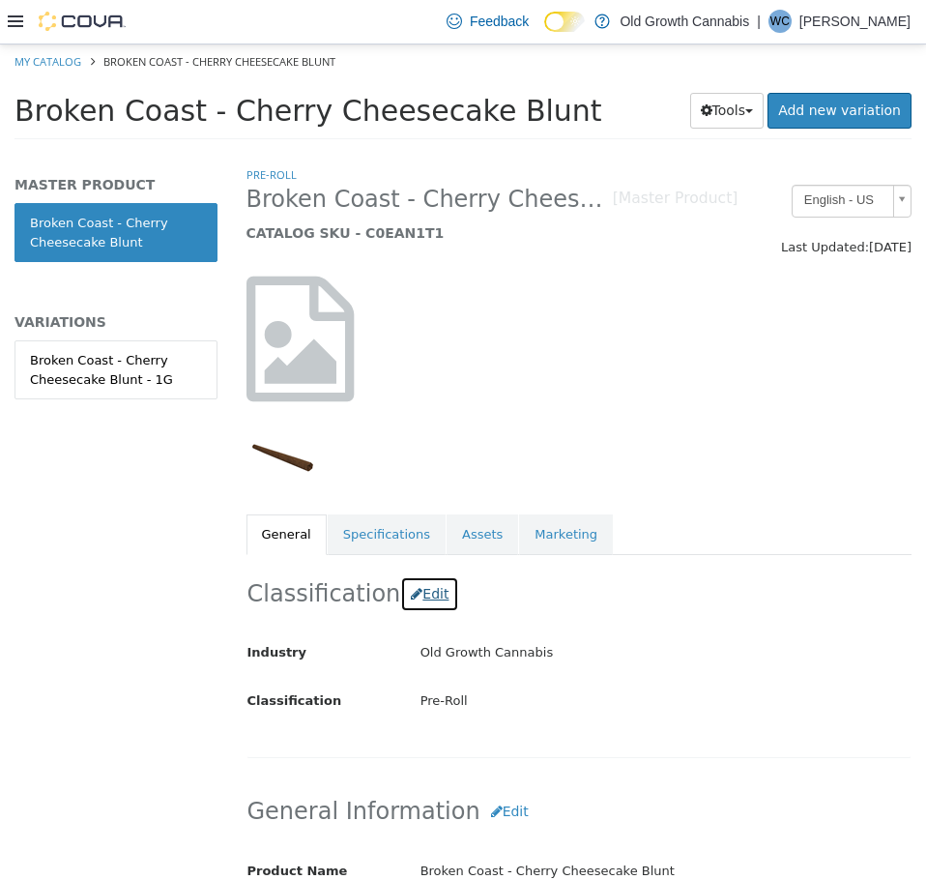
click at [414, 577] on button "Edit" at bounding box center [429, 593] width 59 height 36
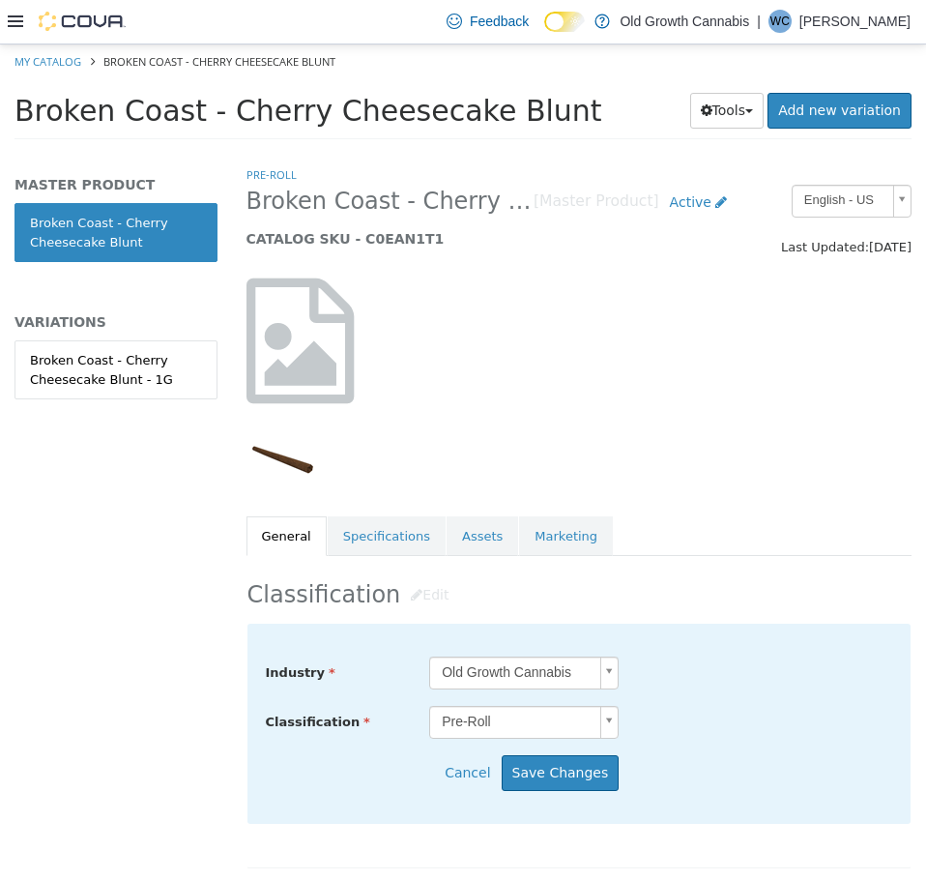
click at [526, 151] on body "Saving Bulk Changes... × Saved changes My Catalog Broken Coast - Cherry Cheesec…" at bounding box center [463, 97] width 926 height 107
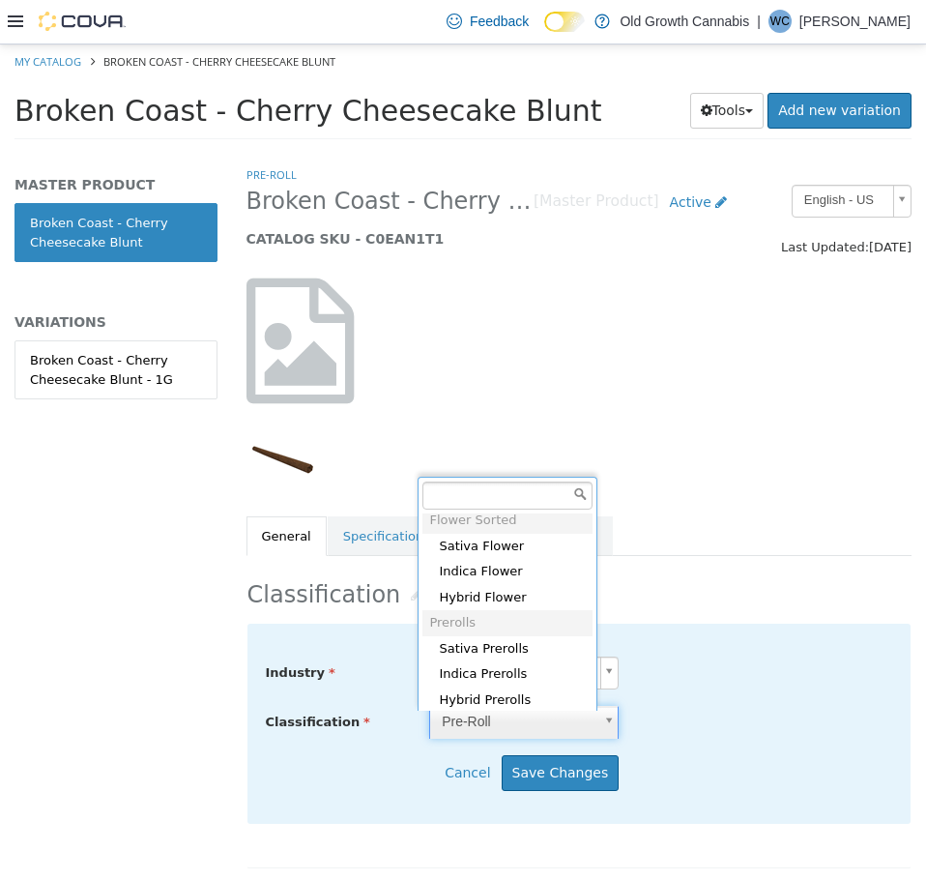
scroll to position [729, 0]
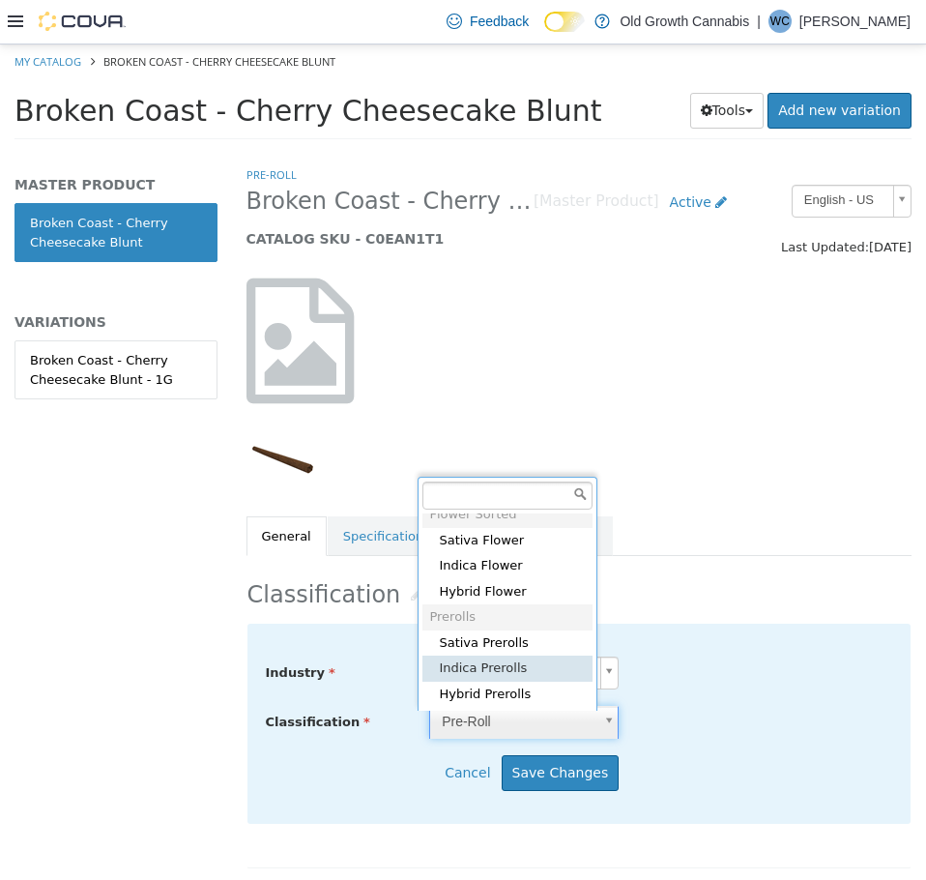
type input "*****"
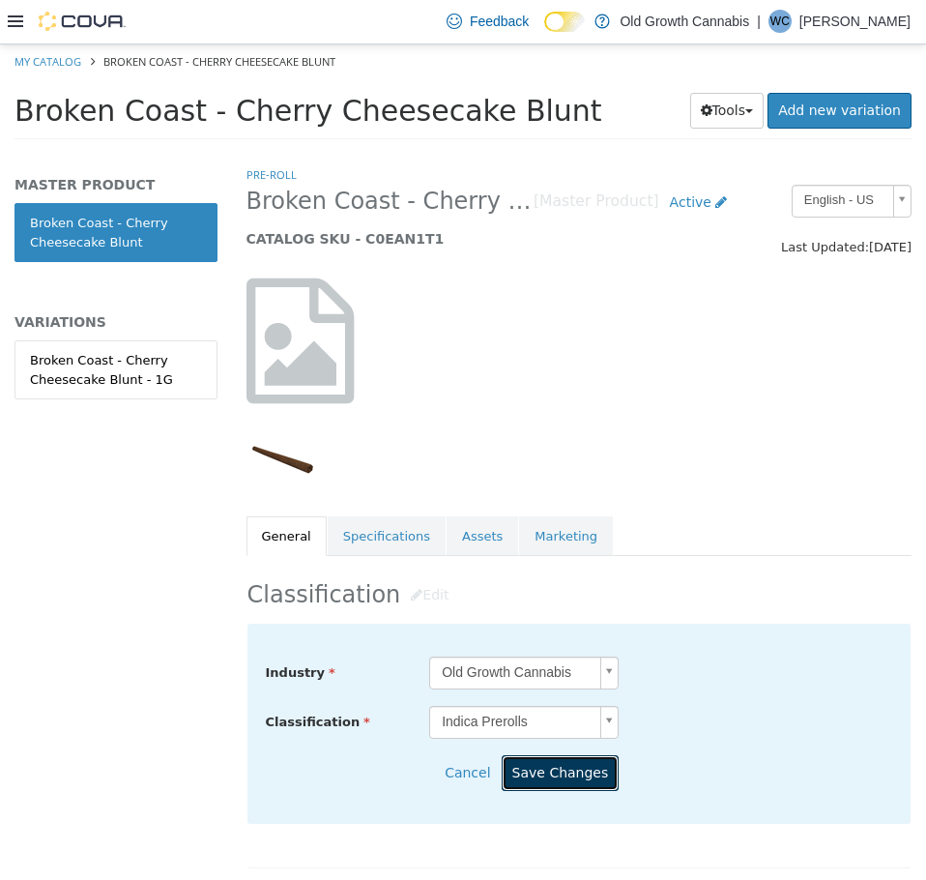
click at [556, 783] on button "Save Changes" at bounding box center [561, 772] width 118 height 36
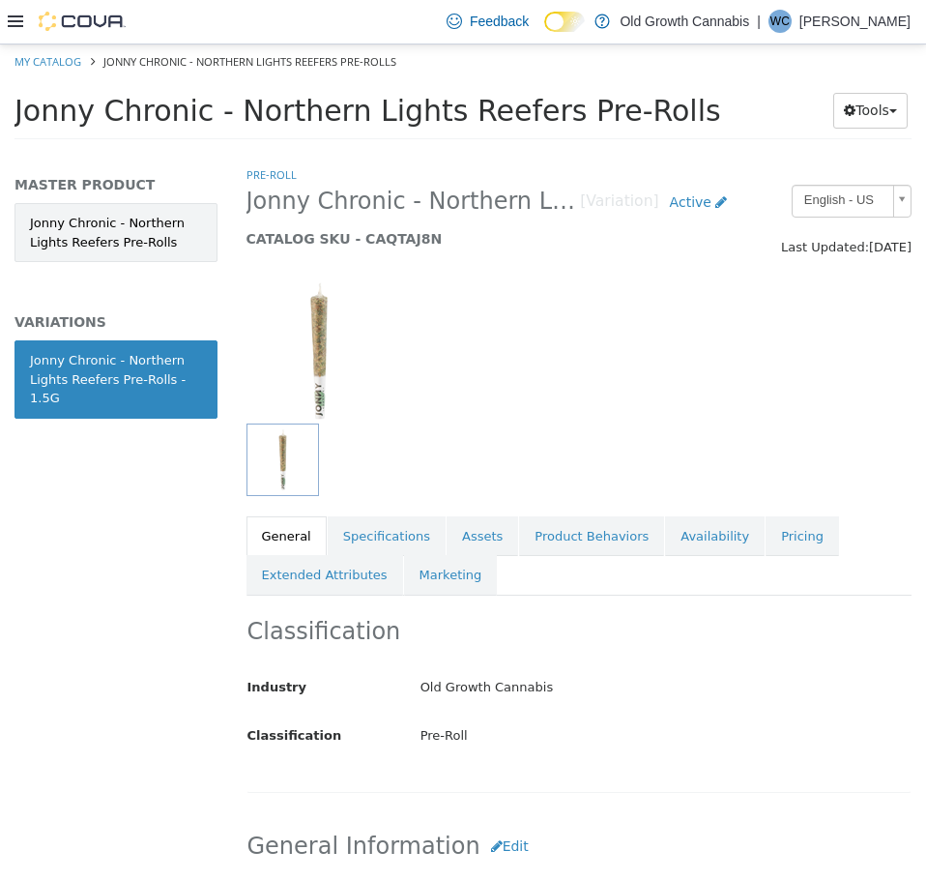
click at [131, 236] on link "Jonny Chronic - Northern Lights Reefers Pre-Rolls" at bounding box center [116, 231] width 203 height 59
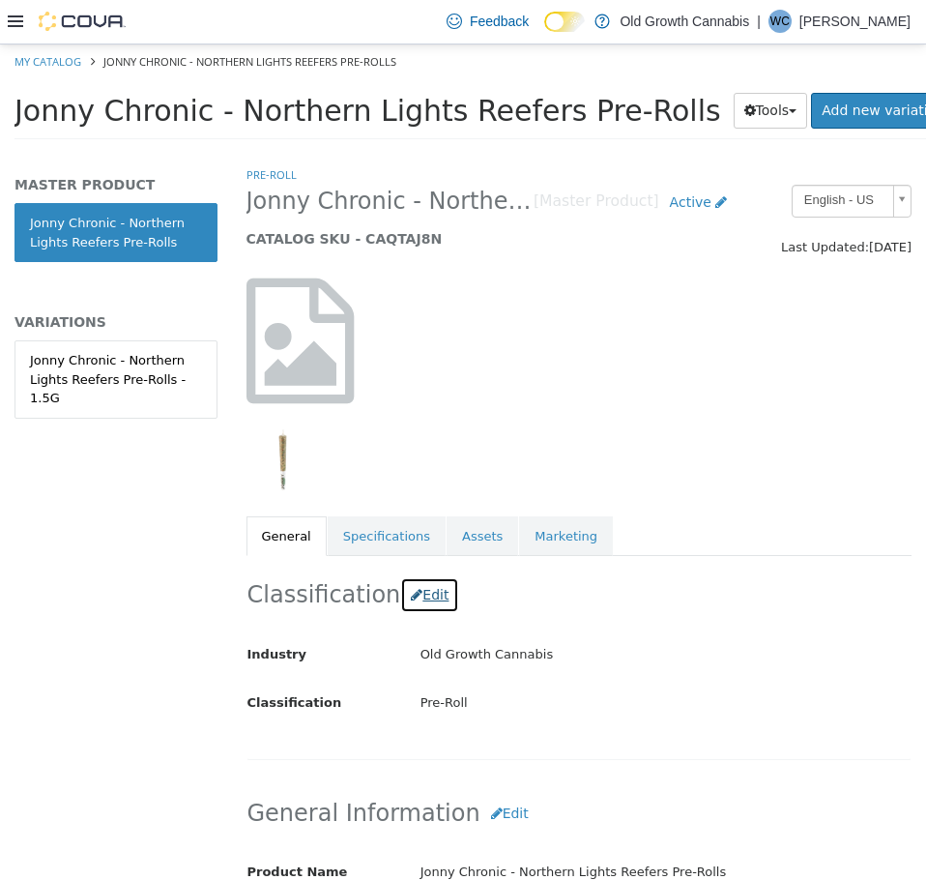
click at [418, 600] on button "Edit" at bounding box center [429, 594] width 59 height 36
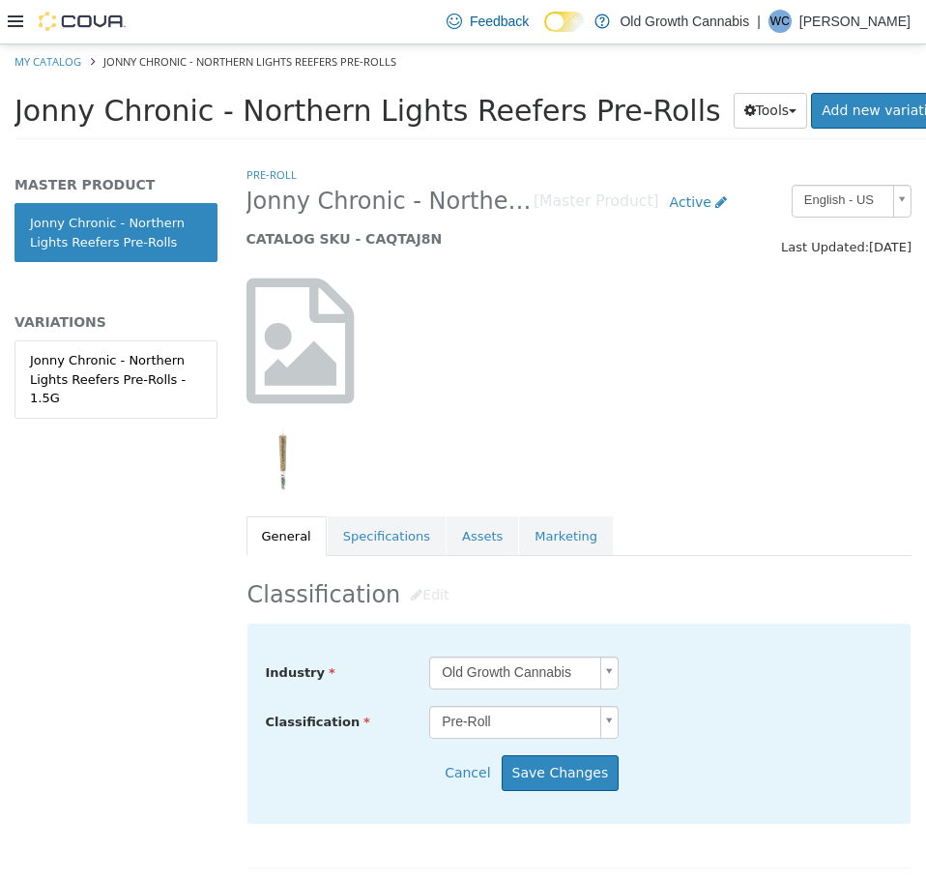
click at [531, 151] on body "Saving Bulk Changes... × My Catalog Jonny Chronic - Northern Lights Reefers Pre…" at bounding box center [463, 97] width 926 height 107
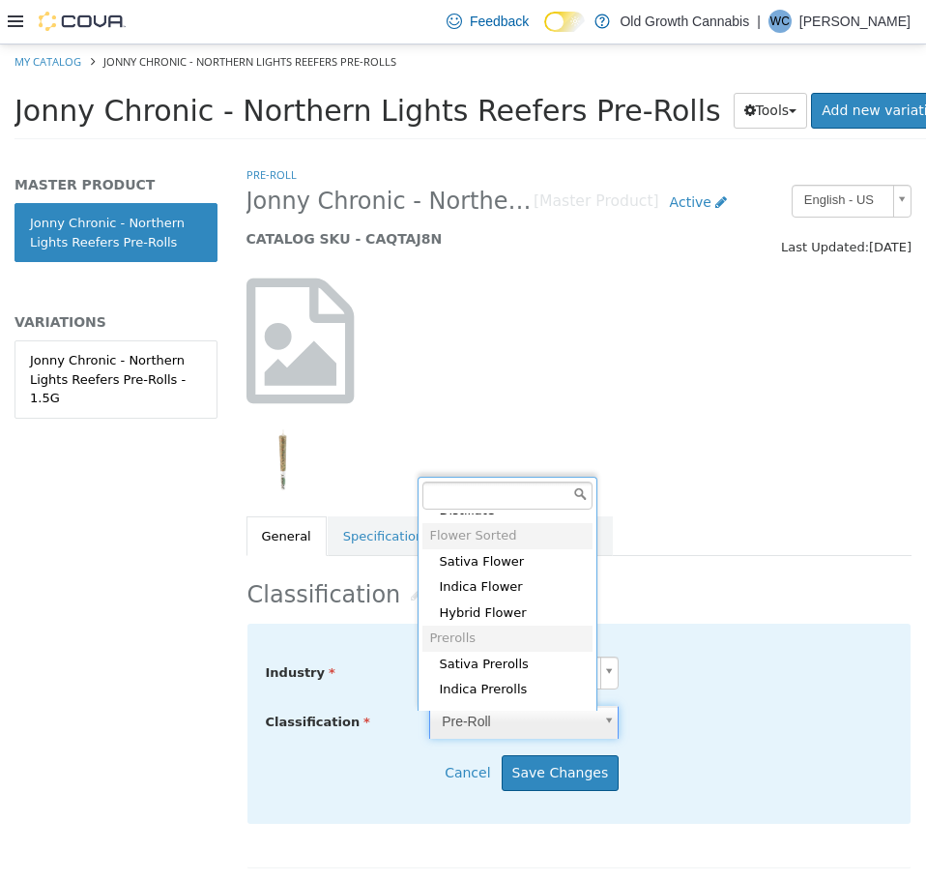
scroll to position [729, 0]
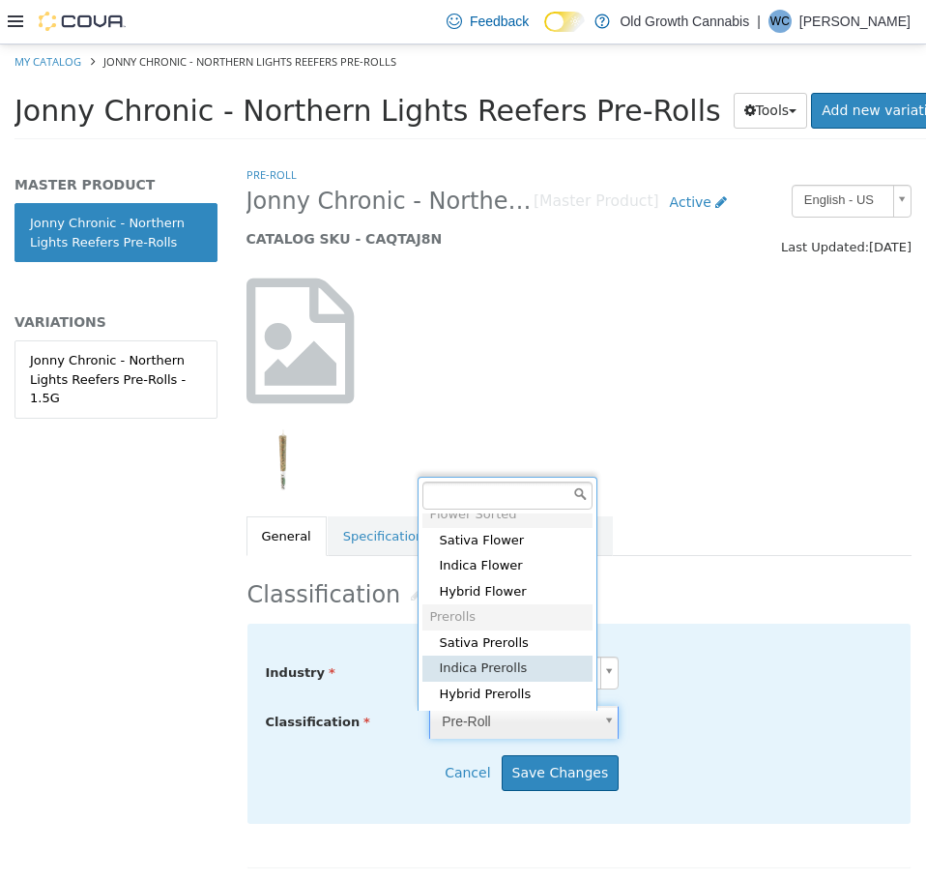
type input "*****"
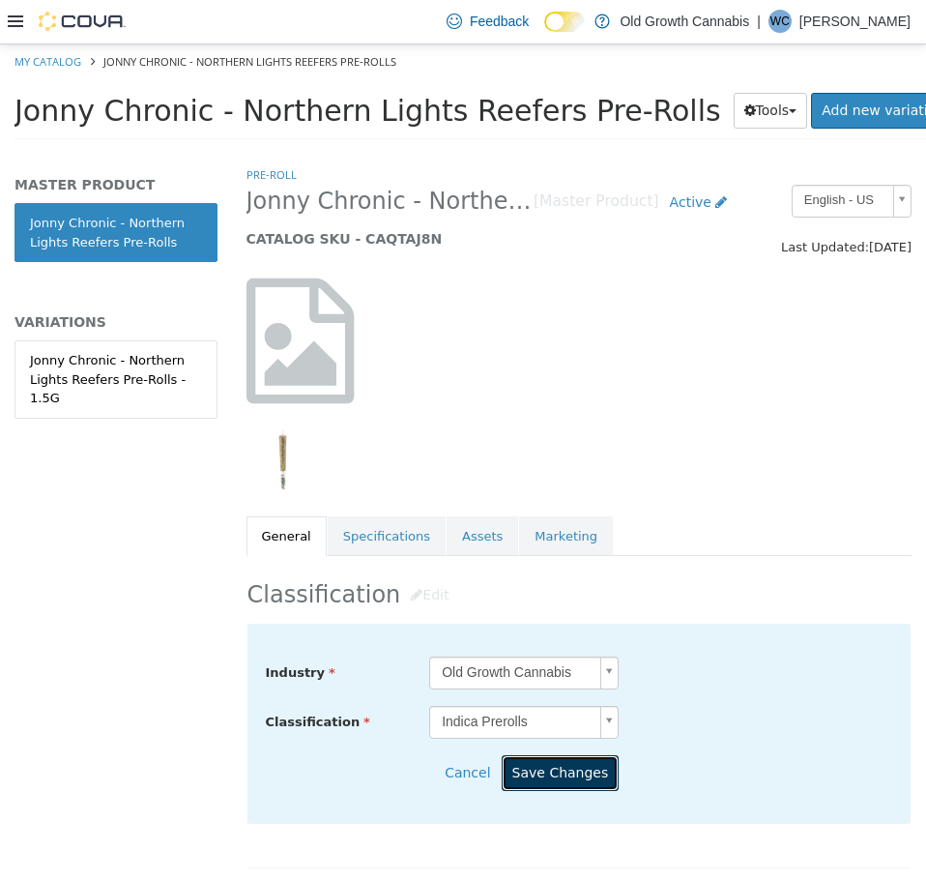
click at [572, 770] on button "Save Changes" at bounding box center [561, 772] width 118 height 36
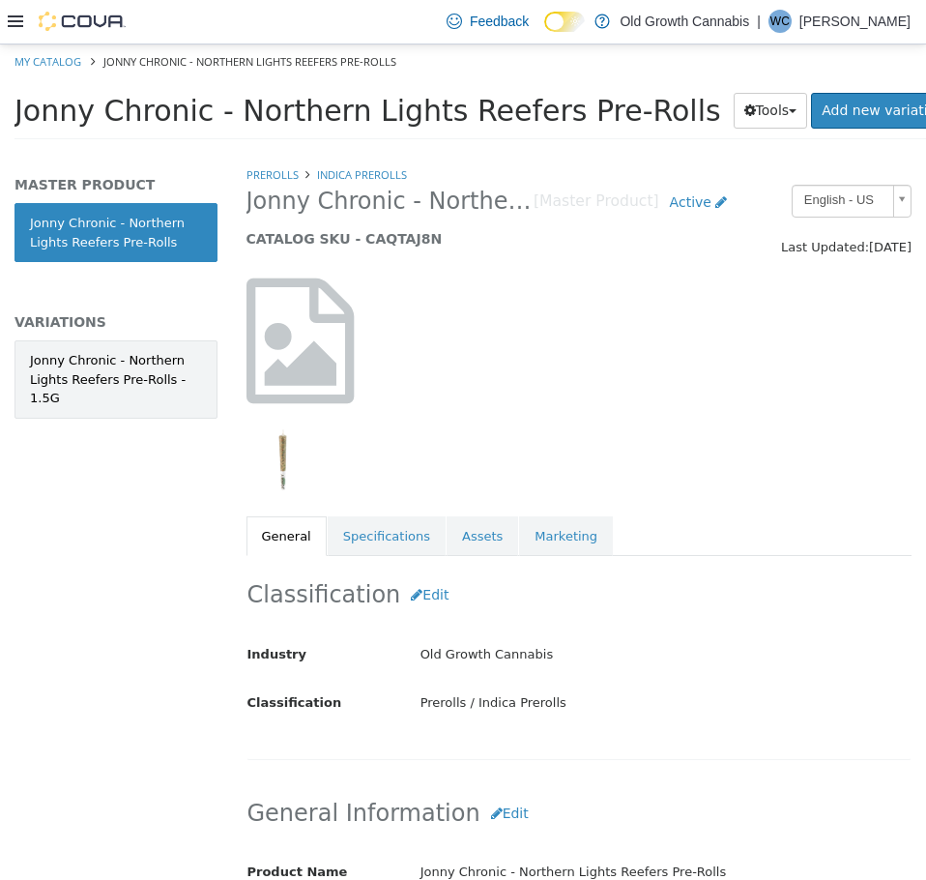
click at [145, 393] on link "Jonny Chronic - Northern Lights Reefers Pre-Rolls - 1.5G" at bounding box center [116, 378] width 203 height 78
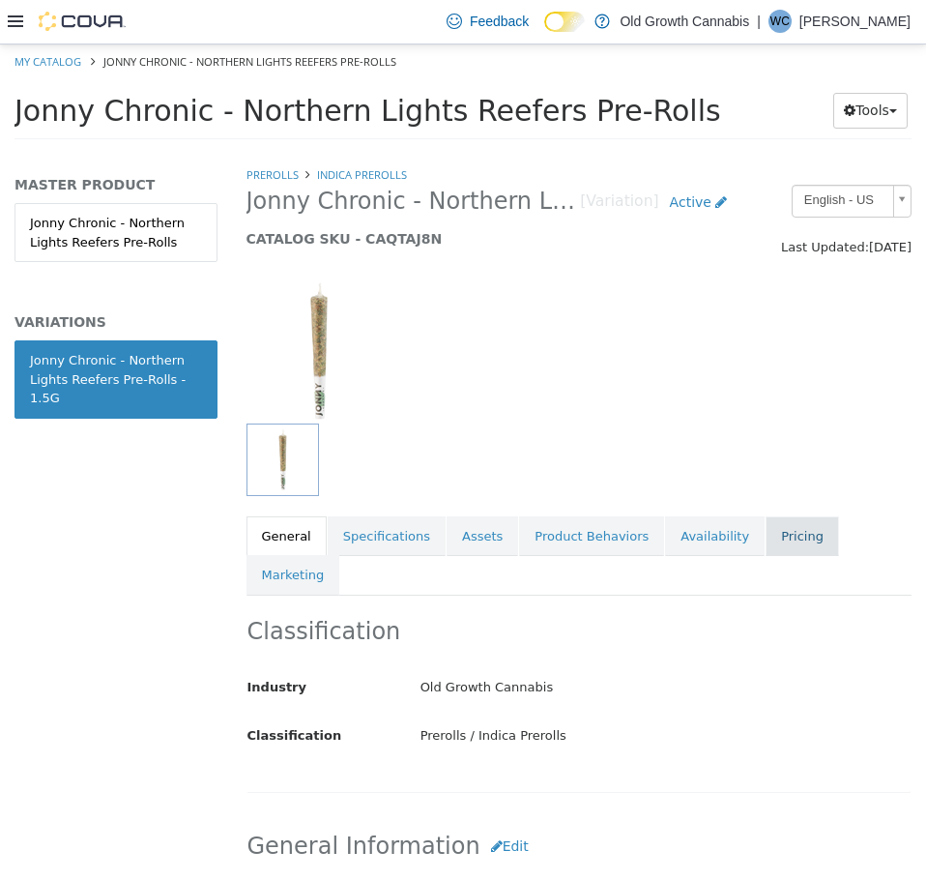
click at [766, 545] on link "Pricing" at bounding box center [802, 535] width 73 height 41
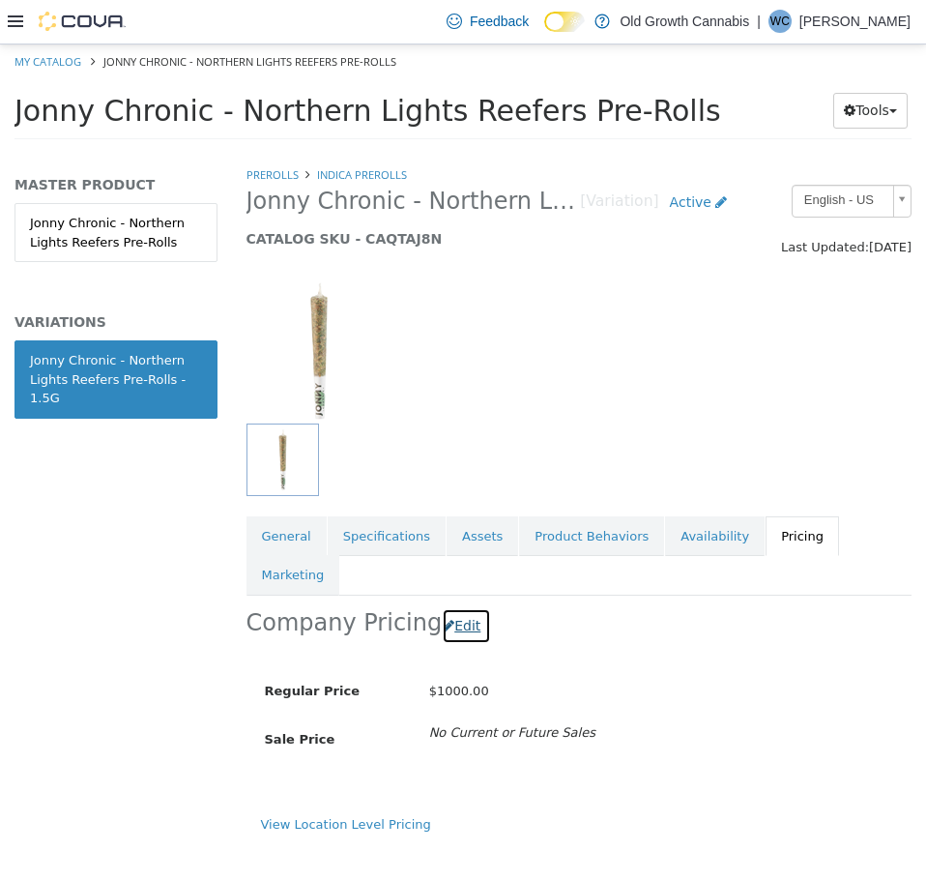
click at [456, 607] on button "Edit" at bounding box center [466, 625] width 49 height 36
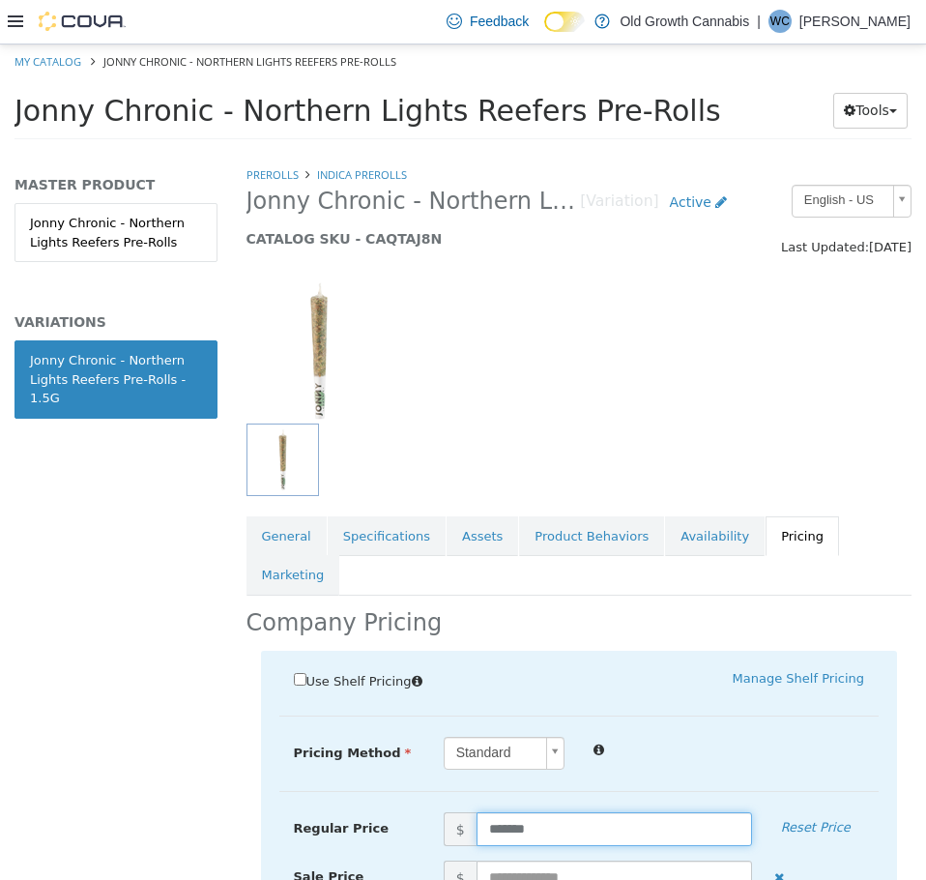
click at [558, 811] on input "*******" at bounding box center [615, 828] width 276 height 34
drag, startPoint x: 558, startPoint y: 794, endPoint x: 489, endPoint y: 802, distance: 69.1
click at [489, 811] on input "*******" at bounding box center [615, 828] width 276 height 34
type input "****"
click at [683, 736] on div "Standard *" at bounding box center [654, 753] width 450 height 34
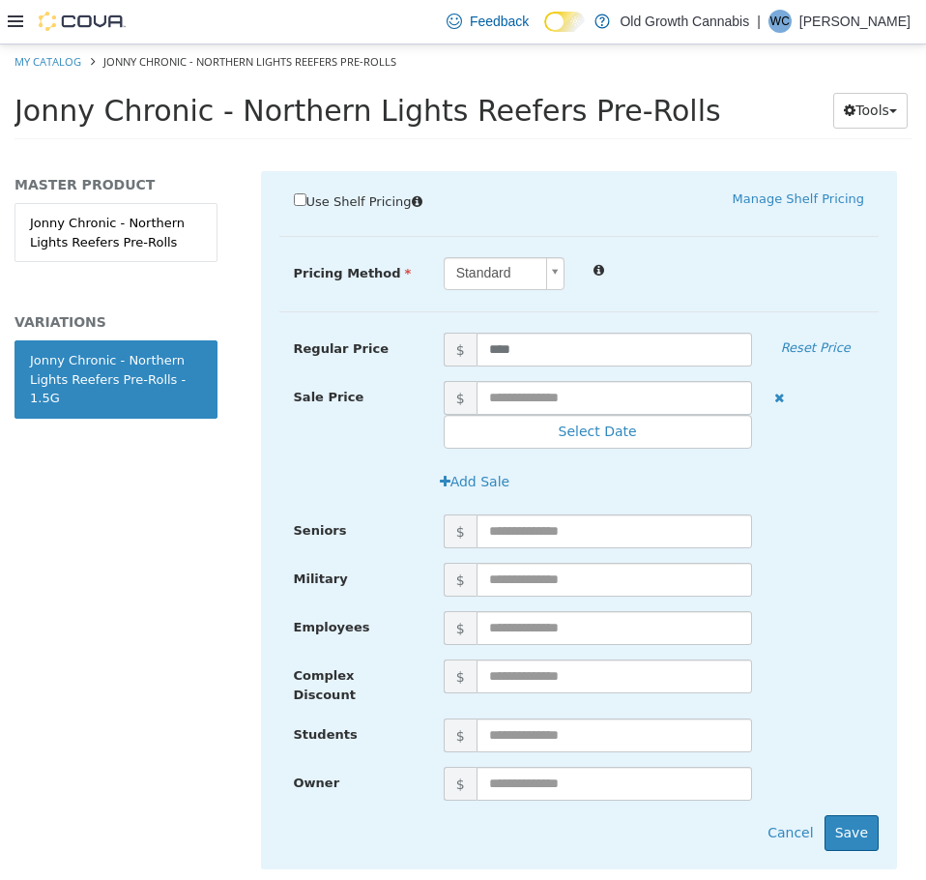
scroll to position [483, 0]
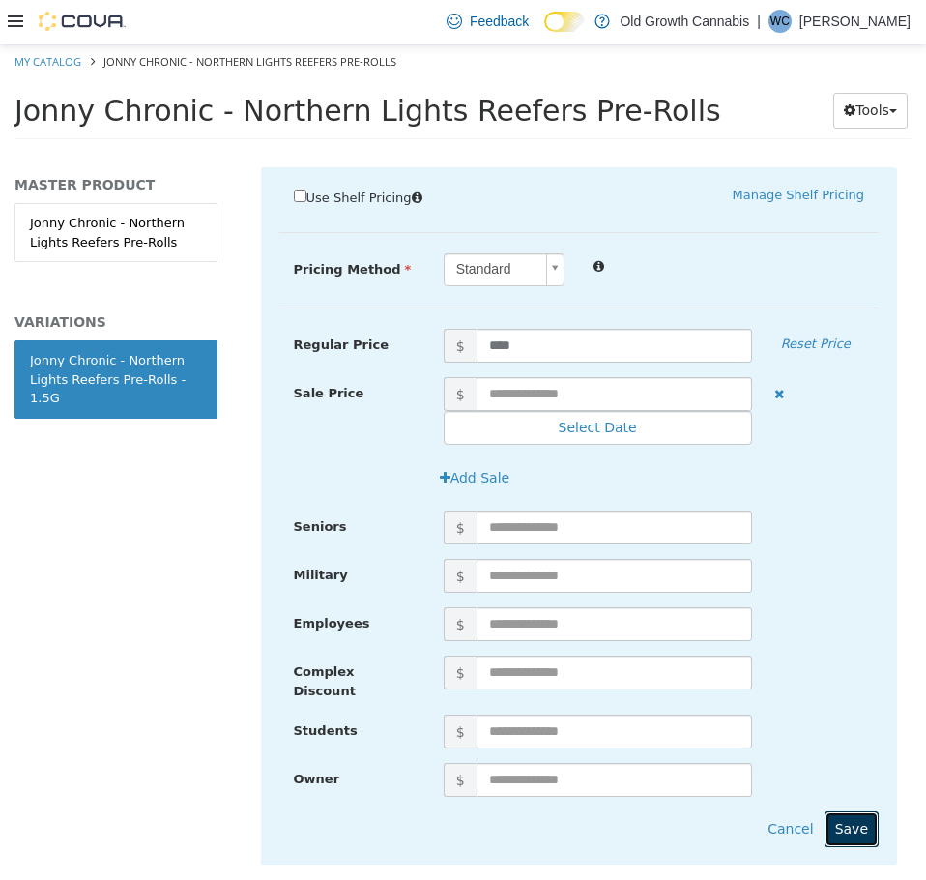
click at [832, 810] on button "Save" at bounding box center [852, 828] width 54 height 36
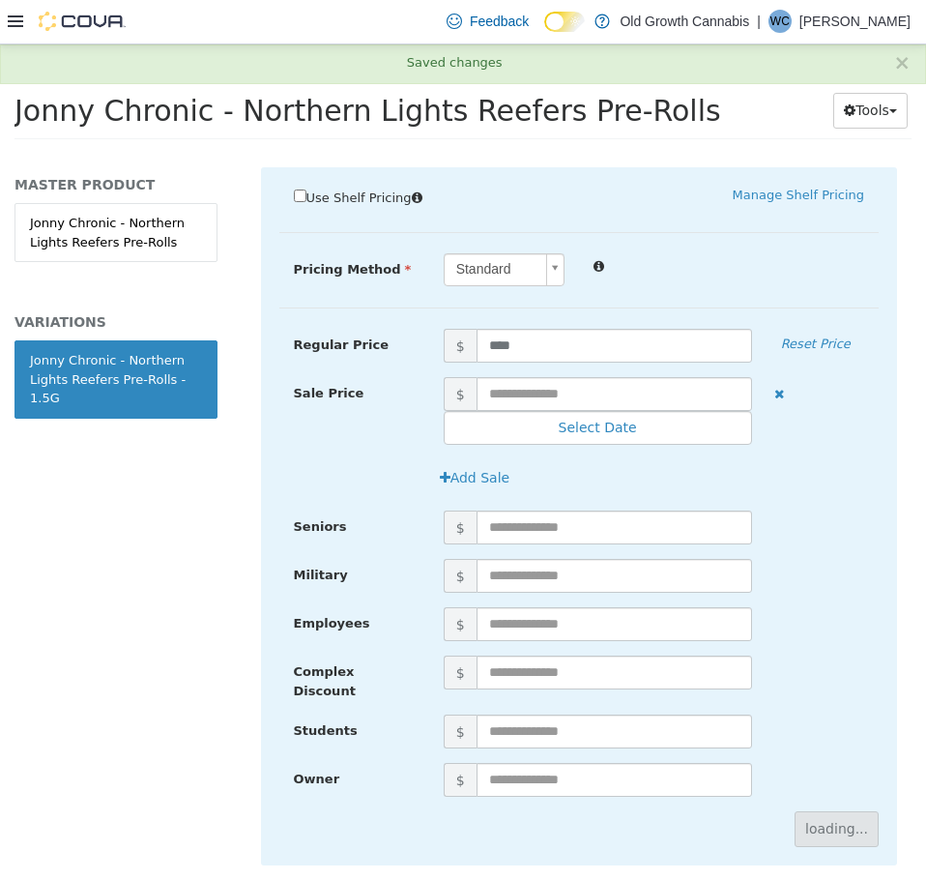
scroll to position [0, 0]
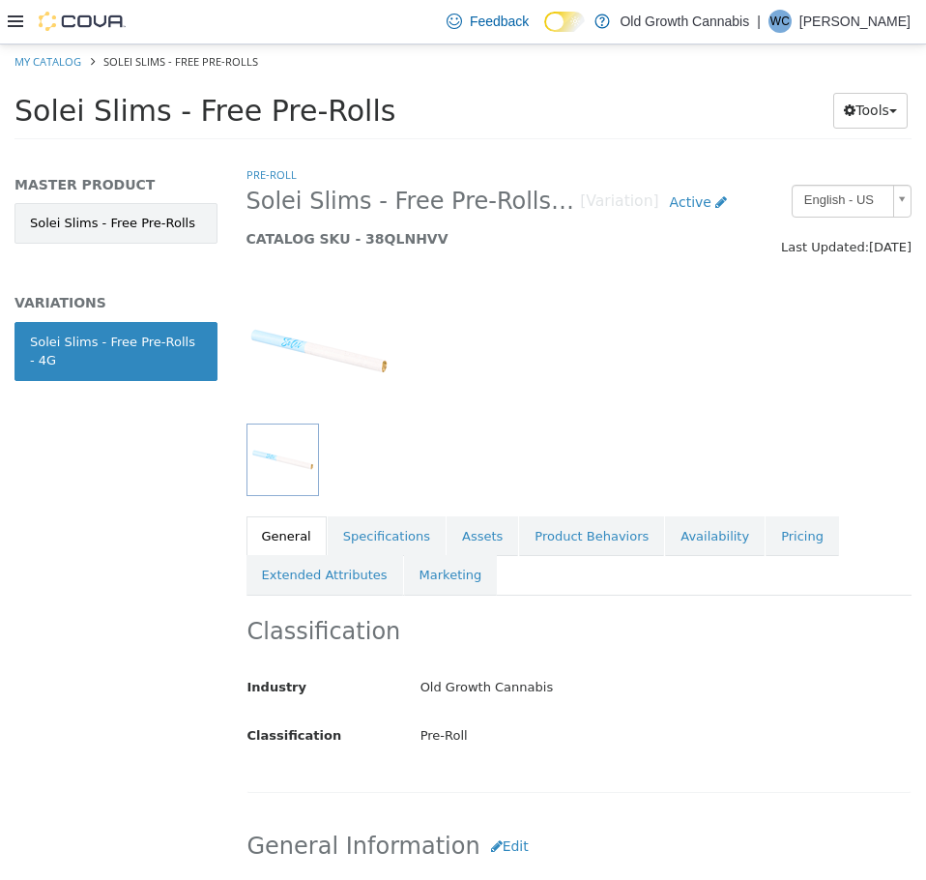
click at [137, 218] on link "Solei Slims - Free Pre-Rolls" at bounding box center [116, 222] width 203 height 41
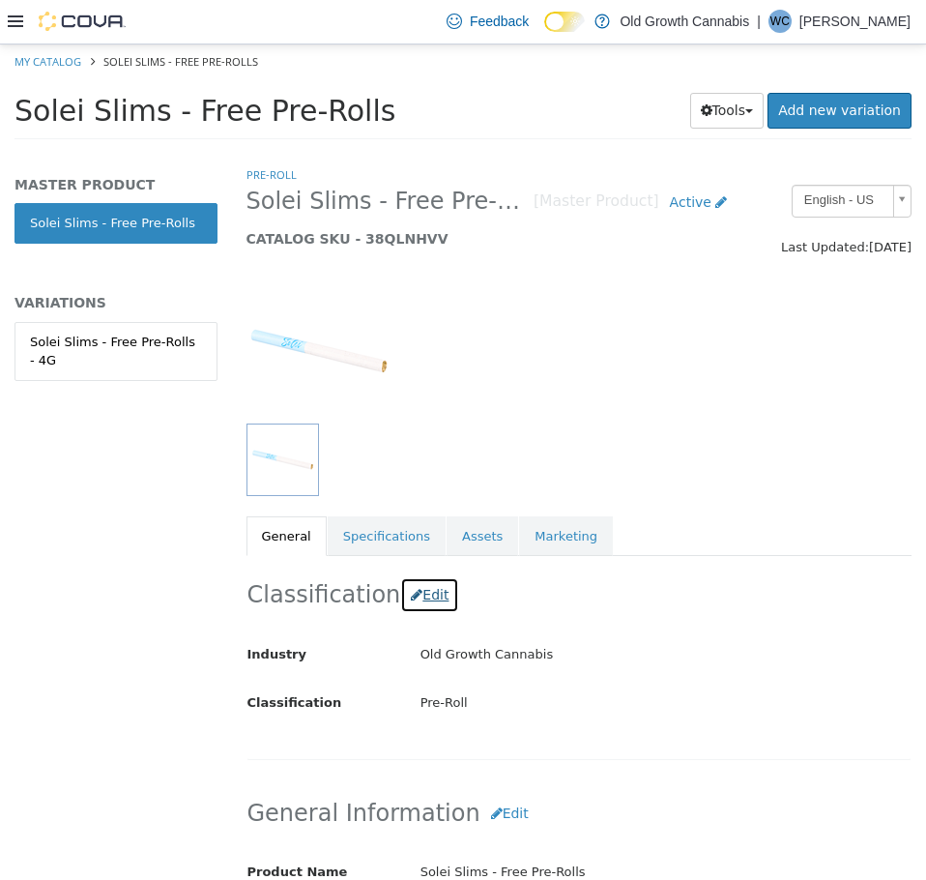
click at [427, 608] on button "Edit" at bounding box center [429, 594] width 59 height 36
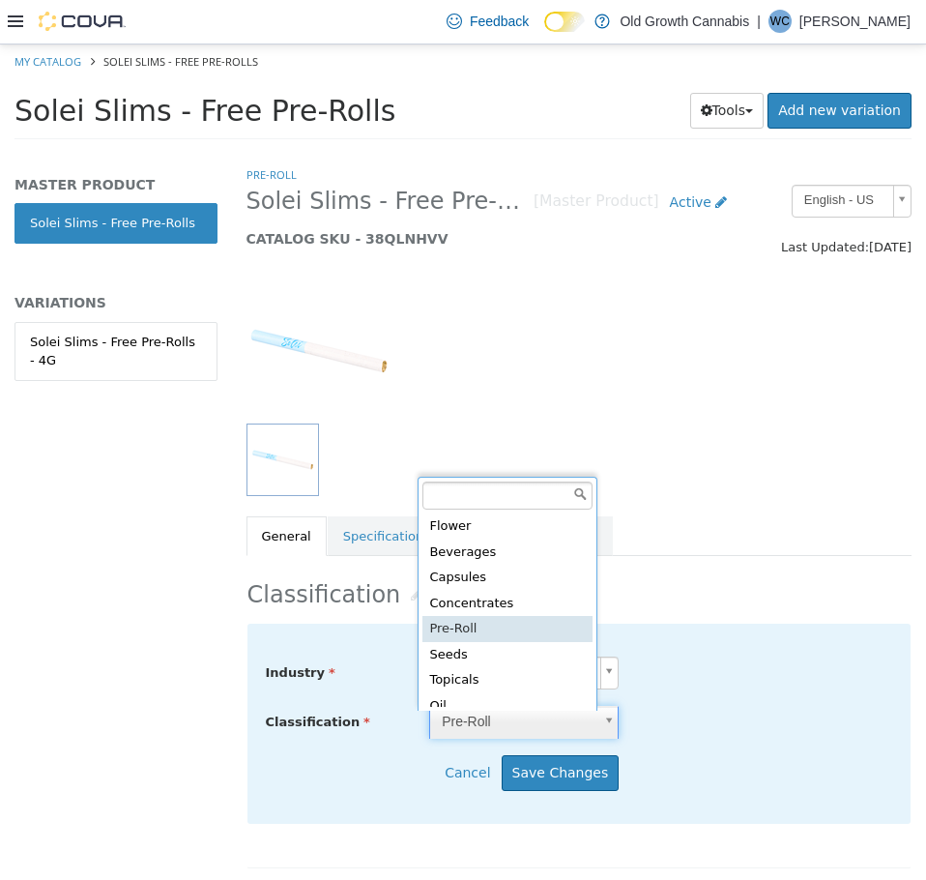
click at [482, 151] on body "Saving Bulk Changes... × My Catalog Solei Slims - Free Pre-Rolls Solei Slims - …" at bounding box center [463, 97] width 926 height 107
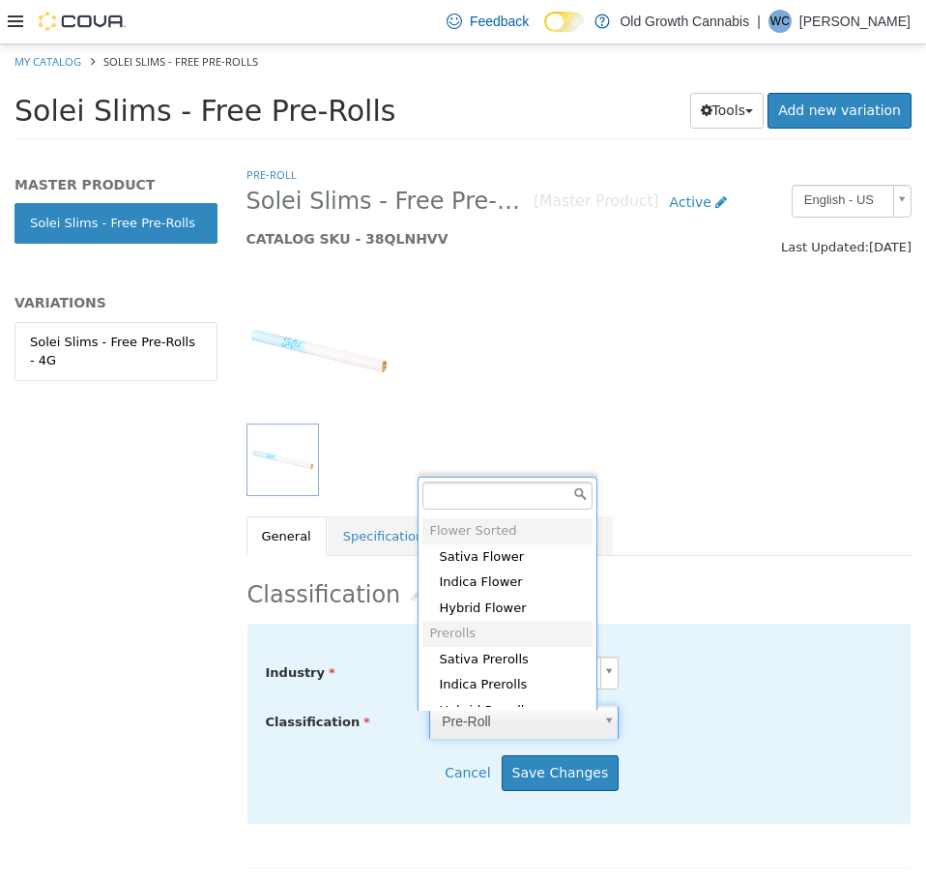
scroll to position [729, 0]
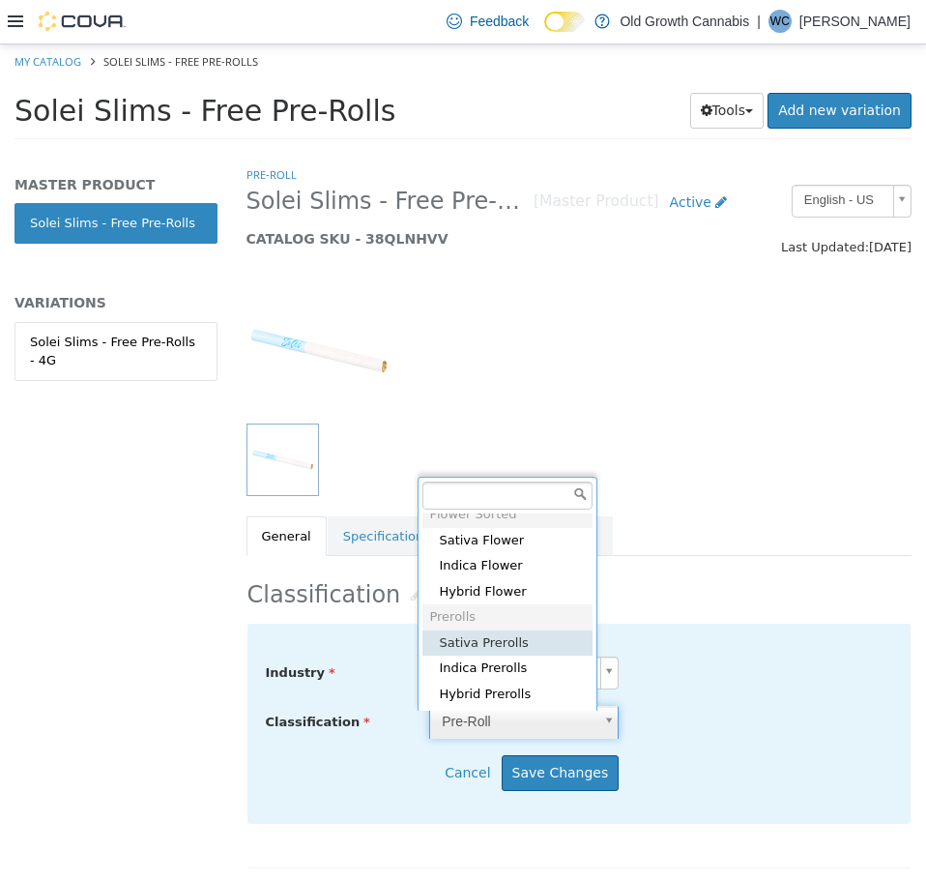
type input "*****"
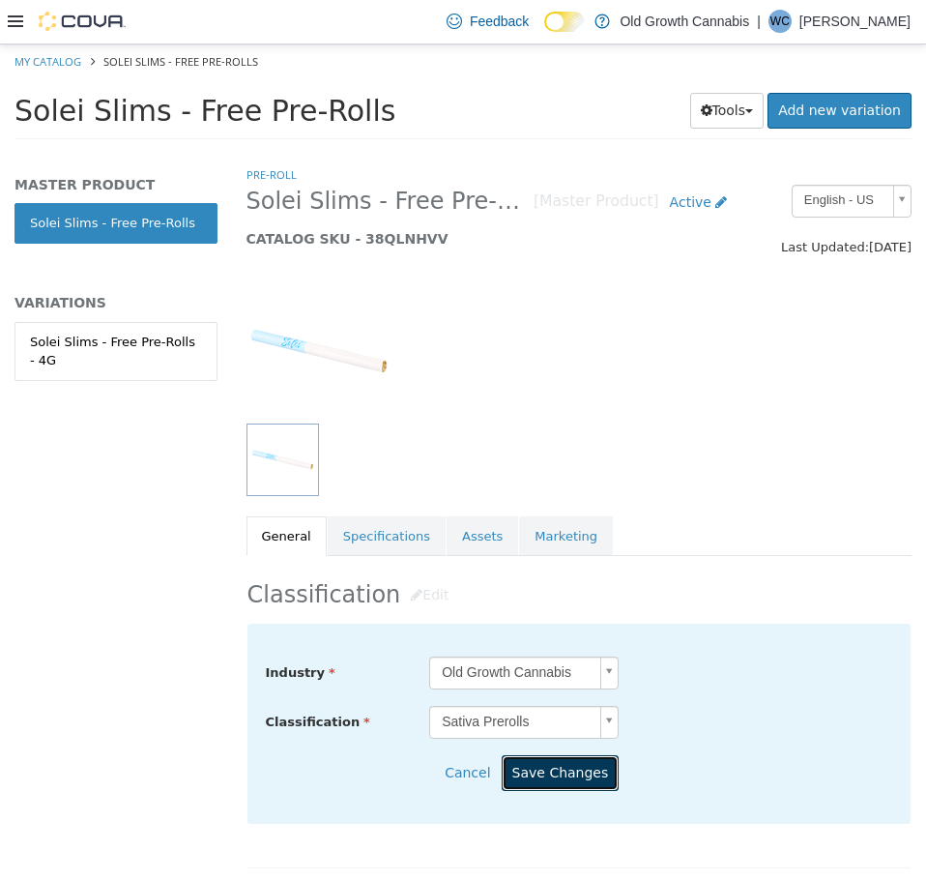
click at [563, 770] on button "Save Changes" at bounding box center [561, 772] width 118 height 36
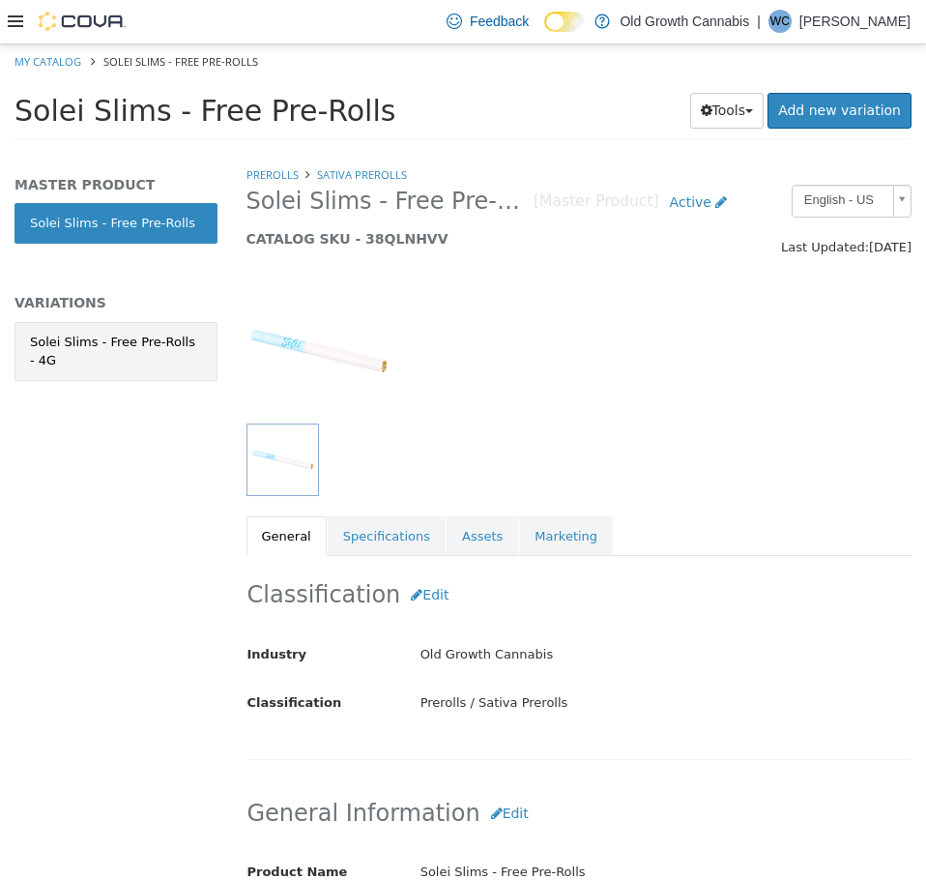
click at [103, 353] on div "Solei Slims - Free Pre-Rolls - 4G" at bounding box center [116, 351] width 172 height 38
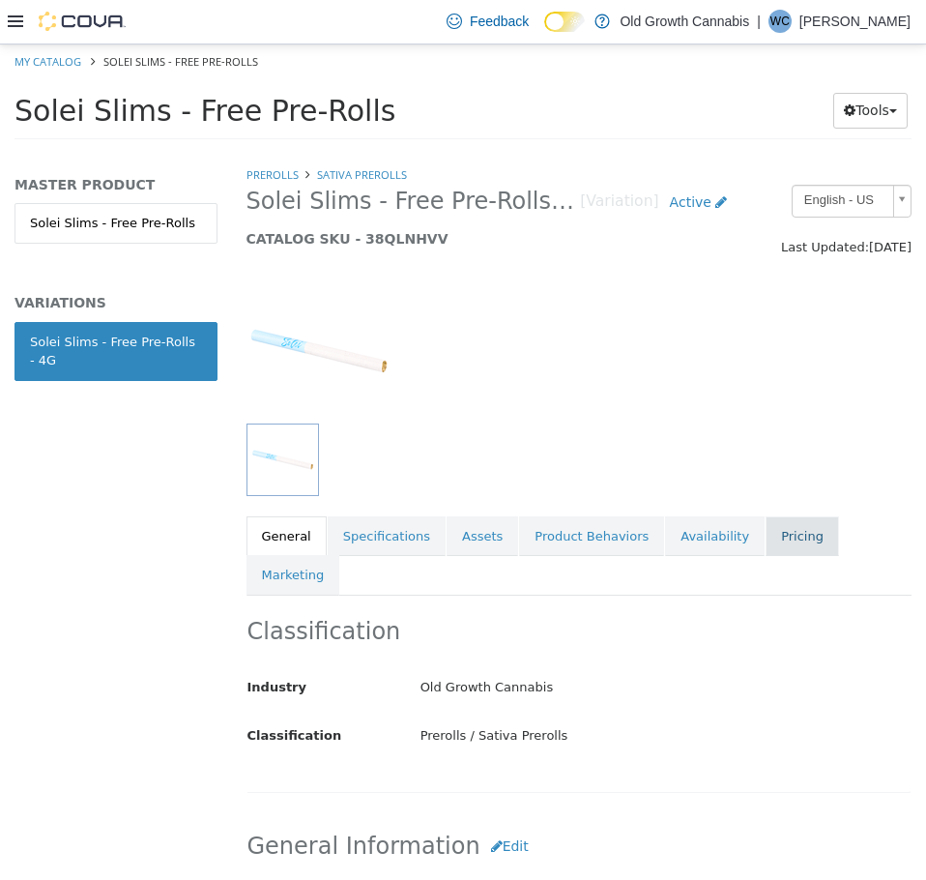
click at [766, 537] on link "Pricing" at bounding box center [802, 535] width 73 height 41
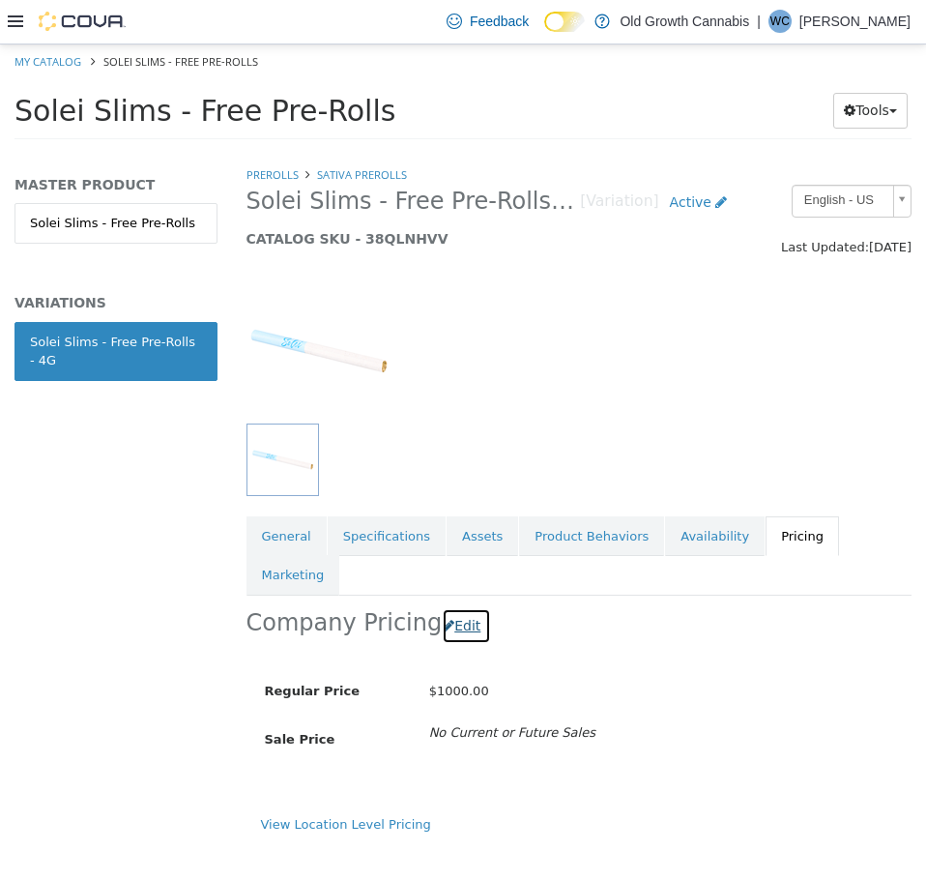
click at [468, 607] on button "Edit" at bounding box center [466, 625] width 49 height 36
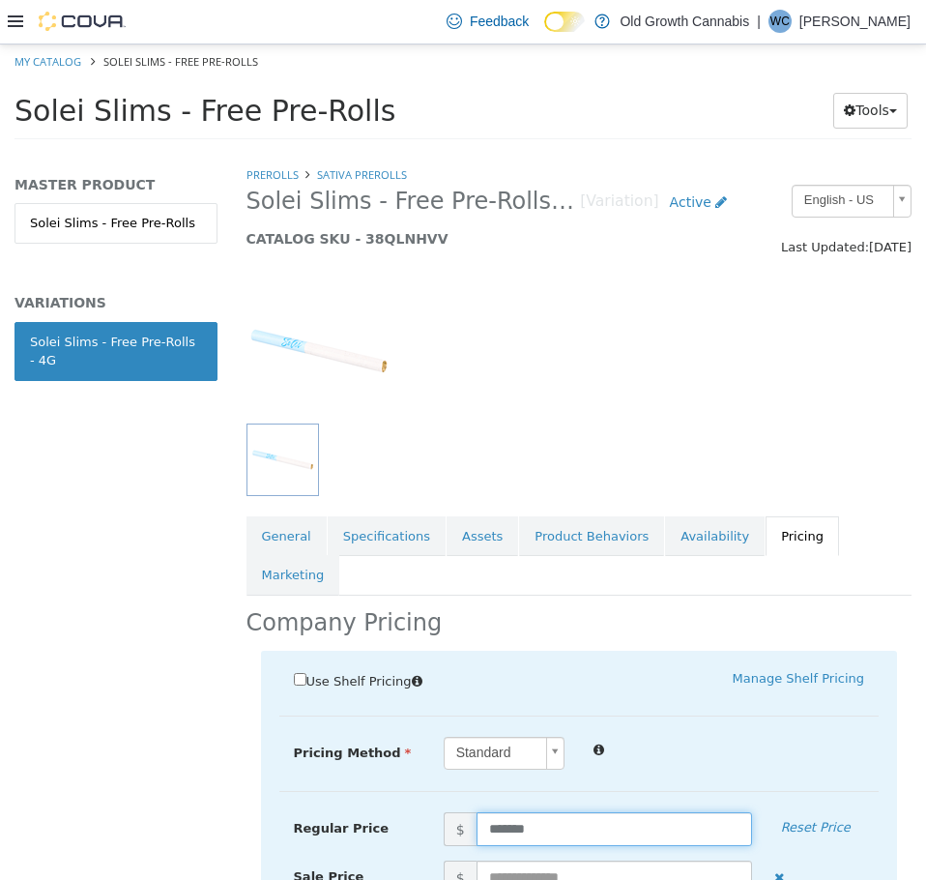
drag, startPoint x: 540, startPoint y: 787, endPoint x: 360, endPoint y: 760, distance: 181.9
click at [389, 811] on div "Regular Price $ ******* Reset Price" at bounding box center [579, 828] width 600 height 34
type input "*****"
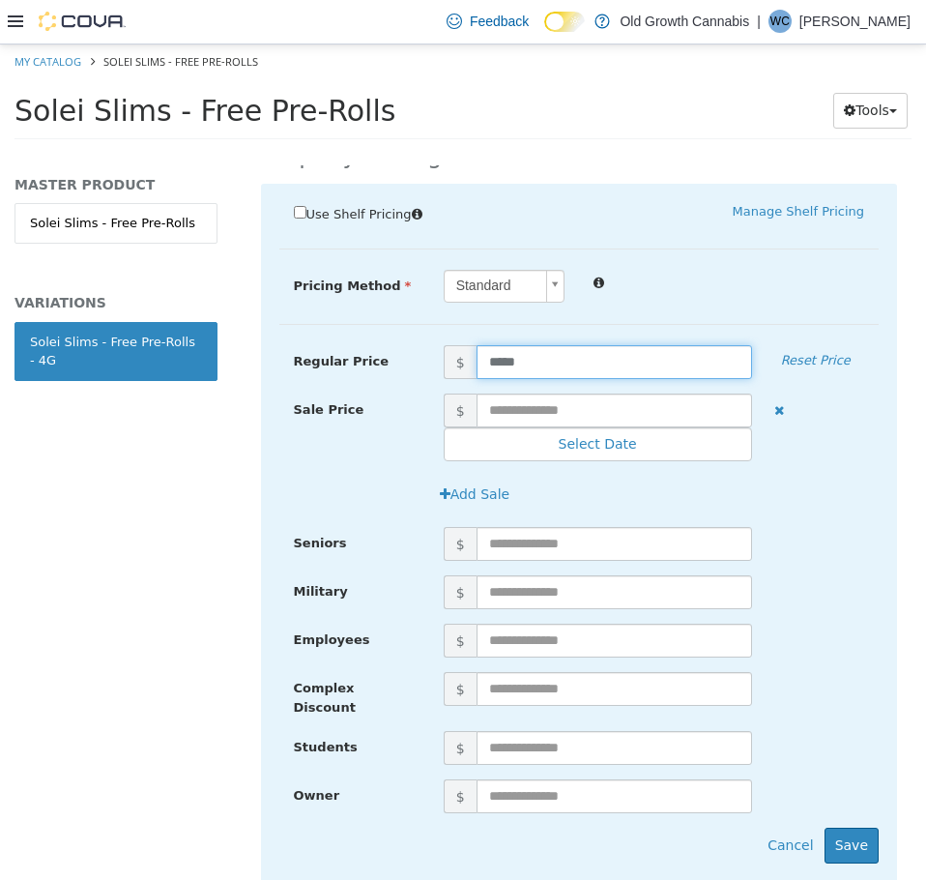
scroll to position [487, 0]
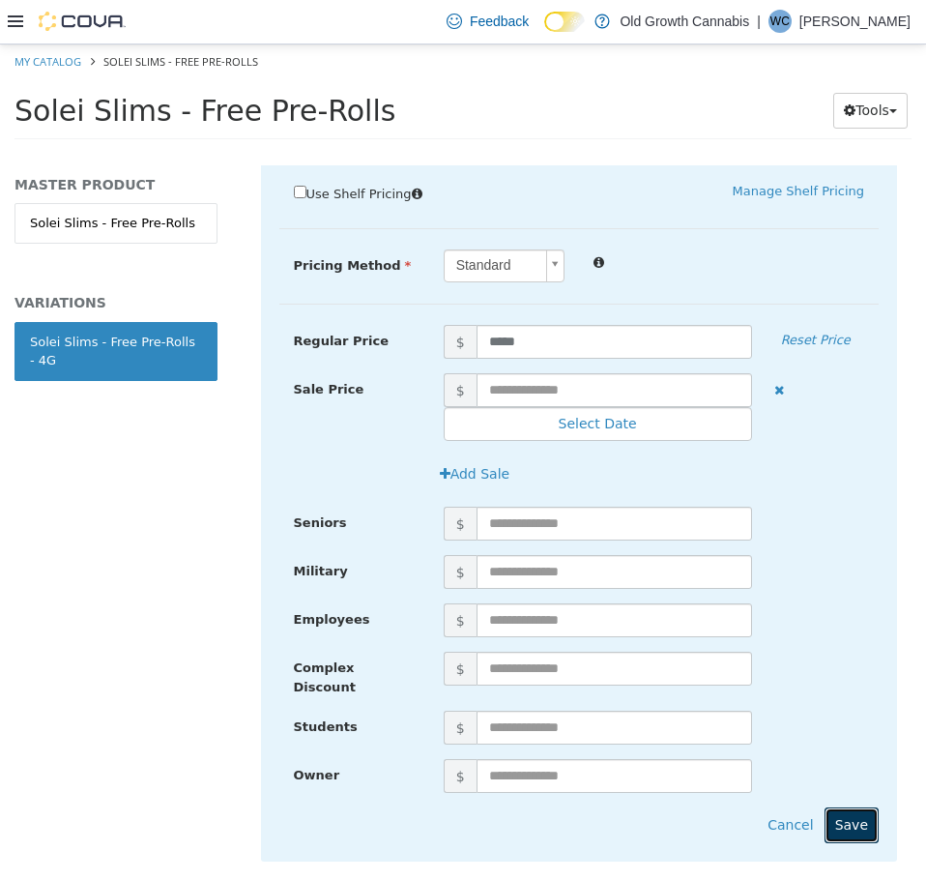
click at [843, 806] on button "Save" at bounding box center [852, 824] width 54 height 36
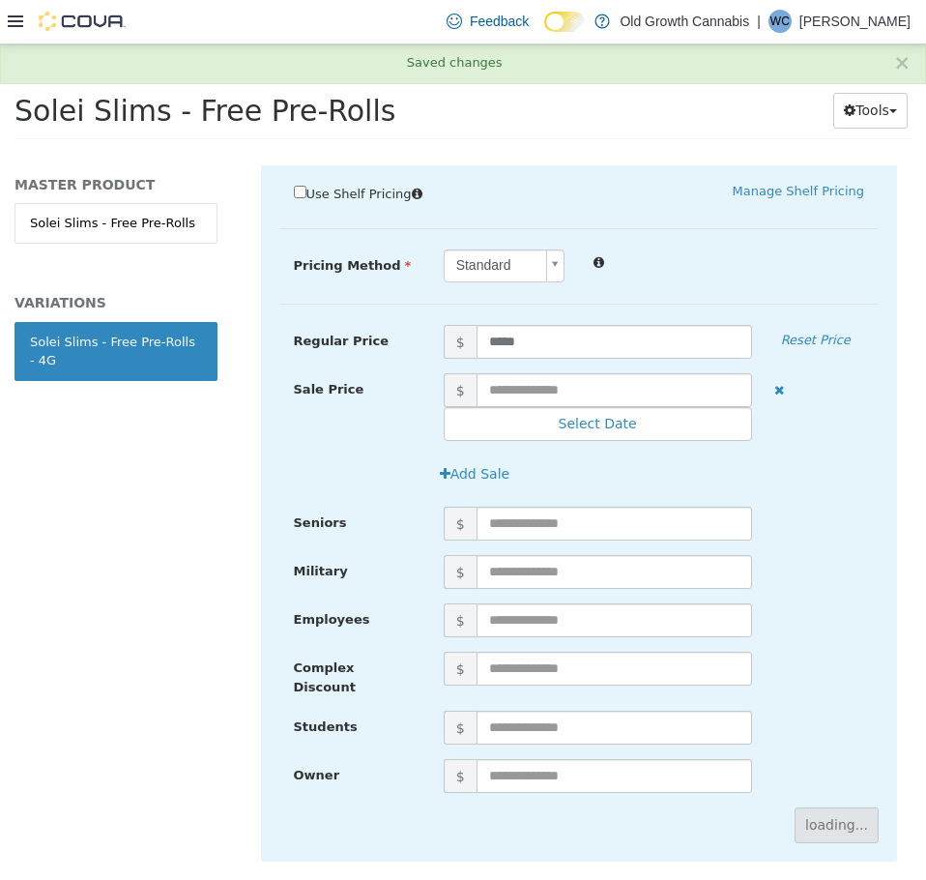
scroll to position [0, 0]
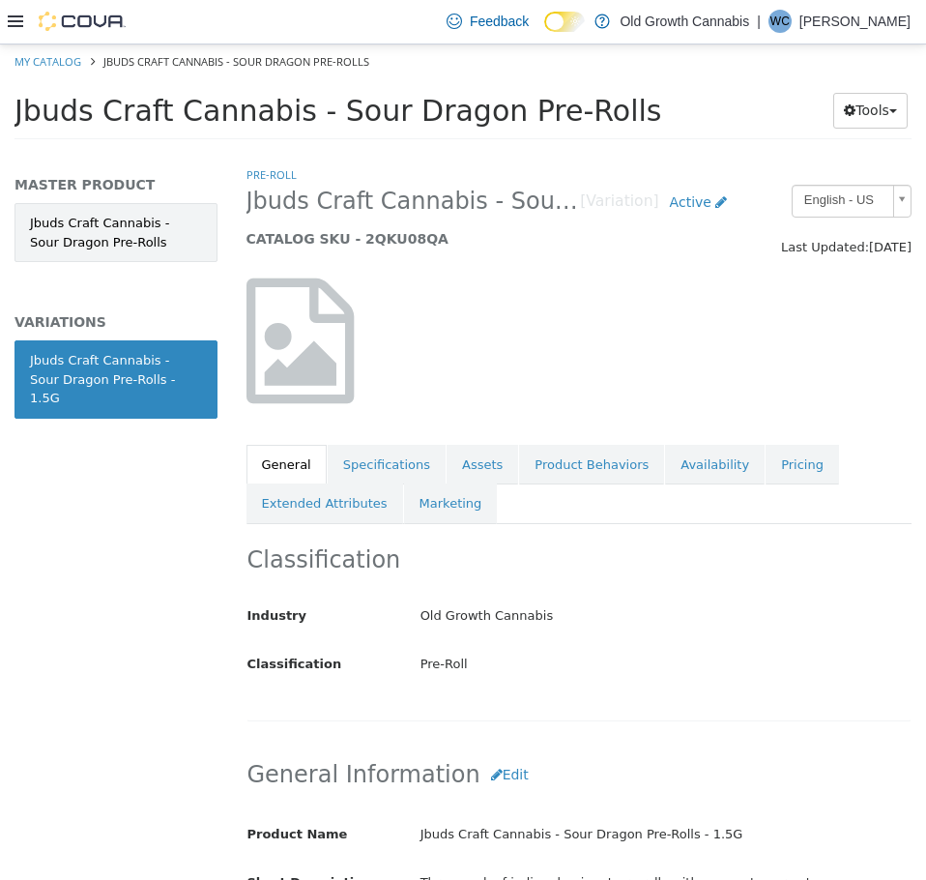
drag, startPoint x: 117, startPoint y: 220, endPoint x: 102, endPoint y: 221, distance: 15.5
click at [115, 220] on link "Jbuds Craft Cannabis - Sour Dragon Pre-Rolls" at bounding box center [116, 231] width 203 height 59
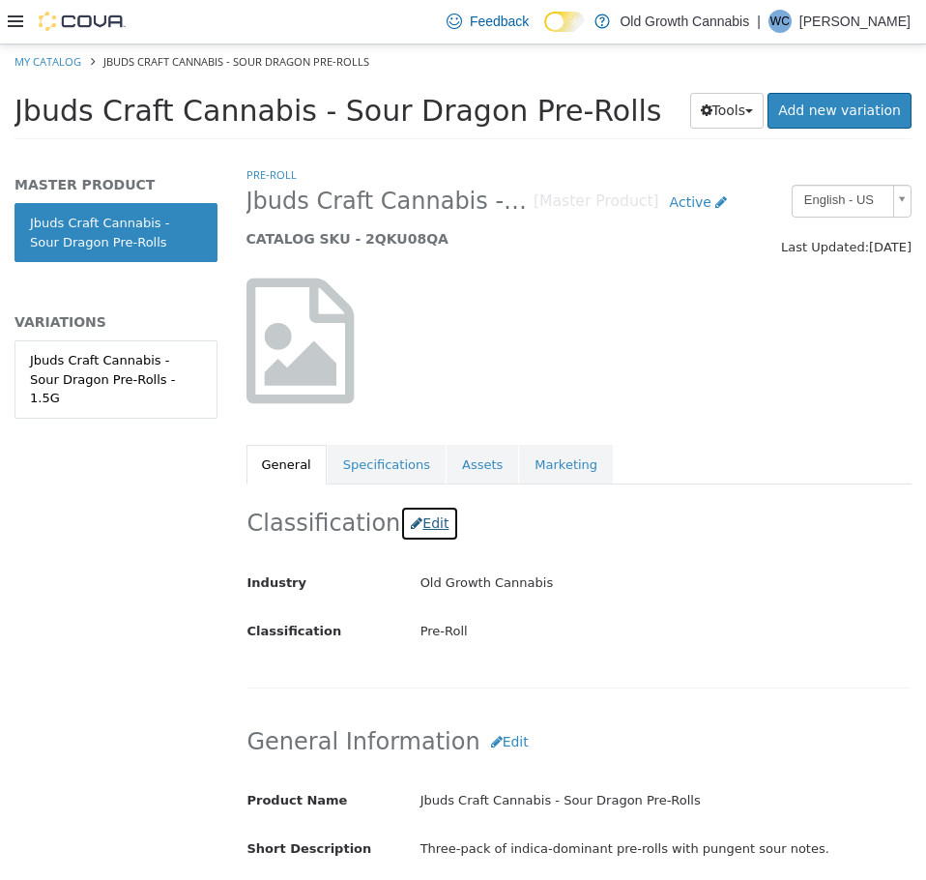
click at [415, 525] on button "Edit" at bounding box center [429, 523] width 59 height 36
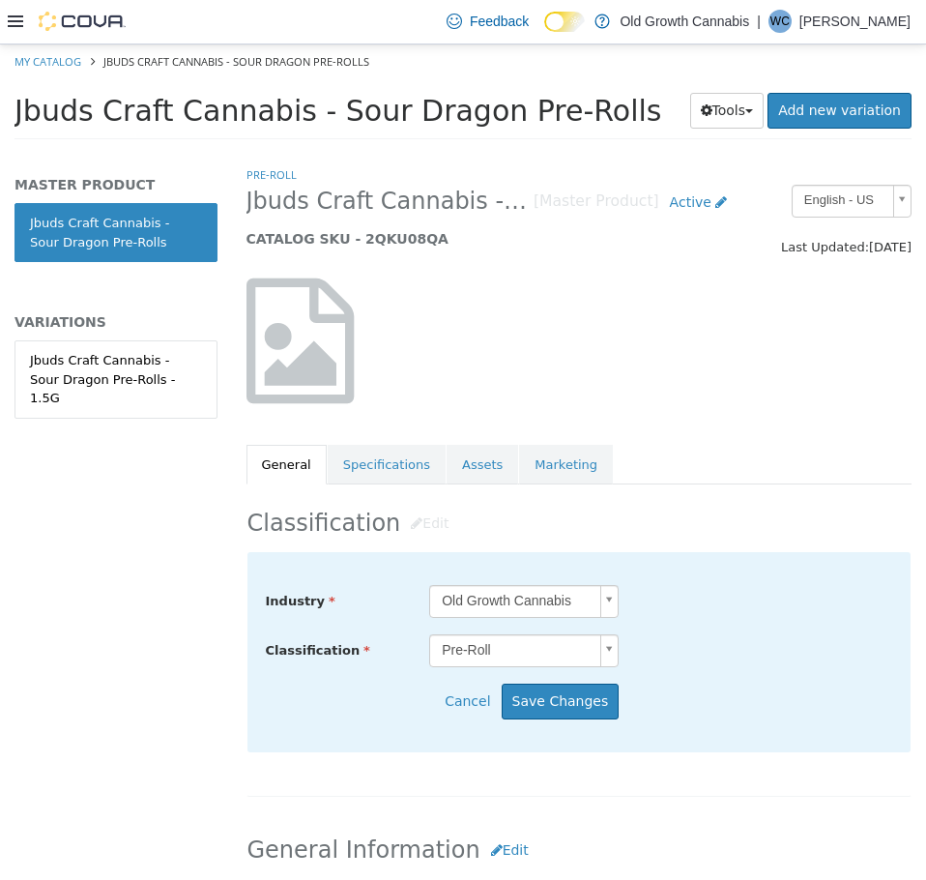
click at [477, 151] on body "Saving Bulk Changes... × My Catalog Jbuds Craft Cannabis - Sour Dragon Pre-Roll…" at bounding box center [463, 97] width 926 height 107
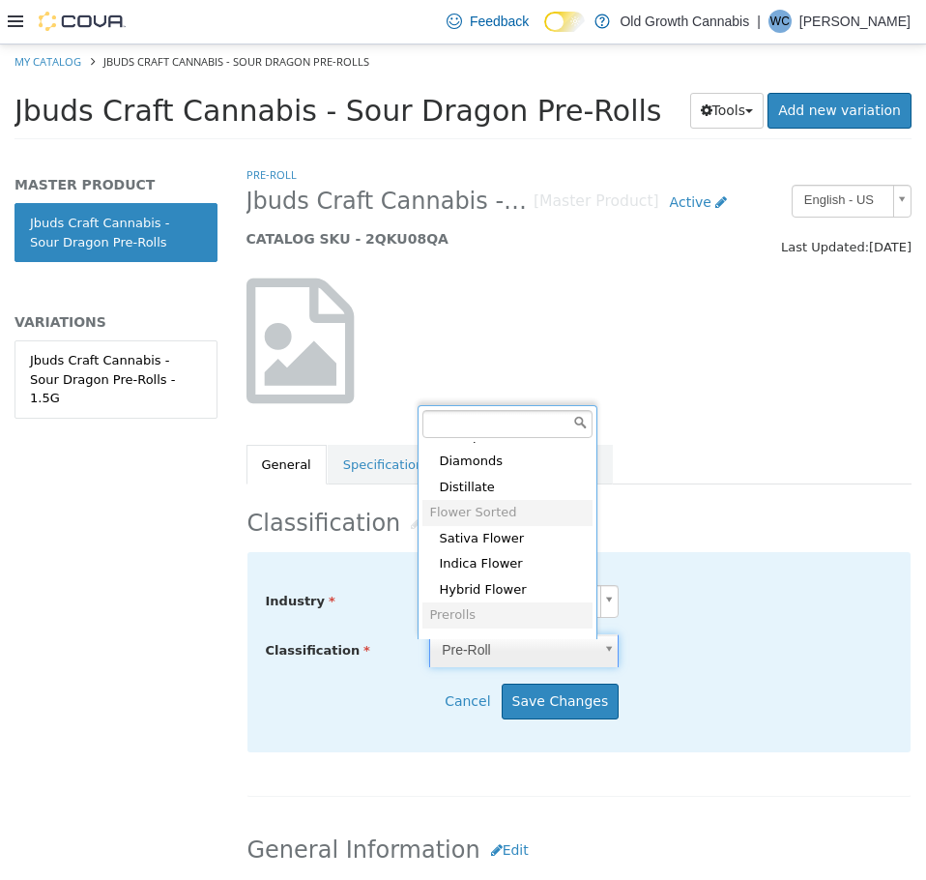
scroll to position [729, 0]
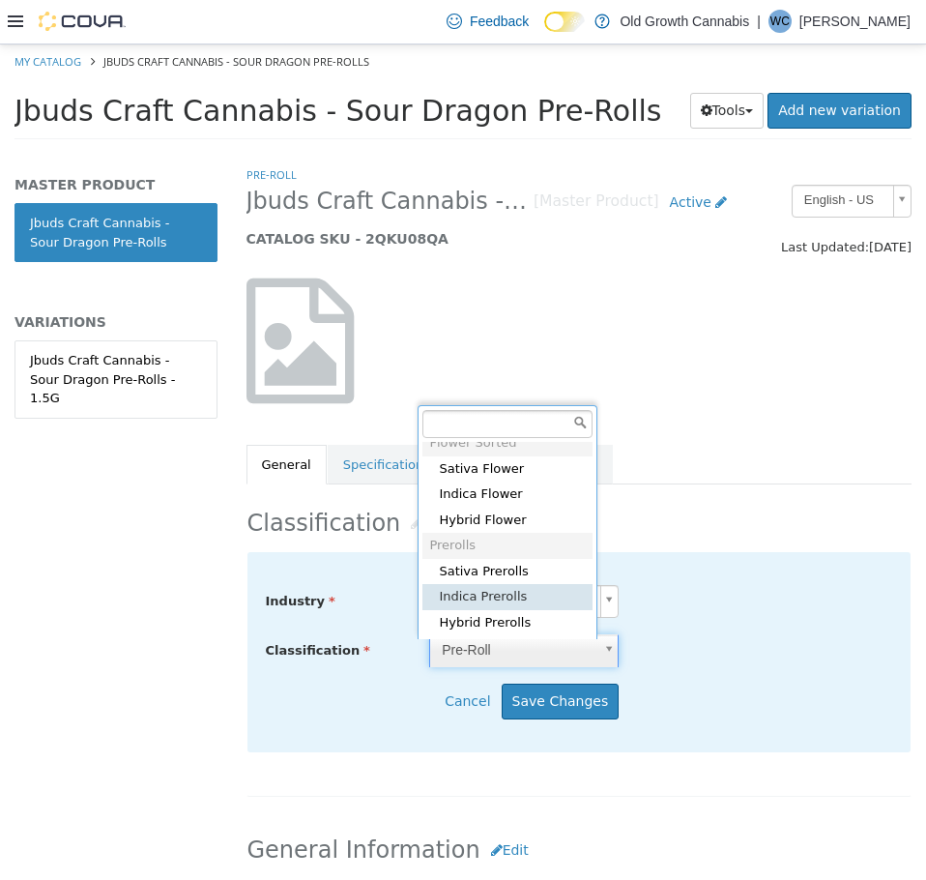
type input "*****"
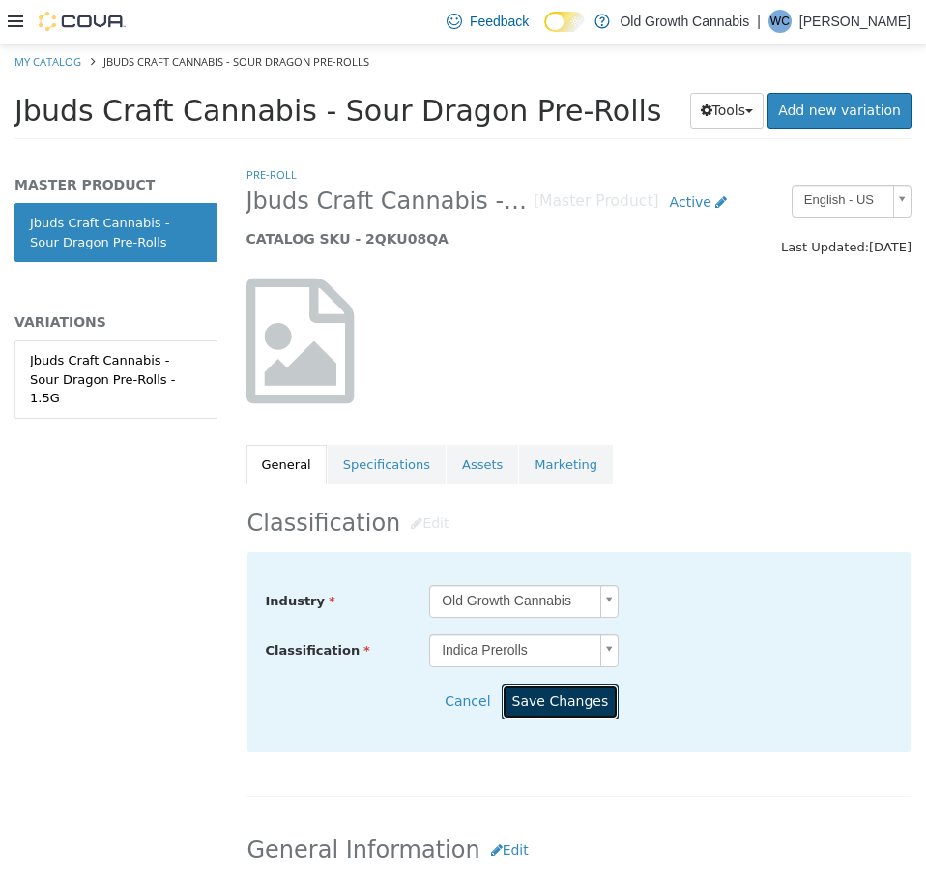
click at [559, 708] on button "Save Changes" at bounding box center [561, 701] width 118 height 36
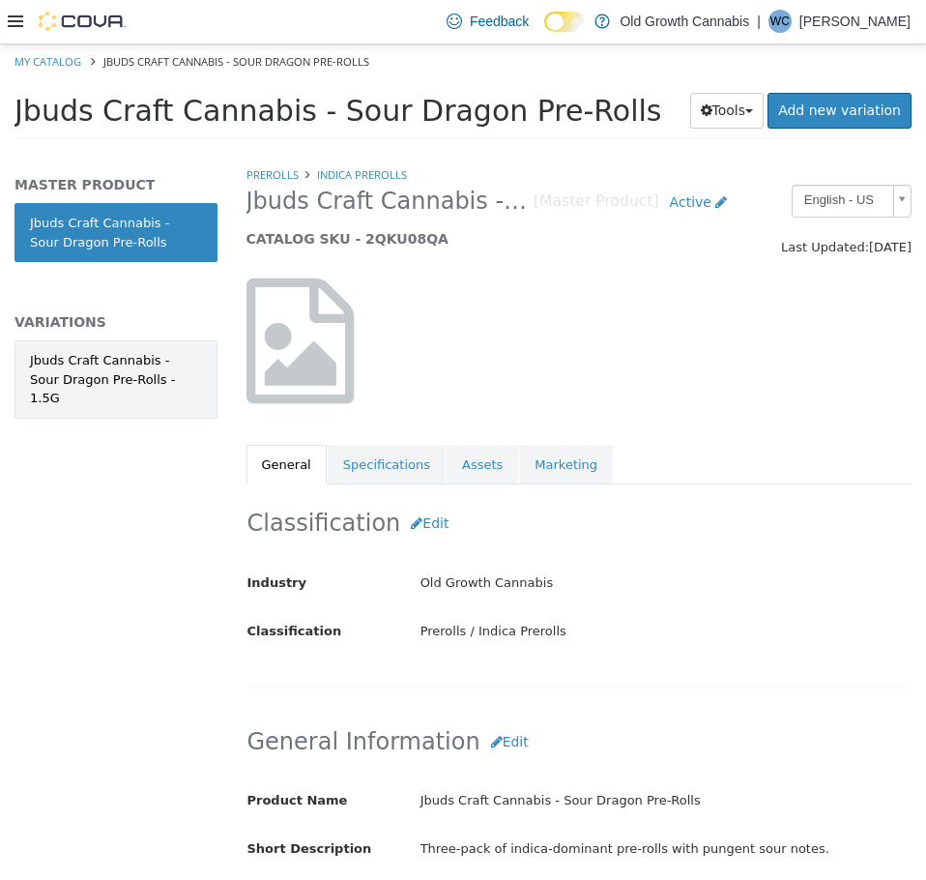
click at [121, 378] on div "Jbuds Craft Cannabis - Sour Dragon Pre-Rolls - 1.5G" at bounding box center [116, 378] width 172 height 57
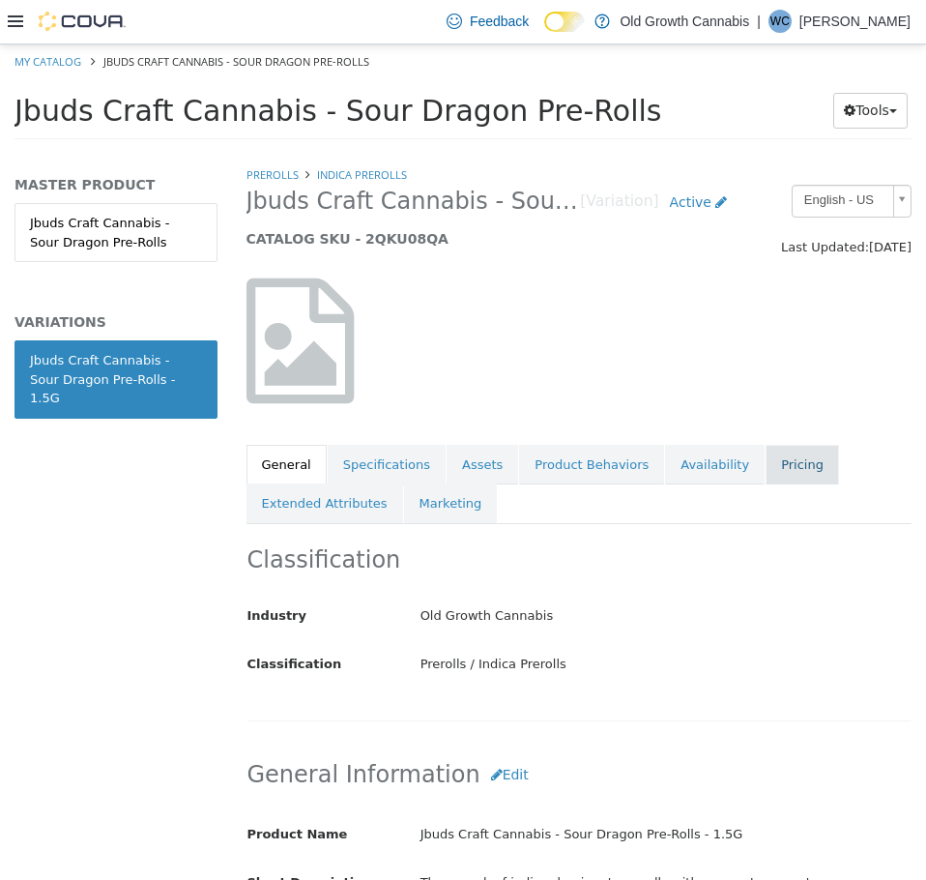
click at [766, 468] on link "Pricing" at bounding box center [802, 464] width 73 height 41
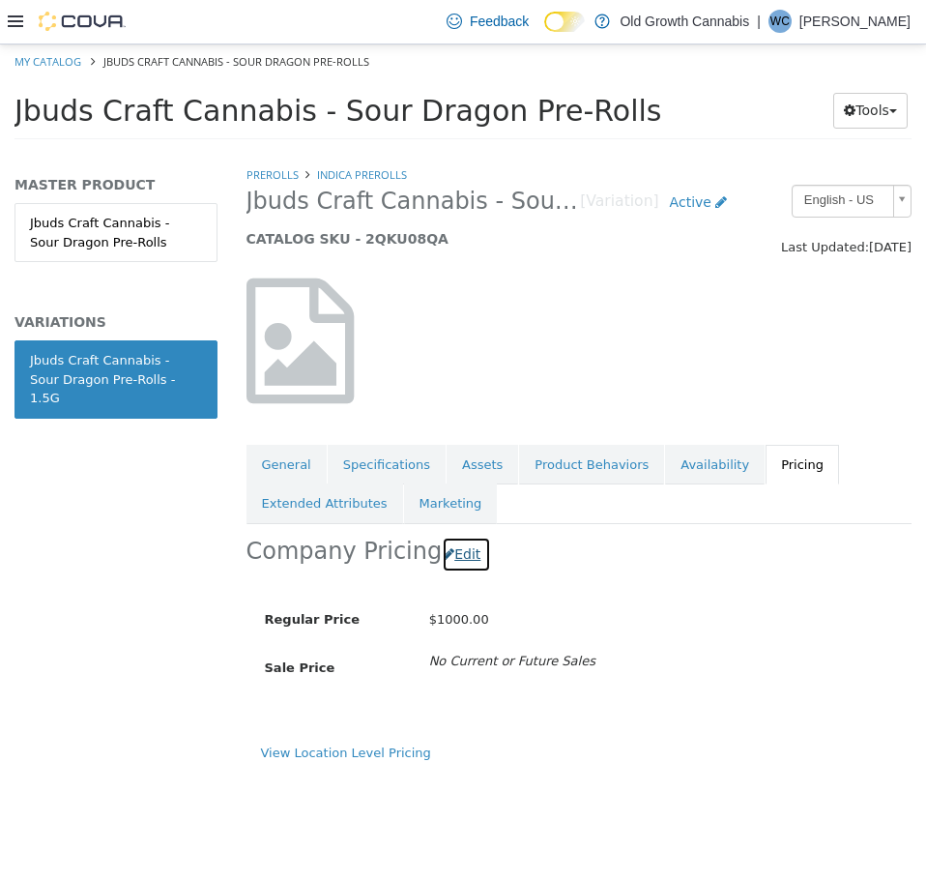
click at [458, 553] on button "Edit" at bounding box center [466, 554] width 49 height 36
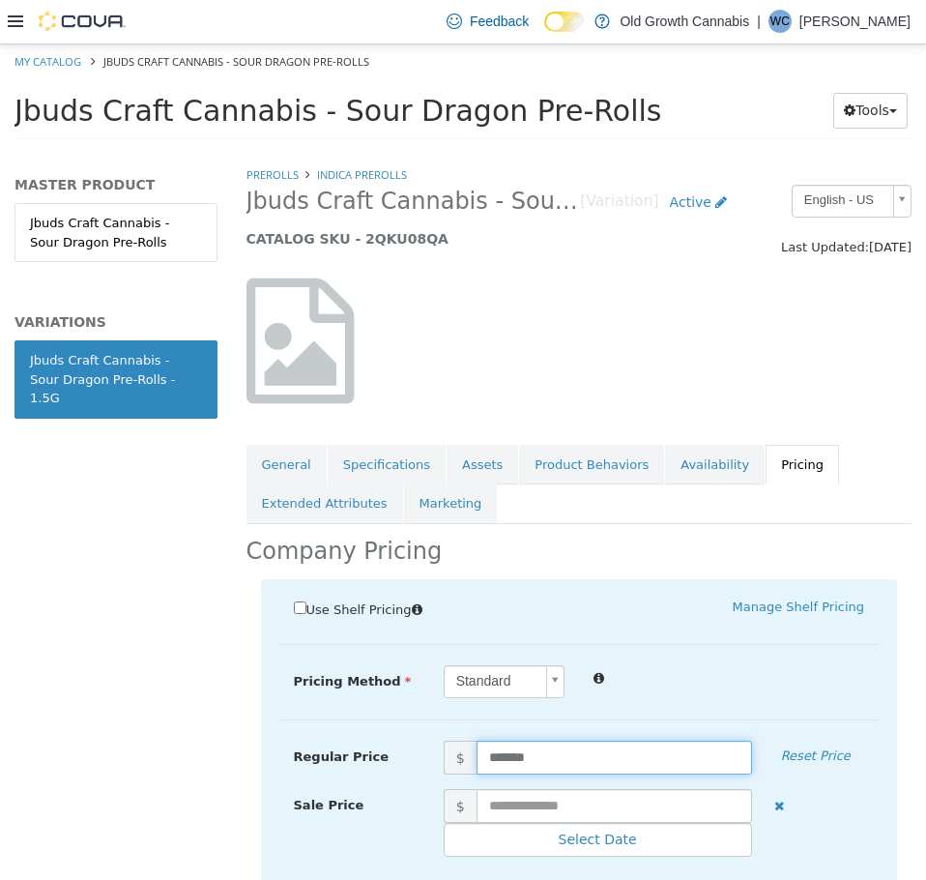
drag, startPoint x: 562, startPoint y: 757, endPoint x: 426, endPoint y: 743, distance: 136.1
click at [432, 743] on span "$ *******" at bounding box center [597, 757] width 337 height 34
type input "*****"
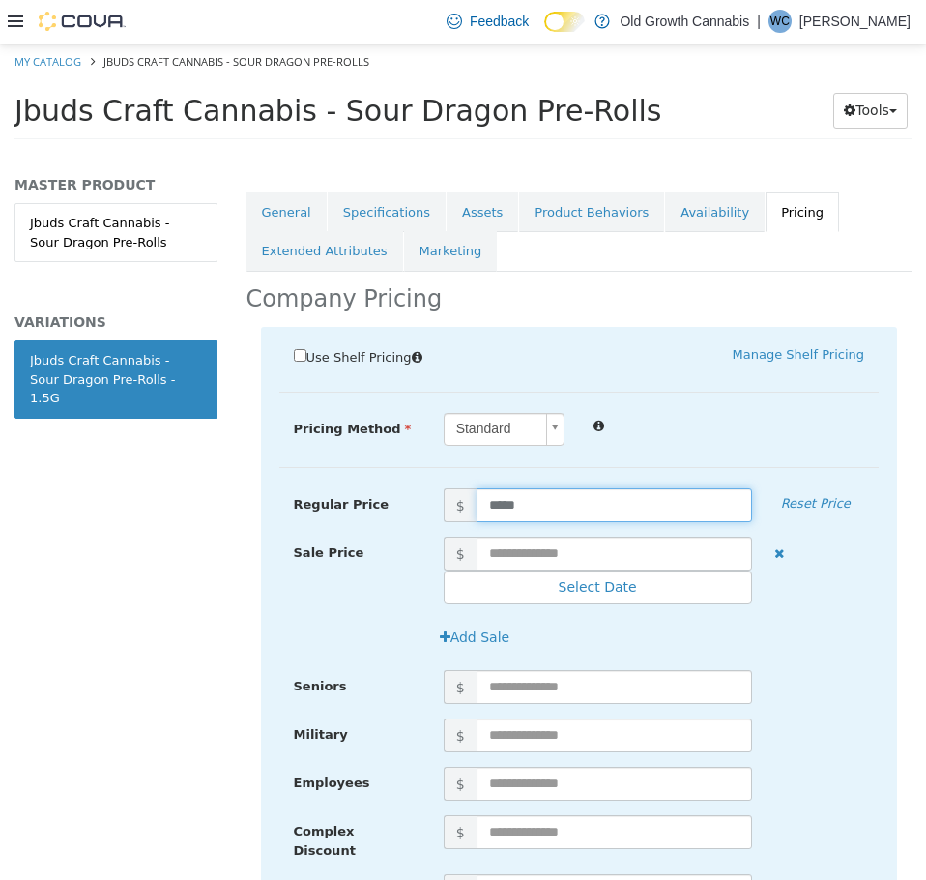
scroll to position [454, 0]
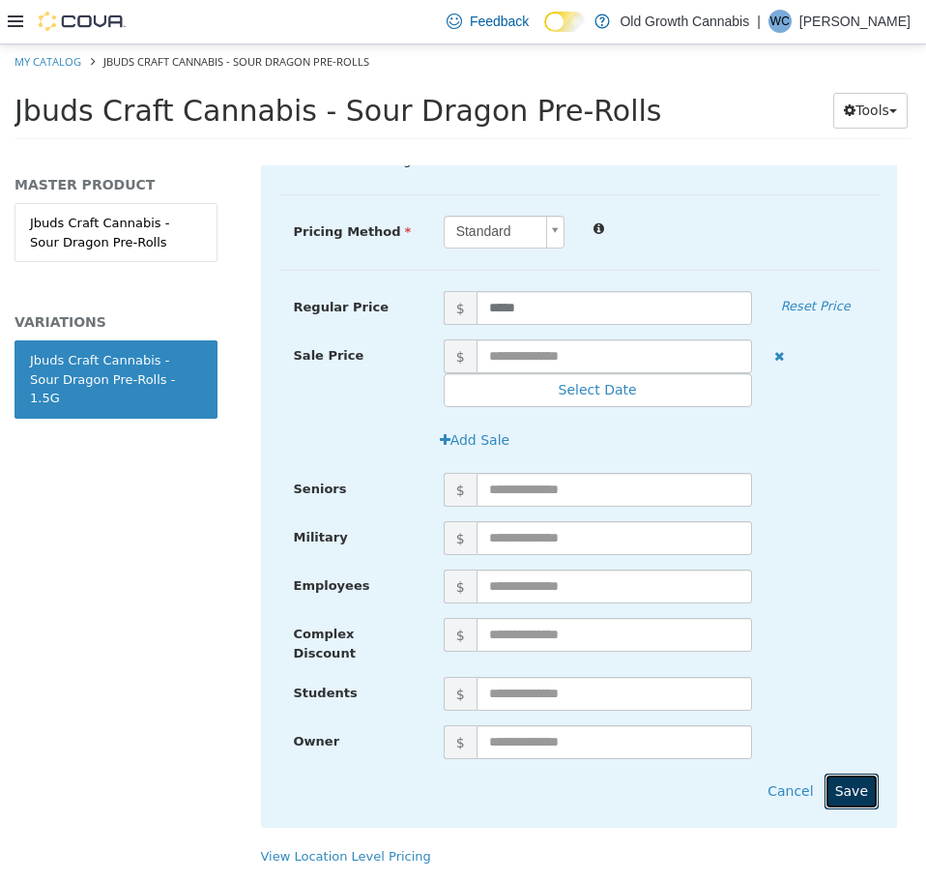
click at [849, 773] on button "Save" at bounding box center [852, 791] width 54 height 36
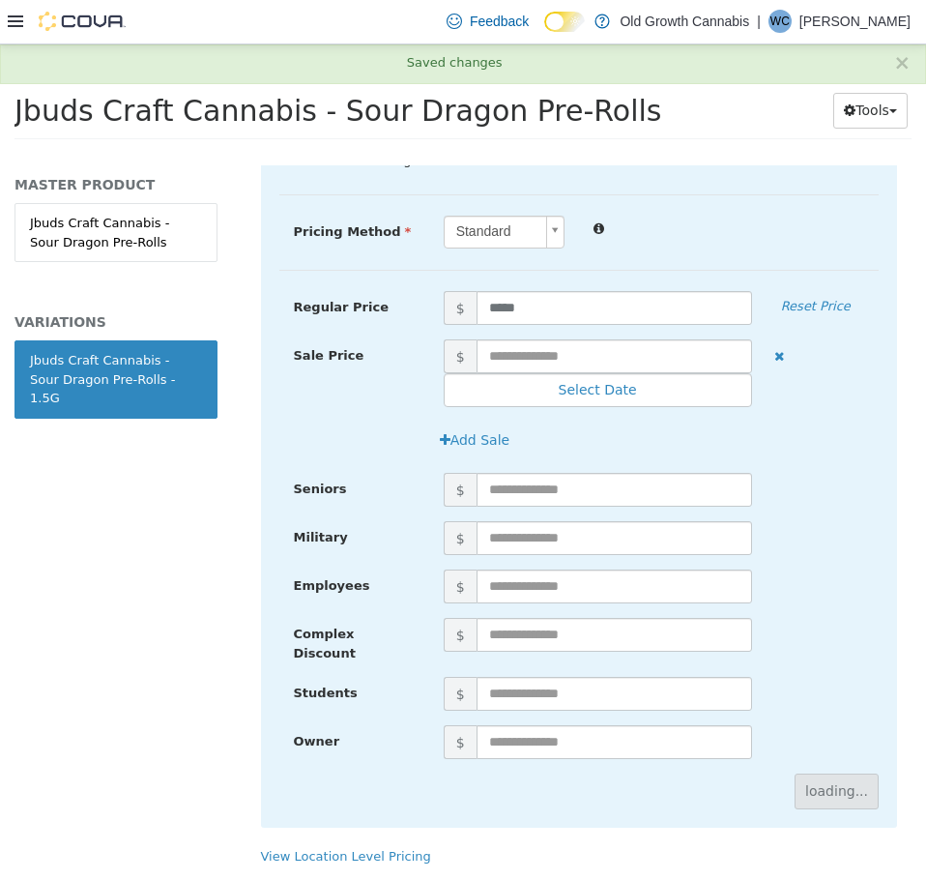
scroll to position [0, 0]
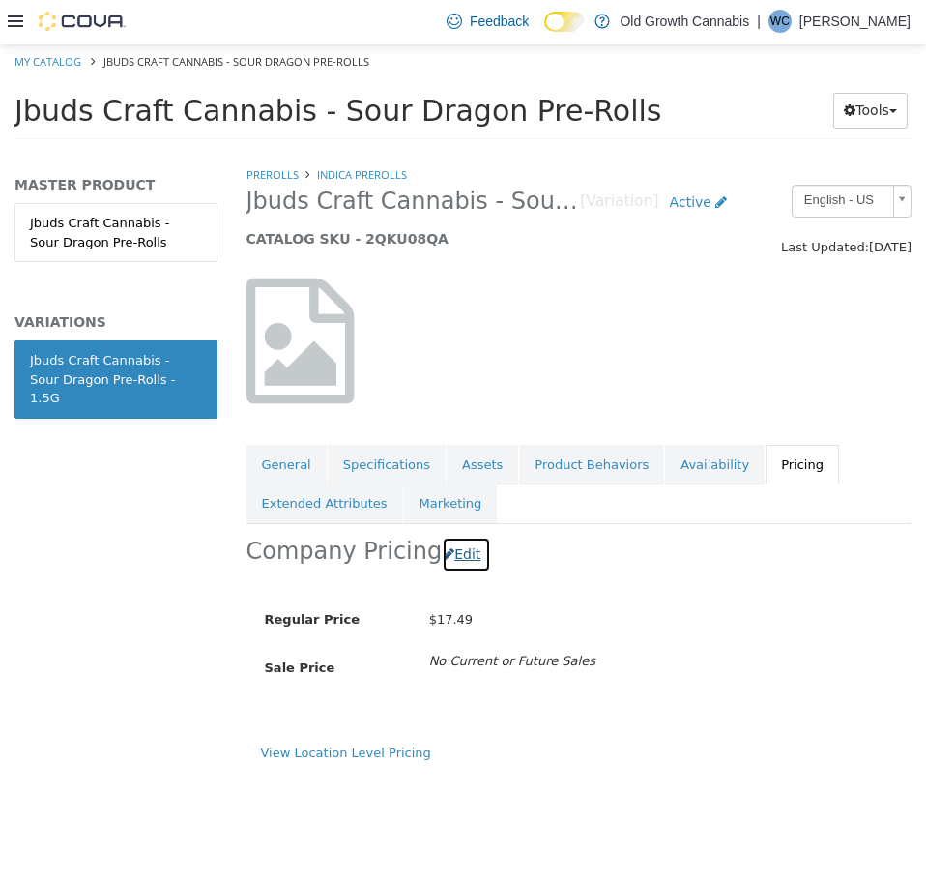
click at [454, 559] on button "Edit" at bounding box center [466, 554] width 49 height 36
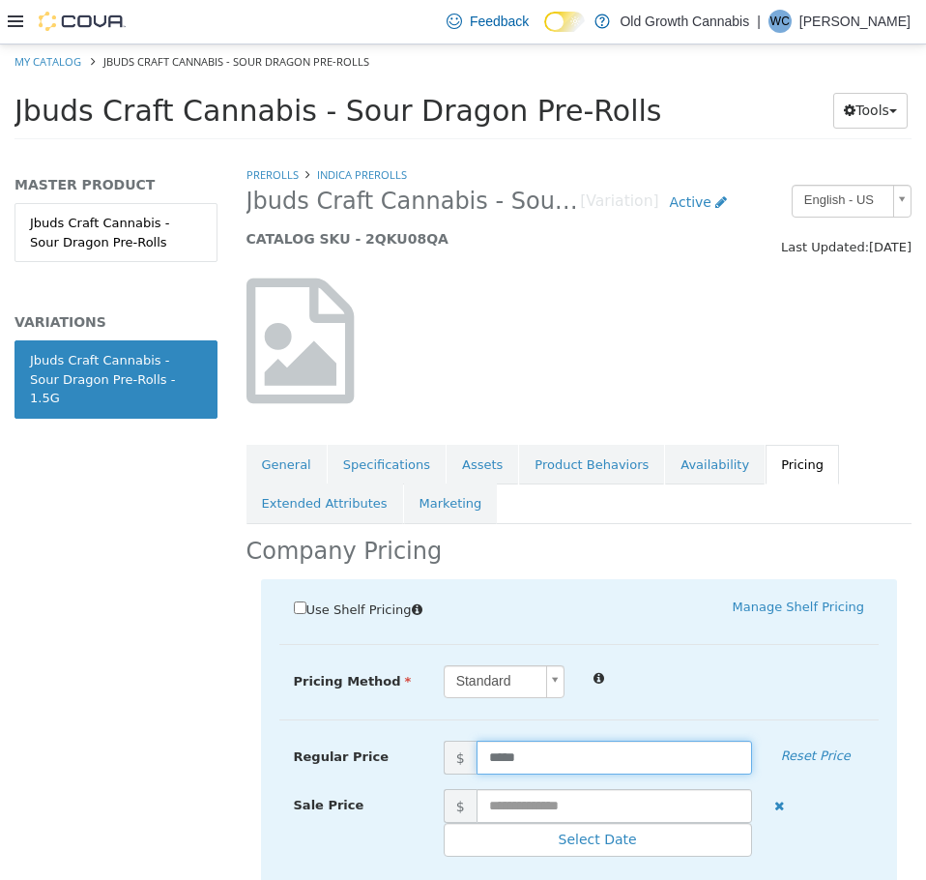
click at [509, 754] on input "*****" at bounding box center [615, 757] width 276 height 34
type input "*****"
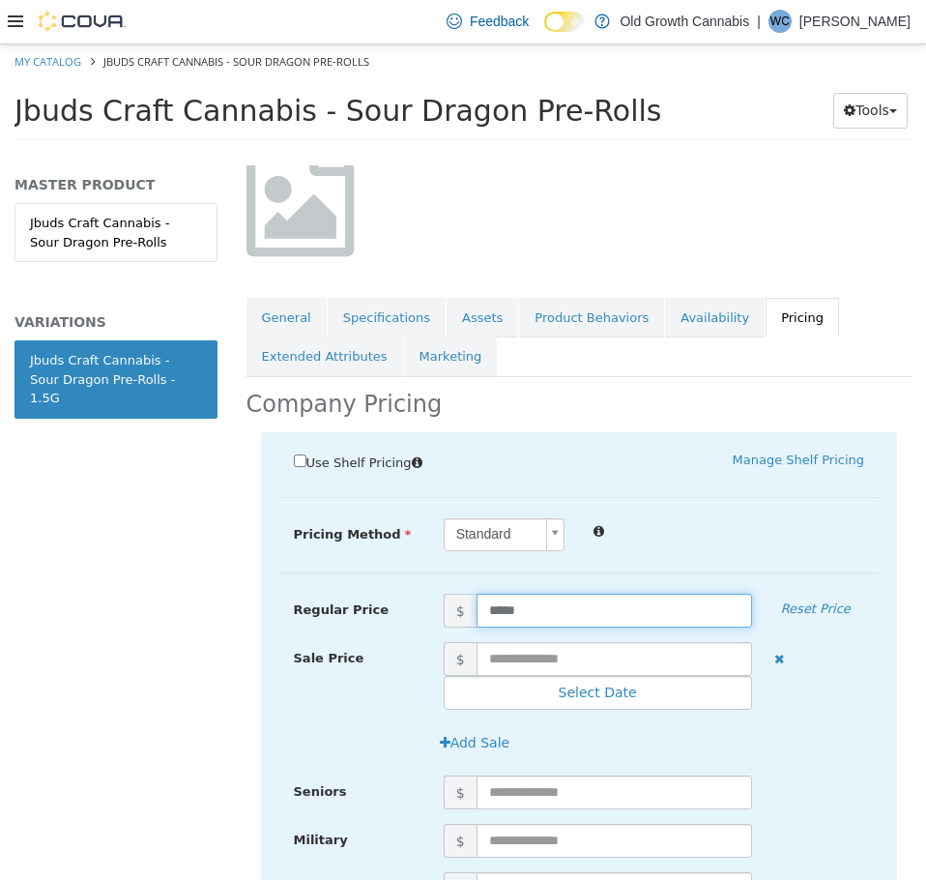
scroll to position [454, 0]
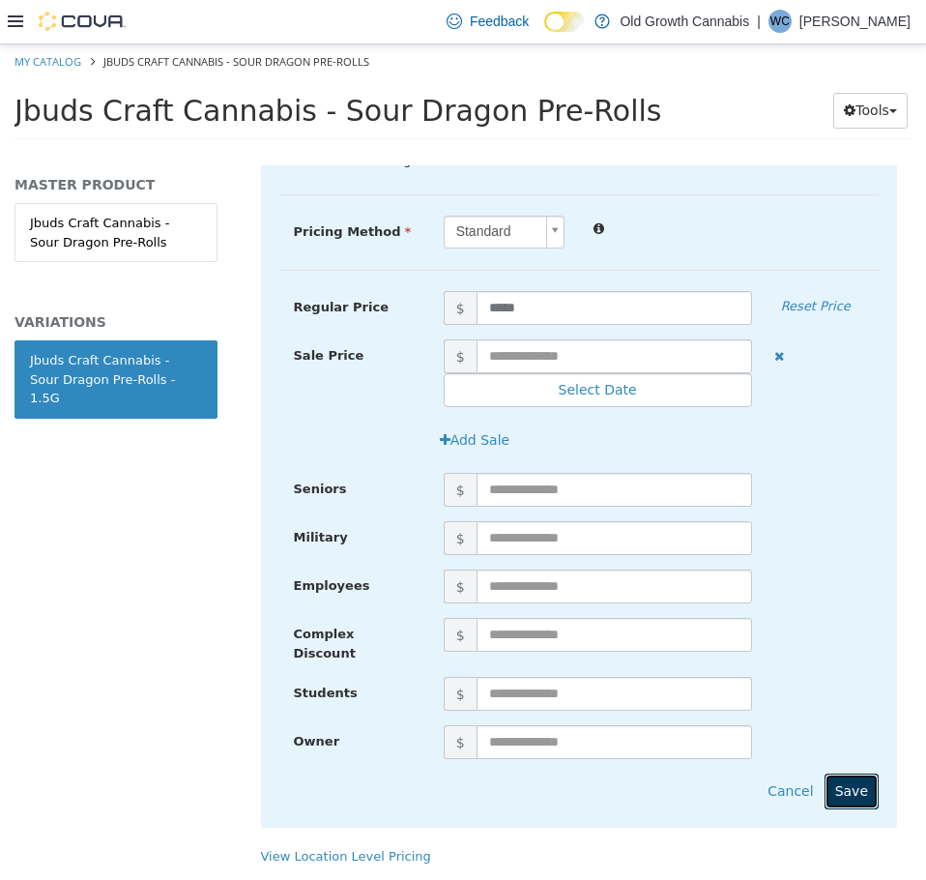
click at [839, 776] on button "Save" at bounding box center [852, 791] width 54 height 36
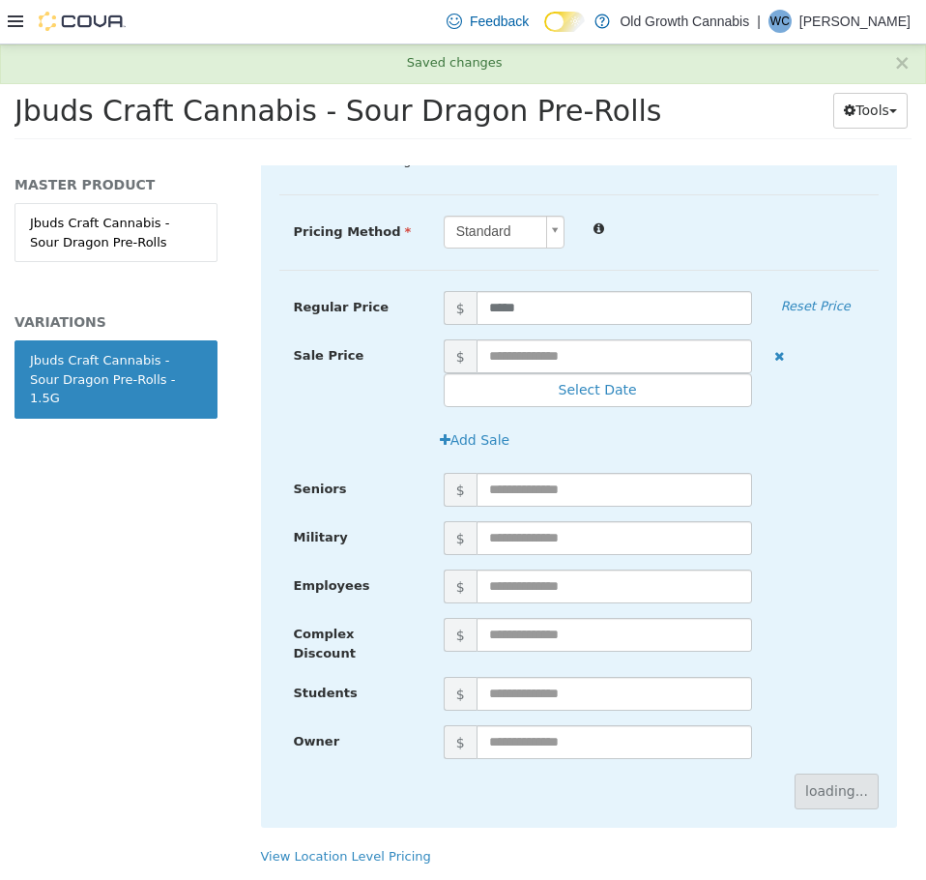
scroll to position [0, 0]
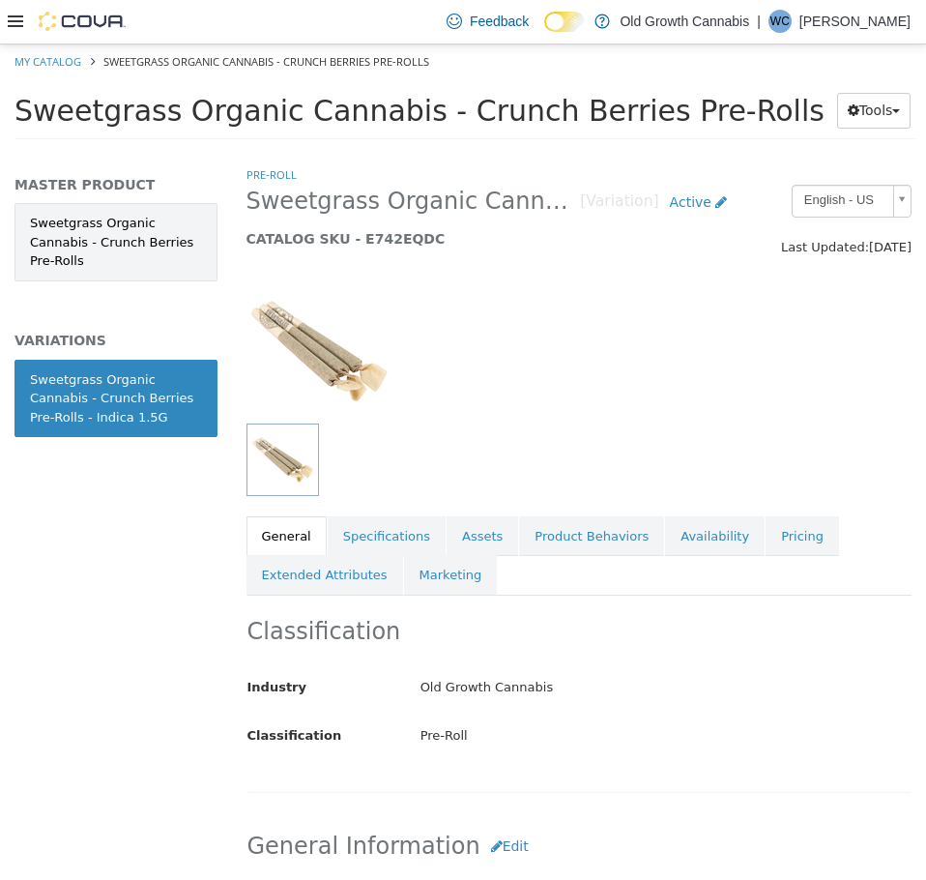
click at [143, 239] on link "Sweetgrass Organic Cannabis - Crunch Berries Pre-Rolls" at bounding box center [116, 241] width 203 height 78
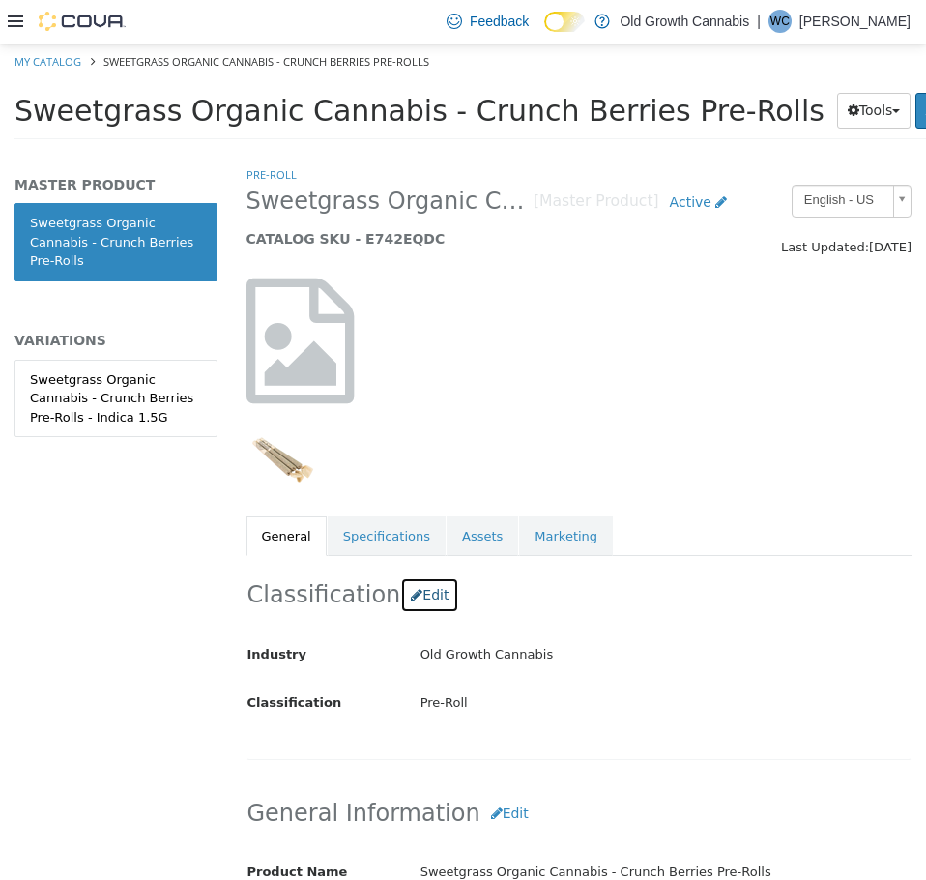
click at [422, 595] on button "Edit" at bounding box center [429, 594] width 59 height 36
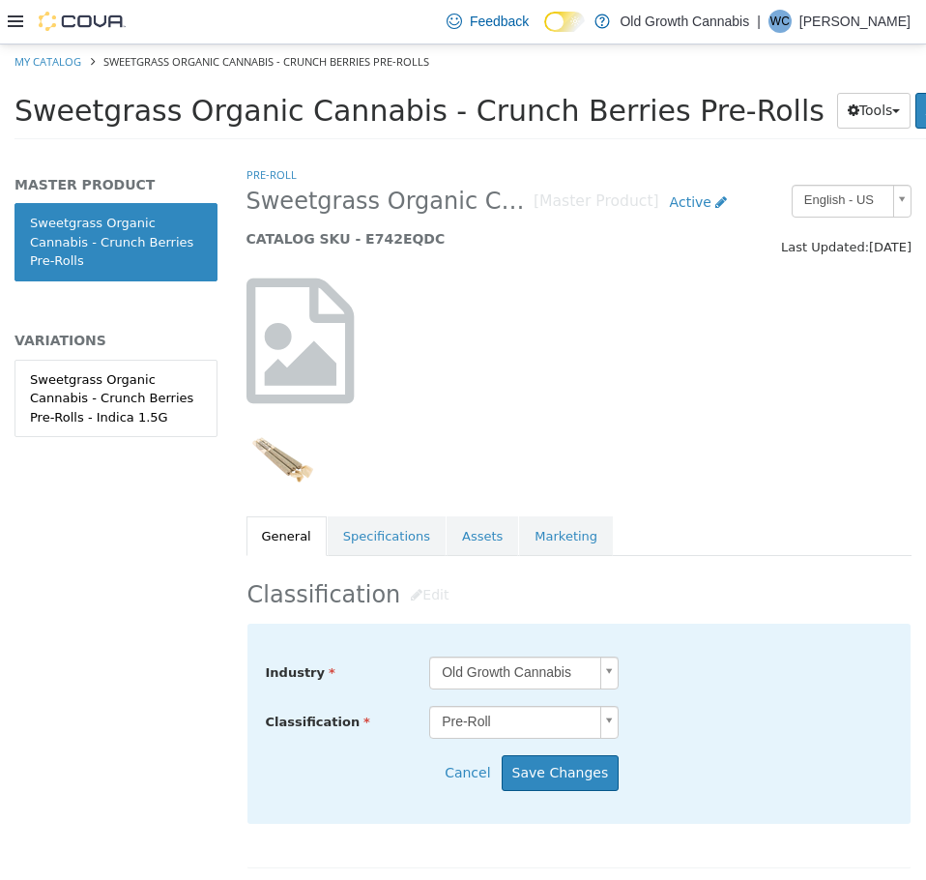
click at [532, 151] on body "Saving Bulk Changes... × My Catalog Sweetgrass Organic Cannabis - Crunch Berrie…" at bounding box center [463, 97] width 926 height 107
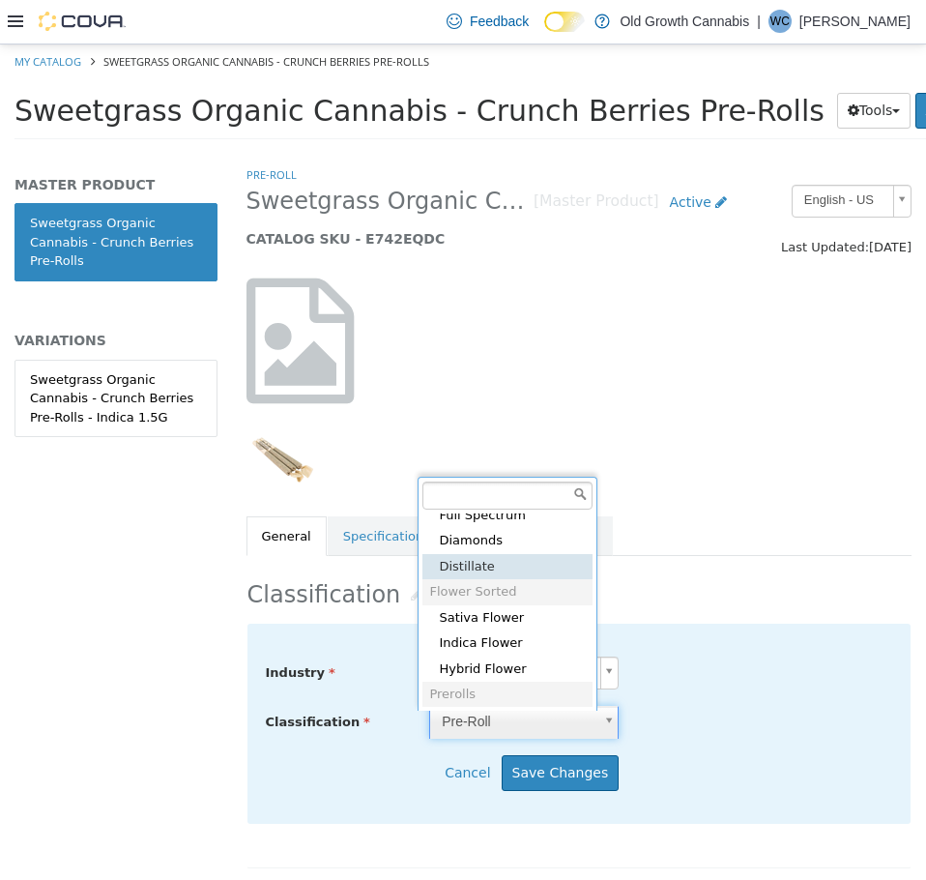
scroll to position [729, 0]
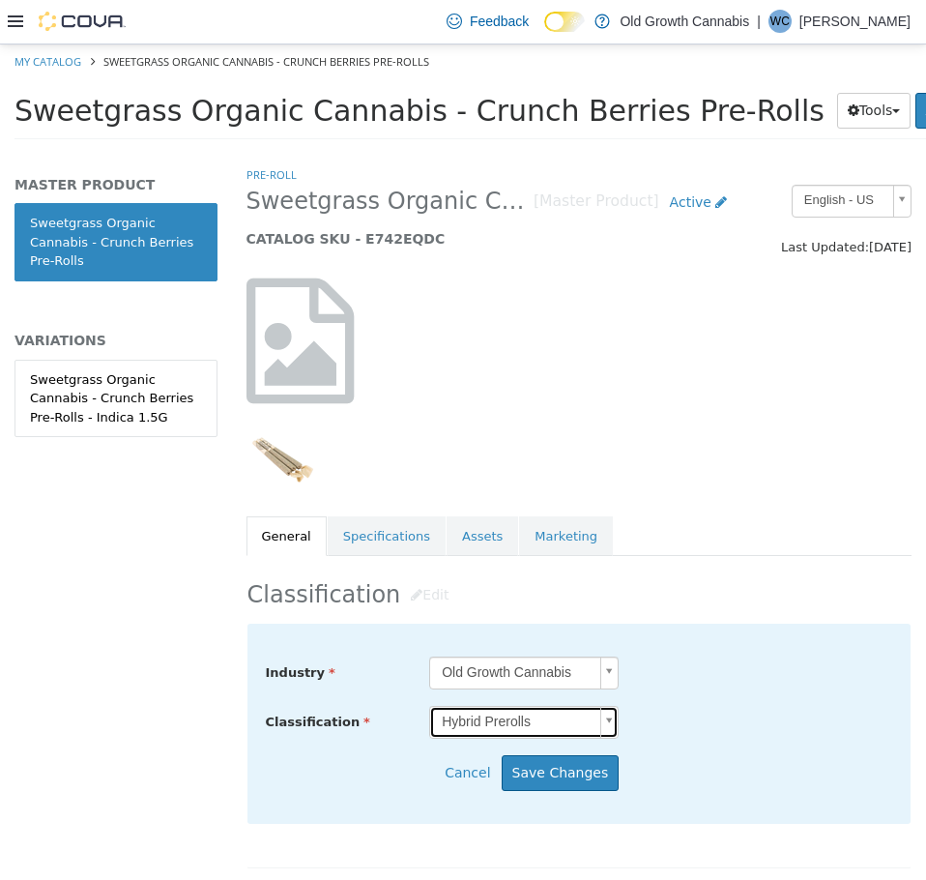
type input "*****"
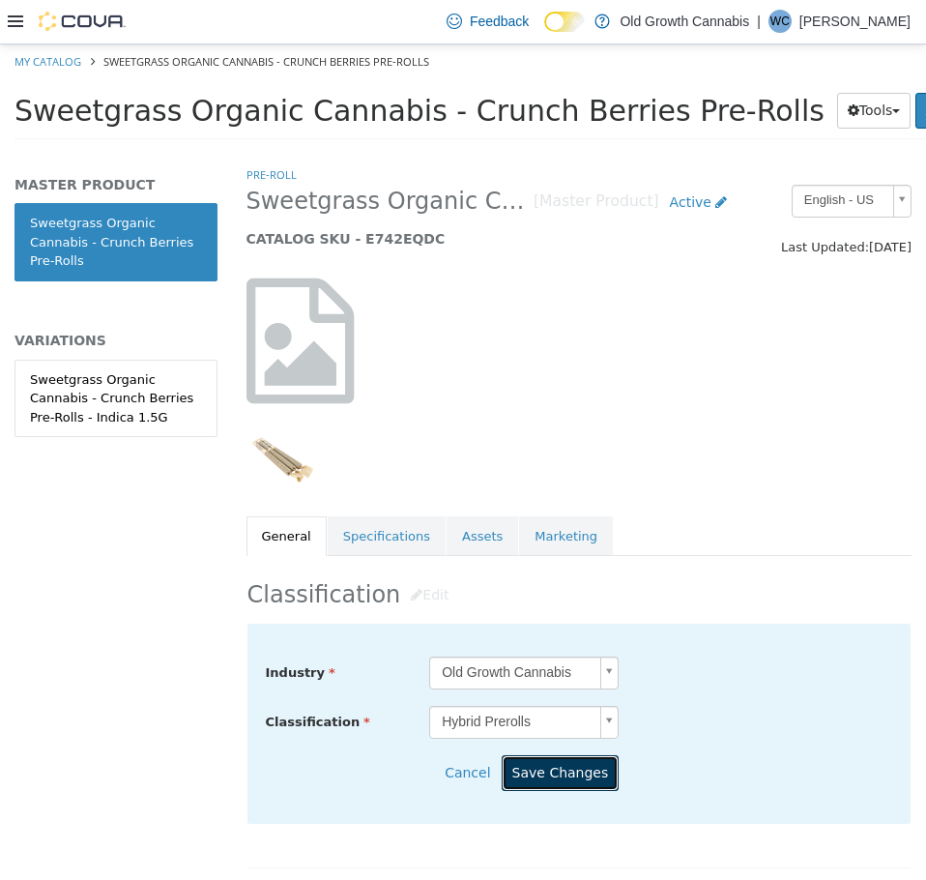
click at [578, 764] on button "Save Changes" at bounding box center [561, 772] width 118 height 36
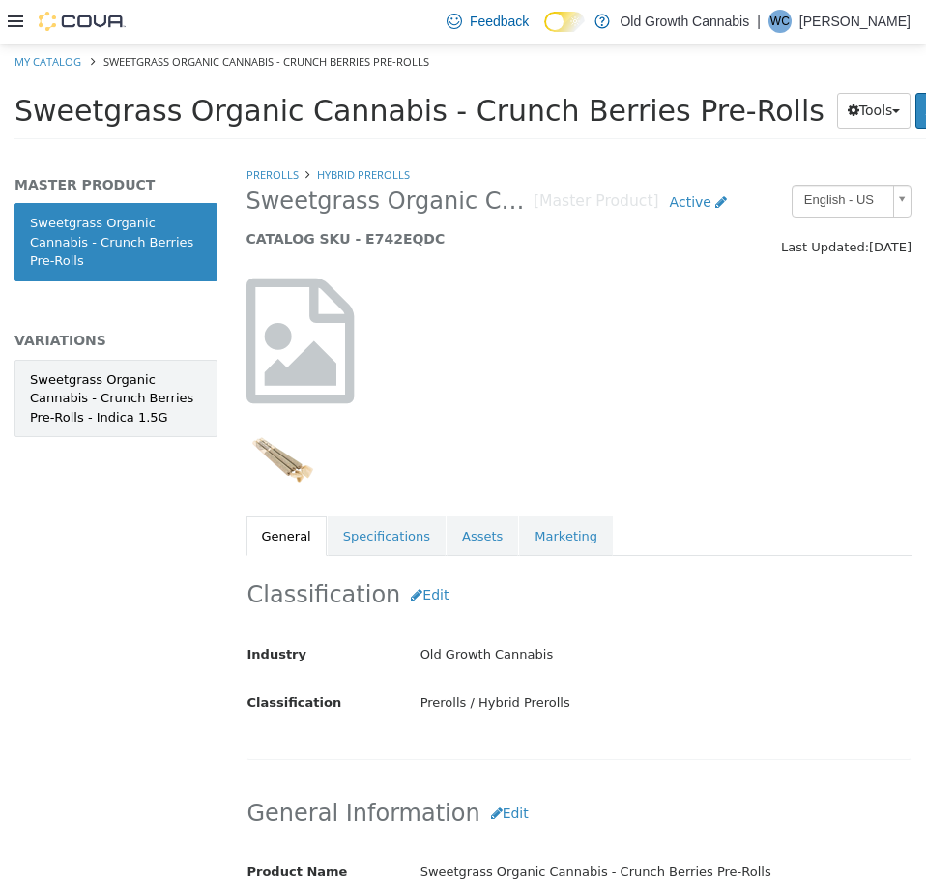
click at [190, 387] on div "Sweetgrass Organic Cannabis - Crunch Berries Pre-Rolls - Indica 1.5G" at bounding box center [116, 397] width 172 height 57
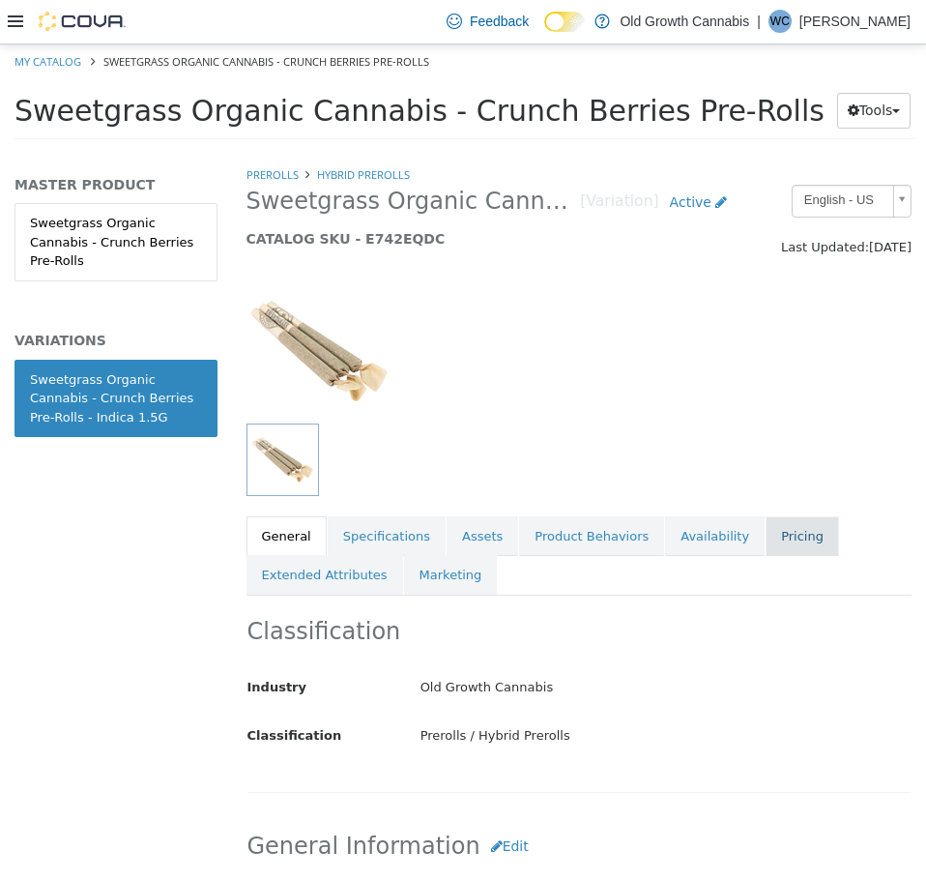
click at [766, 528] on link "Pricing" at bounding box center [802, 535] width 73 height 41
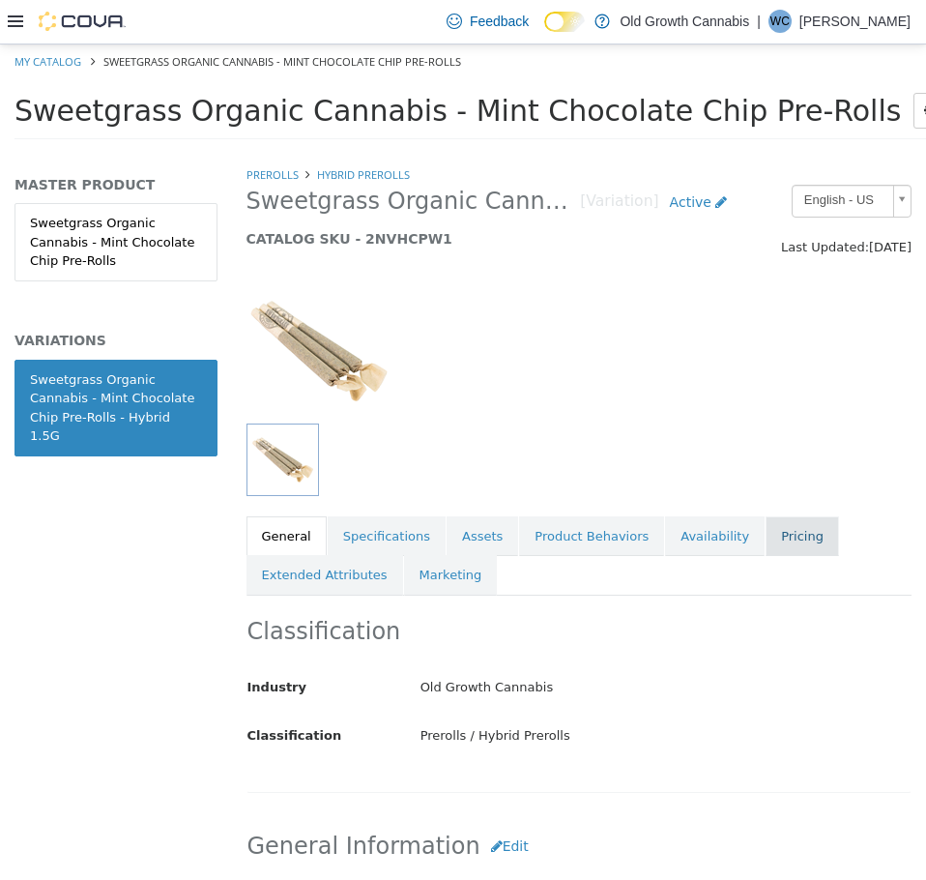
click at [766, 535] on link "Pricing" at bounding box center [802, 535] width 73 height 41
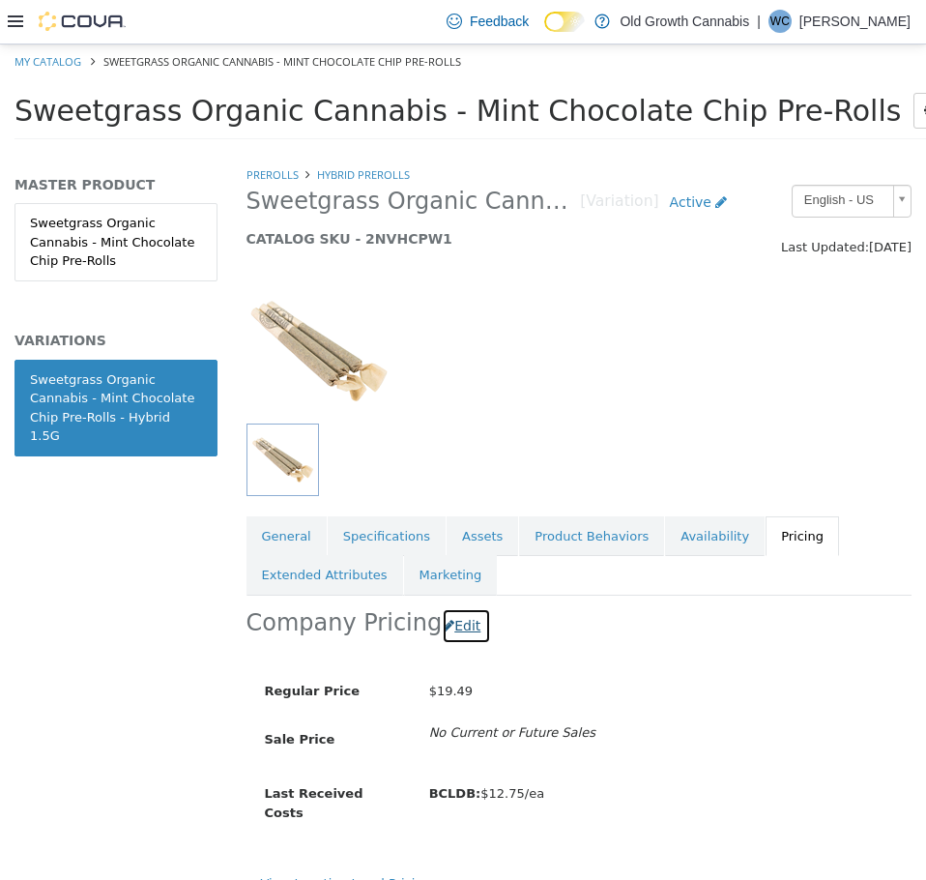
click at [460, 623] on button "Edit" at bounding box center [466, 625] width 49 height 36
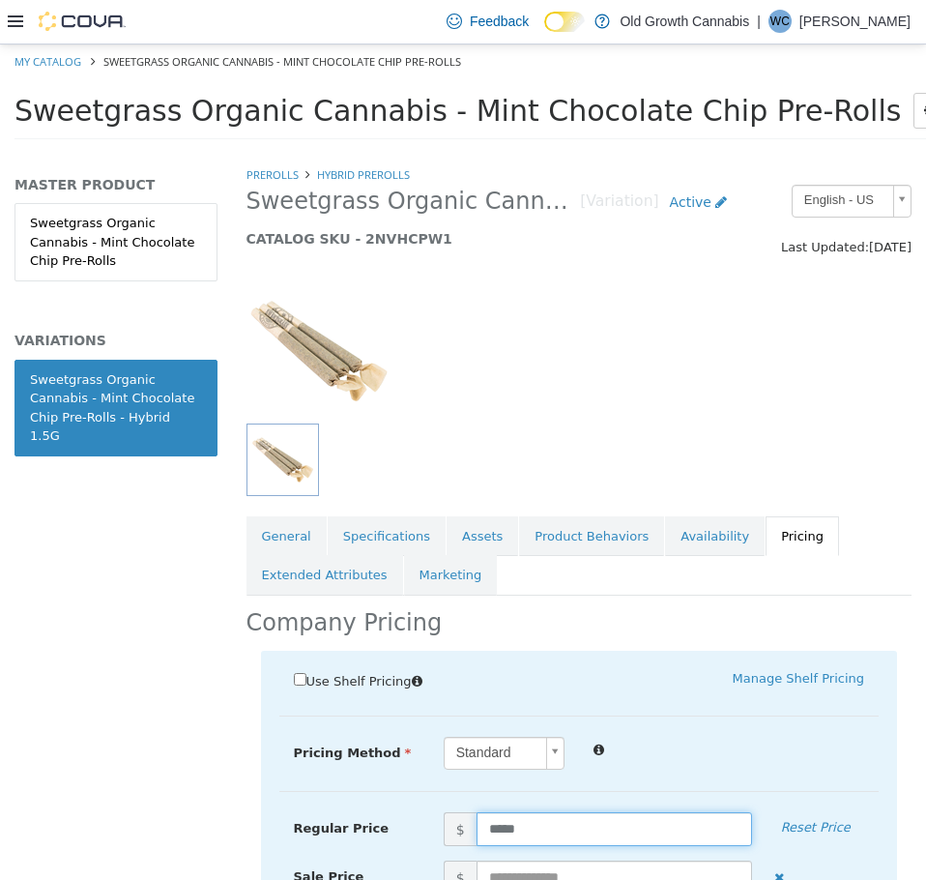
drag, startPoint x: 495, startPoint y: 832, endPoint x: 442, endPoint y: 818, distance: 54.9
click at [446, 822] on span "$ *****" at bounding box center [597, 828] width 337 height 34
type input "*****"
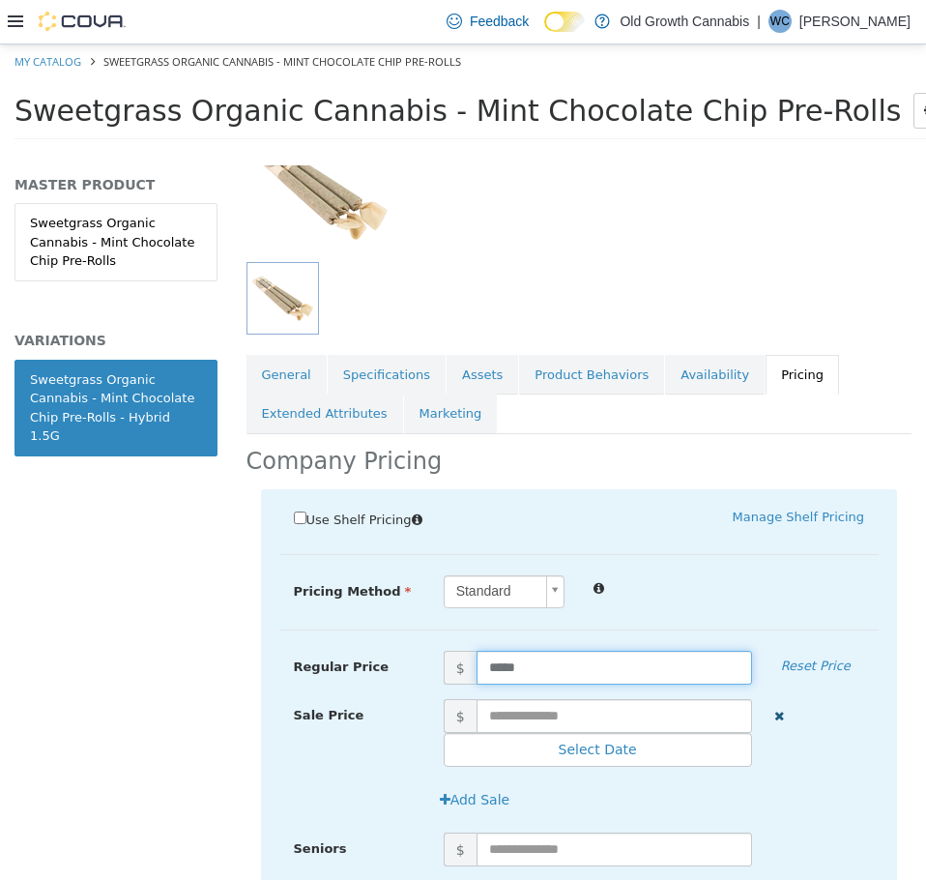
scroll to position [510, 0]
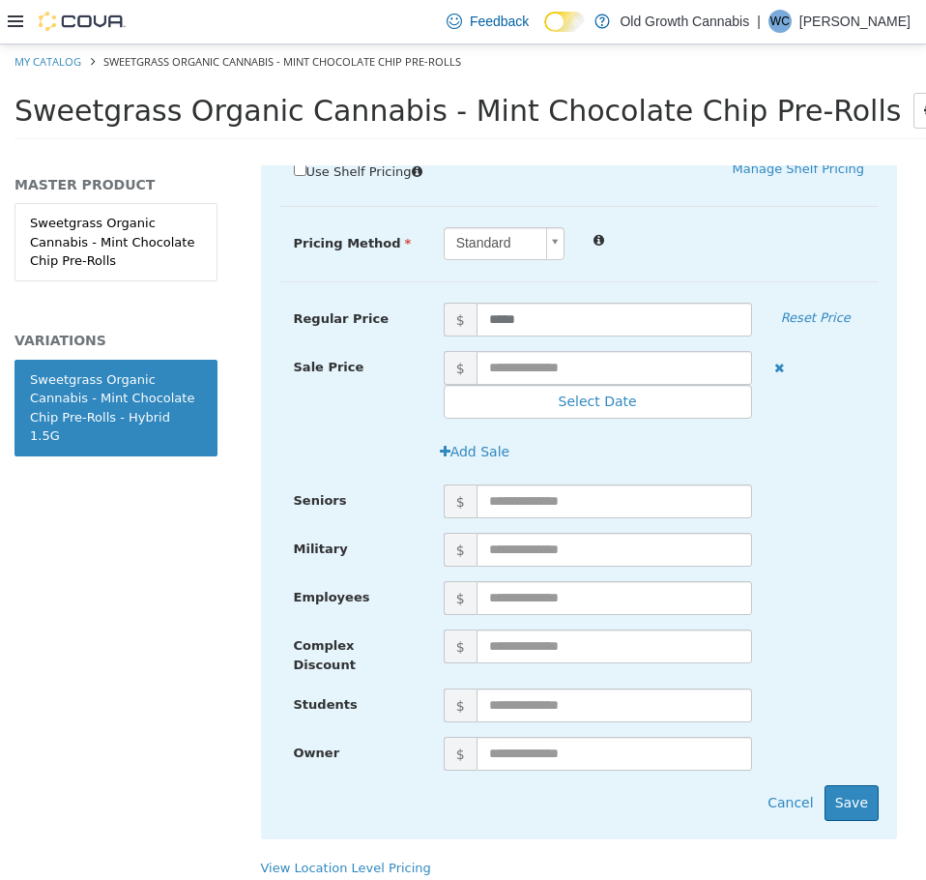
click at [836, 812] on div "Use Shelf Pricing    Manage Shelf Pricing Shelf Price Select a Shelf Price Shel…" at bounding box center [579, 489] width 637 height 699
click at [841, 795] on button "Save" at bounding box center [852, 802] width 54 height 36
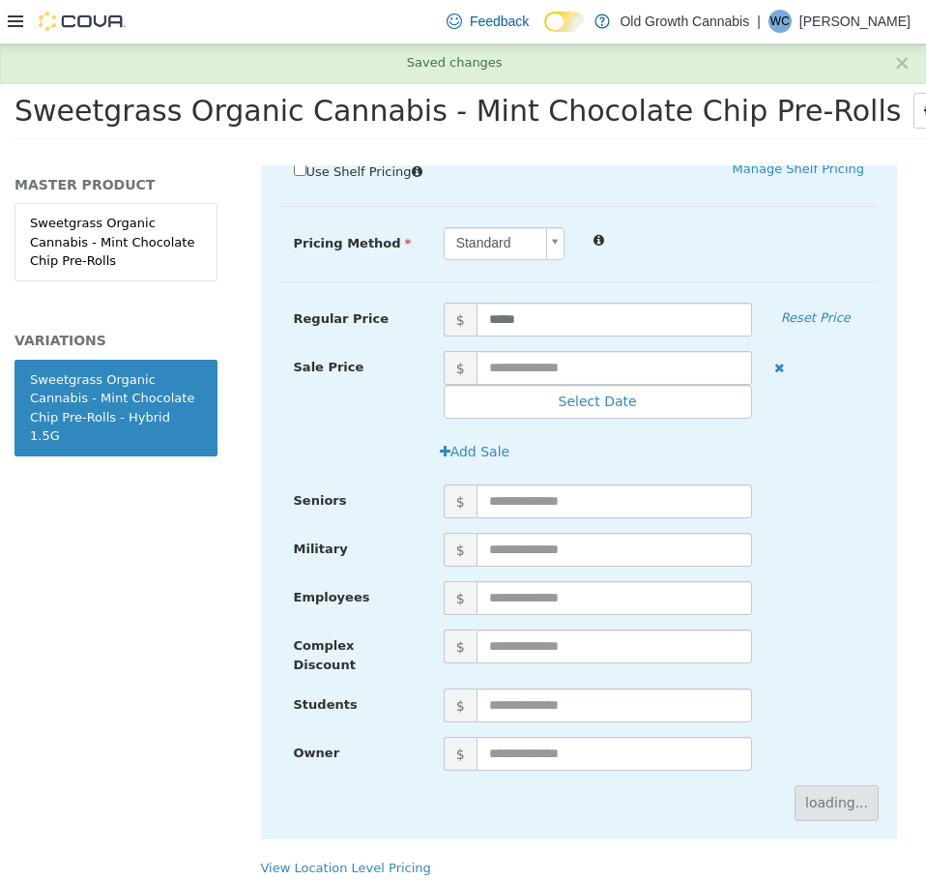
scroll to position [16, 0]
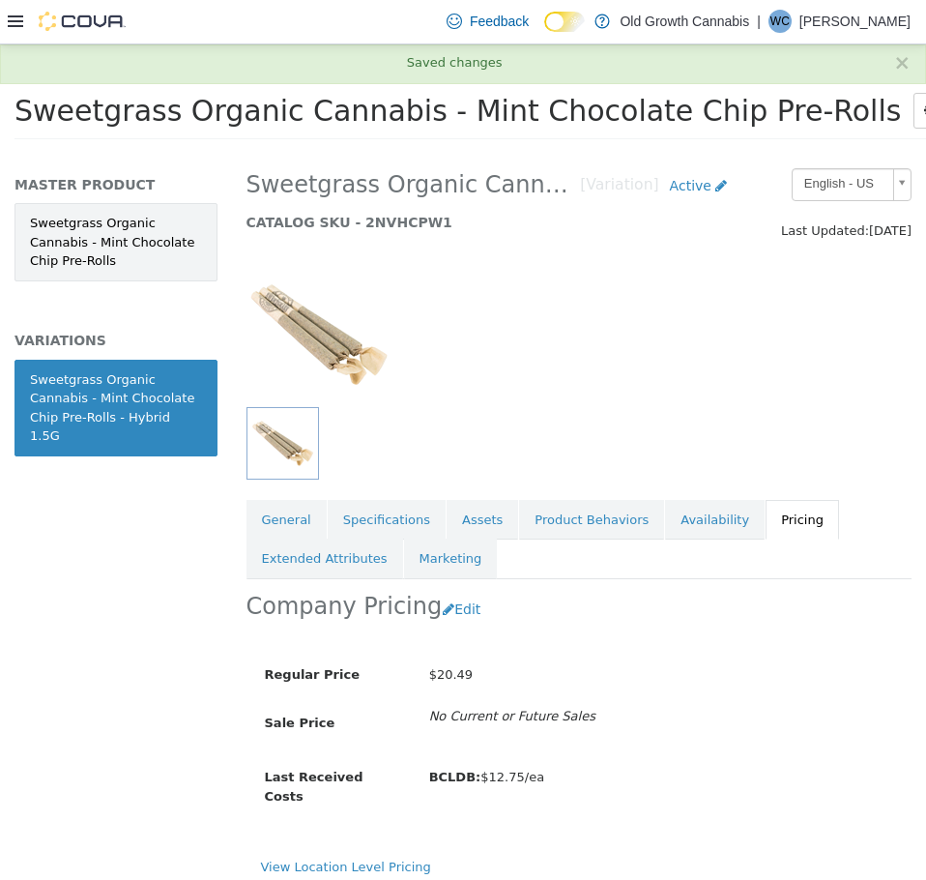
click at [144, 245] on link "Sweetgrass Organic Cannabis - Mint Chocolate Chip Pre-Rolls" at bounding box center [116, 241] width 203 height 78
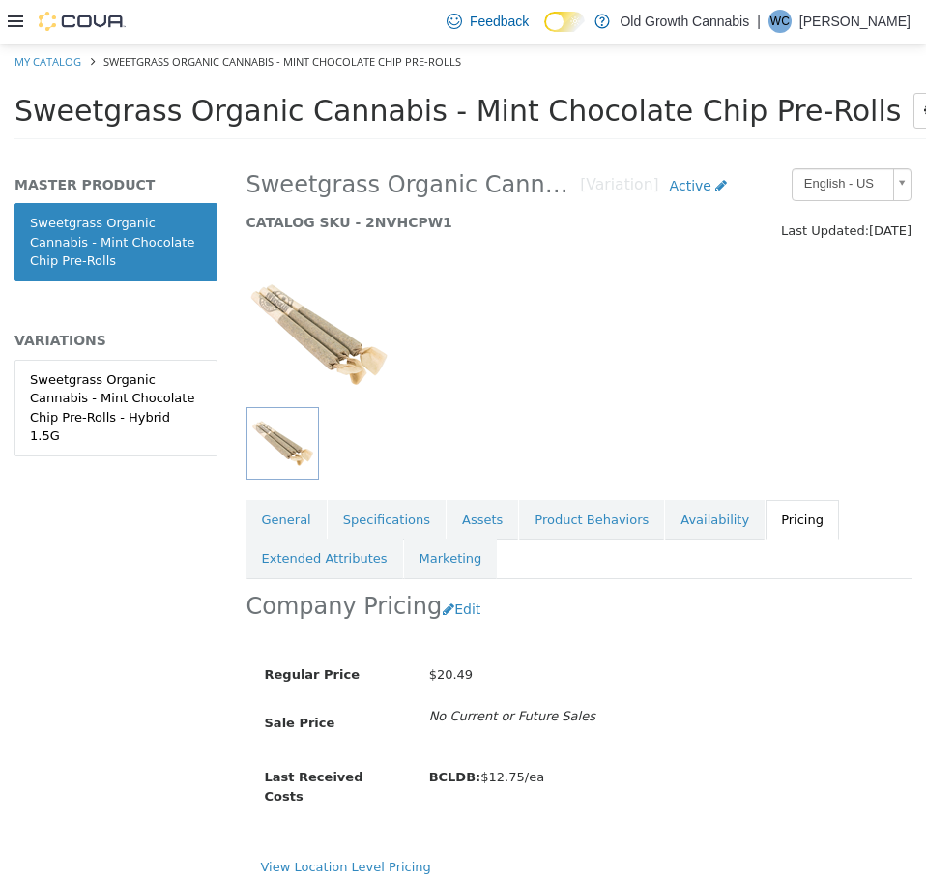
scroll to position [15, 0]
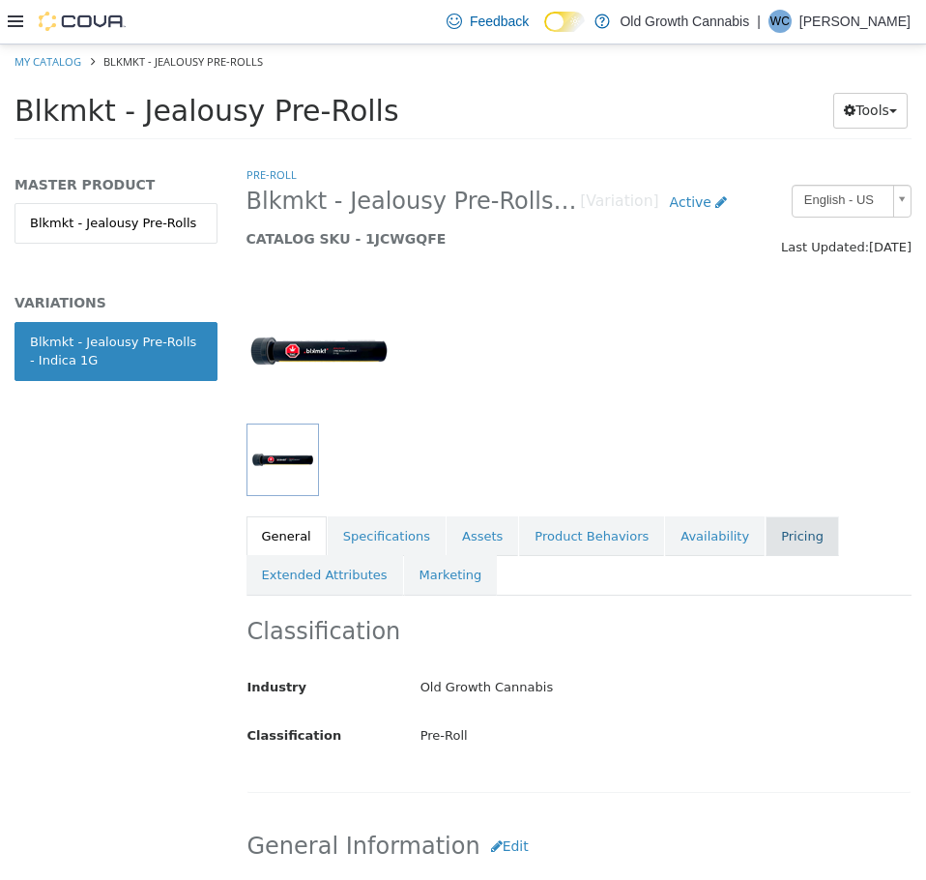
click at [767, 549] on link "Pricing" at bounding box center [802, 535] width 73 height 41
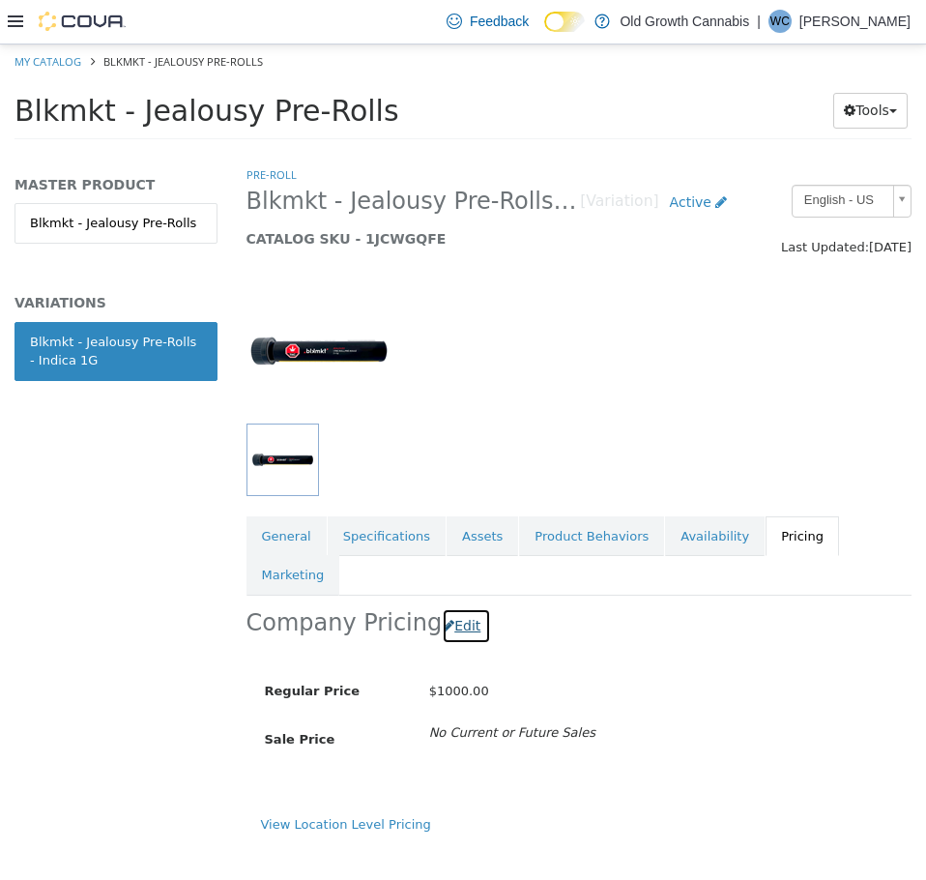
click at [464, 607] on button "Edit" at bounding box center [466, 625] width 49 height 36
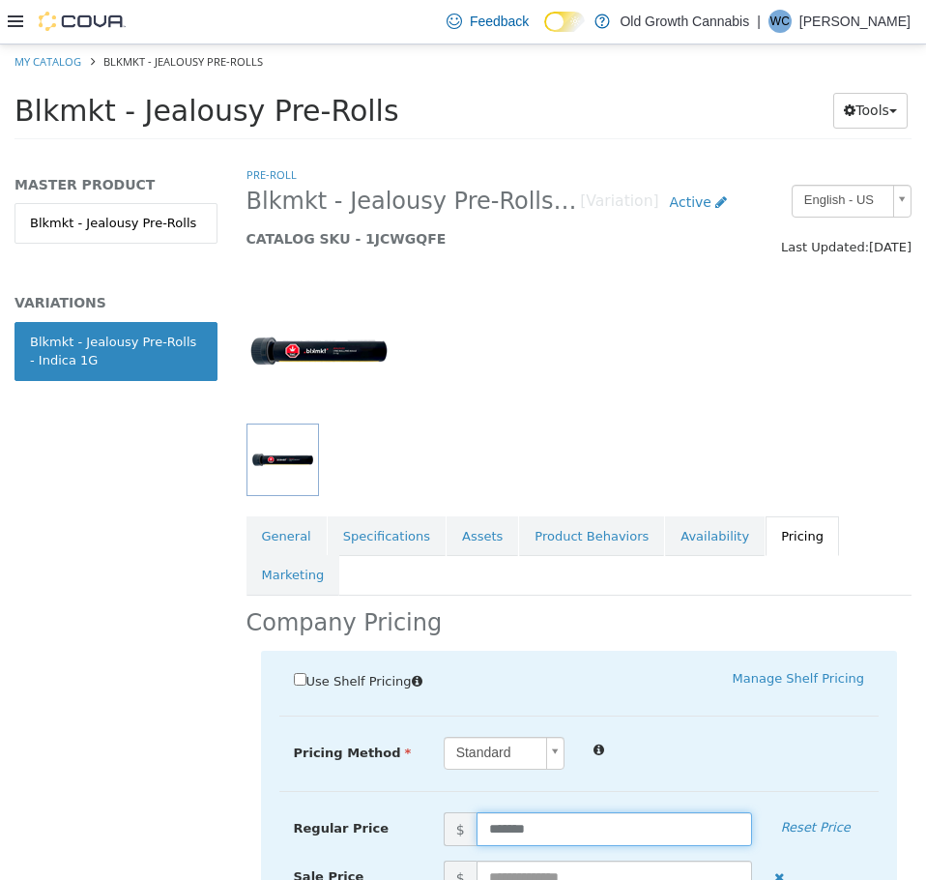
drag, startPoint x: 535, startPoint y: 784, endPoint x: 394, endPoint y: 778, distance: 140.3
click at [394, 811] on div "Regular Price $ ******* Reset Price" at bounding box center [579, 828] width 600 height 34
type input "*****"
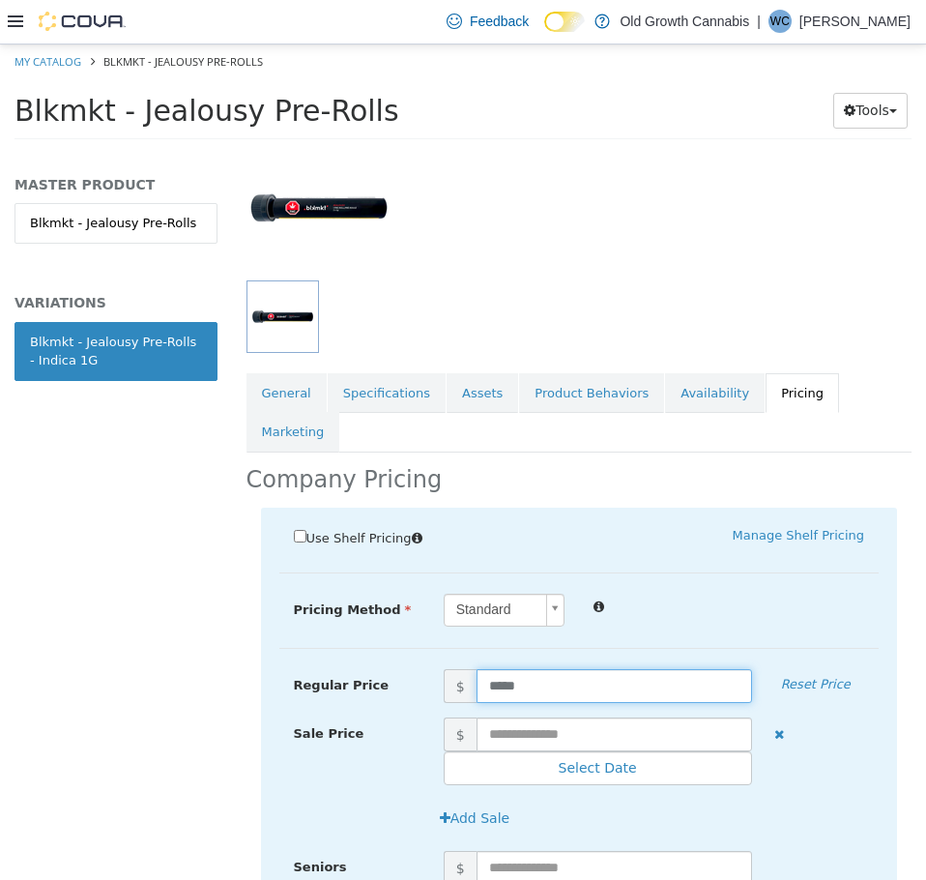
scroll to position [483, 0]
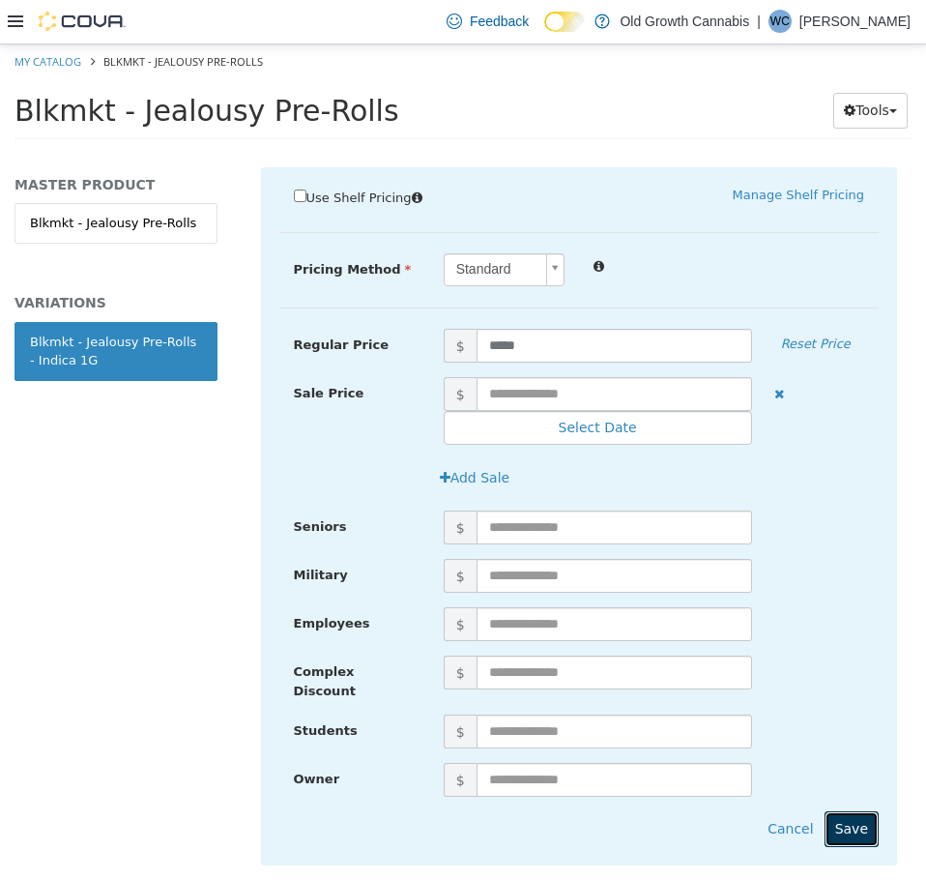
click at [841, 810] on button "Save" at bounding box center [852, 828] width 54 height 36
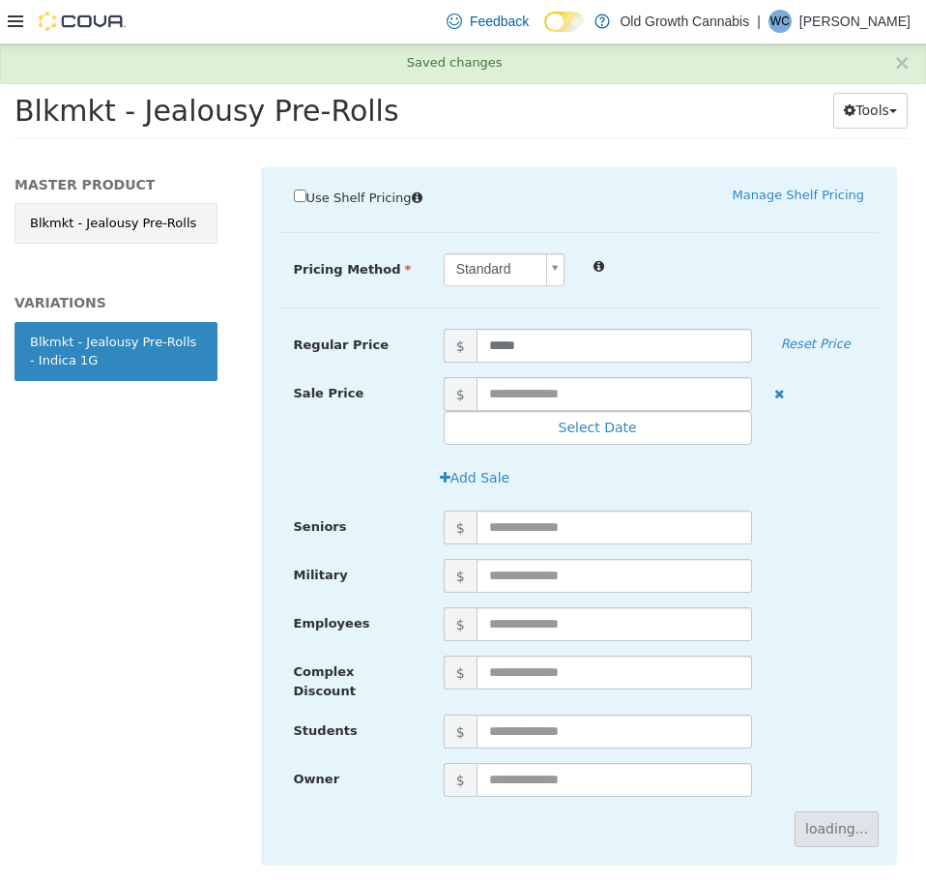
scroll to position [0, 0]
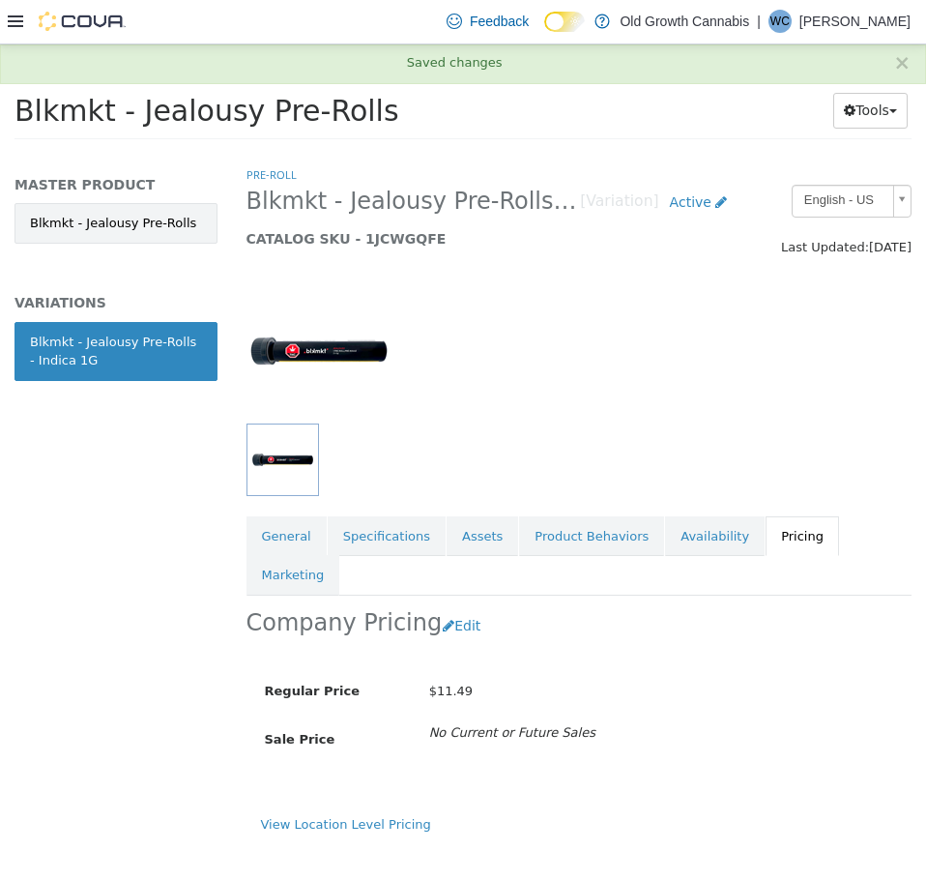
click at [132, 225] on link "Blkmkt - Jealousy Pre-Rolls" at bounding box center [116, 222] width 203 height 41
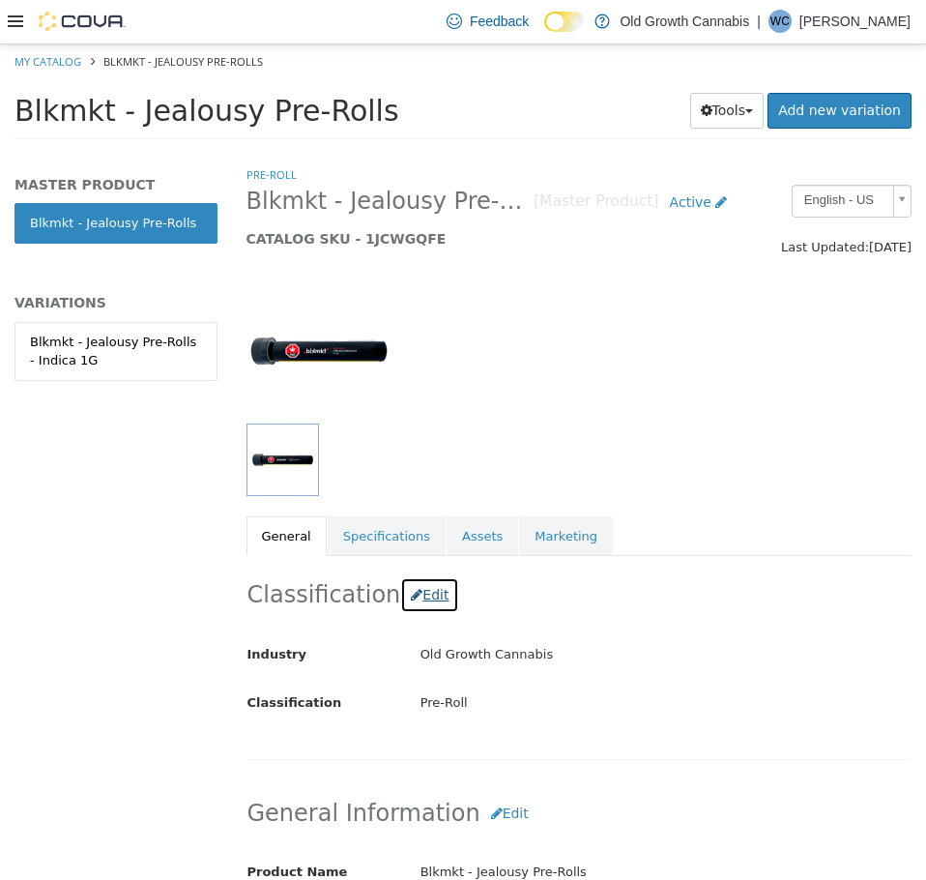
click at [422, 593] on button "Edit" at bounding box center [429, 594] width 59 height 36
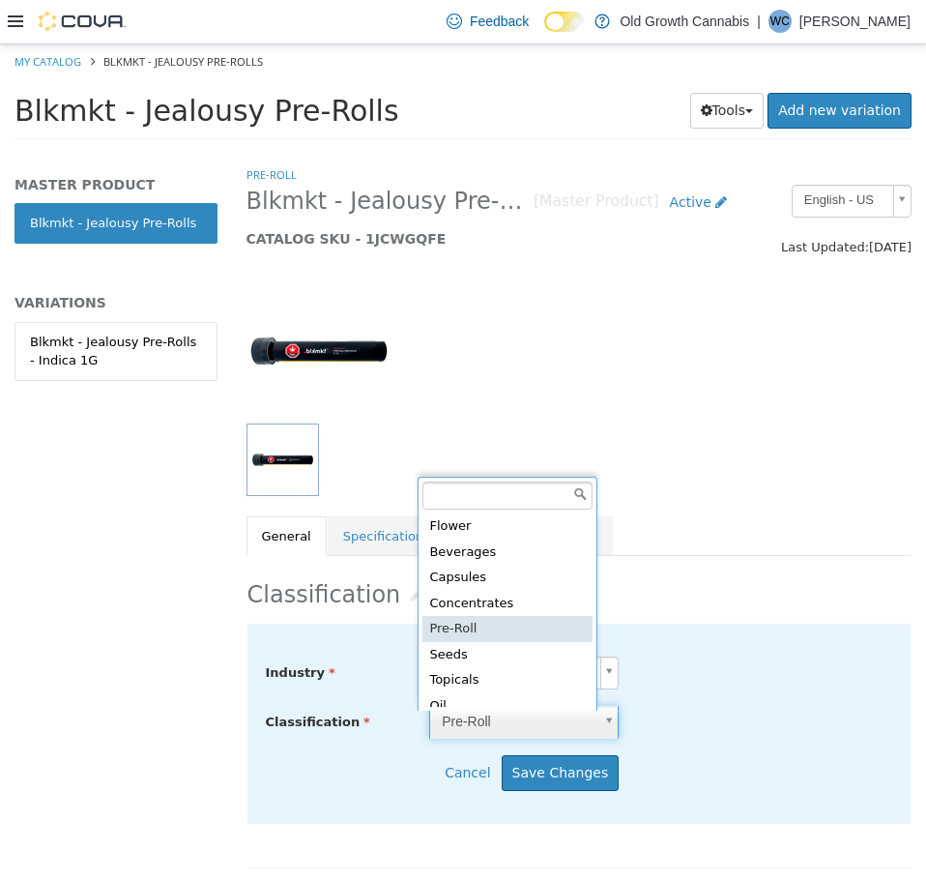
click at [510, 151] on body "Saving Bulk Changes... × Saved changes My Catalog Blkmkt - Jealousy Pre-Rolls B…" at bounding box center [463, 97] width 926 height 107
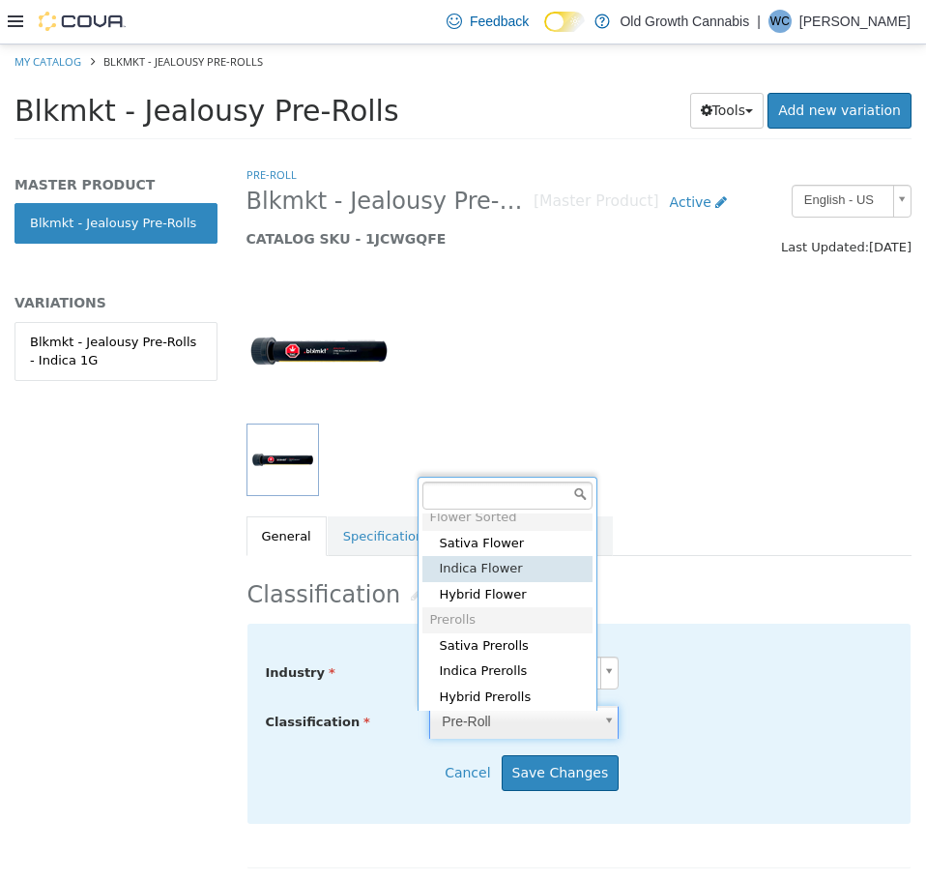
scroll to position [729, 0]
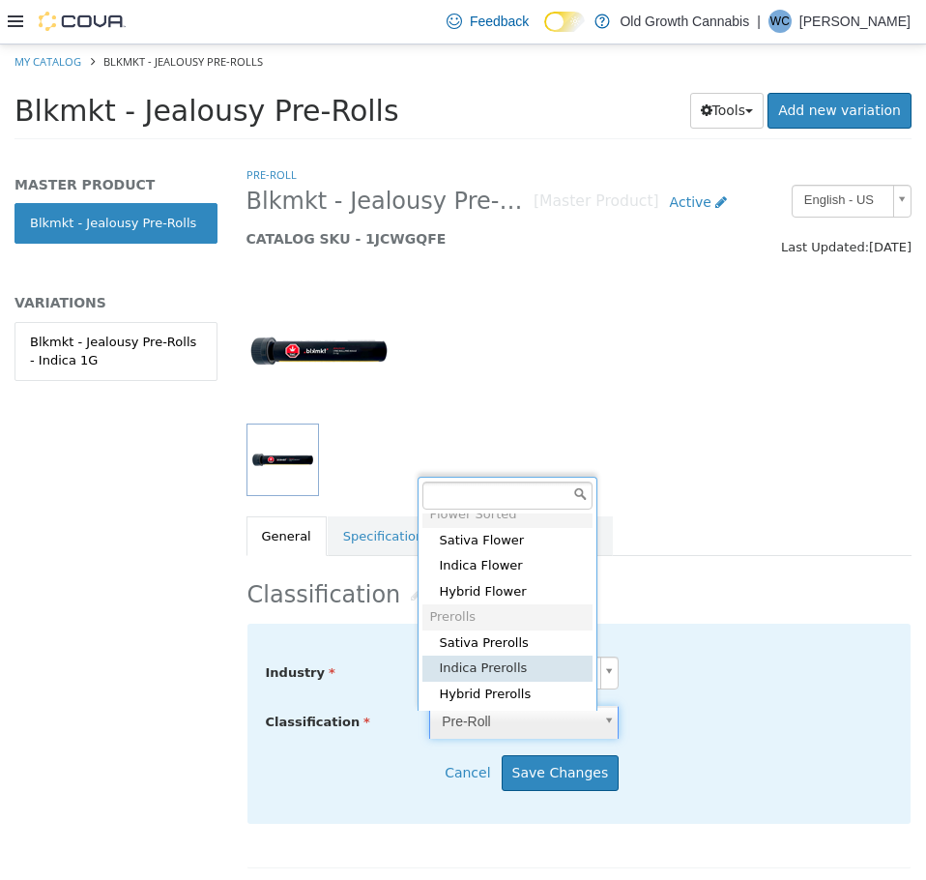
type input "*****"
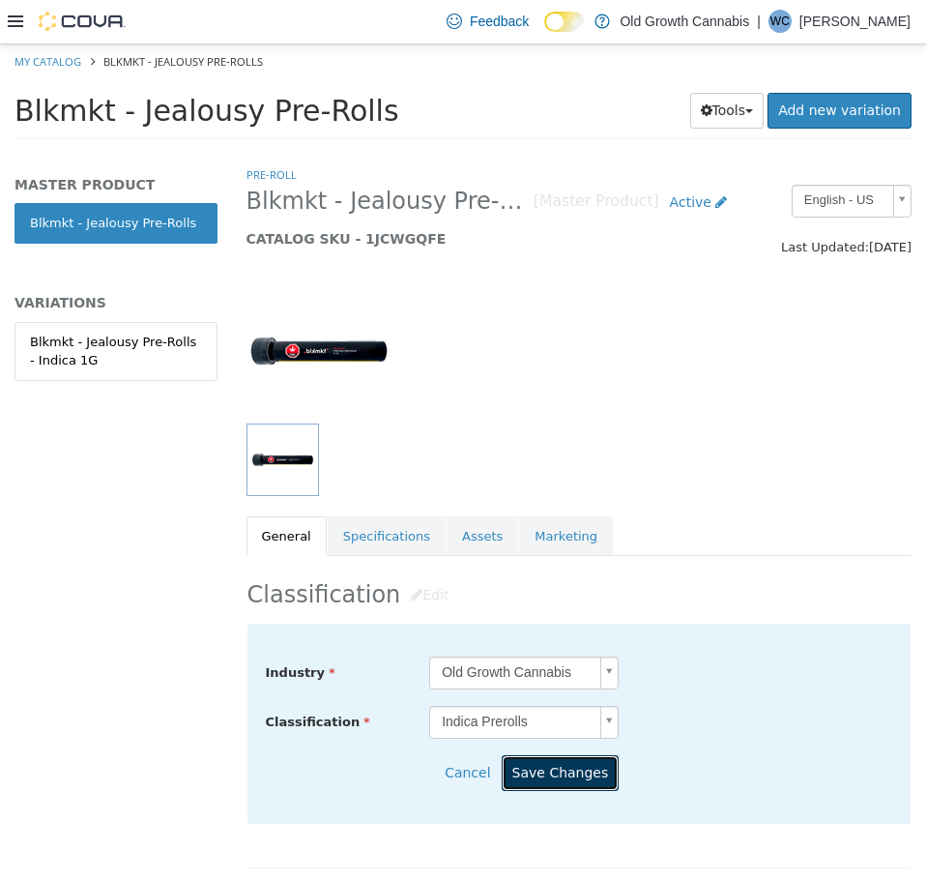
click at [540, 778] on button "Save Changes" at bounding box center [561, 772] width 118 height 36
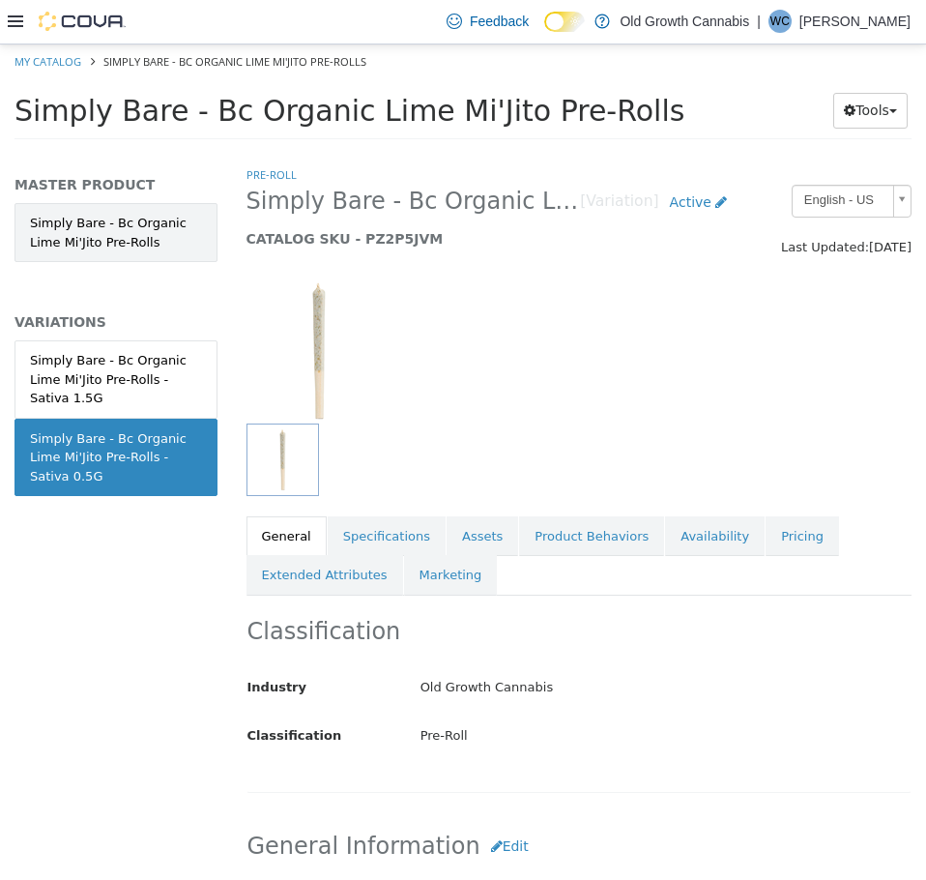
click at [156, 244] on link "Simply Bare - Bc Organic Lime Mi'Jito Pre-Rolls" at bounding box center [116, 231] width 203 height 59
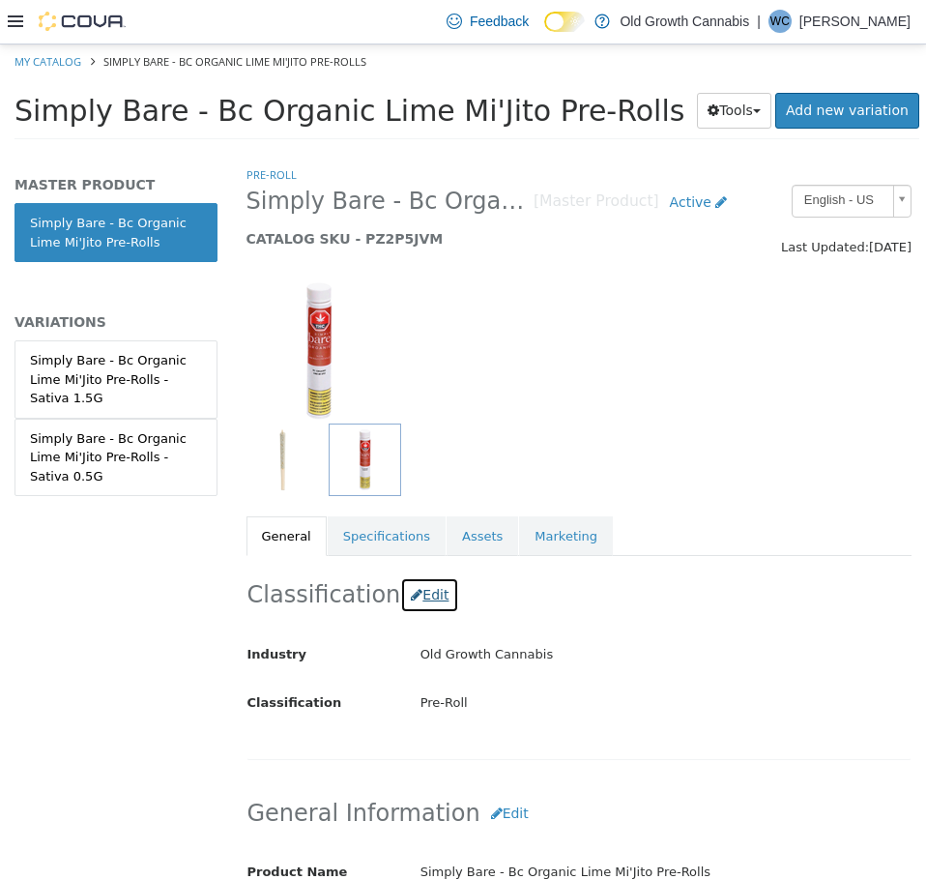
click at [405, 592] on button "Edit" at bounding box center [429, 594] width 59 height 36
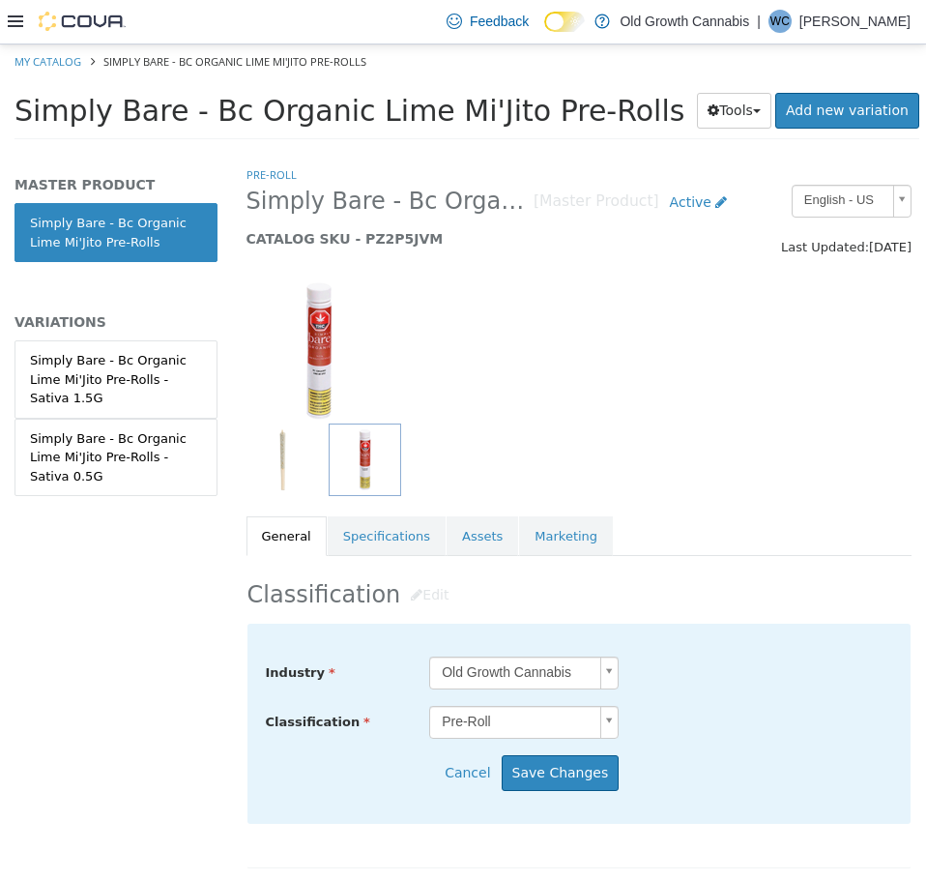
click at [483, 151] on body "Saving Bulk Changes... × My Catalog Simply Bare - Bc Organic Lime Mi'Jito Pre-R…" at bounding box center [463, 97] width 926 height 107
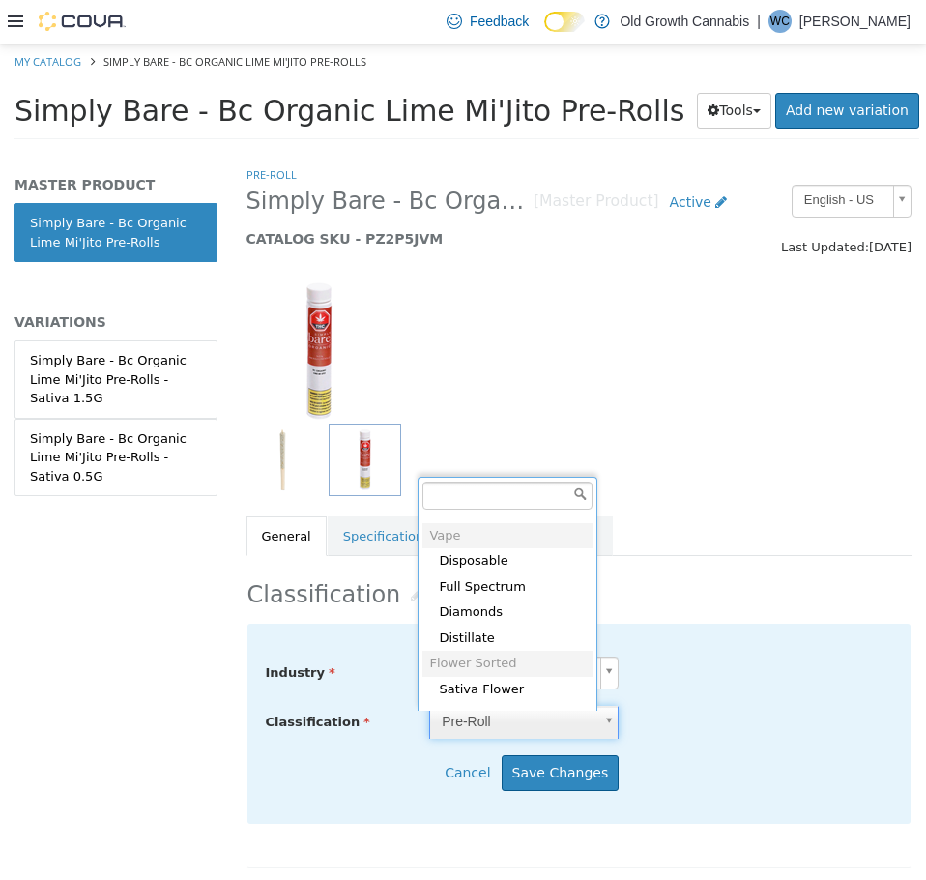
scroll to position [729, 0]
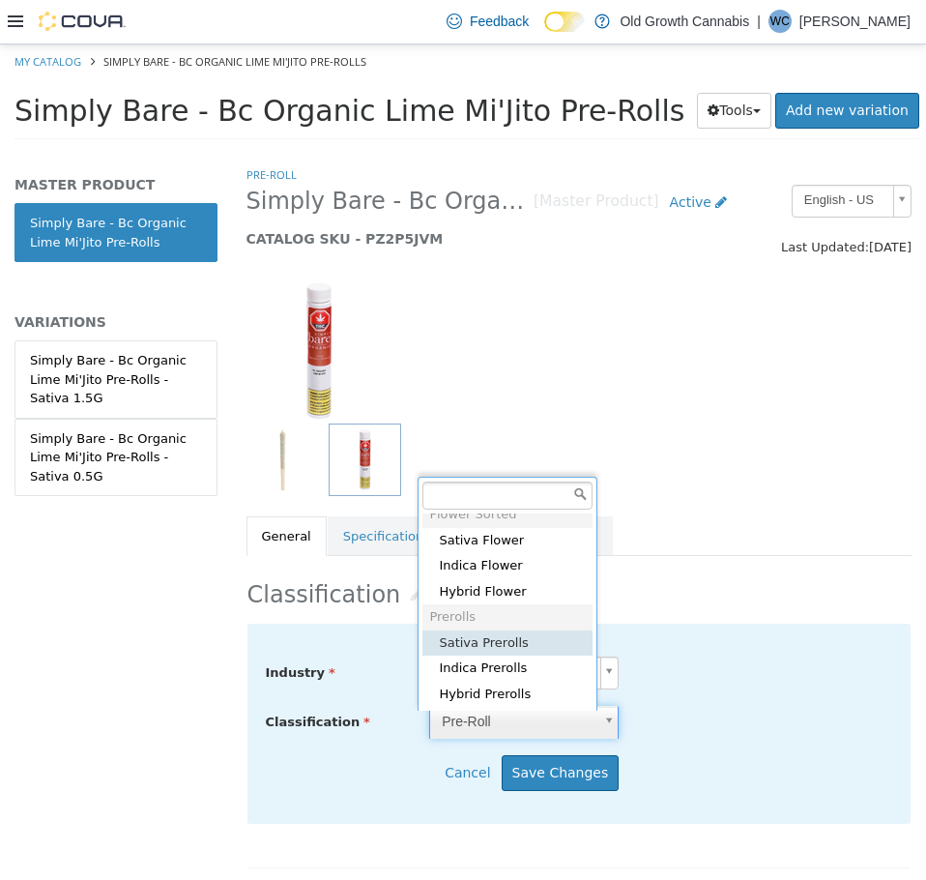
type input "*****"
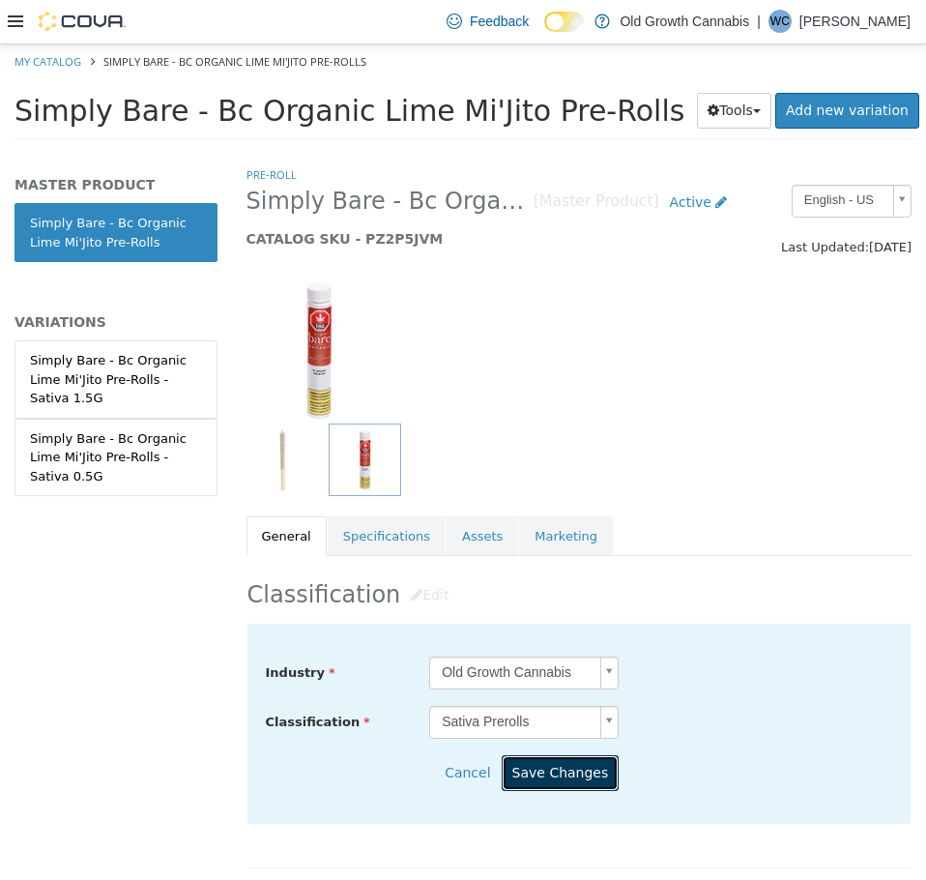
click at [552, 767] on button "Save Changes" at bounding box center [561, 772] width 118 height 36
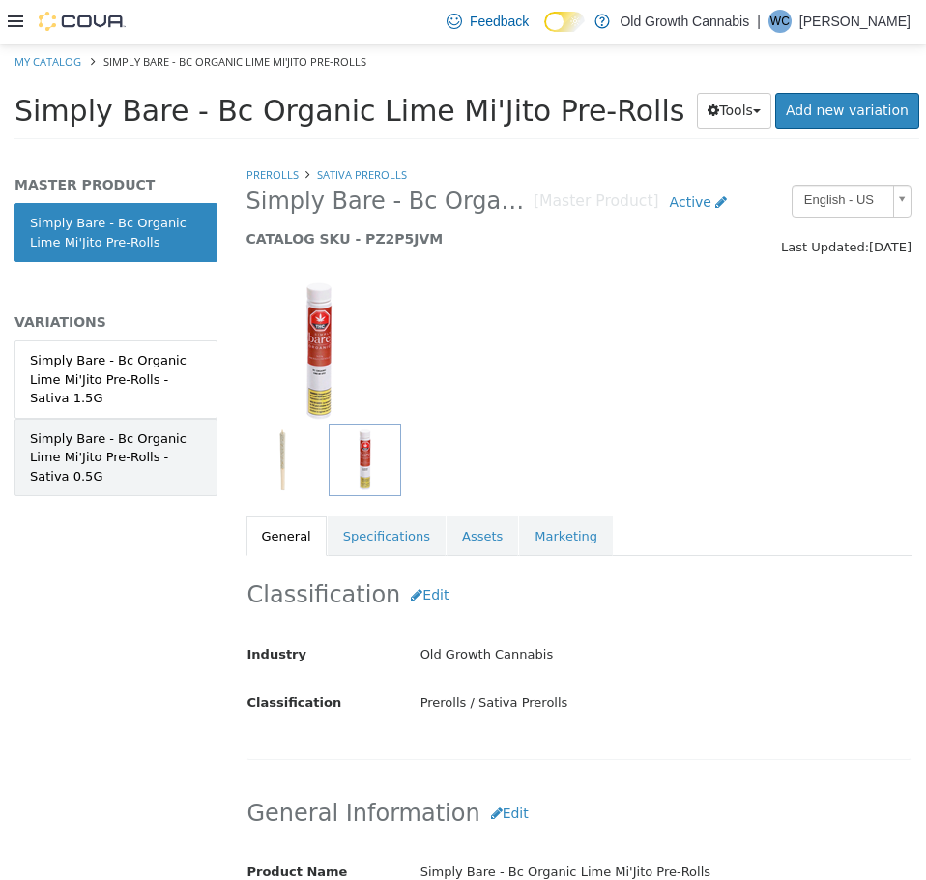
click at [72, 440] on div "Simply Bare - Bc Organic Lime Mi'Jito Pre-Rolls - Sativa 0.5G" at bounding box center [116, 456] width 172 height 57
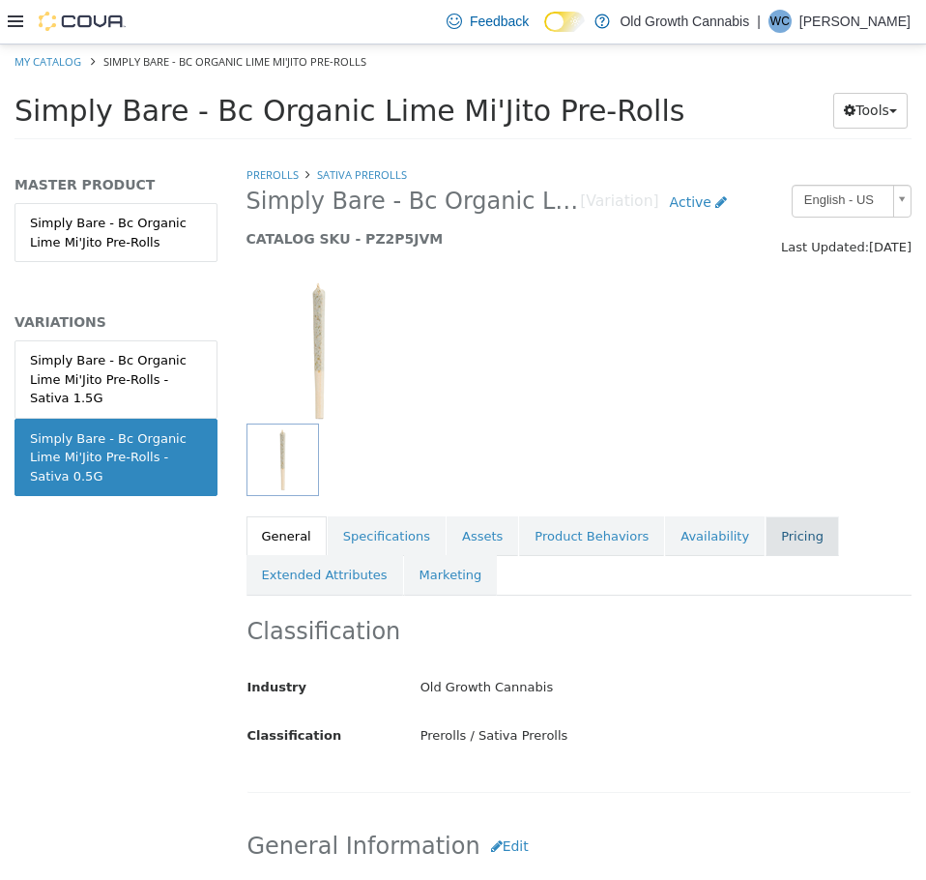
click at [766, 541] on link "Pricing" at bounding box center [802, 535] width 73 height 41
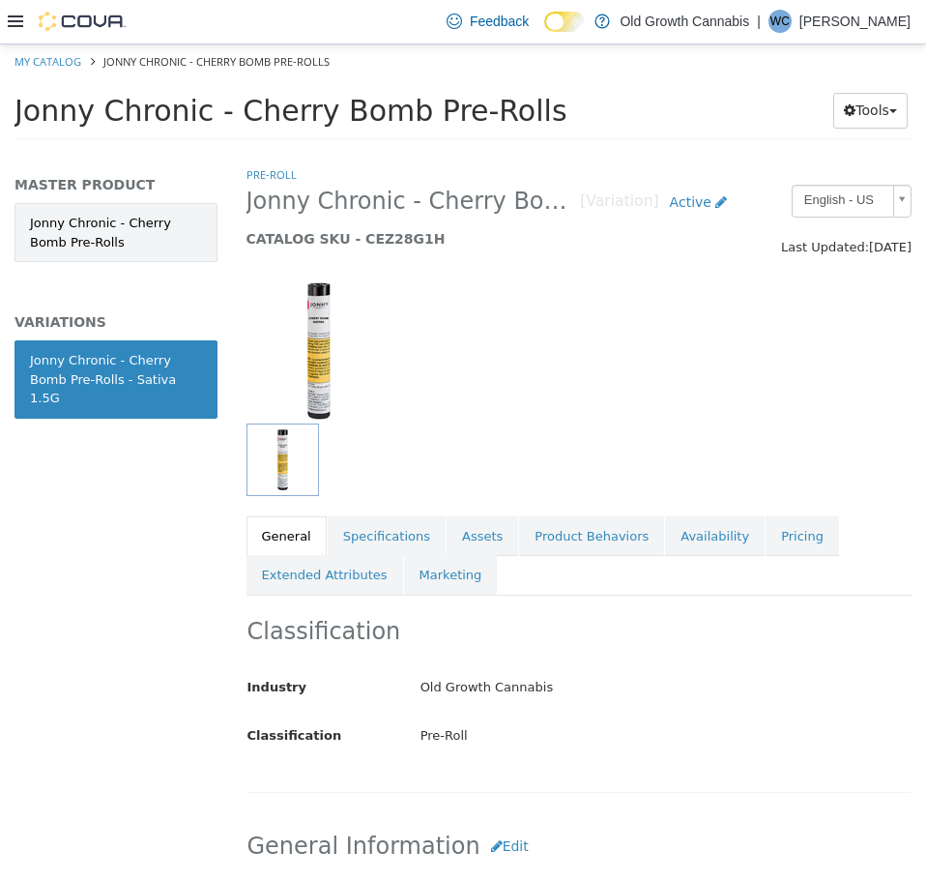
click at [133, 235] on link "Jonny Chronic - Cherry Bomb Pre-Rolls" at bounding box center [116, 231] width 203 height 59
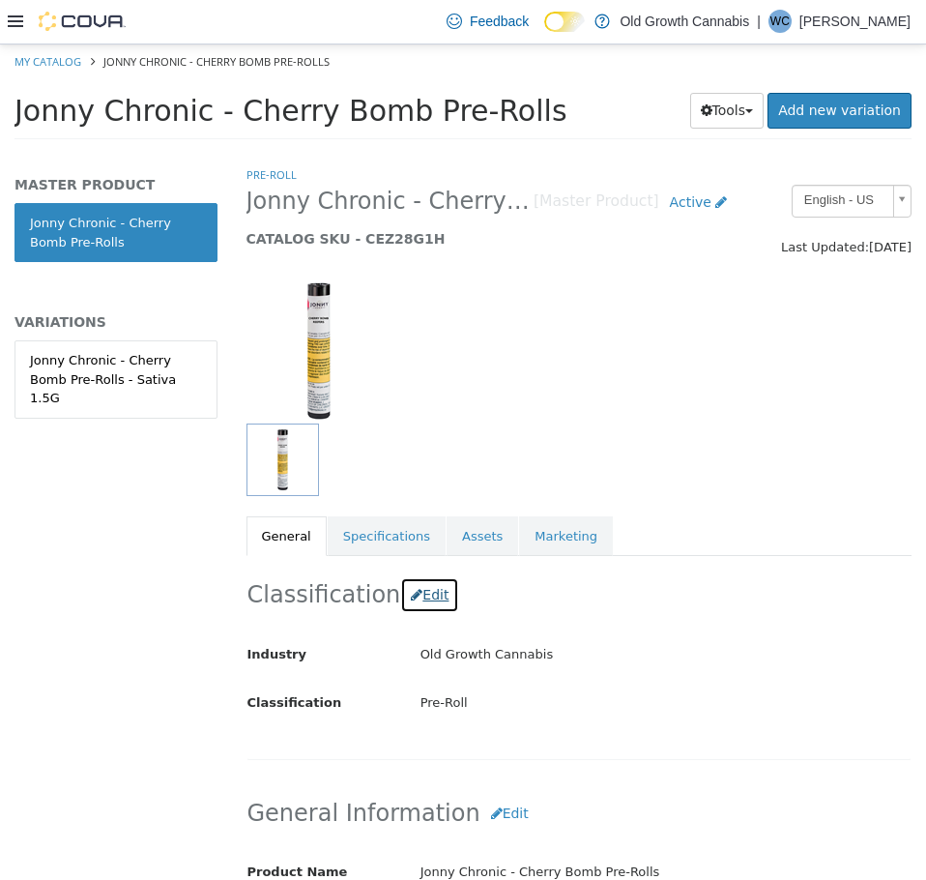
click at [423, 599] on button "Edit" at bounding box center [429, 594] width 59 height 36
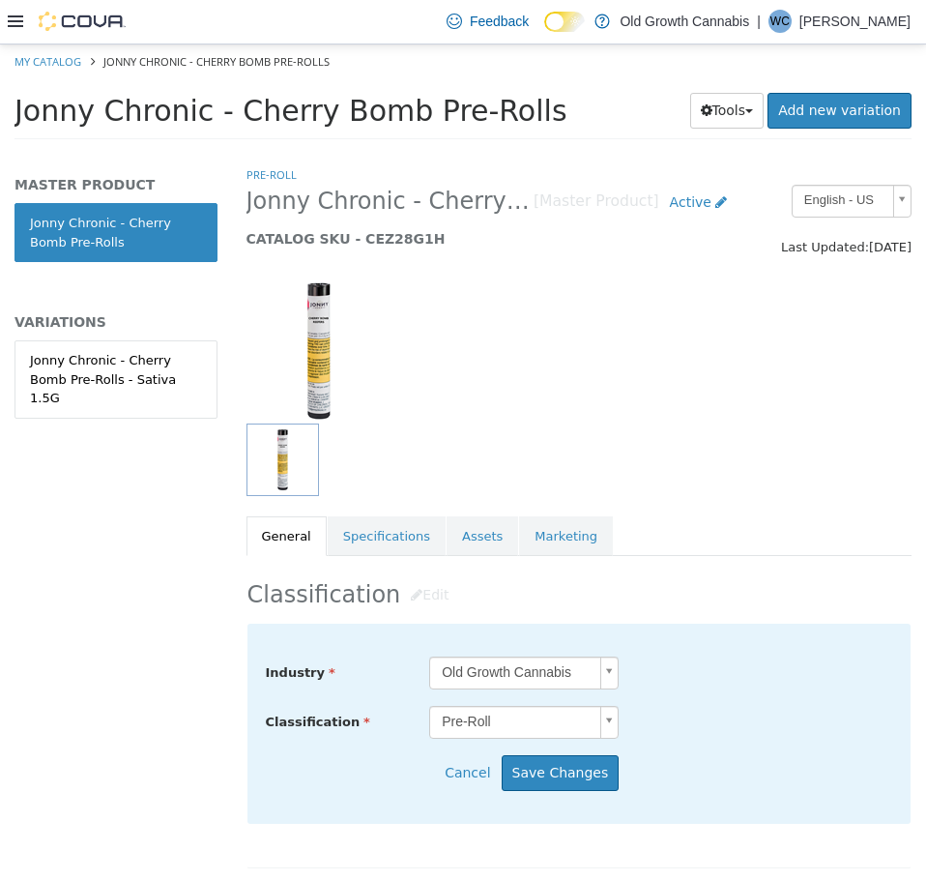
click at [547, 151] on body "Saving Bulk Changes... × My Catalog Jonny Chronic - Cherry Bomb Pre-Rolls Jonny…" at bounding box center [463, 97] width 926 height 107
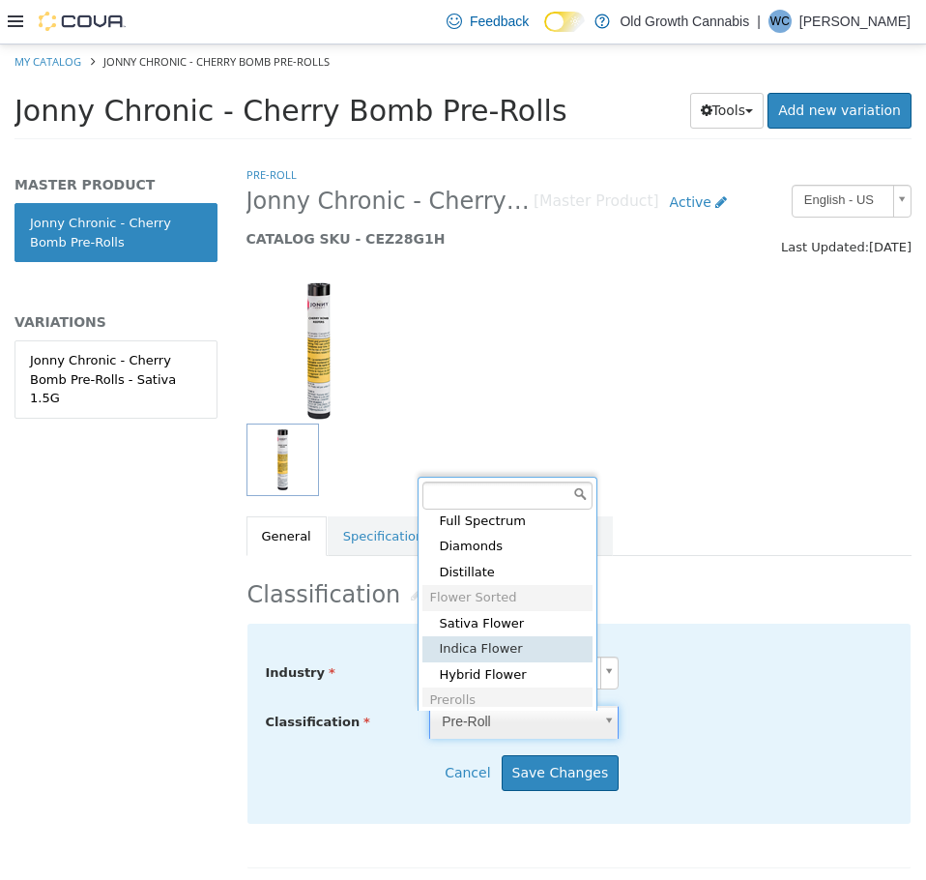
scroll to position [729, 0]
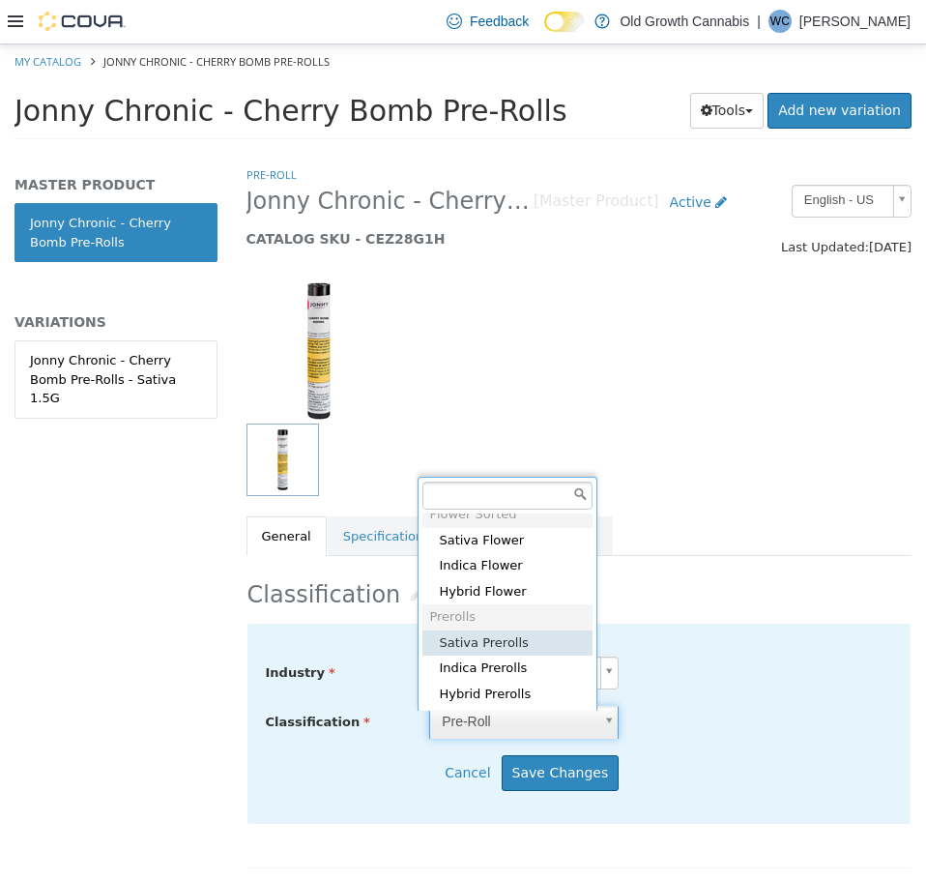
type input "*****"
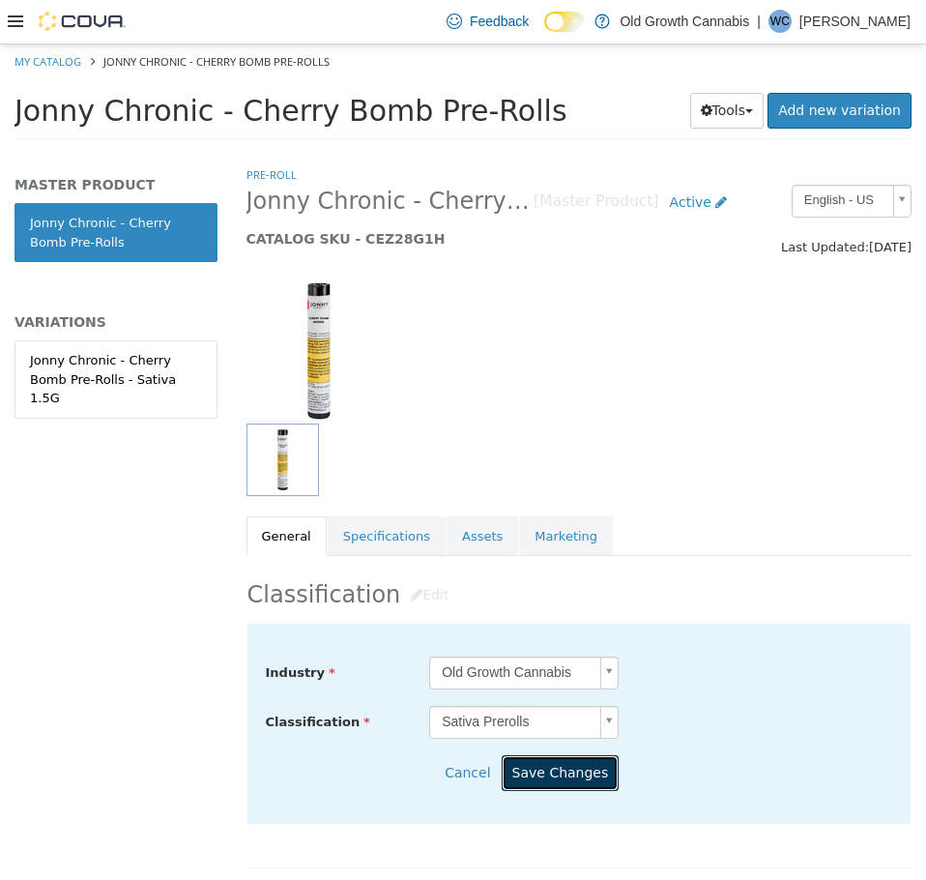
click at [587, 765] on button "Save Changes" at bounding box center [561, 772] width 118 height 36
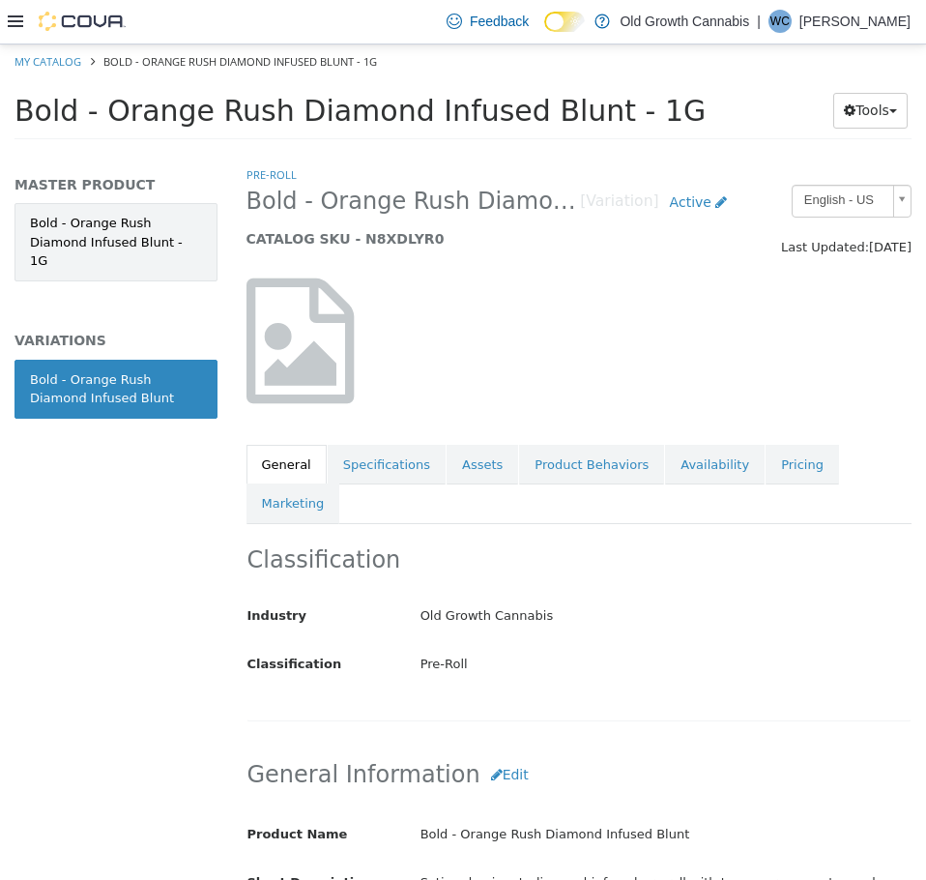
click at [152, 235] on link "Bold - Orange Rush Diamond Infused Blunt - 1G" at bounding box center [116, 241] width 203 height 78
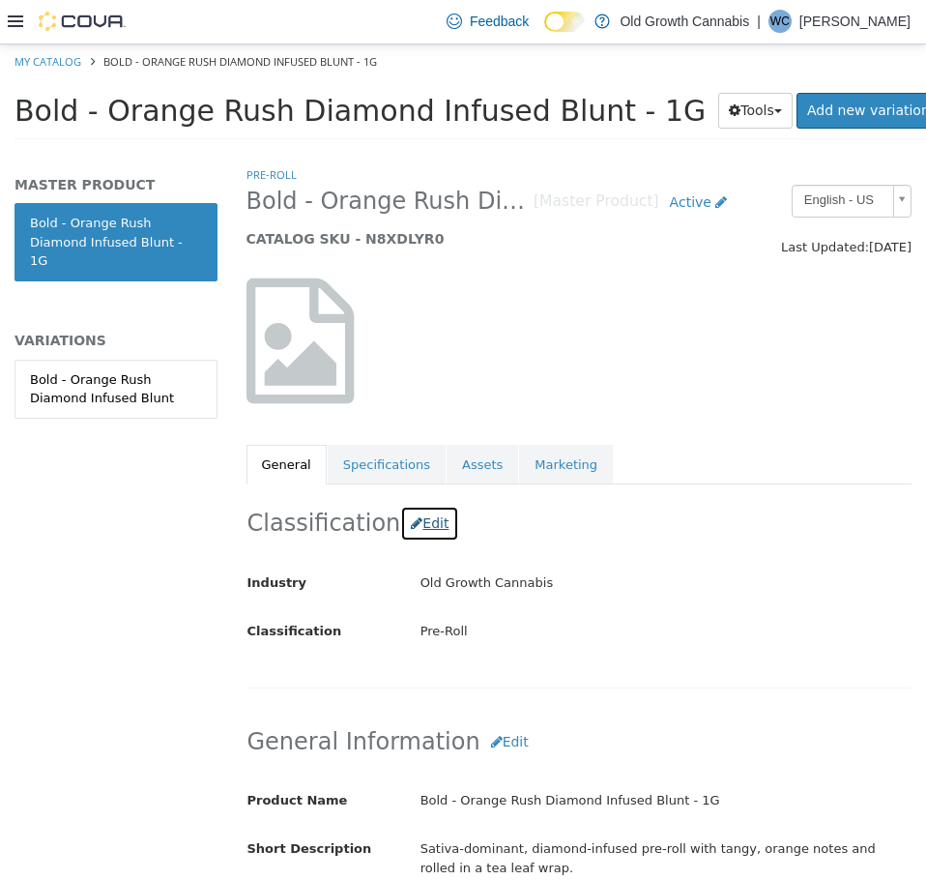
click at [416, 528] on button "Edit" at bounding box center [429, 523] width 59 height 36
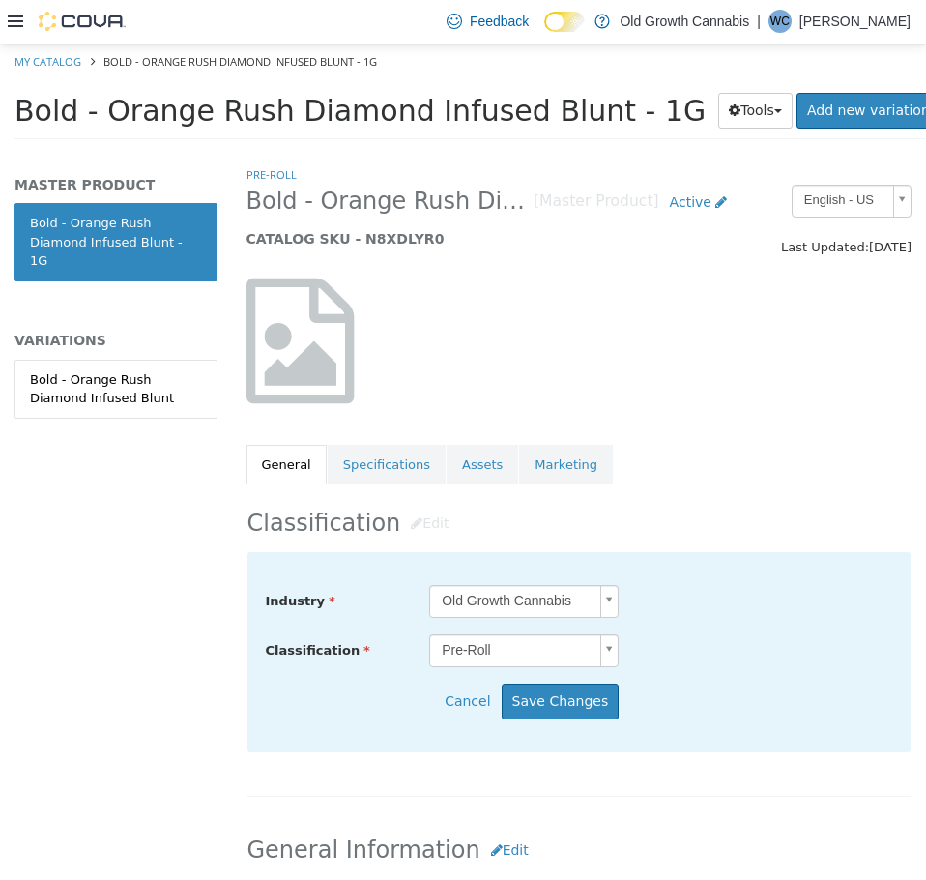
click at [545, 151] on body "Saving Bulk Changes... × My Catalog Bold - Orange Rush Diamond Infused Blunt - …" at bounding box center [463, 97] width 926 height 107
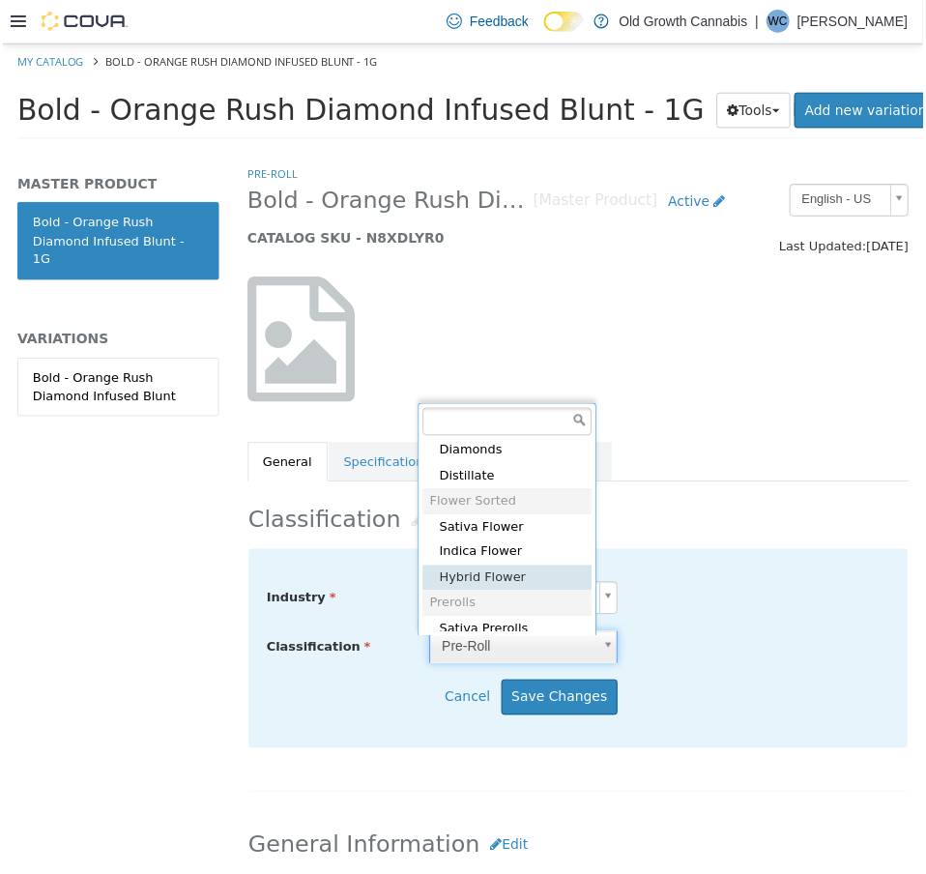
scroll to position [729, 0]
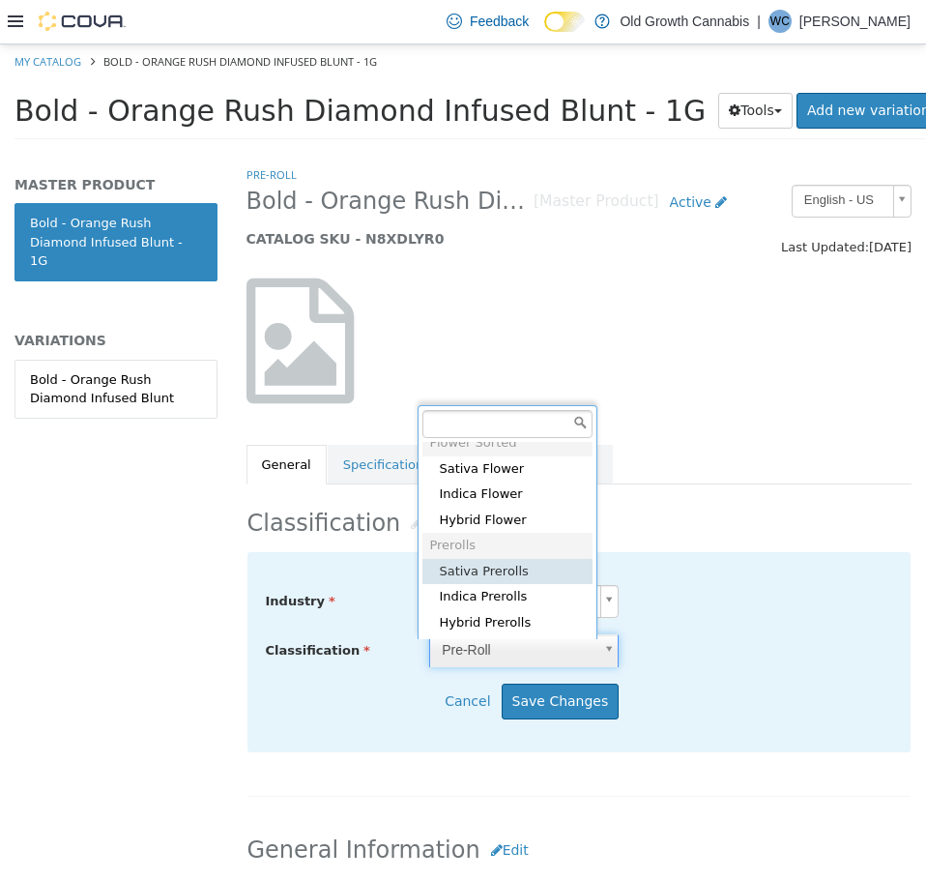
type input "*****"
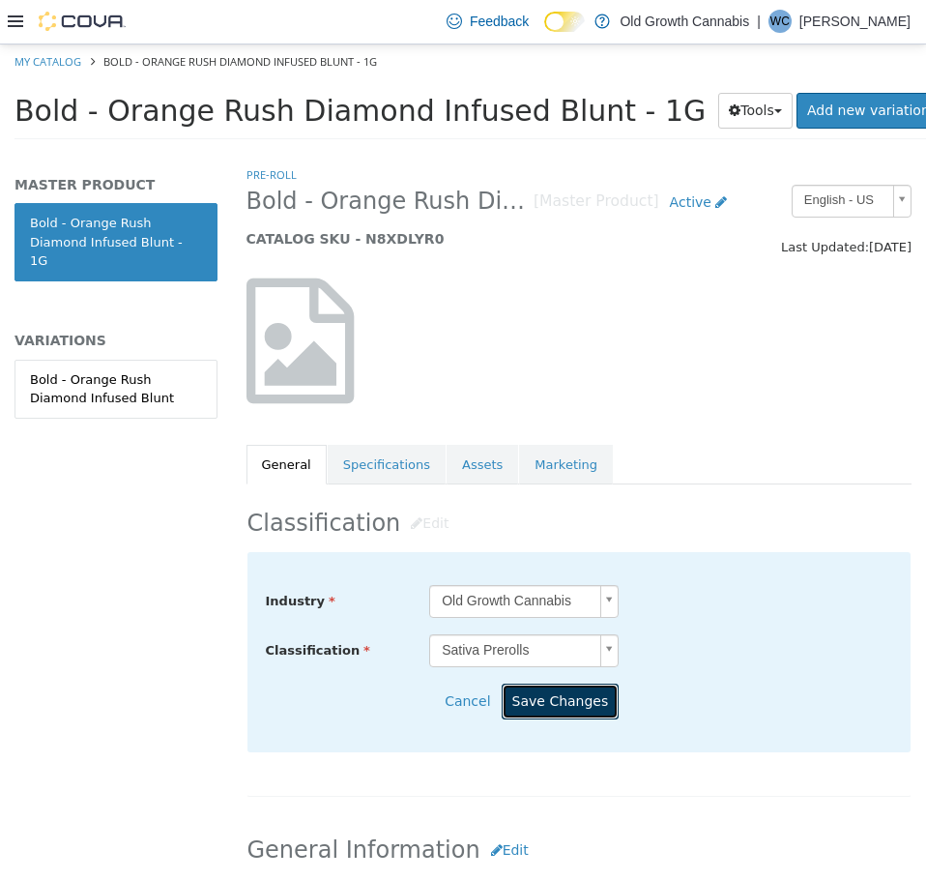
click at [579, 703] on button "Save Changes" at bounding box center [561, 701] width 118 height 36
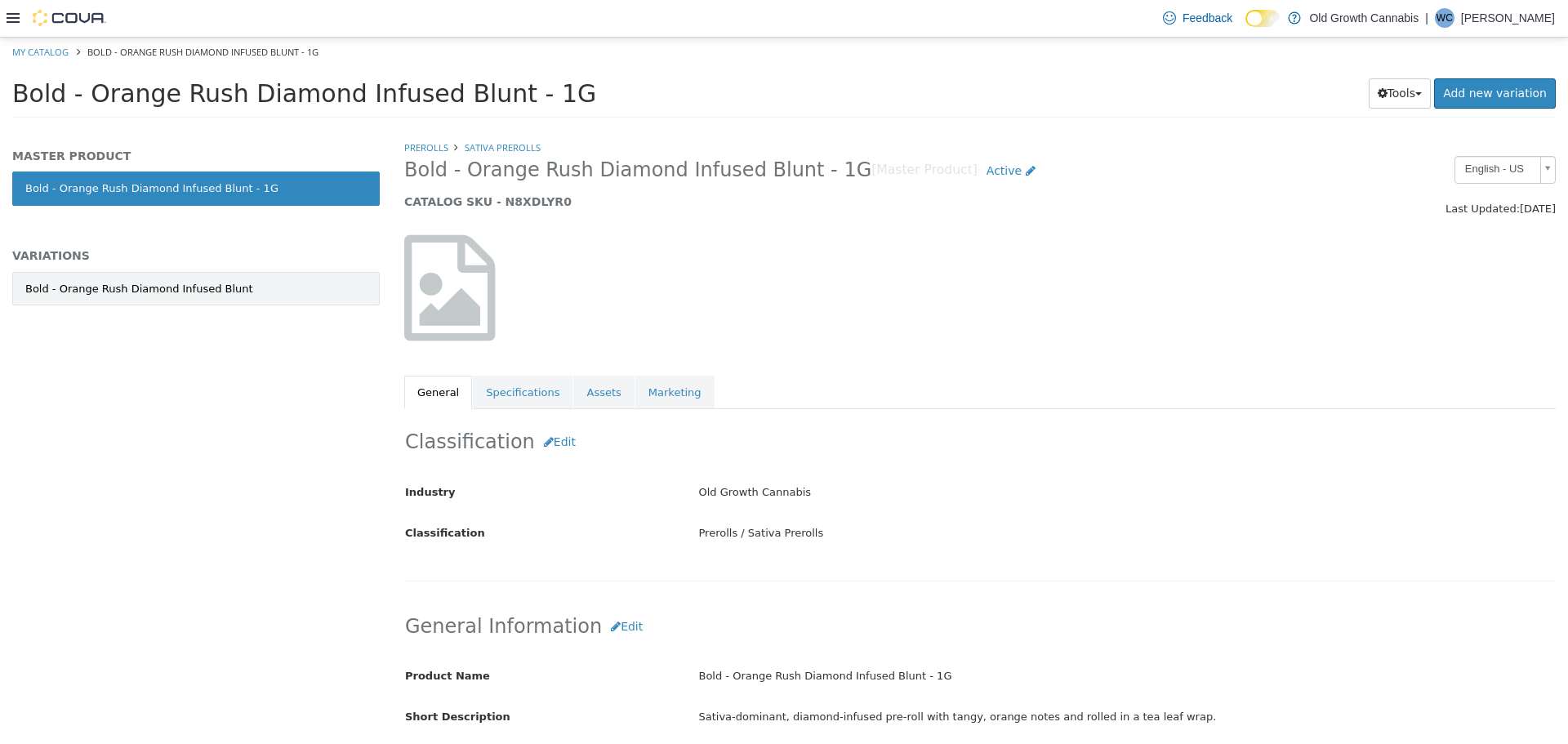
click at [258, 280] on link "Bold - Orange Rush Diamond Infused Blunt" at bounding box center [196, 288] width 368 height 35
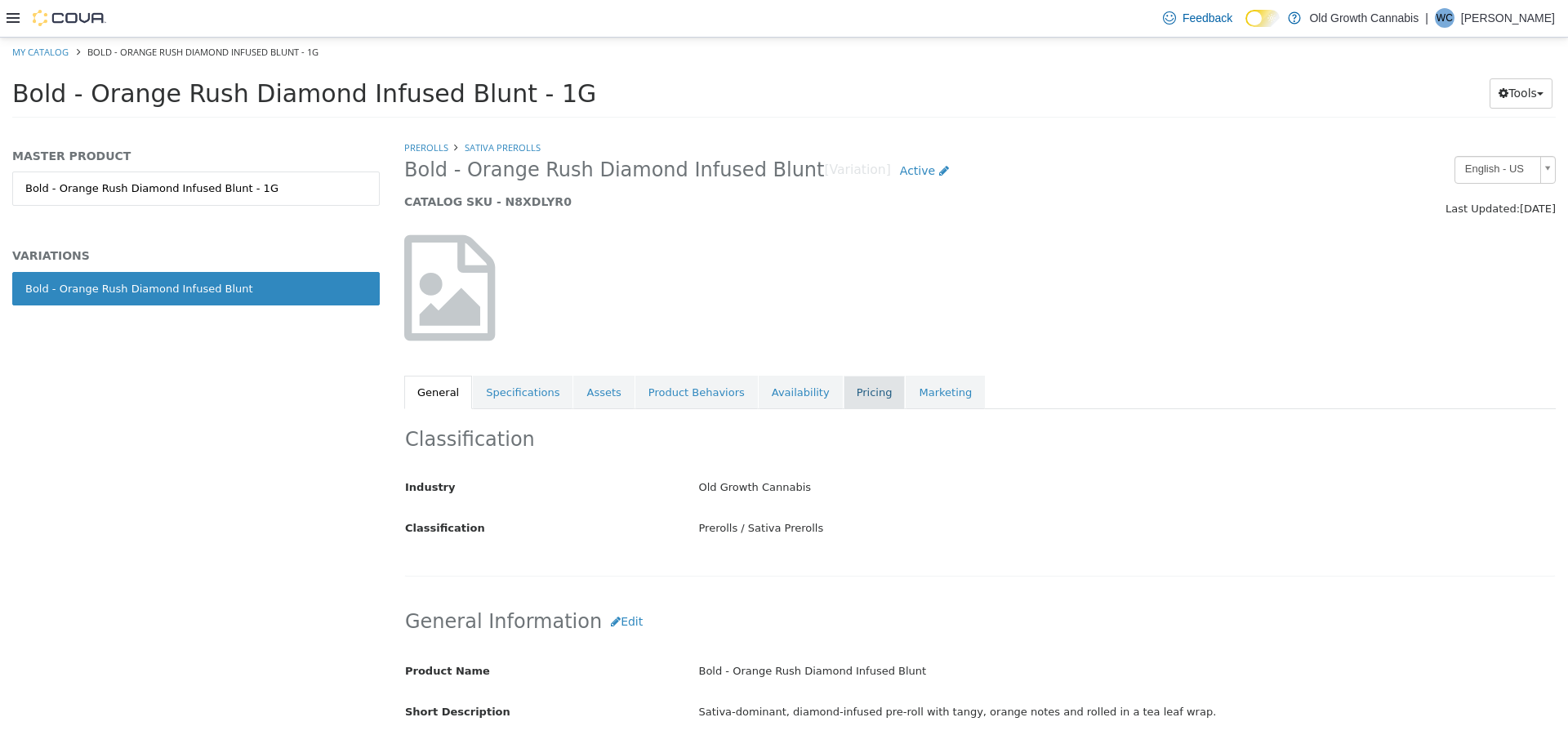
click at [781, 390] on link "Pricing" at bounding box center [874, 392] width 62 height 35
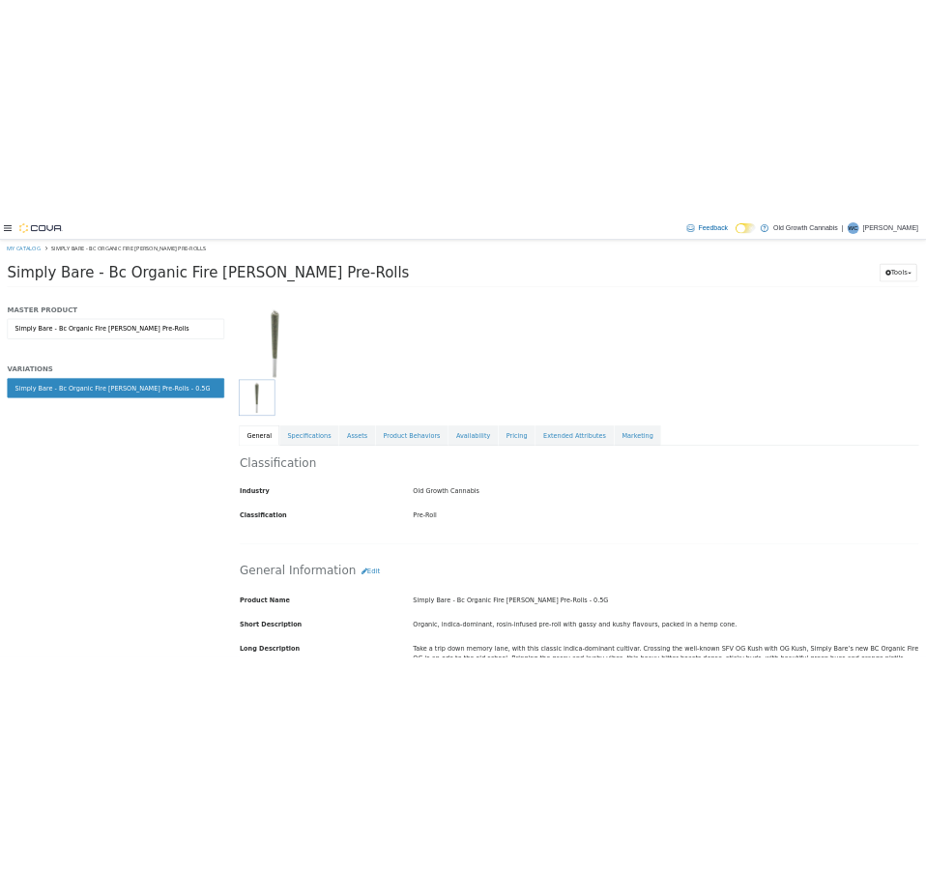
scroll to position [290, 0]
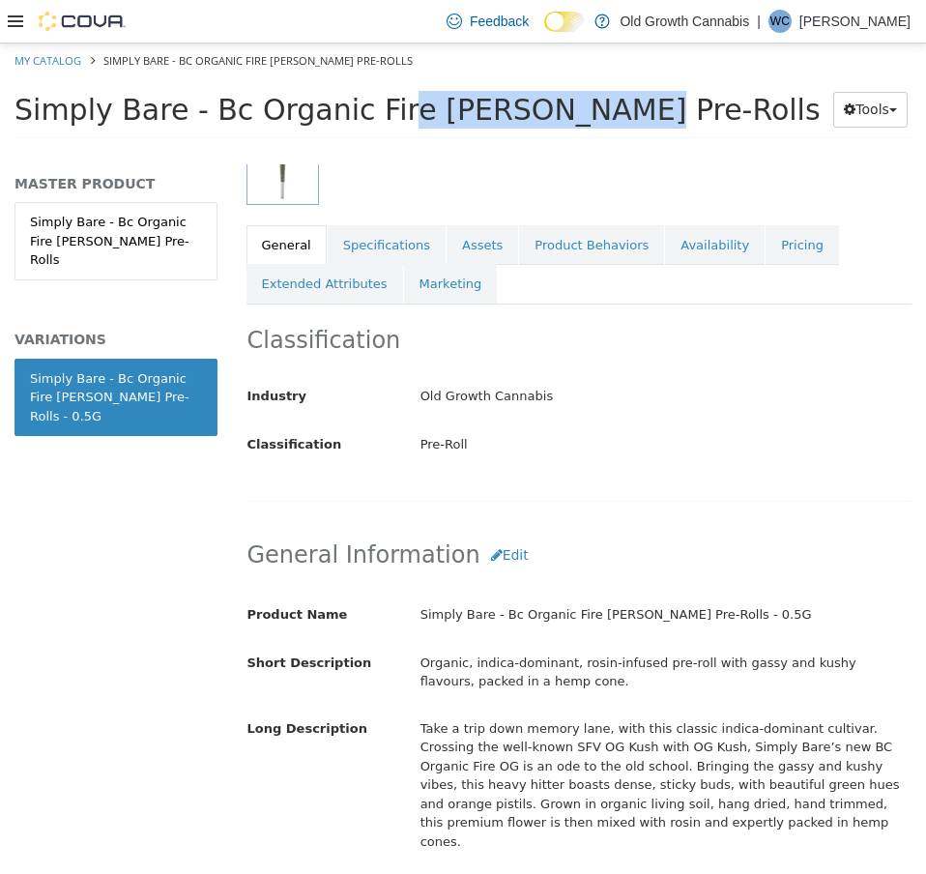
drag, startPoint x: 196, startPoint y: 106, endPoint x: 387, endPoint y: 106, distance: 190.5
click at [387, 106] on span "Simply Bare - Bc Organic Fire Og Rosin Pre-Rolls" at bounding box center [418, 110] width 806 height 34
copy span "Bc Organic Fire"
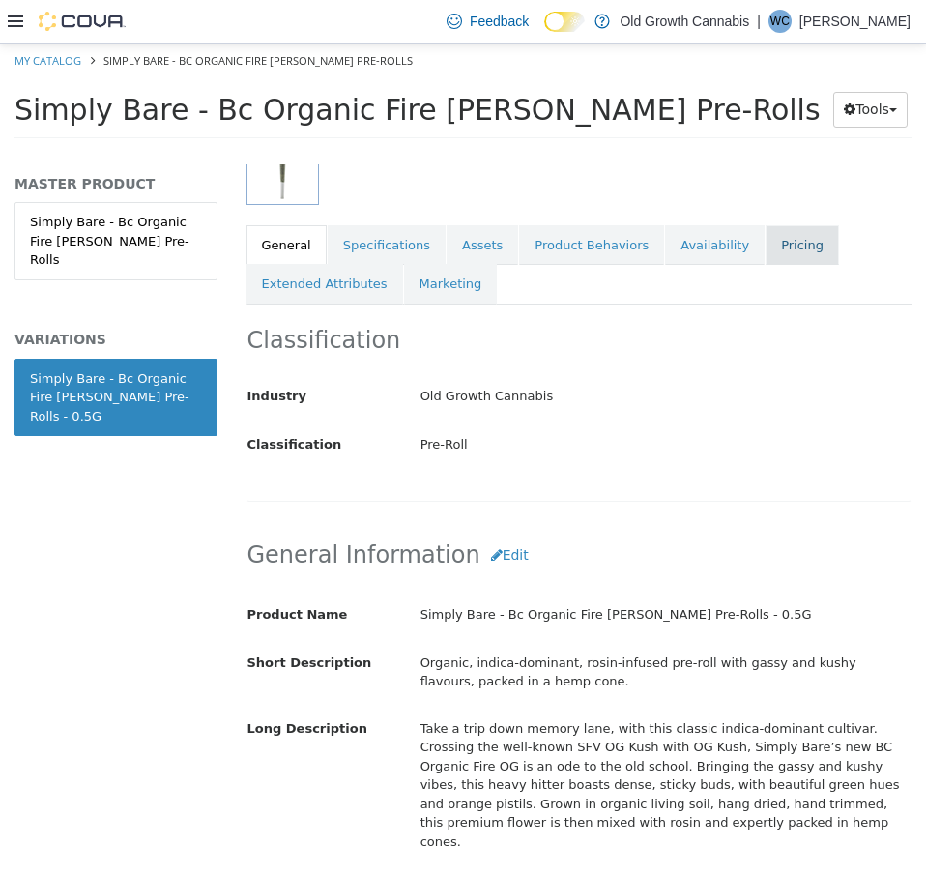
click at [766, 249] on link "Pricing" at bounding box center [802, 245] width 73 height 41
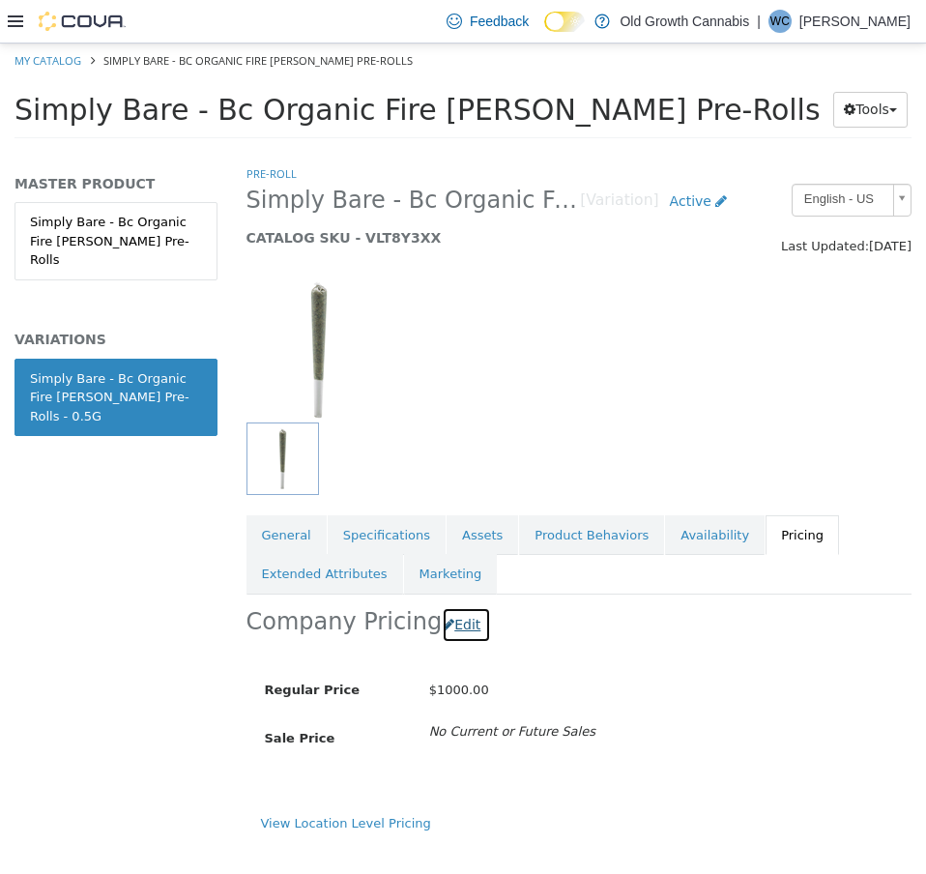
click at [446, 633] on button "Edit" at bounding box center [466, 625] width 49 height 36
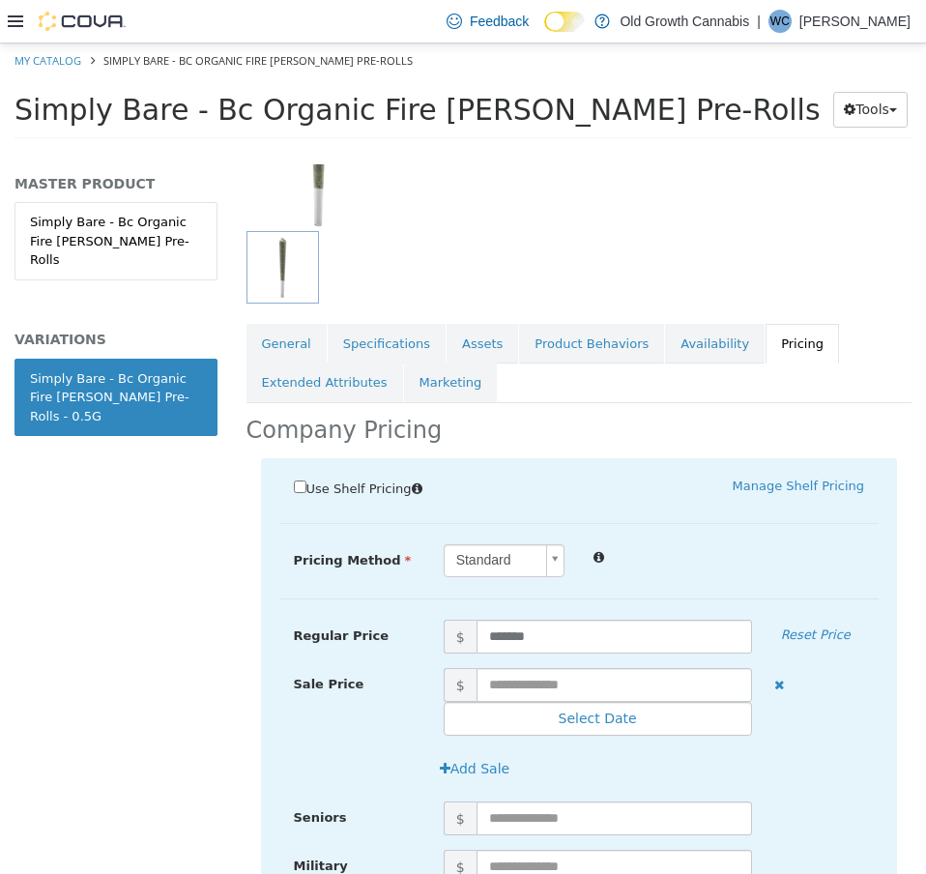
scroll to position [193, 0]
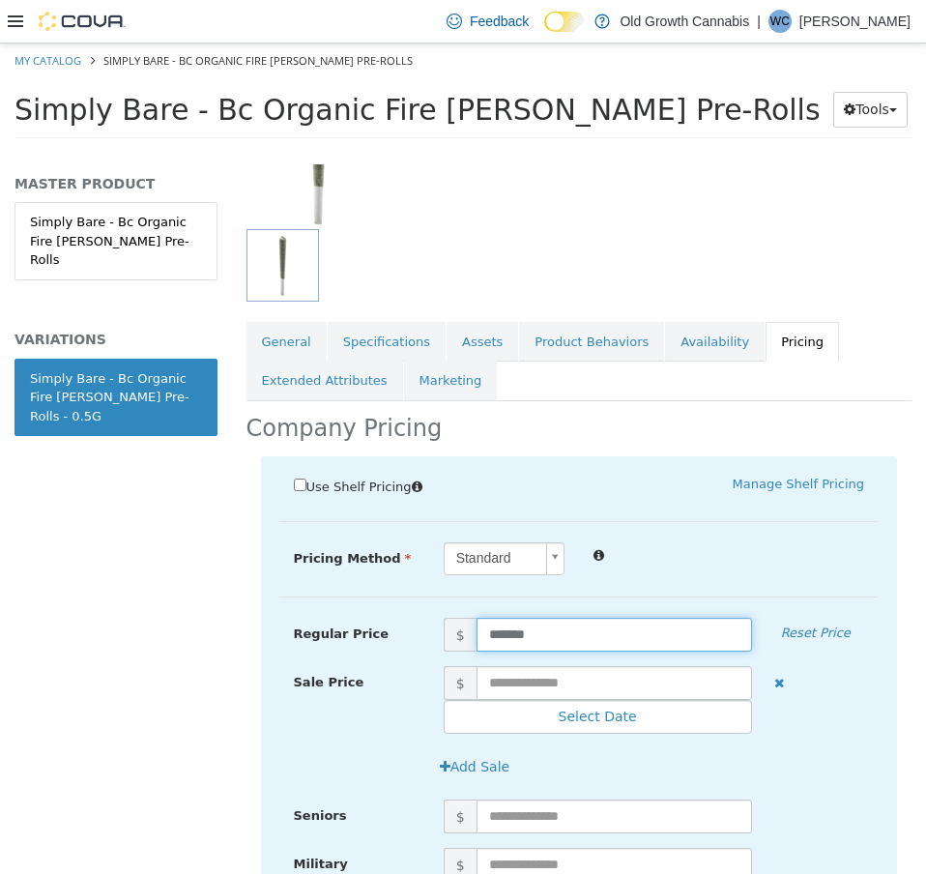
drag, startPoint x: 564, startPoint y: 622, endPoint x: 419, endPoint y: 628, distance: 145.2
click at [420, 628] on div "Regular Price $ ******* Reset Price" at bounding box center [579, 635] width 600 height 34
type input "*****"
click at [714, 561] on div at bounding box center [729, 553] width 300 height 23
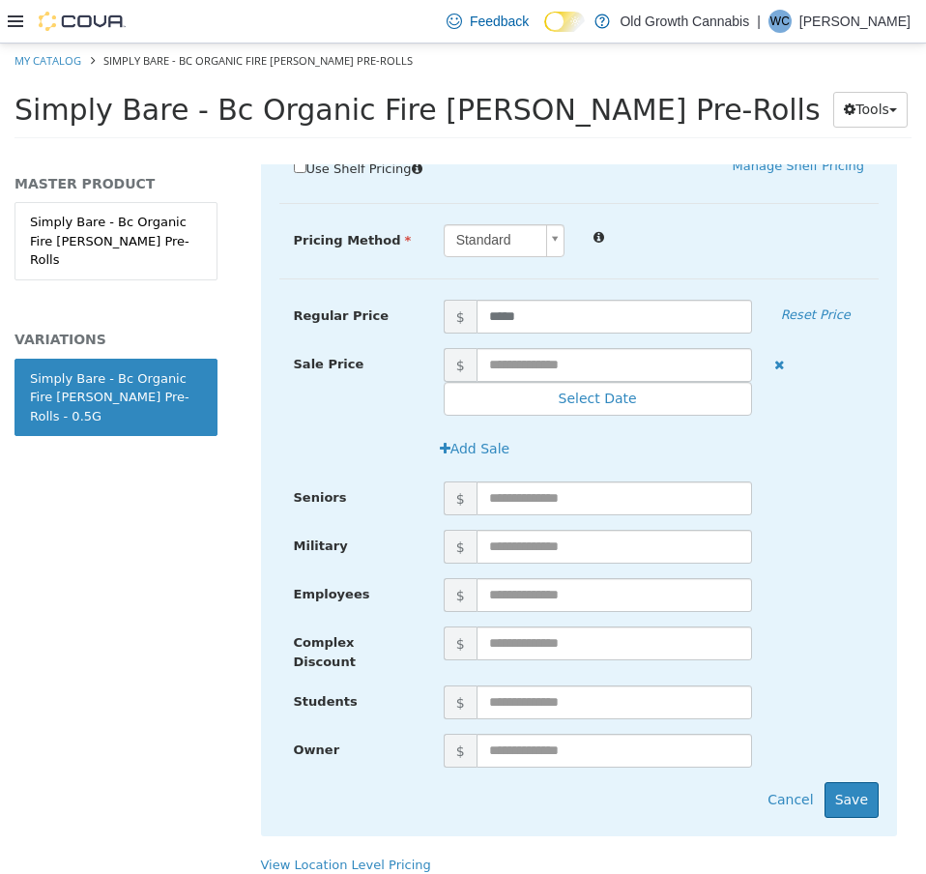
scroll to position [532, 0]
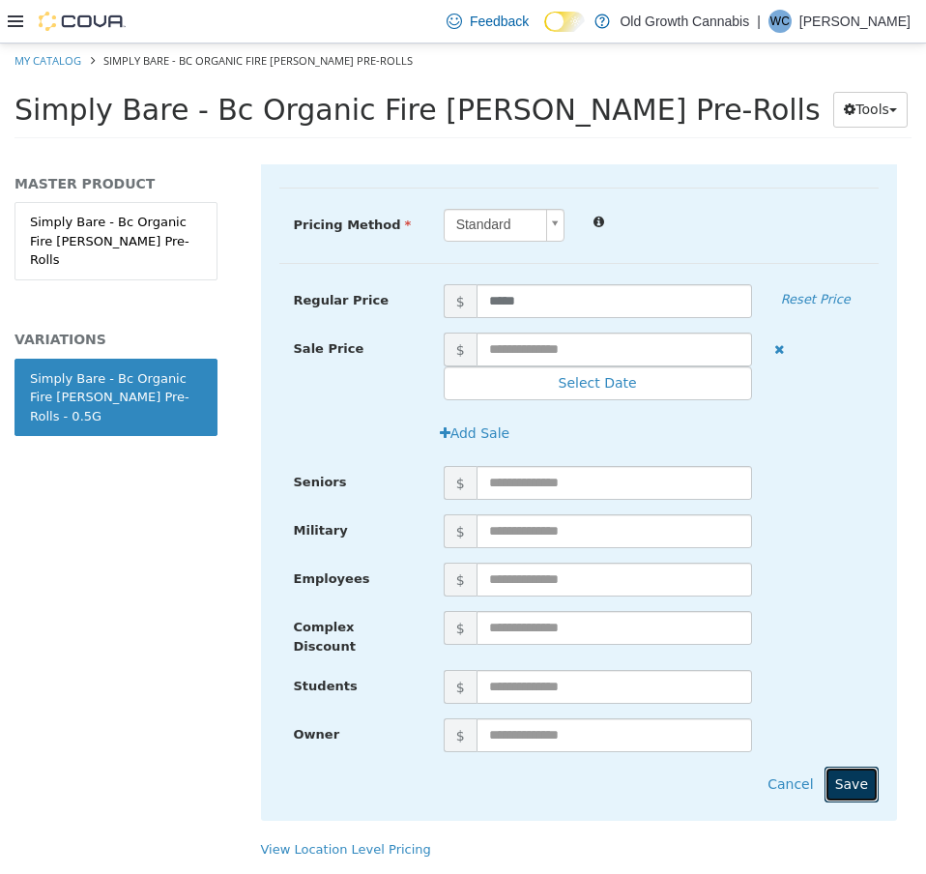
click at [841, 767] on button "Save" at bounding box center [852, 785] width 54 height 36
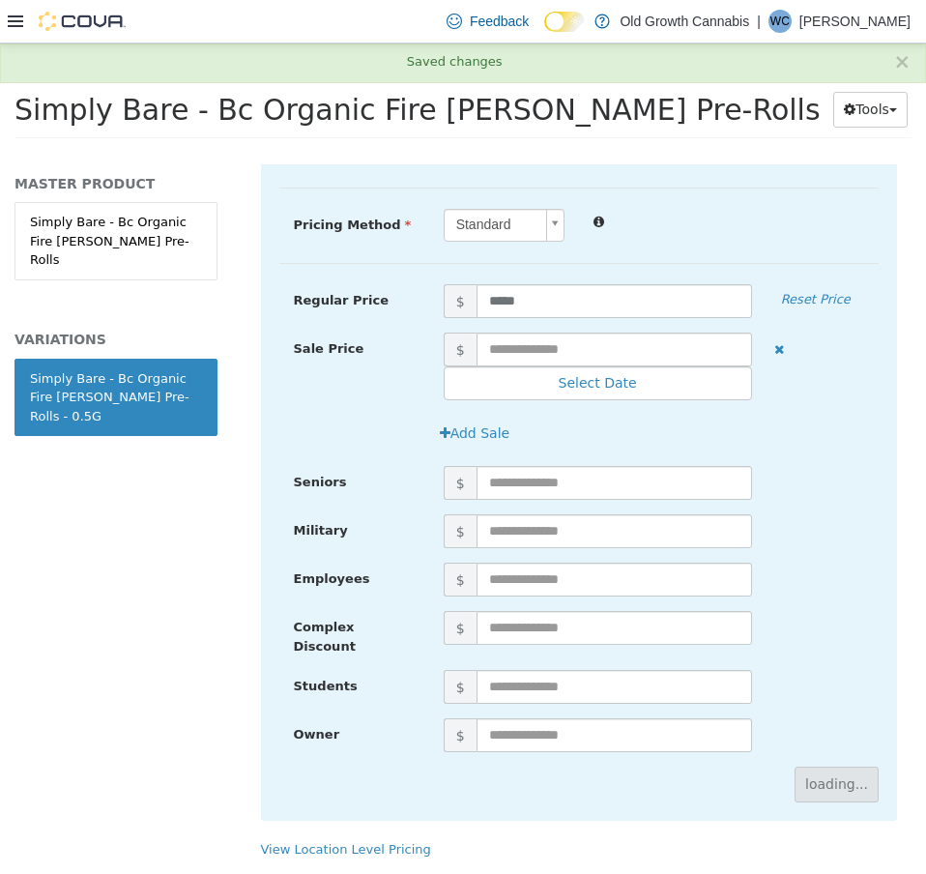
scroll to position [0, 0]
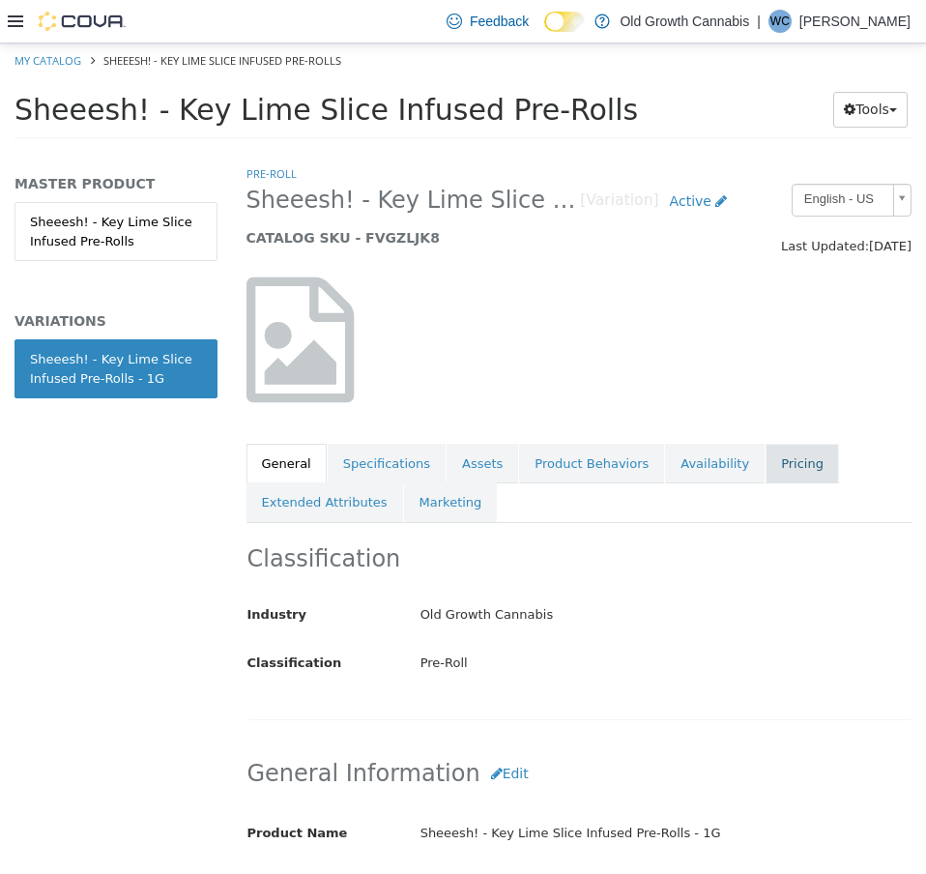
click at [766, 455] on link "Pricing" at bounding box center [802, 464] width 73 height 41
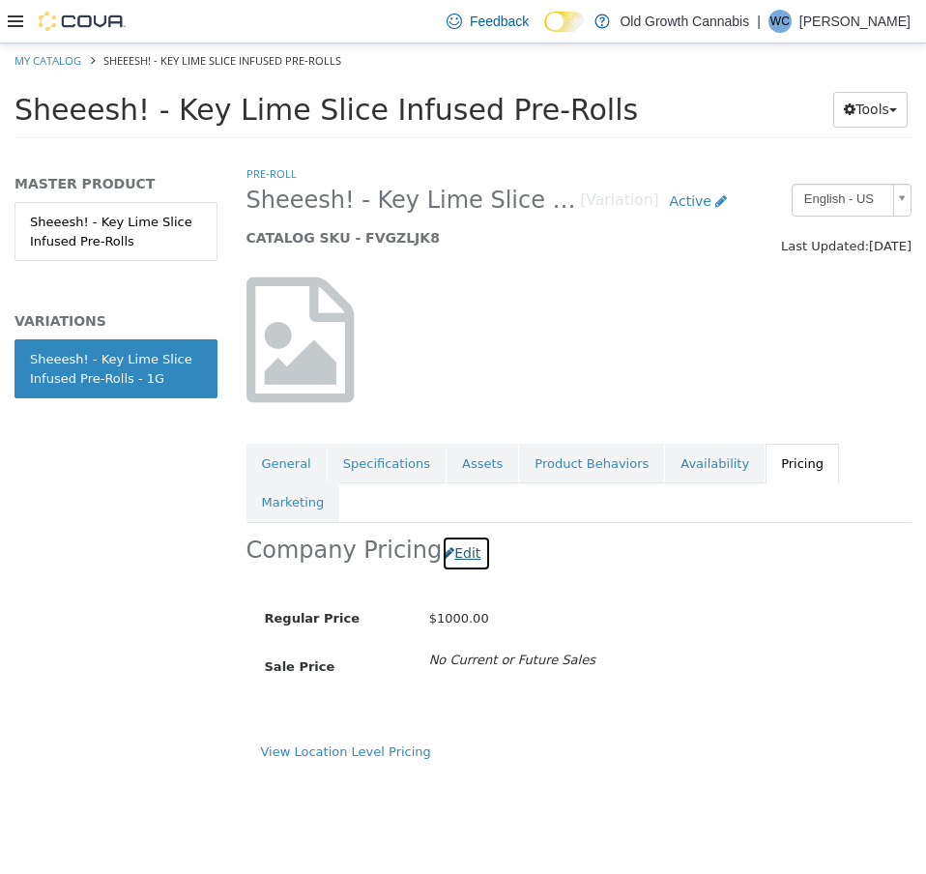
click at [449, 536] on button "Edit" at bounding box center [466, 554] width 49 height 36
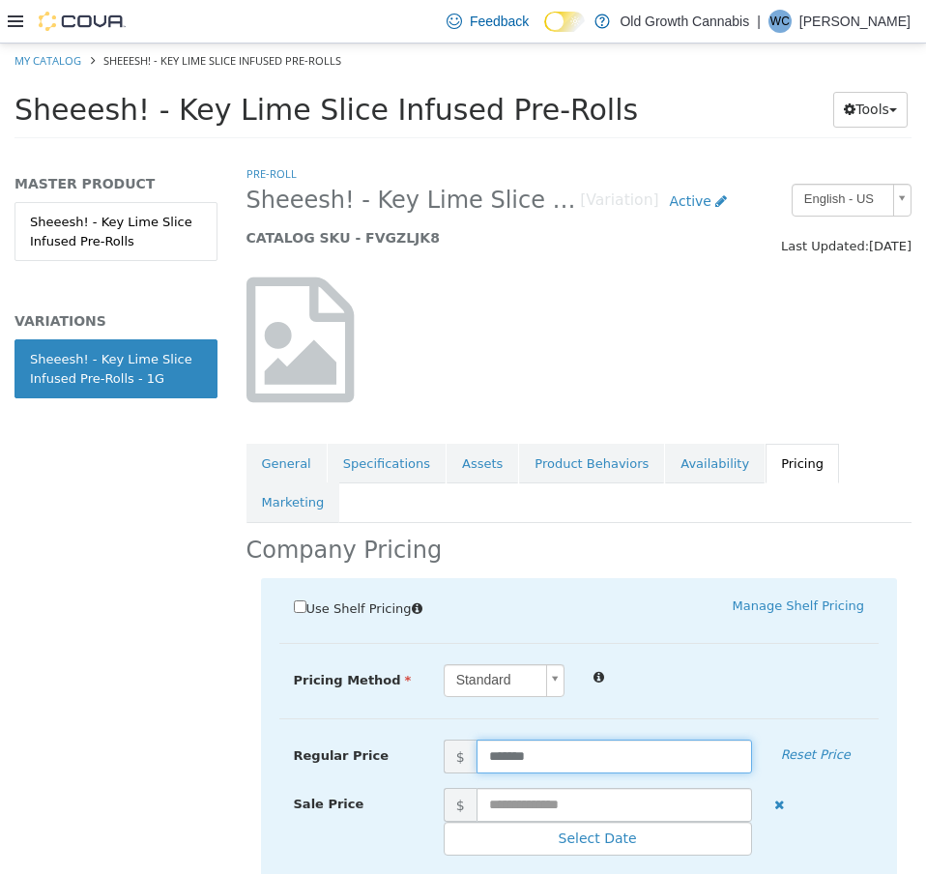
drag, startPoint x: 535, startPoint y: 722, endPoint x: 417, endPoint y: 711, distance: 118.5
click at [417, 740] on div "Regular Price $ ******* Reset Price" at bounding box center [579, 757] width 600 height 34
type input "*****"
click at [760, 664] on div "Standard *" at bounding box center [654, 681] width 450 height 34
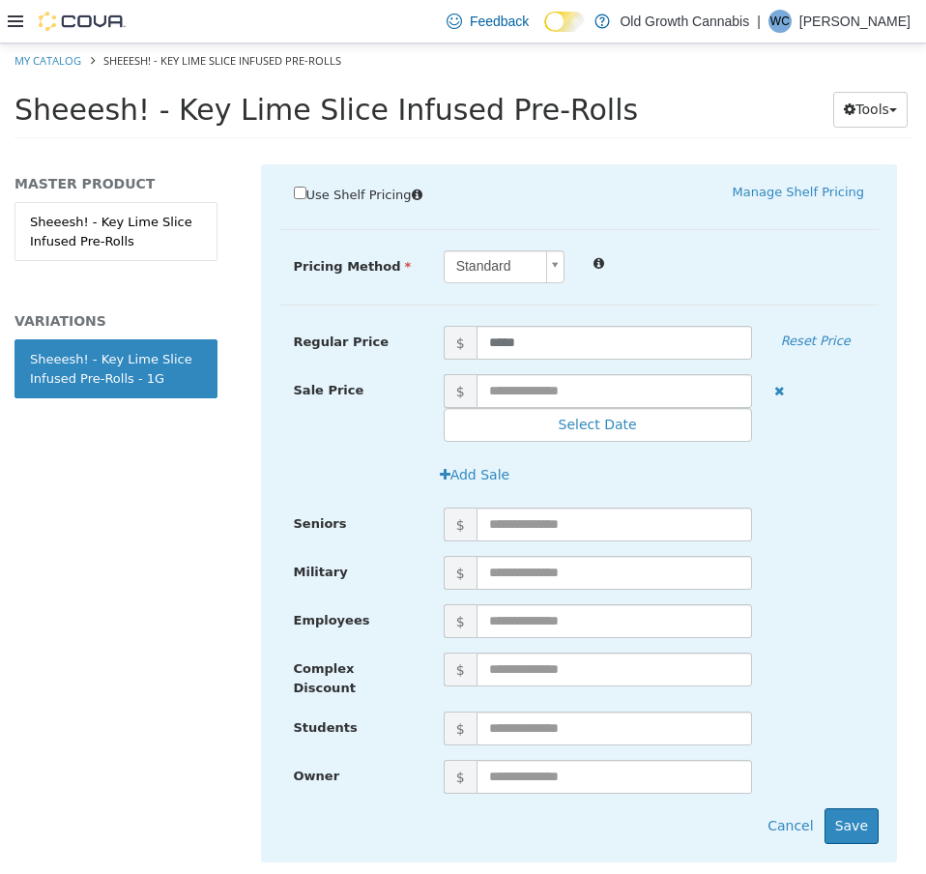
scroll to position [422, 0]
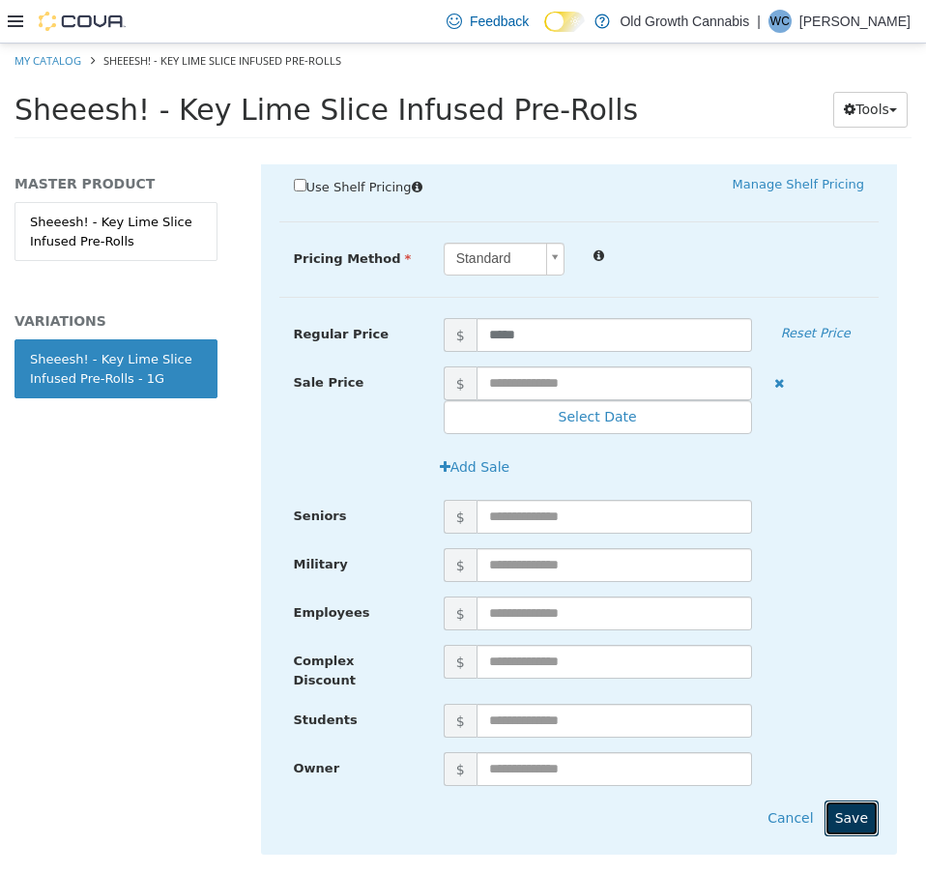
click at [834, 801] on button "Save" at bounding box center [852, 819] width 54 height 36
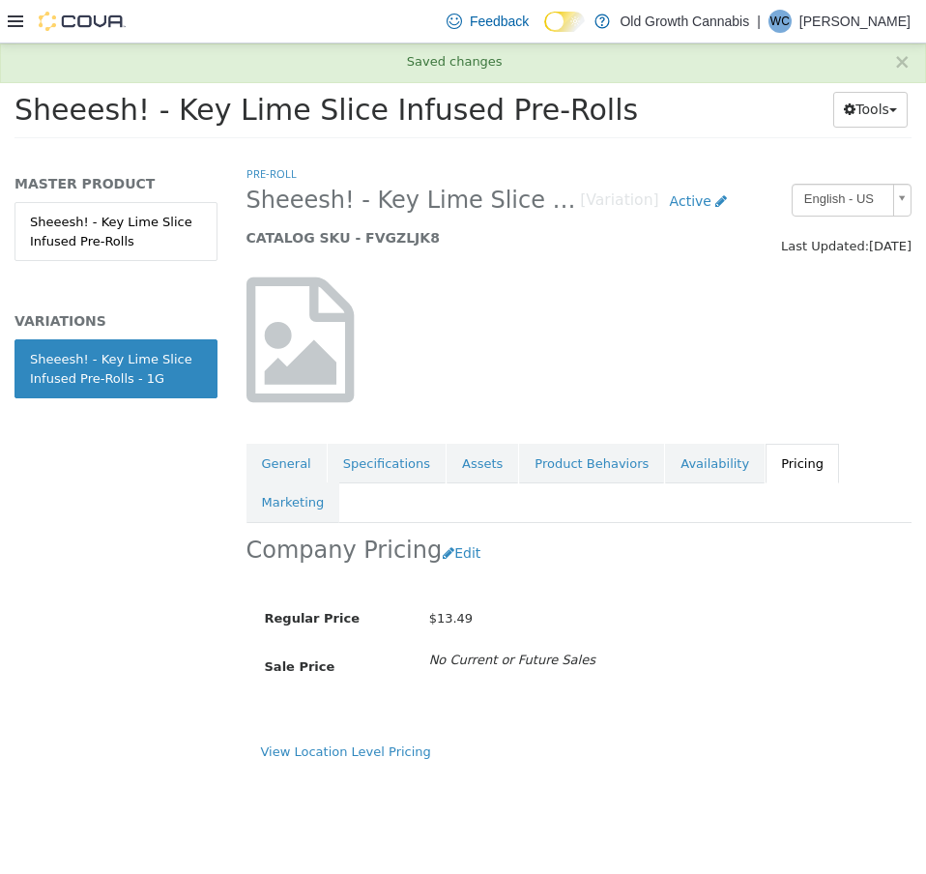
scroll to position [0, 0]
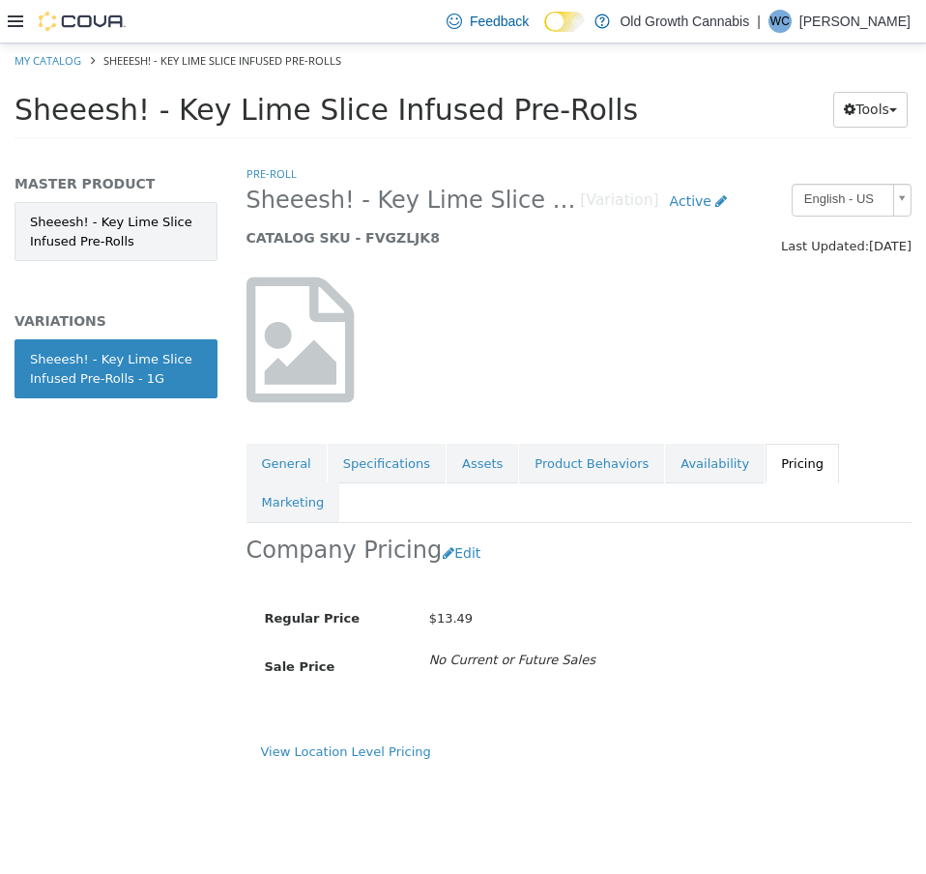
click at [129, 240] on link "Sheeesh! - Key Lime Slice Infused Pre-Rolls" at bounding box center [116, 231] width 203 height 59
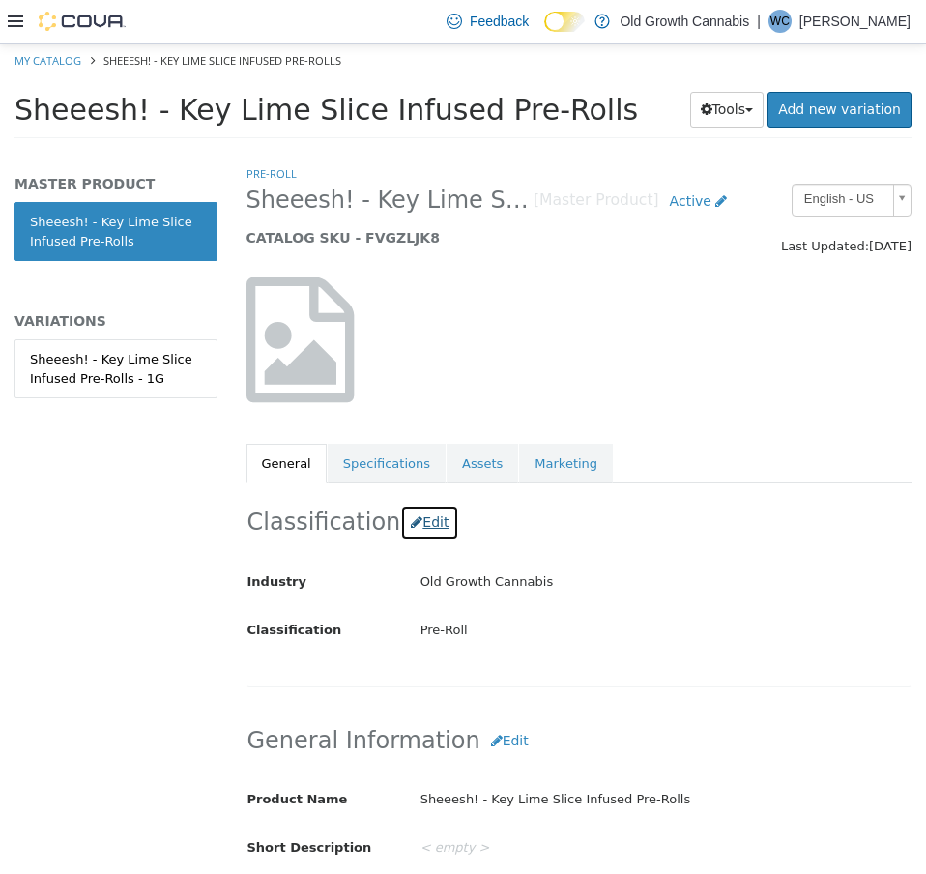
click at [424, 524] on button "Edit" at bounding box center [429, 523] width 59 height 36
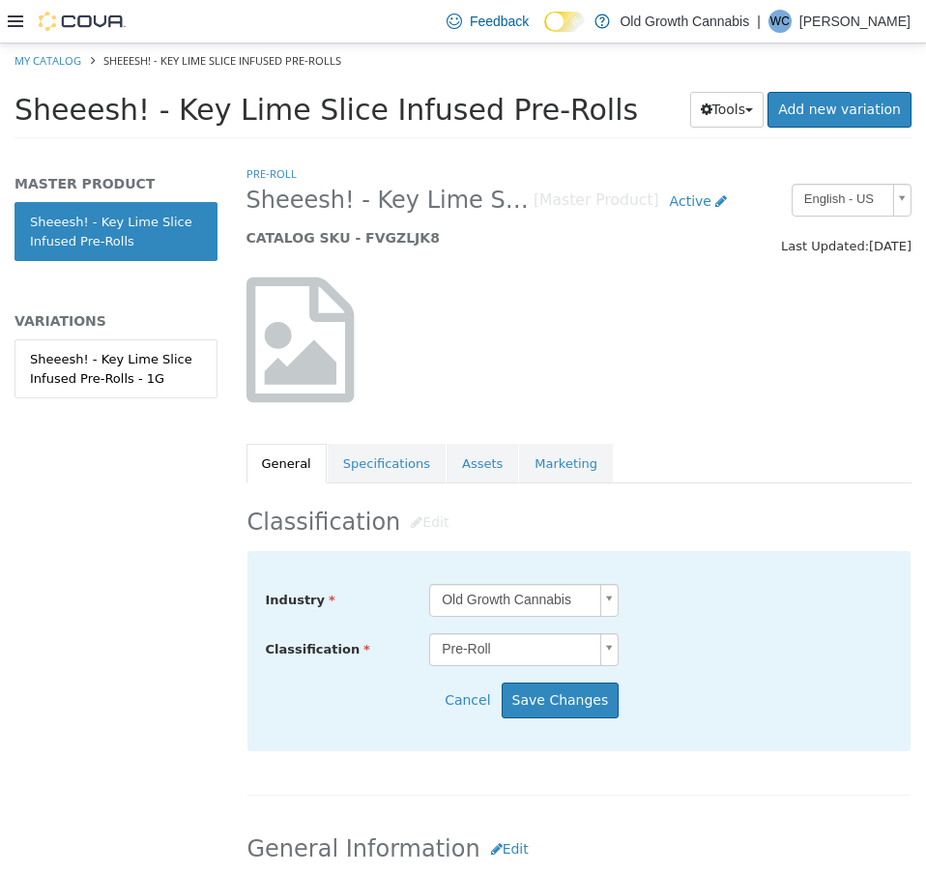
click at [566, 151] on body "Saving Bulk Changes... × Saved changes My Catalog Sheeesh! - Key Lime Slice Inf…" at bounding box center [463, 97] width 926 height 107
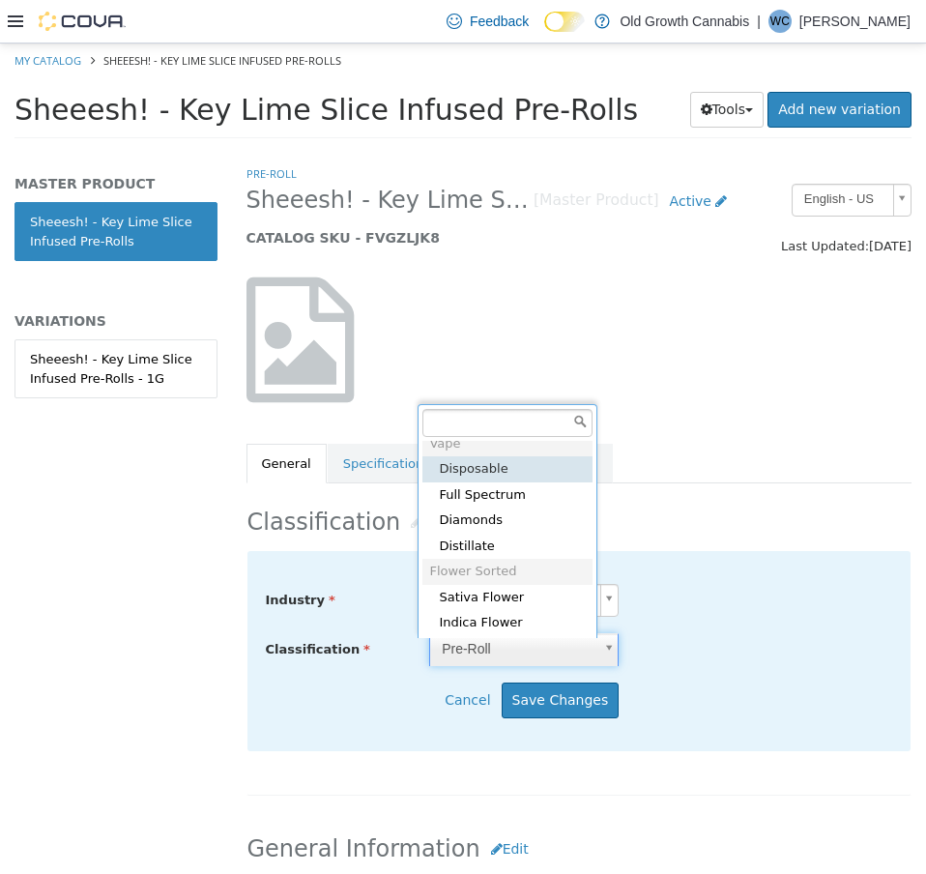
scroll to position [729, 0]
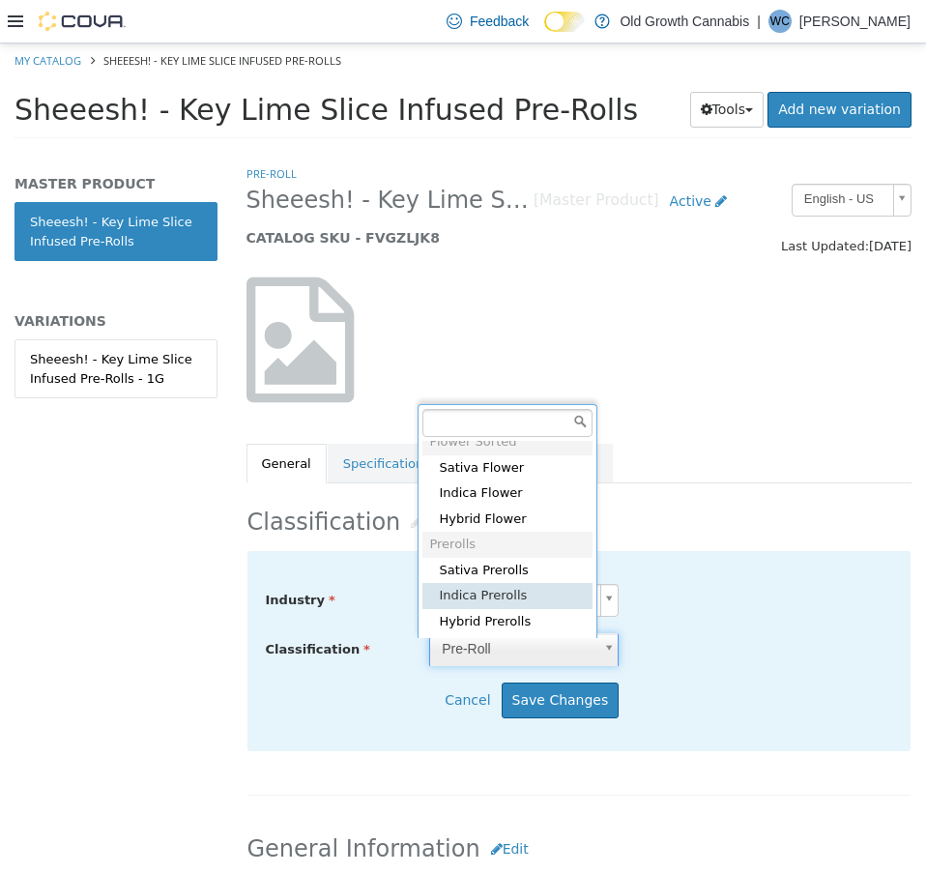
type input "*****"
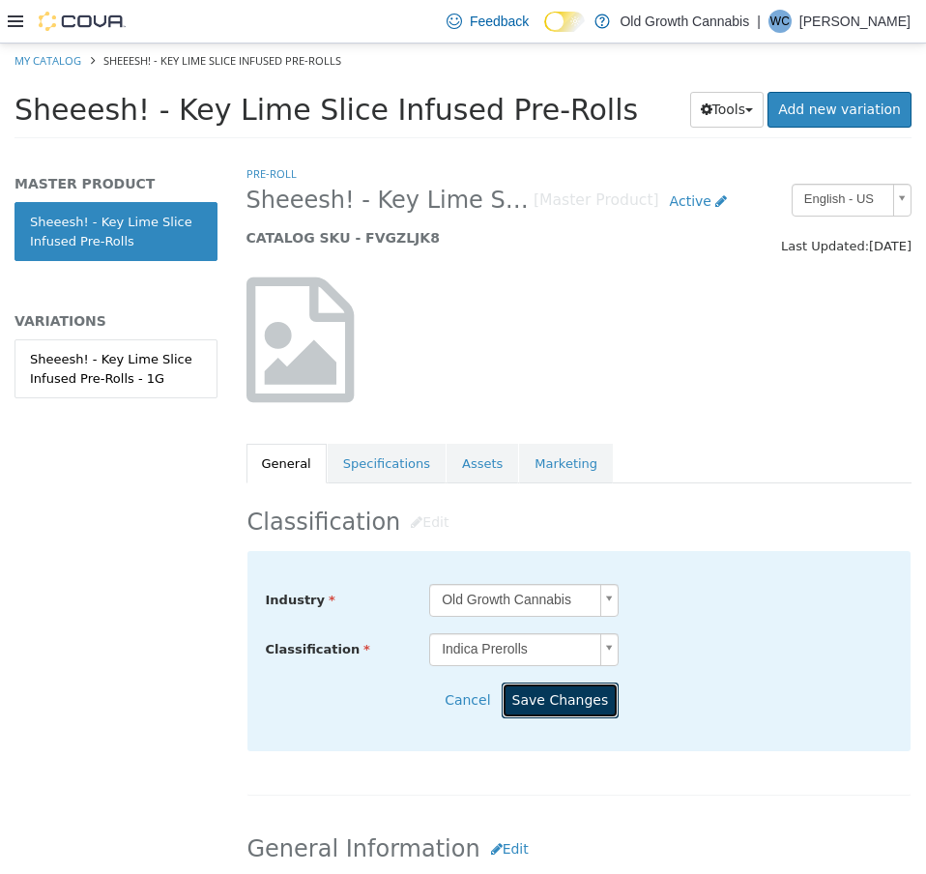
click at [560, 710] on button "Save Changes" at bounding box center [561, 701] width 118 height 36
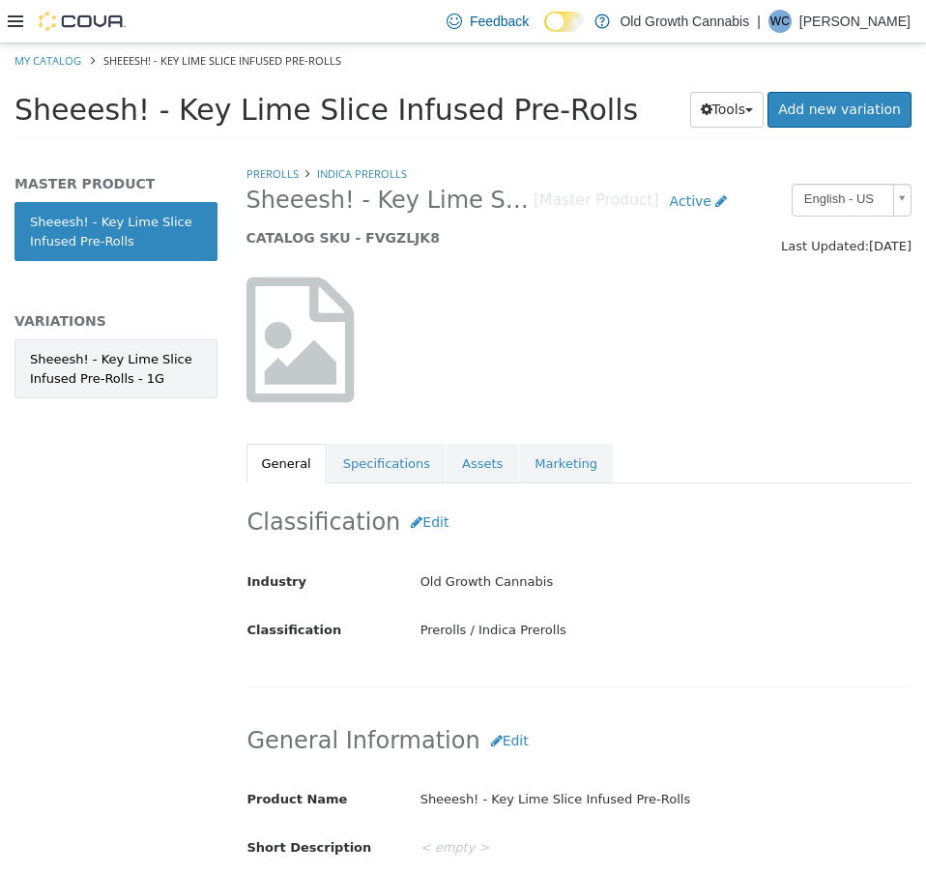
click at [170, 370] on div "Sheeesh! - Key Lime Slice Infused Pre-Rolls - 1G" at bounding box center [116, 369] width 172 height 38
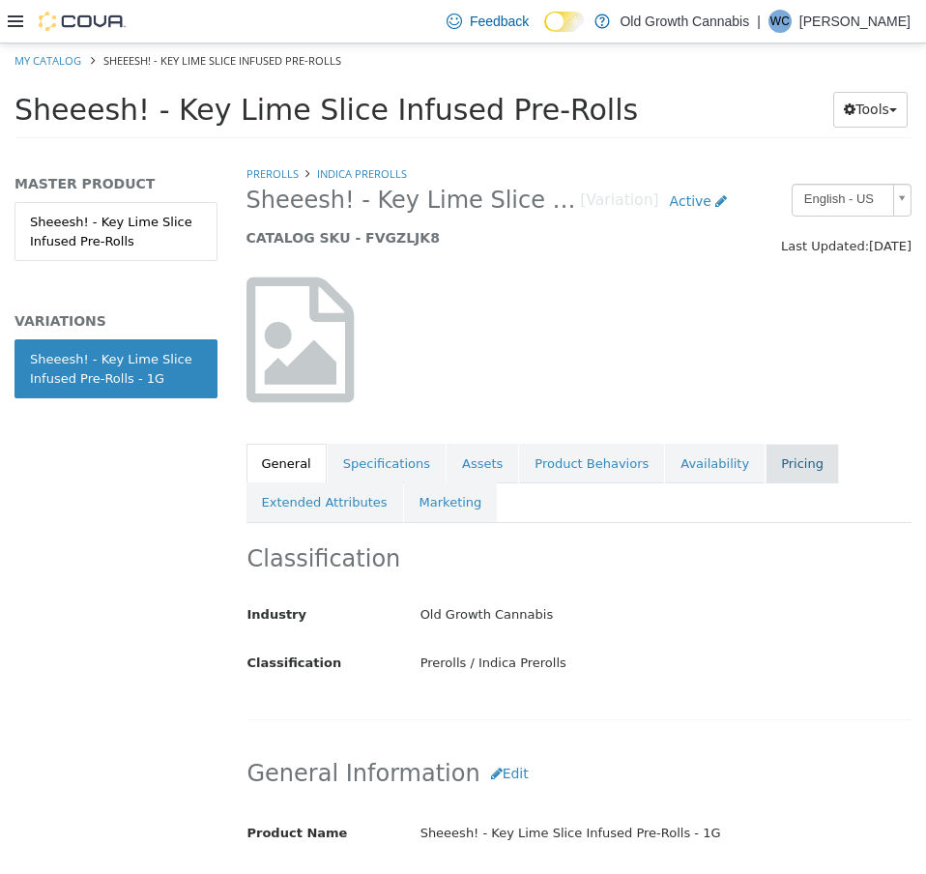
click at [766, 460] on link "Pricing" at bounding box center [802, 464] width 73 height 41
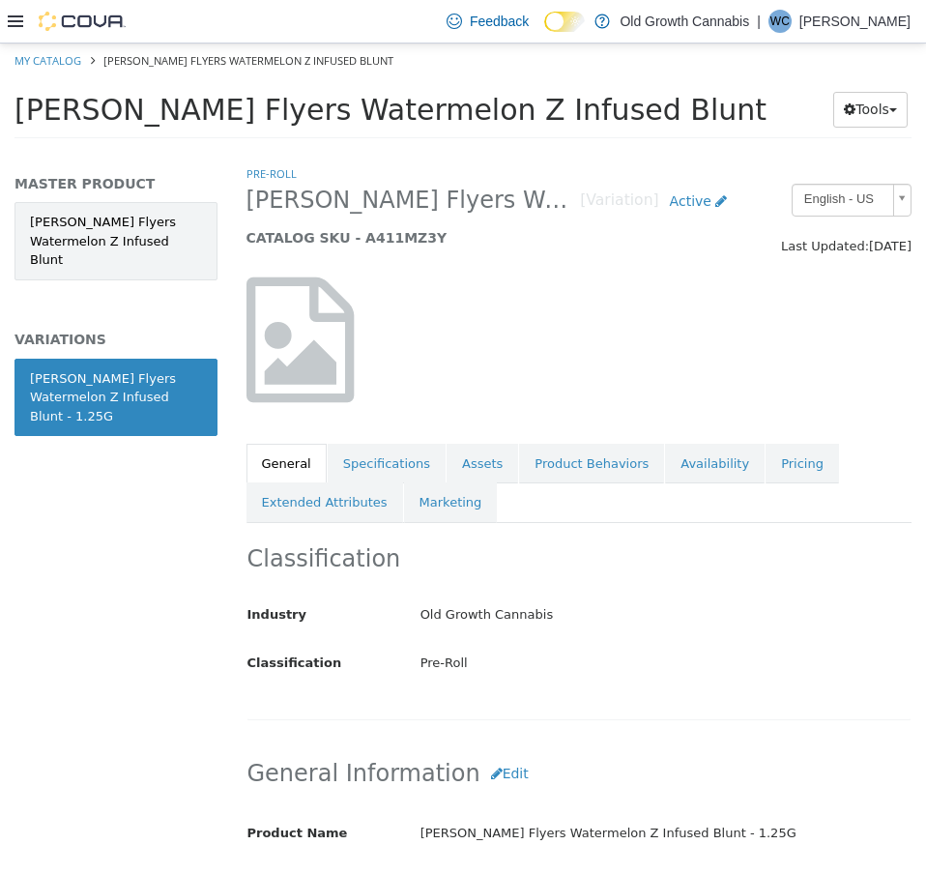
click at [156, 247] on link "[PERSON_NAME] Flyers Watermelon Z Infused Blunt" at bounding box center [116, 241] width 203 height 78
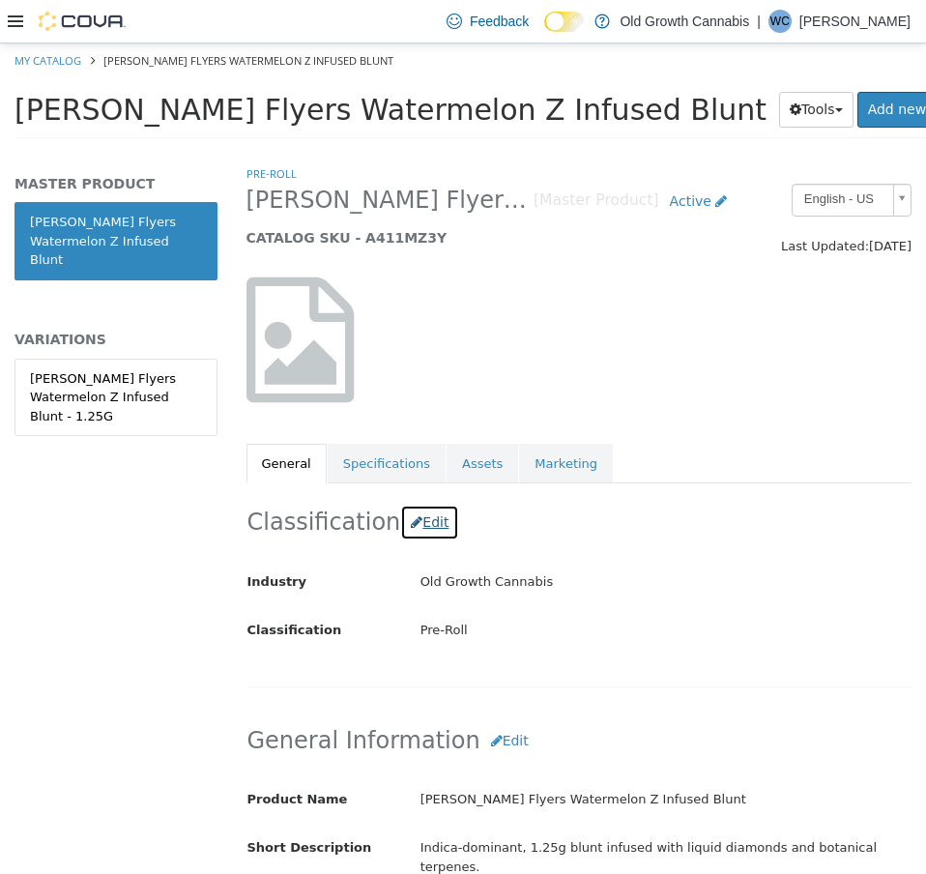
click at [424, 524] on button "Edit" at bounding box center [429, 523] width 59 height 36
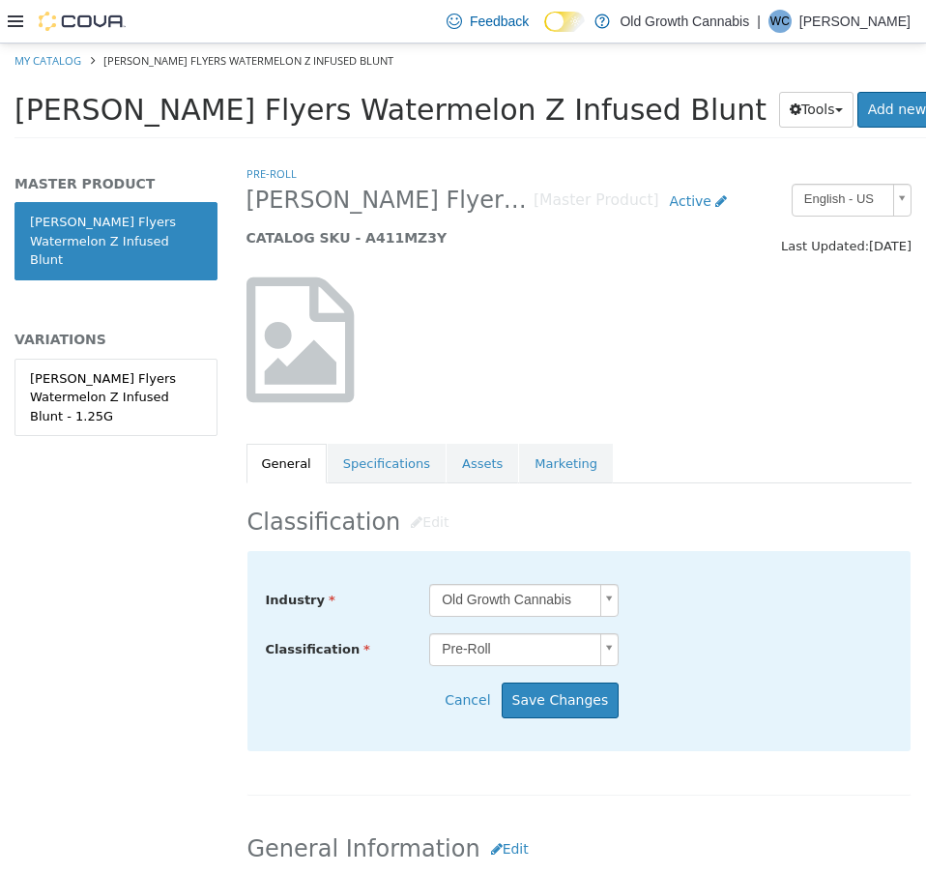
click at [524, 151] on body "Saving Bulk Changes... × My Catalog Claybourne - Claybourne Flyers Watermelon Z…" at bounding box center [463, 97] width 926 height 107
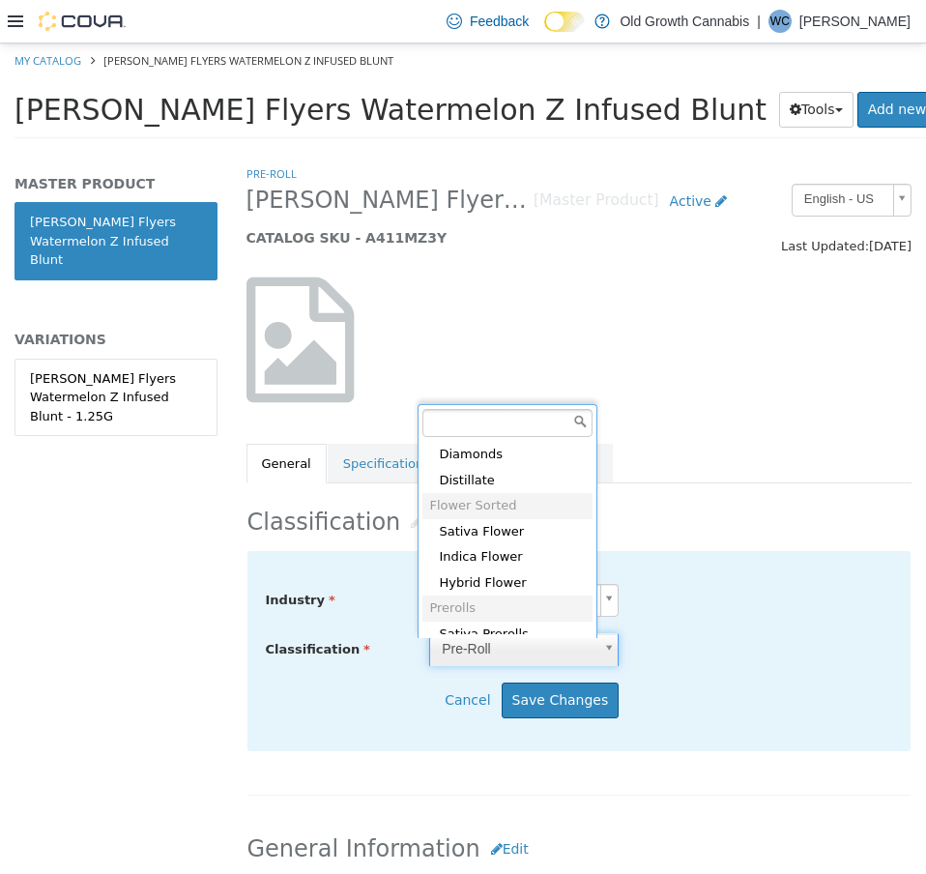
scroll to position [729, 0]
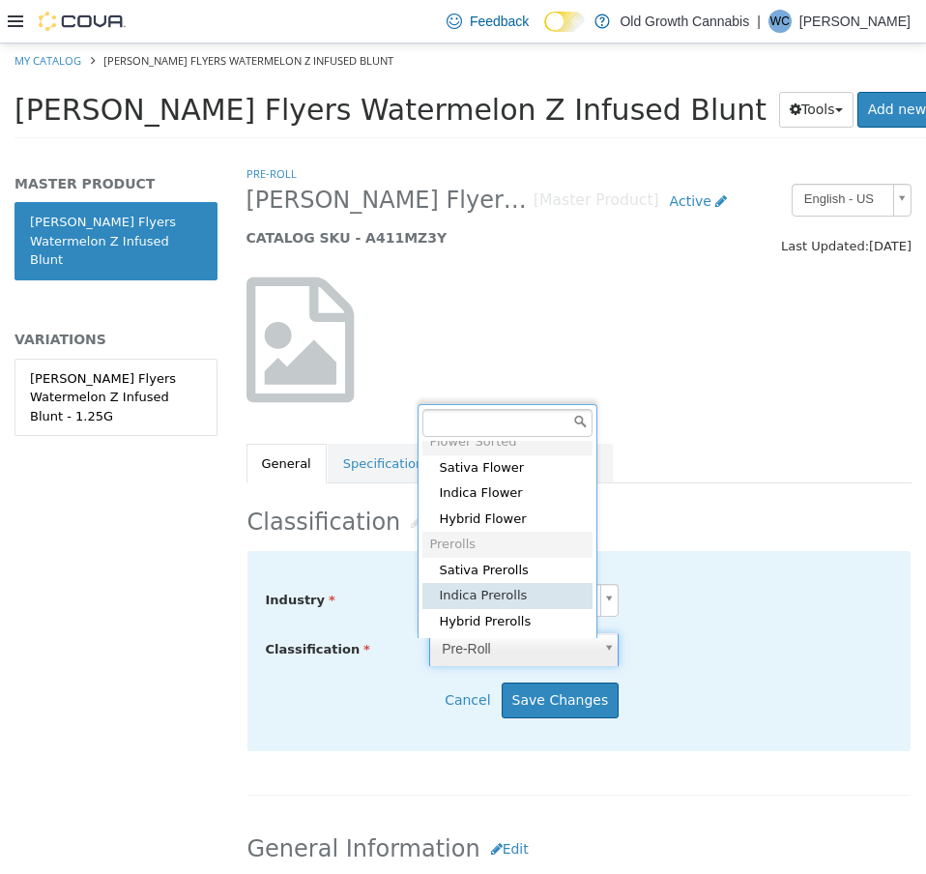
type input "*****"
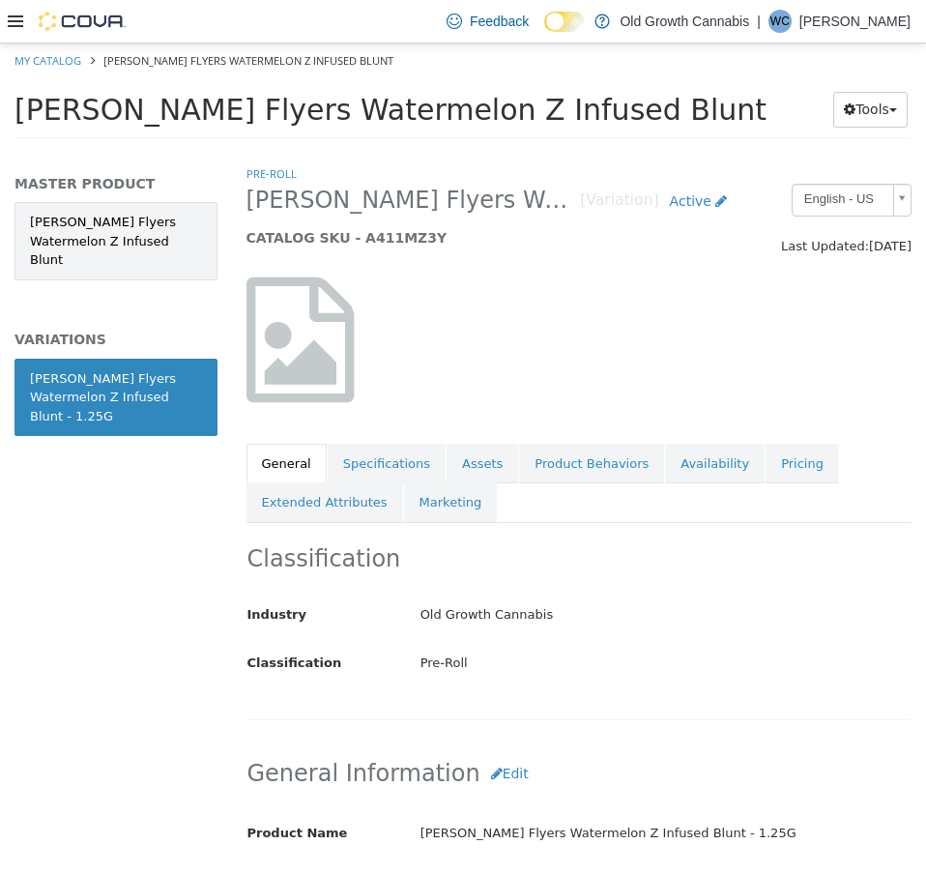
click at [131, 220] on link "Claybourne - Claybourne Flyers Watermelon Z Infused Blunt" at bounding box center [116, 241] width 203 height 78
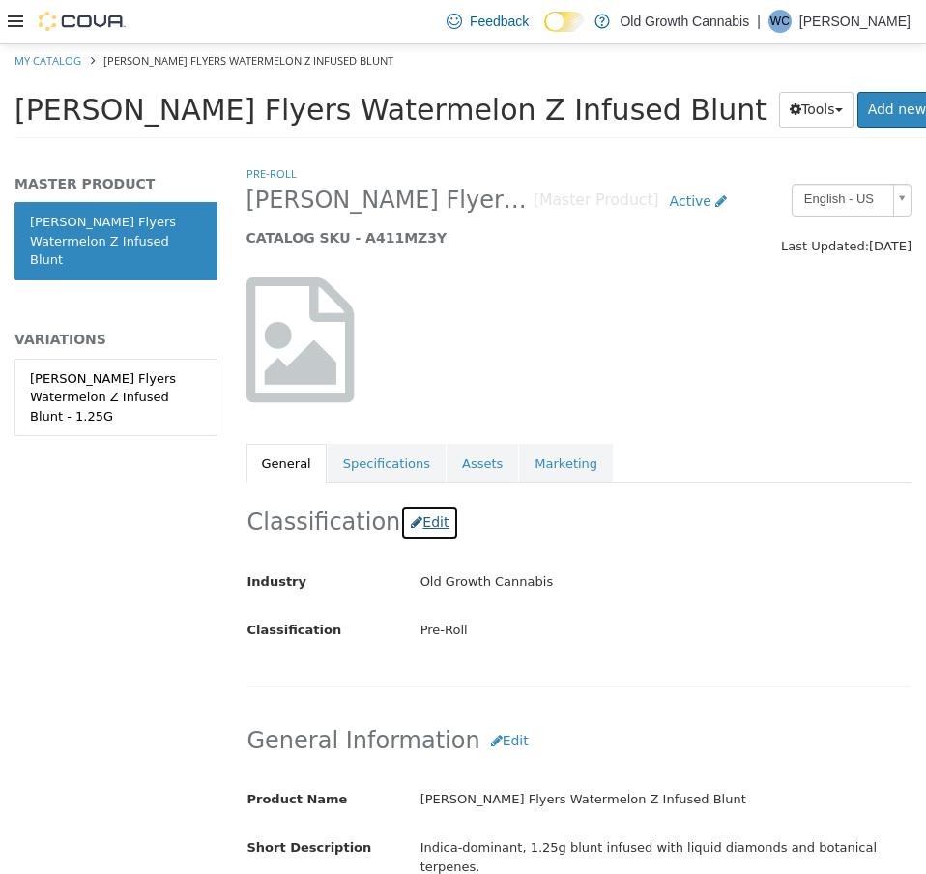
click at [419, 532] on button "Edit" at bounding box center [429, 523] width 59 height 36
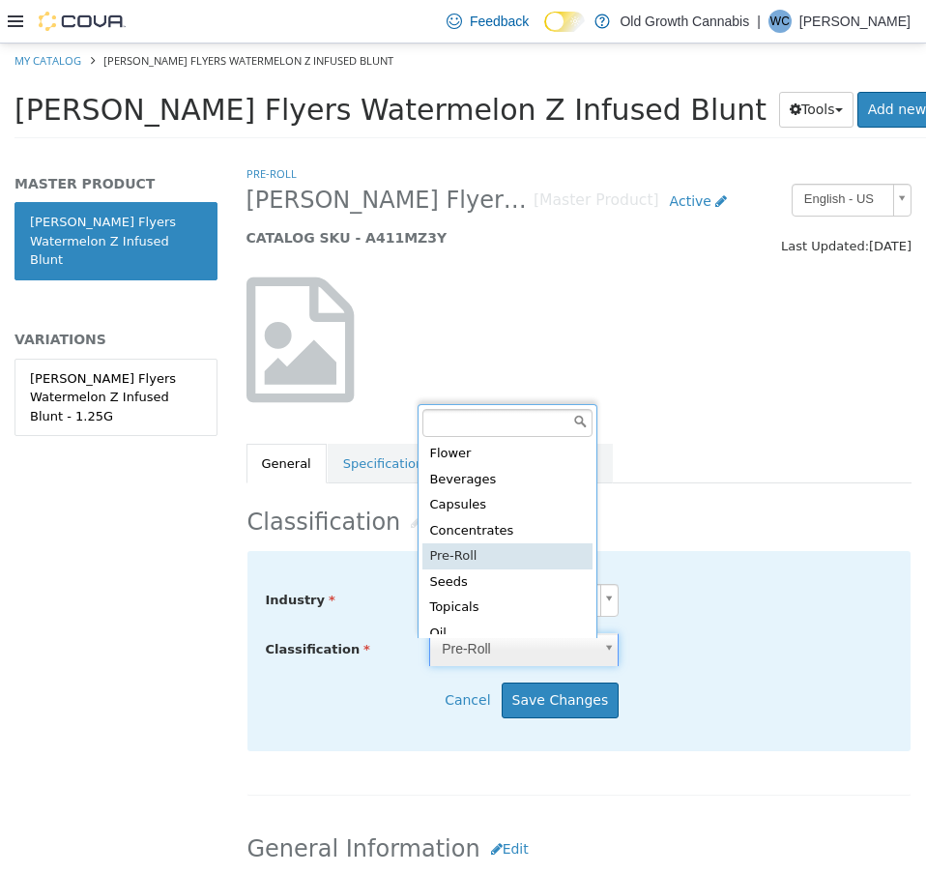
click at [512, 151] on body "Saving Bulk Changes... × My Catalog Claybourne - Claybourne Flyers Watermelon Z…" at bounding box center [463, 97] width 926 height 107
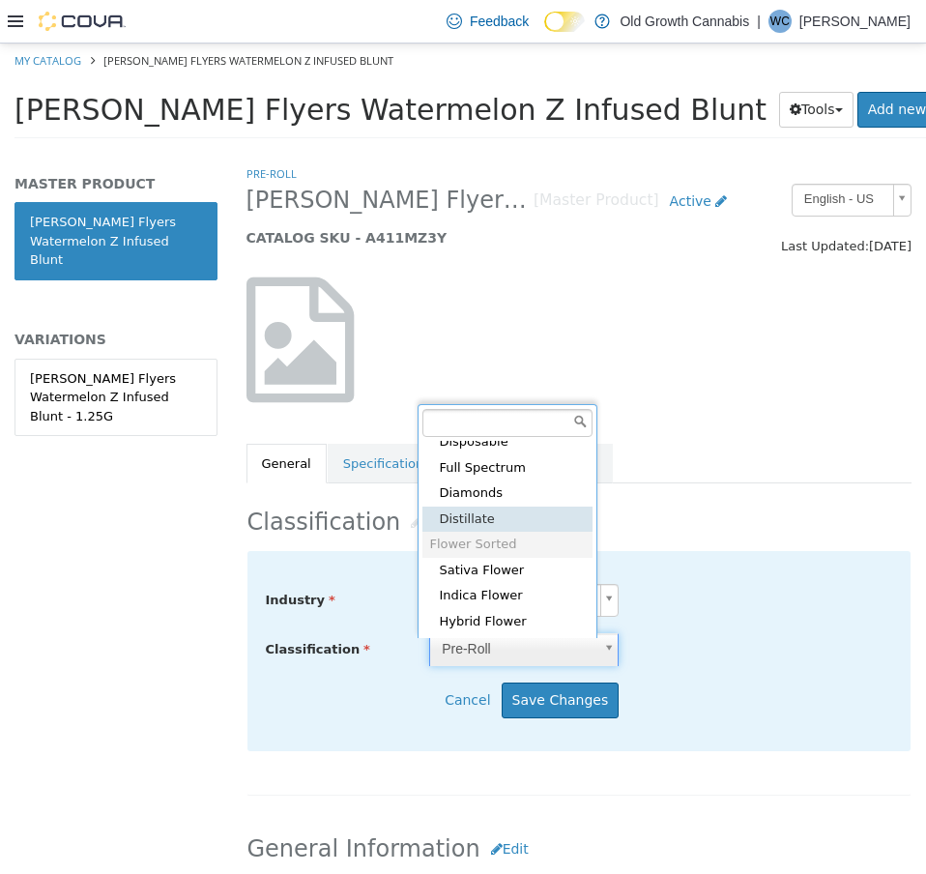
scroll to position [729, 0]
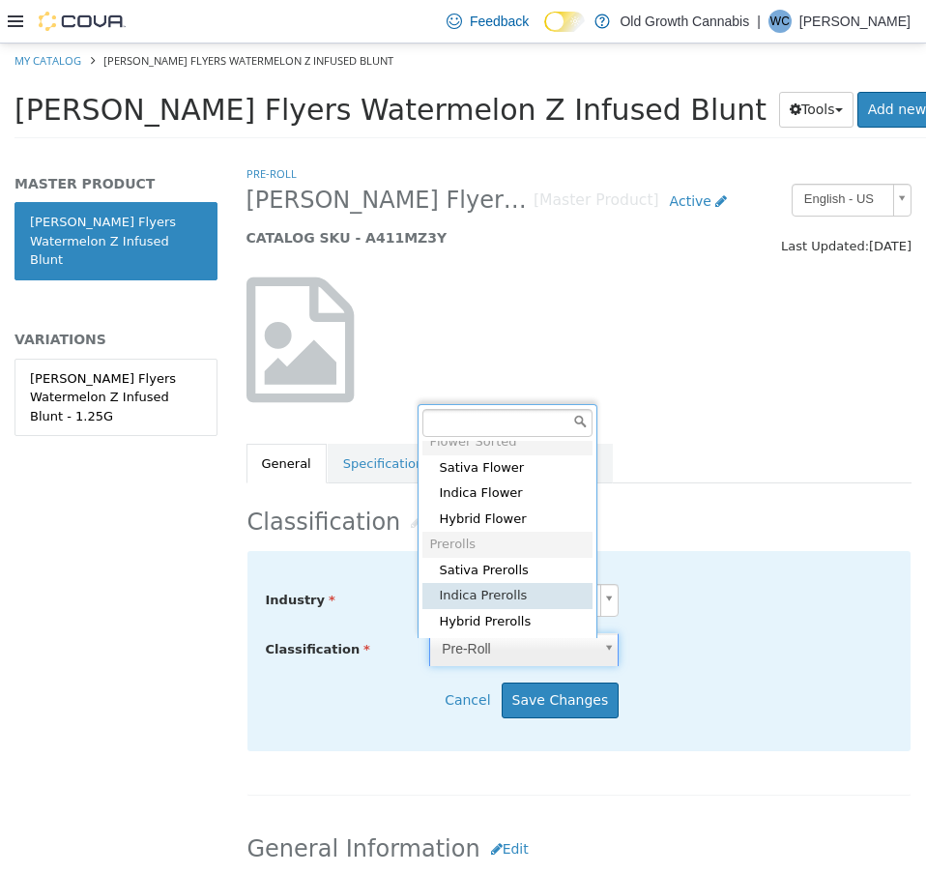
type input "*****"
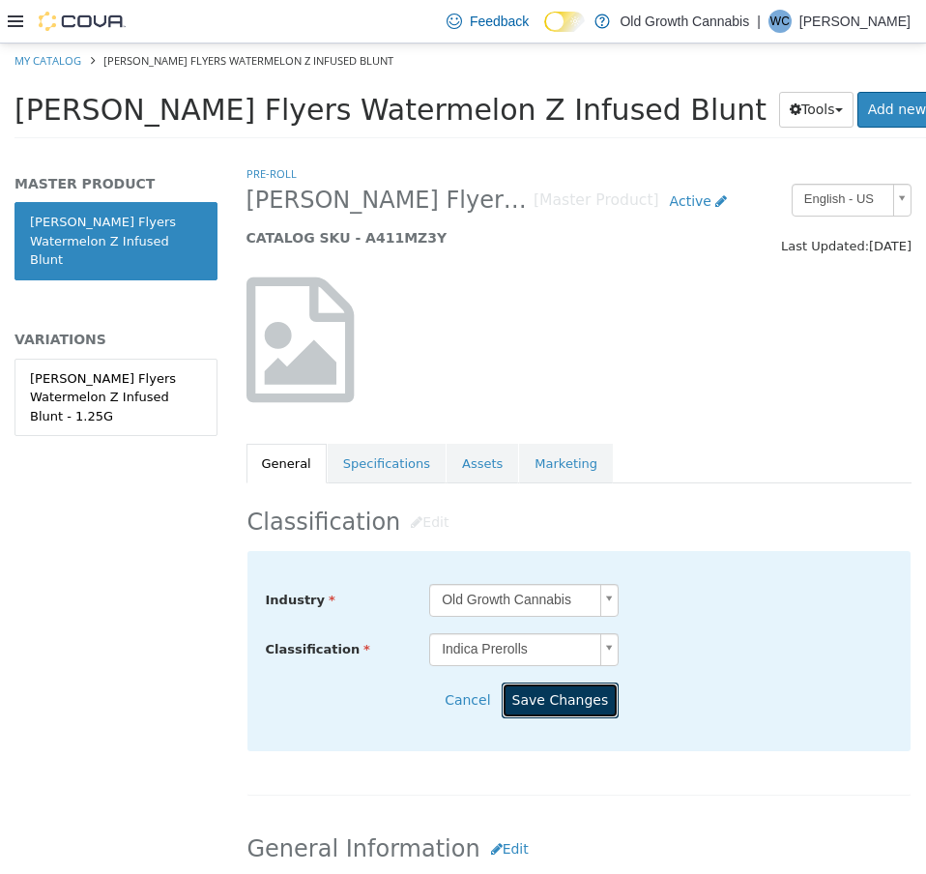
click at [580, 709] on button "Save Changes" at bounding box center [561, 701] width 118 height 36
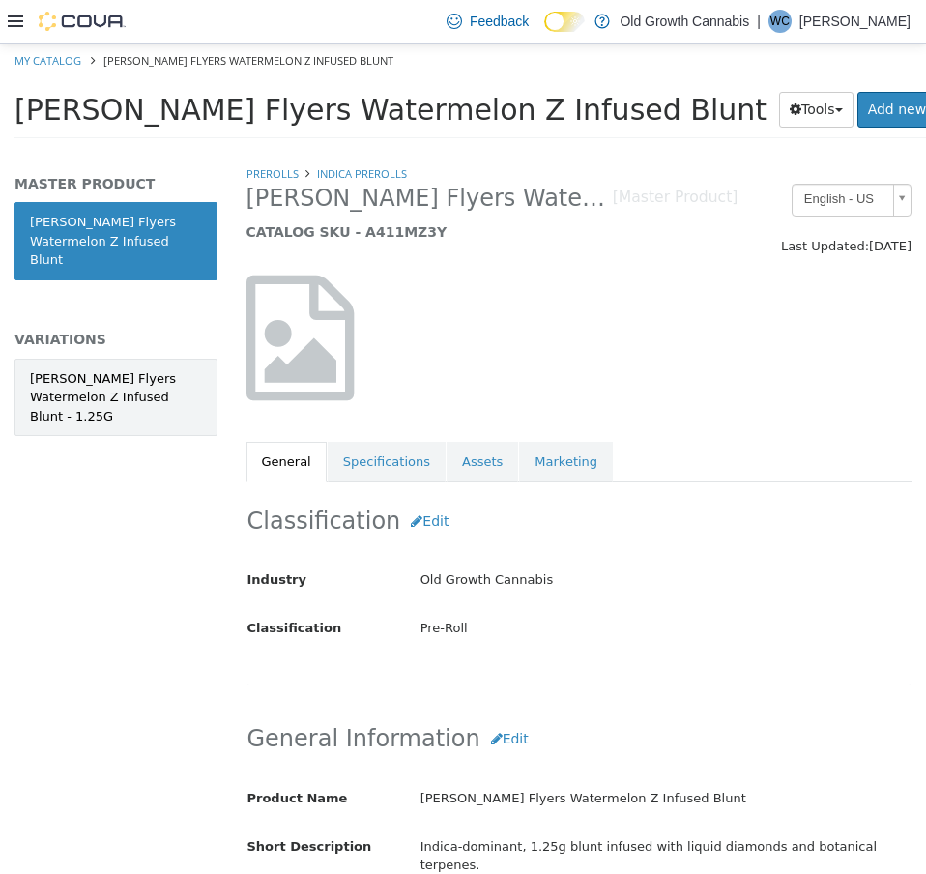
click at [150, 387] on div "Claybourne - Claybourne Flyers Watermelon Z Infused Blunt - 1.25G" at bounding box center [116, 397] width 172 height 57
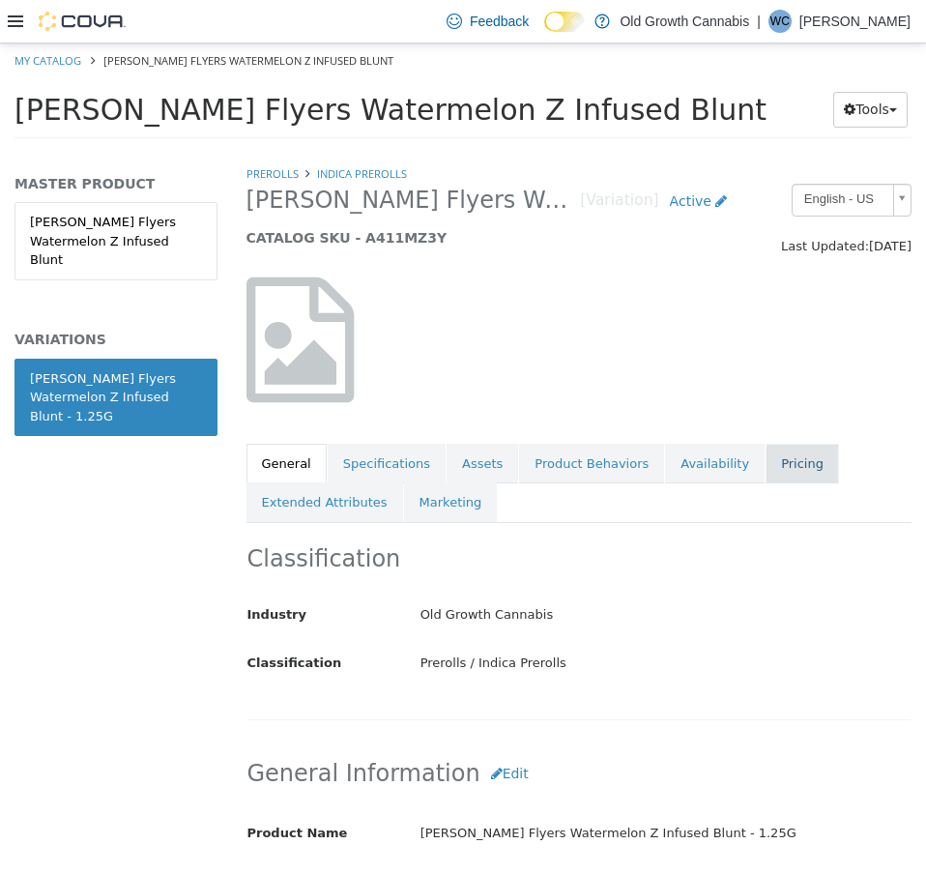
click at [766, 460] on link "Pricing" at bounding box center [802, 464] width 73 height 41
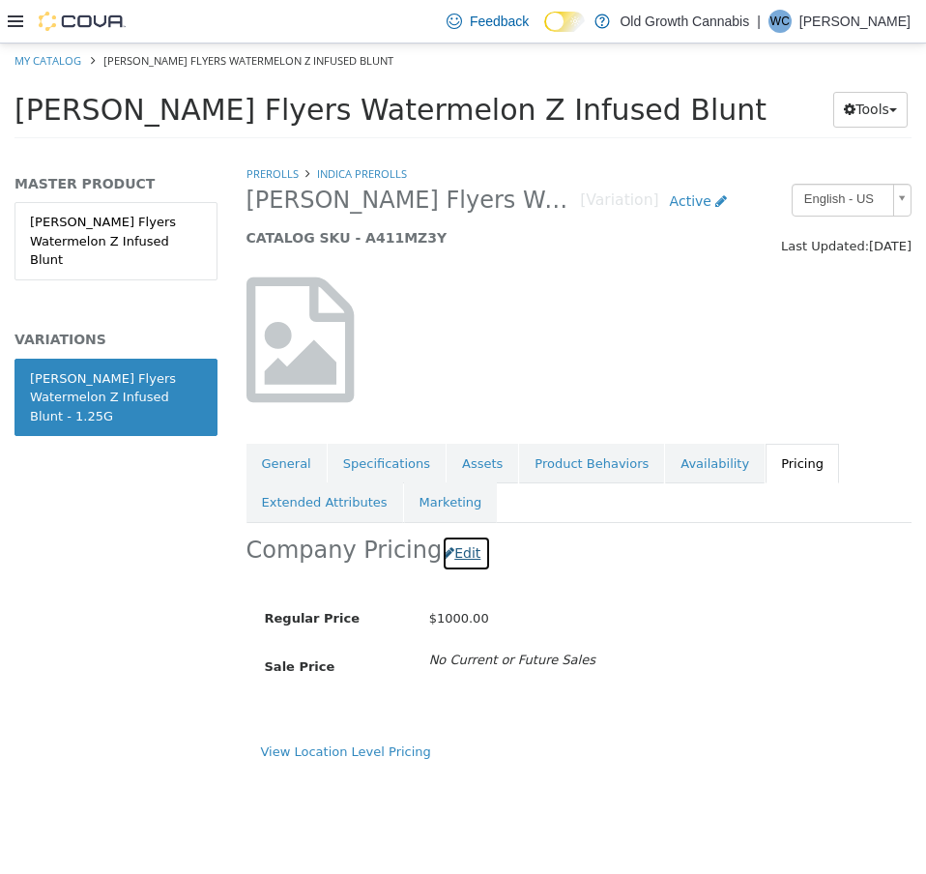
click at [460, 548] on button "Edit" at bounding box center [466, 554] width 49 height 36
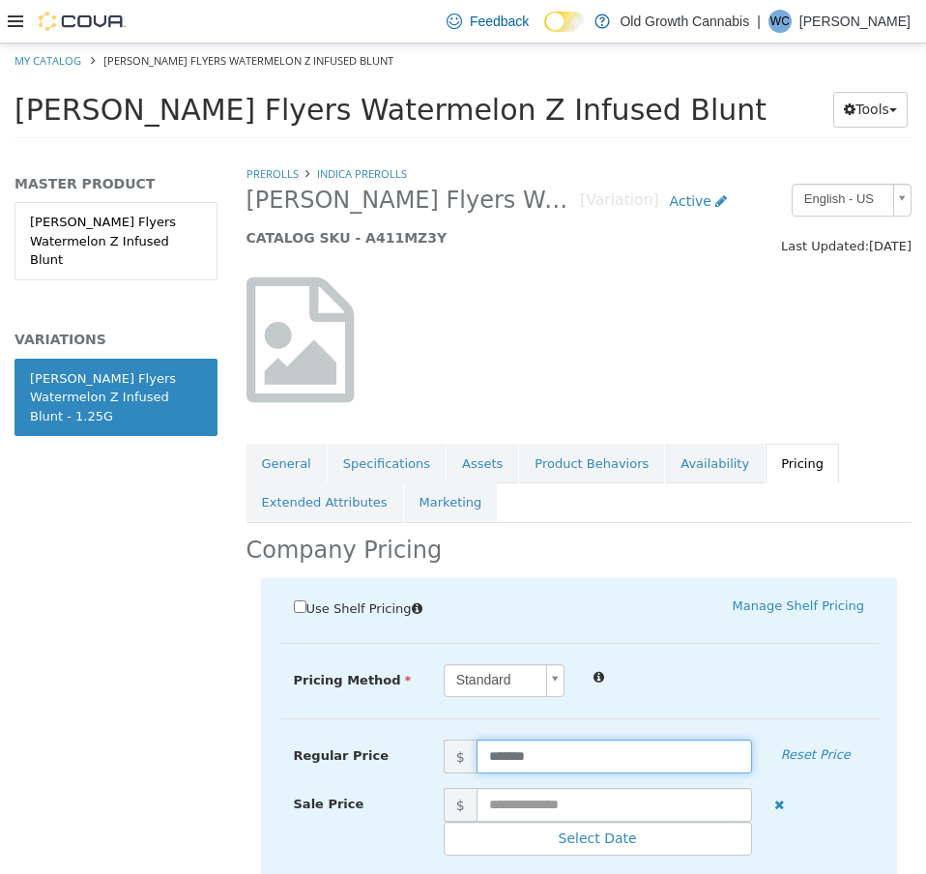
drag, startPoint x: 556, startPoint y: 765, endPoint x: 418, endPoint y: 746, distance: 139.5
click at [418, 746] on div "Regular Price $ ******* Reset Price" at bounding box center [579, 757] width 600 height 34
type input "*****"
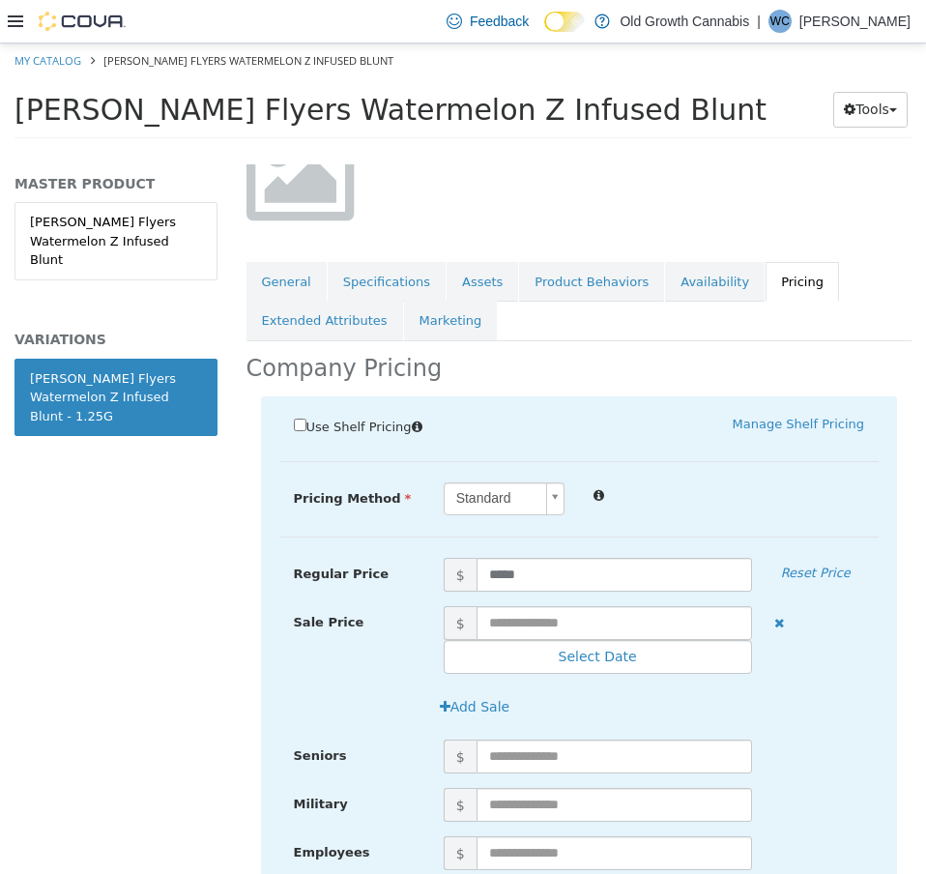
scroll to position [460, 0]
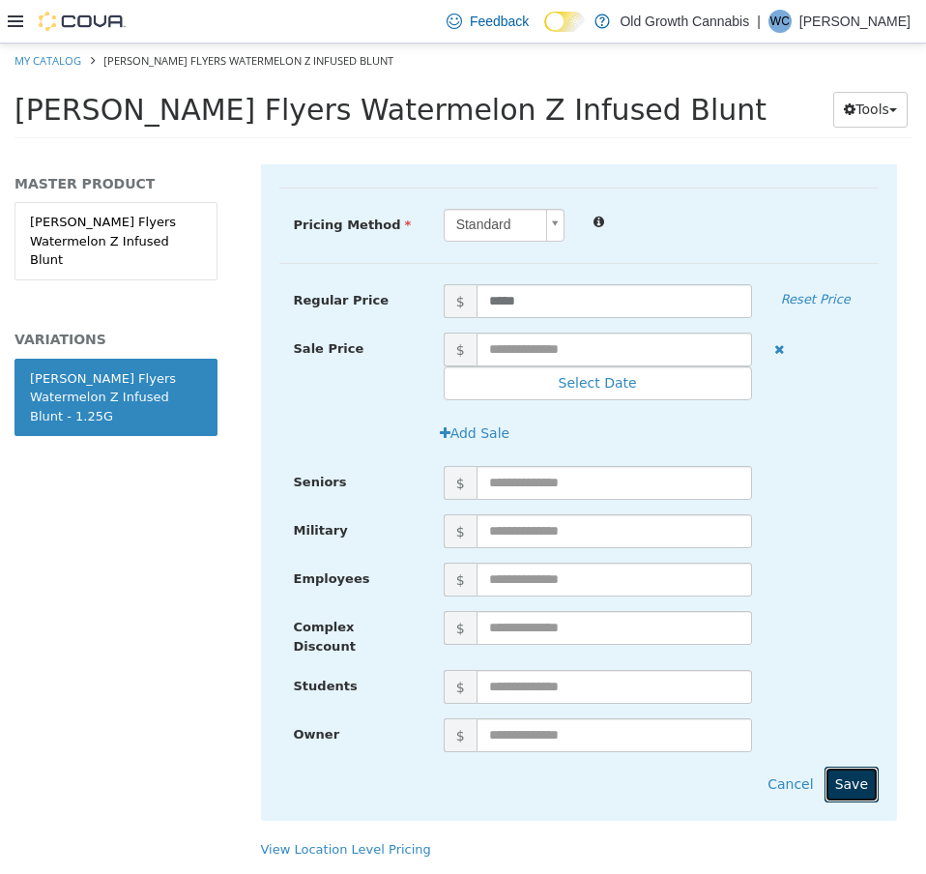
click at [851, 767] on button "Save" at bounding box center [852, 785] width 54 height 36
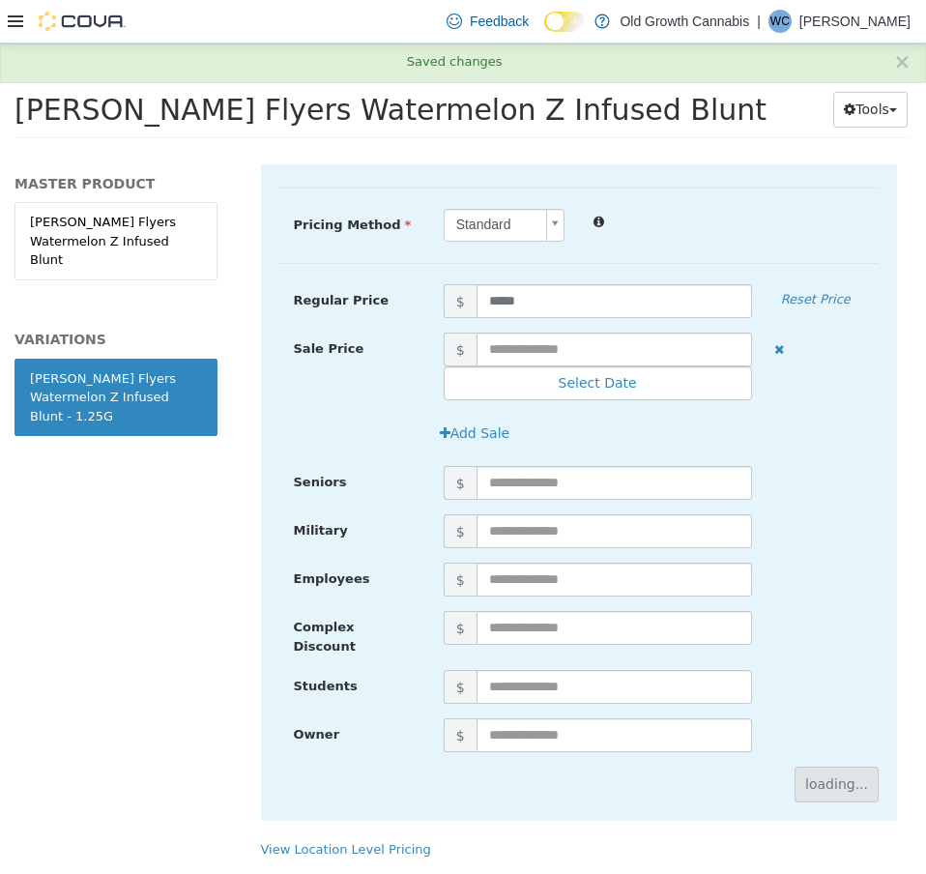
scroll to position [0, 0]
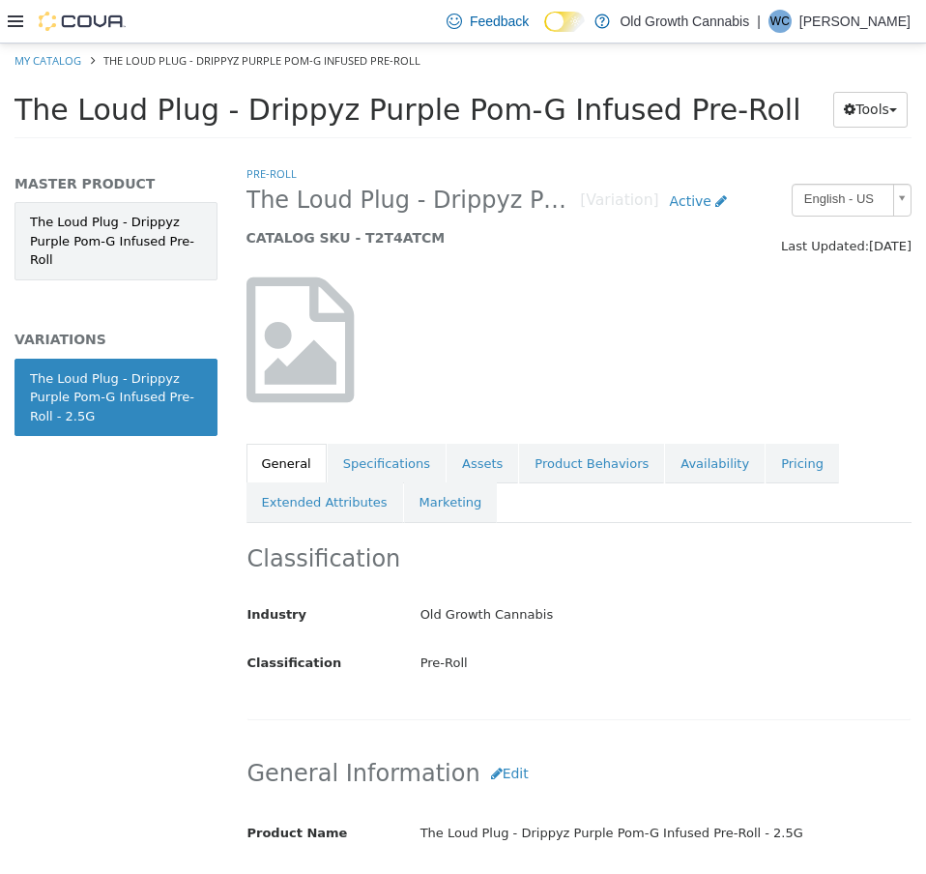
click at [104, 220] on link "The Loud Plug - Drippyz Purple Pom-G Infused Pre-Roll" at bounding box center [116, 241] width 203 height 78
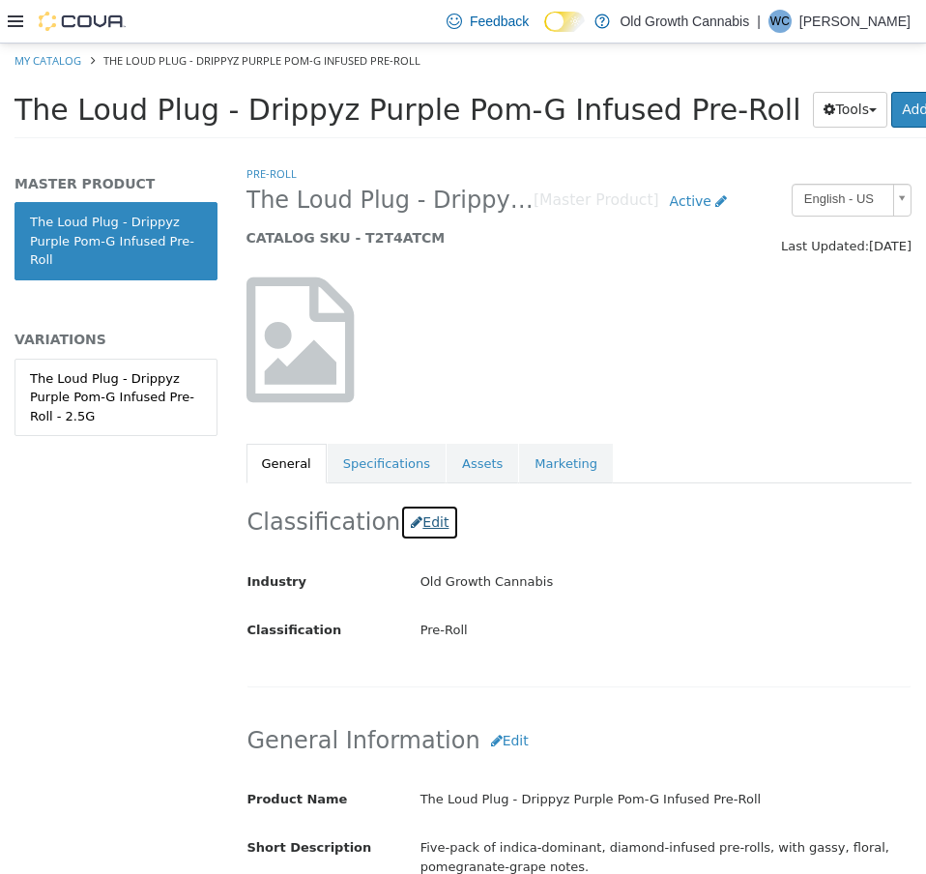
click at [418, 527] on button "Edit" at bounding box center [429, 523] width 59 height 36
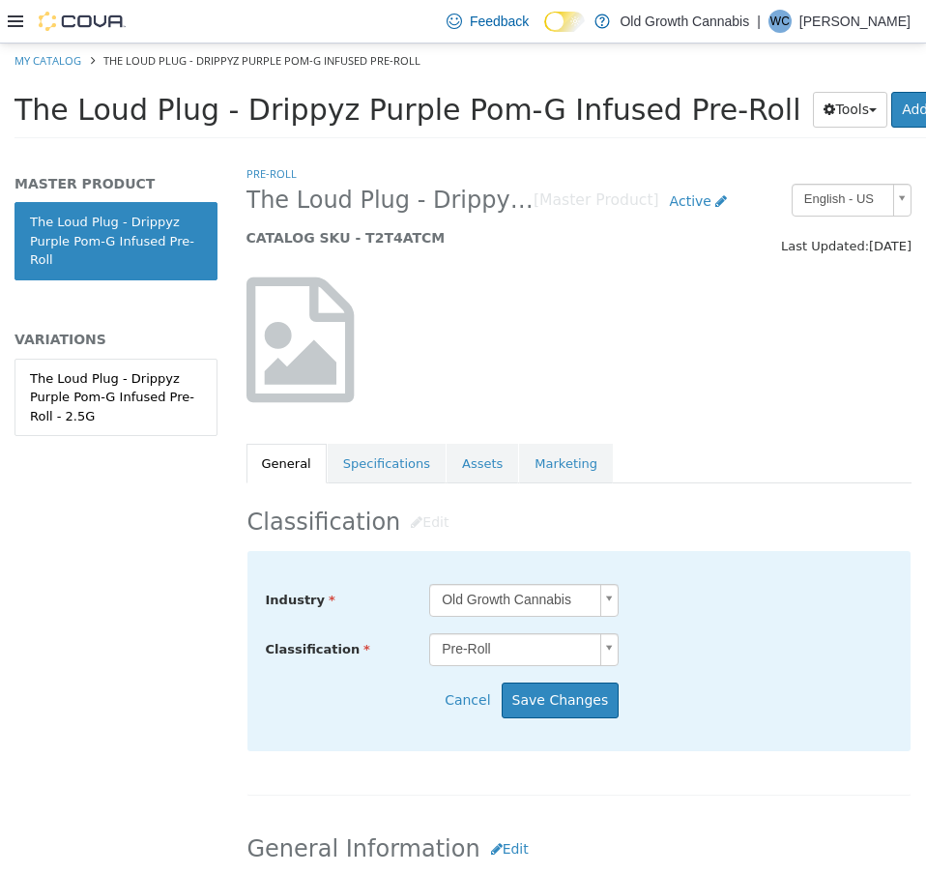
click at [482, 151] on body "Saving Bulk Changes... × My Catalog The Loud Plug - Drippyz Purple Pom-G Infuse…" at bounding box center [463, 97] width 926 height 107
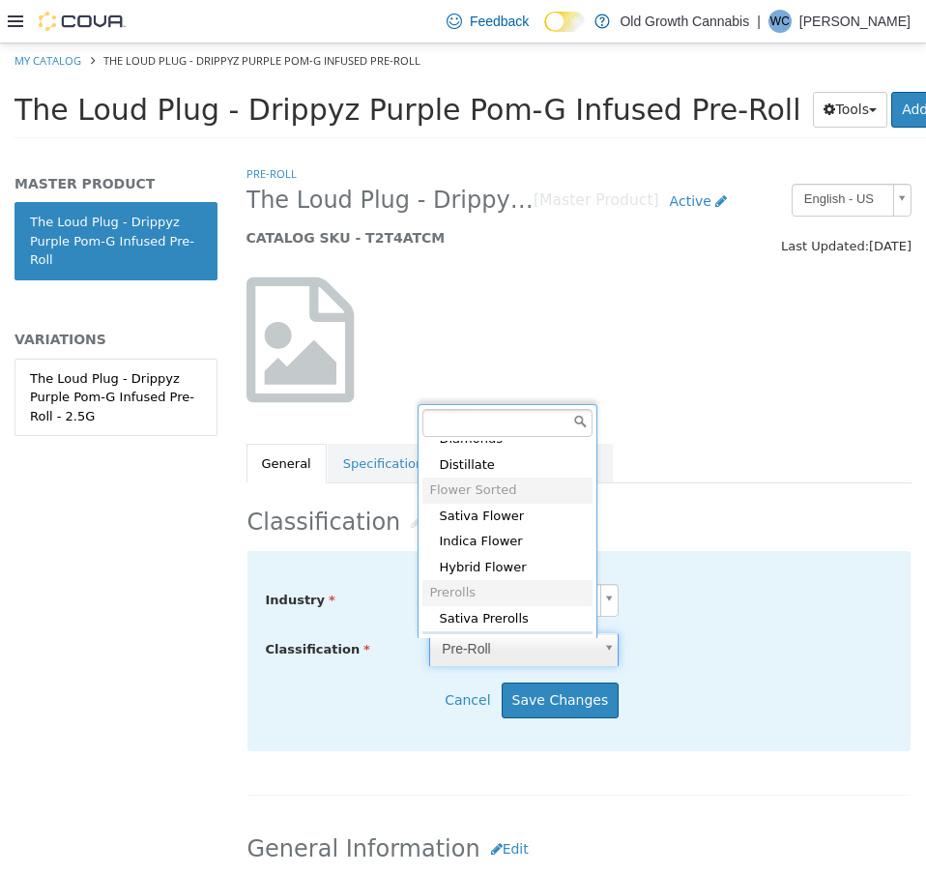
scroll to position [696, 0]
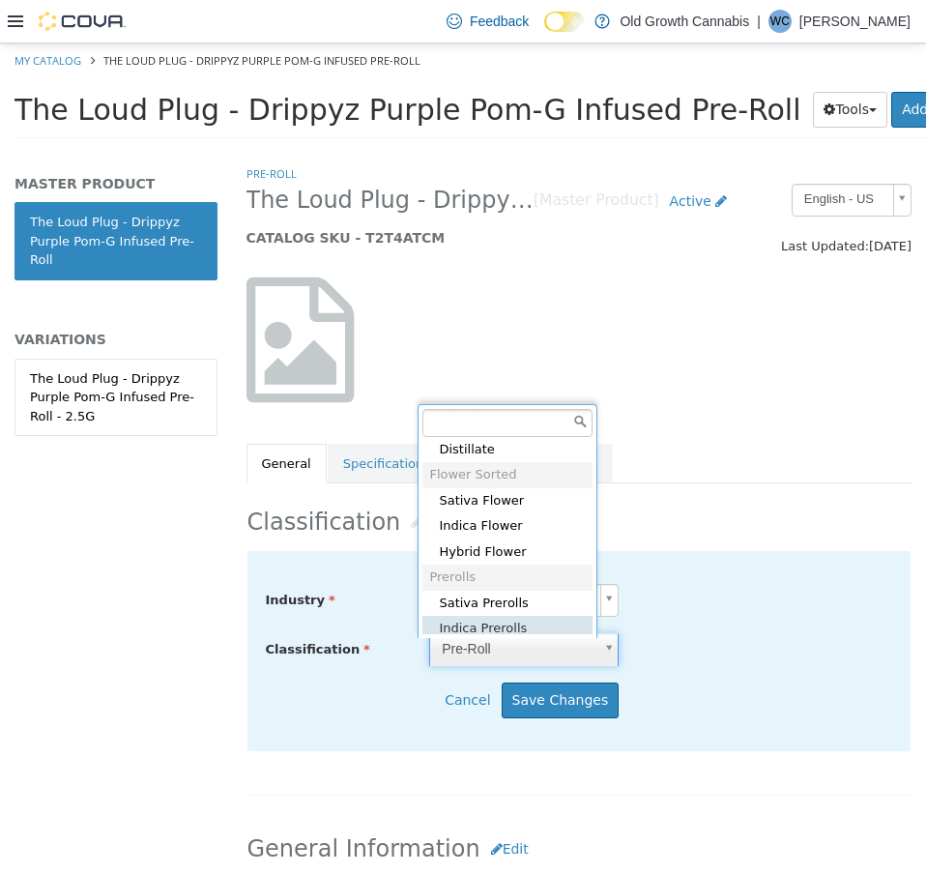
type input "*****"
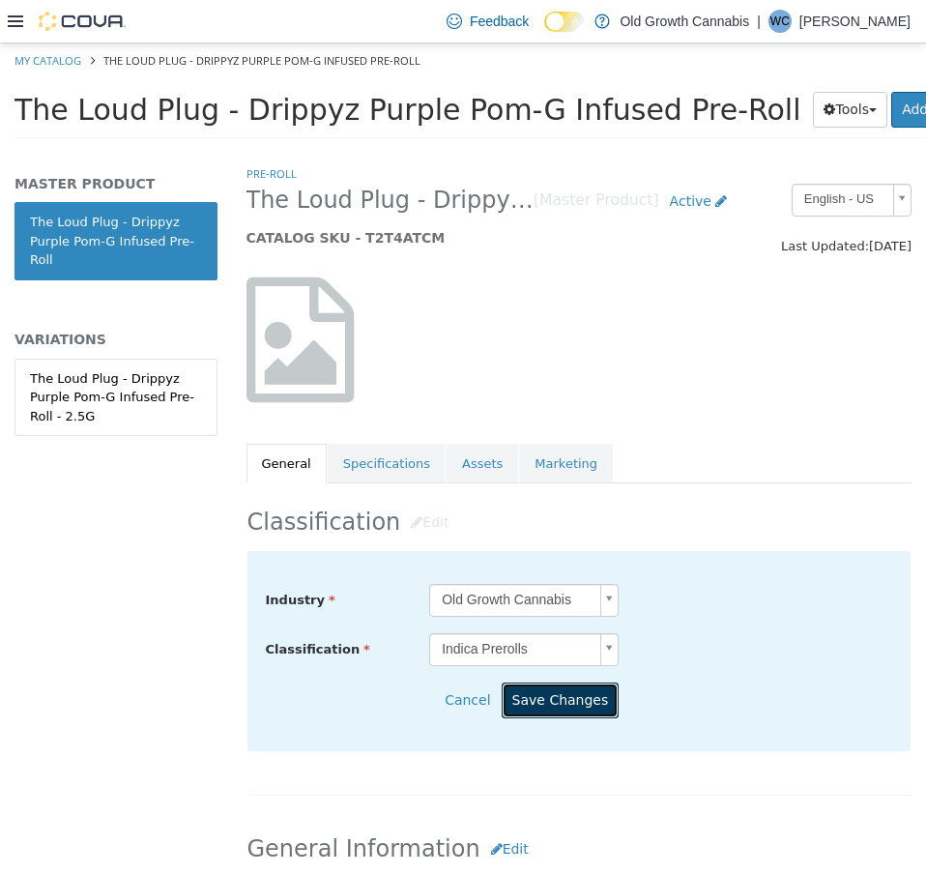
click at [556, 690] on button "Save Changes" at bounding box center [561, 701] width 118 height 36
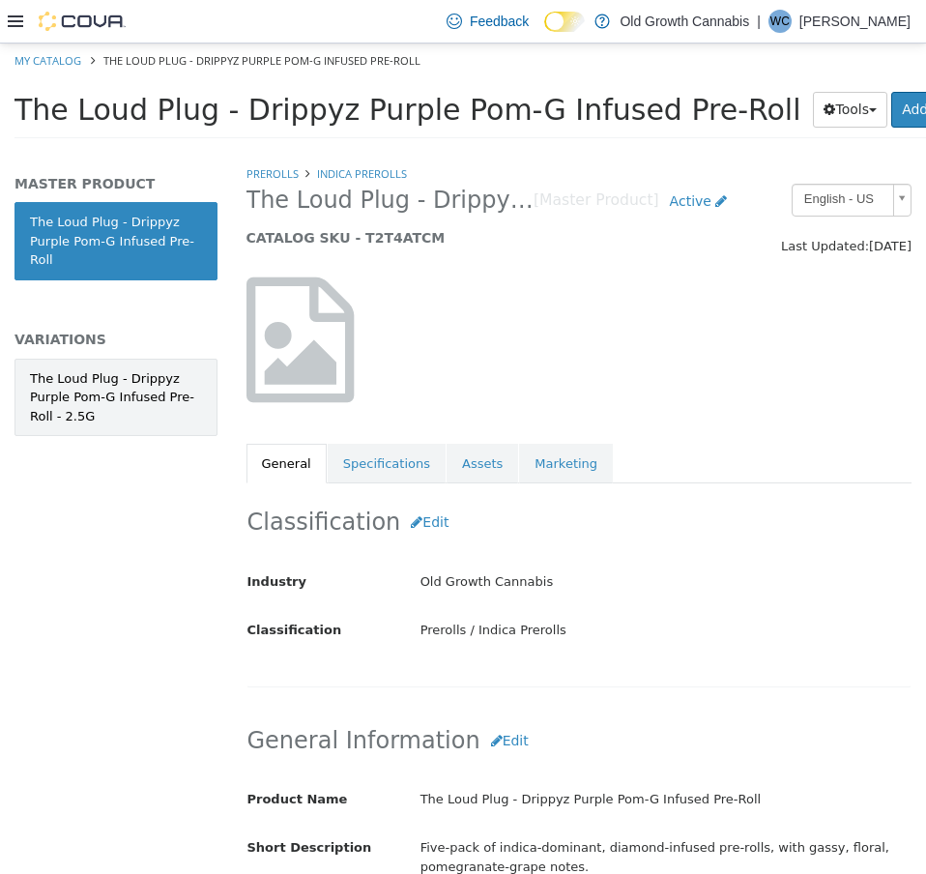
click at [118, 382] on div "The Loud Plug - Drippyz Purple Pom-G Infused Pre-Roll - 2.5G" at bounding box center [116, 397] width 172 height 57
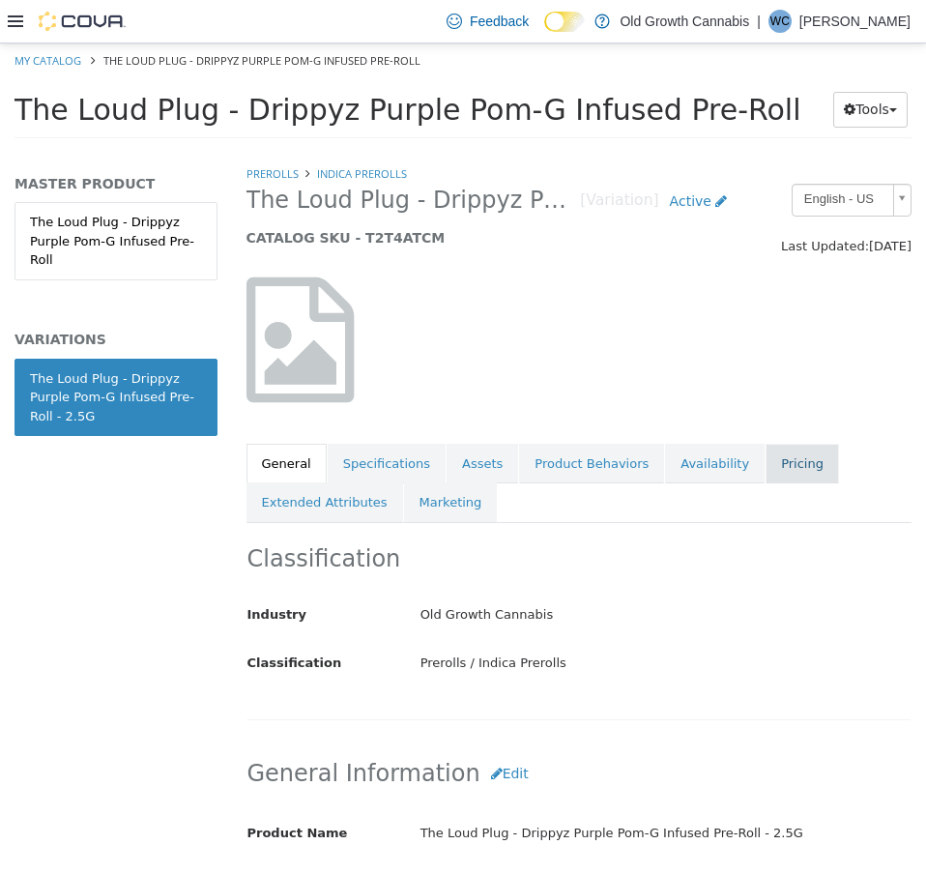
click at [766, 476] on link "Pricing" at bounding box center [802, 464] width 73 height 41
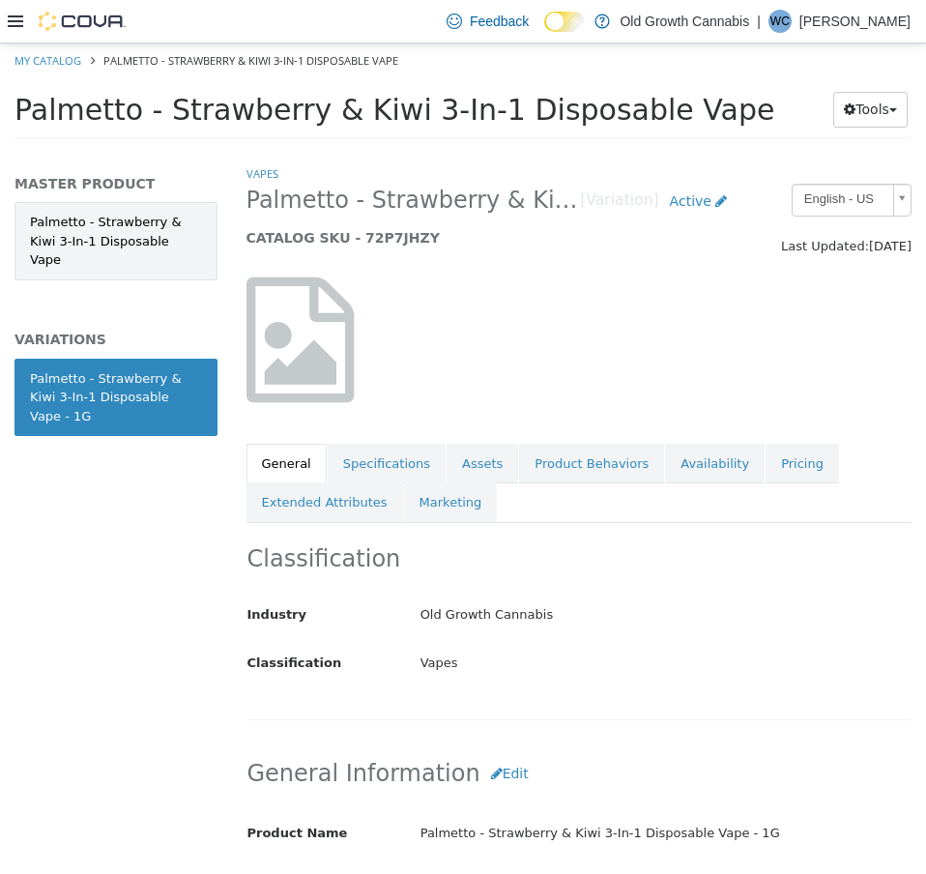
click at [149, 248] on link "Palmetto - Strawberry & Kiwi 3-In-1 Disposable Vape" at bounding box center [116, 241] width 203 height 78
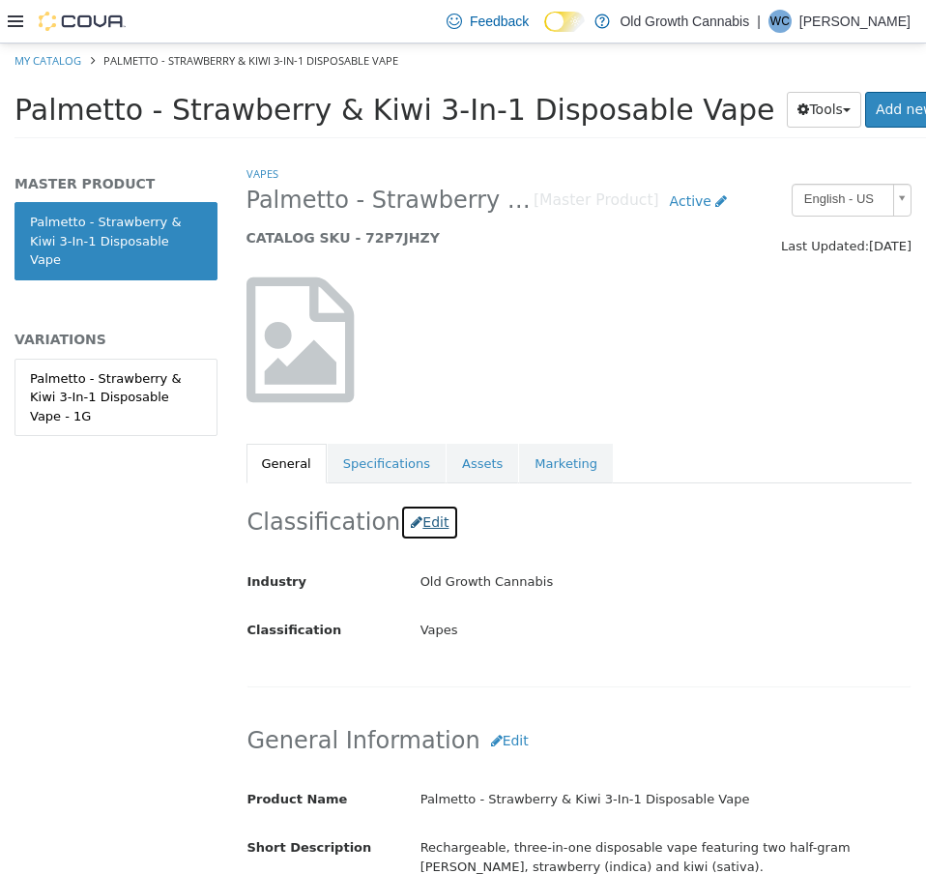
click at [417, 520] on button "Edit" at bounding box center [429, 523] width 59 height 36
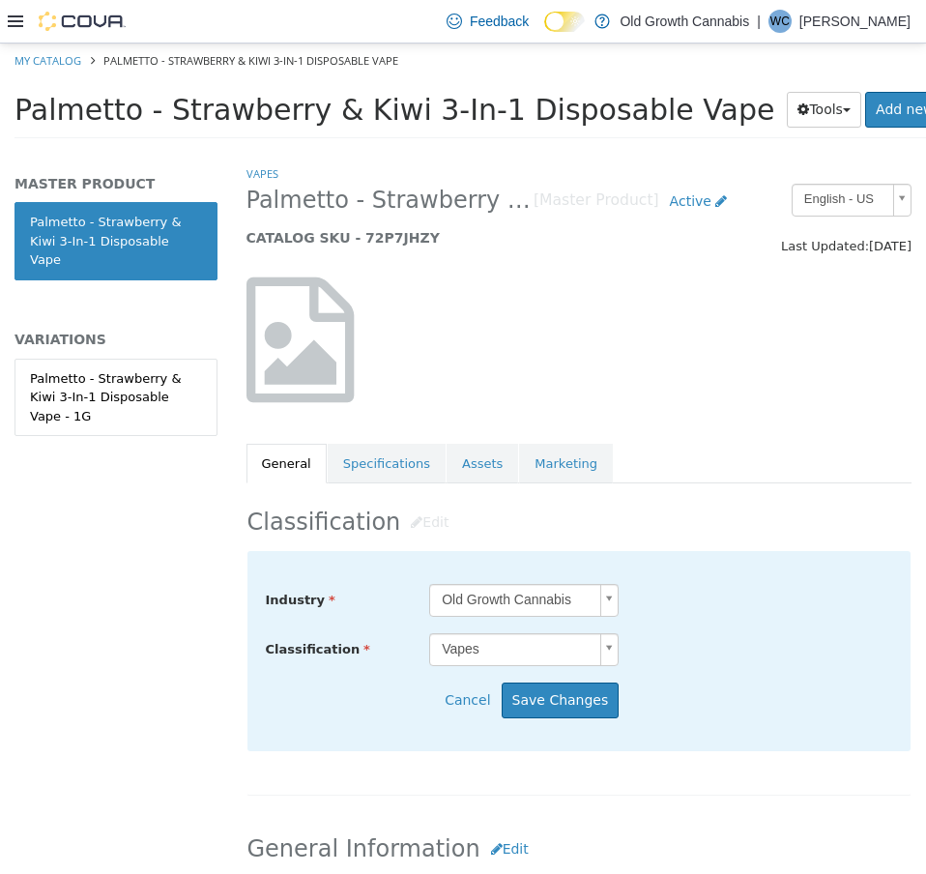
click at [472, 151] on body "Saving Bulk Changes... × My Catalog Palmetto - Strawberry & Kiwi 3-In-1 Disposa…" at bounding box center [463, 97] width 926 height 107
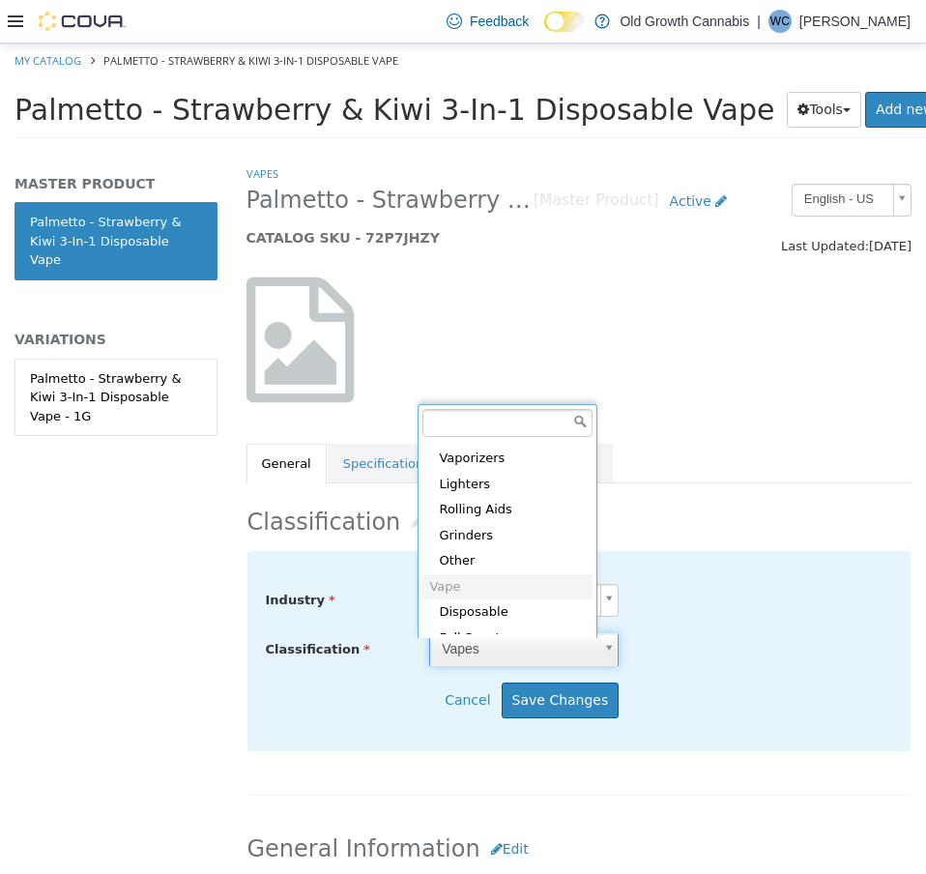
scroll to position [442, 0]
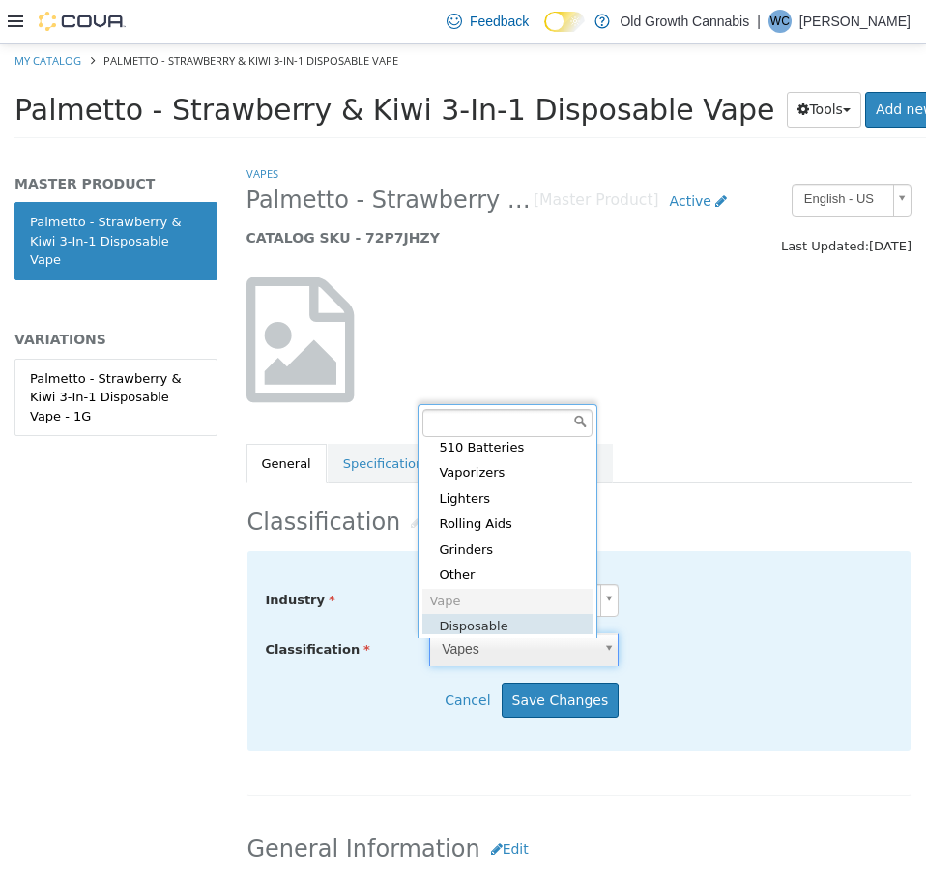
type input "*****"
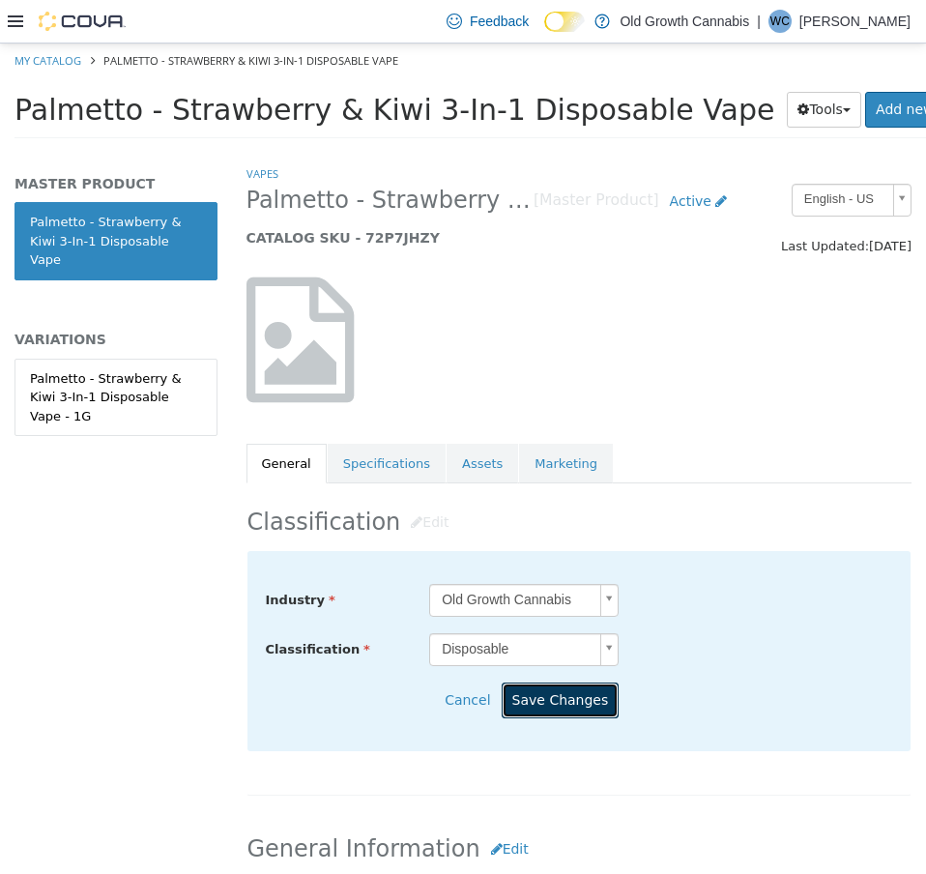
click at [556, 697] on button "Save Changes" at bounding box center [561, 701] width 118 height 36
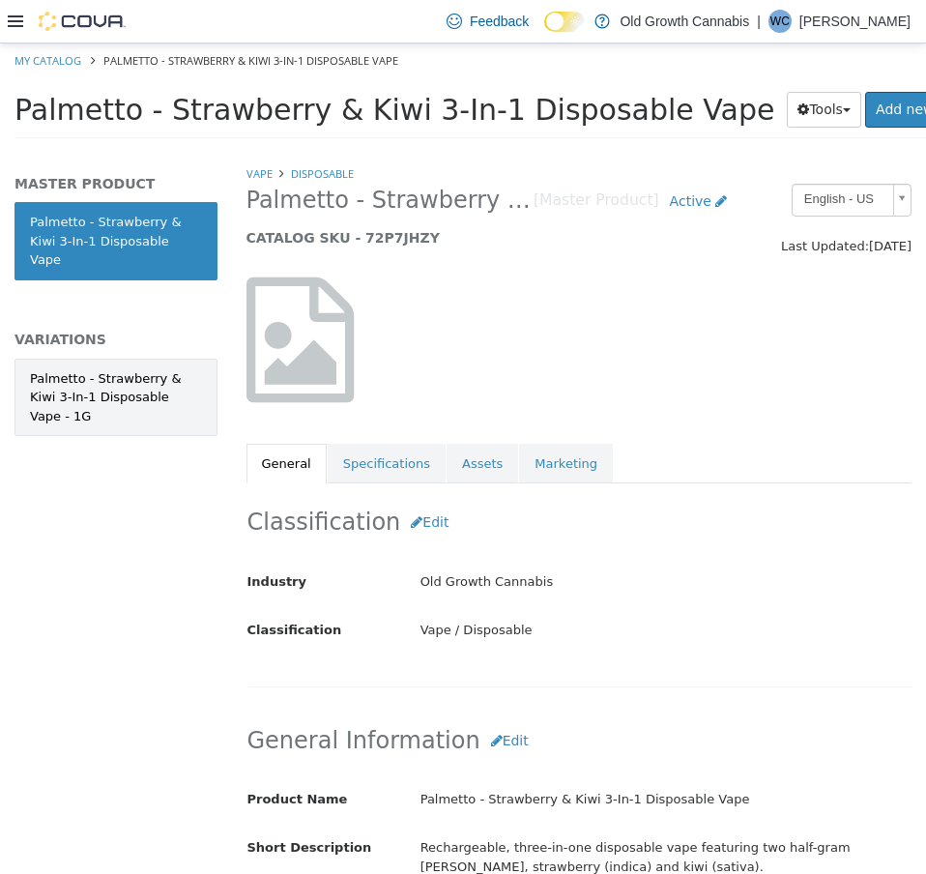
click at [107, 376] on div "Palmetto - Strawberry & Kiwi 3-In-1 Disposable Vape - 1G" at bounding box center [116, 397] width 172 height 57
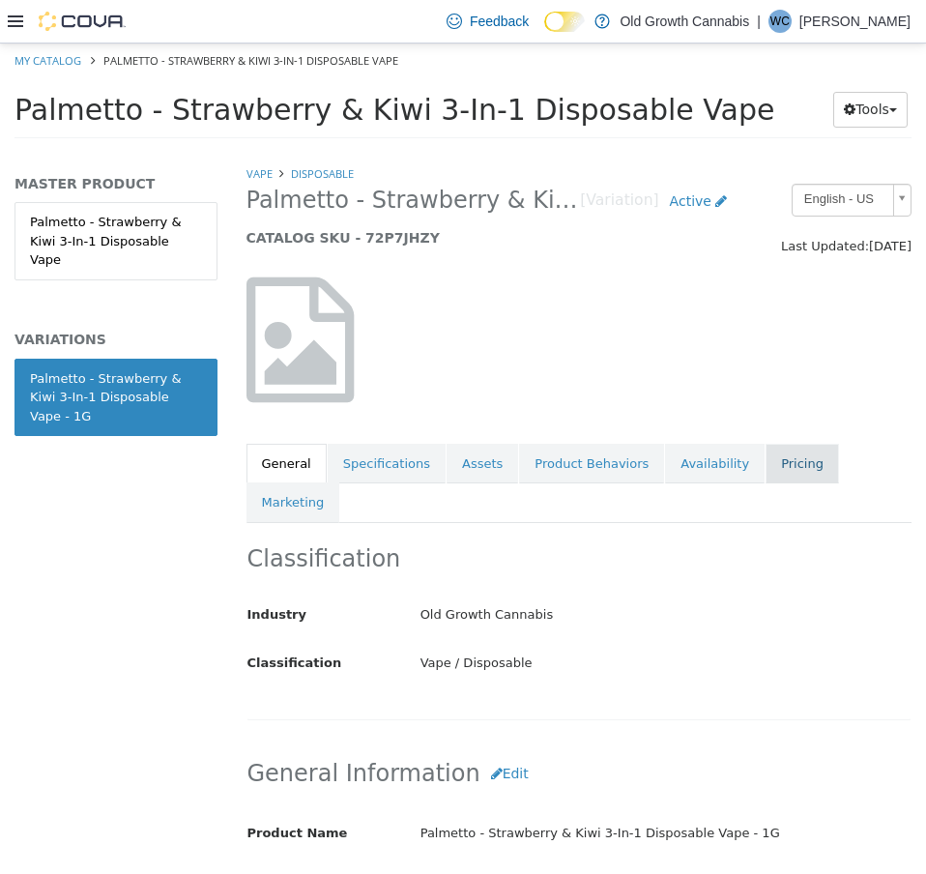
click at [766, 470] on link "Pricing" at bounding box center [802, 464] width 73 height 41
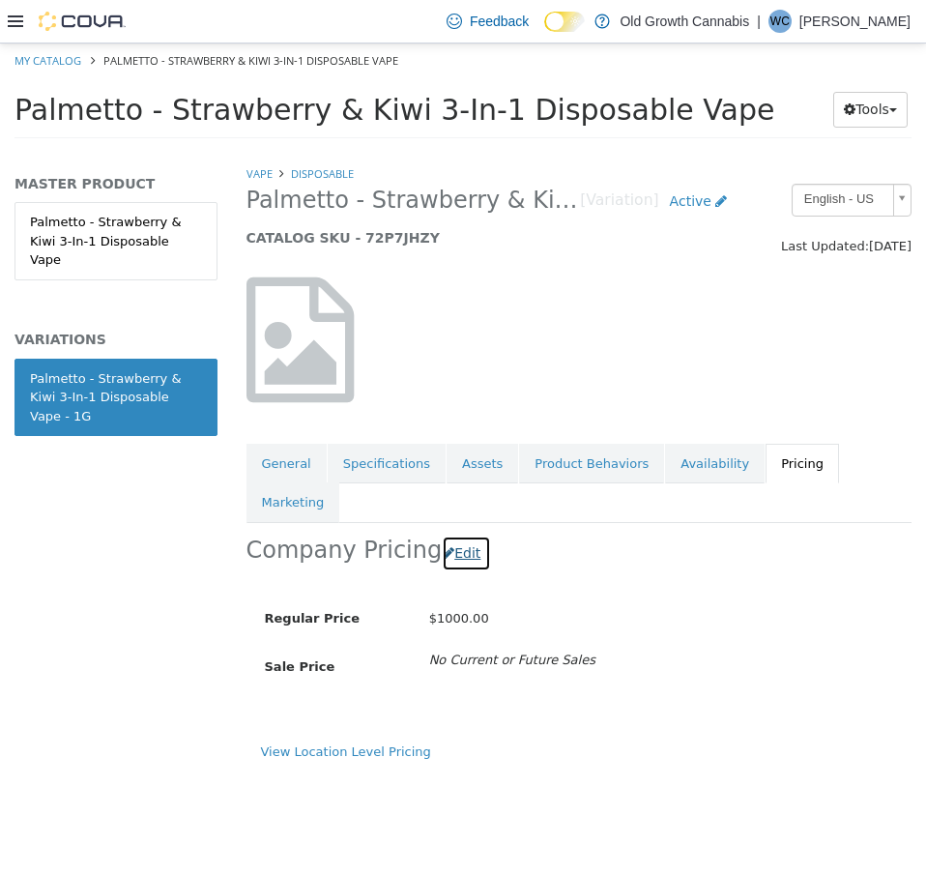
click at [465, 536] on button "Edit" at bounding box center [466, 554] width 49 height 36
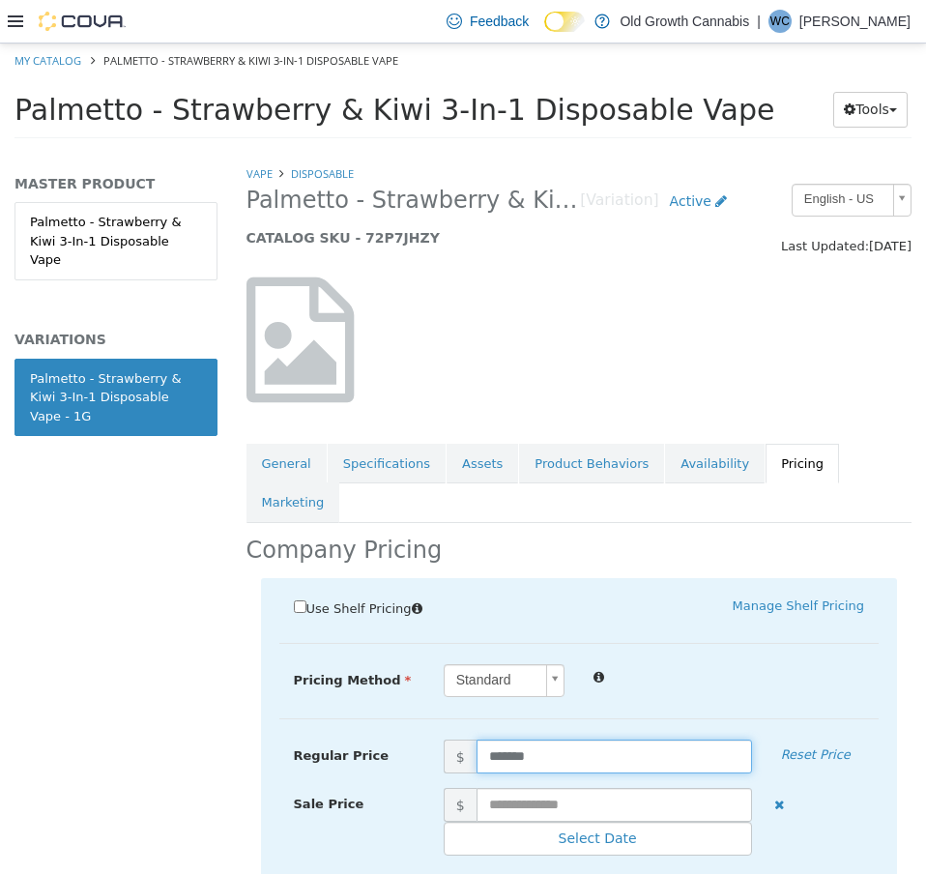
drag, startPoint x: 548, startPoint y: 710, endPoint x: 248, endPoint y: 675, distance: 302.7
type input "*****"
click at [750, 664] on div at bounding box center [729, 675] width 300 height 23
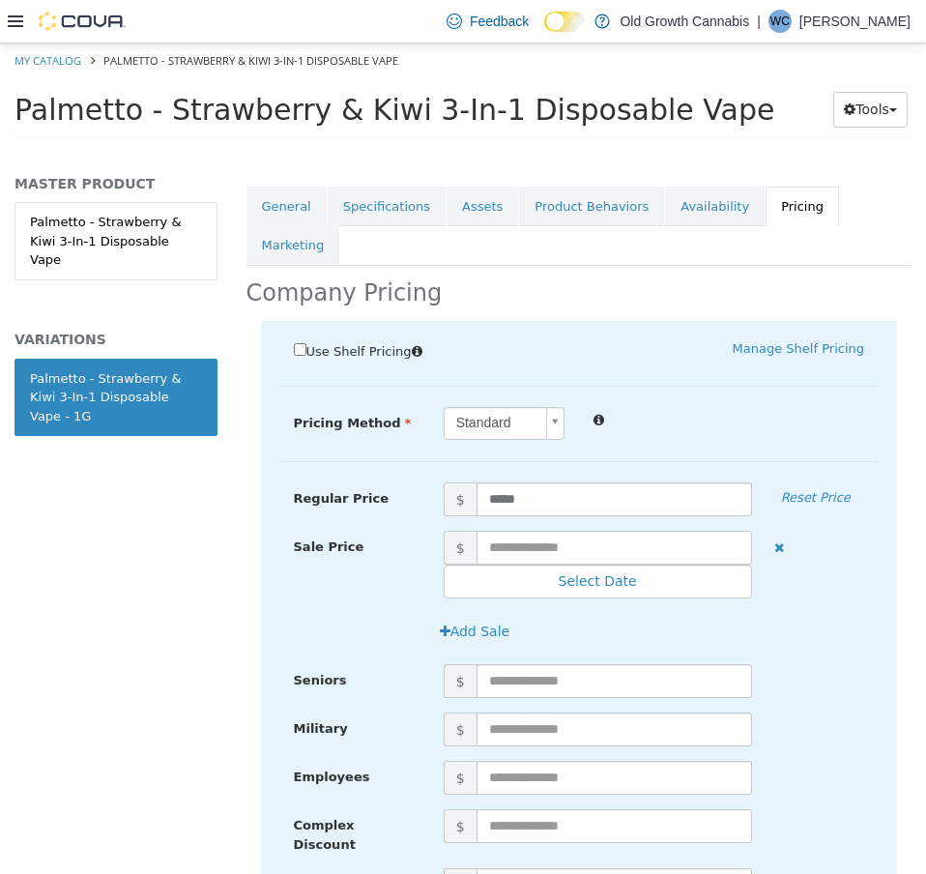
scroll to position [387, 0]
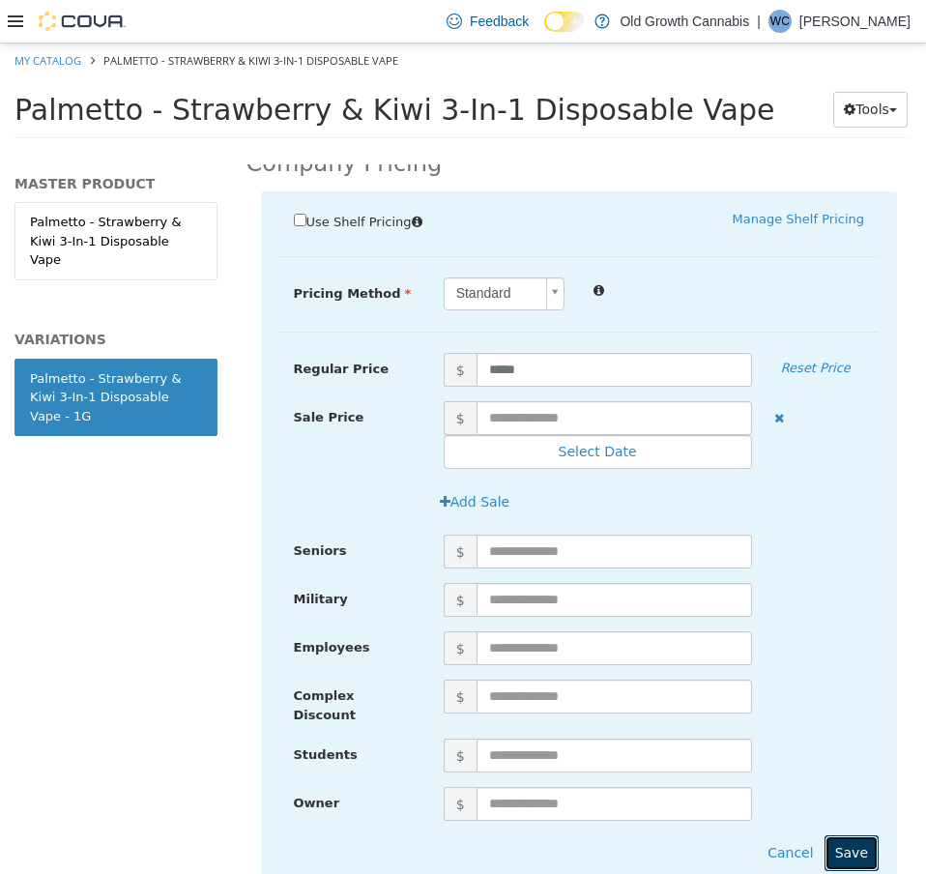
click at [835, 835] on button "Save" at bounding box center [852, 853] width 54 height 36
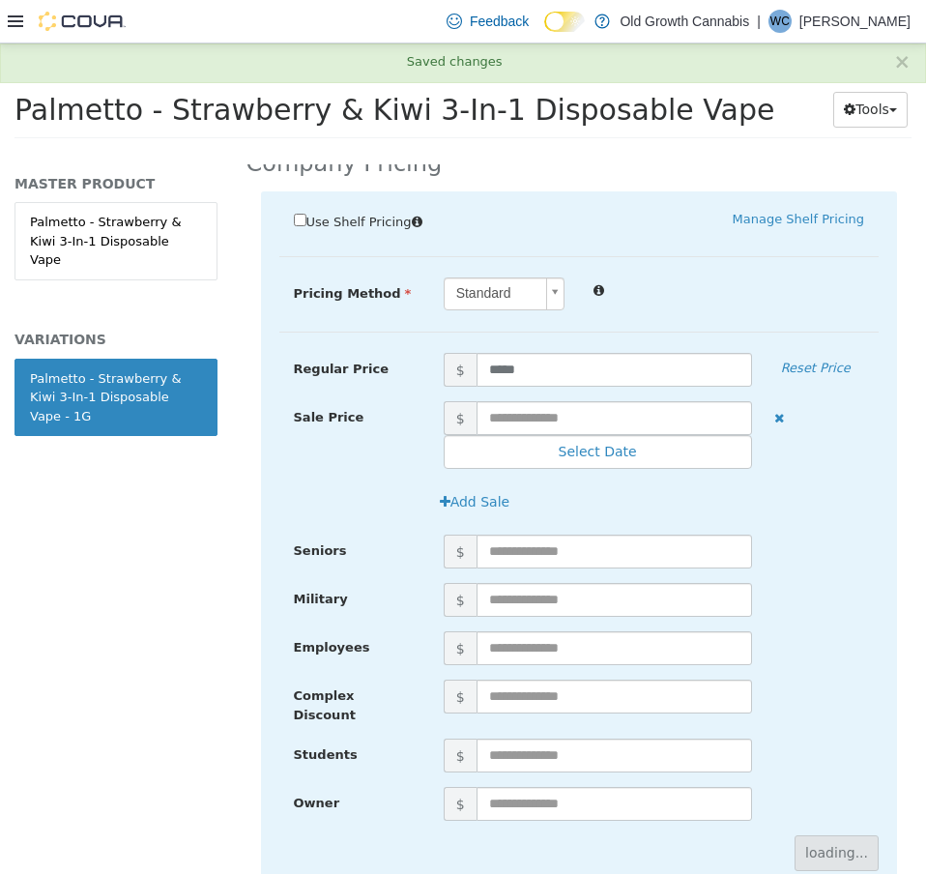
scroll to position [0, 0]
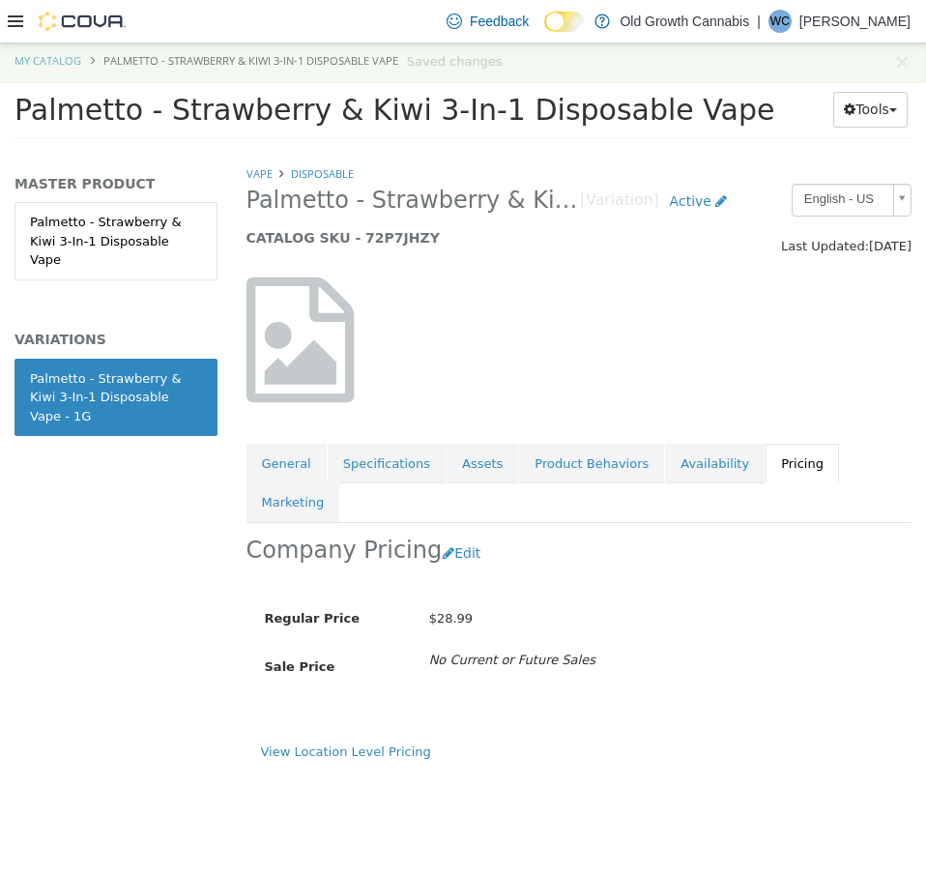
click at [131, 111] on span "Palmetto - Strawberry & Kiwi 3-In-1 Disposable Vape" at bounding box center [395, 110] width 760 height 34
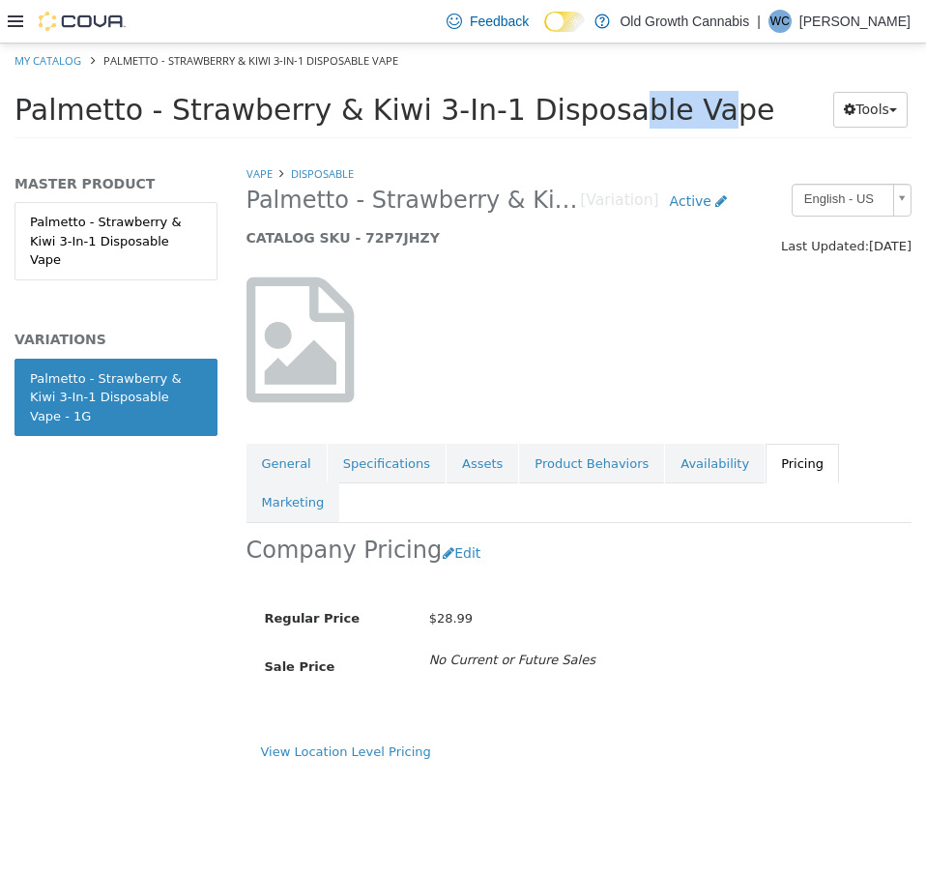
drag, startPoint x: 396, startPoint y: 109, endPoint x: 463, endPoint y: 118, distance: 67.3
click at [463, 118] on span "Palmetto - Strawberry & Kiwi 3-In-1 Disposable Vape" at bounding box center [395, 110] width 760 height 34
copy span "3-In-1"
click at [445, 536] on button "Edit" at bounding box center [466, 554] width 49 height 36
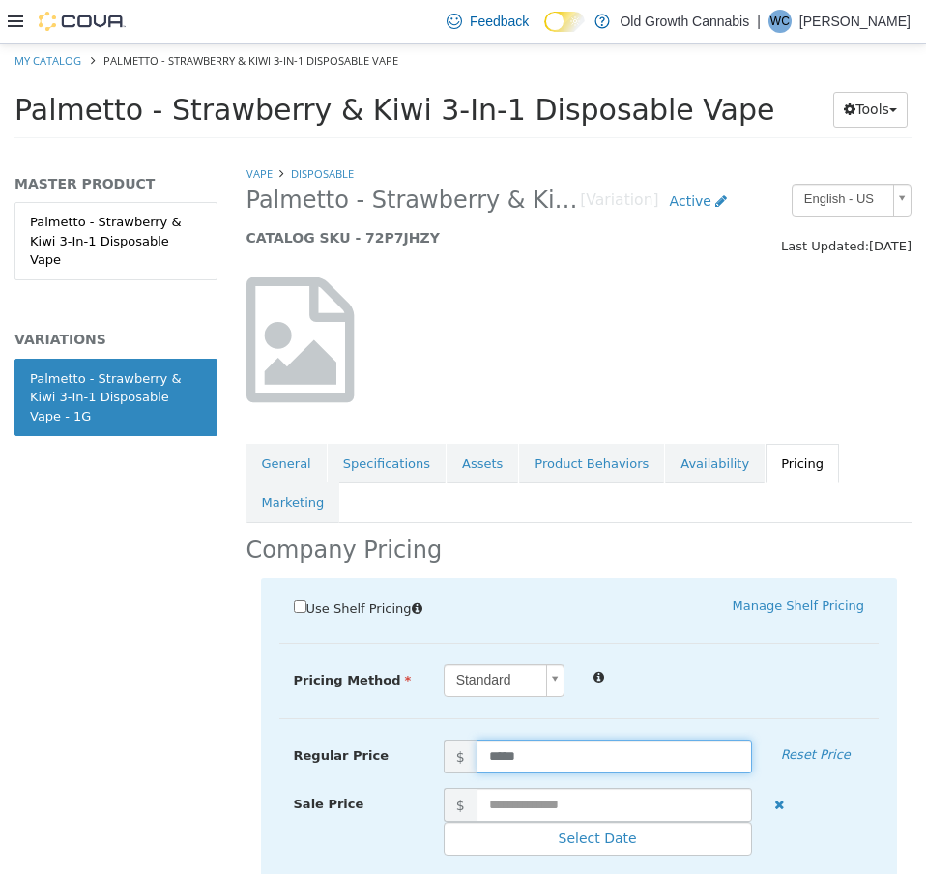
drag, startPoint x: 519, startPoint y: 721, endPoint x: 365, endPoint y: 700, distance: 156.2
click at [367, 740] on div "Regular Price $ ***** Reset Price" at bounding box center [579, 757] width 600 height 34
type input "*****"
click at [698, 664] on div "Pricing Method Standard * Regular Price $ ***** Reset Price Sale Price $ Select…" at bounding box center [579, 691] width 600 height 55
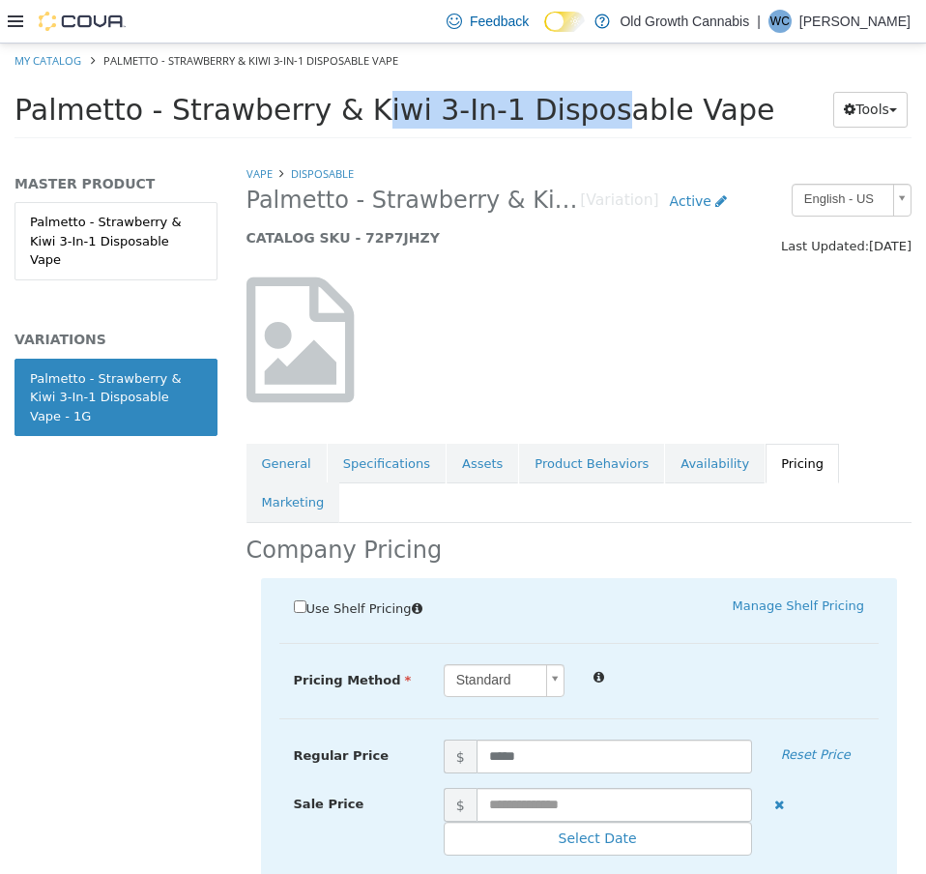
drag, startPoint x: 161, startPoint y: 109, endPoint x: 382, endPoint y: 111, distance: 220.5
click at [382, 111] on span "Palmetto - Strawberry & Kiwi 3-In-1 Disposable Vape" at bounding box center [395, 110] width 760 height 34
copy span "Strawberry & Kiwi"
click at [651, 664] on div at bounding box center [729, 675] width 300 height 23
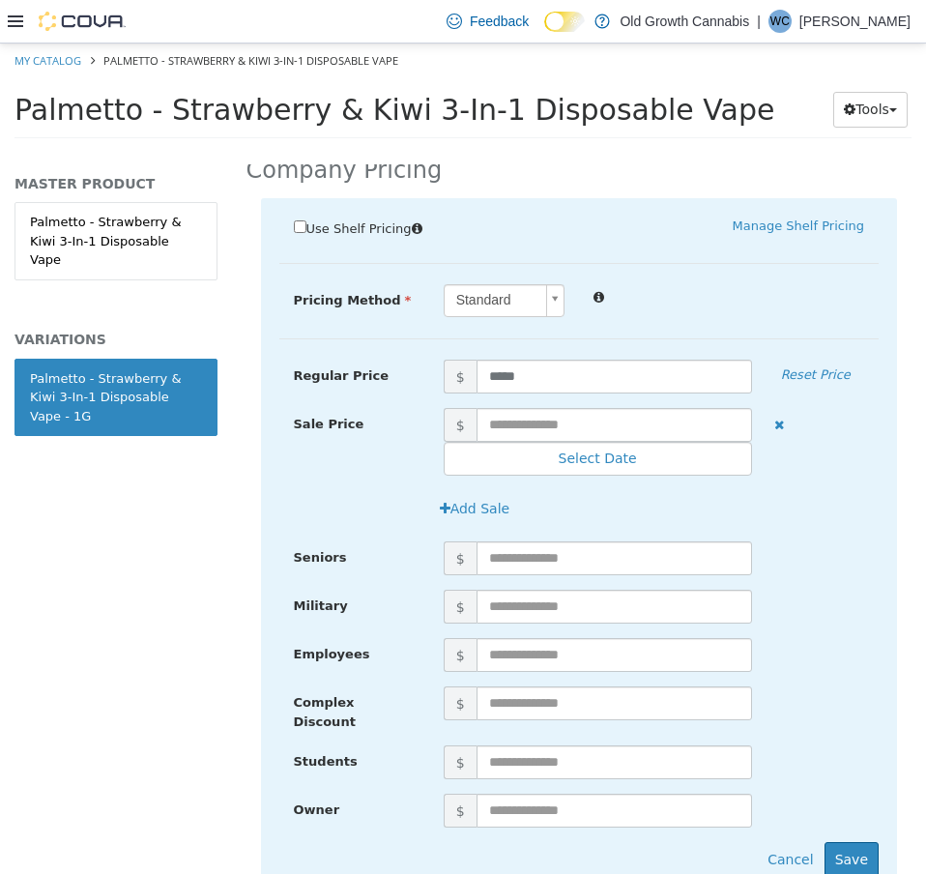
scroll to position [422, 0]
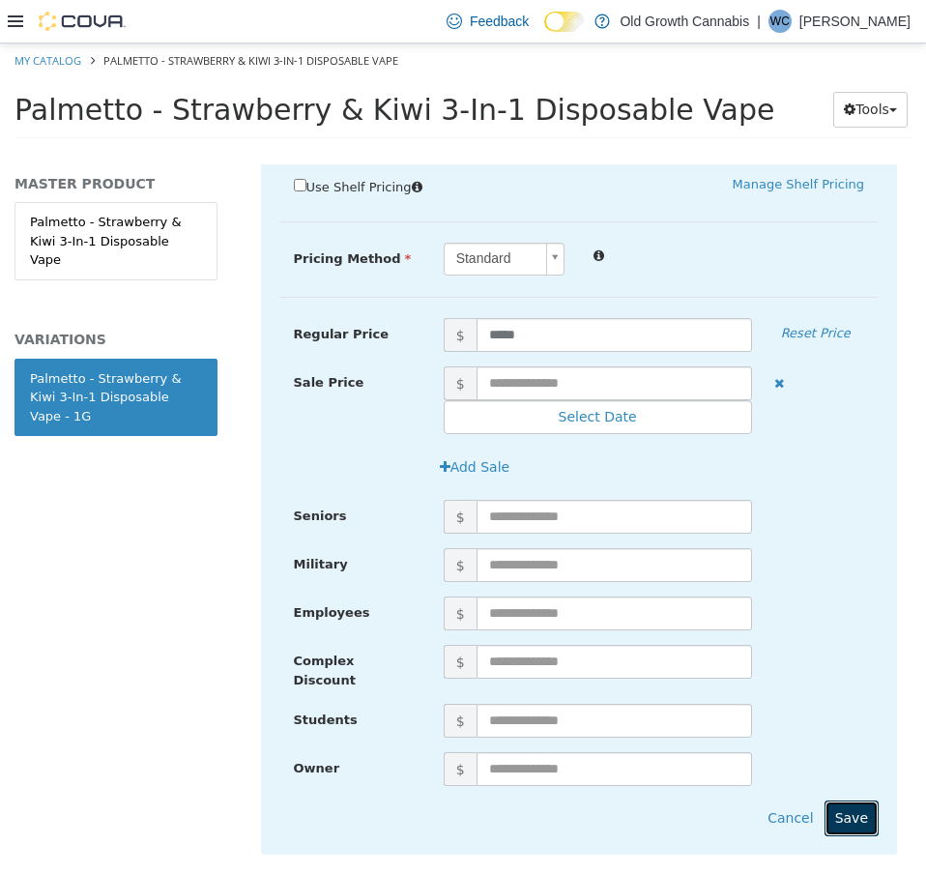
click at [855, 801] on button "Save" at bounding box center [852, 819] width 54 height 36
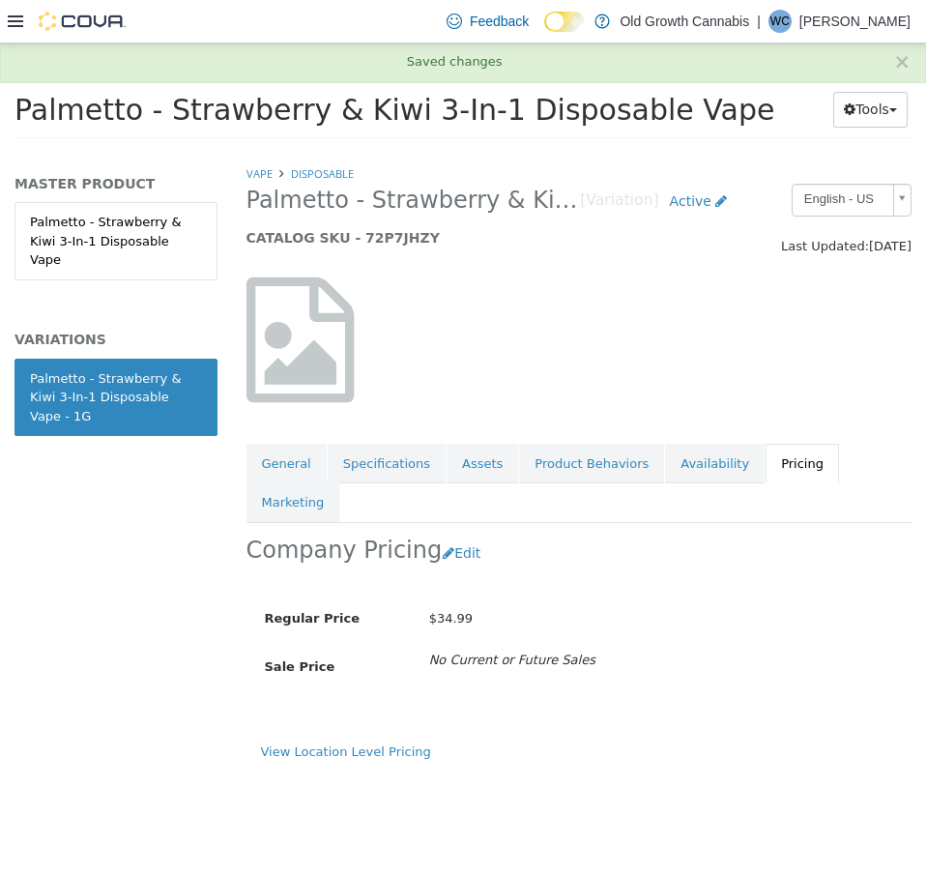
scroll to position [0, 0]
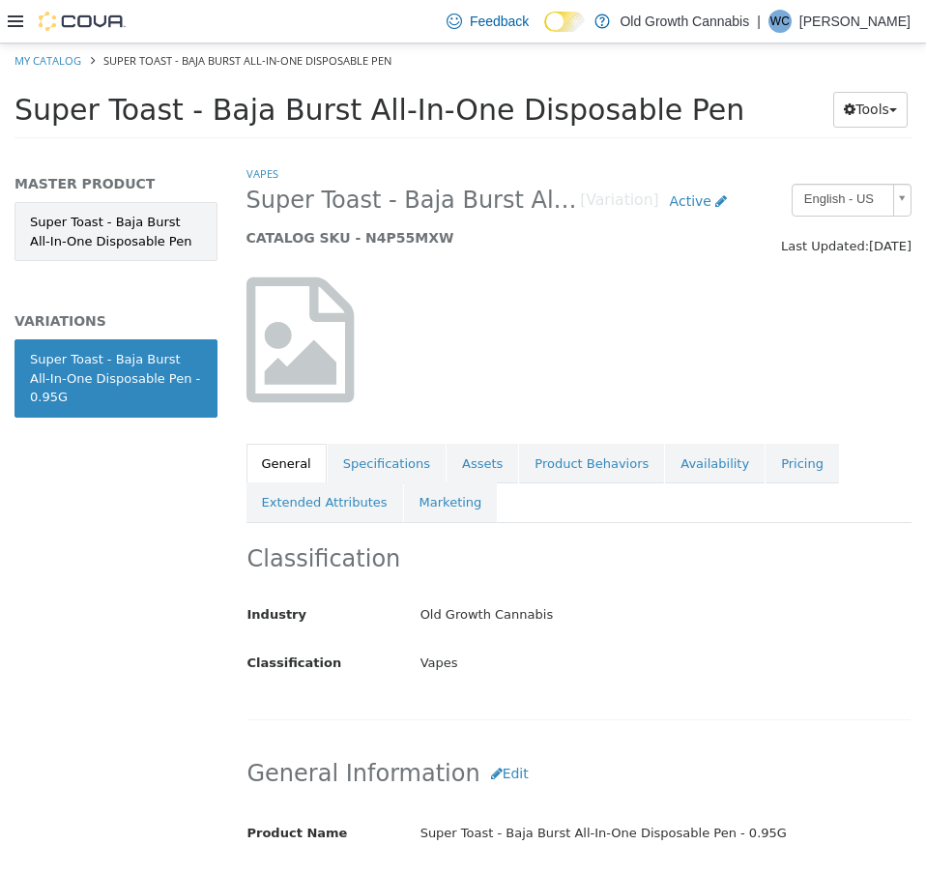
click at [159, 227] on link "Super Toast - Baja Burst All-In-One Disposable Pen" at bounding box center [116, 231] width 203 height 59
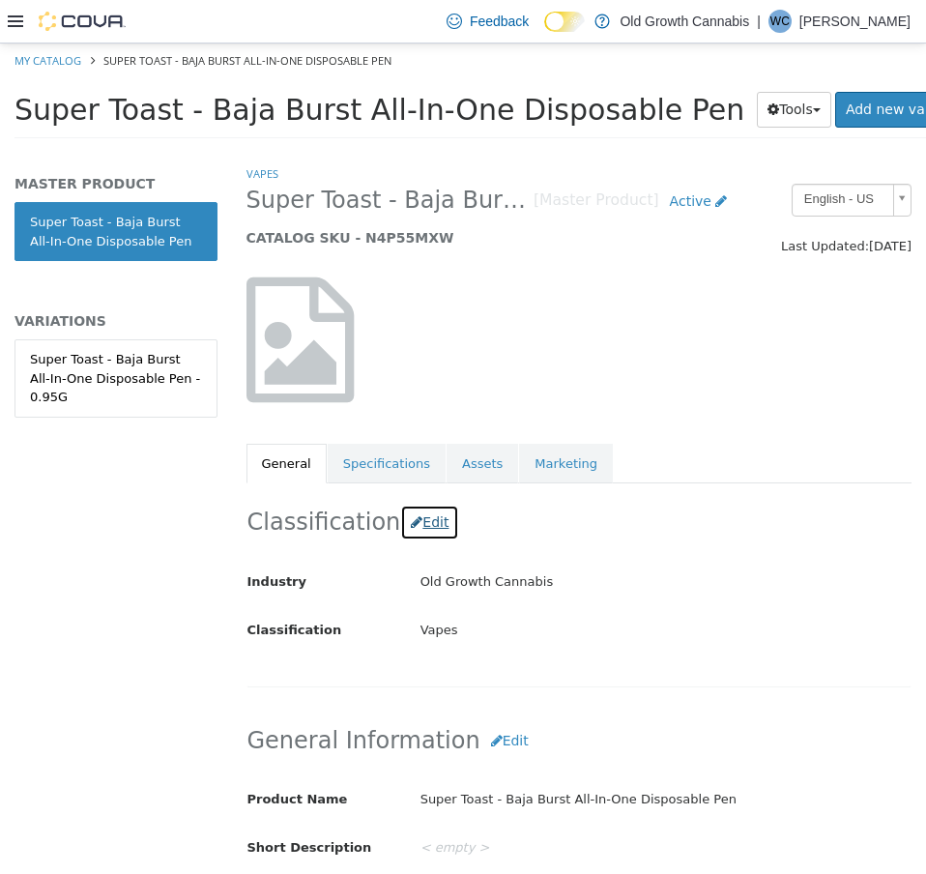
click at [422, 525] on button "Edit" at bounding box center [429, 523] width 59 height 36
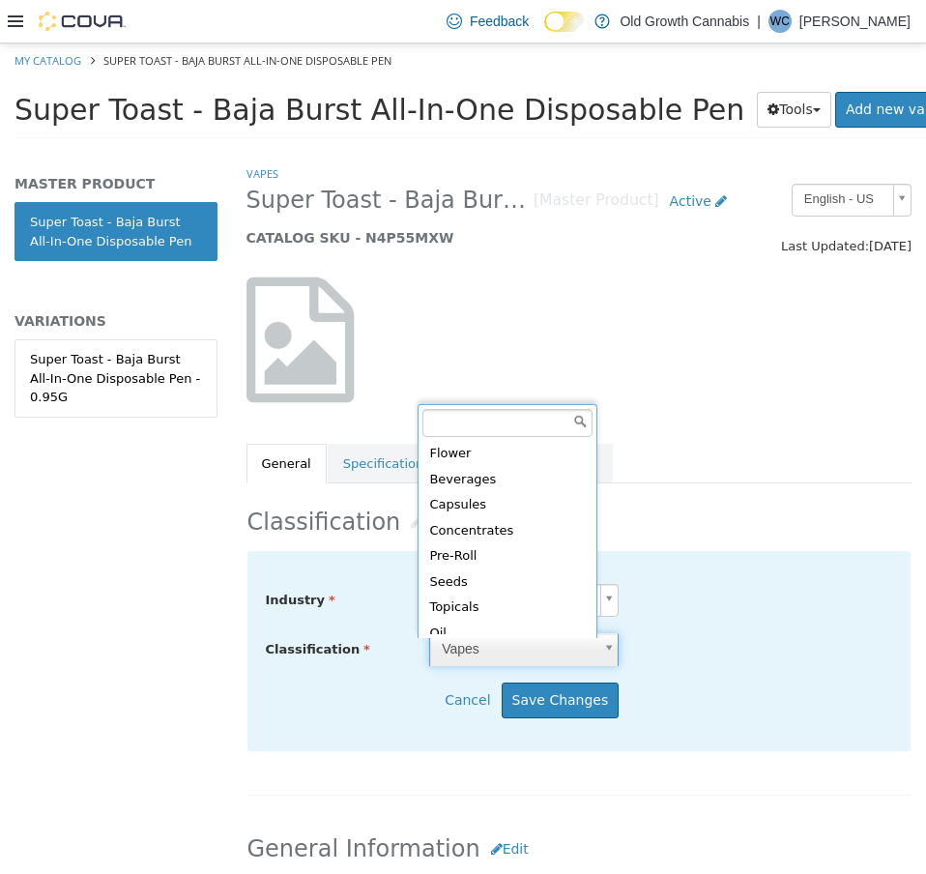
click at [463, 151] on body "Saving Bulk Changes... × My Catalog Super Toast - Baja Burst All-In-One Disposa…" at bounding box center [463, 97] width 926 height 107
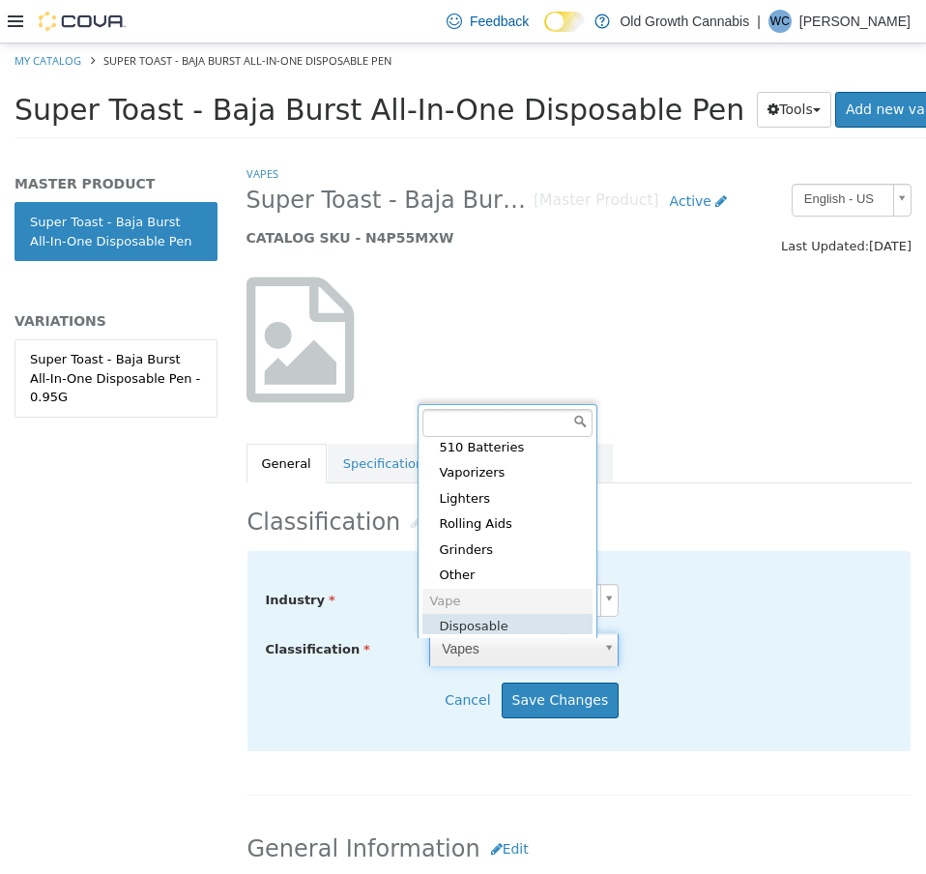
type input "*****"
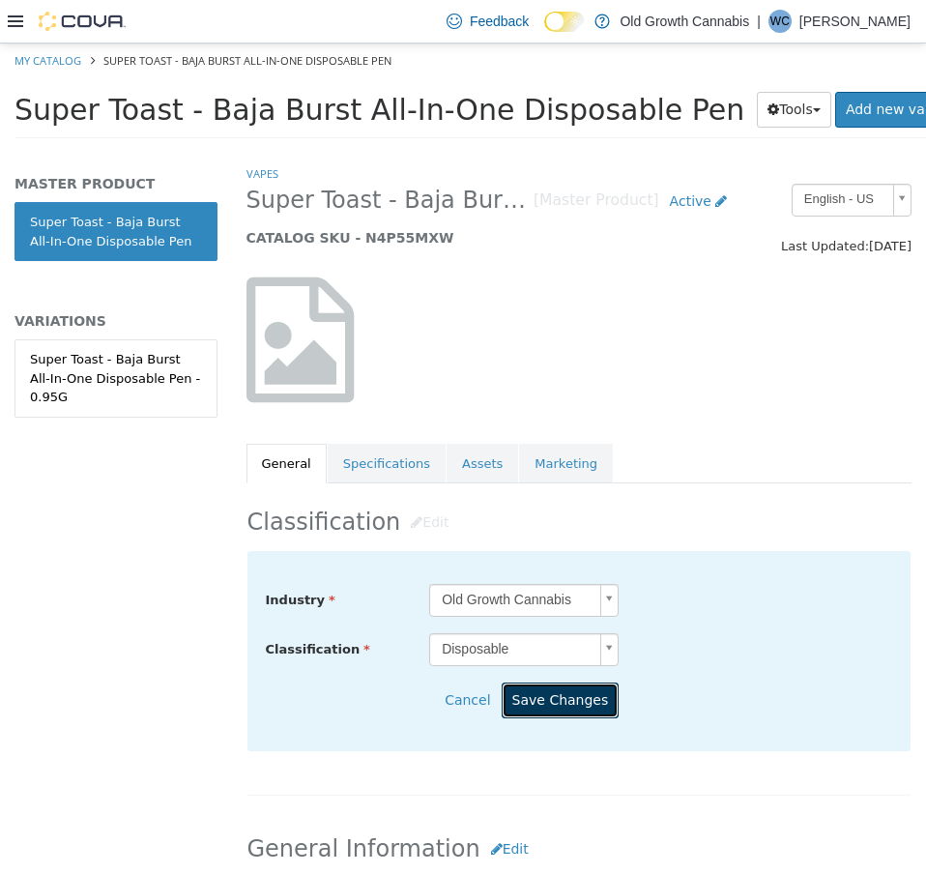
click at [597, 706] on button "Save Changes" at bounding box center [561, 701] width 118 height 36
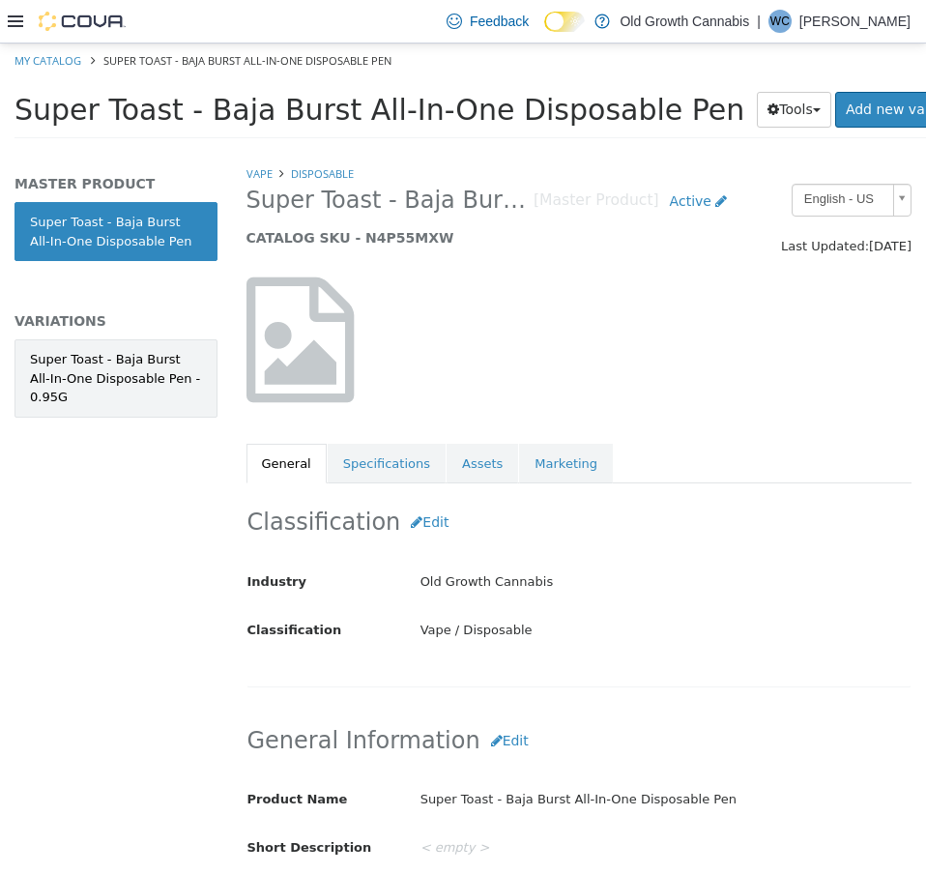
click at [55, 381] on div "Super Toast - Baja Burst All-In-One Disposable Pen - 0.95G" at bounding box center [116, 378] width 172 height 57
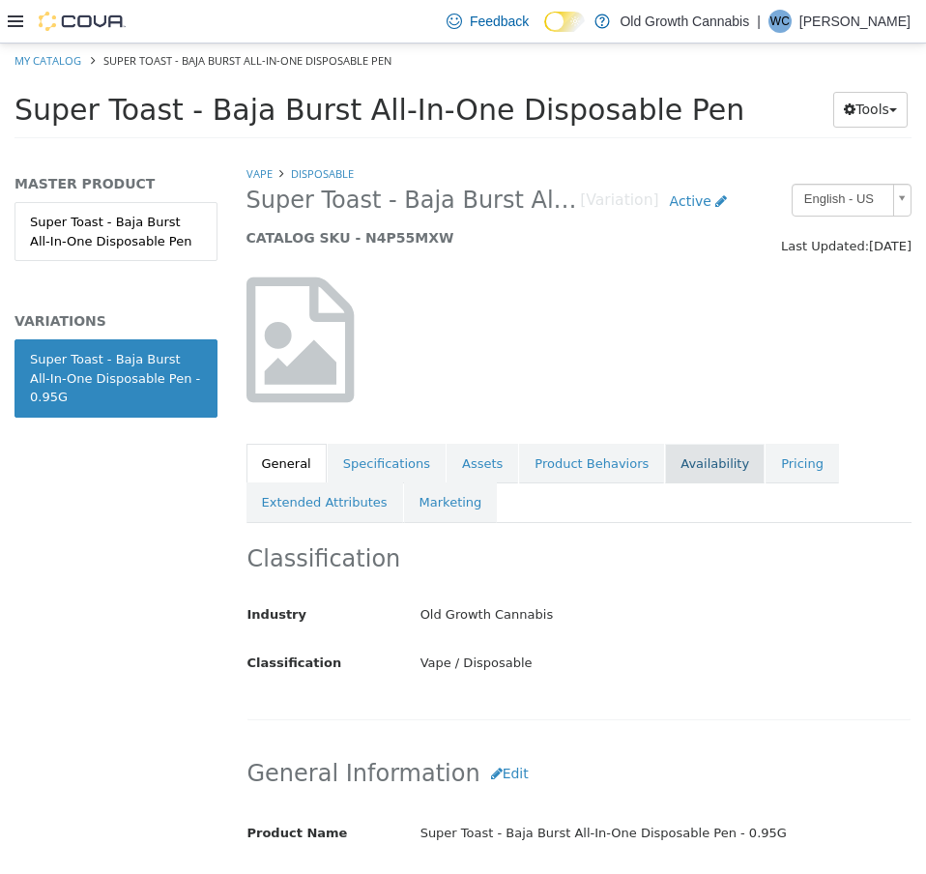
click at [683, 462] on link "Availability" at bounding box center [715, 464] width 100 height 41
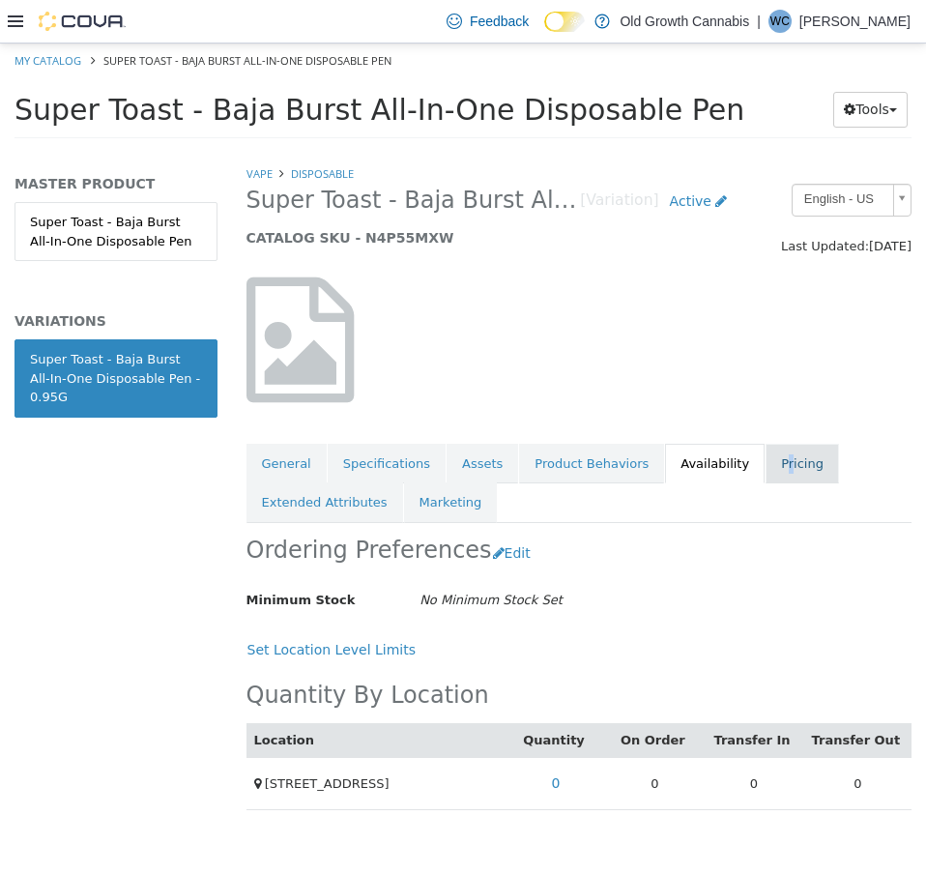
click at [766, 463] on link "Pricing" at bounding box center [802, 464] width 73 height 41
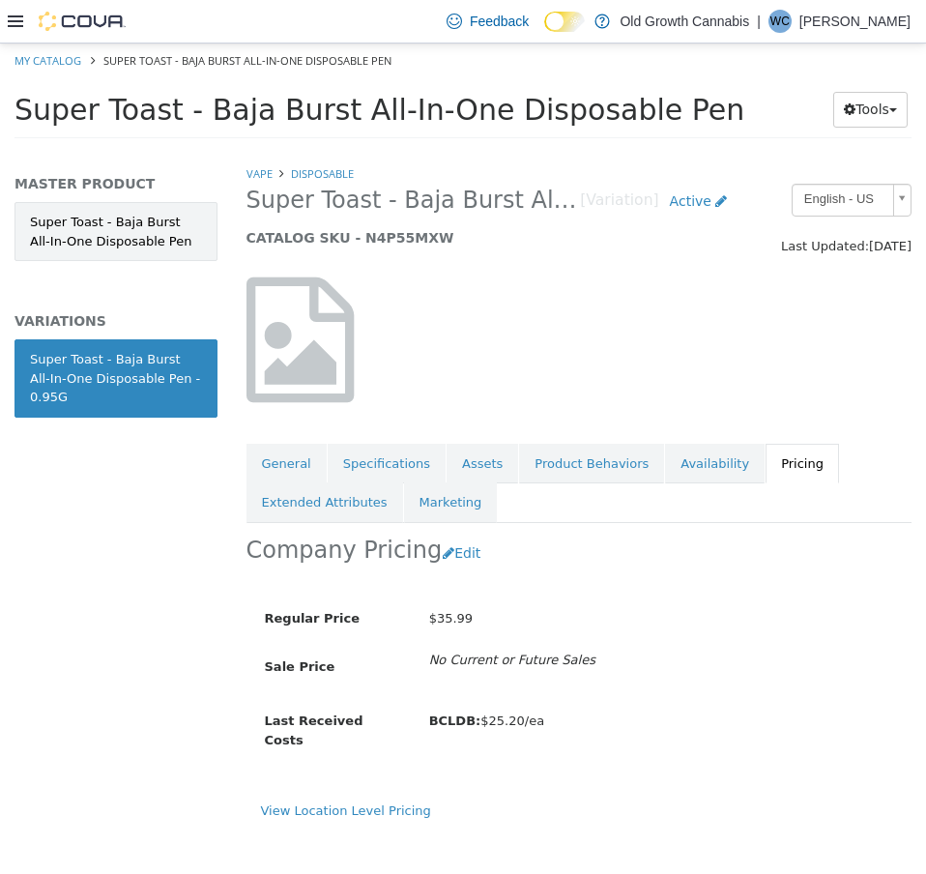
click at [173, 250] on link "Super Toast - Baja Burst All-In-One Disposable Pen" at bounding box center [116, 231] width 203 height 59
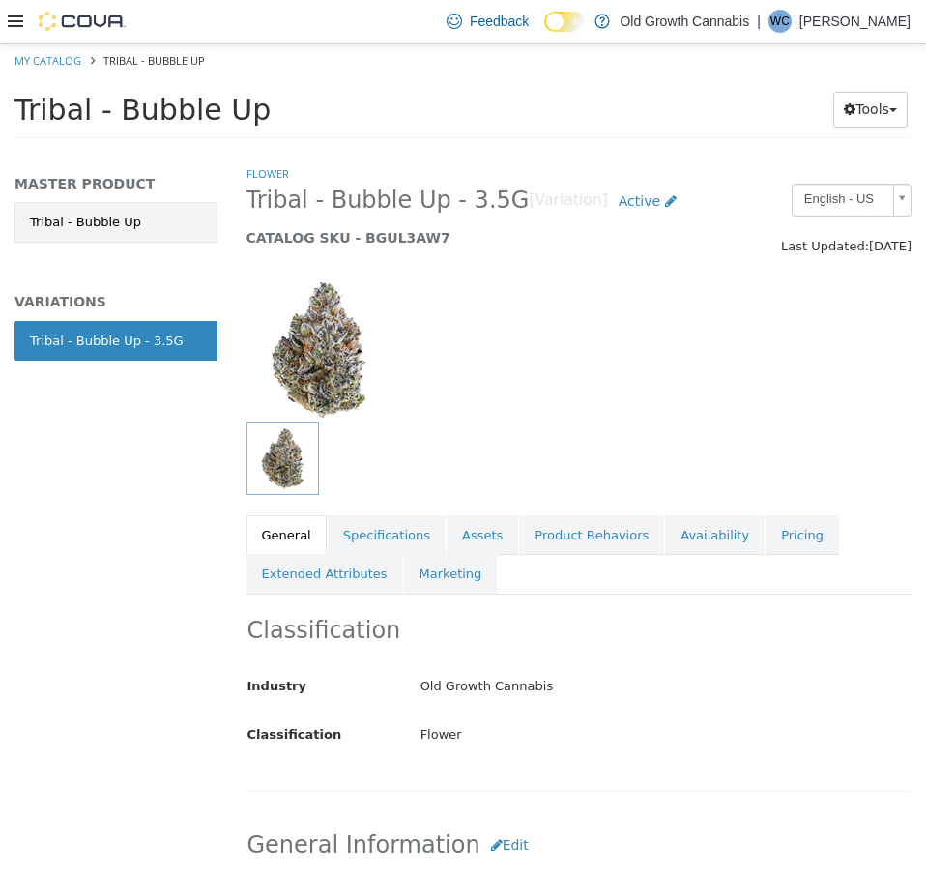
click at [115, 221] on link "Tribal - Bubble Up" at bounding box center [116, 222] width 203 height 41
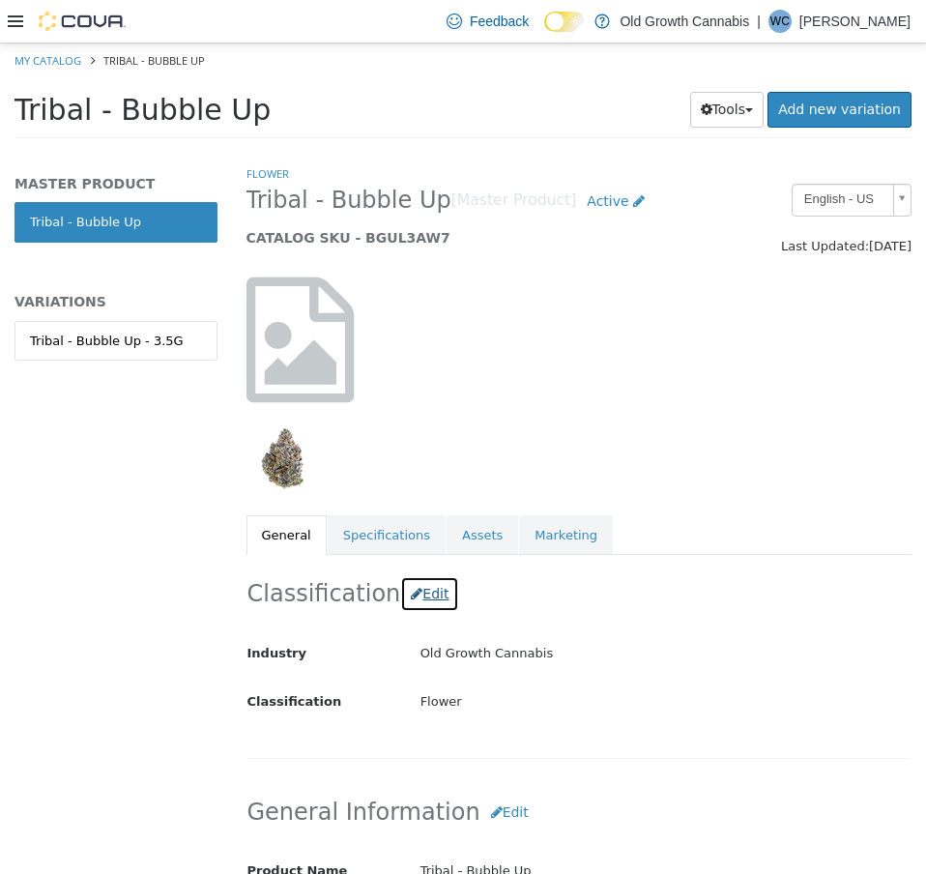
click at [423, 595] on button "Edit" at bounding box center [429, 594] width 59 height 36
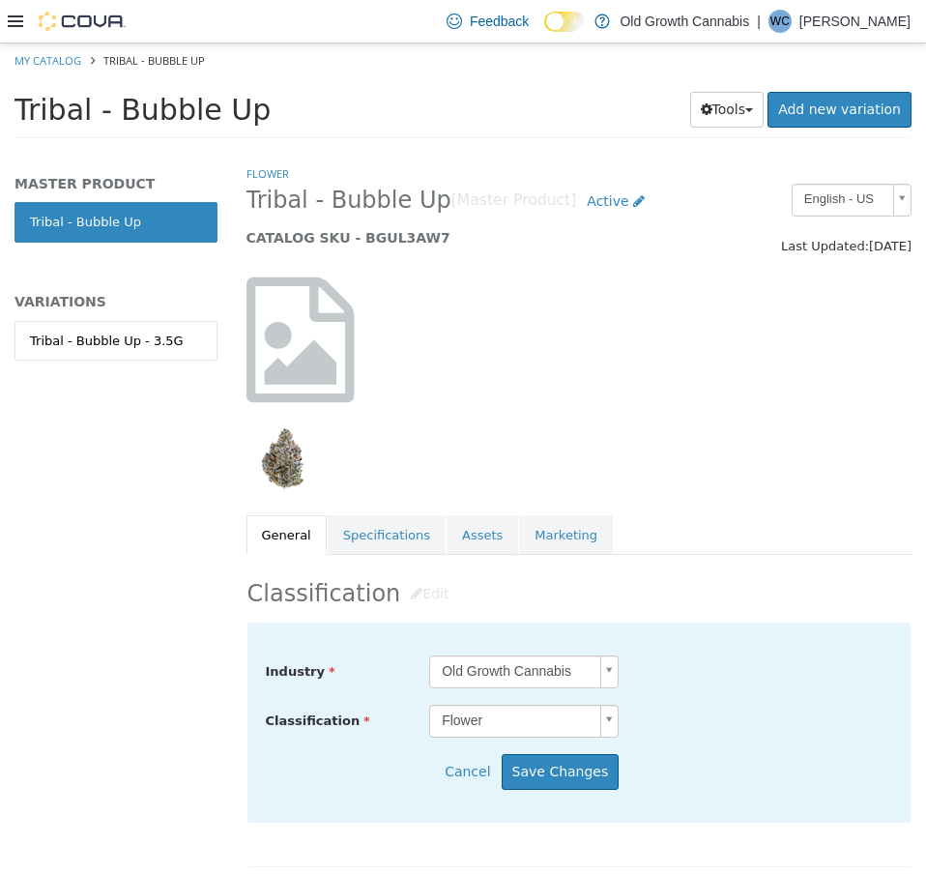
click at [546, 151] on body "Saving Bulk Changes... × My Catalog Tribal - Bubble Up Tribal - Bubble Up Tools…" at bounding box center [463, 97] width 926 height 107
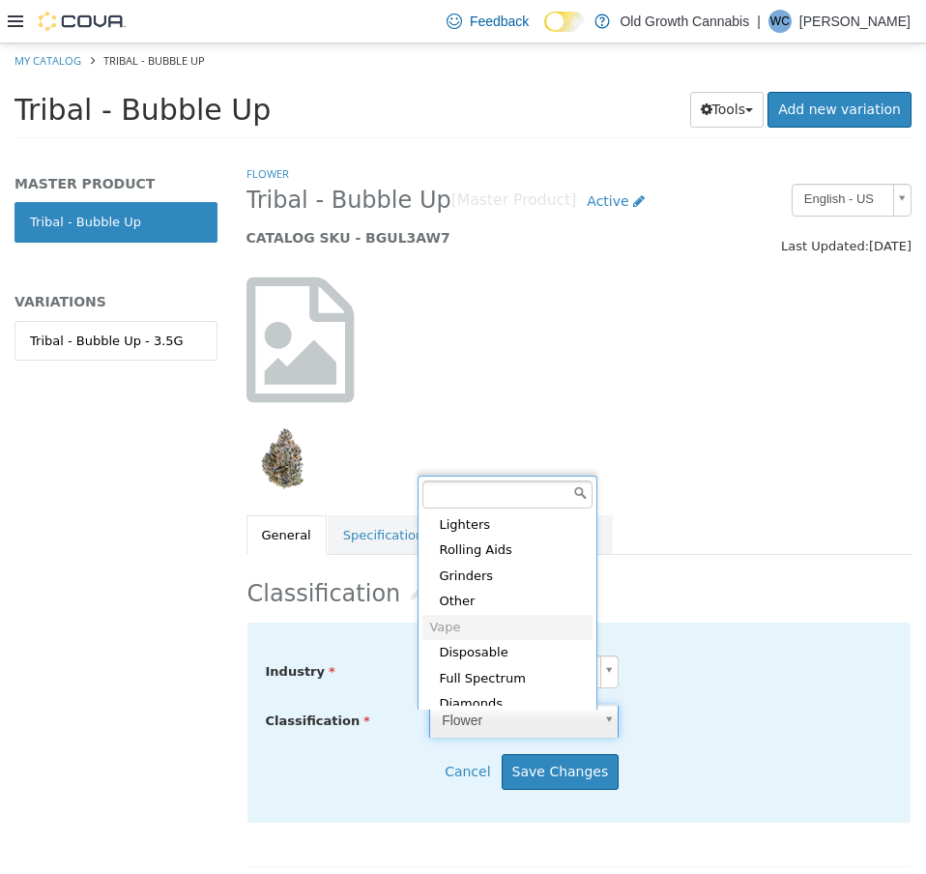
scroll to position [729, 0]
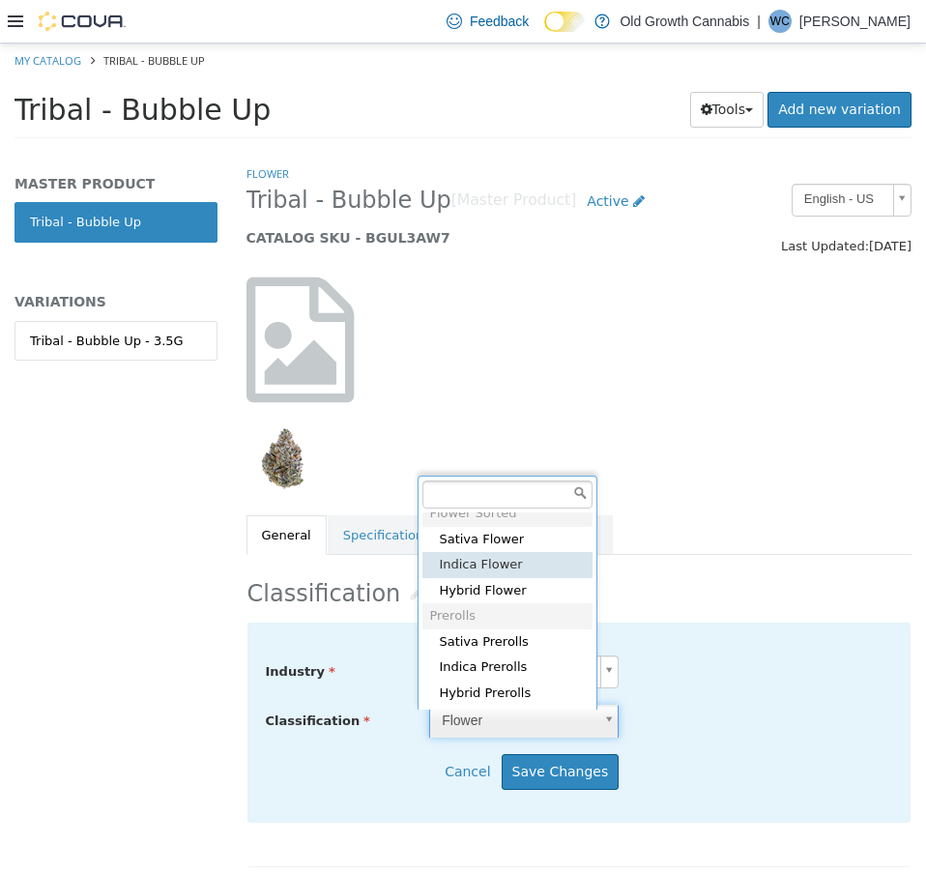
type input "*****"
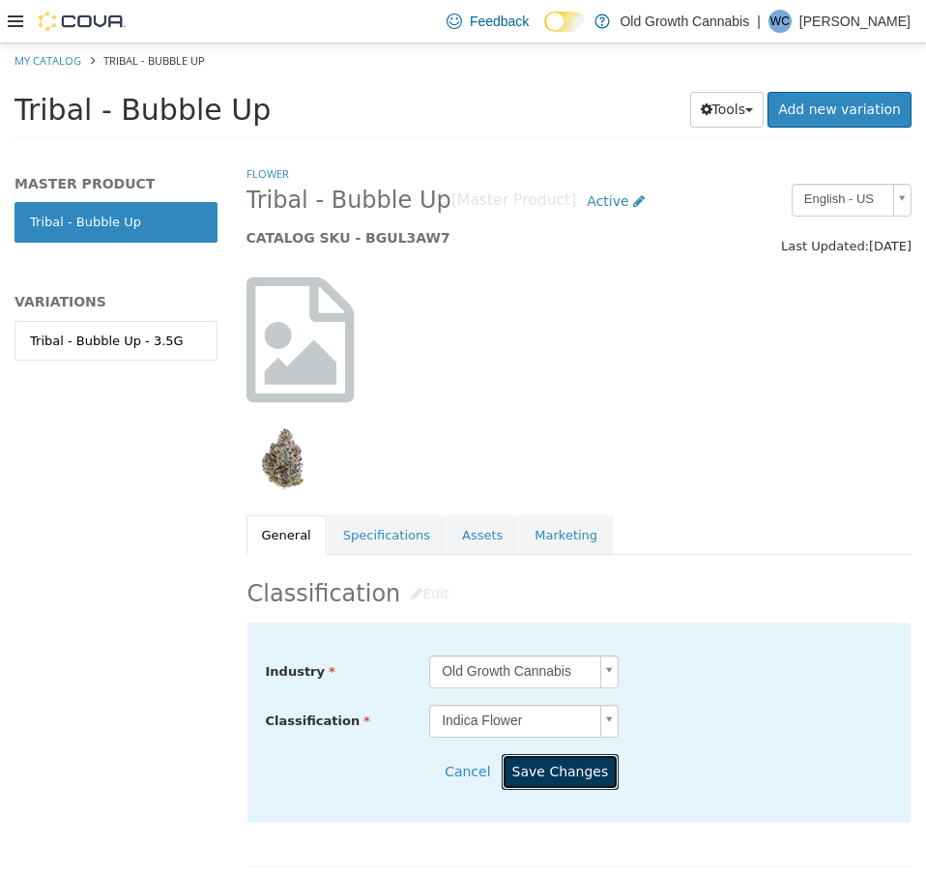
click at [563, 774] on button "Save Changes" at bounding box center [561, 772] width 118 height 36
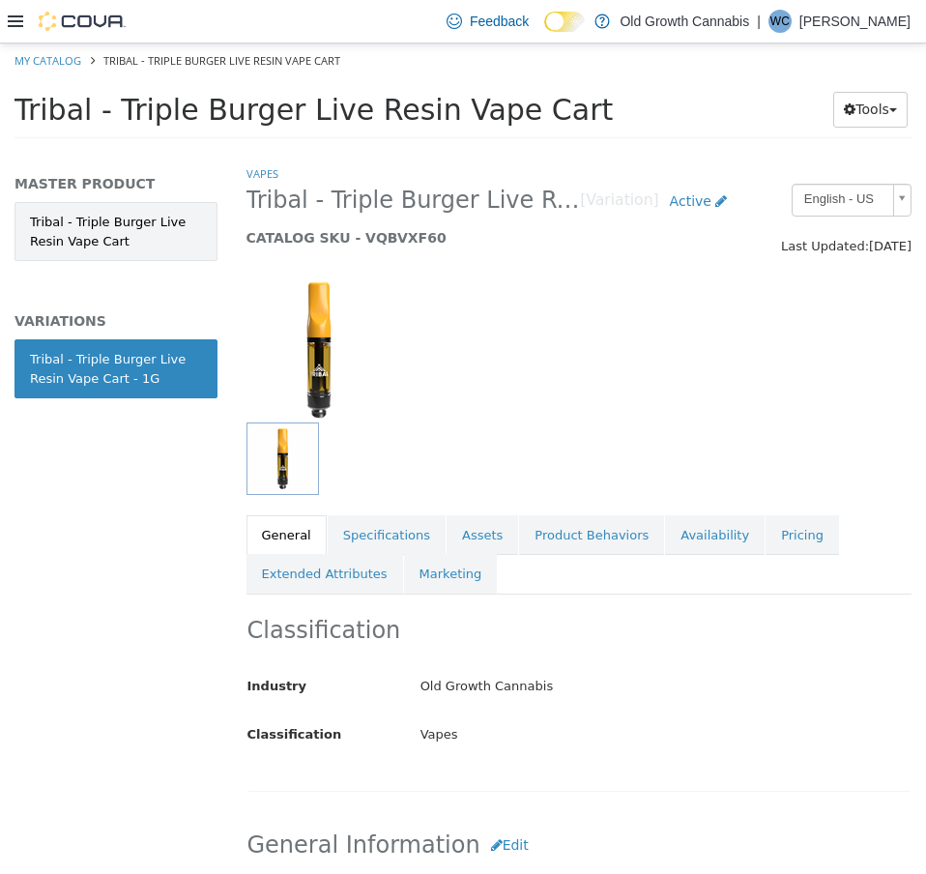
drag, startPoint x: 117, startPoint y: 234, endPoint x: 165, endPoint y: 250, distance: 51.1
click at [119, 234] on link "Tribal - Triple Burger Live Resin Vape Cart" at bounding box center [116, 231] width 203 height 59
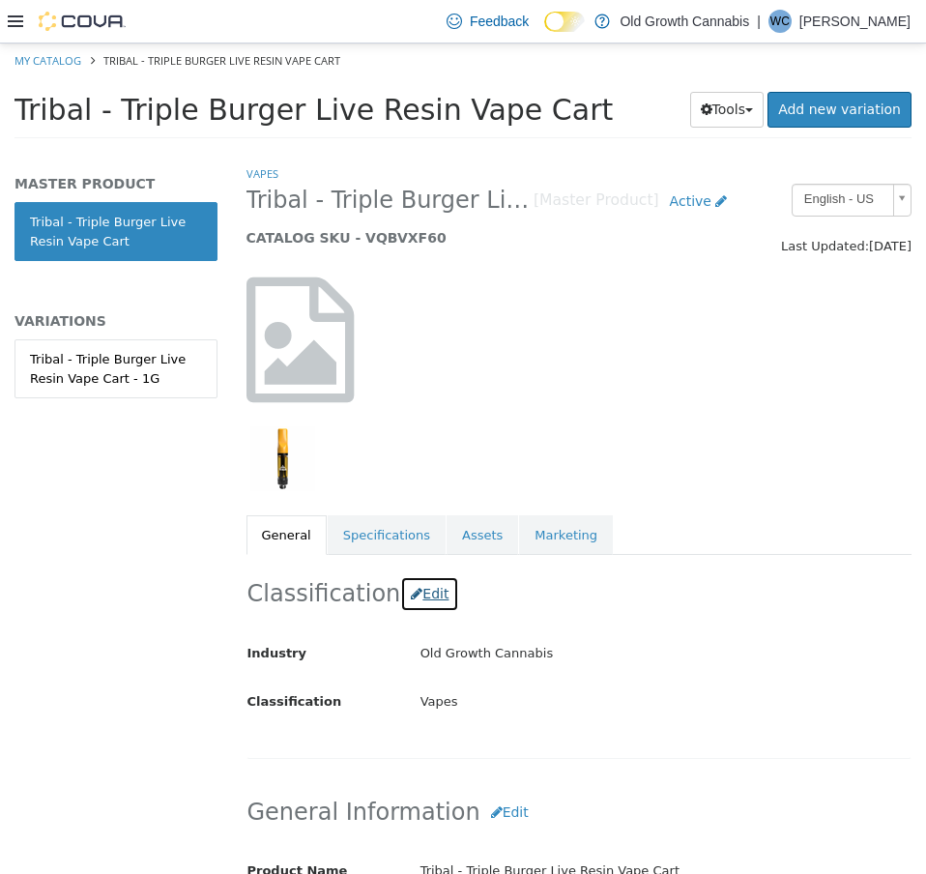
click at [425, 599] on button "Edit" at bounding box center [429, 594] width 59 height 36
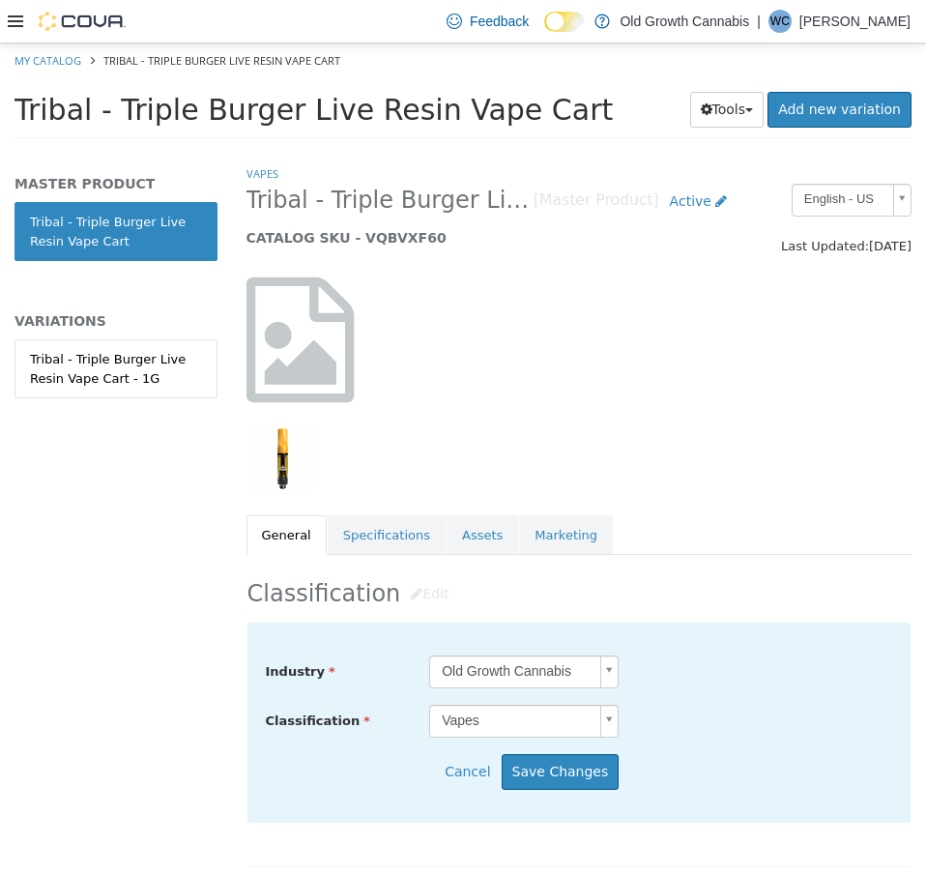
click at [505, 151] on body "Saving Bulk Changes... × My Catalog Tribal - Triple Burger Live Resin Vape Cart…" at bounding box center [463, 97] width 926 height 107
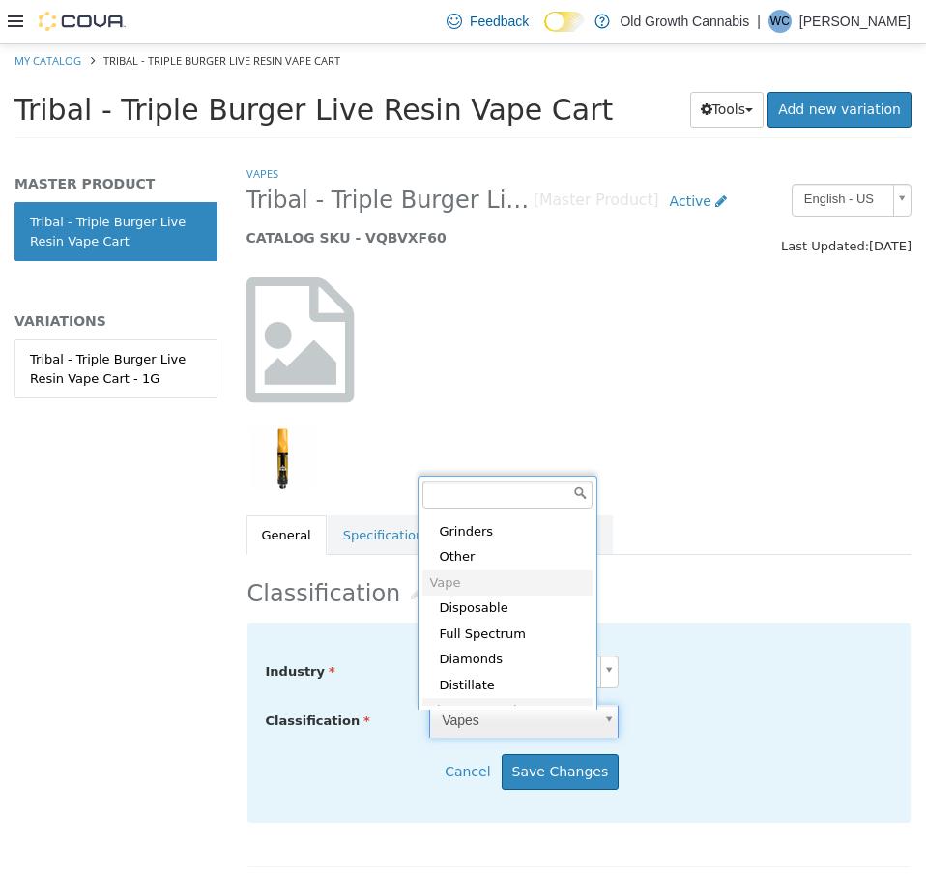
scroll to position [539, 0]
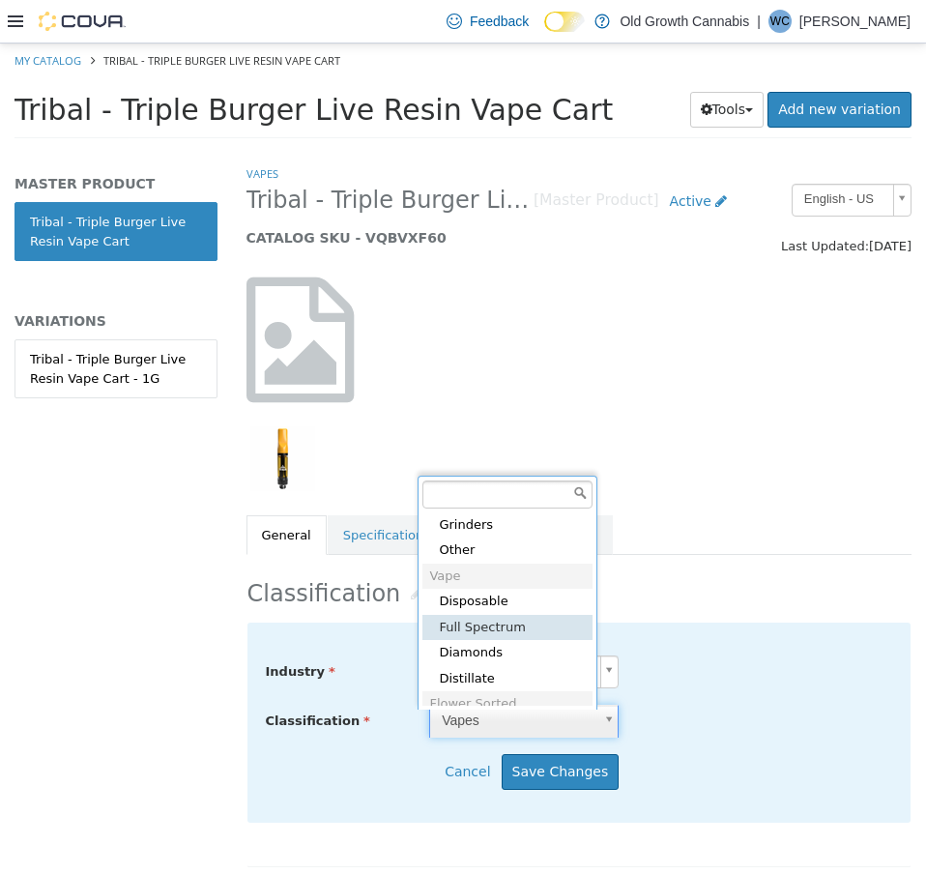
type input "*****"
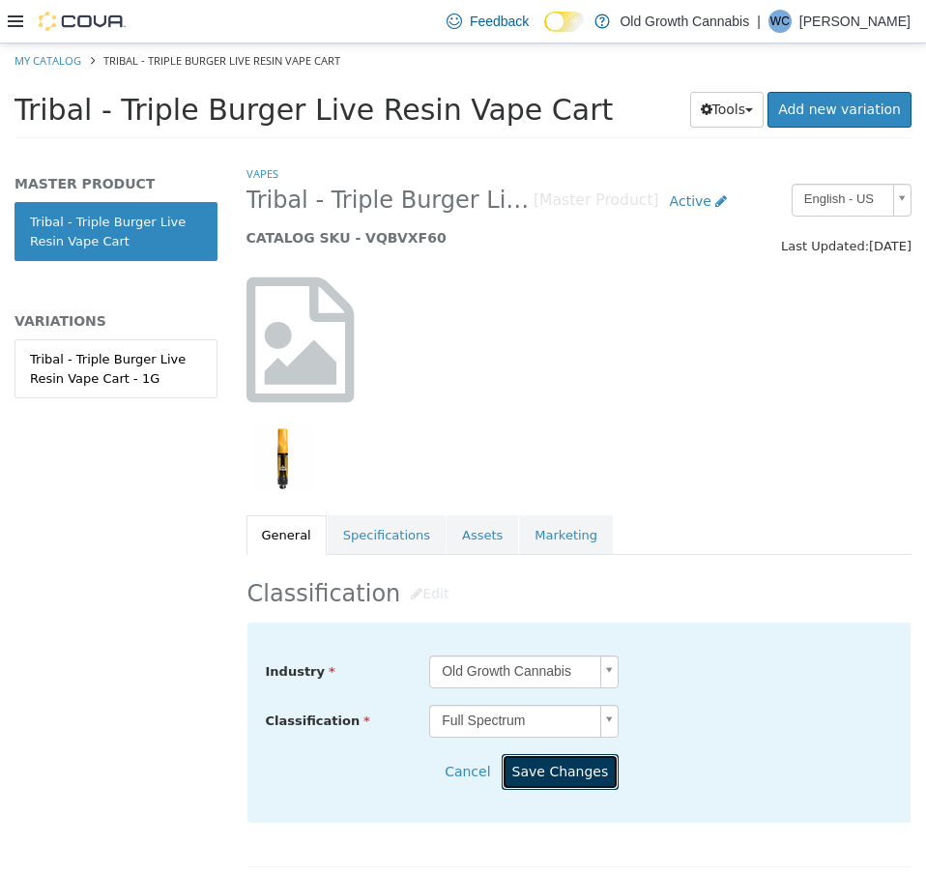
click at [577, 772] on button "Save Changes" at bounding box center [561, 772] width 118 height 36
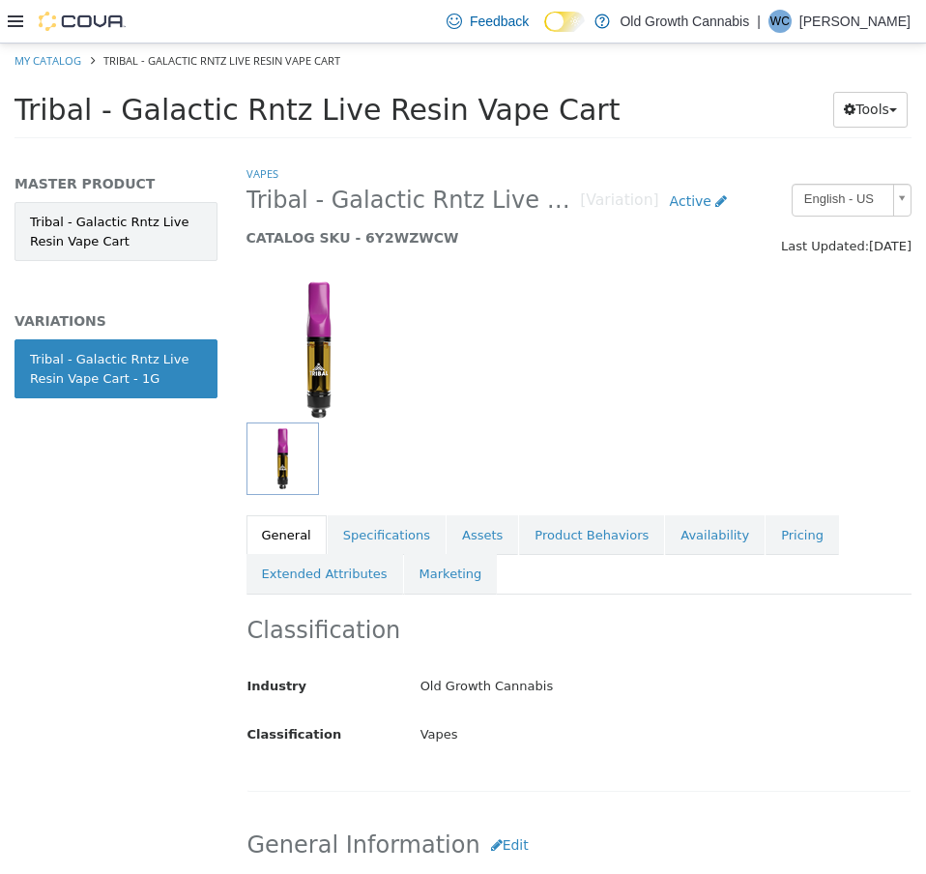
click at [162, 241] on link "Tribal - Galactic Rntz Live Resin Vape Cart" at bounding box center [116, 231] width 203 height 59
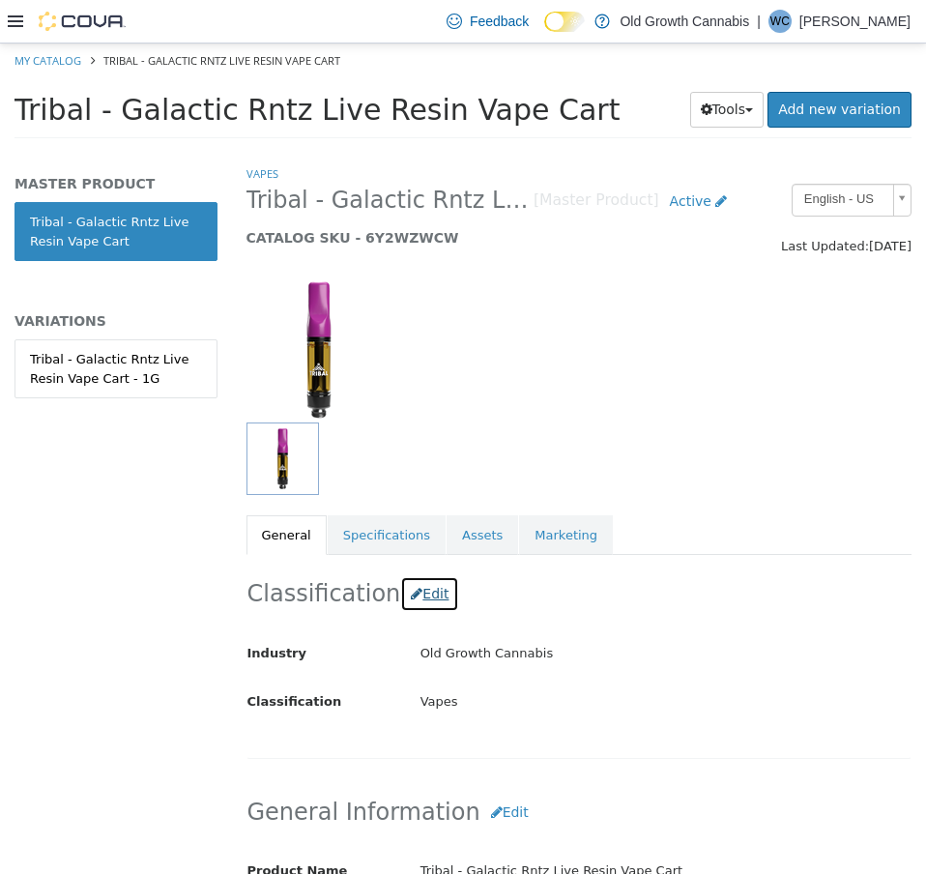
click at [420, 590] on button "Edit" at bounding box center [429, 594] width 59 height 36
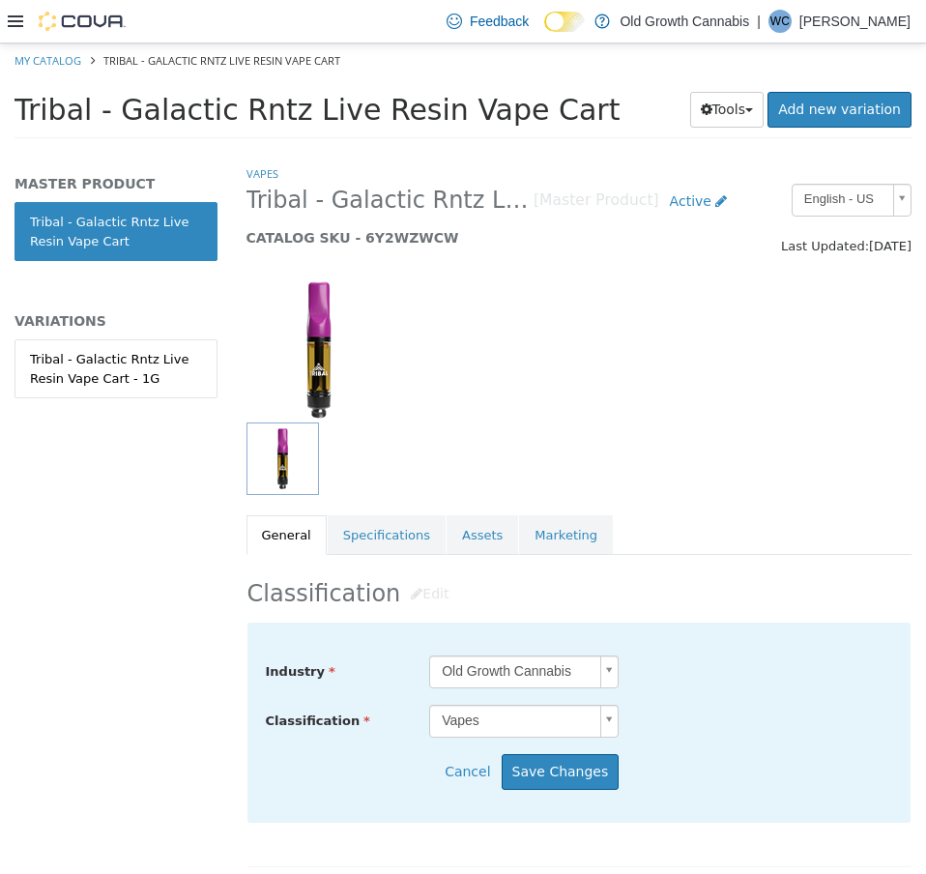
click at [534, 151] on body "Saving Bulk Changes... × My Catalog Tribal - Galactic Rntz Live Resin Vape Cart…" at bounding box center [463, 97] width 926 height 107
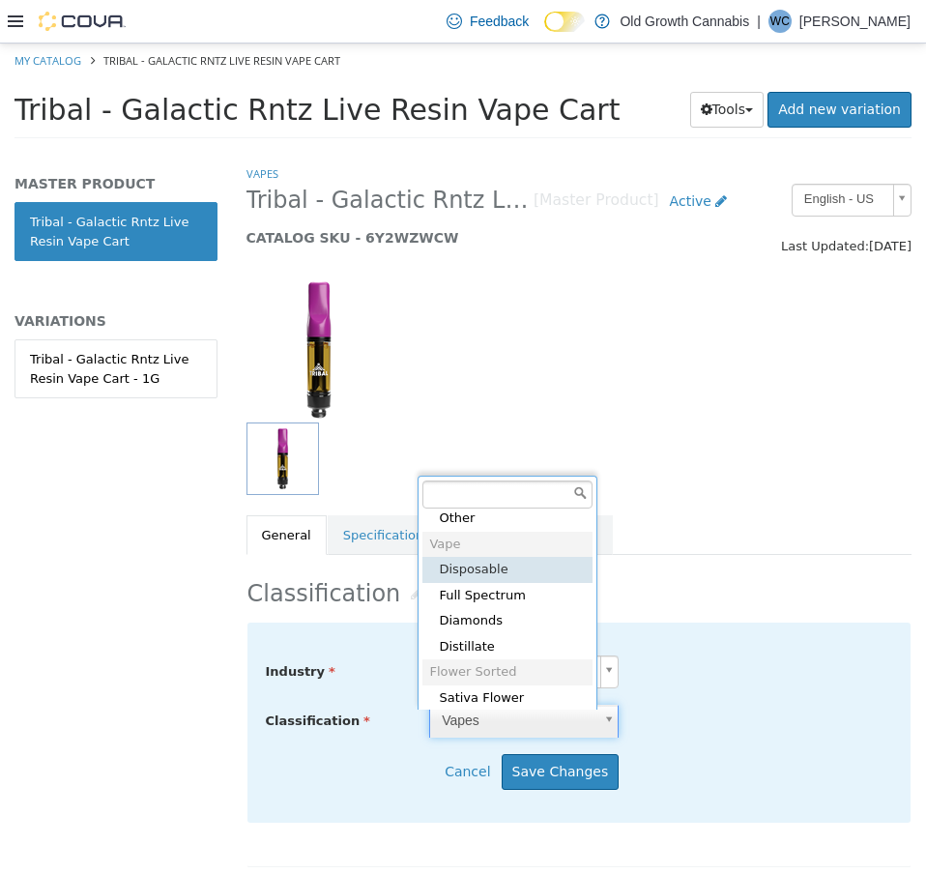
scroll to position [536, 0]
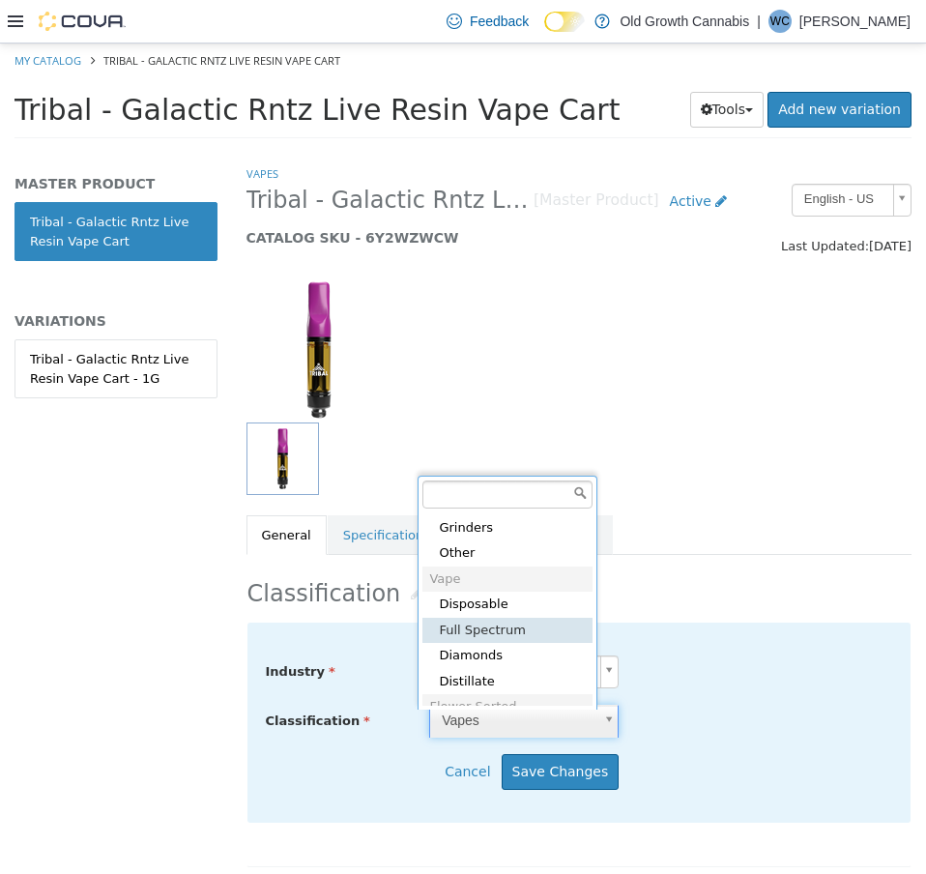
type input "*****"
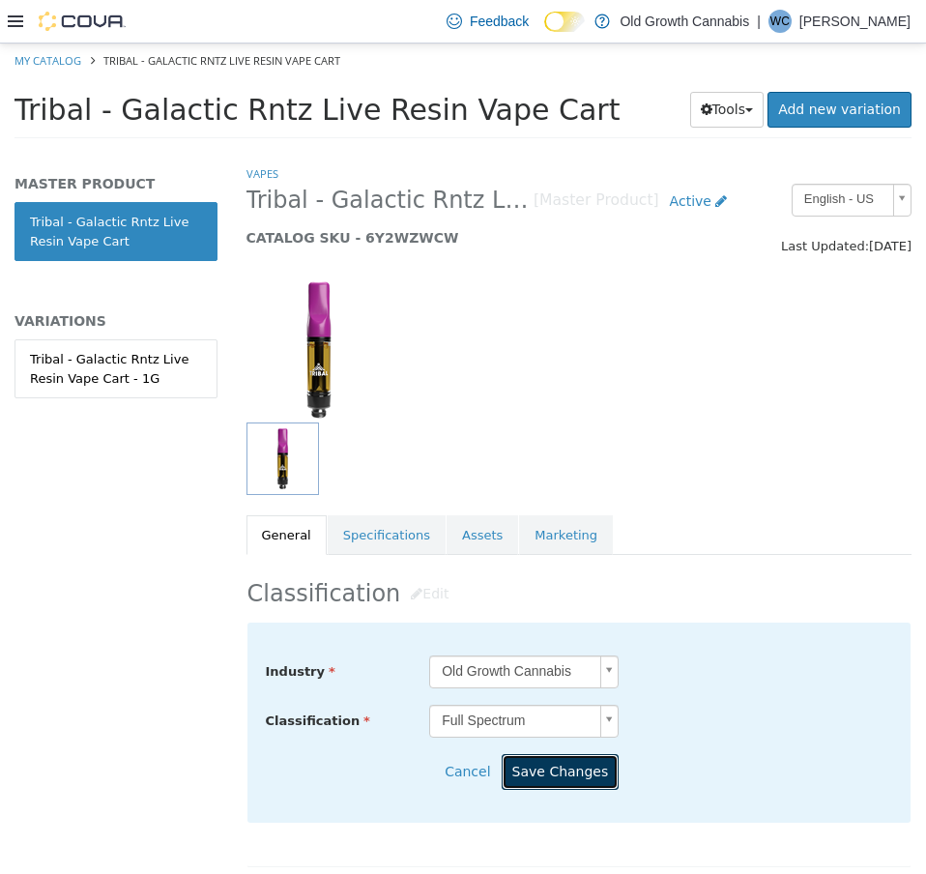
click at [571, 771] on button "Save Changes" at bounding box center [561, 772] width 118 height 36
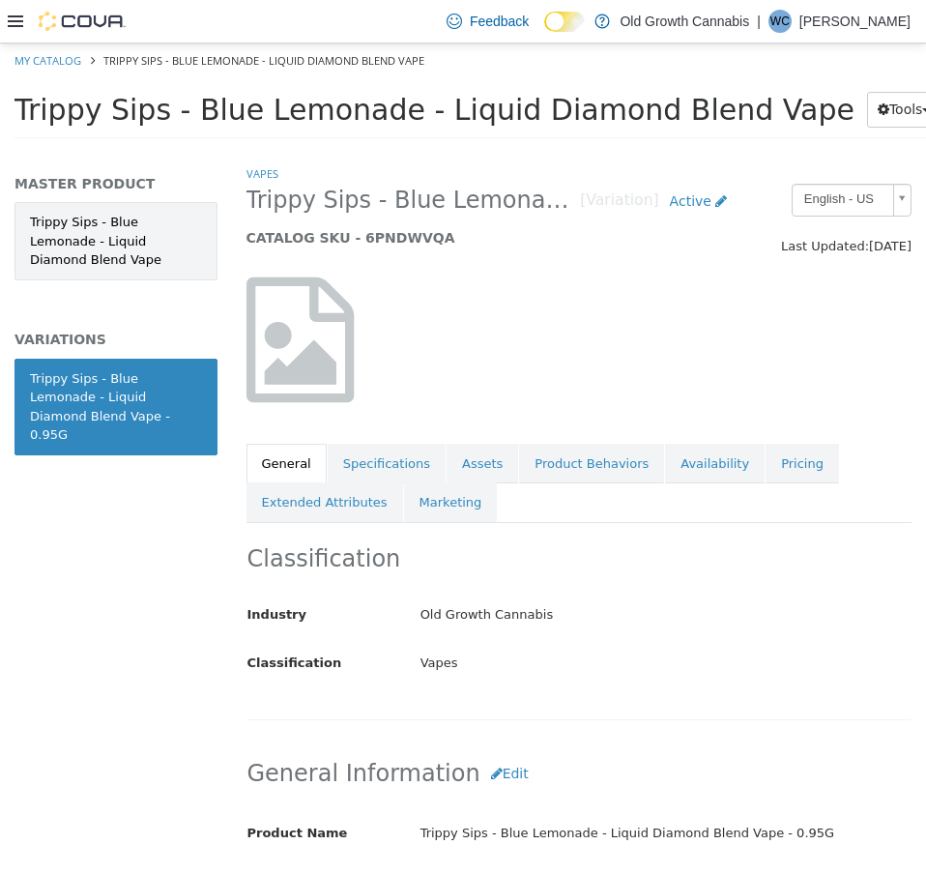
click at [129, 236] on link "Trippy Sips - Blue Lemonade - Liquid Diamond Blend Vape" at bounding box center [116, 241] width 203 height 78
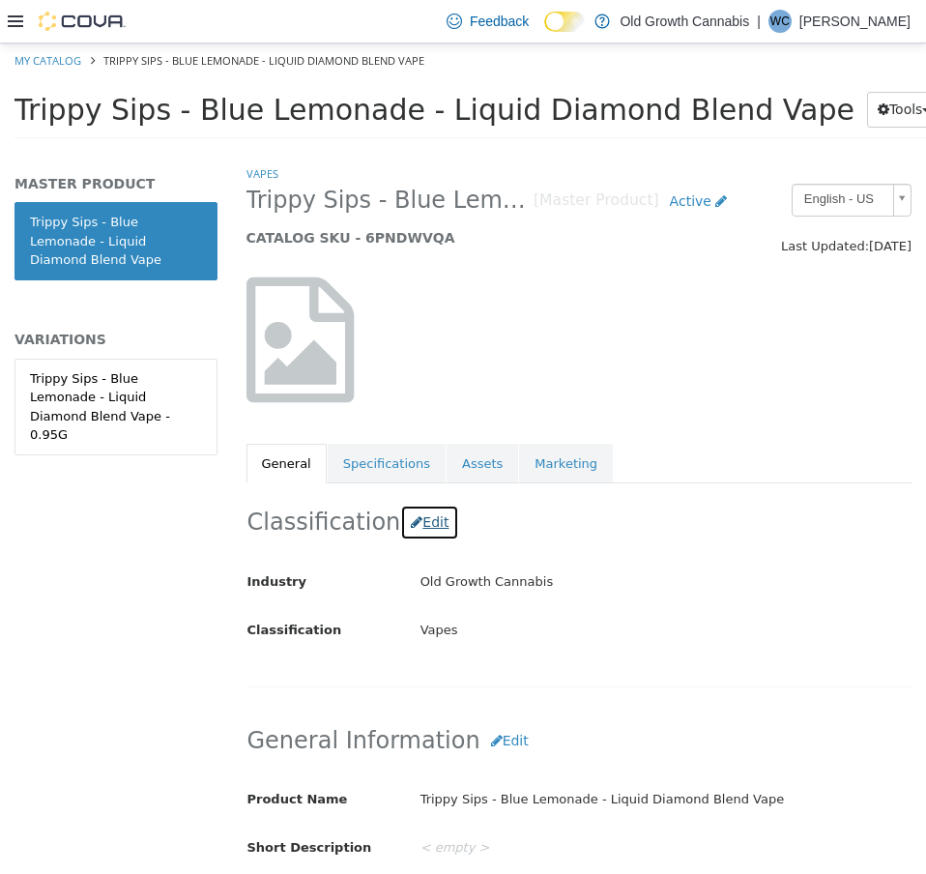
click at [405, 516] on button "Edit" at bounding box center [429, 523] width 59 height 36
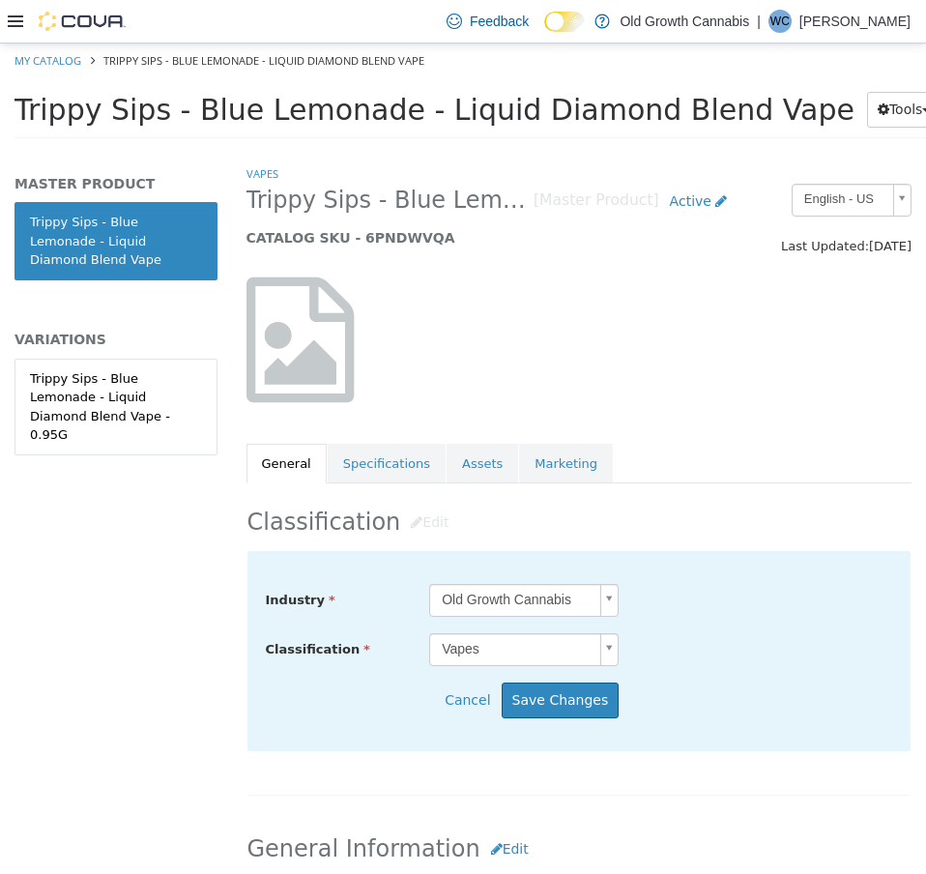
click at [541, 151] on body "Saving Bulk Changes... × My Catalog Trippy Sips - Blue Lemonade - Liquid Diamon…" at bounding box center [463, 97] width 926 height 107
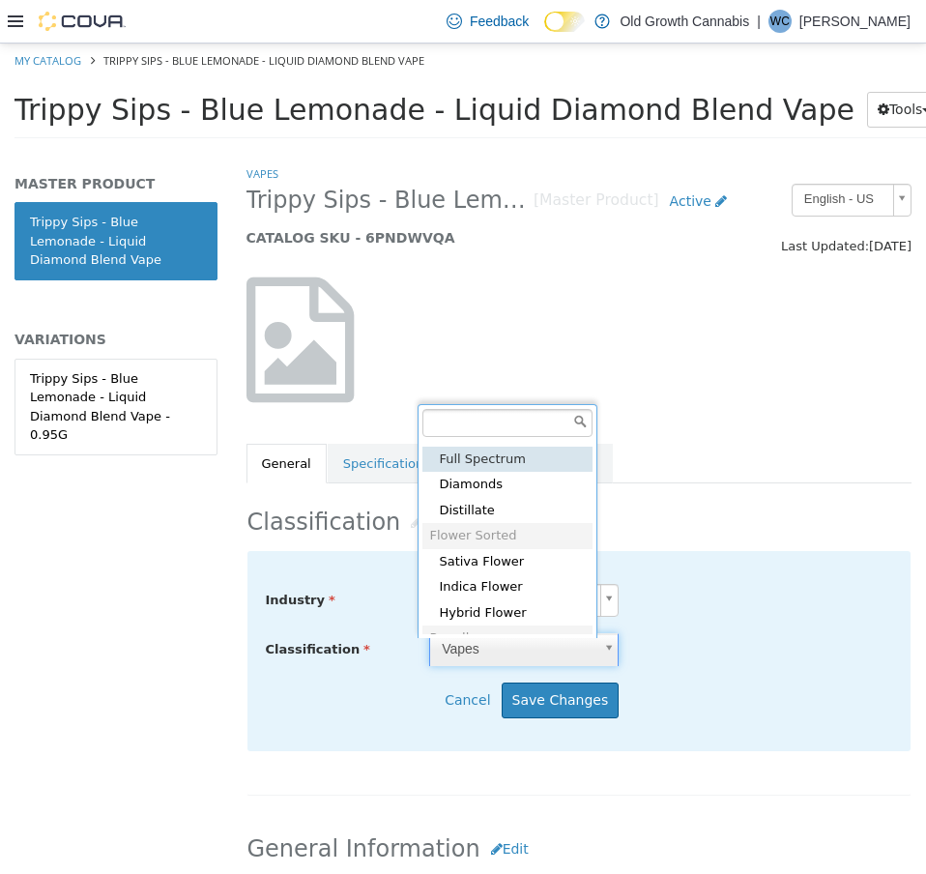
scroll to position [539, 0]
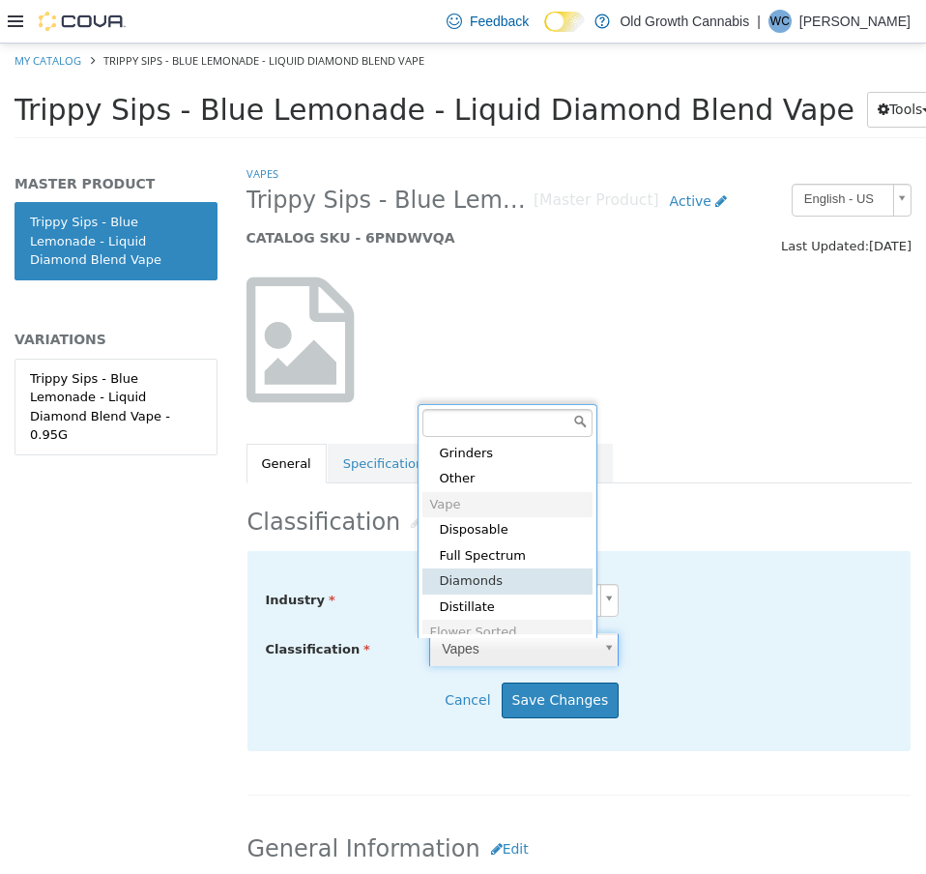
type input "*****"
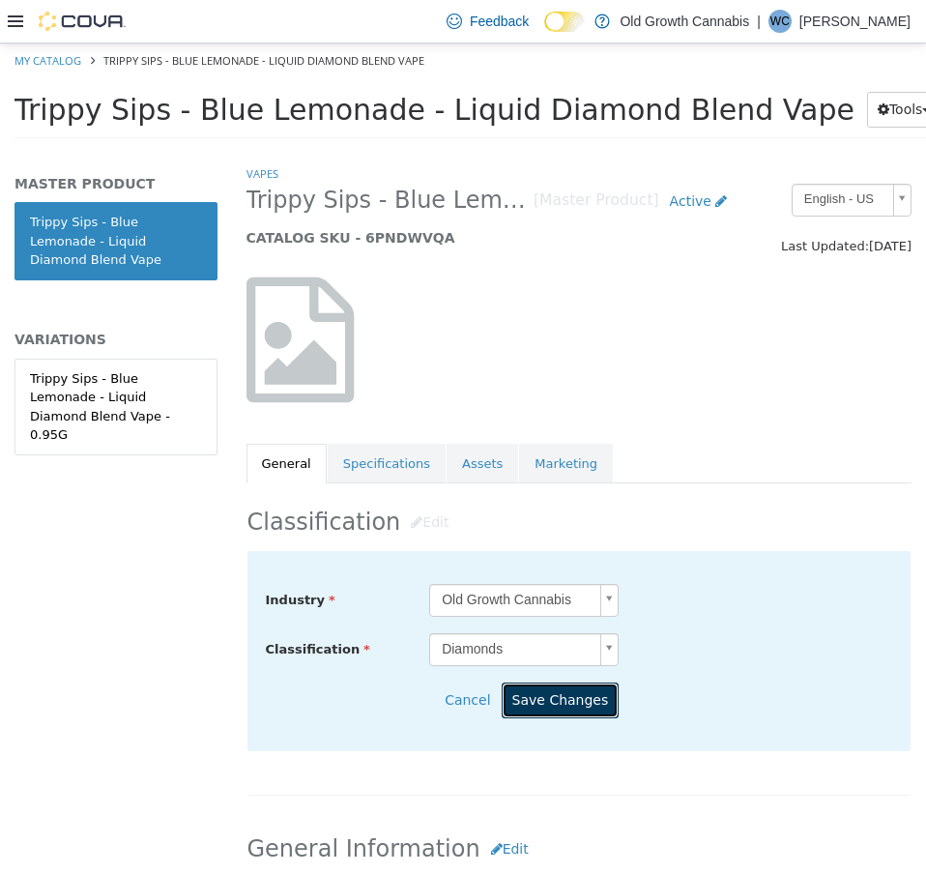
click at [567, 701] on button "Save Changes" at bounding box center [561, 701] width 118 height 36
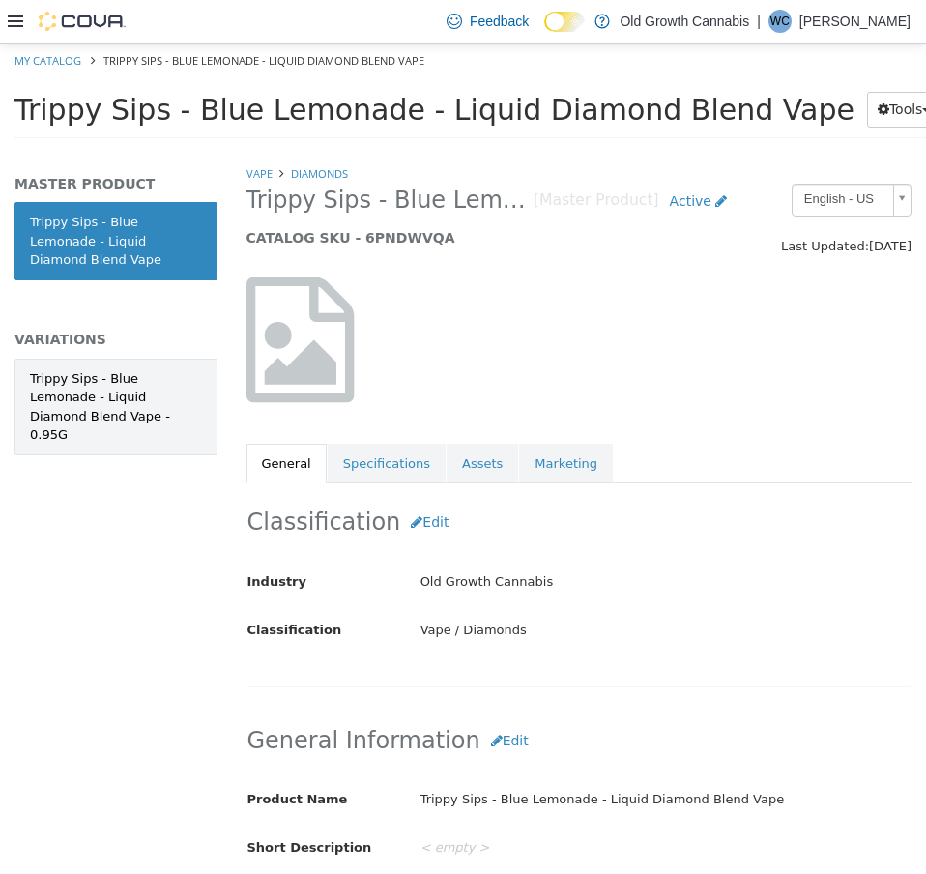
click at [146, 369] on div "Trippy Sips - Blue Lemonade - Liquid Diamond Blend Vape - 0.95G" at bounding box center [116, 406] width 172 height 75
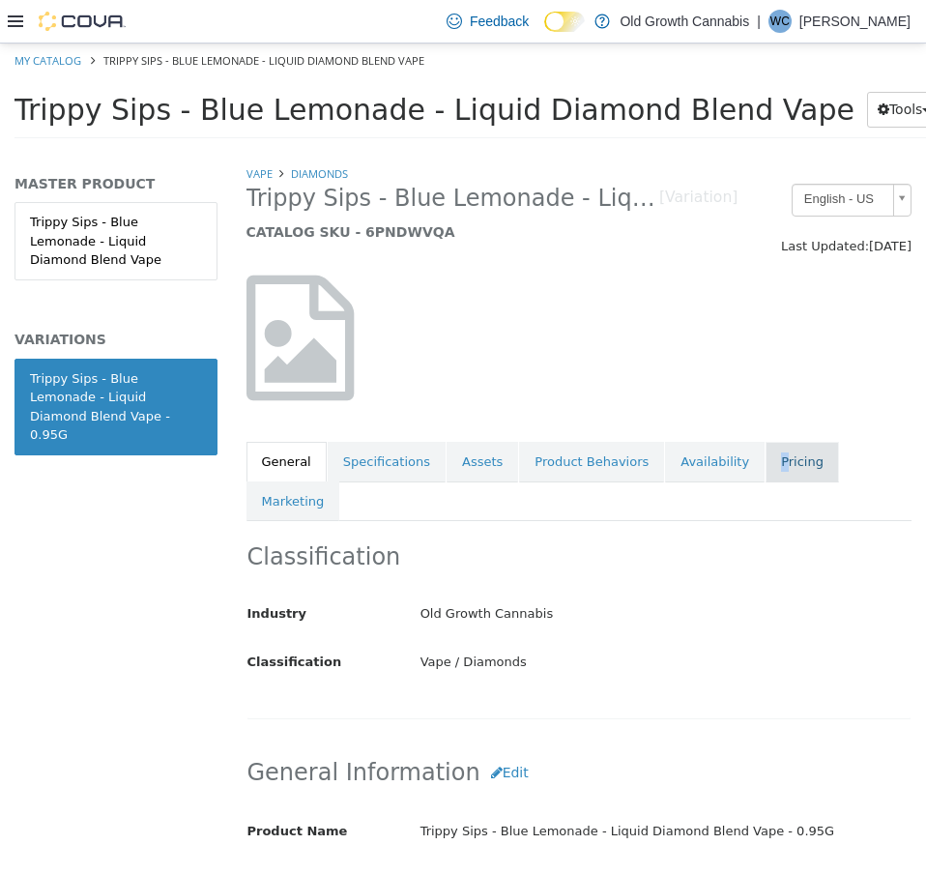
click at [766, 458] on link "Pricing" at bounding box center [802, 462] width 73 height 41
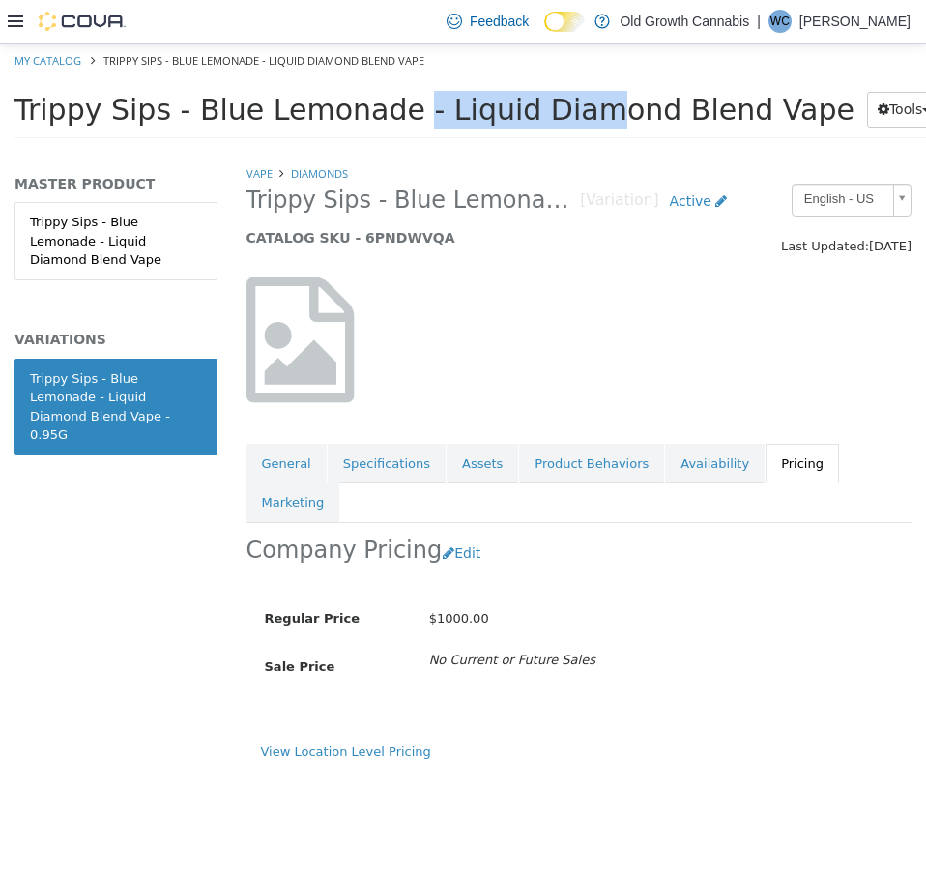
drag, startPoint x: 183, startPoint y: 106, endPoint x: 370, endPoint y: 108, distance: 187.6
click at [372, 107] on span "Trippy Sips - Blue Lemonade - Liquid Diamond Blend Vape" at bounding box center [435, 110] width 840 height 34
copy span "Blue Lemonade"
click at [444, 536] on button "Edit" at bounding box center [466, 554] width 49 height 36
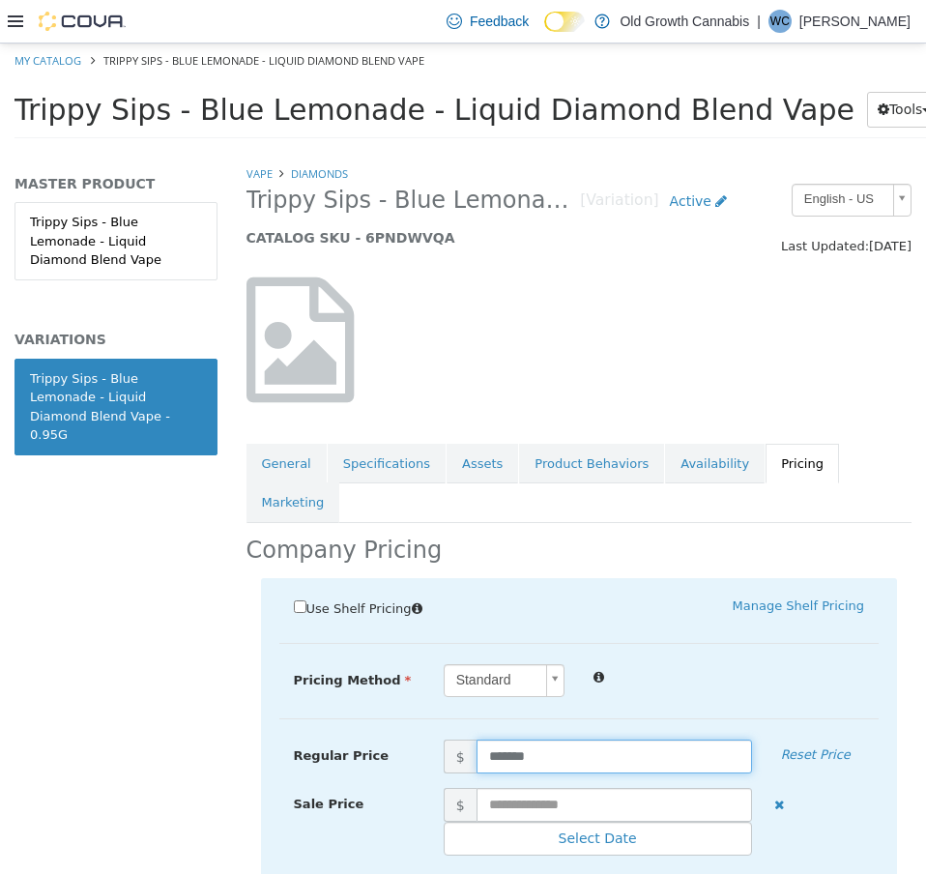
drag, startPoint x: 539, startPoint y: 718, endPoint x: 381, endPoint y: 692, distance: 159.8
type input "*****"
click at [646, 664] on div "Standard *" at bounding box center [654, 681] width 450 height 34
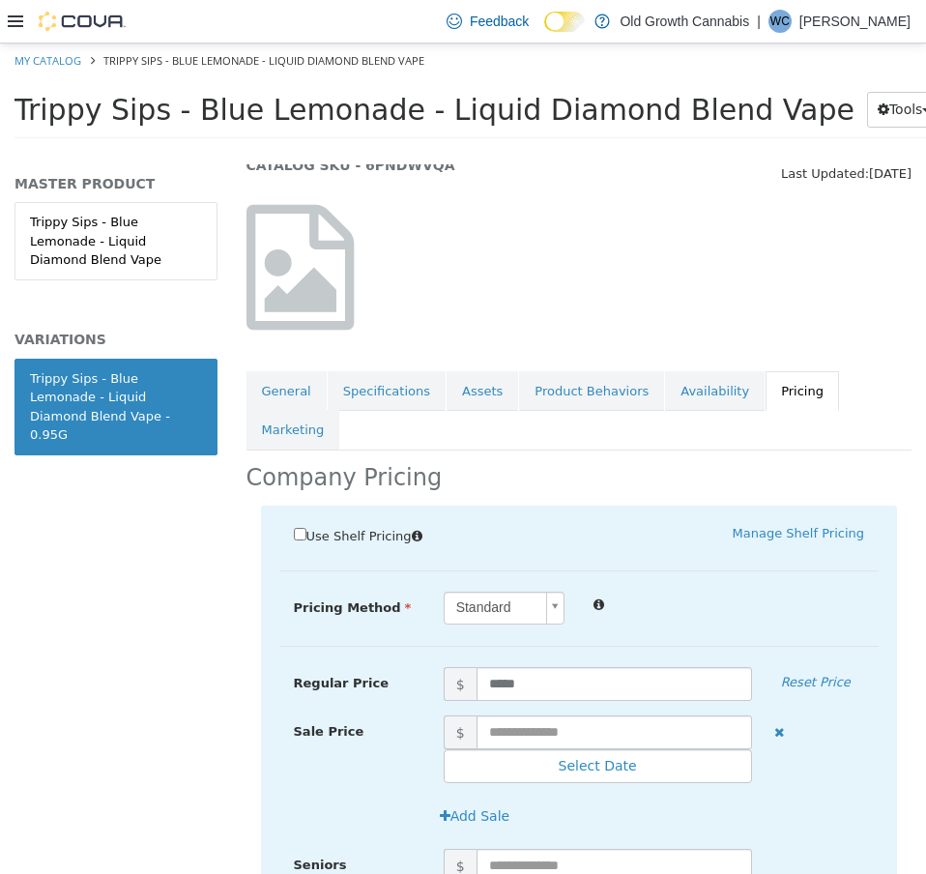
scroll to position [387, 0]
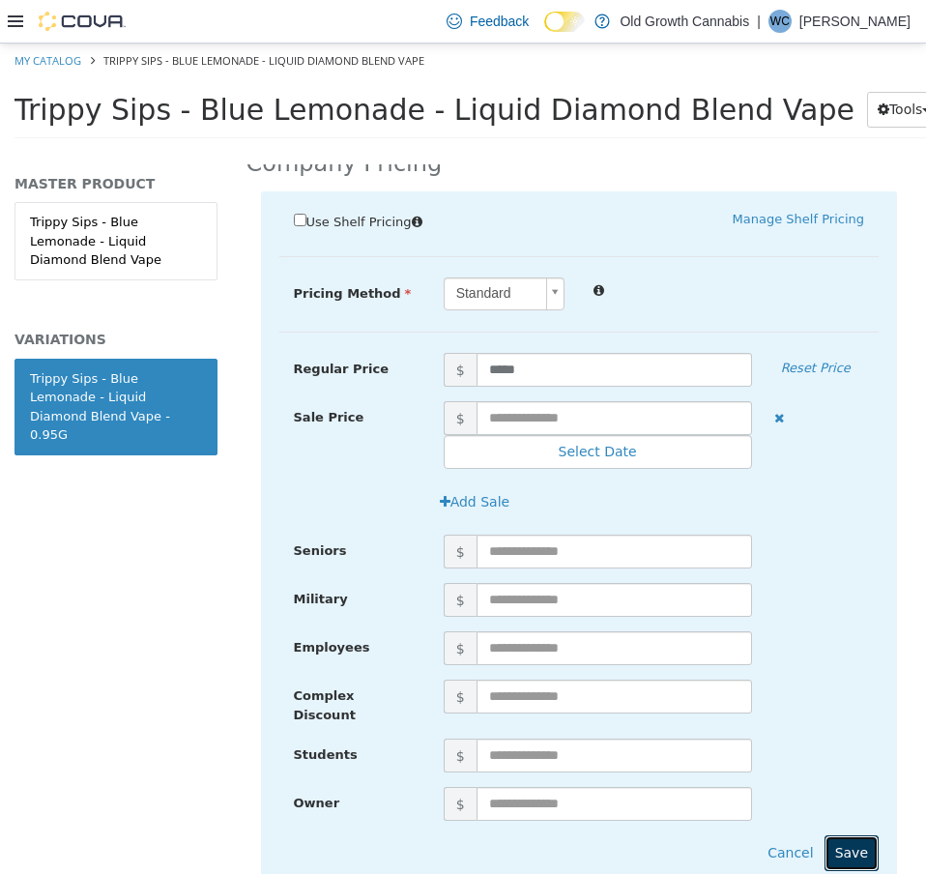
click at [838, 835] on button "Save" at bounding box center [852, 853] width 54 height 36
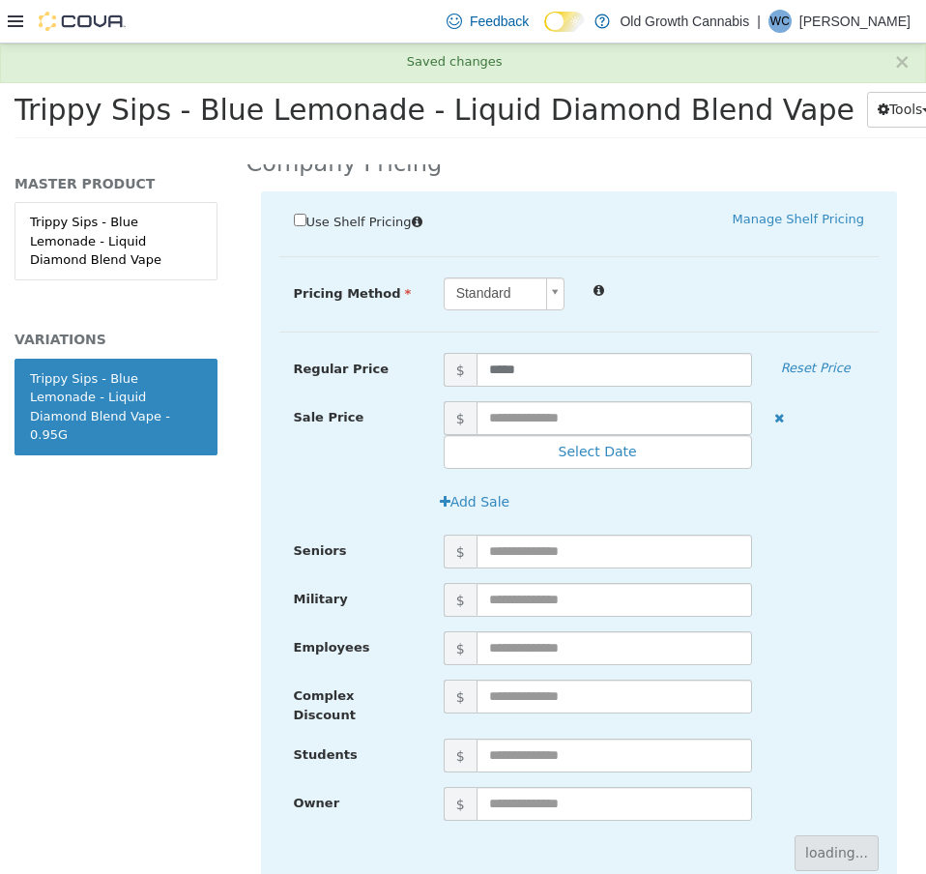
scroll to position [0, 0]
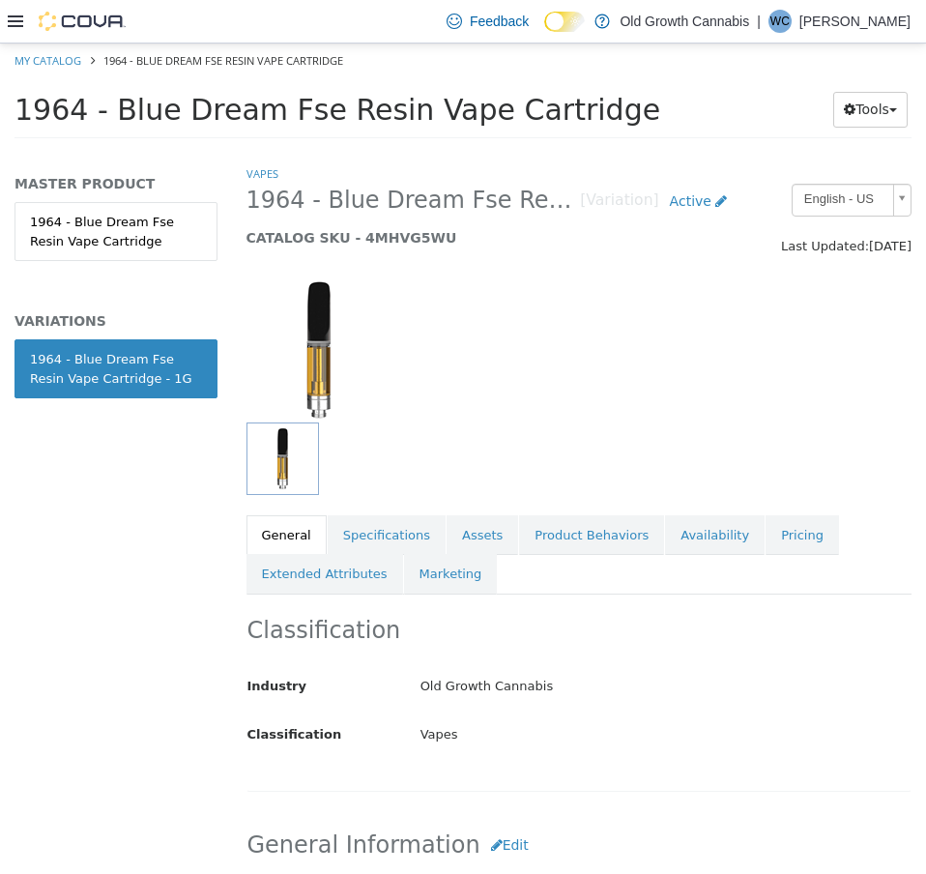
drag, startPoint x: 106, startPoint y: 110, endPoint x: 448, endPoint y: 127, distance: 341.7
click at [448, 127] on span "1964 - Blue Dream Fse Resin Vape Cartridge" at bounding box center [338, 110] width 646 height 34
copy span "Blue Dream Fse Resin Vape"
click at [766, 551] on link "Pricing" at bounding box center [802, 535] width 73 height 41
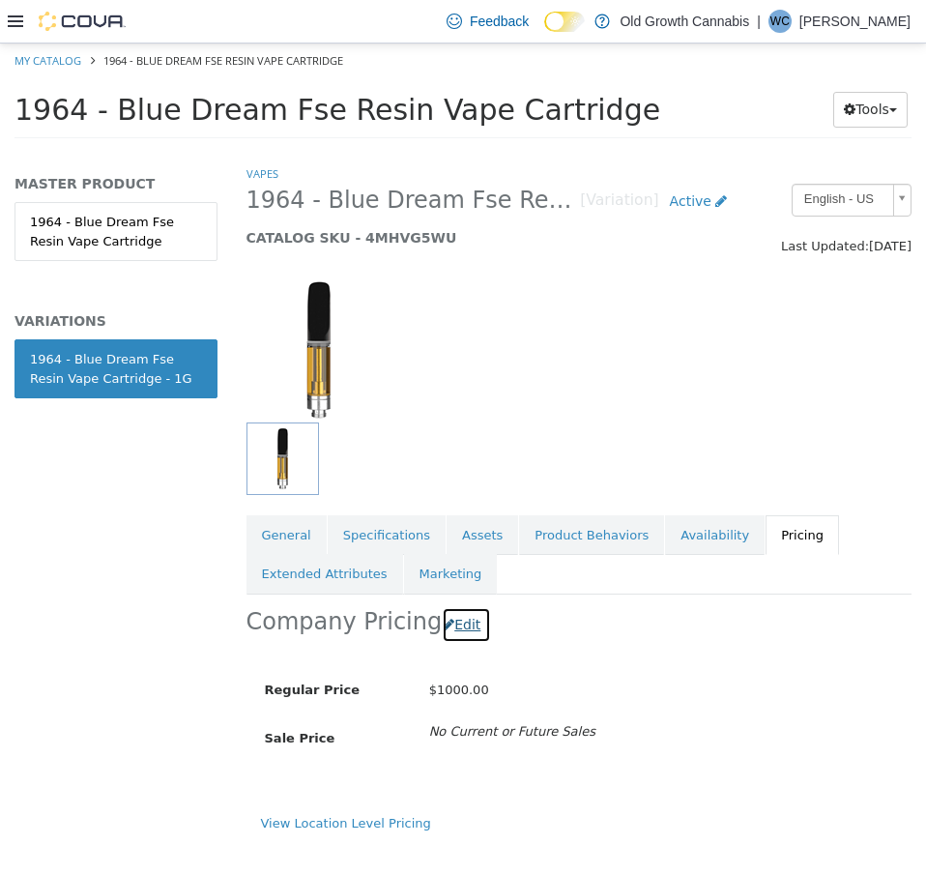
click at [451, 610] on button "Edit" at bounding box center [466, 625] width 49 height 36
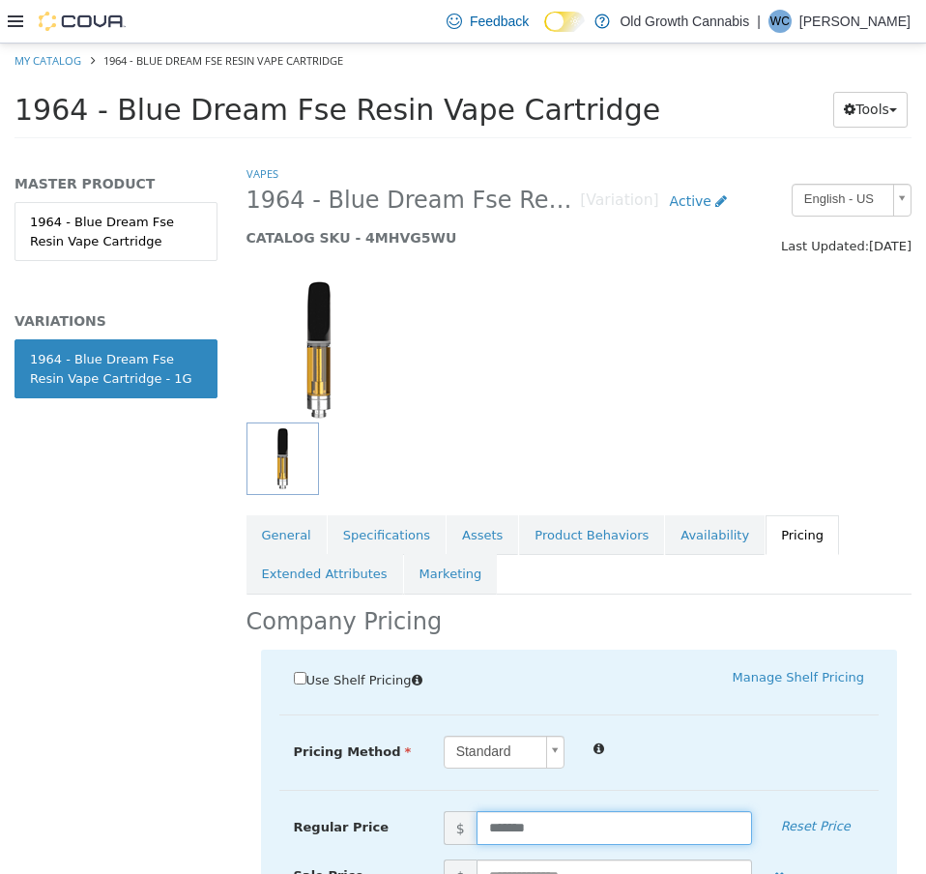
drag, startPoint x: 513, startPoint y: 831, endPoint x: 403, endPoint y: 619, distance: 238.7
type input "*****"
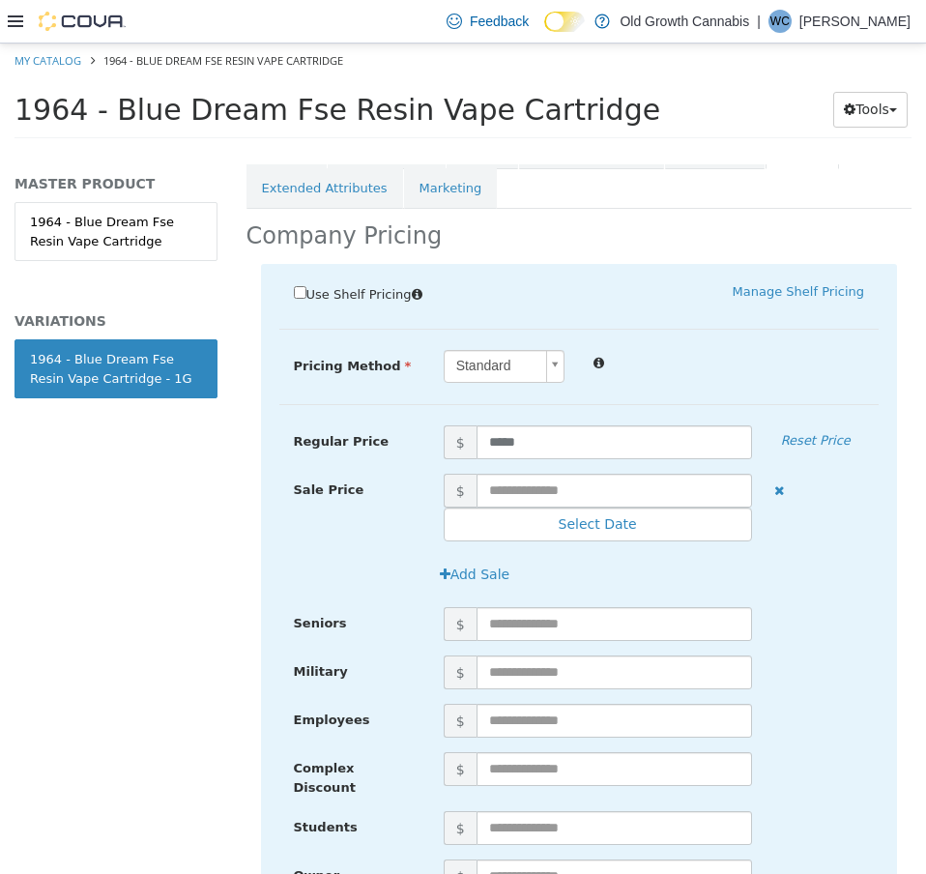
scroll to position [532, 0]
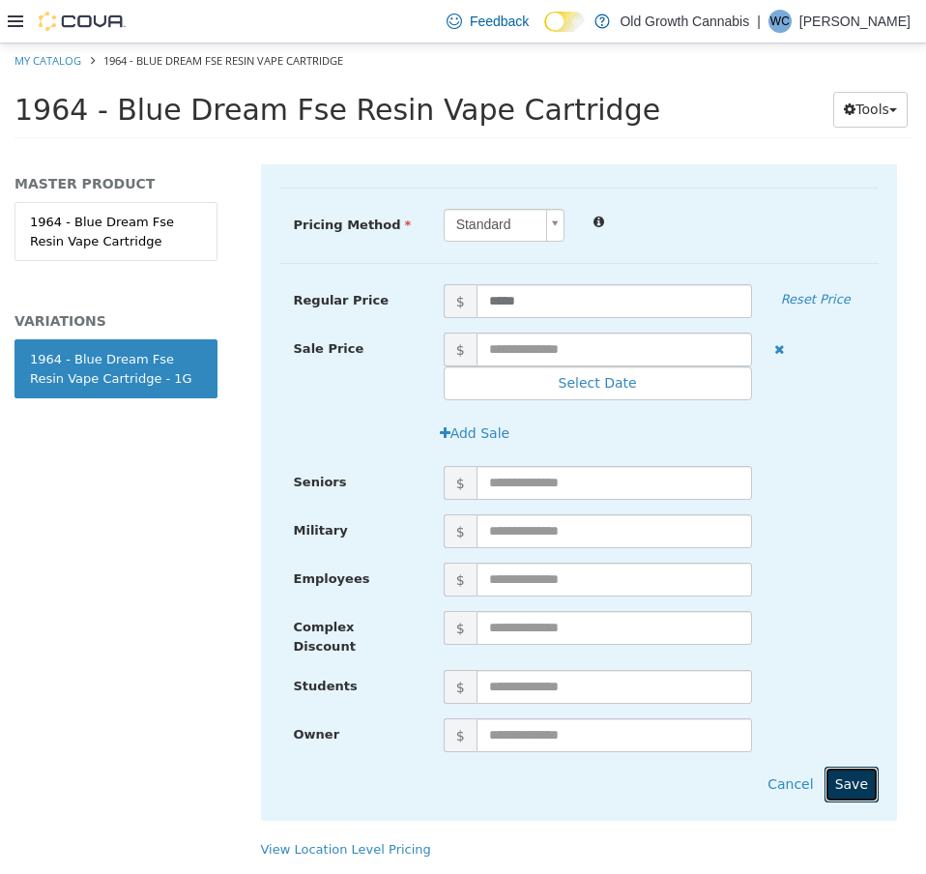
click at [825, 774] on button "Save" at bounding box center [852, 785] width 54 height 36
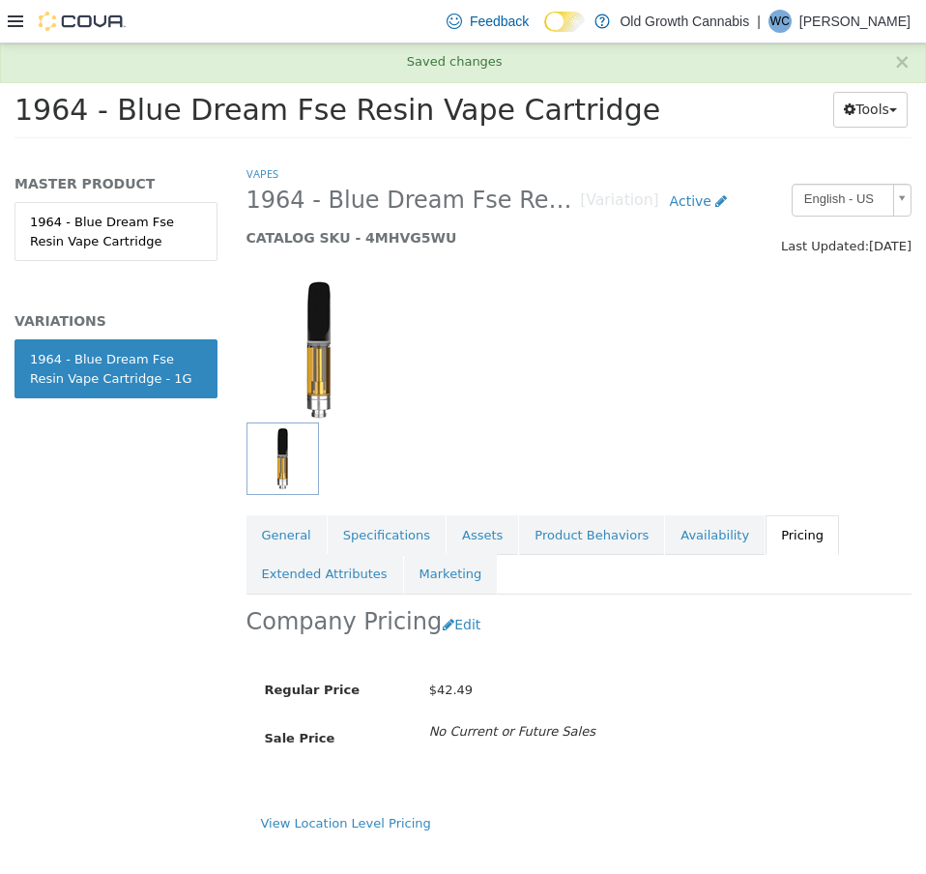
scroll to position [0, 0]
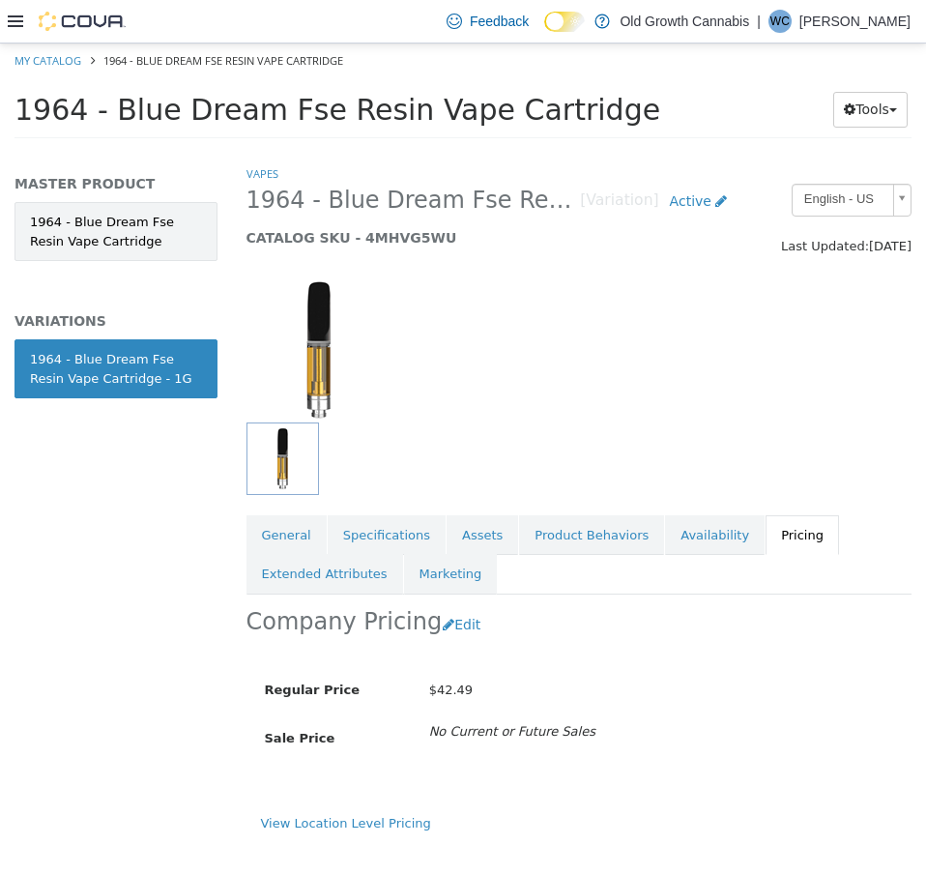
click at [116, 213] on link "1964 - Blue Dream Fse Resin Vape Cartridge" at bounding box center [116, 231] width 203 height 59
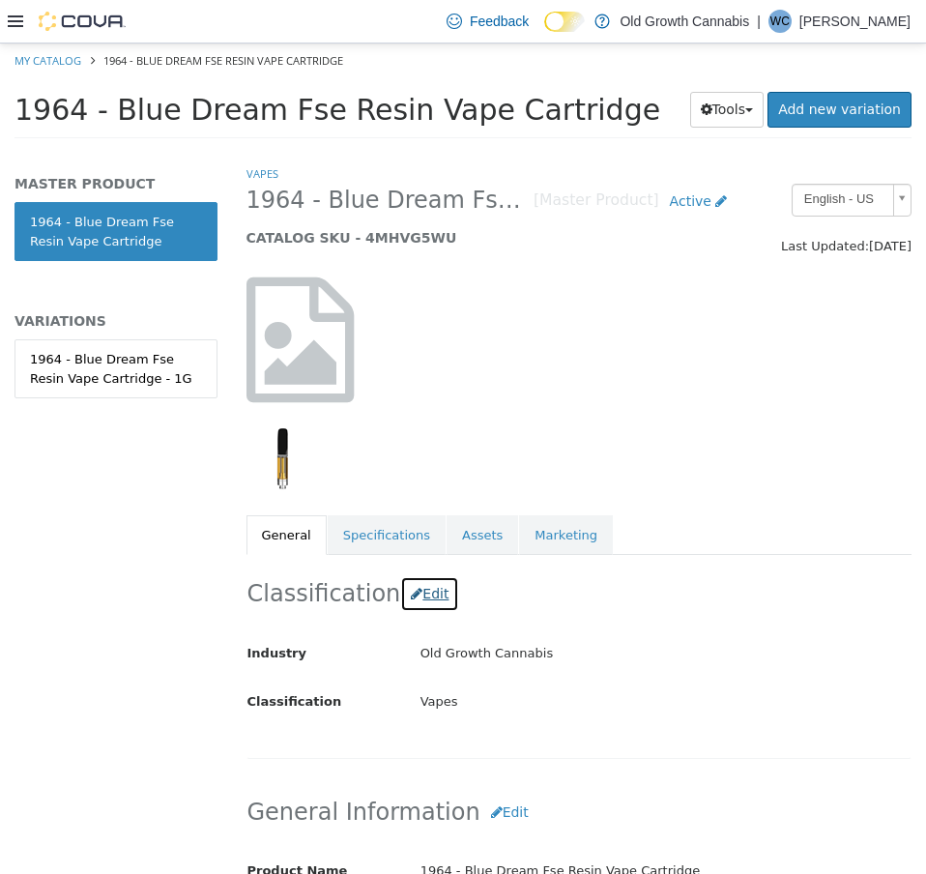
click at [424, 602] on button "Edit" at bounding box center [429, 594] width 59 height 36
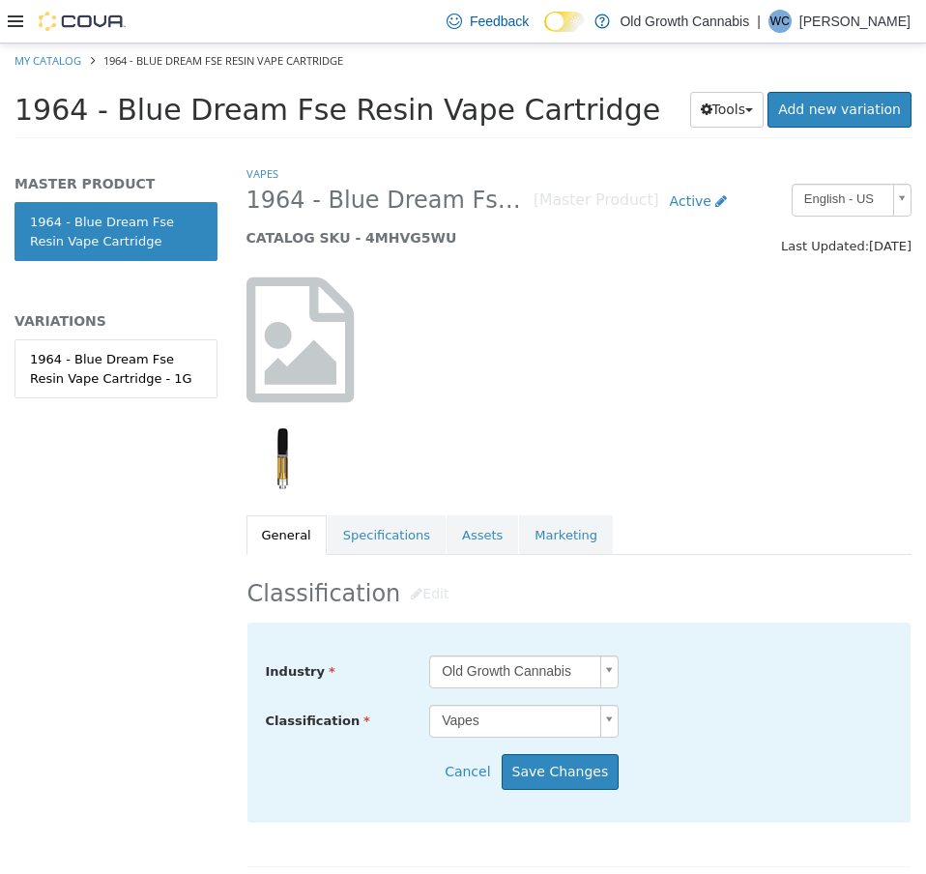
click at [533, 151] on body "Saving Bulk Changes... × Saved changes My Catalog 1964 - Blue Dream Fse Resin V…" at bounding box center [463, 97] width 926 height 107
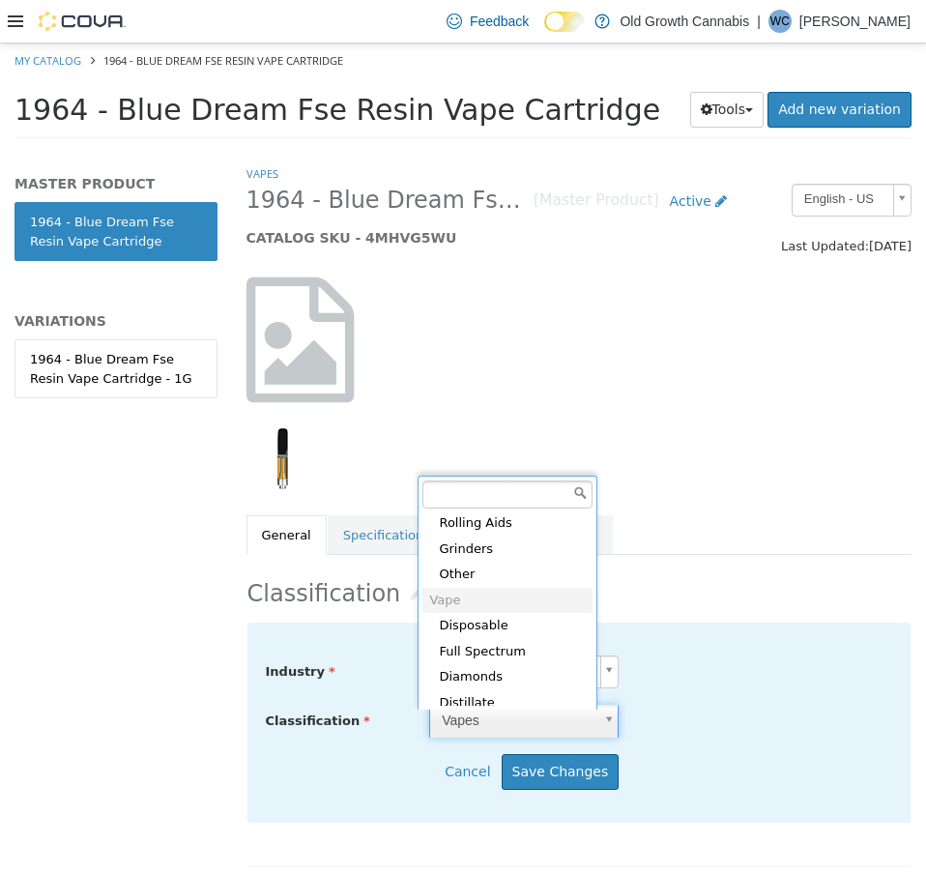
scroll to position [539, 0]
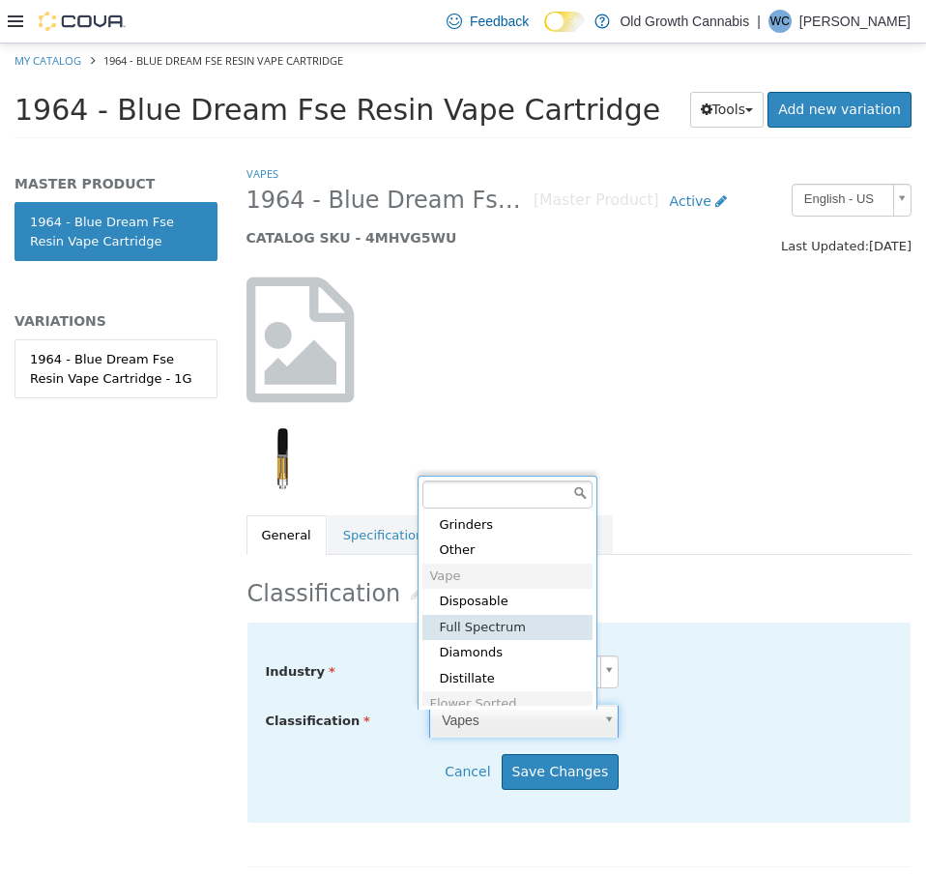
type input "*****"
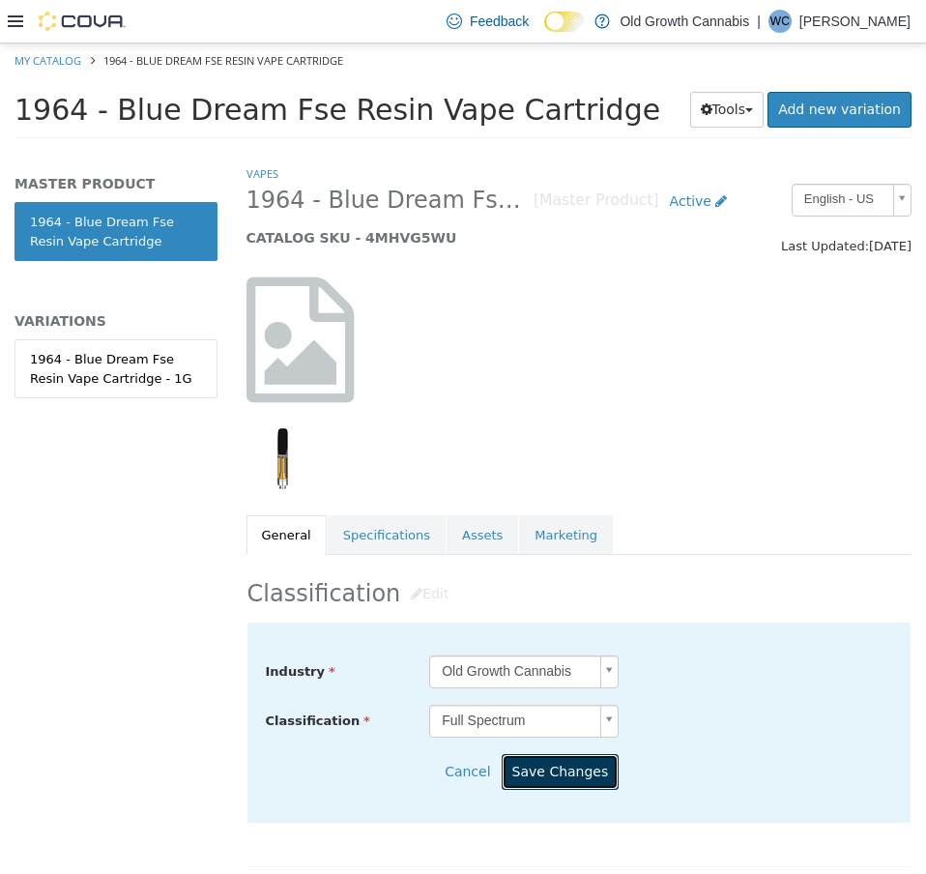
click at [592, 771] on button "Save Changes" at bounding box center [561, 772] width 118 height 36
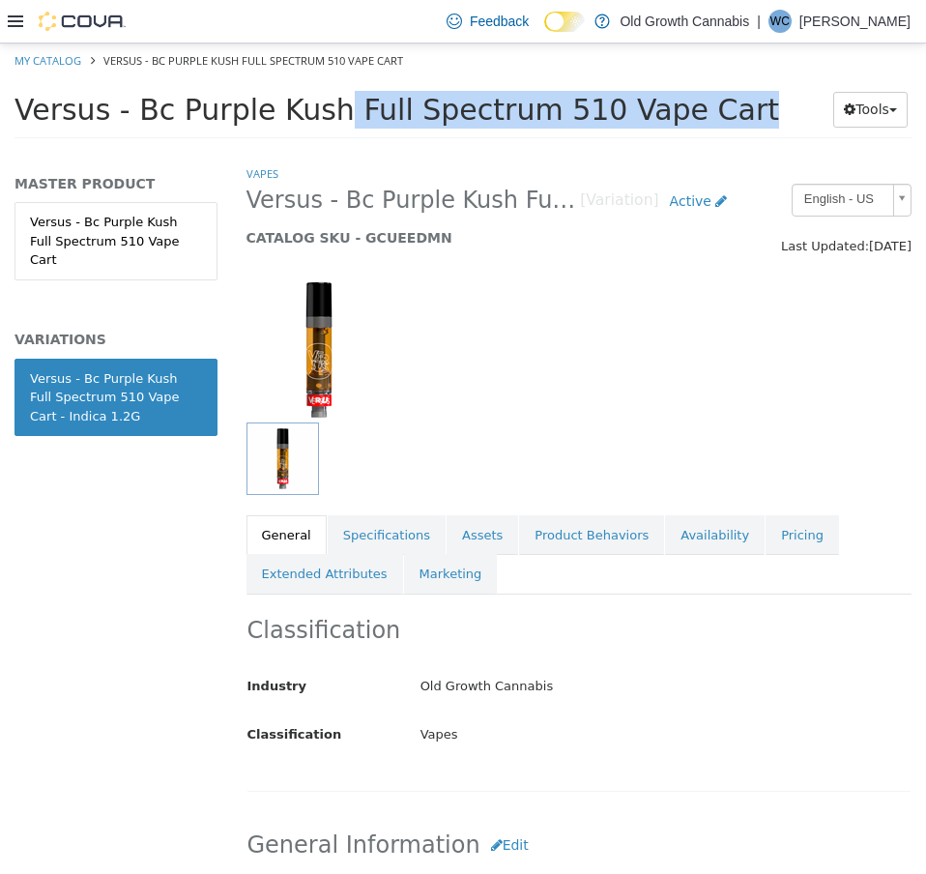
drag, startPoint x: 127, startPoint y: 113, endPoint x: 493, endPoint y: 112, distance: 366.5
click at [493, 112] on span "Versus - Bc Purple Kush Full Spectrum 510 Vape Cart" at bounding box center [397, 110] width 765 height 34
copy span "Bc Purple Kush Full Spectrum"
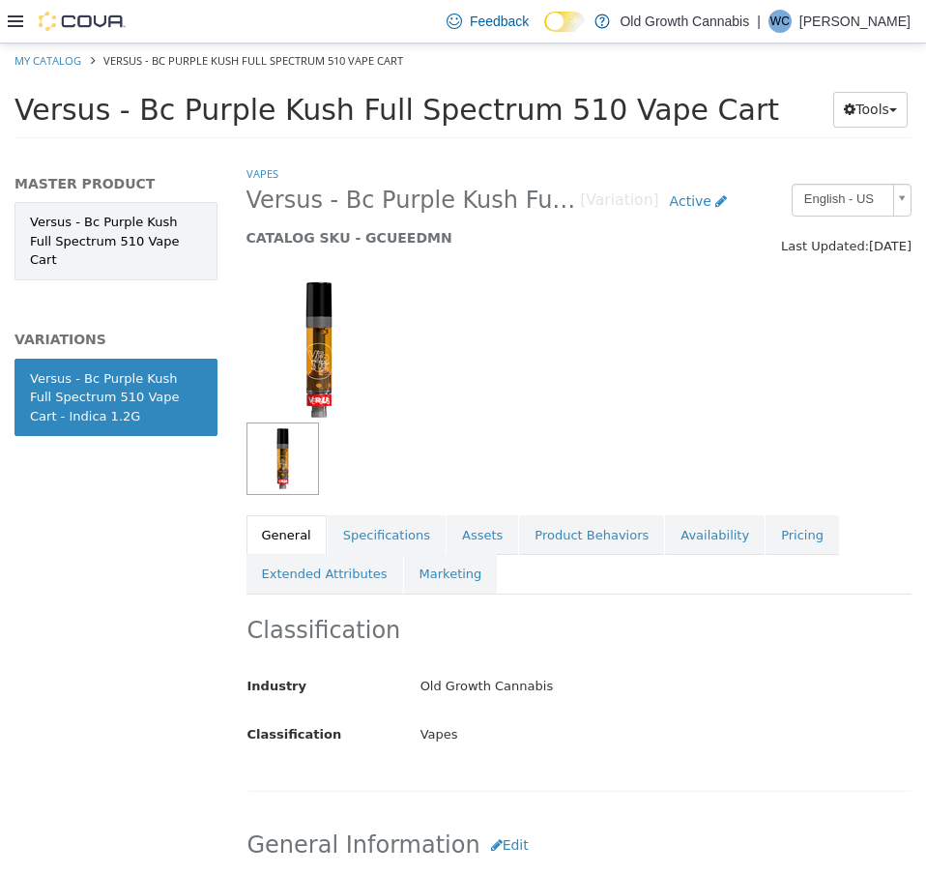
click at [144, 220] on link "Versus - Bc Purple Kush Full Spectrum 510 Vape Cart" at bounding box center [116, 241] width 203 height 78
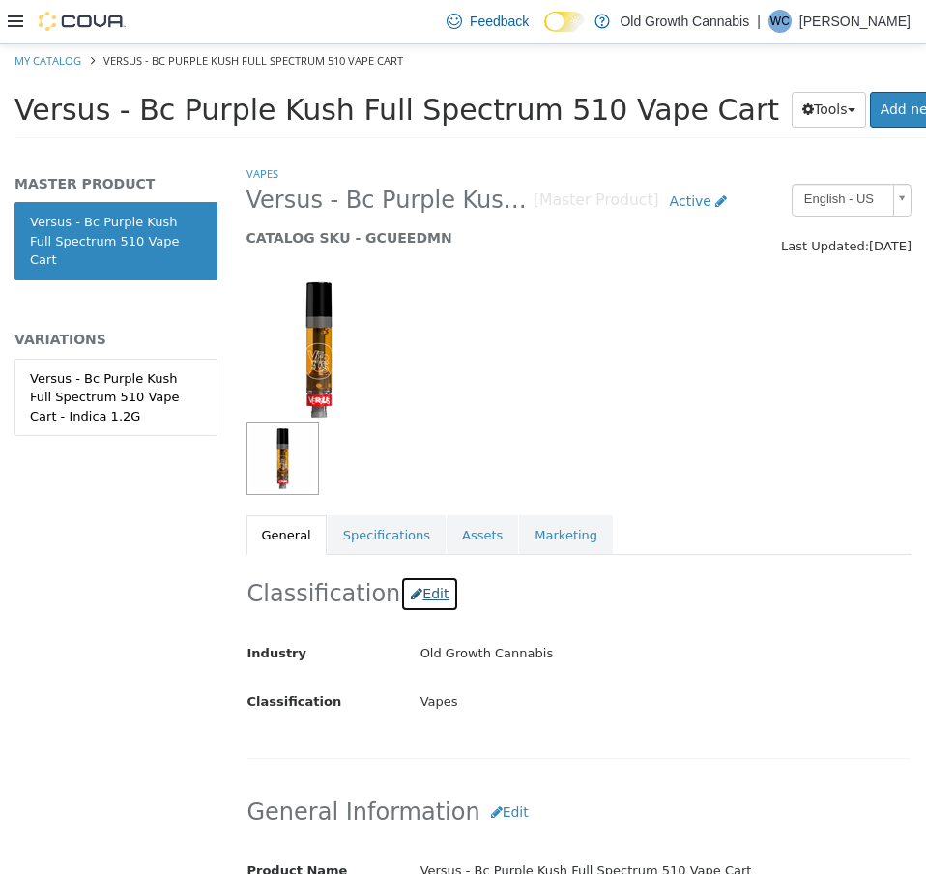
click at [432, 599] on button "Edit" at bounding box center [429, 594] width 59 height 36
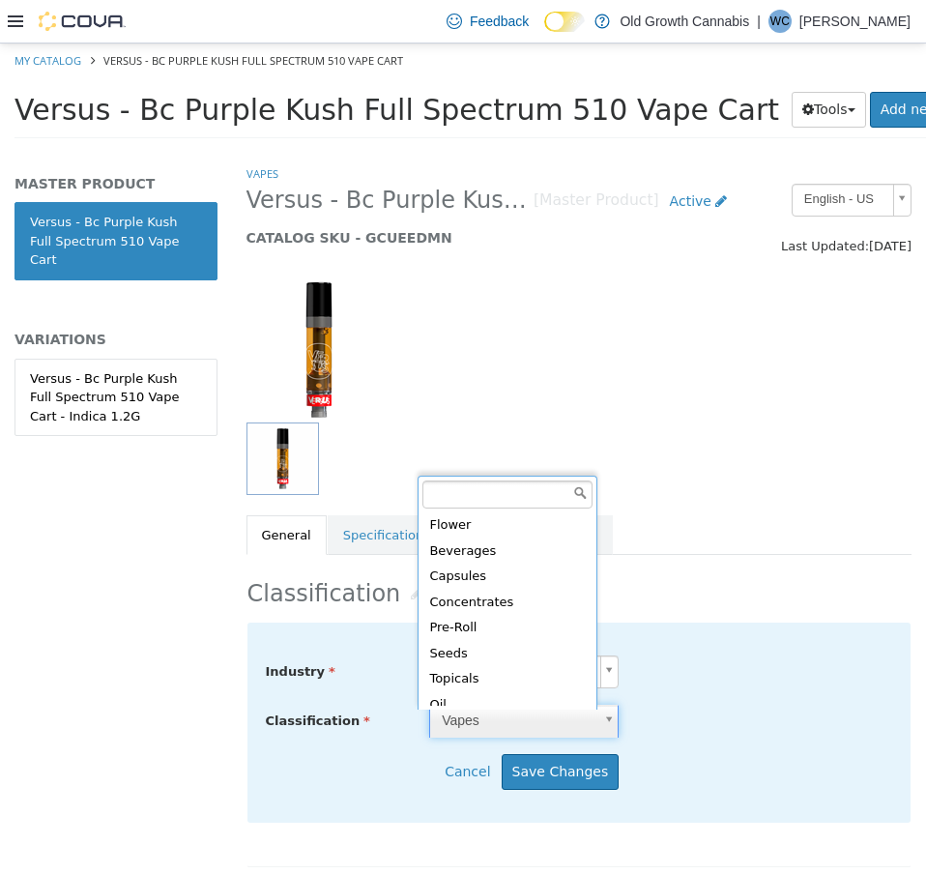
click at [520, 151] on body "Saving Bulk Changes... × My Catalog Versus - Bc Purple Kush Full Spectrum 510 V…" at bounding box center [463, 97] width 926 height 107
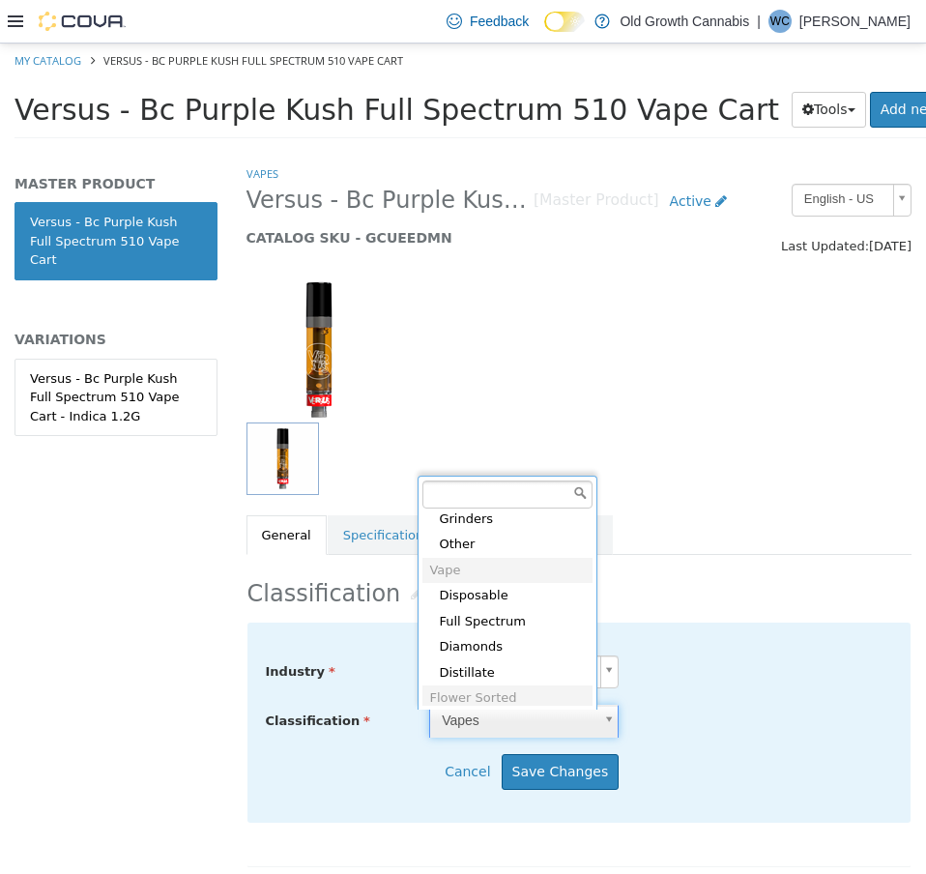
scroll to position [635, 0]
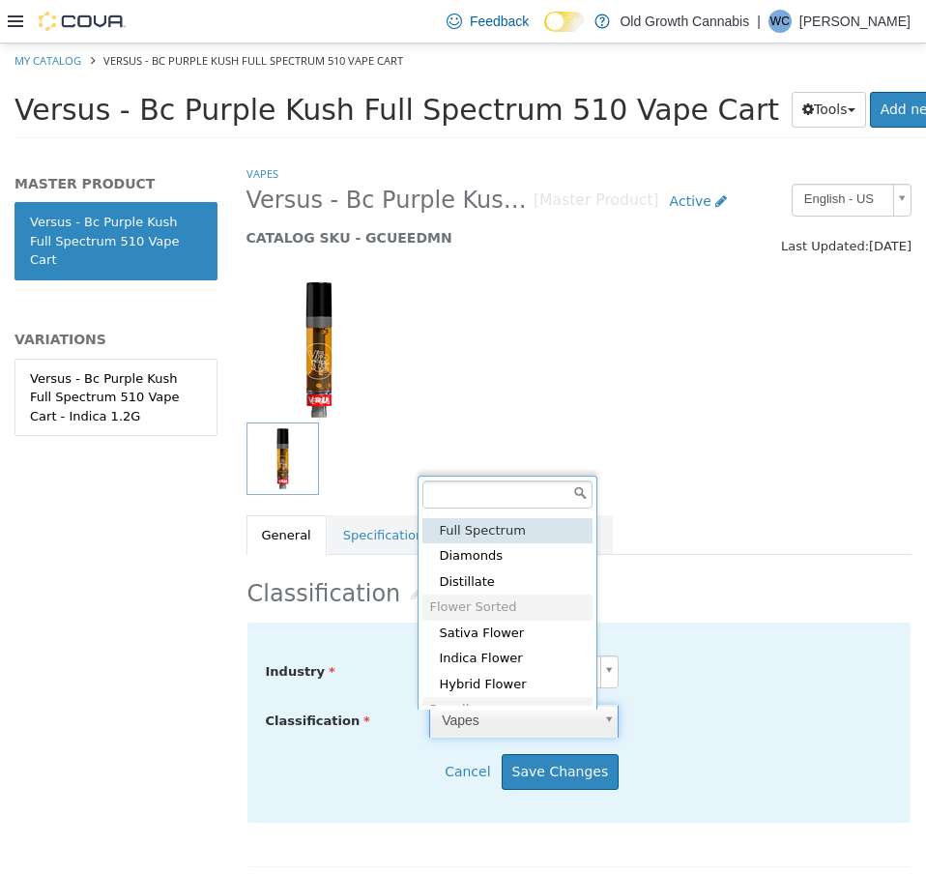
type input "*****"
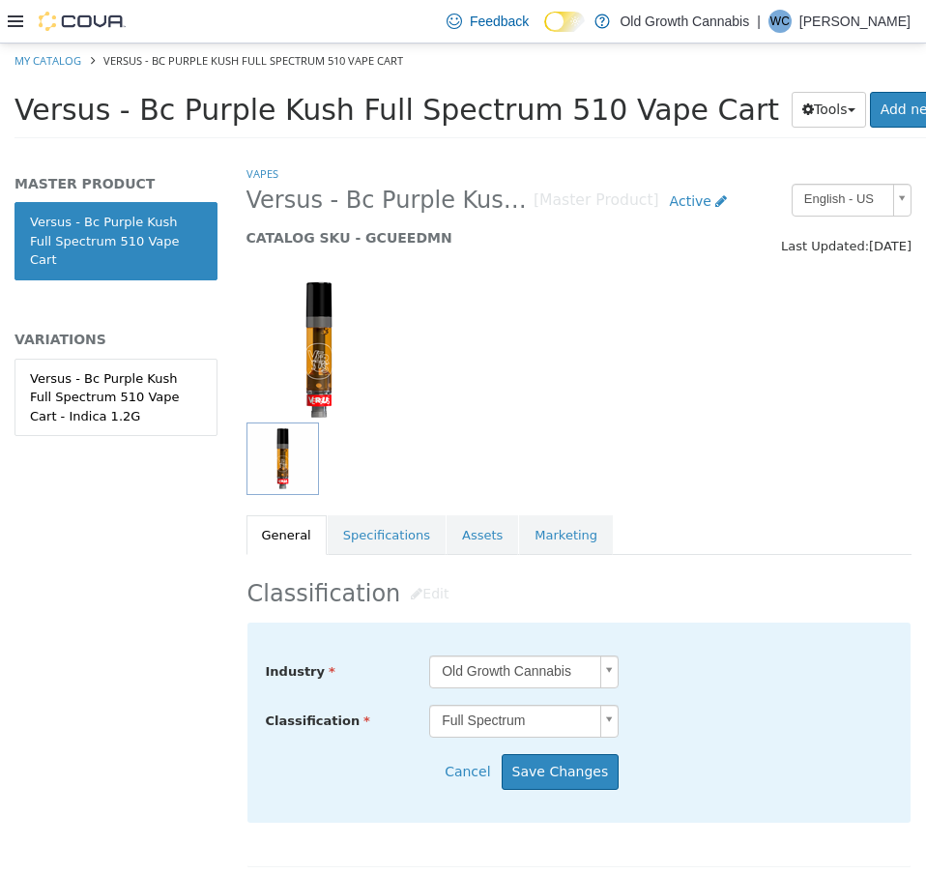
click at [601, 151] on body "Saving Bulk Changes... × My Catalog Versus - Bc Purple Kush Full Spectrum 510 V…" at bounding box center [463, 97] width 926 height 107
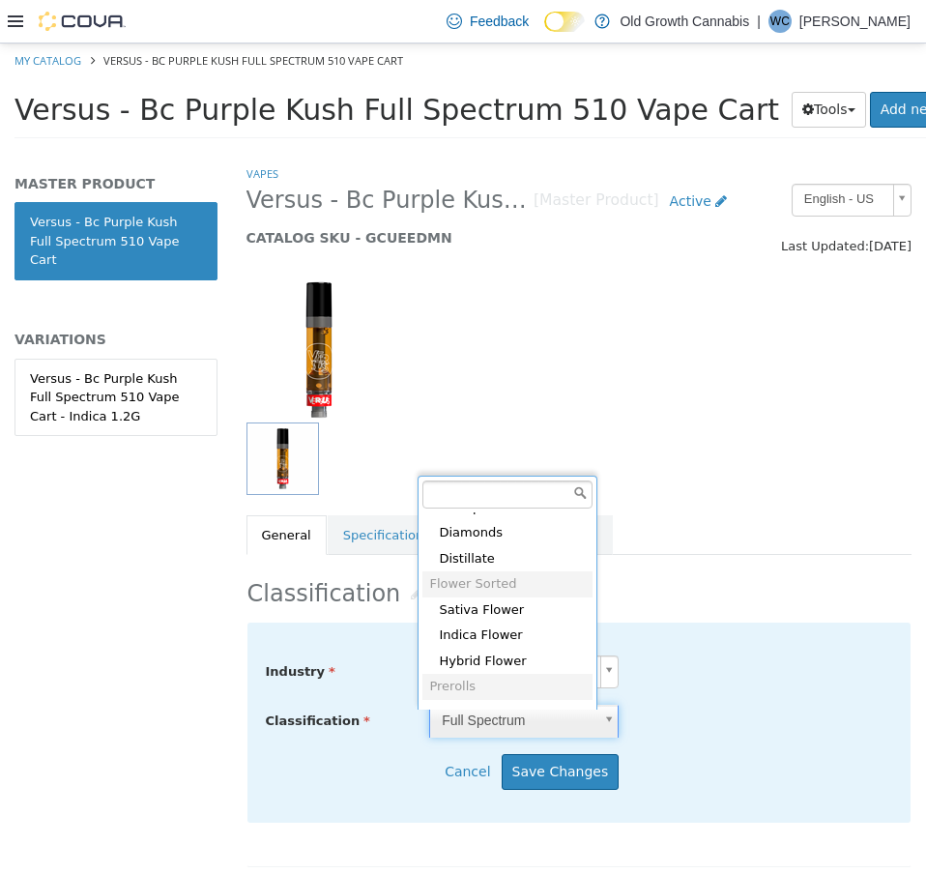
scroll to position [562, 0]
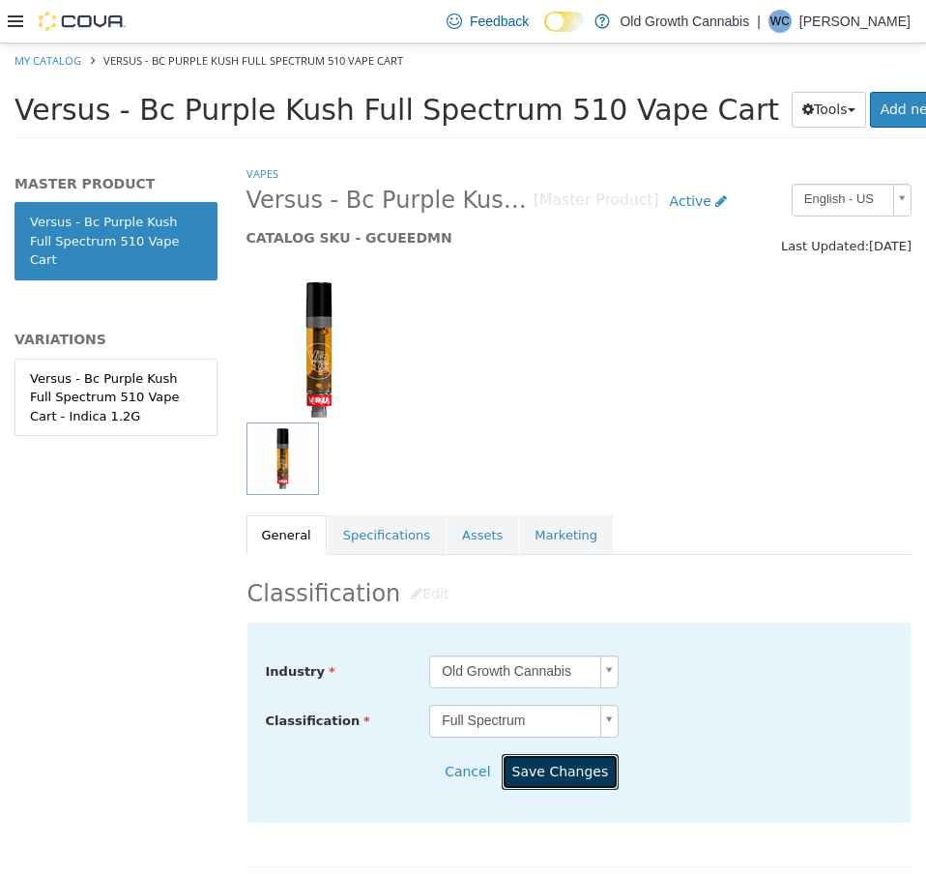
click at [570, 770] on button "Save Changes" at bounding box center [561, 772] width 118 height 36
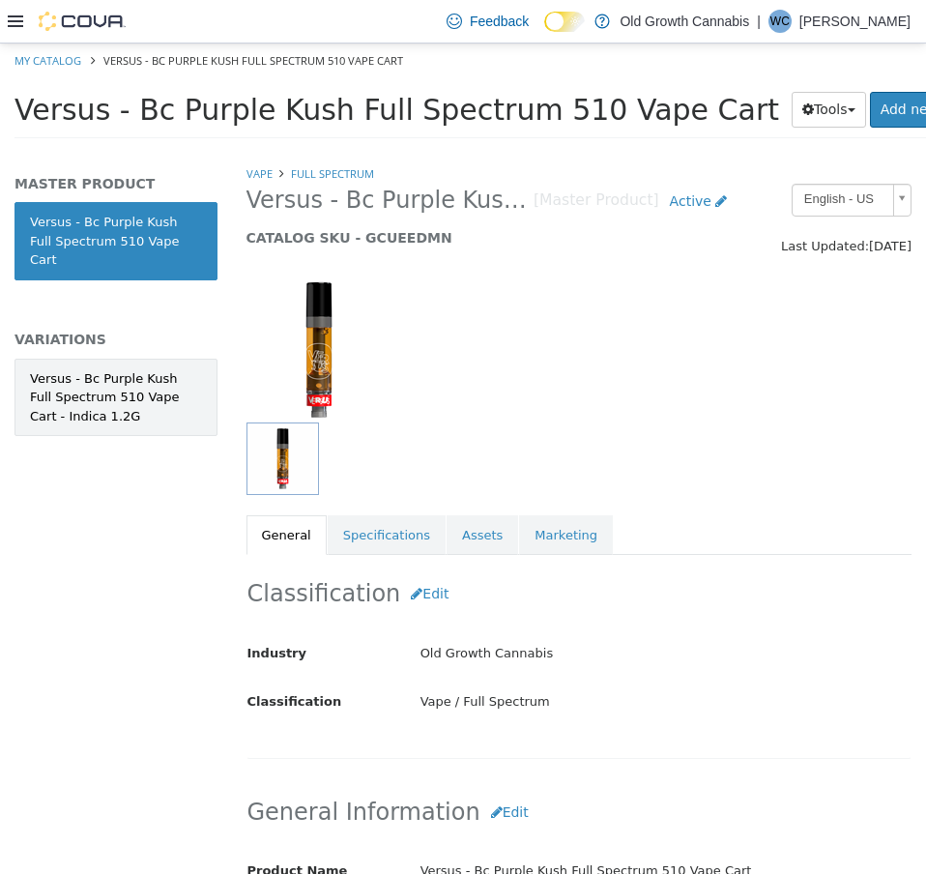
click at [117, 371] on div "Versus - Bc Purple Kush Full Spectrum 510 Vape Cart - Indica 1.2G" at bounding box center [116, 397] width 172 height 57
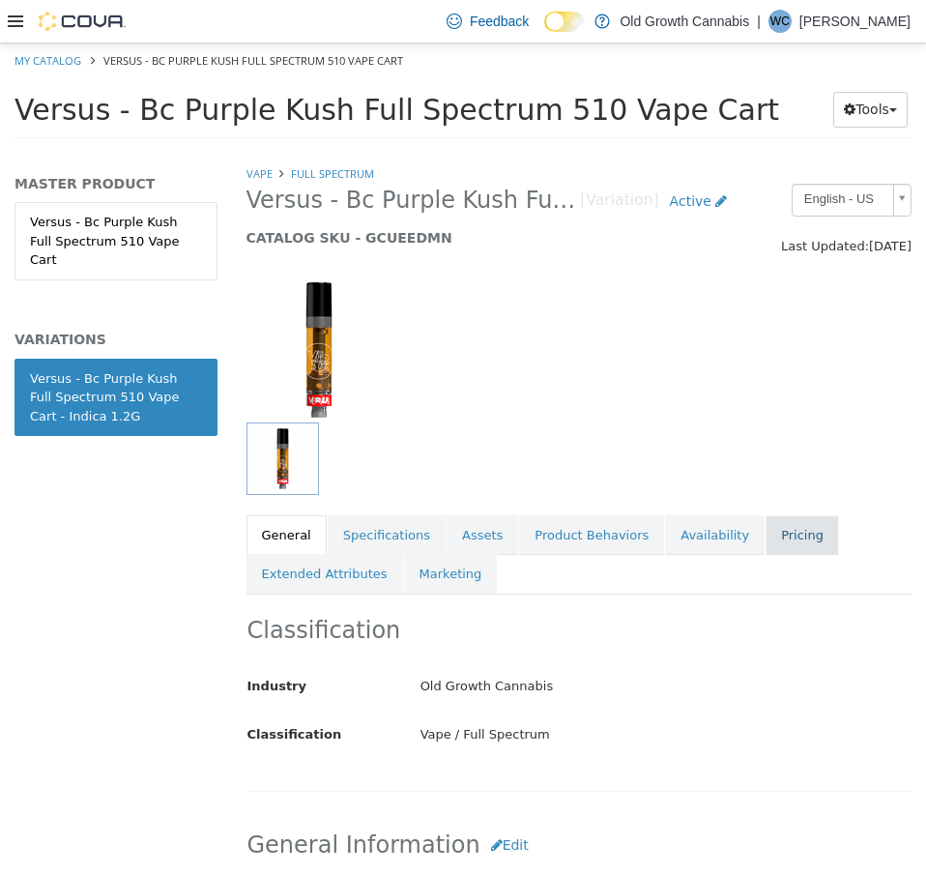
click at [766, 545] on link "Pricing" at bounding box center [802, 535] width 73 height 41
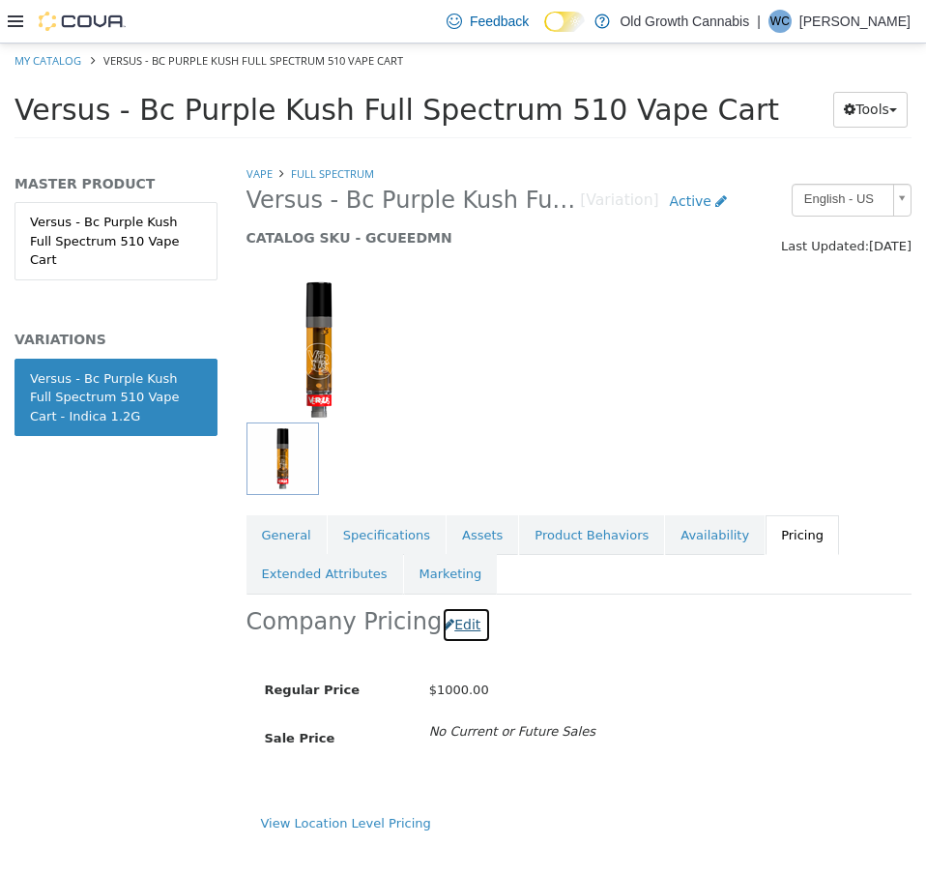
click at [459, 629] on button "Edit" at bounding box center [466, 625] width 49 height 36
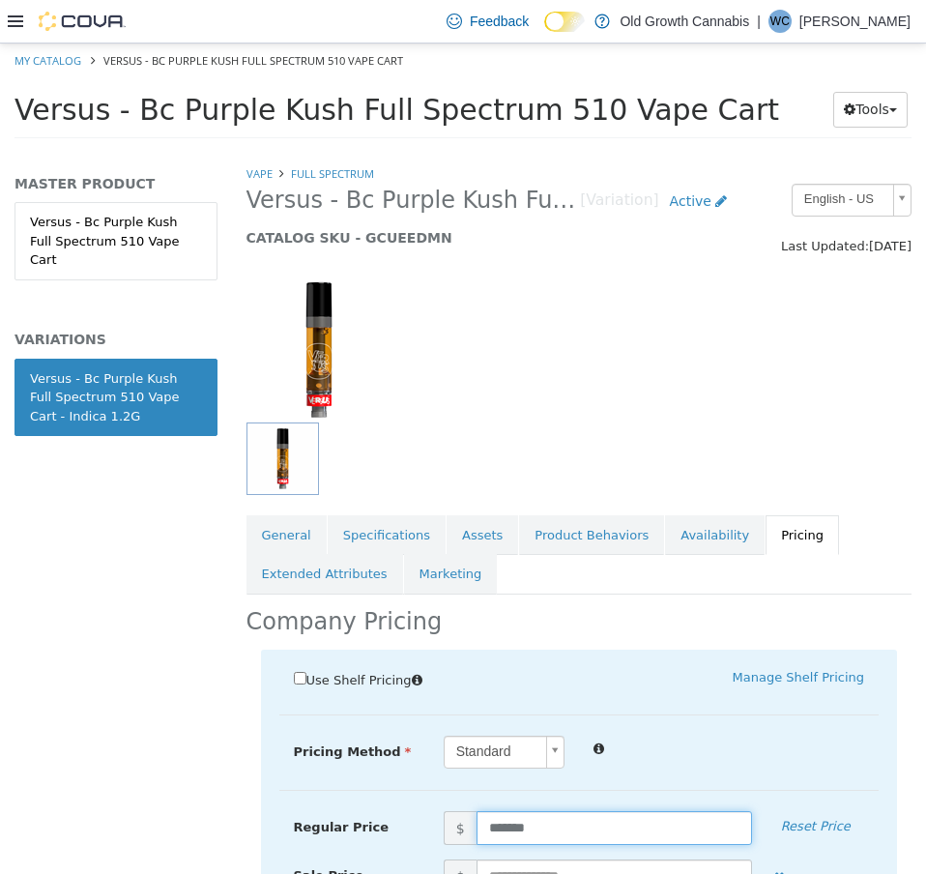
drag, startPoint x: 593, startPoint y: 833, endPoint x: 367, endPoint y: 773, distance: 233.1
click at [383, 813] on div "Regular Price $ ******* Reset Price" at bounding box center [579, 828] width 600 height 34
type input "*****"
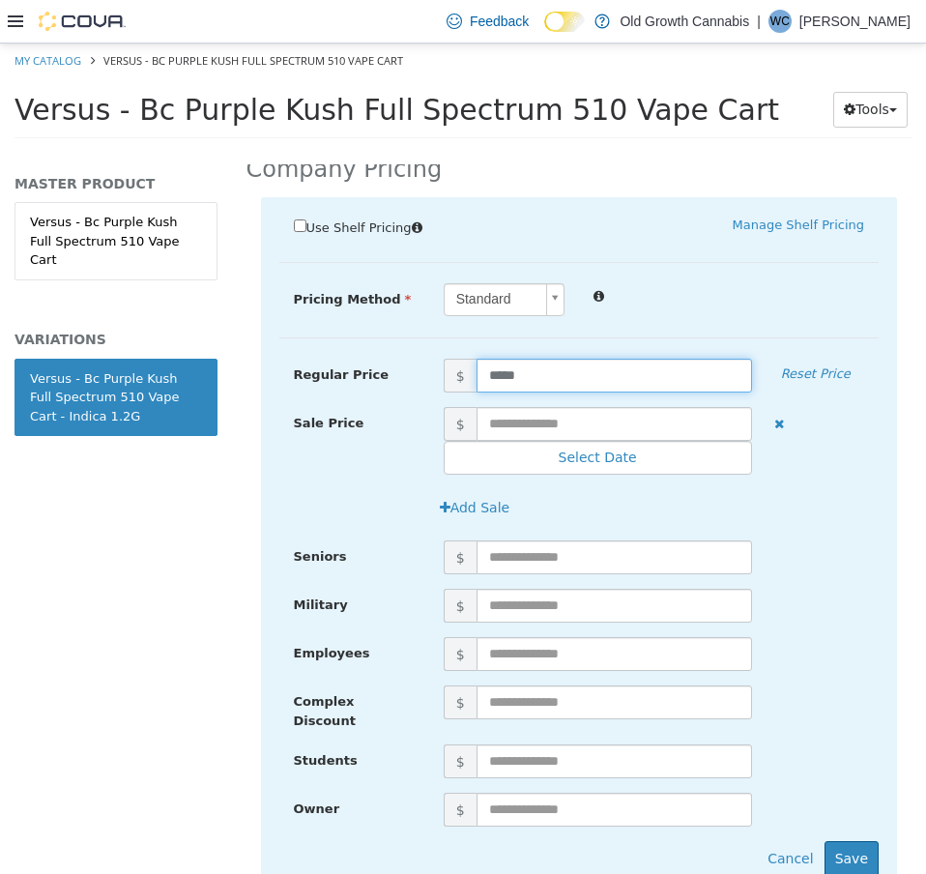
scroll to position [532, 0]
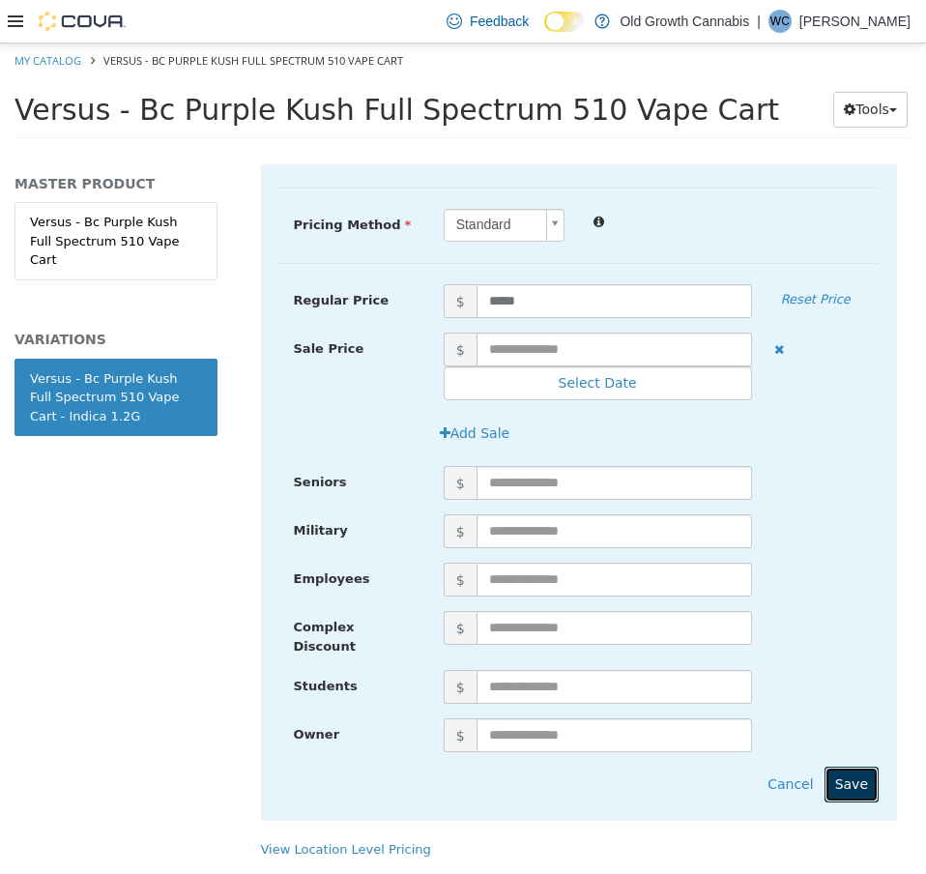
click at [838, 767] on button "Save" at bounding box center [852, 785] width 54 height 36
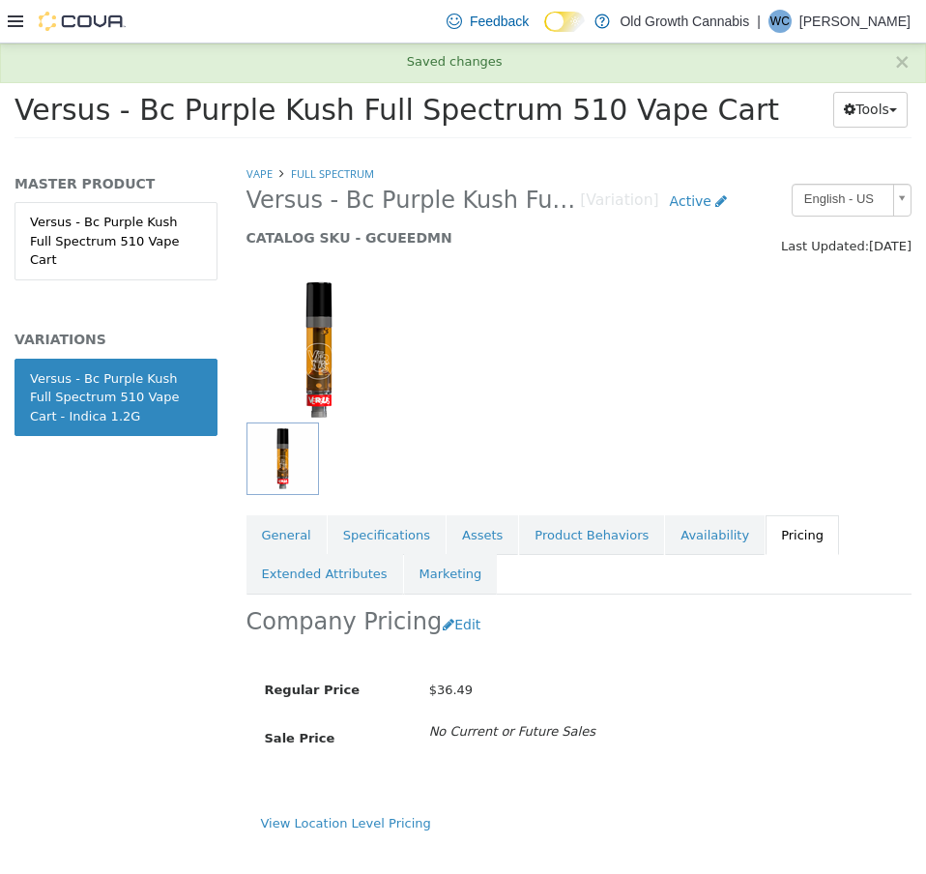
scroll to position [0, 0]
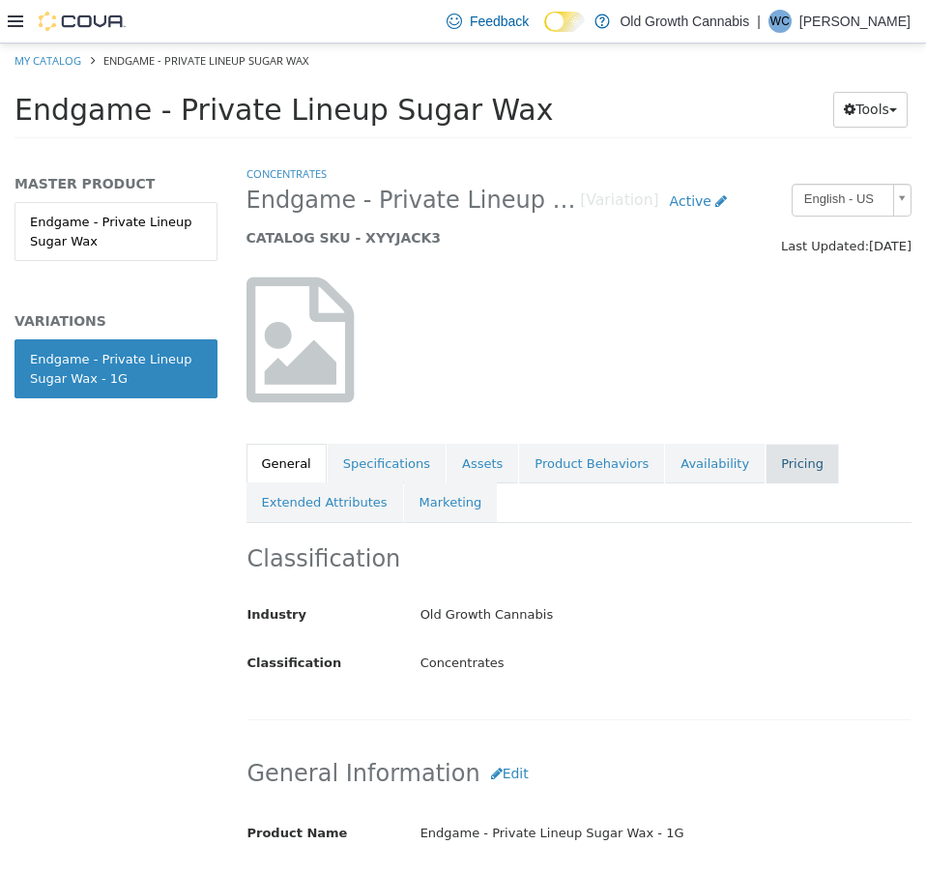
click at [767, 480] on link "Pricing" at bounding box center [802, 464] width 73 height 41
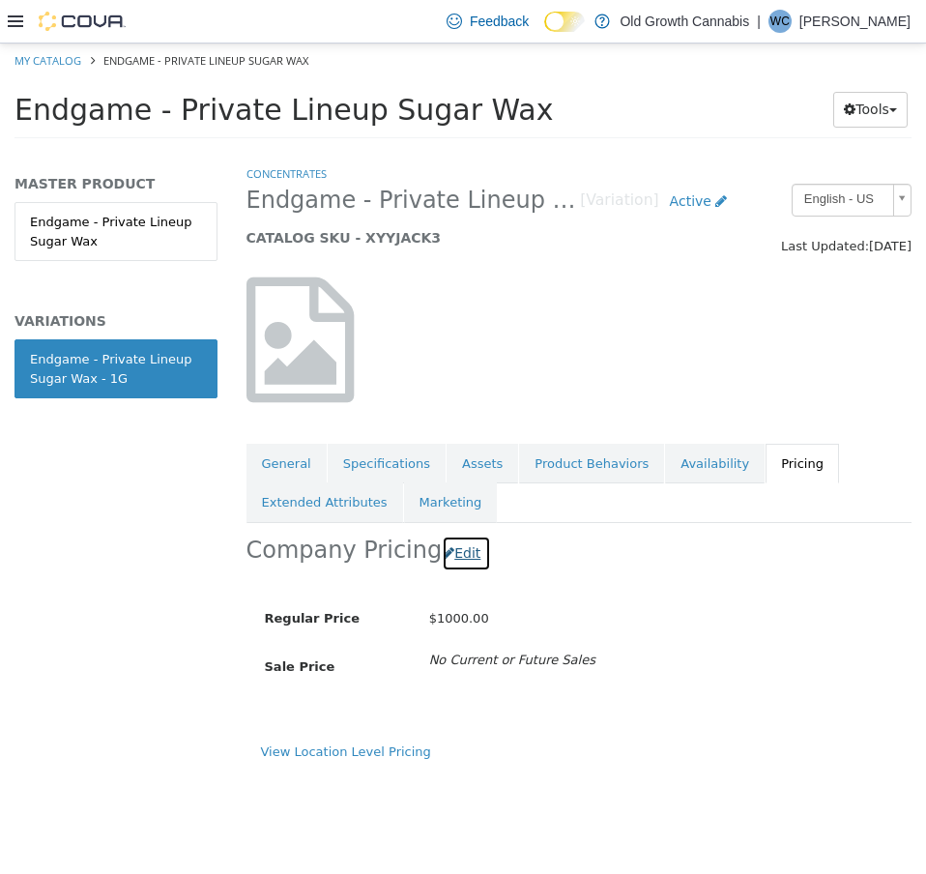
click at [453, 559] on button "Edit" at bounding box center [466, 554] width 49 height 36
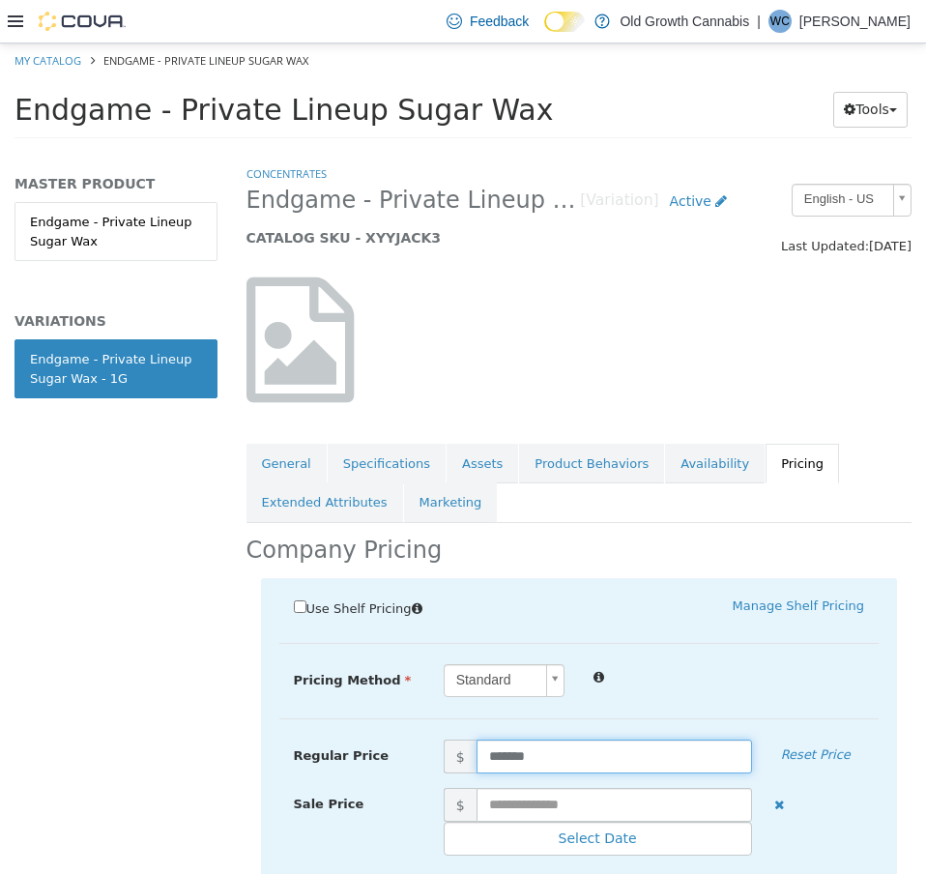
drag, startPoint x: 564, startPoint y: 748, endPoint x: 429, endPoint y: 754, distance: 134.5
click at [429, 754] on span "$ *******" at bounding box center [597, 757] width 337 height 34
type input "*****"
click at [760, 671] on div at bounding box center [729, 675] width 300 height 23
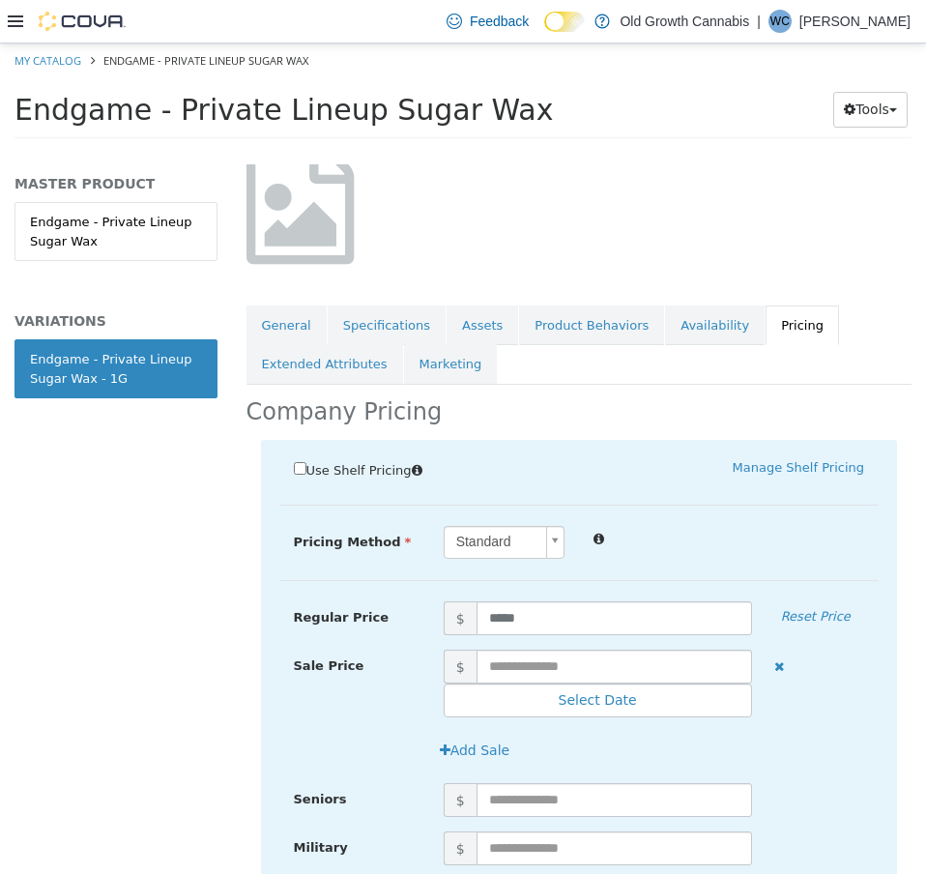
scroll to position [387, 0]
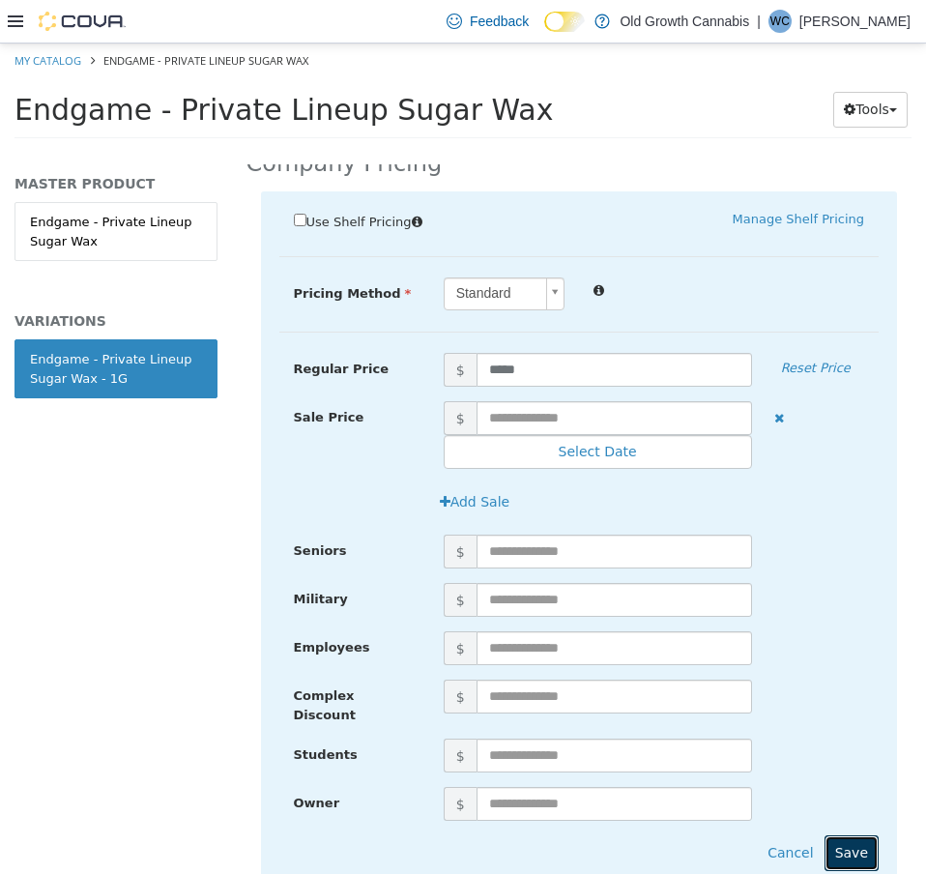
click at [840, 843] on button "Save" at bounding box center [852, 853] width 54 height 36
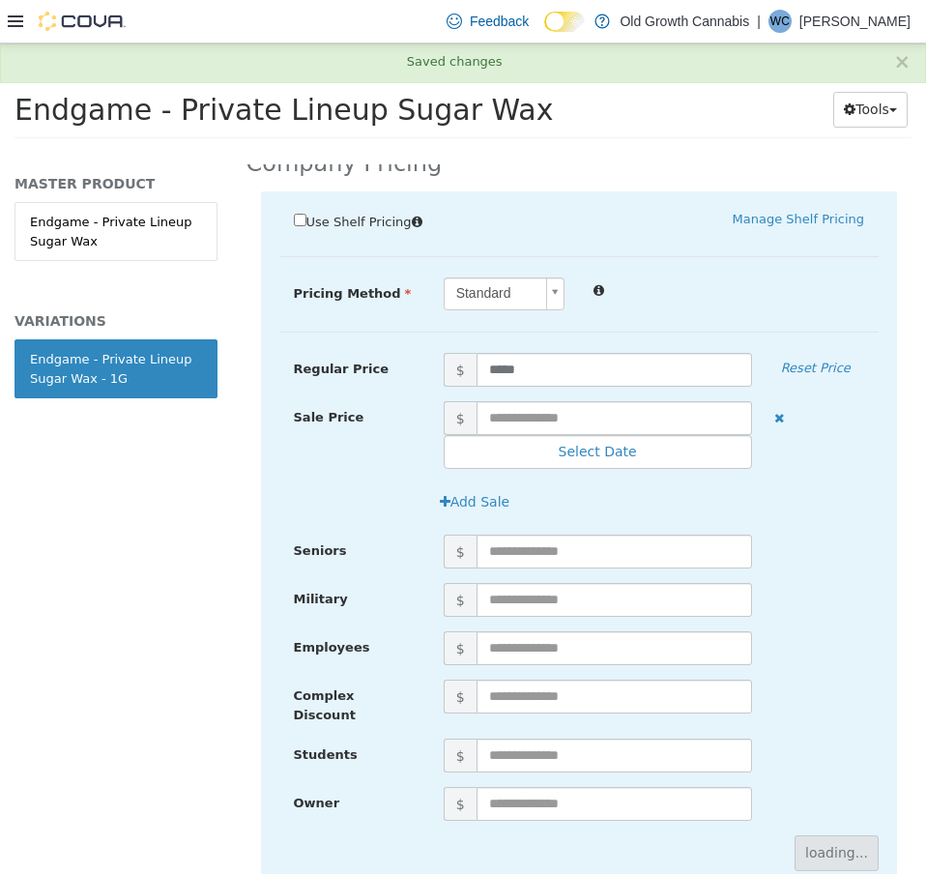
scroll to position [0, 0]
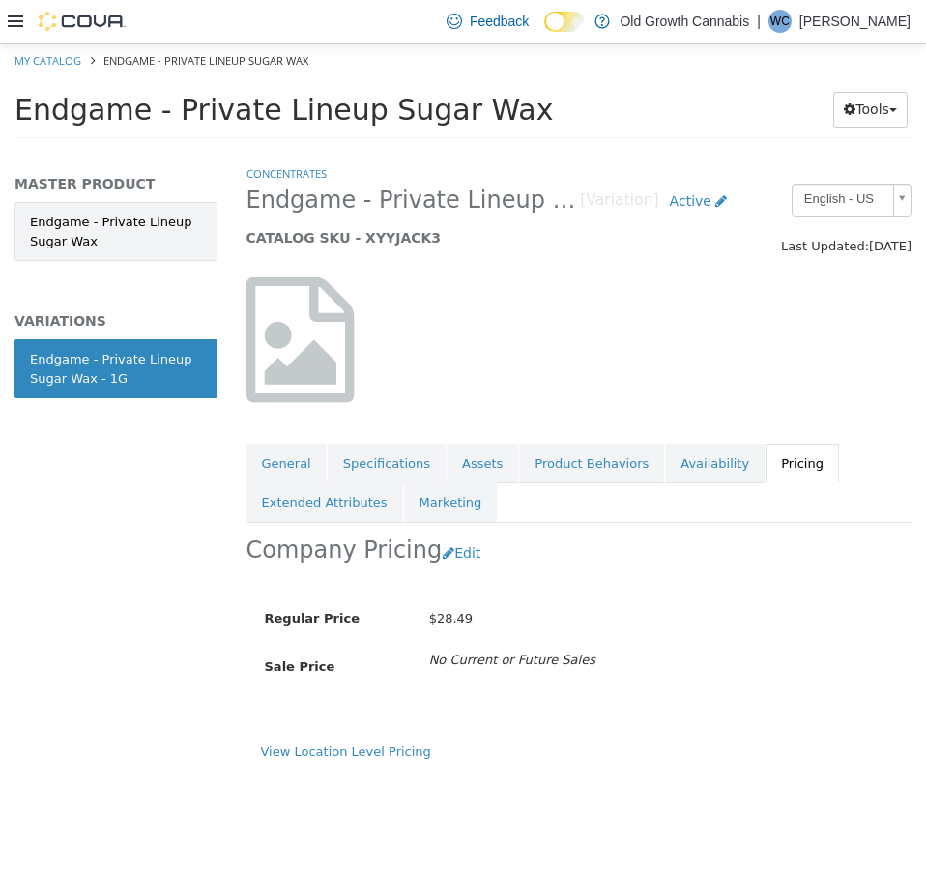
click at [78, 246] on link "Endgame - Private Lineup Sugar Wax" at bounding box center [116, 231] width 203 height 59
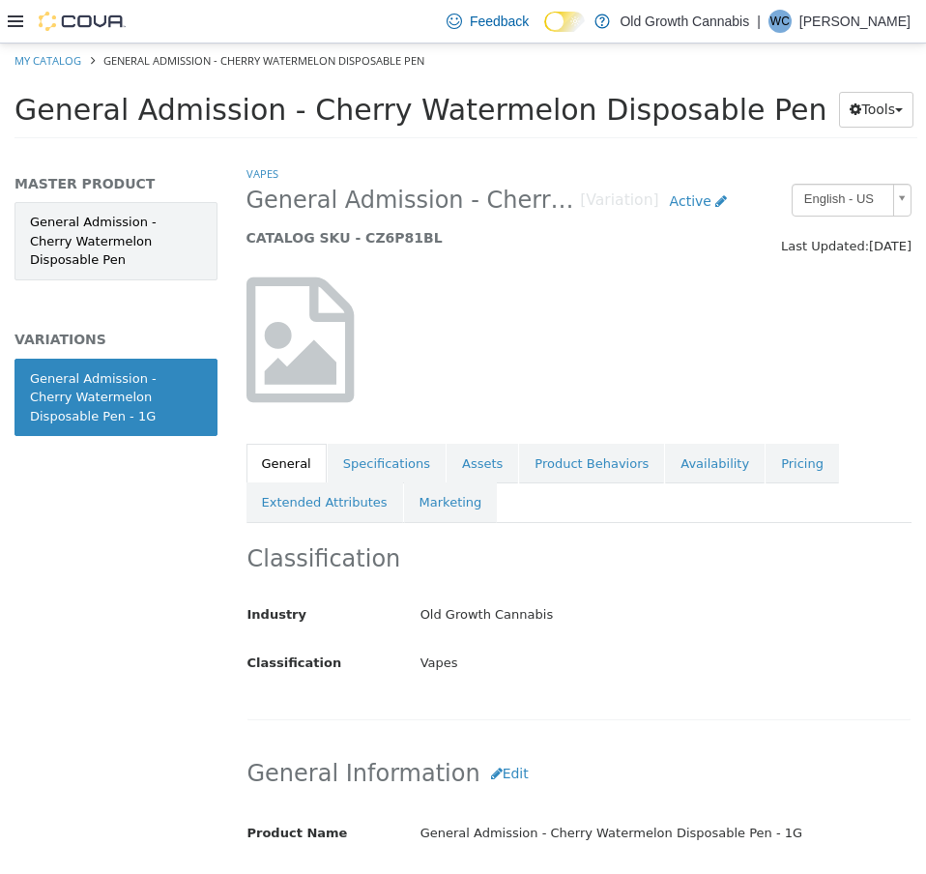
click at [192, 248] on link "General Admission - Cherry Watermelon Disposable Pen" at bounding box center [116, 241] width 203 height 78
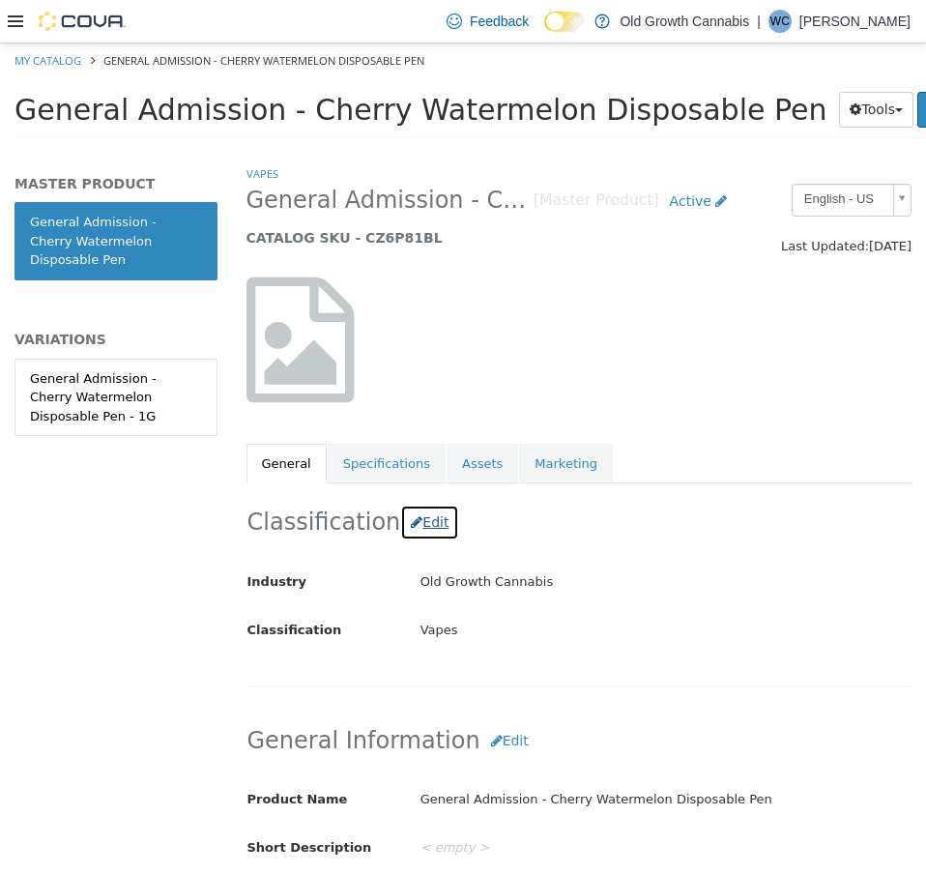
click at [411, 530] on button "Edit" at bounding box center [429, 523] width 59 height 36
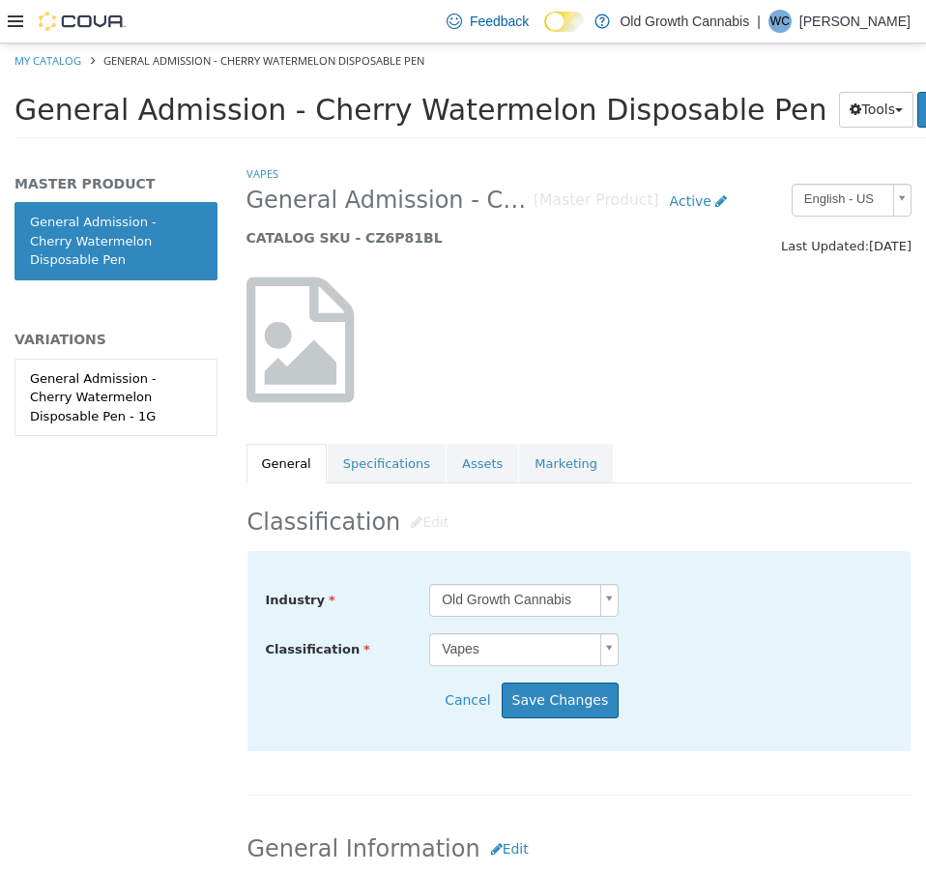
click at [502, 151] on body "Saving Bulk Changes... × My Catalog General Admission - Cherry Watermelon Dispo…" at bounding box center [463, 97] width 926 height 107
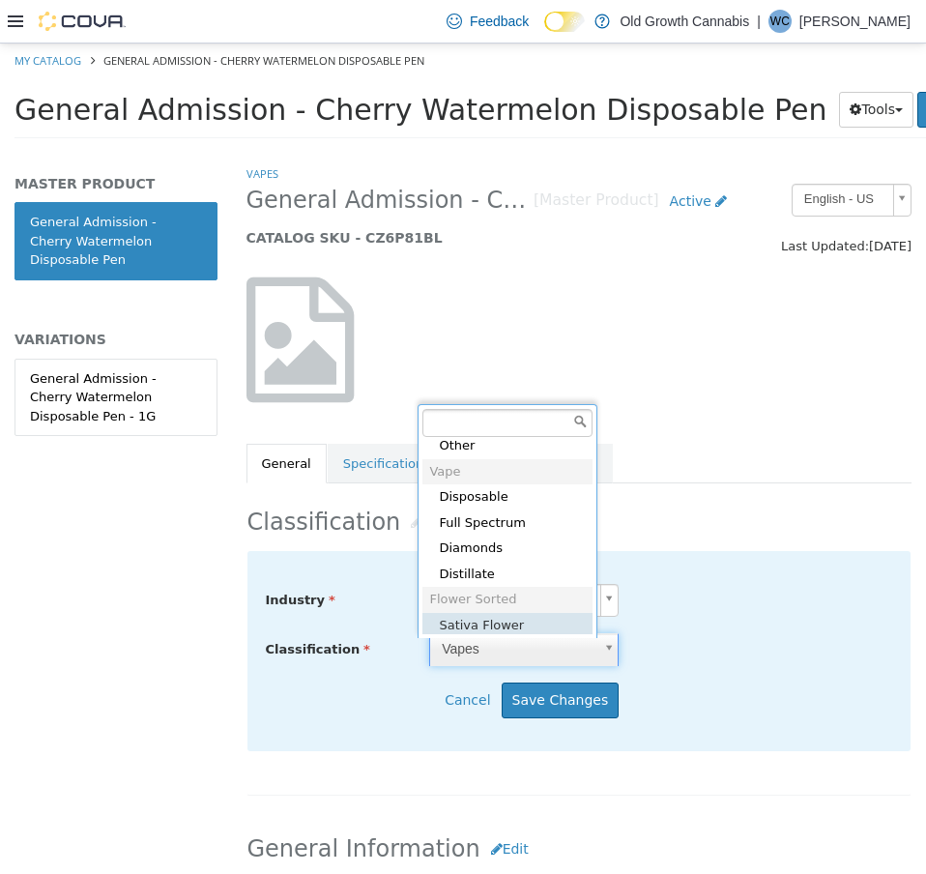
scroll to position [539, 0]
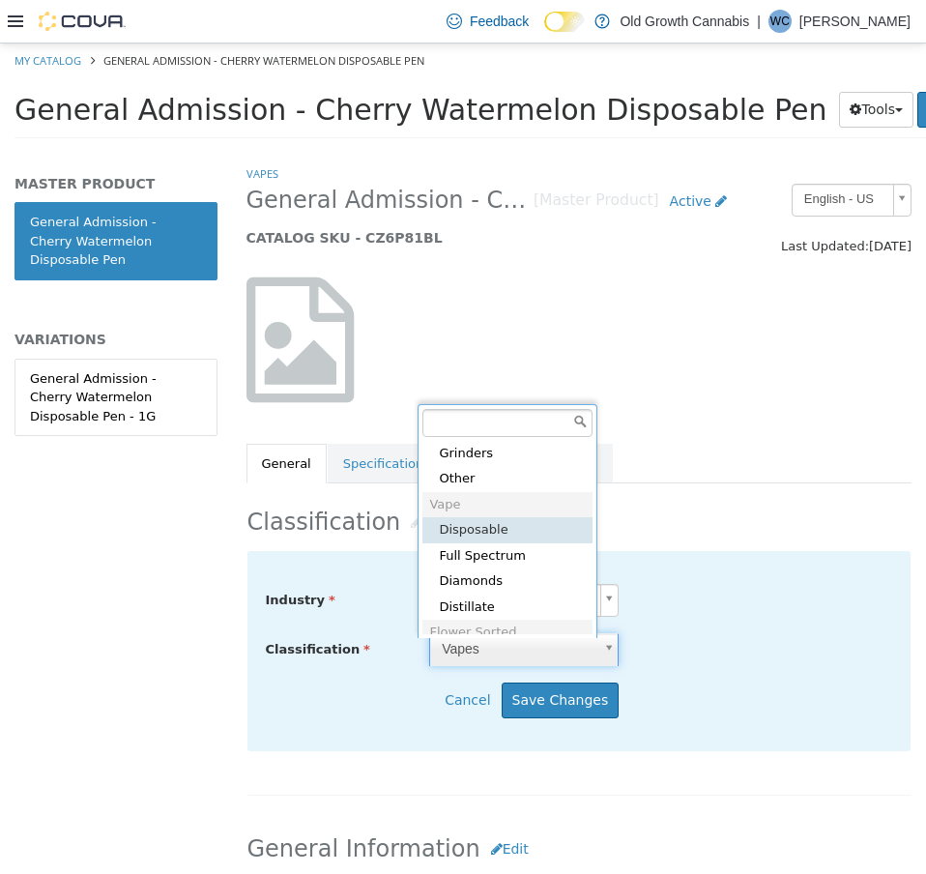
type input "*****"
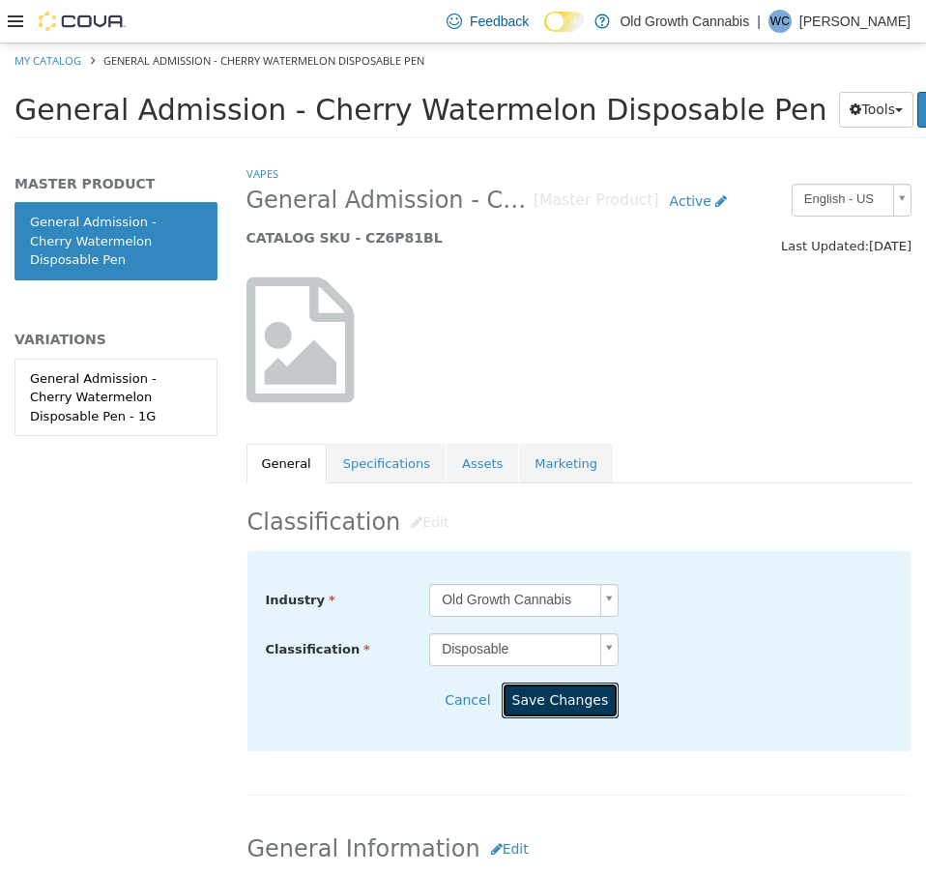
click at [539, 693] on button "Save Changes" at bounding box center [561, 701] width 118 height 36
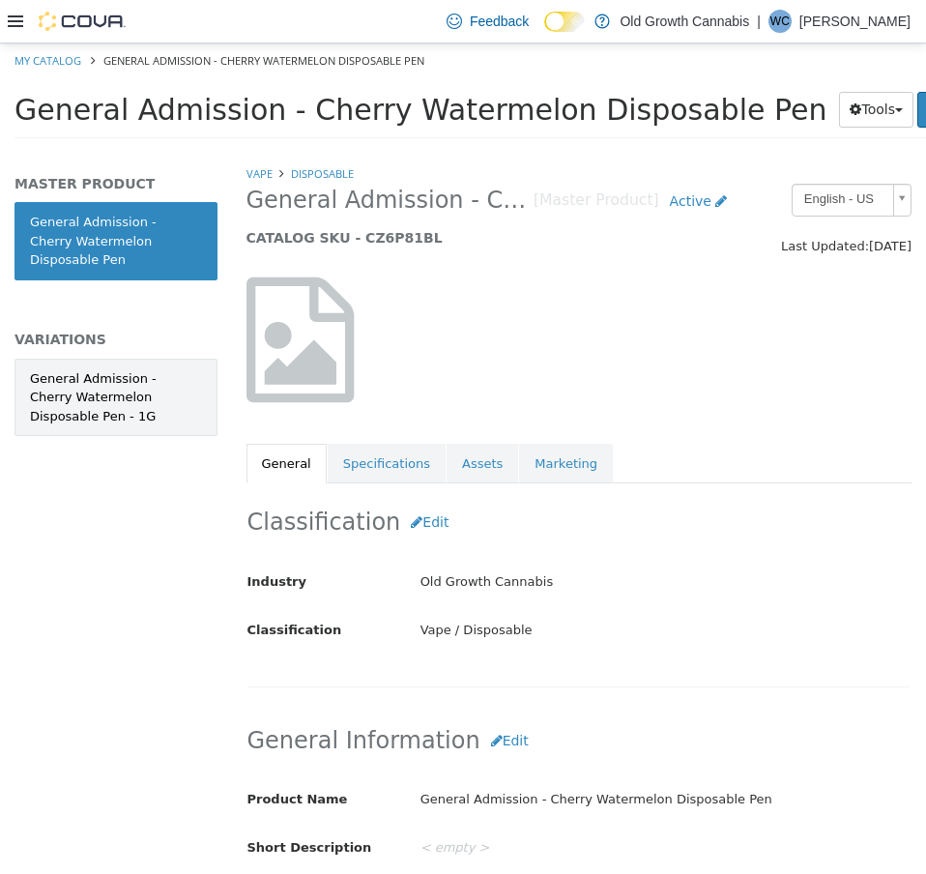
drag, startPoint x: 128, startPoint y: 373, endPoint x: 164, endPoint y: 365, distance: 37.5
click at [127, 373] on div "General Admission - Cherry Watermelon Disposable Pen - 1G" at bounding box center [116, 397] width 172 height 57
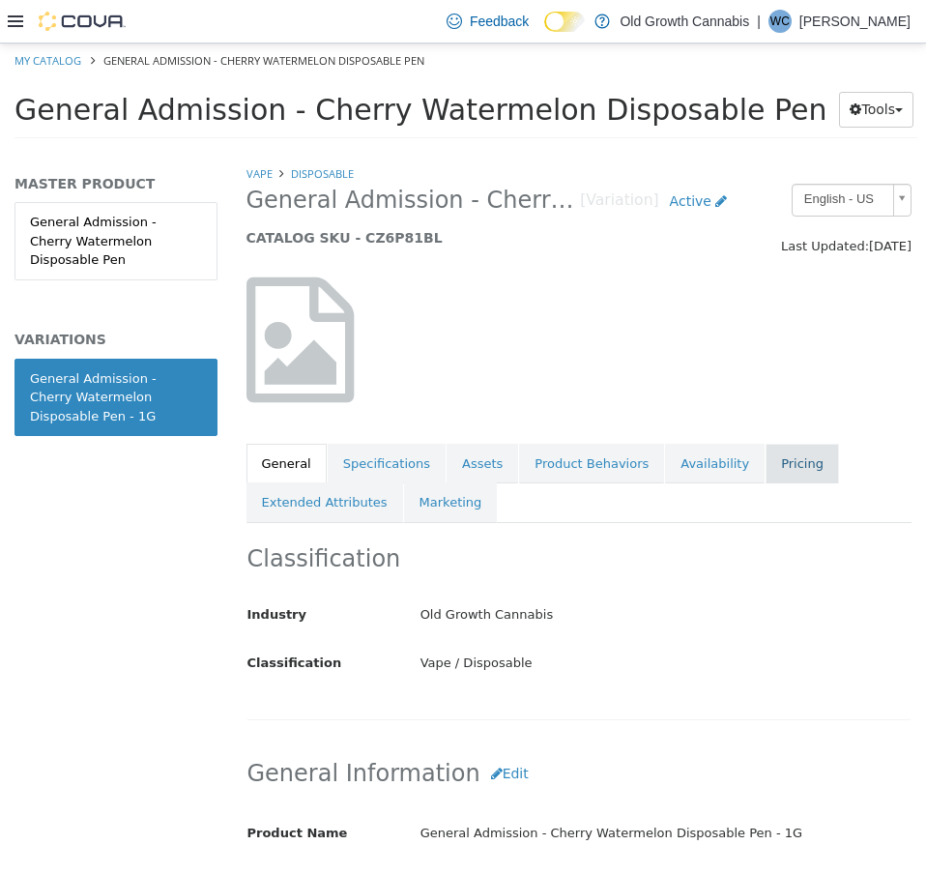
click at [766, 458] on link "Pricing" at bounding box center [802, 464] width 73 height 41
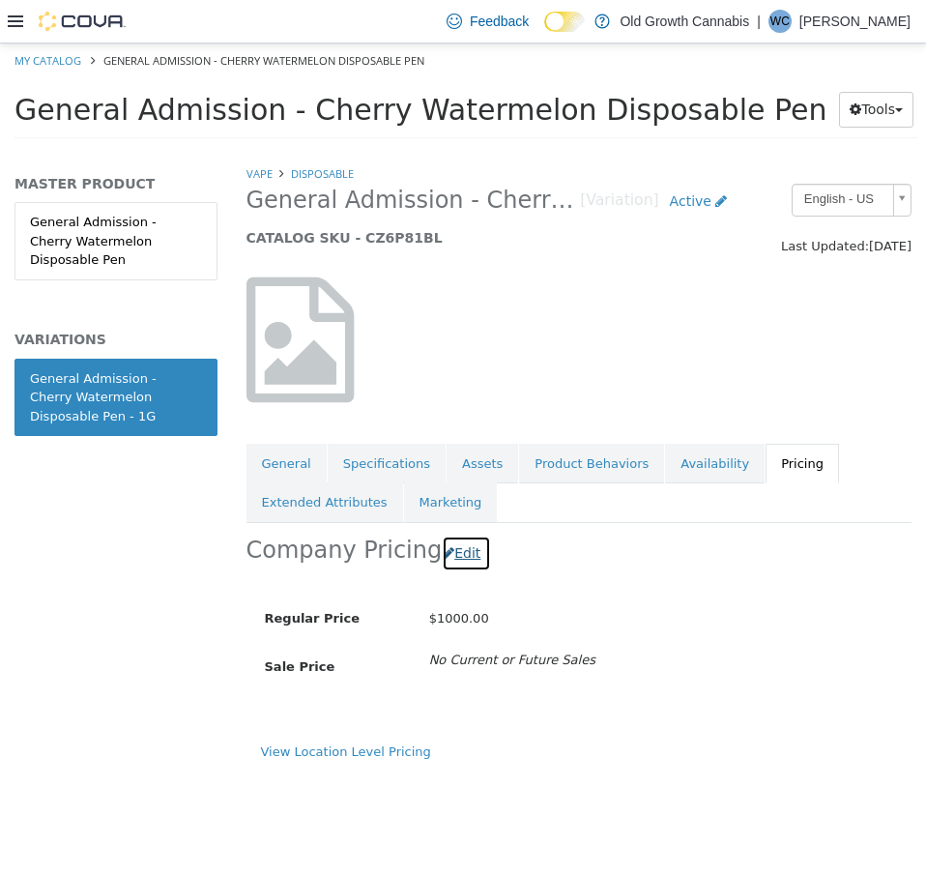
click at [465, 552] on button "Edit" at bounding box center [466, 554] width 49 height 36
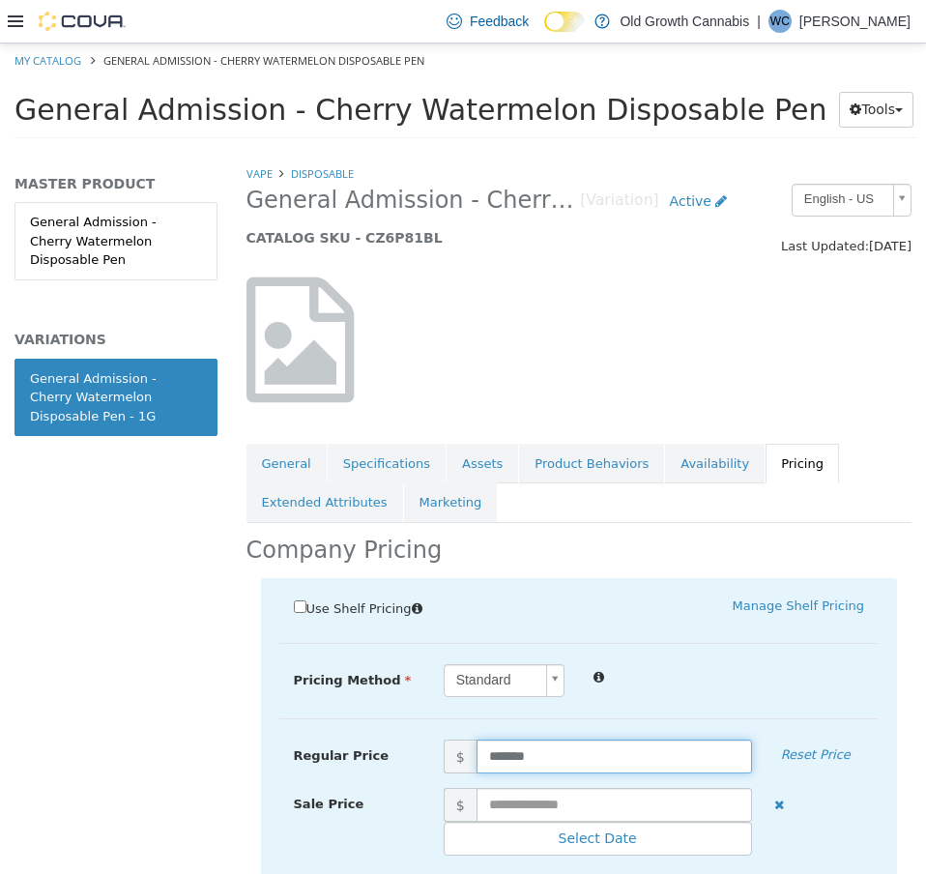
drag, startPoint x: 472, startPoint y: 757, endPoint x: 222, endPoint y: 735, distance: 250.5
click at [225, 151] on div "MASTER PRODUCT General Admission - Cherry Watermelon Disposable Pen VARIATIONS …" at bounding box center [463, 151] width 926 height 0
type input "*****"
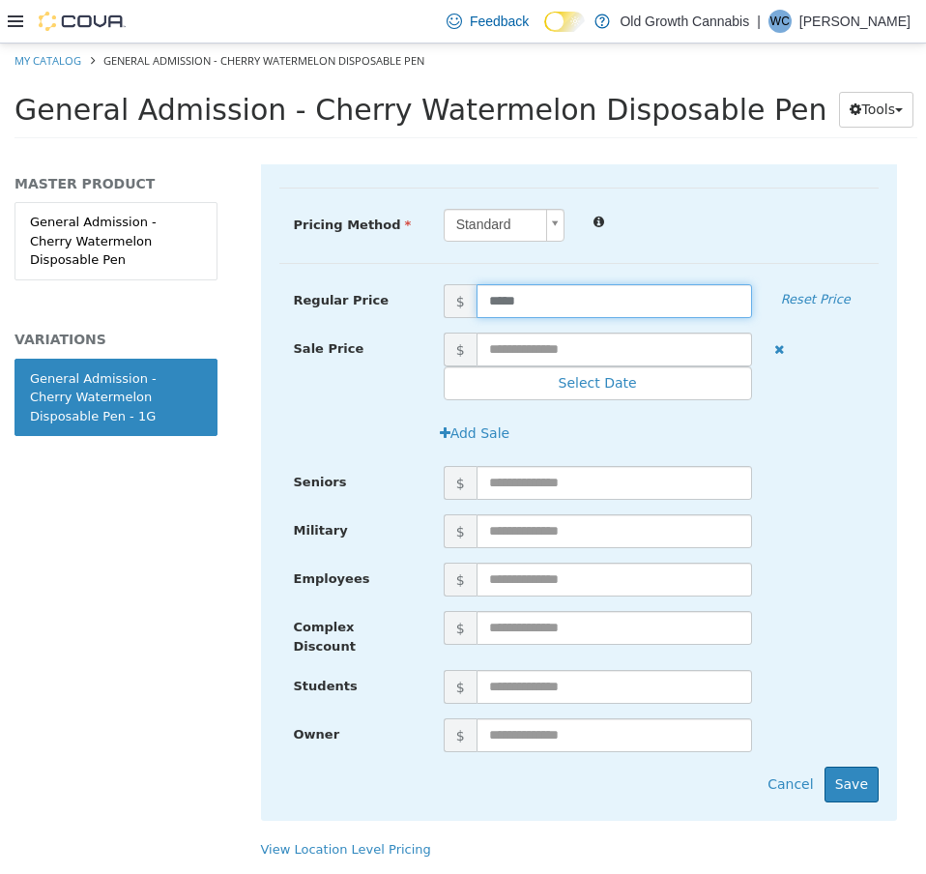
scroll to position [460, 0]
click at [843, 777] on button "Save" at bounding box center [852, 785] width 54 height 36
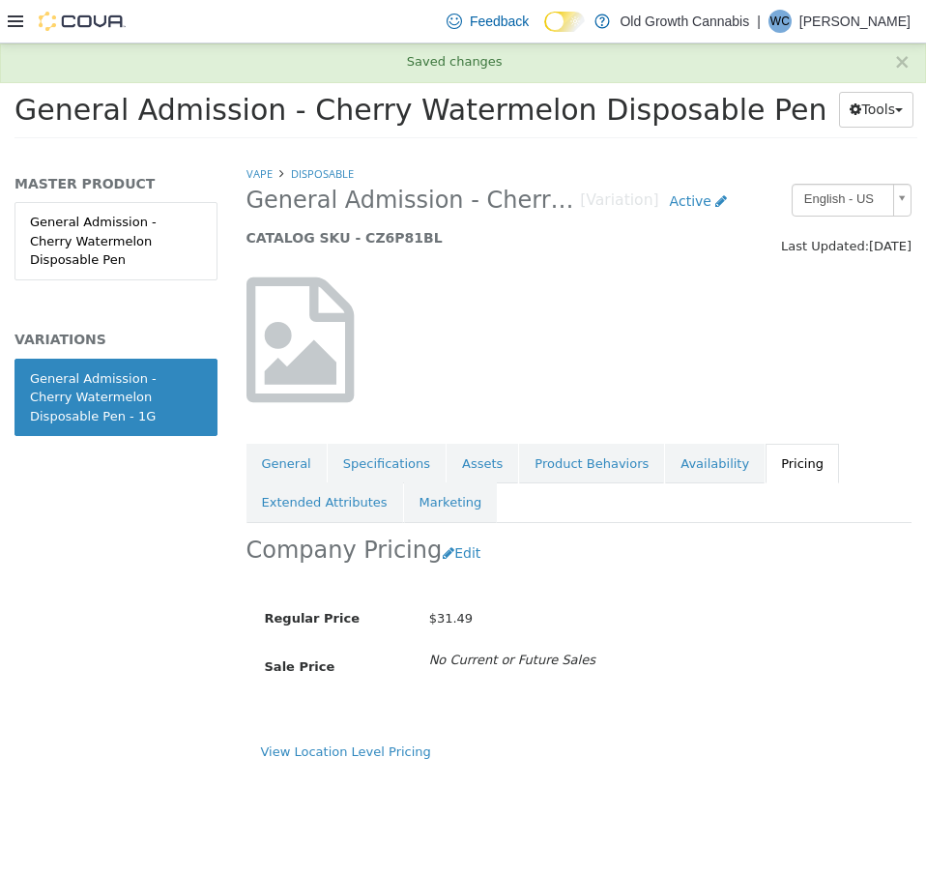
scroll to position [0, 0]
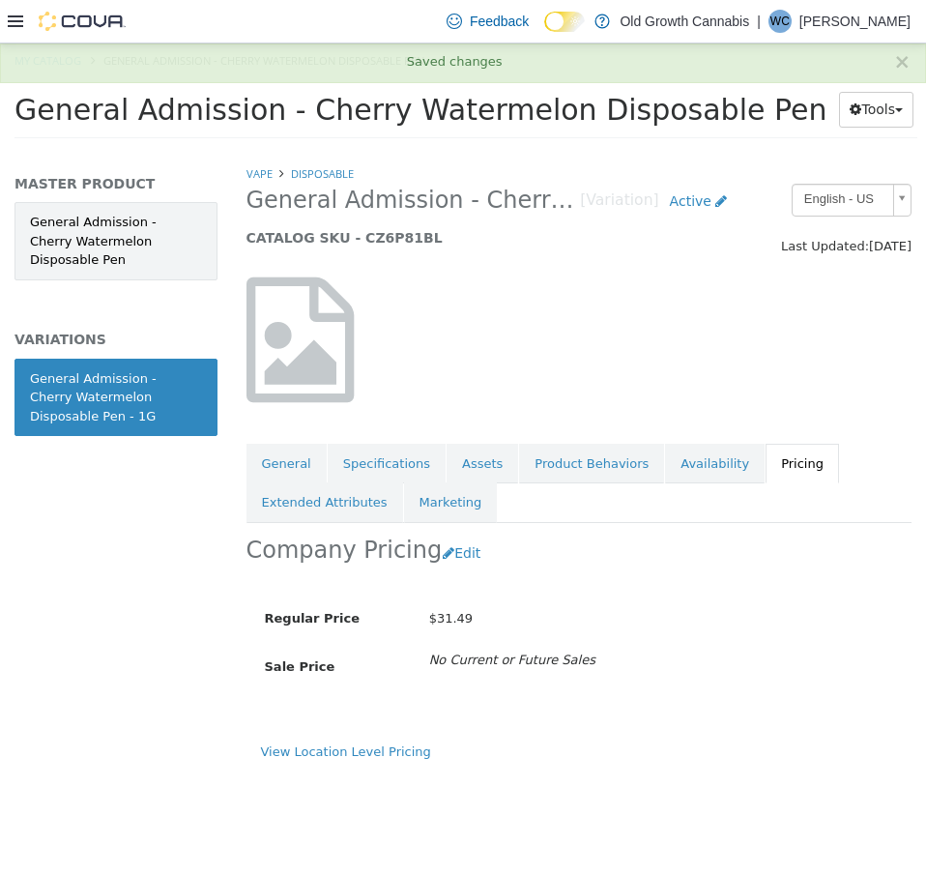
click at [200, 248] on link "General Admission - Cherry Watermelon Disposable Pen" at bounding box center [116, 241] width 203 height 78
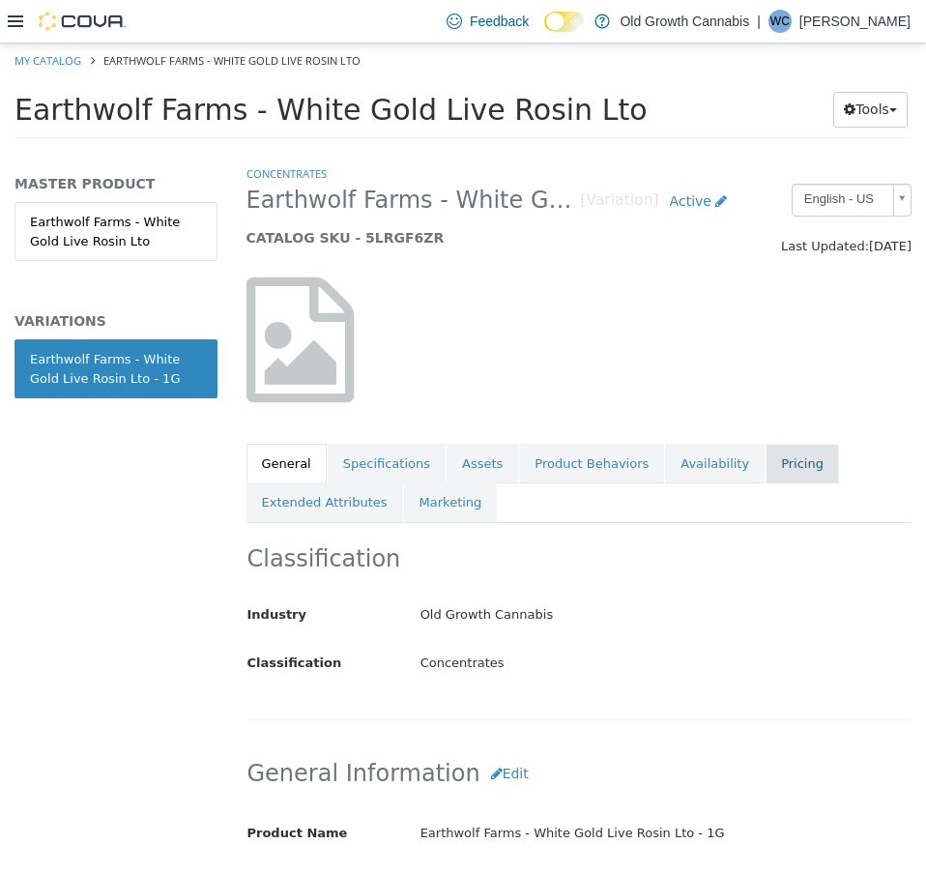
click at [766, 451] on link "Pricing" at bounding box center [802, 464] width 73 height 41
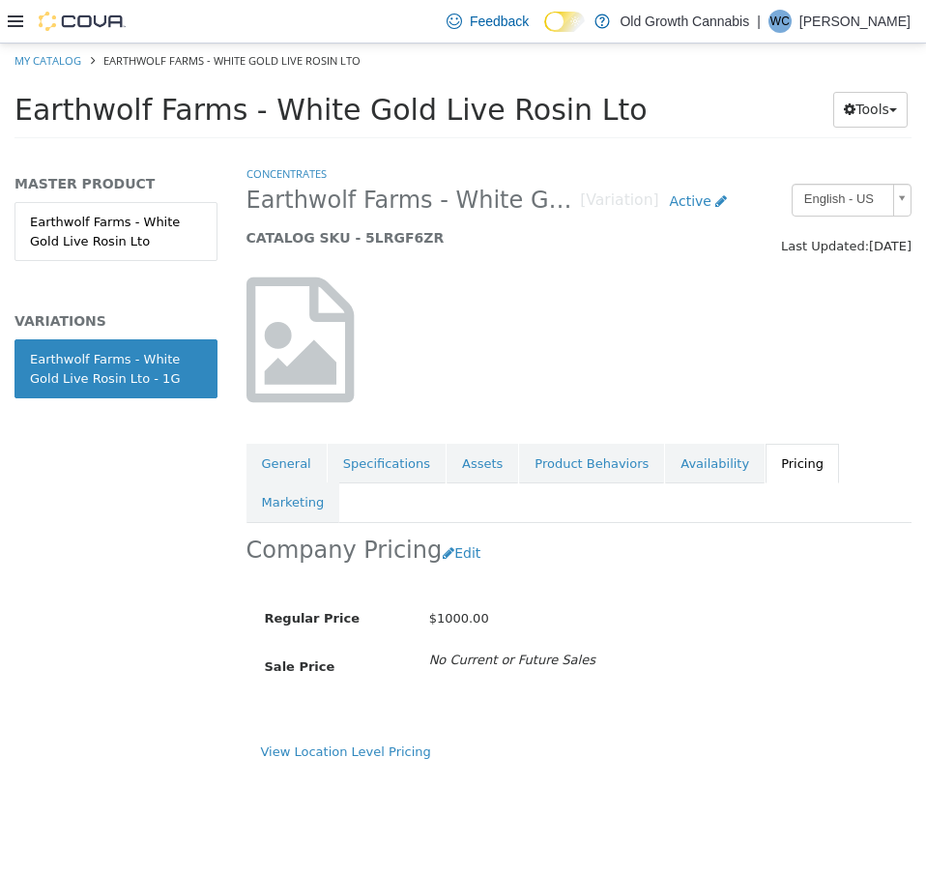
drag, startPoint x: 252, startPoint y: 113, endPoint x: 527, endPoint y: 128, distance: 275.0
click at [529, 121] on span "Earthwolf Farms - White Gold Live Rosin Lto" at bounding box center [331, 110] width 633 height 34
copy span "White Gold Live Rosin"
click at [458, 536] on button "Edit" at bounding box center [466, 554] width 49 height 36
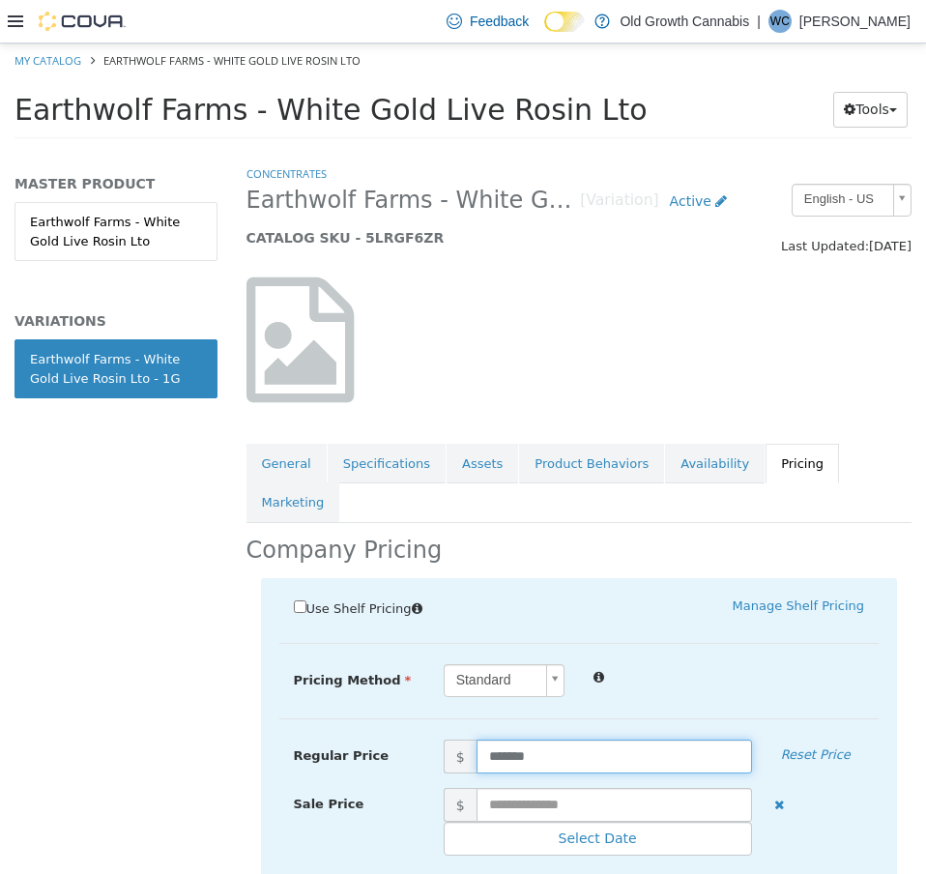
drag, startPoint x: 565, startPoint y: 723, endPoint x: 393, endPoint y: 689, distance: 175.4
type input "*****"
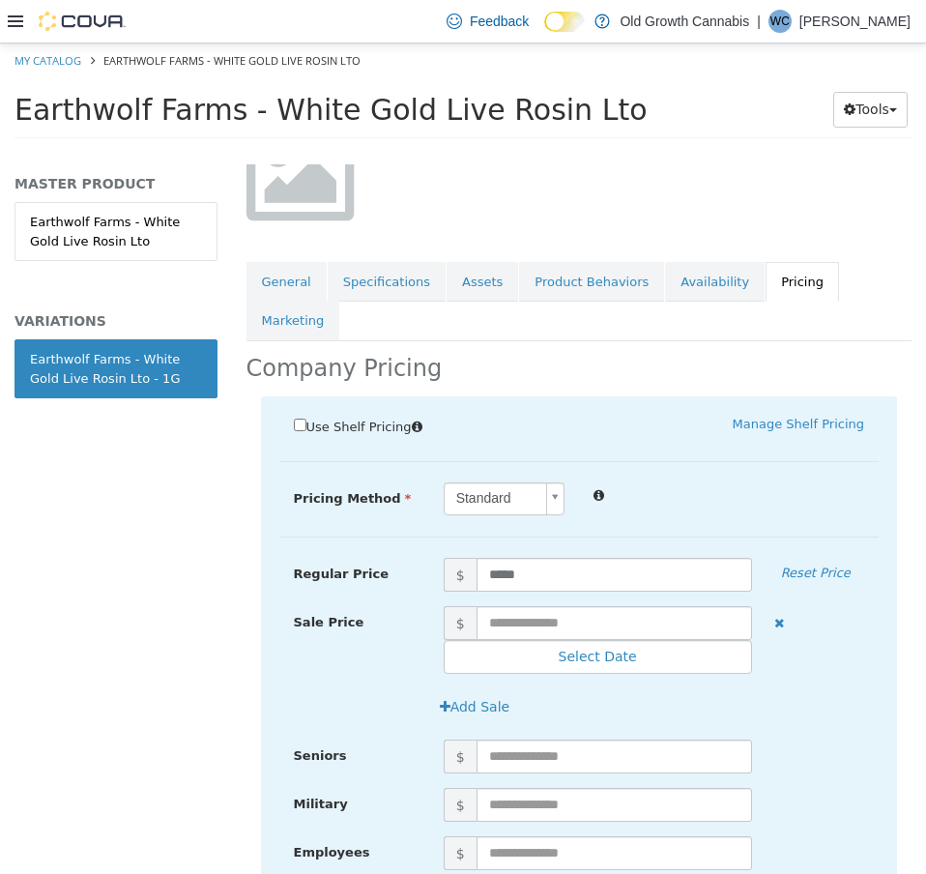
scroll to position [405, 0]
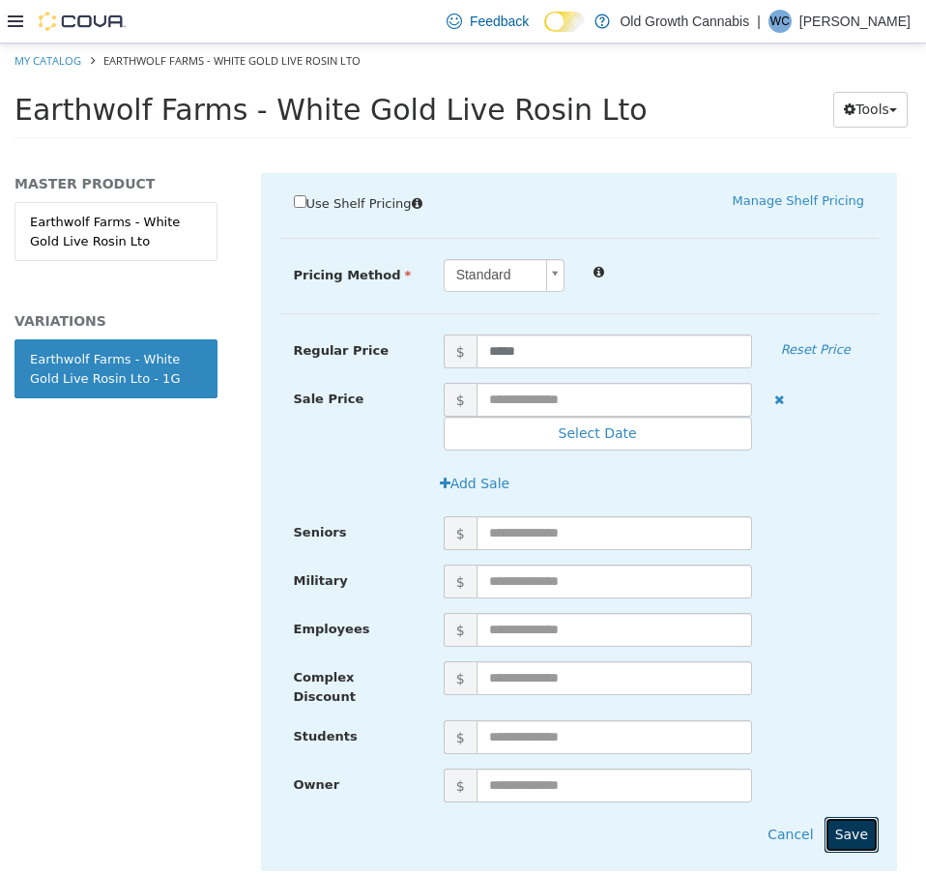
click at [859, 817] on button "Save" at bounding box center [852, 835] width 54 height 36
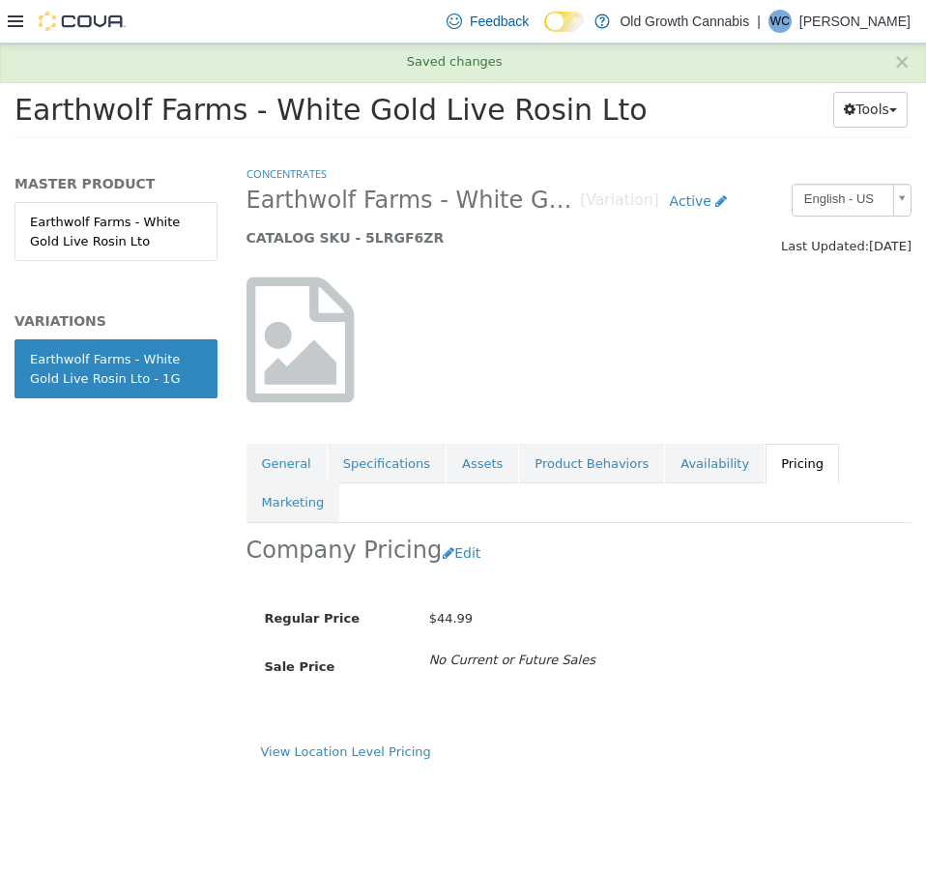
scroll to position [0, 0]
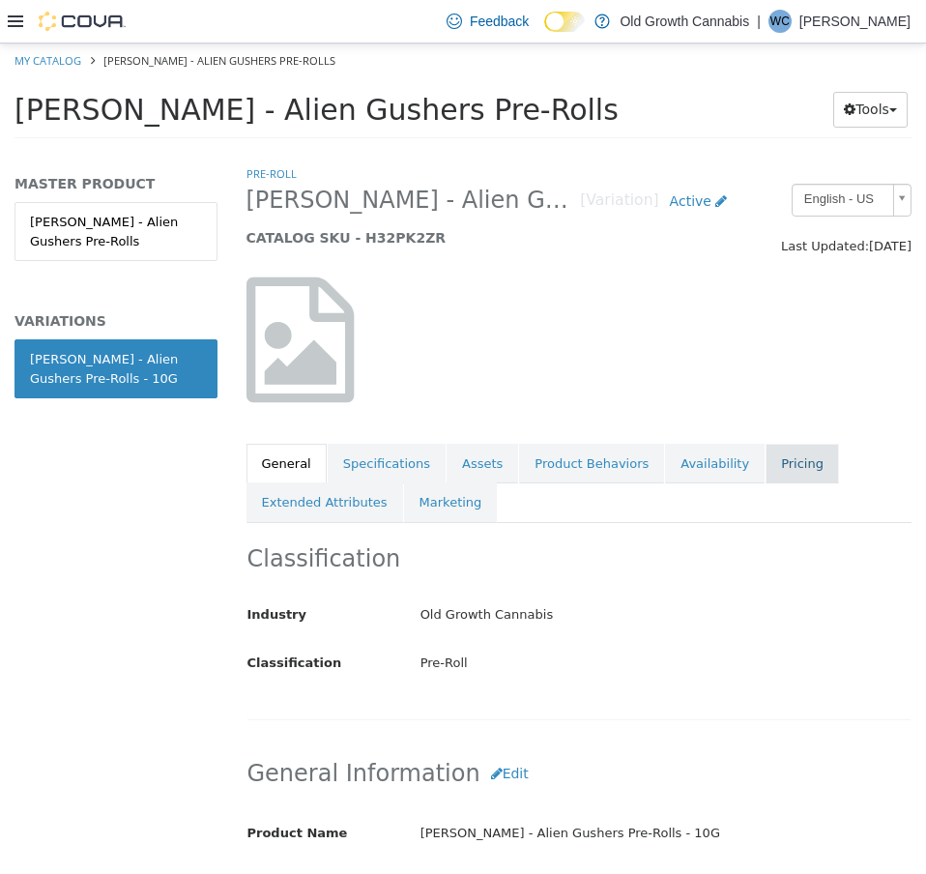
click at [766, 468] on link "Pricing" at bounding box center [802, 464] width 73 height 41
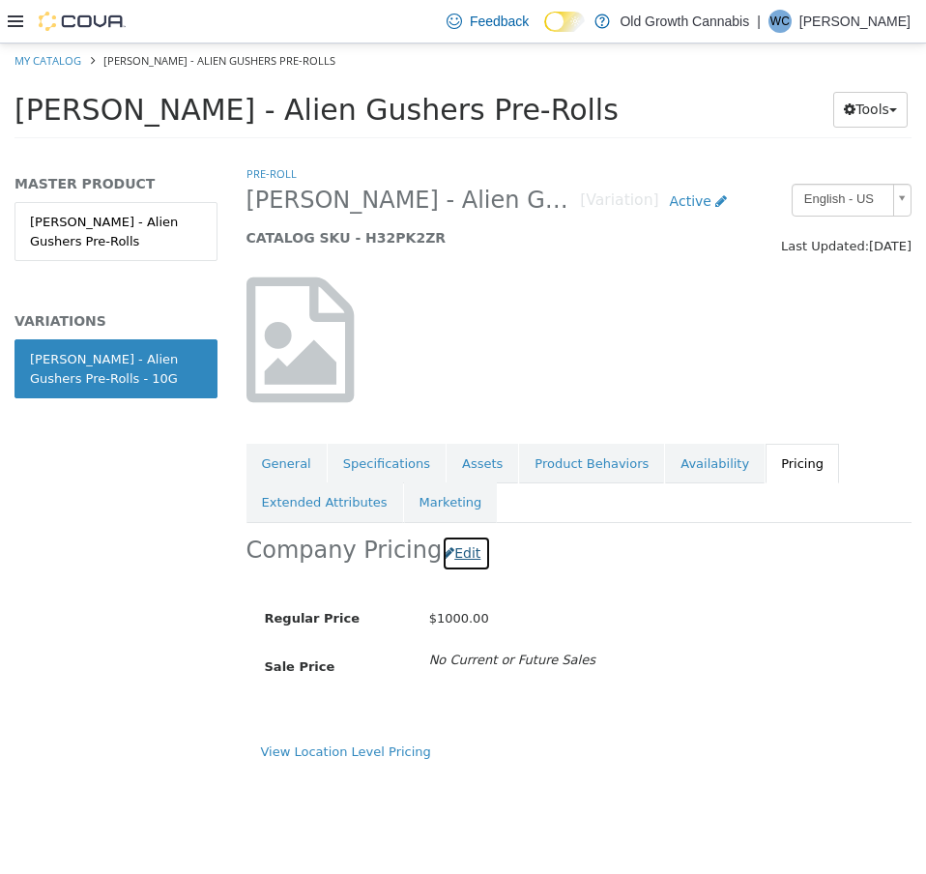
click at [452, 562] on button "Edit" at bounding box center [466, 554] width 49 height 36
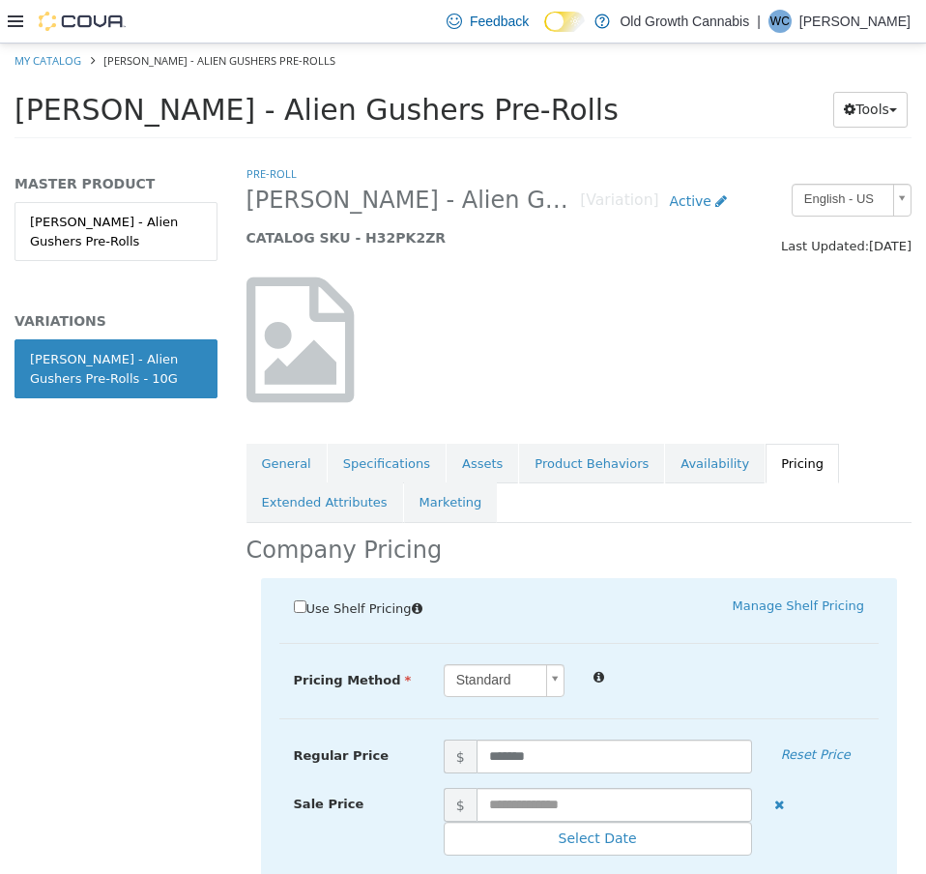
drag, startPoint x: 570, startPoint y: 779, endPoint x: 479, endPoint y: 769, distance: 92.5
click at [453, 774] on div "Regular Price $ ******* Reset Price" at bounding box center [579, 764] width 600 height 48
drag, startPoint x: 513, startPoint y: 759, endPoint x: 334, endPoint y: 743, distance: 180.6
click at [336, 744] on div "Regular Price $ ******* Reset Price" at bounding box center [579, 757] width 600 height 34
type input "*"
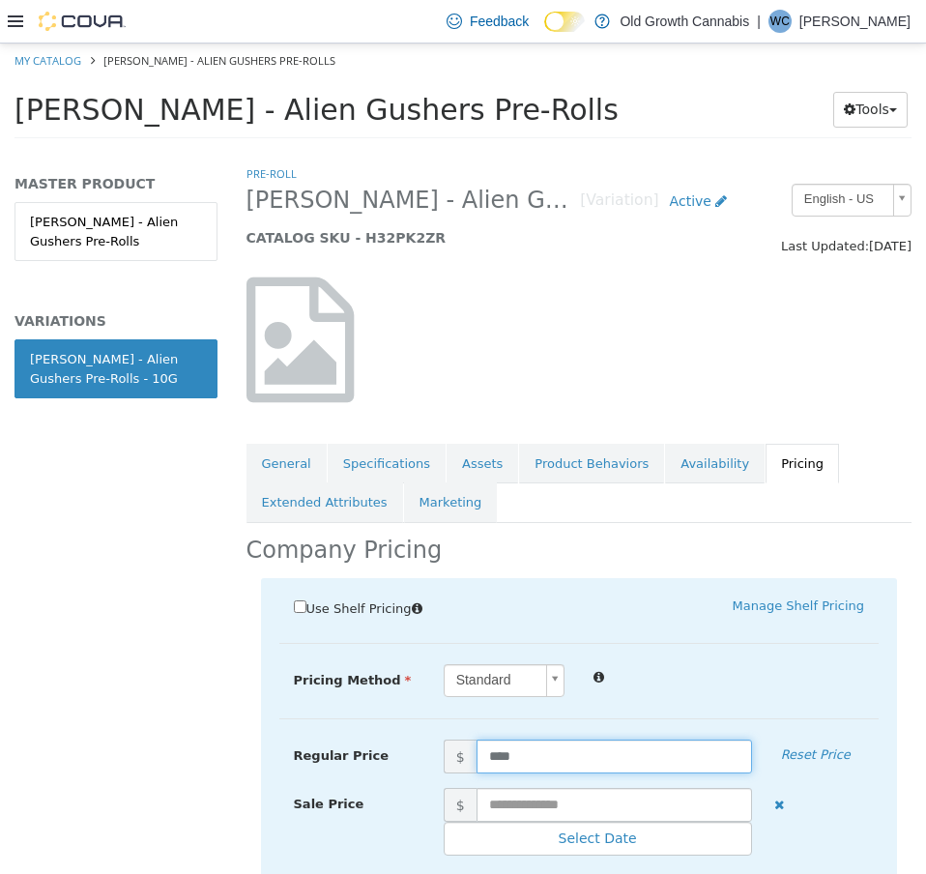
type input "*****"
click at [659, 559] on div "Pre-Roll [PERSON_NAME] - Alien Gushers Pre-Rolls - 10G [Variation] Active CATAL…" at bounding box center [579, 519] width 695 height 710
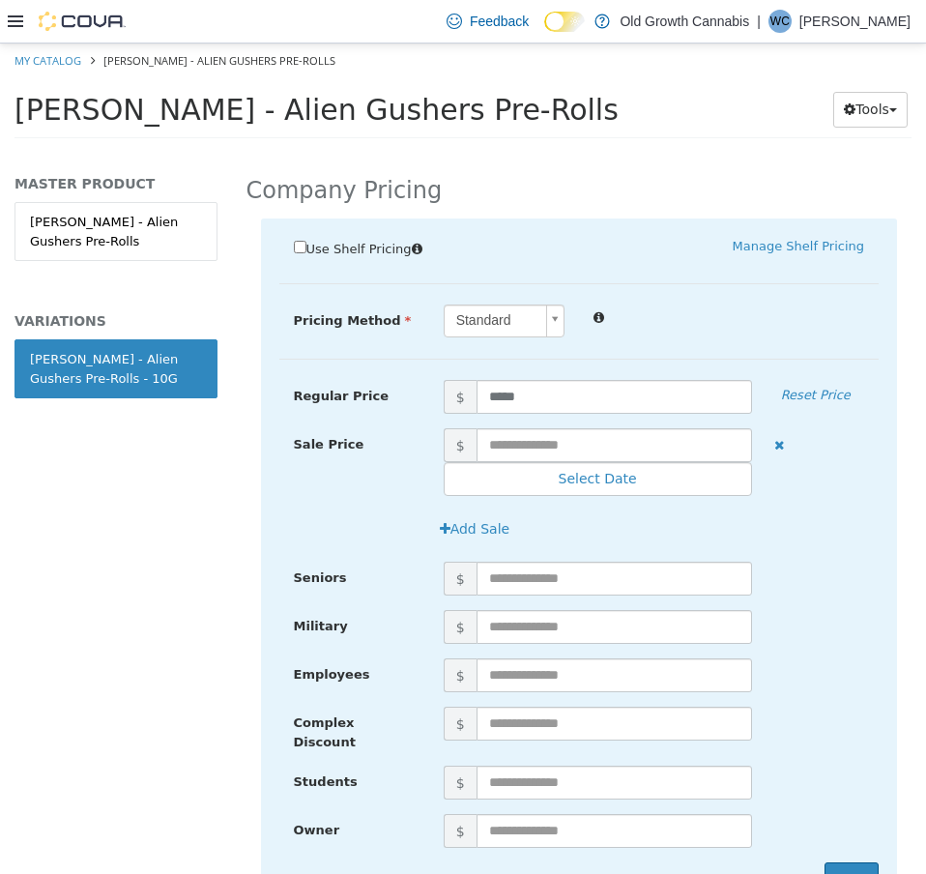
scroll to position [444, 0]
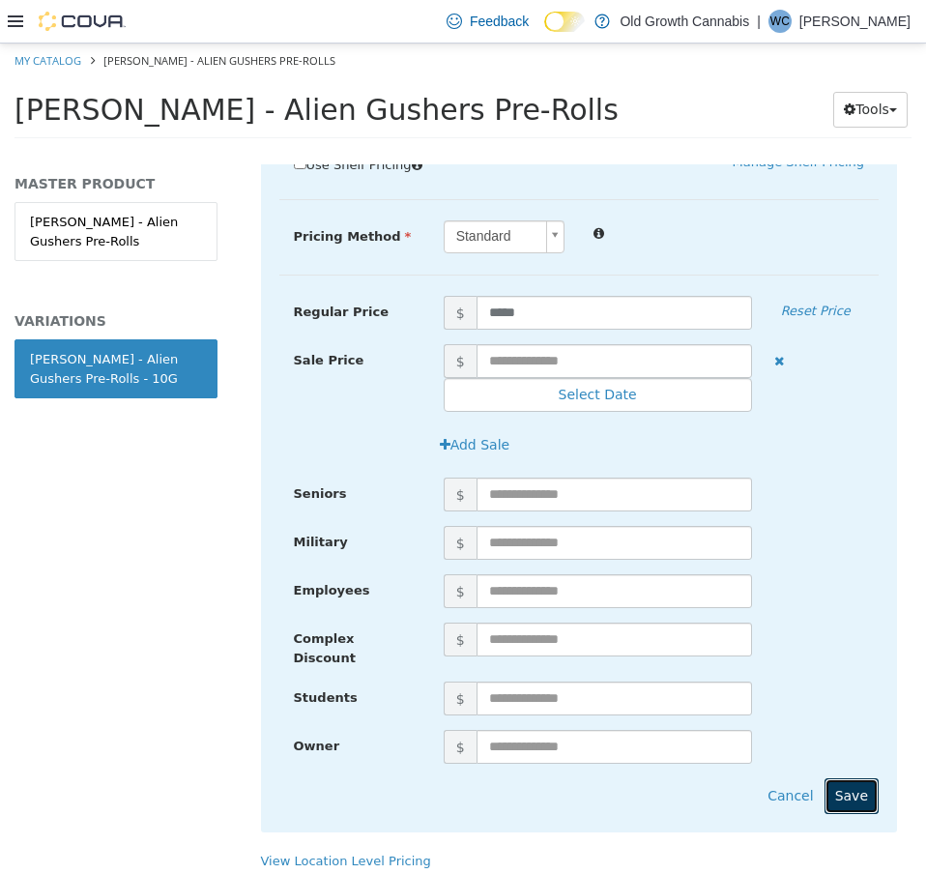
click at [835, 789] on button "Save" at bounding box center [852, 796] width 54 height 36
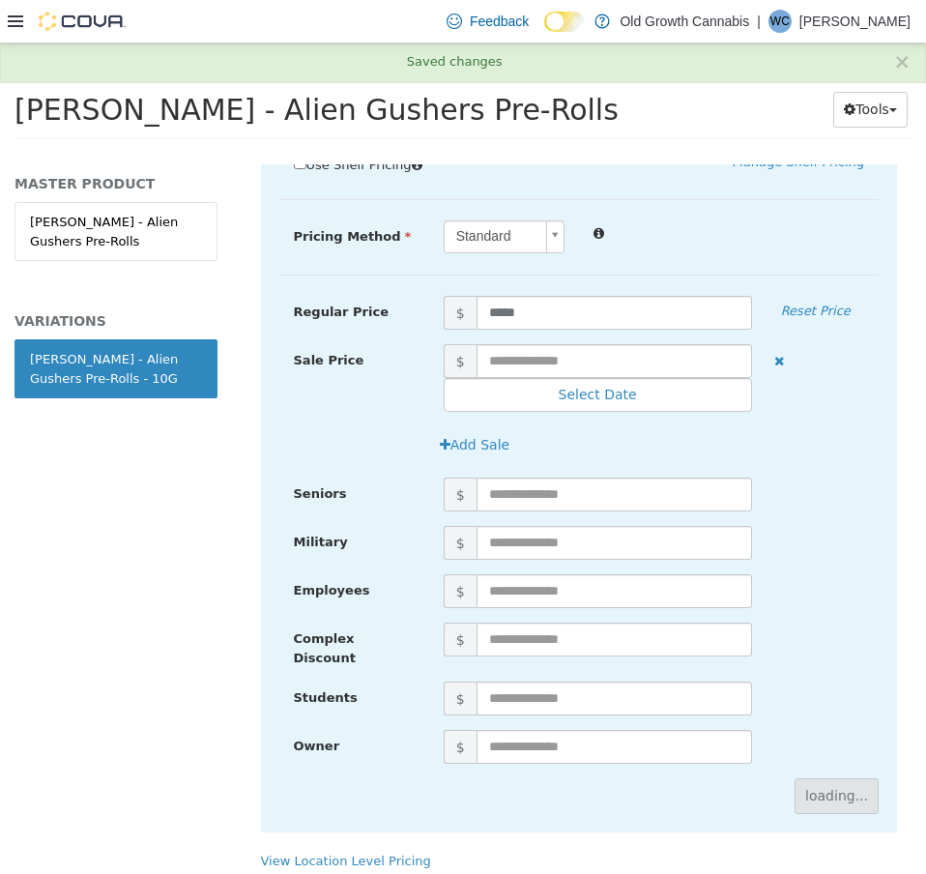
scroll to position [0, 0]
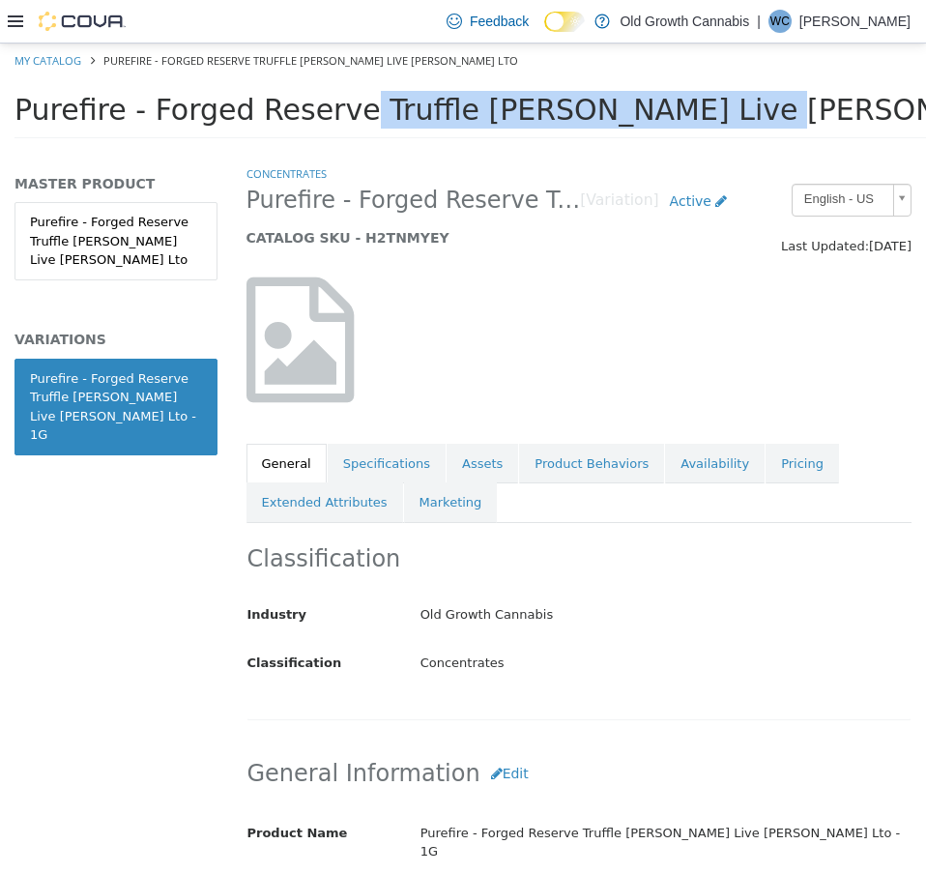
drag, startPoint x: 147, startPoint y: 108, endPoint x: 501, endPoint y: 112, distance: 353.9
click at [501, 112] on span "Purefire - Forged Reserve Truffle Berry Live Rosin Lto" at bounding box center [559, 110] width 1089 height 34
copy span "Forged Reserve Truffle Berry"
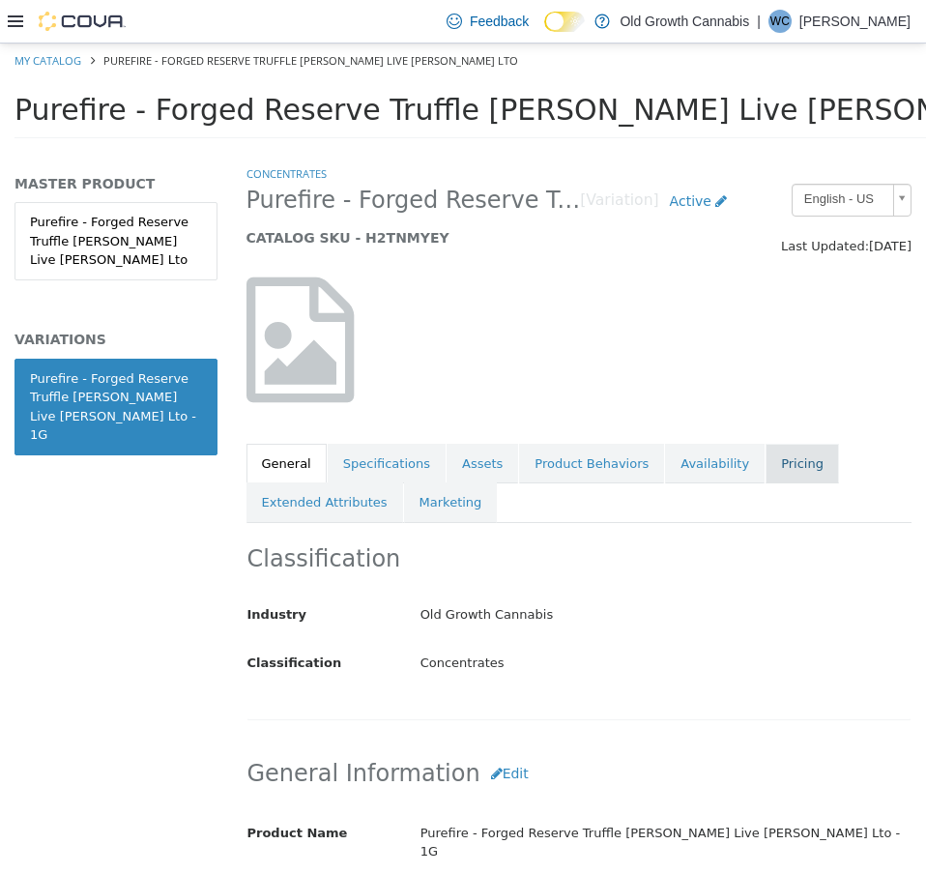
click at [766, 463] on link "Pricing" at bounding box center [802, 464] width 73 height 41
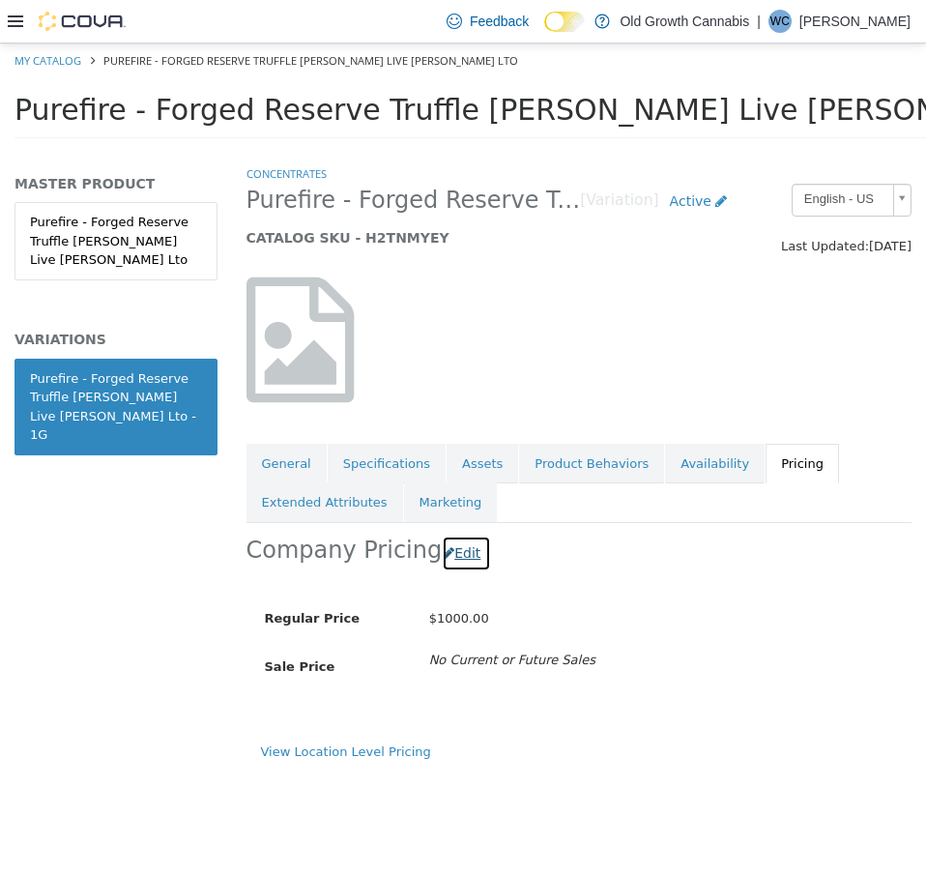
click at [452, 550] on button "Edit" at bounding box center [466, 554] width 49 height 36
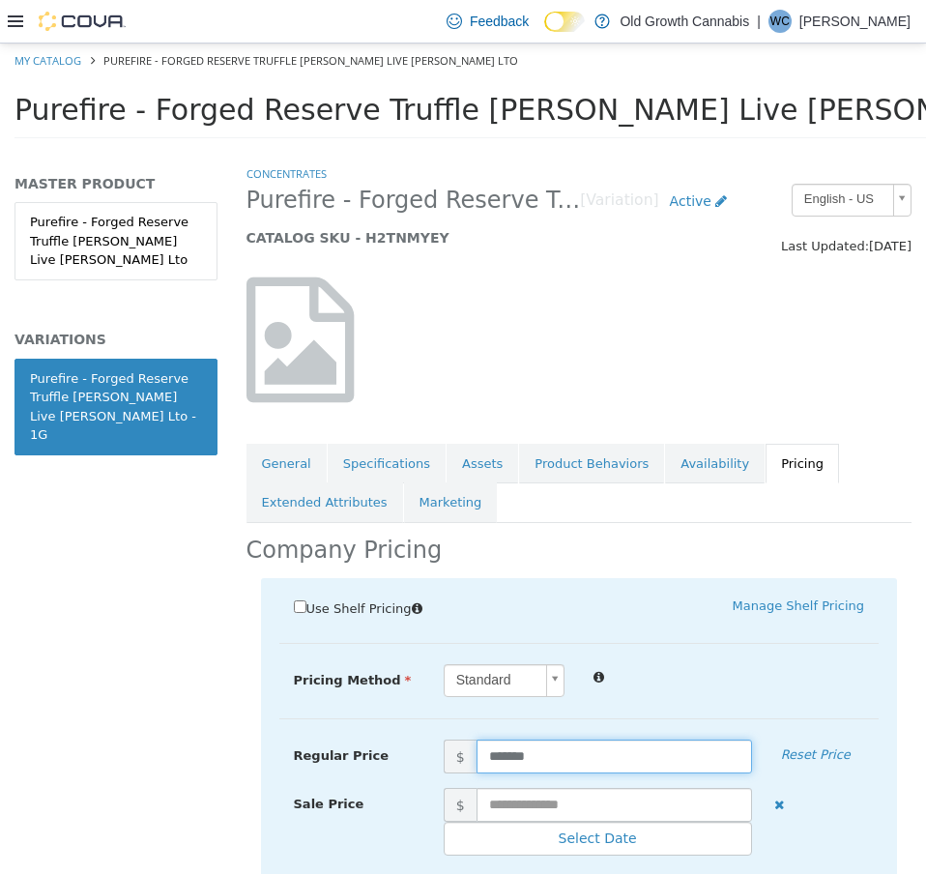
drag, startPoint x: 556, startPoint y: 760, endPoint x: 297, endPoint y: 742, distance: 259.8
click at [298, 742] on div "Regular Price $ ******* Reset Price" at bounding box center [579, 757] width 600 height 34
type input "*****"
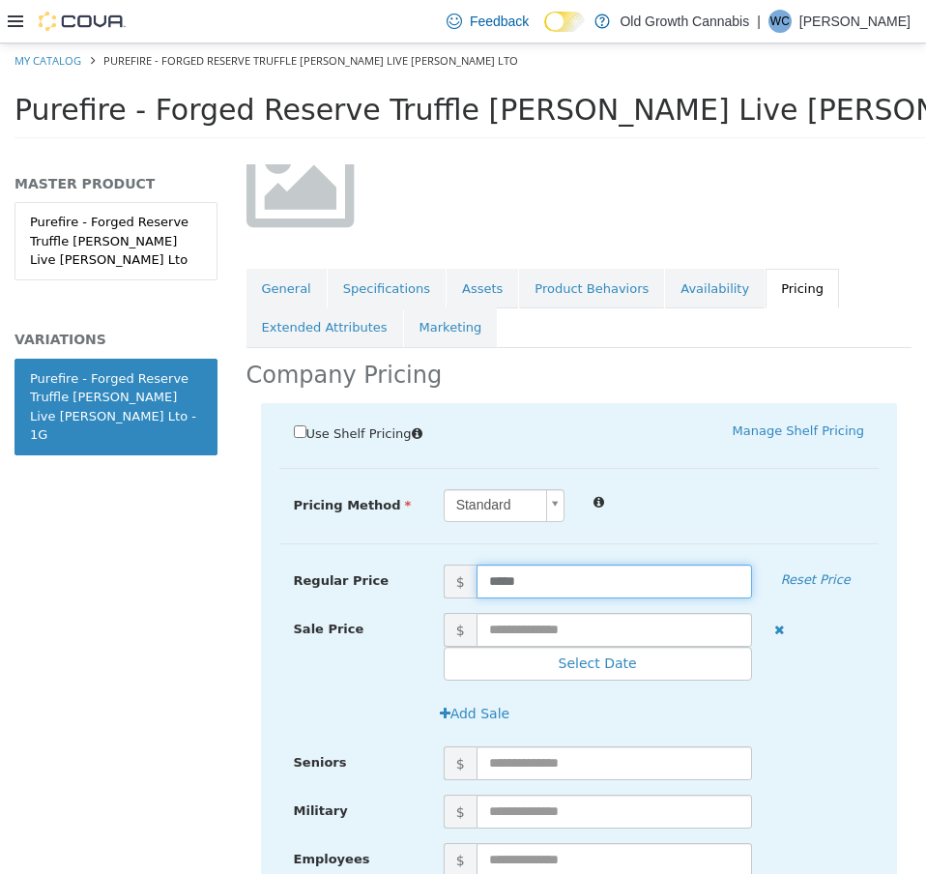
scroll to position [444, 0]
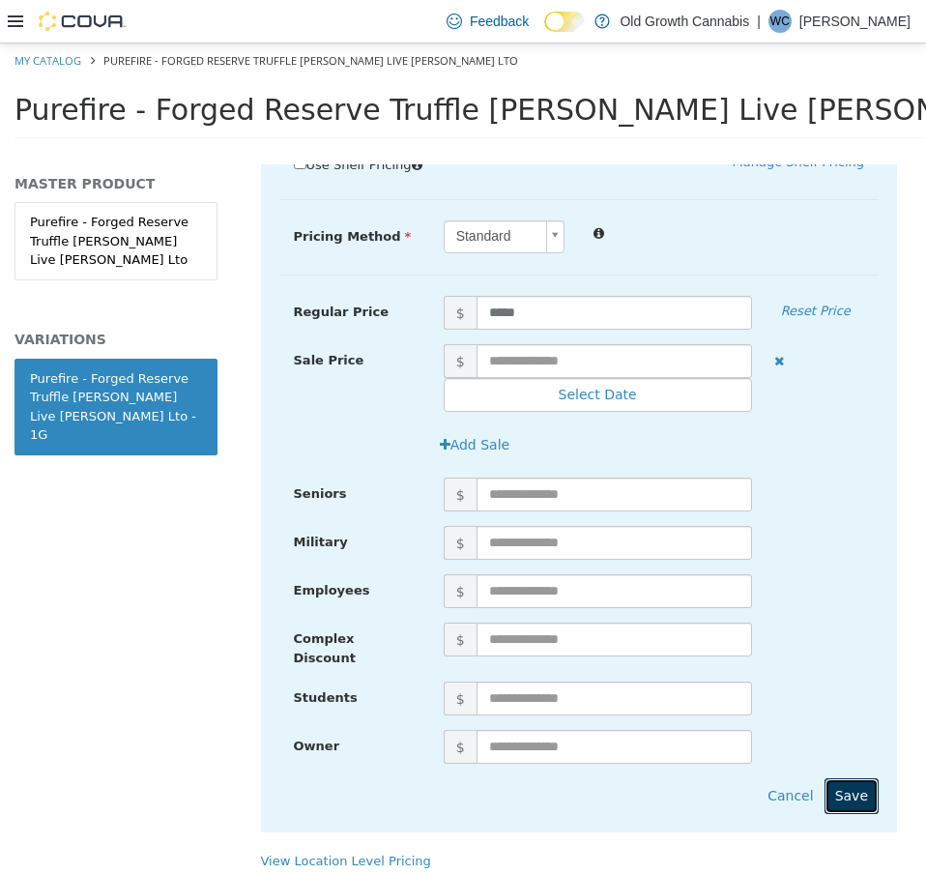
click at [834, 778] on button "Save" at bounding box center [852, 796] width 54 height 36
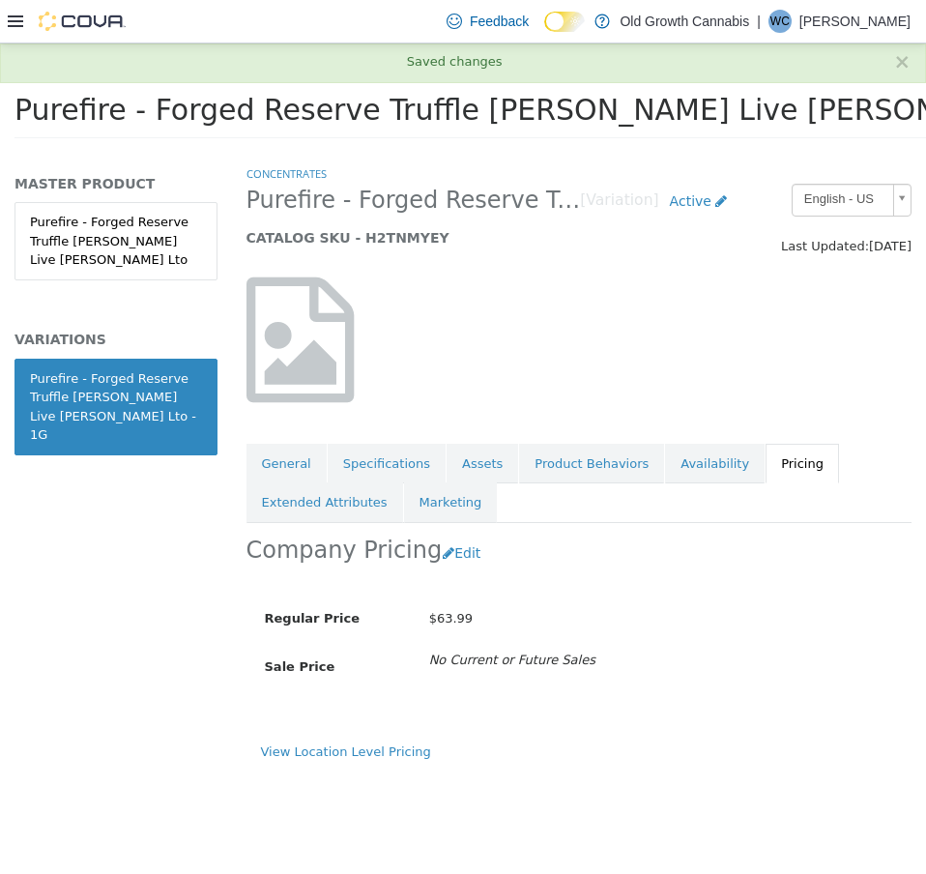
scroll to position [0, 0]
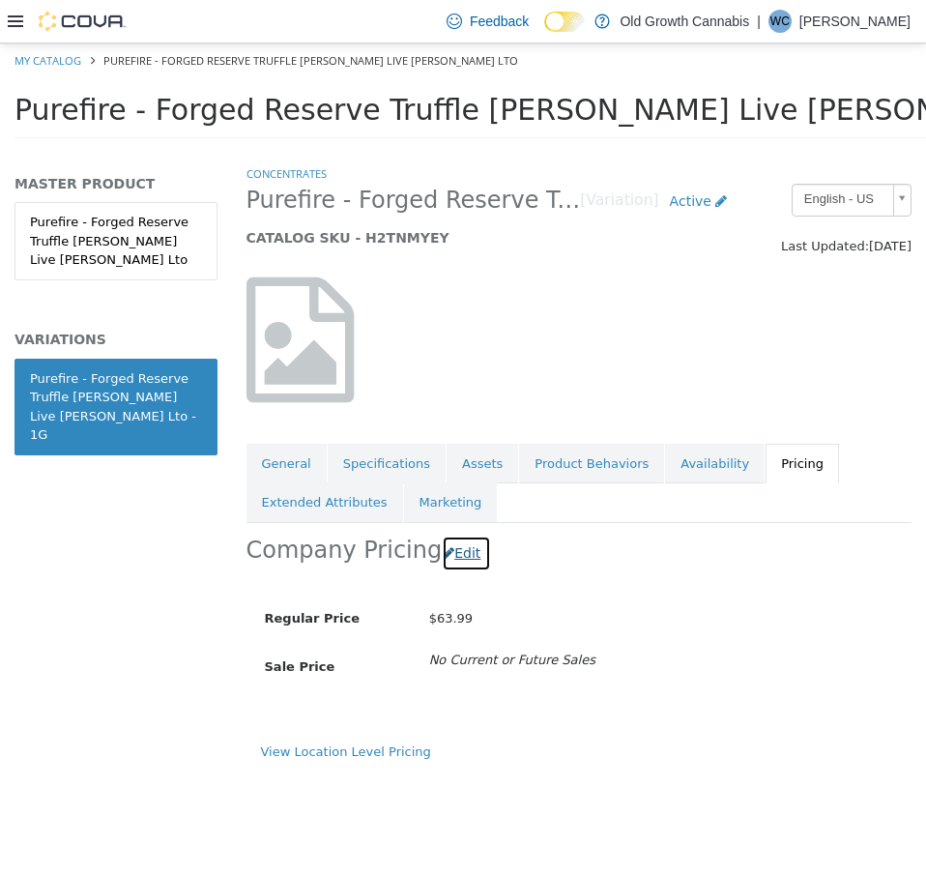
click at [444, 559] on button "Edit" at bounding box center [466, 554] width 49 height 36
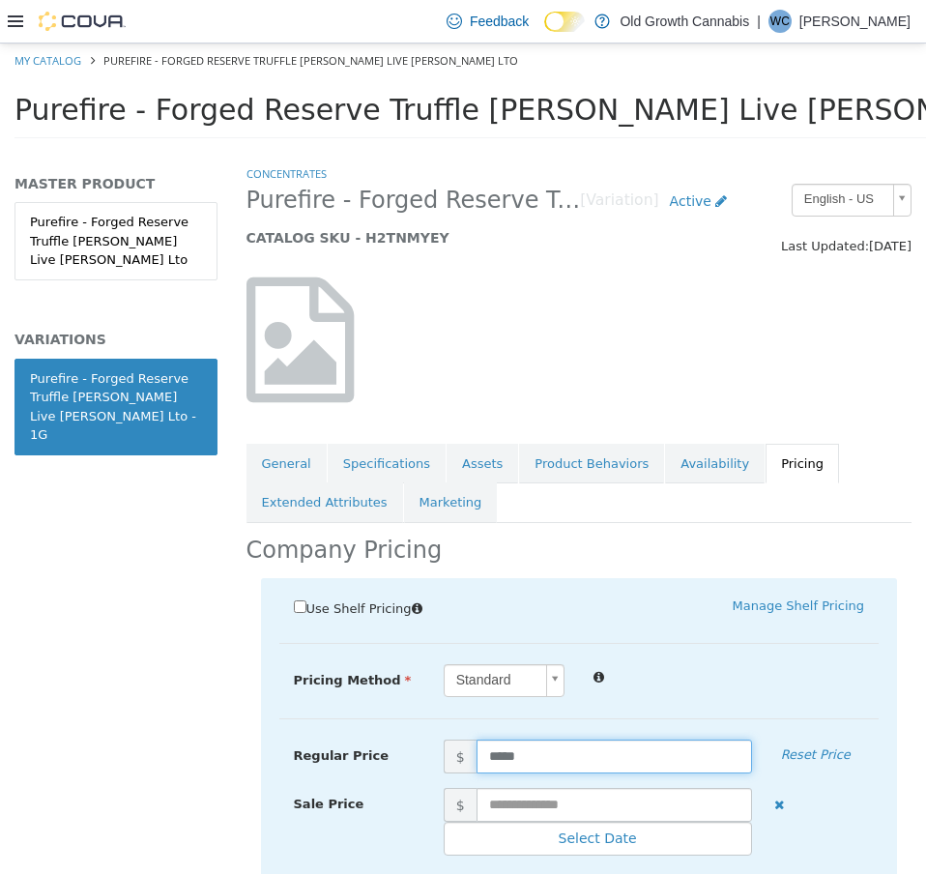
click at [498, 752] on input "*****" at bounding box center [615, 757] width 276 height 34
type input "*****"
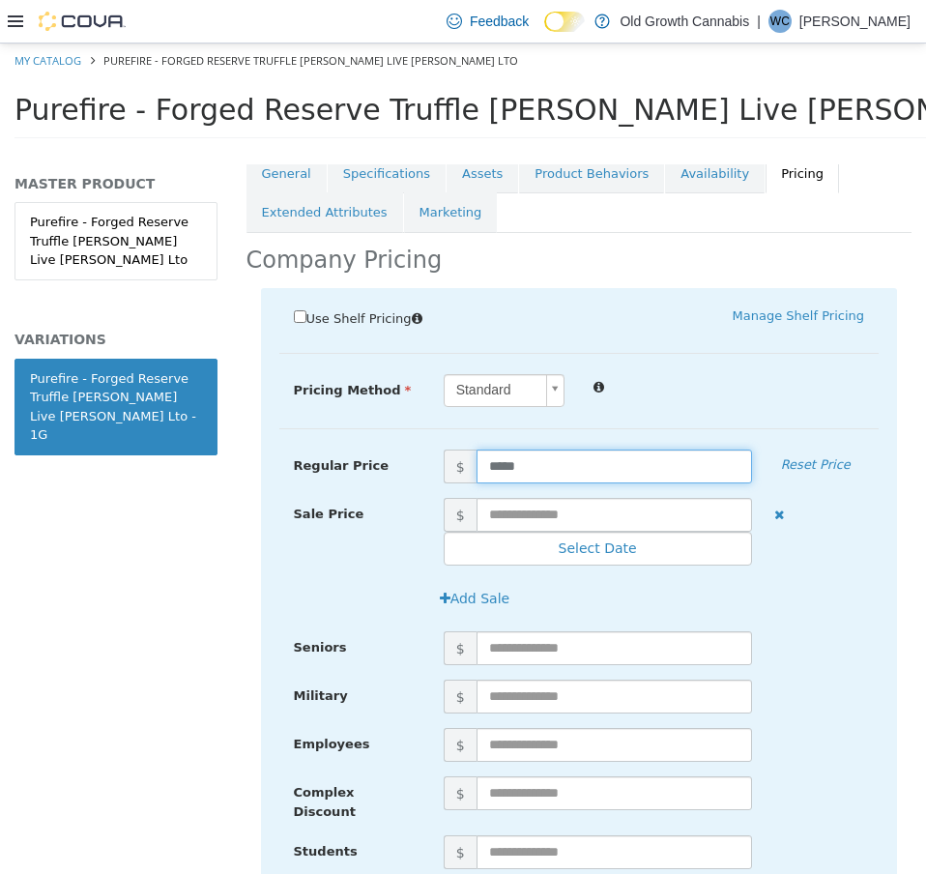
scroll to position [444, 0]
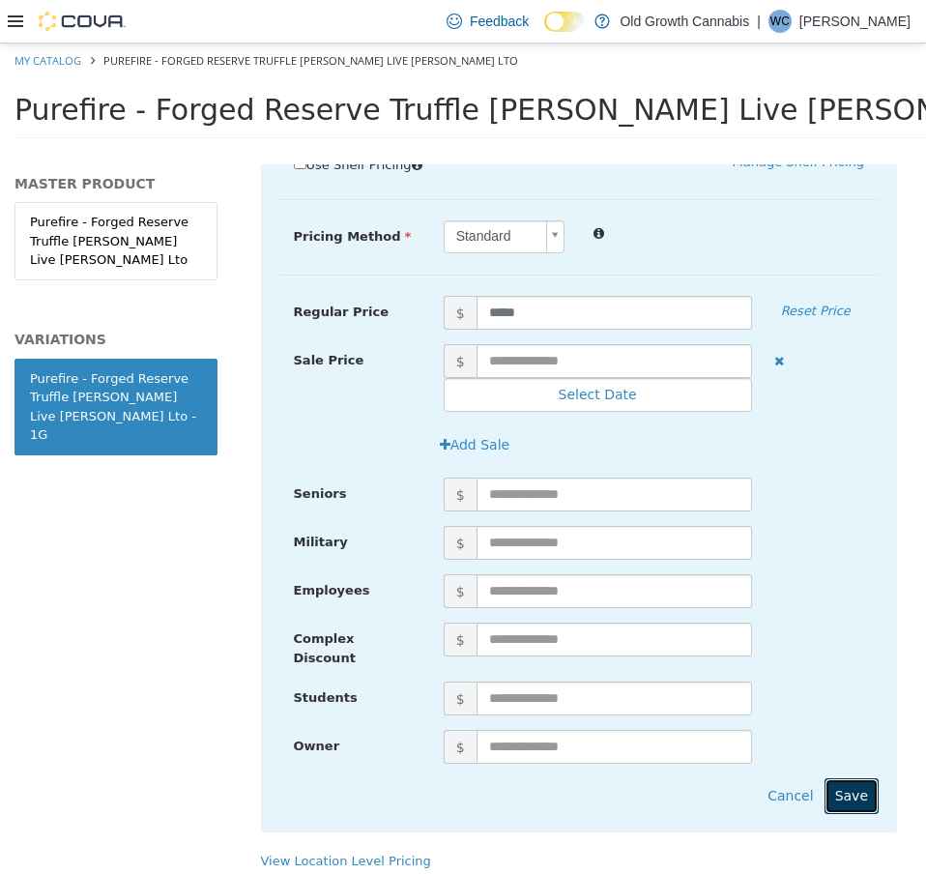
click at [825, 778] on button "Save" at bounding box center [852, 796] width 54 height 36
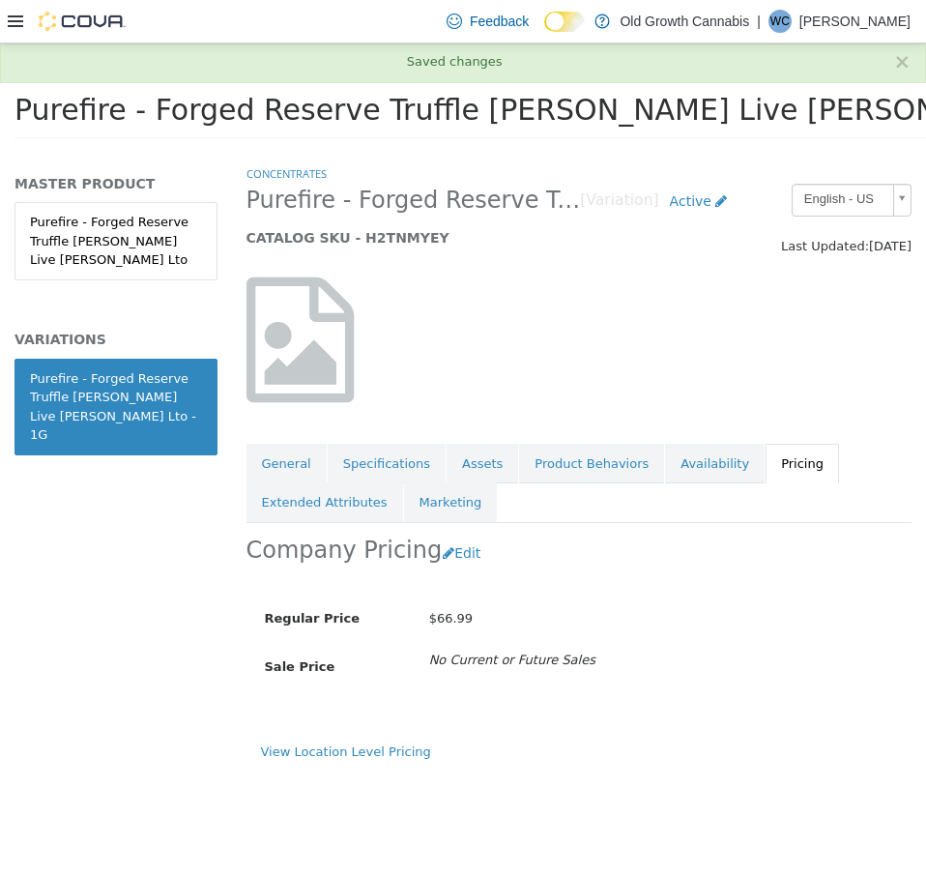
scroll to position [0, 0]
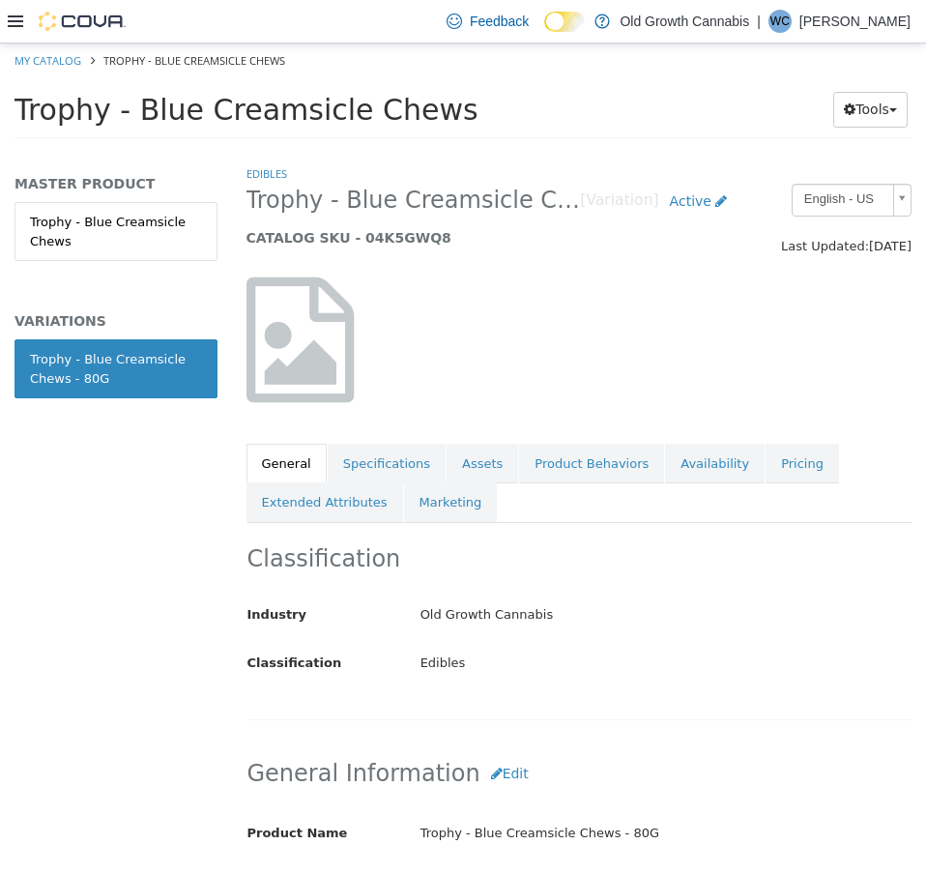
drag, startPoint x: 132, startPoint y: 112, endPoint x: 432, endPoint y: 130, distance: 300.2
click at [432, 130] on div "Trophy - Blue Creamsicle Chews Tools Move Variations Print Labels" at bounding box center [463, 115] width 897 height 48
copy span "Blue Creamsicle Chews"
click at [771, 480] on link "Pricing" at bounding box center [802, 464] width 73 height 41
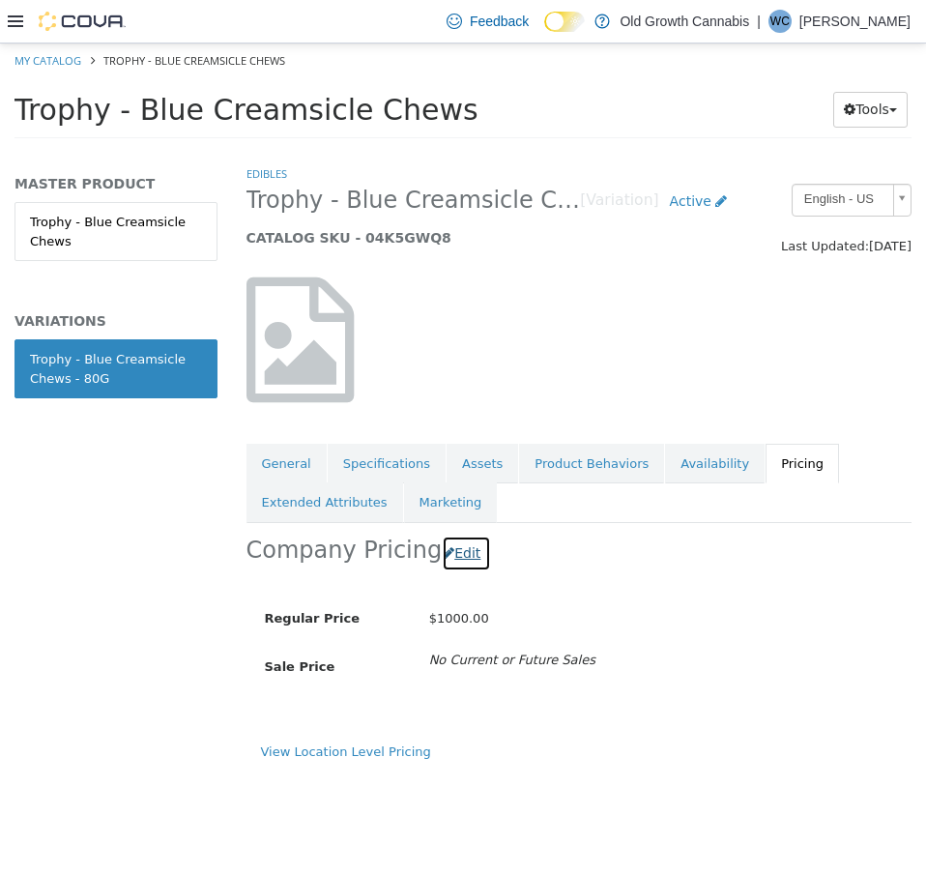
click at [442, 559] on button "Edit" at bounding box center [466, 554] width 49 height 36
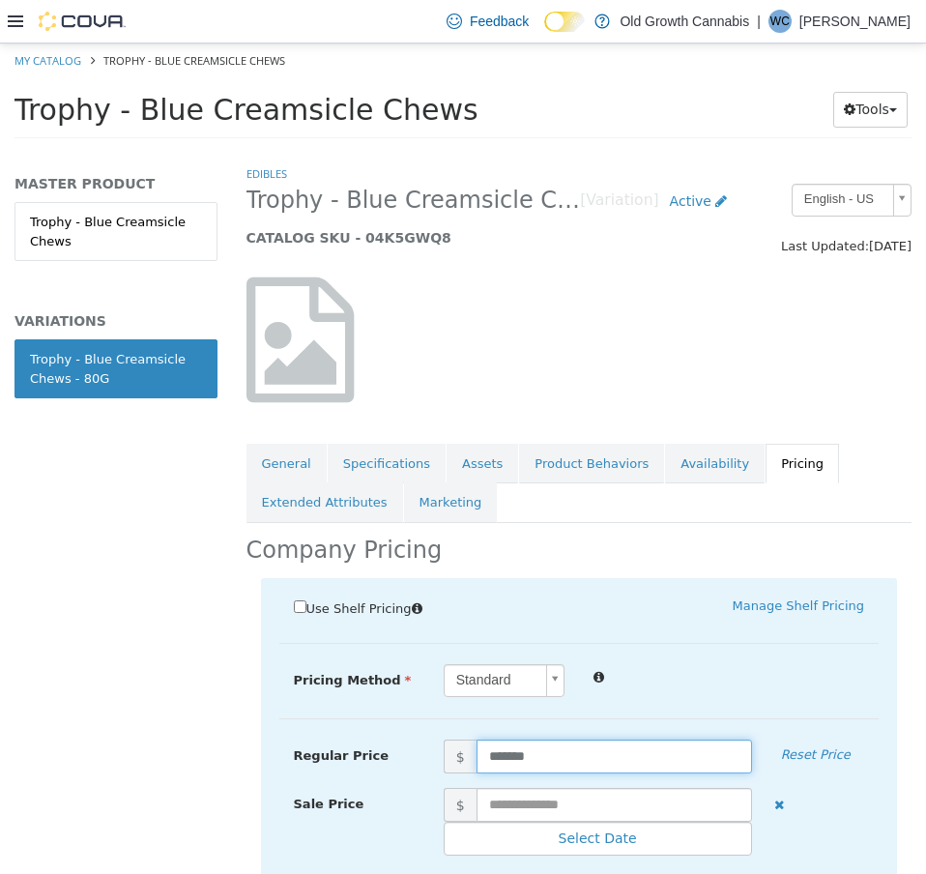
drag, startPoint x: 545, startPoint y: 758, endPoint x: 287, endPoint y: 737, distance: 259.0
click at [289, 740] on div "Regular Price $ ******* Reset Price" at bounding box center [579, 757] width 600 height 34
type input "*****"
click at [761, 697] on div "Standard *" at bounding box center [654, 681] width 450 height 34
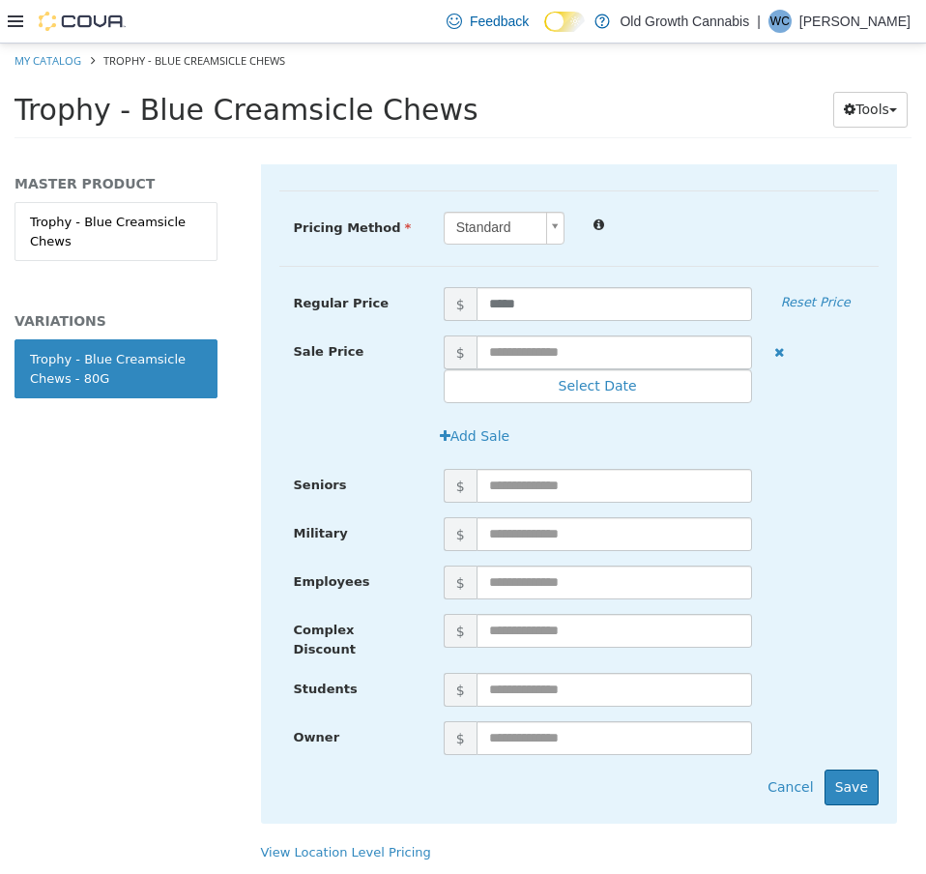
scroll to position [460, 0]
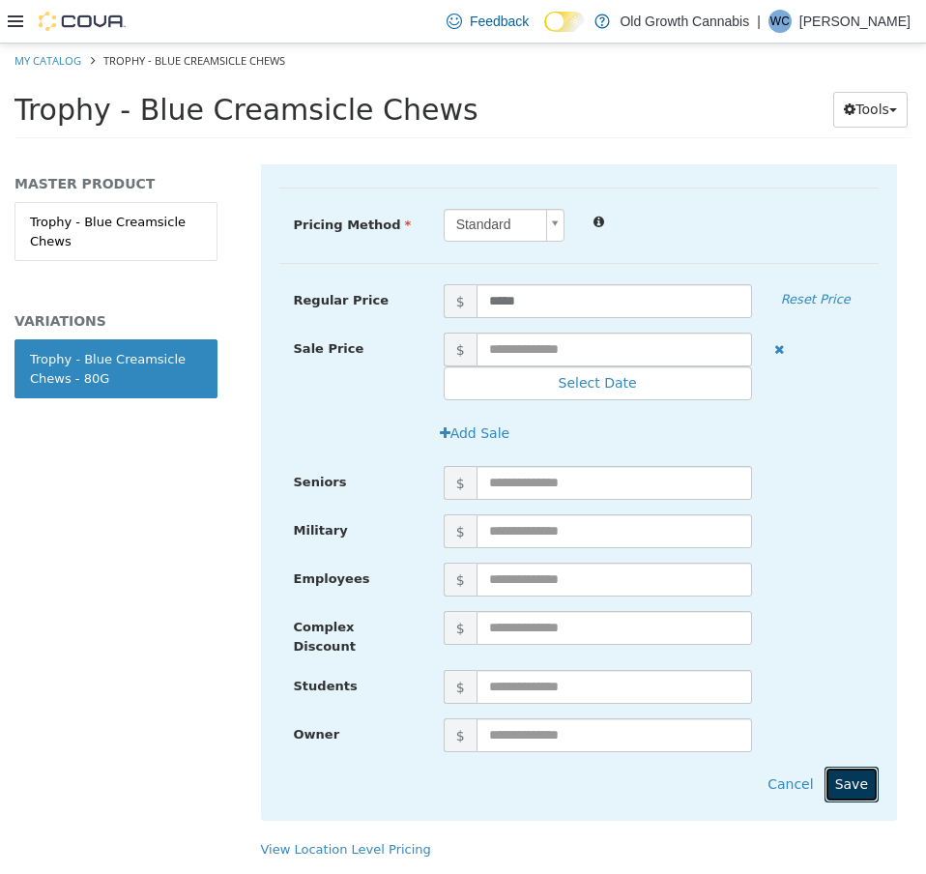
click at [849, 767] on button "Save" at bounding box center [852, 785] width 54 height 36
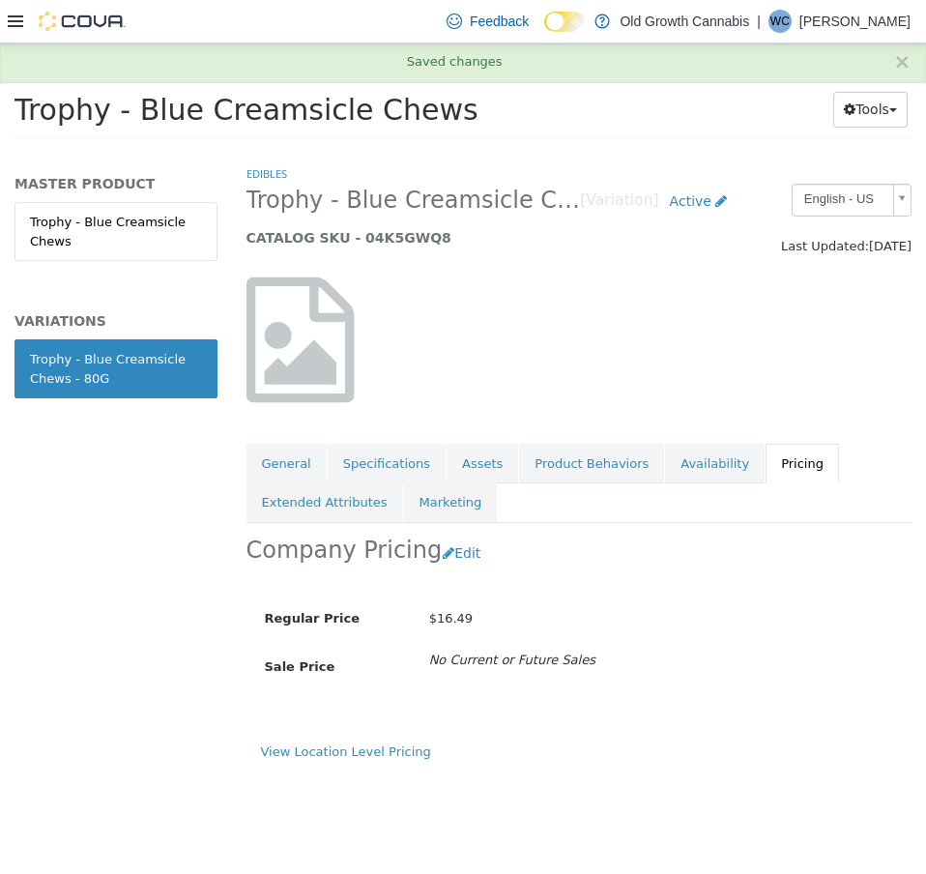
scroll to position [0, 0]
